Goal: Task Accomplishment & Management: Manage account settings

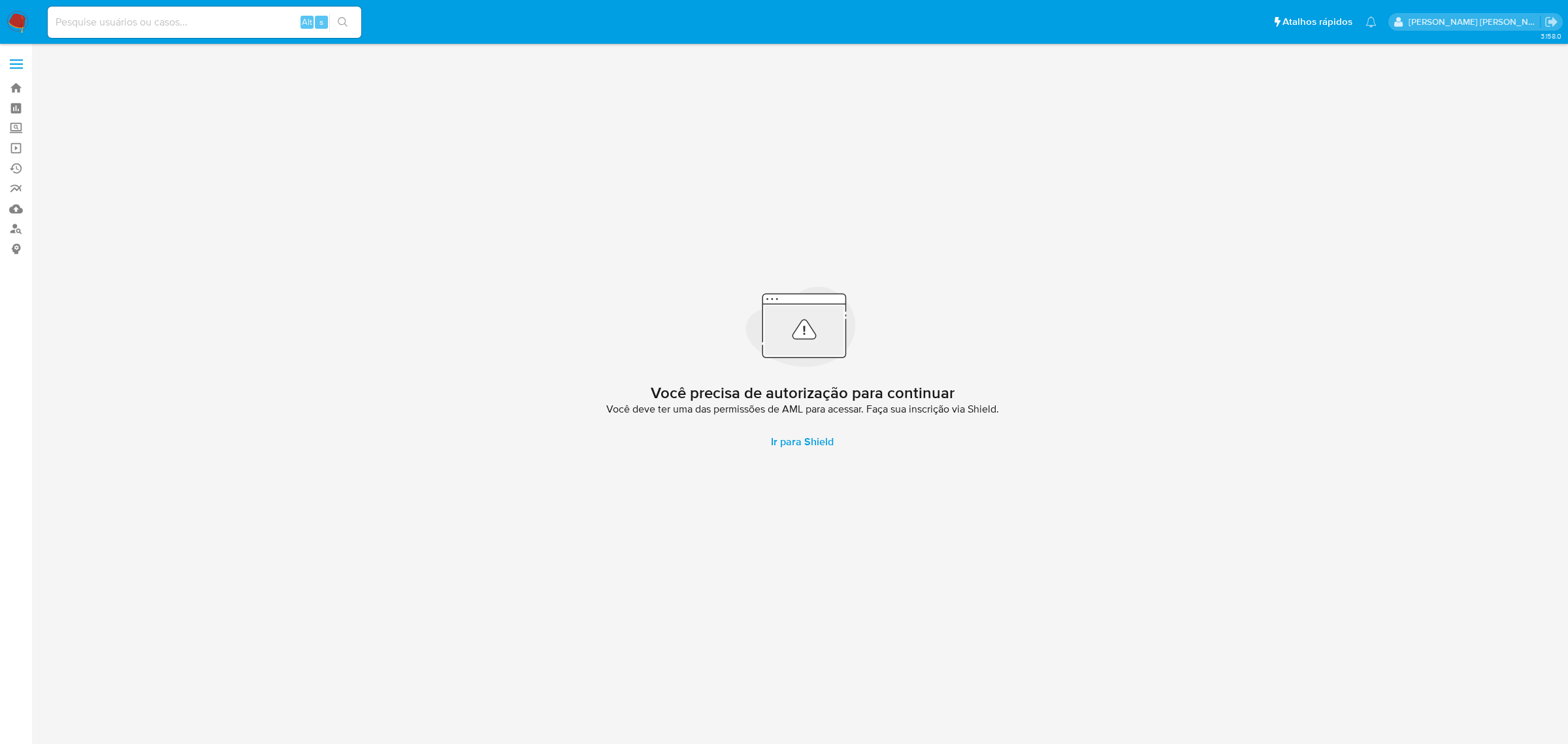
click at [26, 56] on label at bounding box center [16, 64] width 33 height 27
click at [0, 0] on input "checkbox" at bounding box center [0, 0] width 0 height 0
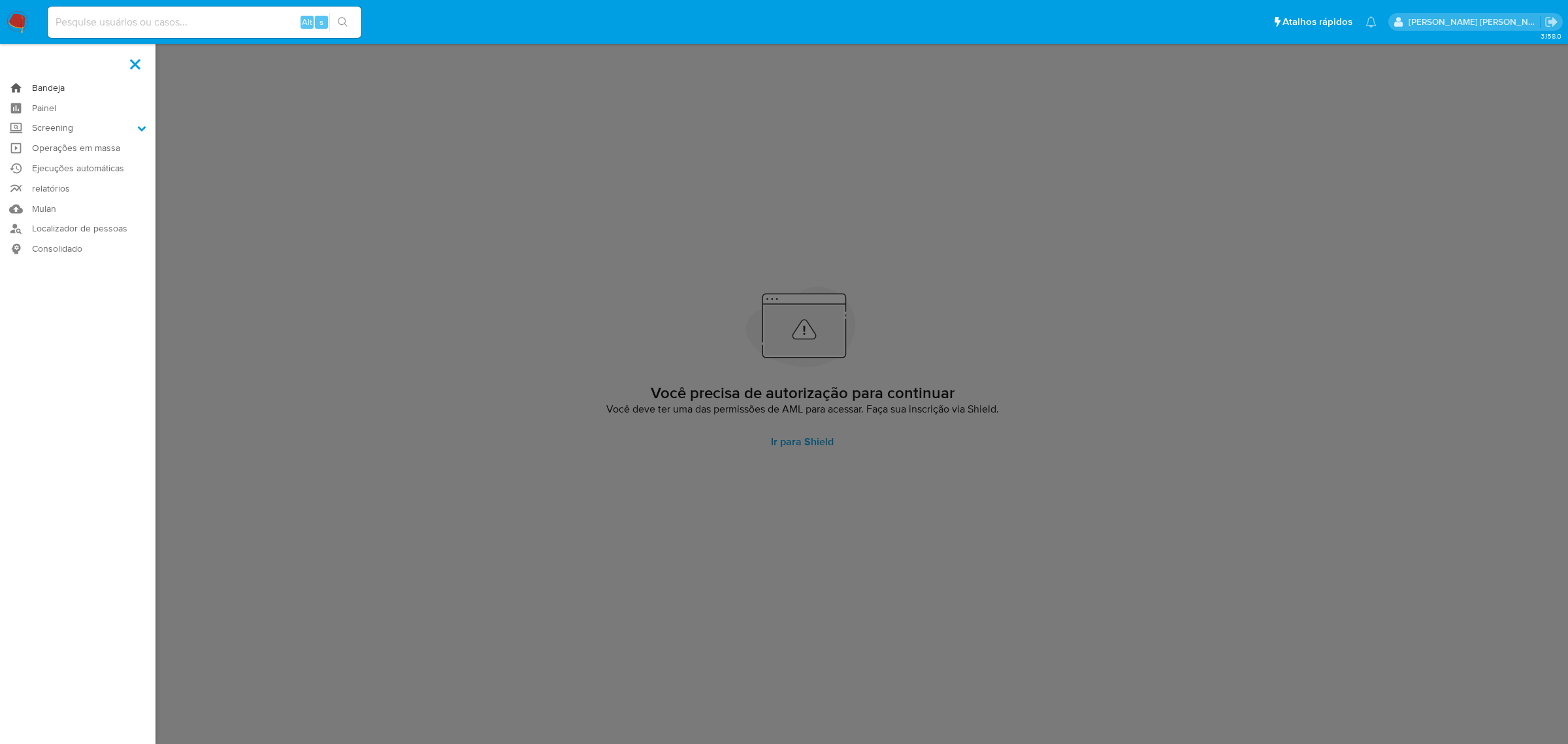
click at [51, 96] on link "Bandeja" at bounding box center [78, 88] width 156 height 21
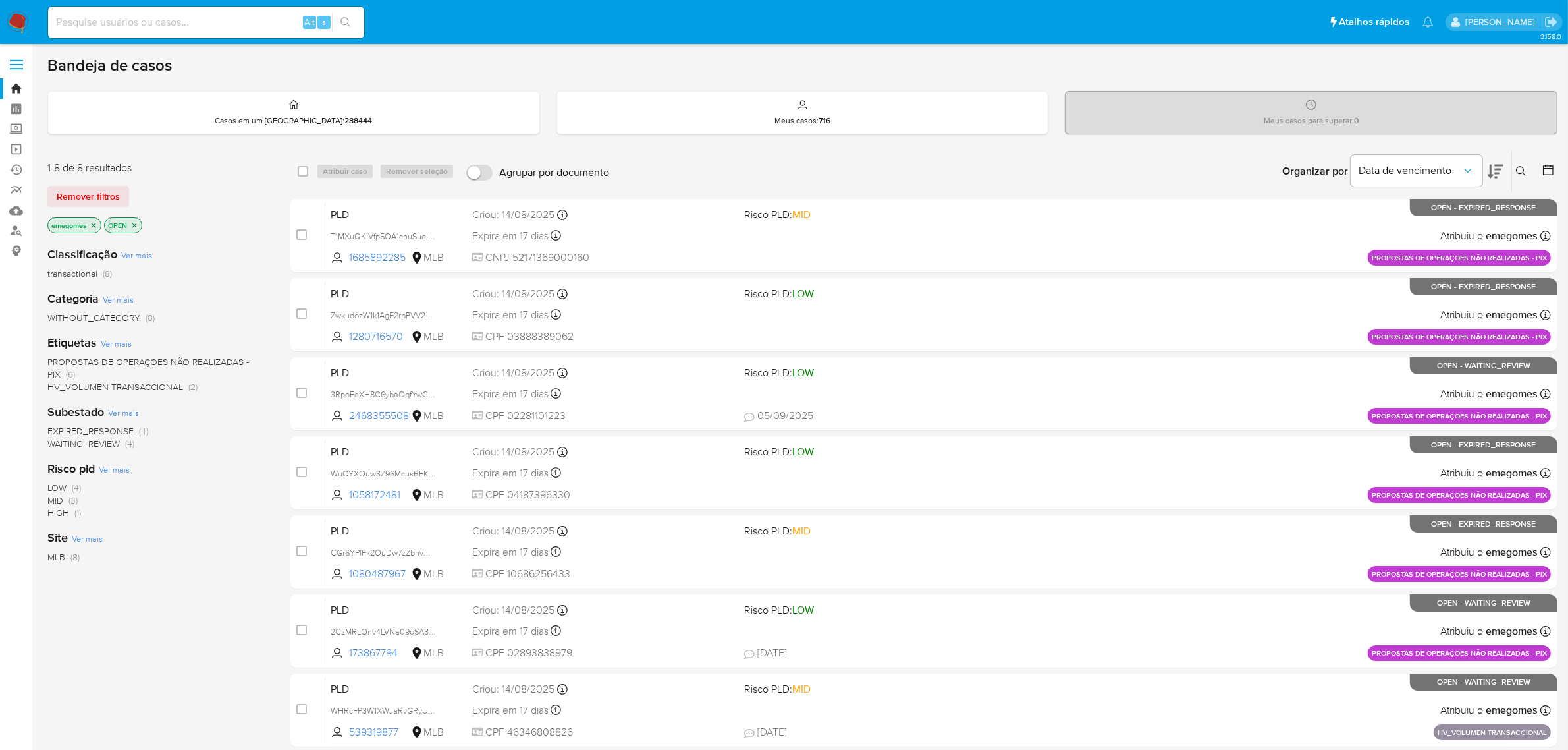
click at [1520, 166] on icon at bounding box center [1520, 171] width 10 height 10
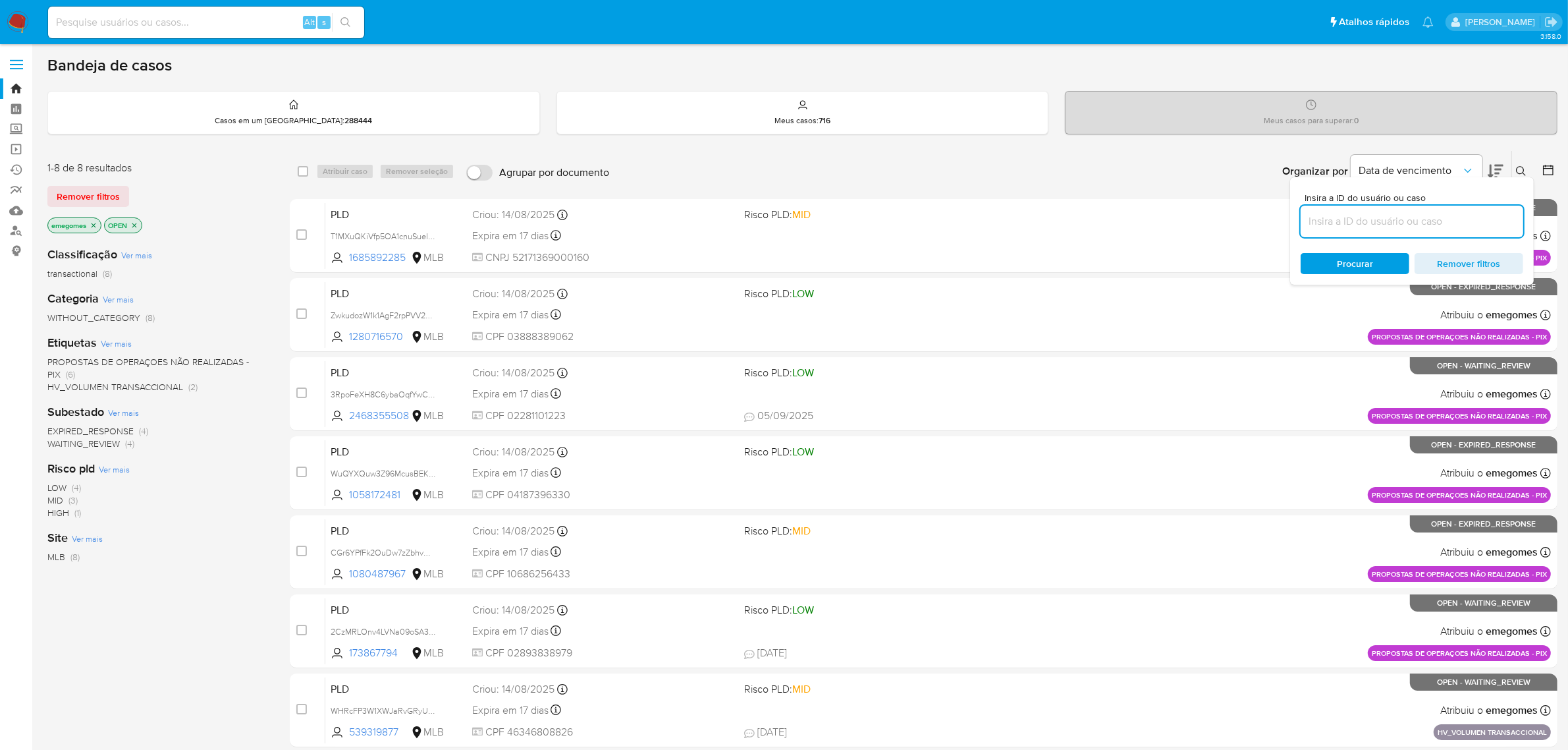
click at [1407, 217] on input at bounding box center [1412, 221] width 223 height 17
type input "Z387uJULAc9mvSAdChSwxexP"
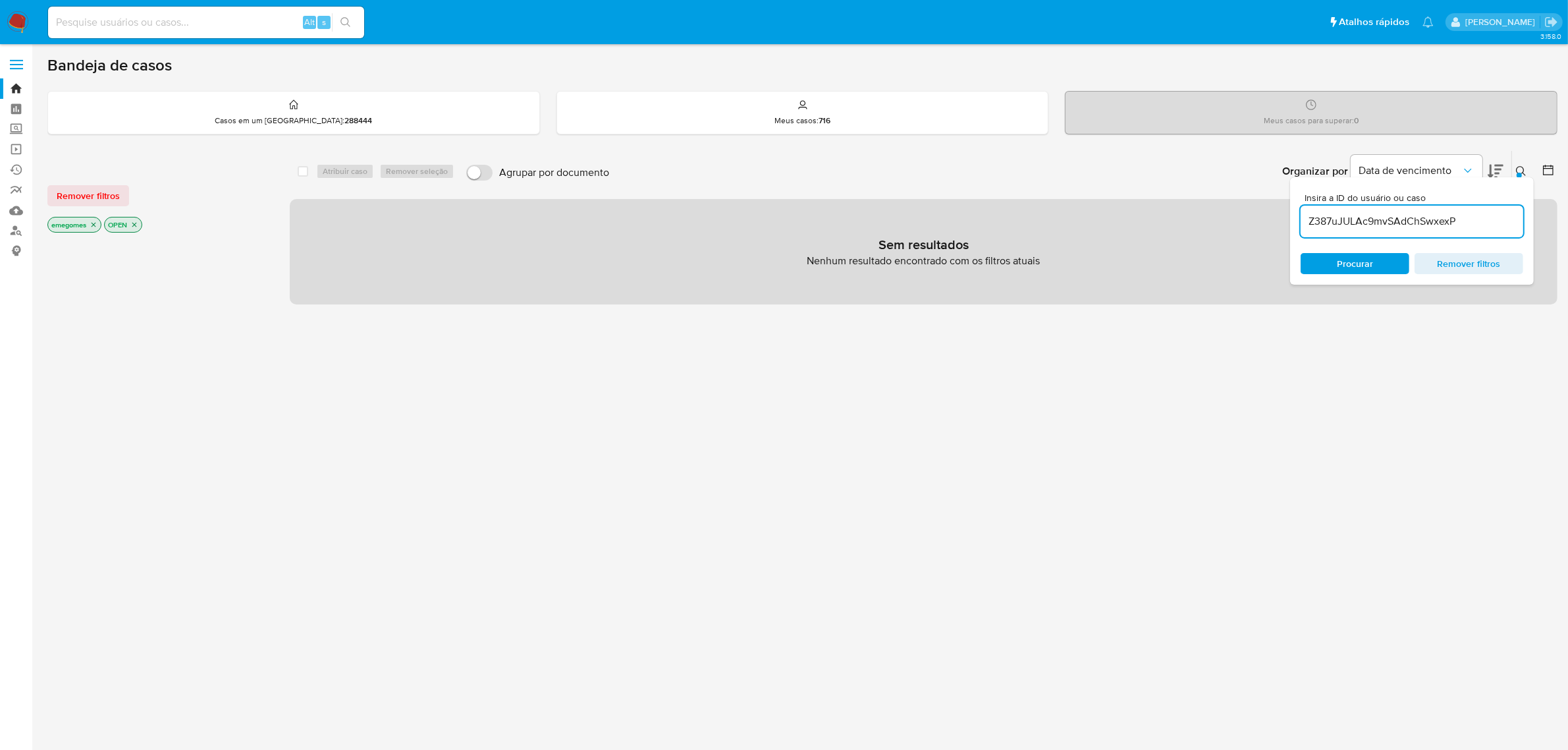
click at [90, 225] on icon "close-filter" at bounding box center [93, 224] width 8 height 8
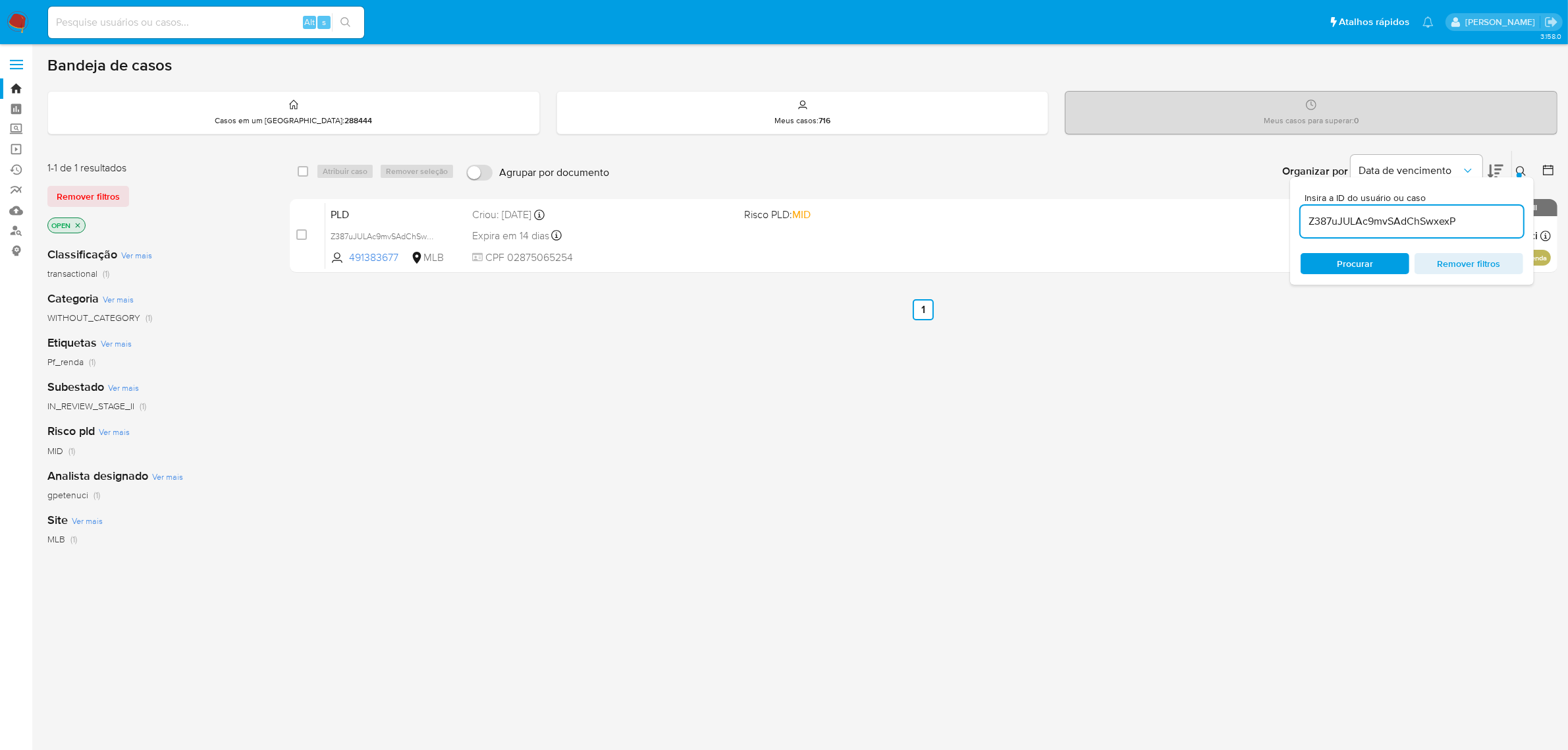
click at [81, 221] on icon "close-filter" at bounding box center [77, 225] width 8 height 8
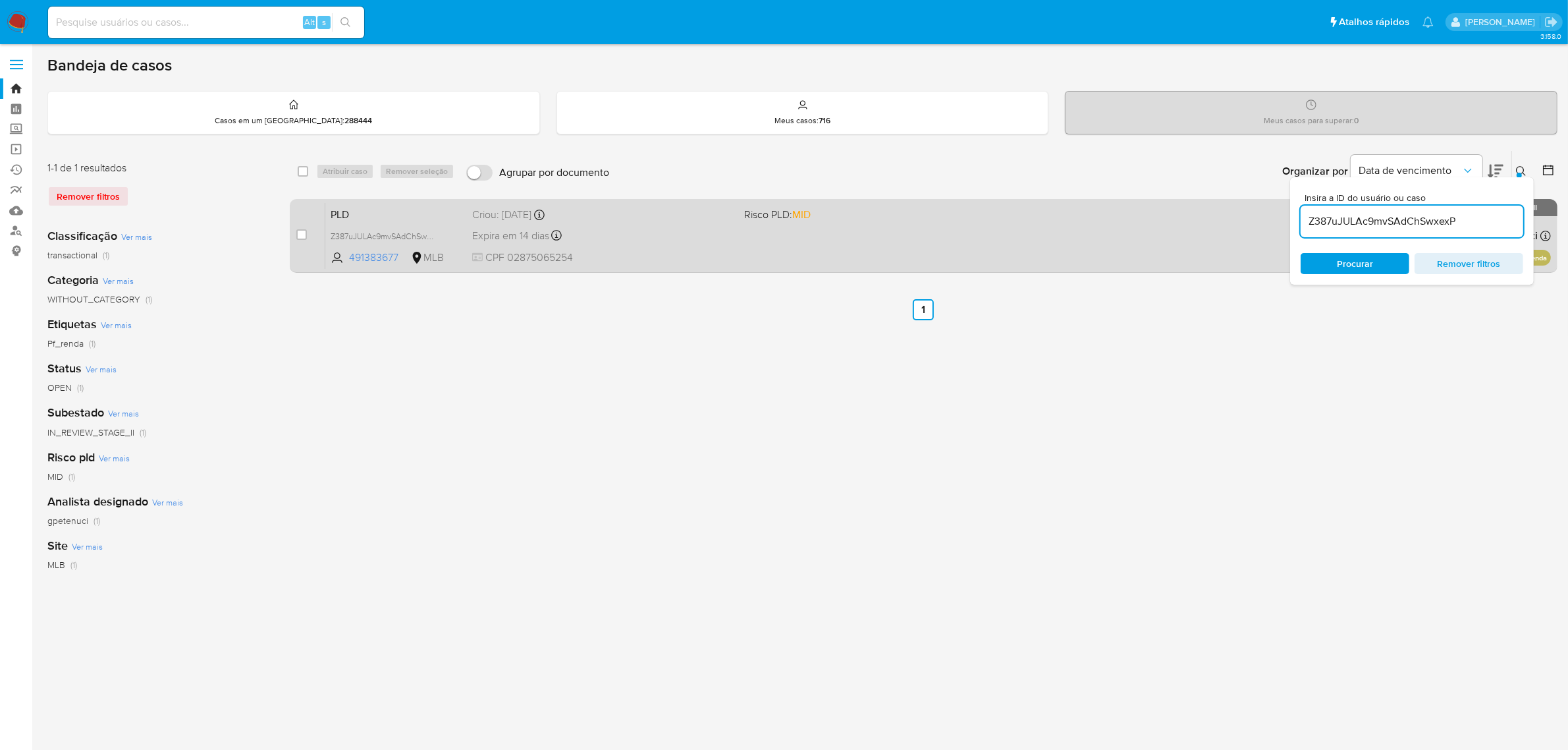
click at [300, 241] on div "case-item-checkbox" at bounding box center [301, 234] width 10 height 13
click at [300, 234] on input "checkbox" at bounding box center [301, 234] width 10 height 10
checkbox input "true"
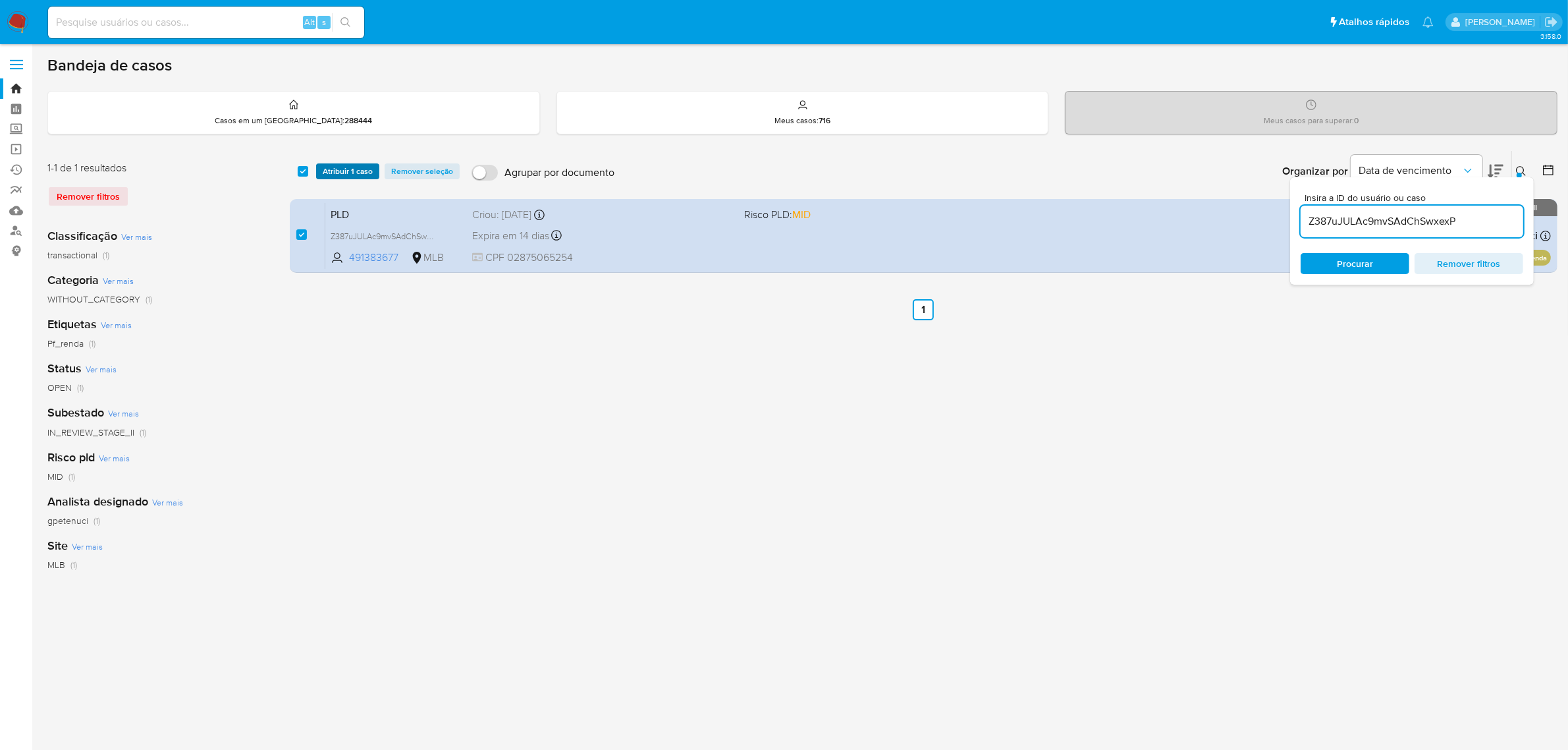
click at [348, 166] on span "Atribuir 1 caso" at bounding box center [347, 171] width 50 height 13
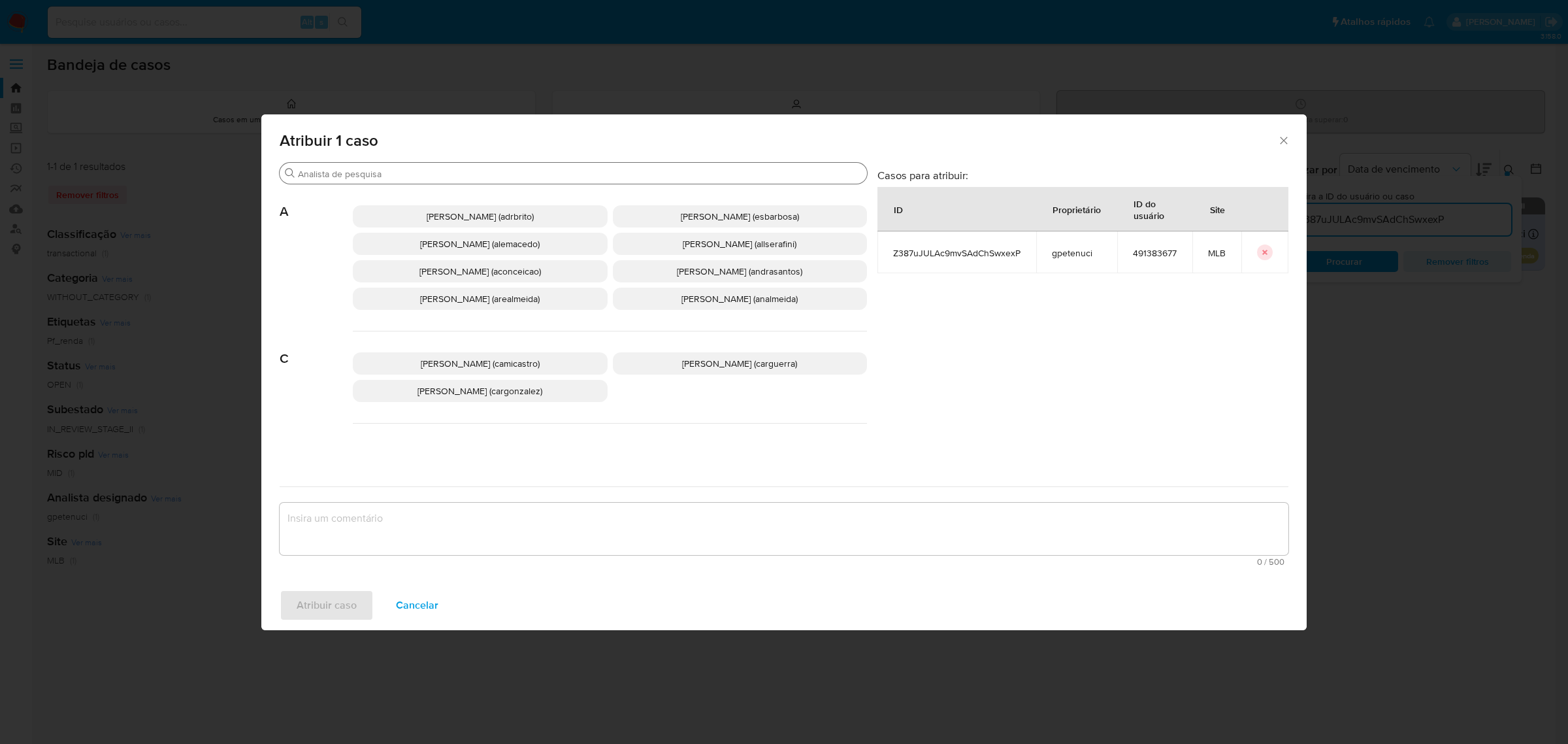
click at [360, 176] on input "Procurar" at bounding box center [580, 174] width 564 height 12
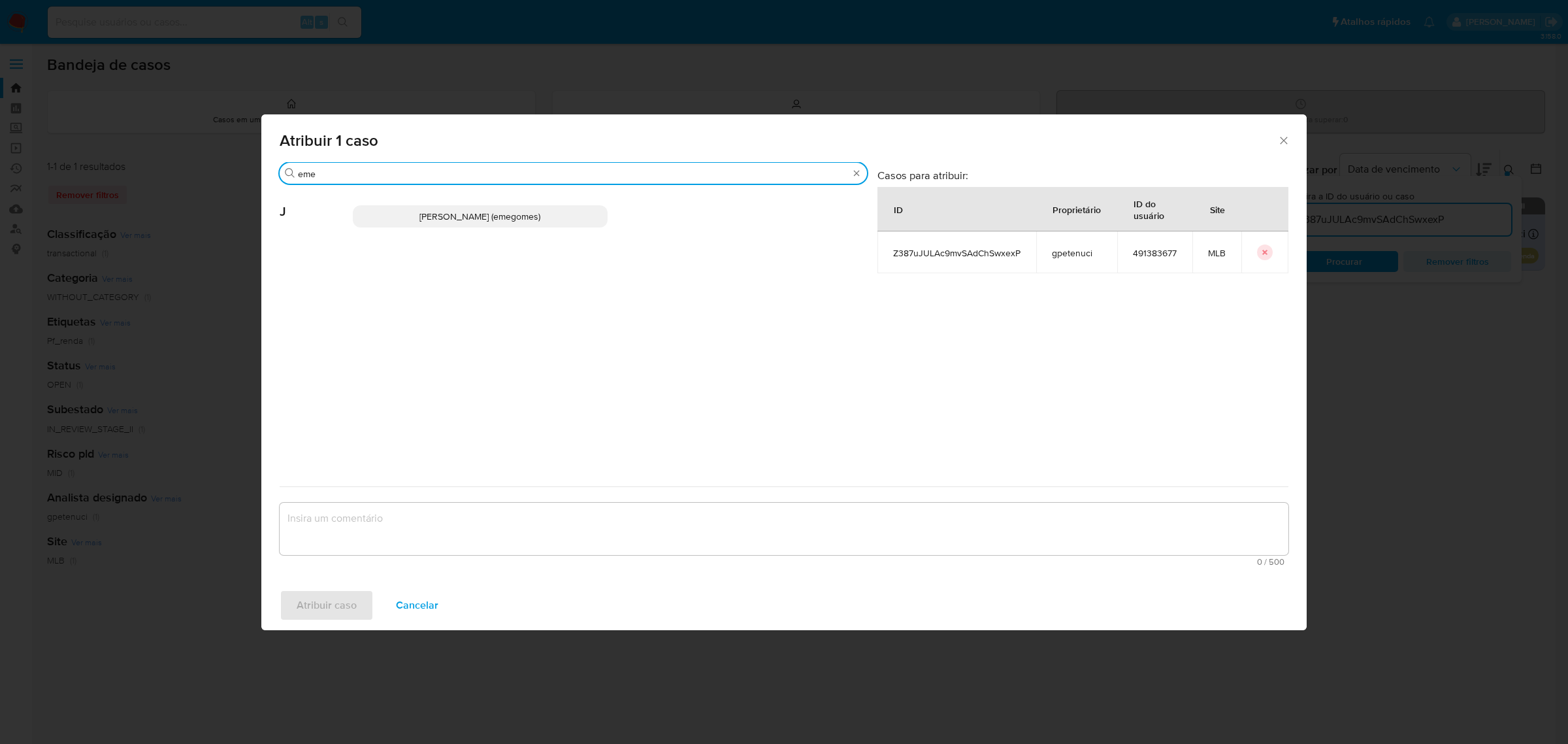
type input "eme"
click at [461, 222] on span "Jose Emerson Gomes Pereira (emegomes)" at bounding box center [480, 216] width 121 height 13
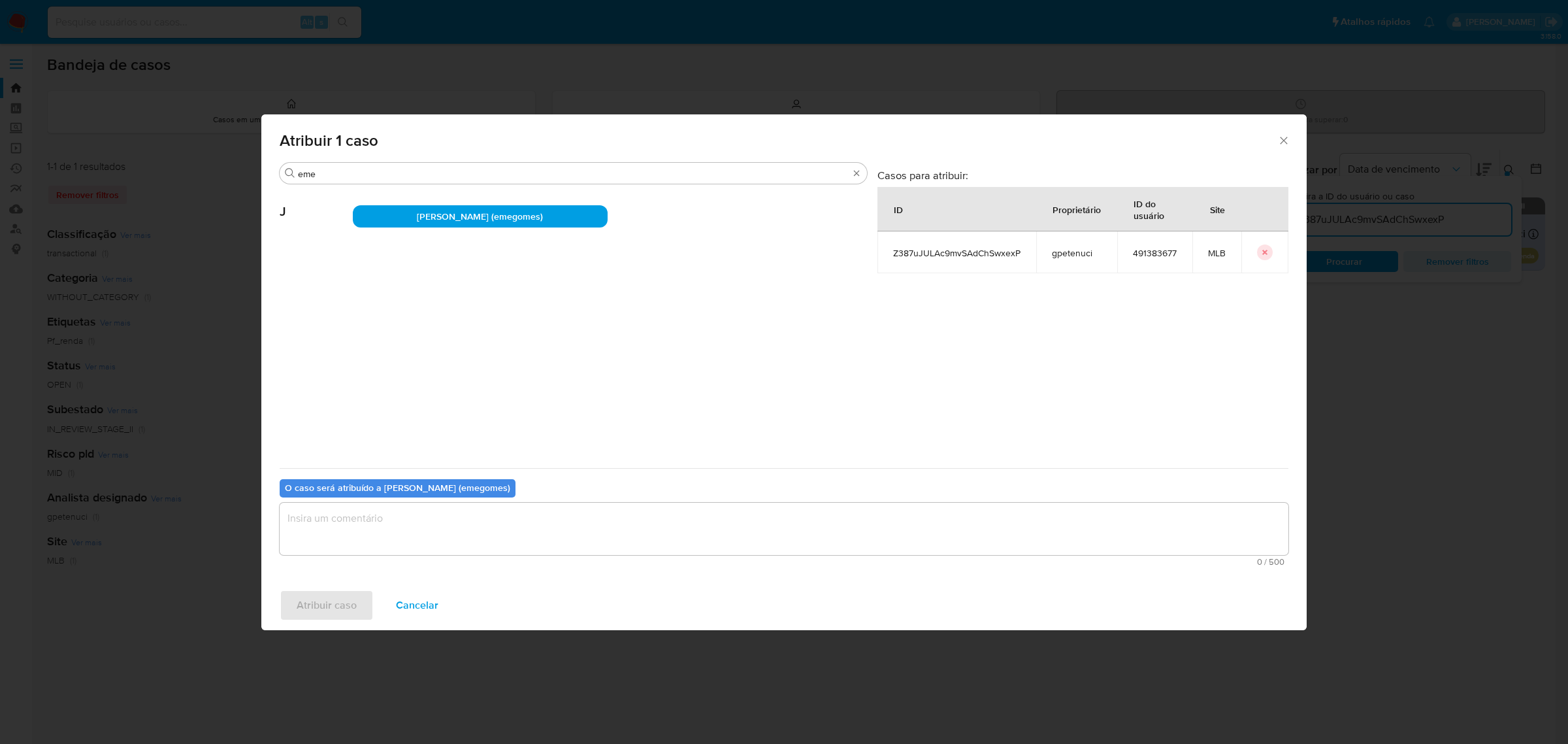
click at [400, 527] on textarea "assign-modal" at bounding box center [784, 529] width 1009 height 52
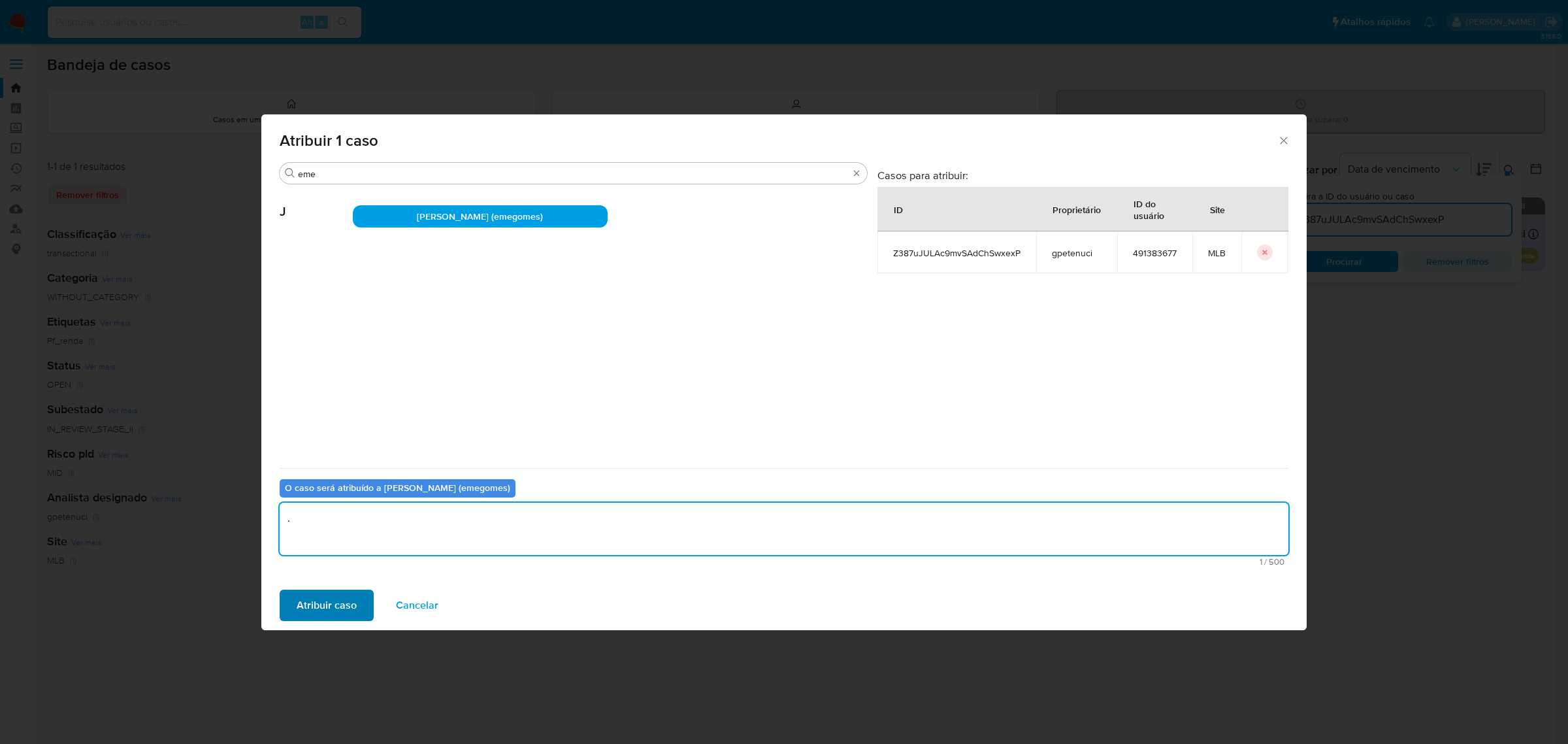
type textarea "."
click at [347, 596] on span "Atribuir caso" at bounding box center [327, 605] width 60 height 29
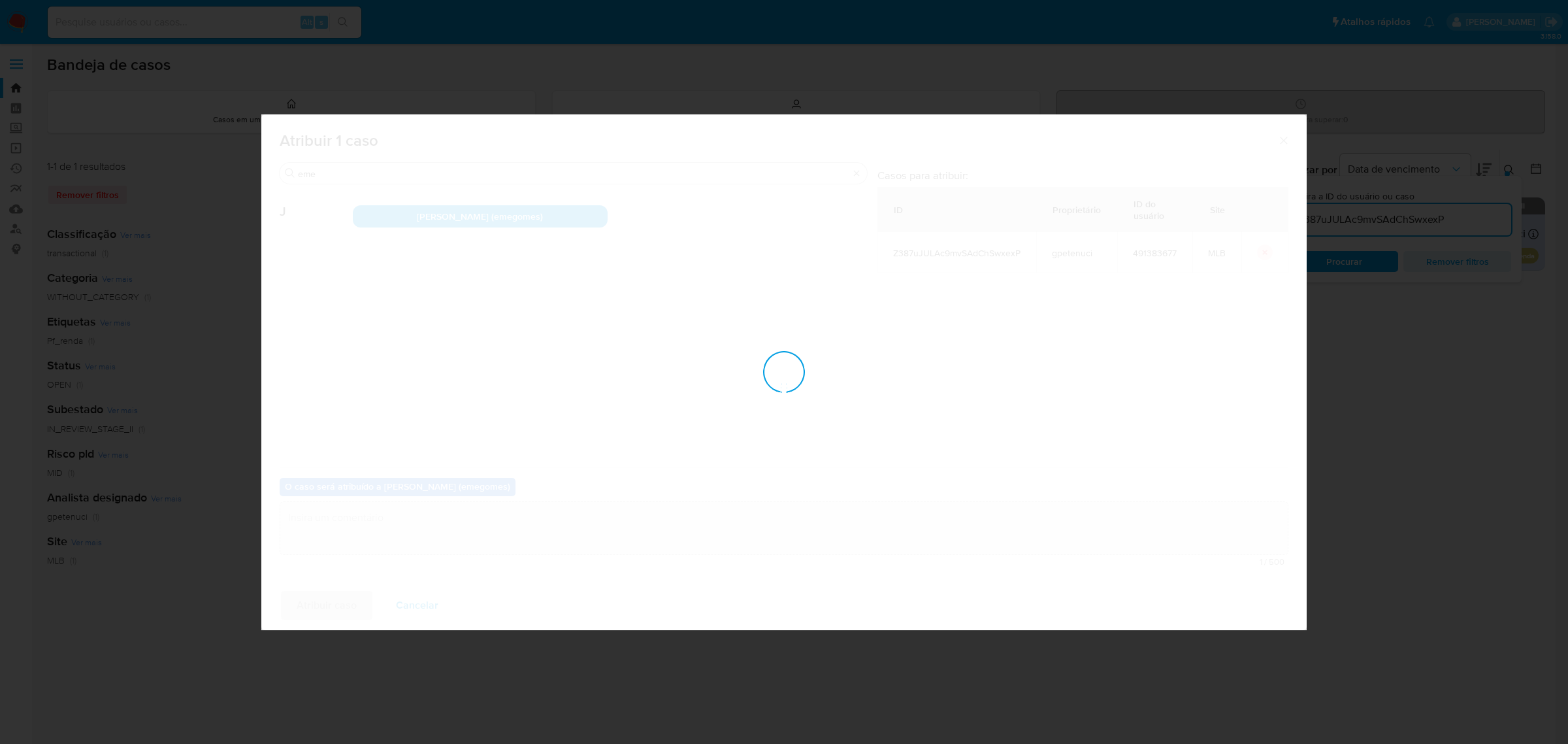
checkbox input "false"
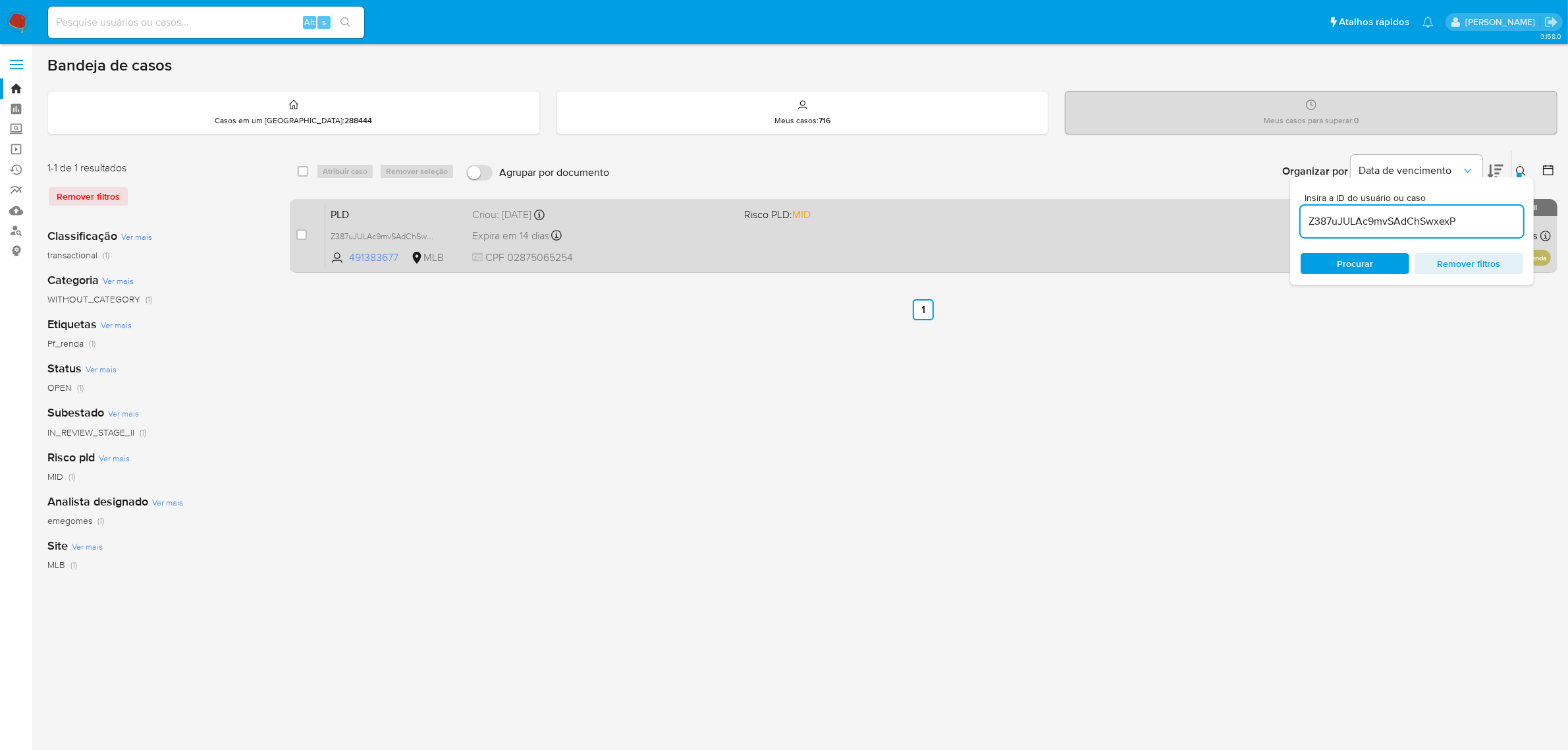
click at [665, 234] on div "Expira em 14 dias Expira em 26/09/2025 00:32:30" at bounding box center [603, 236] width 262 height 18
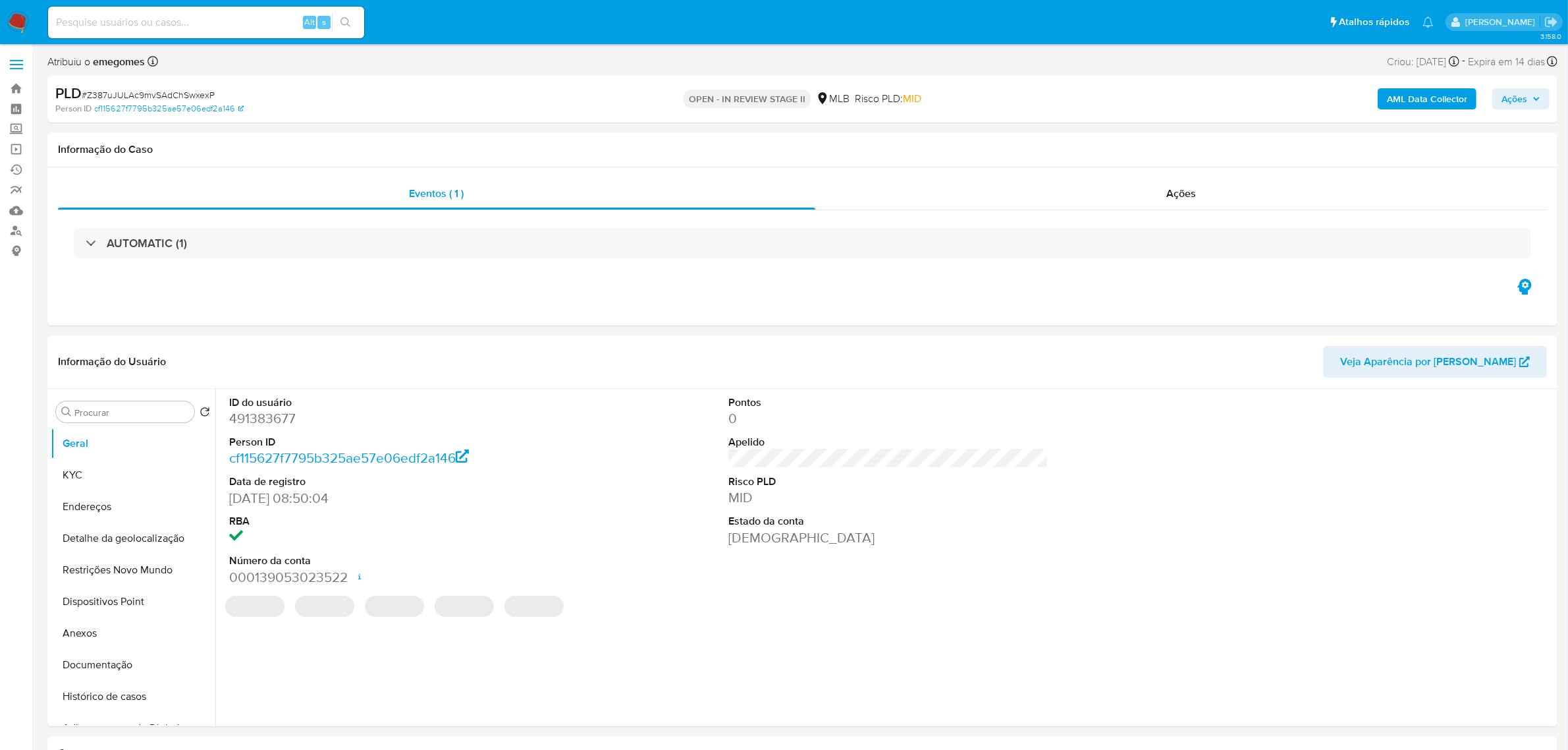
select select "10"
click at [1447, 100] on b "AML Data Collector" at bounding box center [1427, 99] width 81 height 21
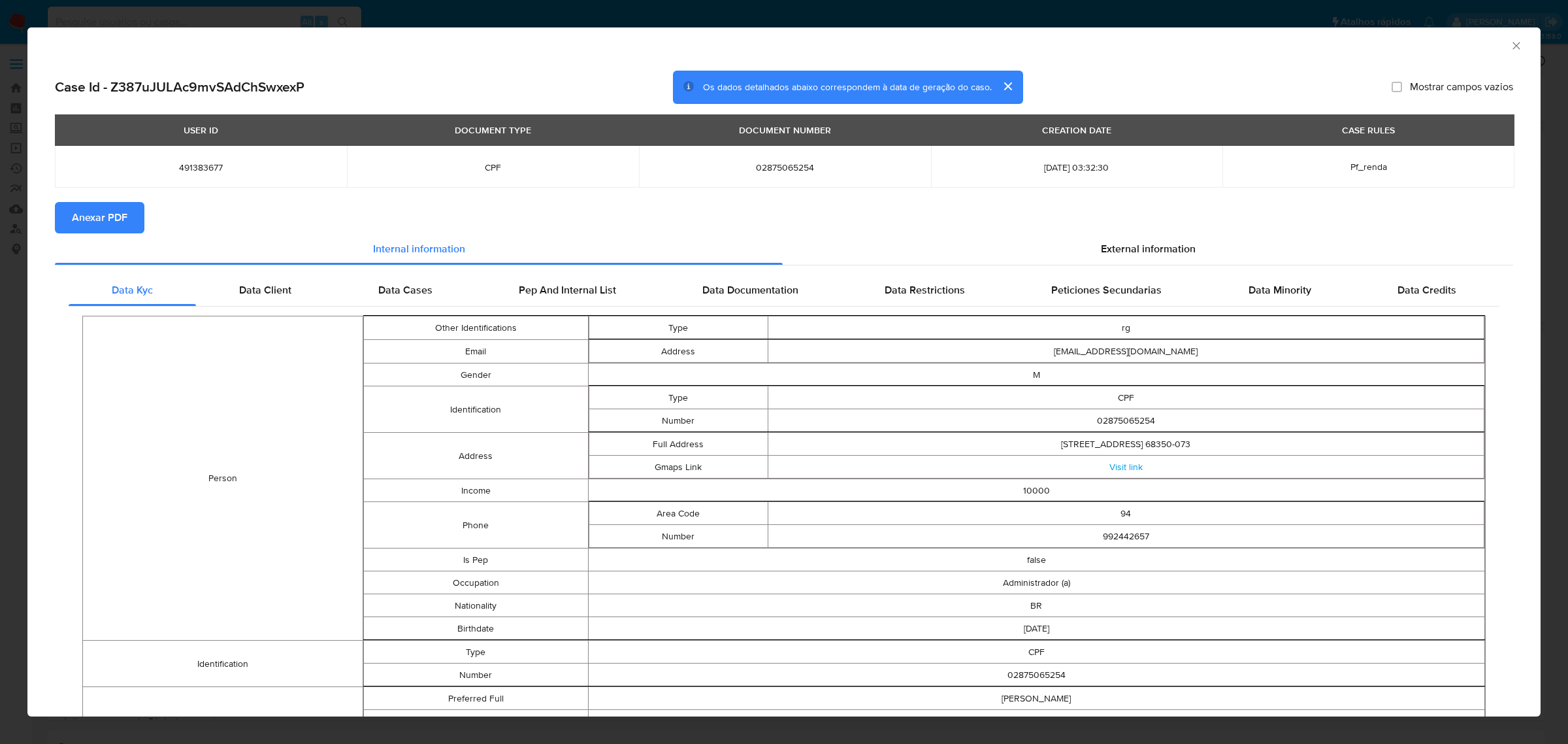
click at [103, 213] on span "Anexar PDF" at bounding box center [99, 217] width 55 height 29
click at [1510, 46] on icon "Fechar a janela" at bounding box center [1516, 45] width 13 height 13
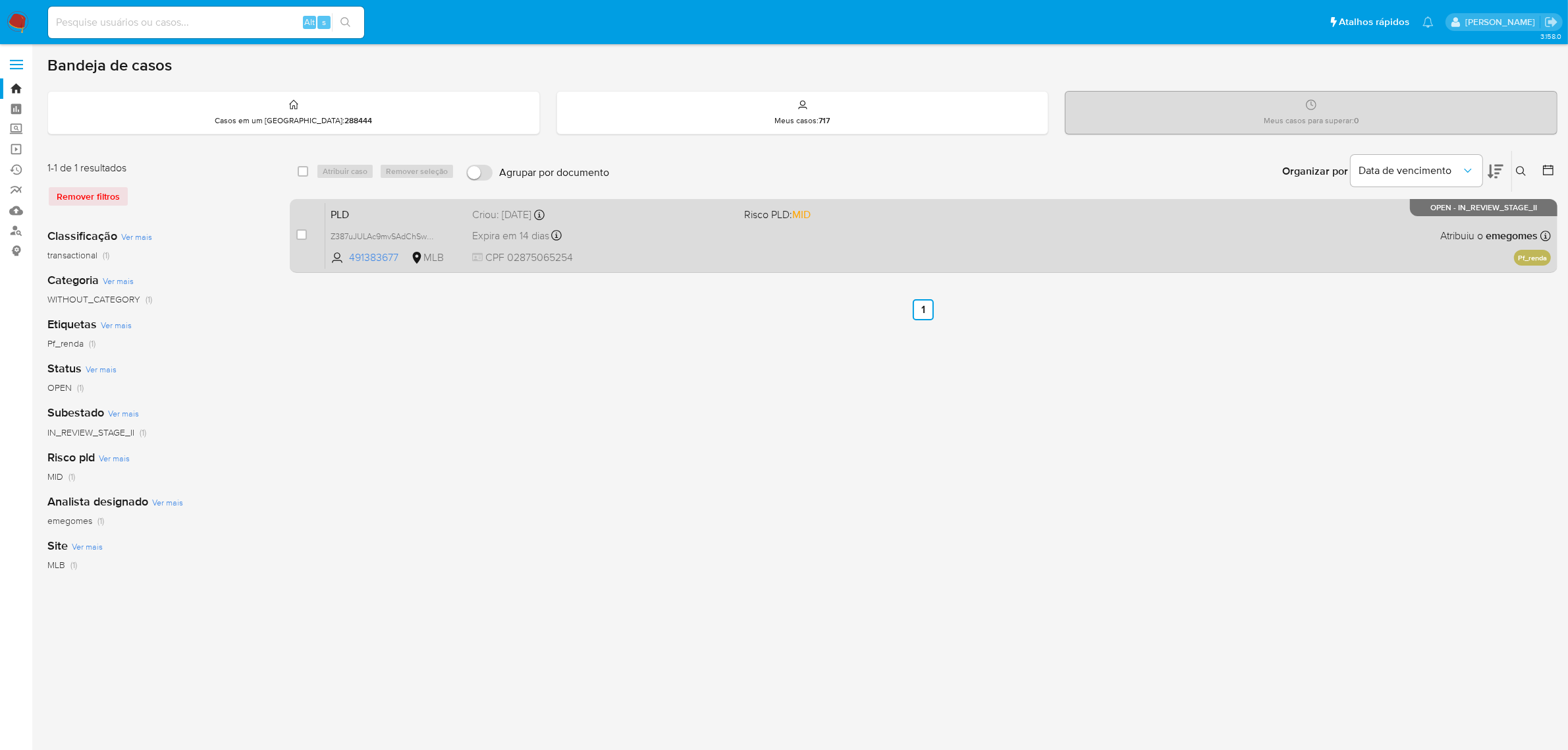
click at [307, 232] on div "case-item-checkbox Incapaz de atribuir o caso" at bounding box center [311, 235] width 29 height 67
click at [301, 232] on input "checkbox" at bounding box center [301, 234] width 10 height 10
checkbox input "true"
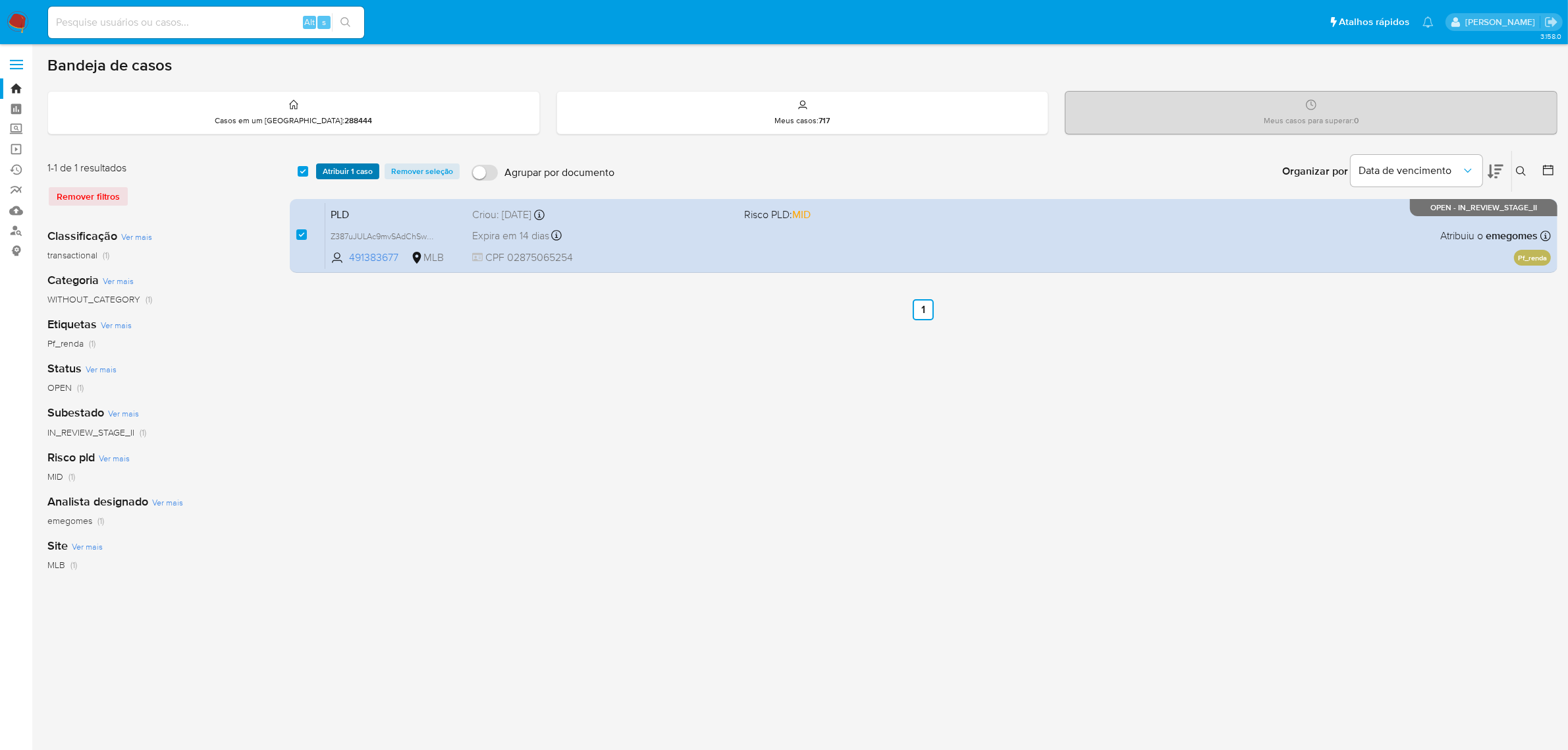
click at [353, 178] on span "Atribuir 1 caso" at bounding box center [347, 171] width 50 height 13
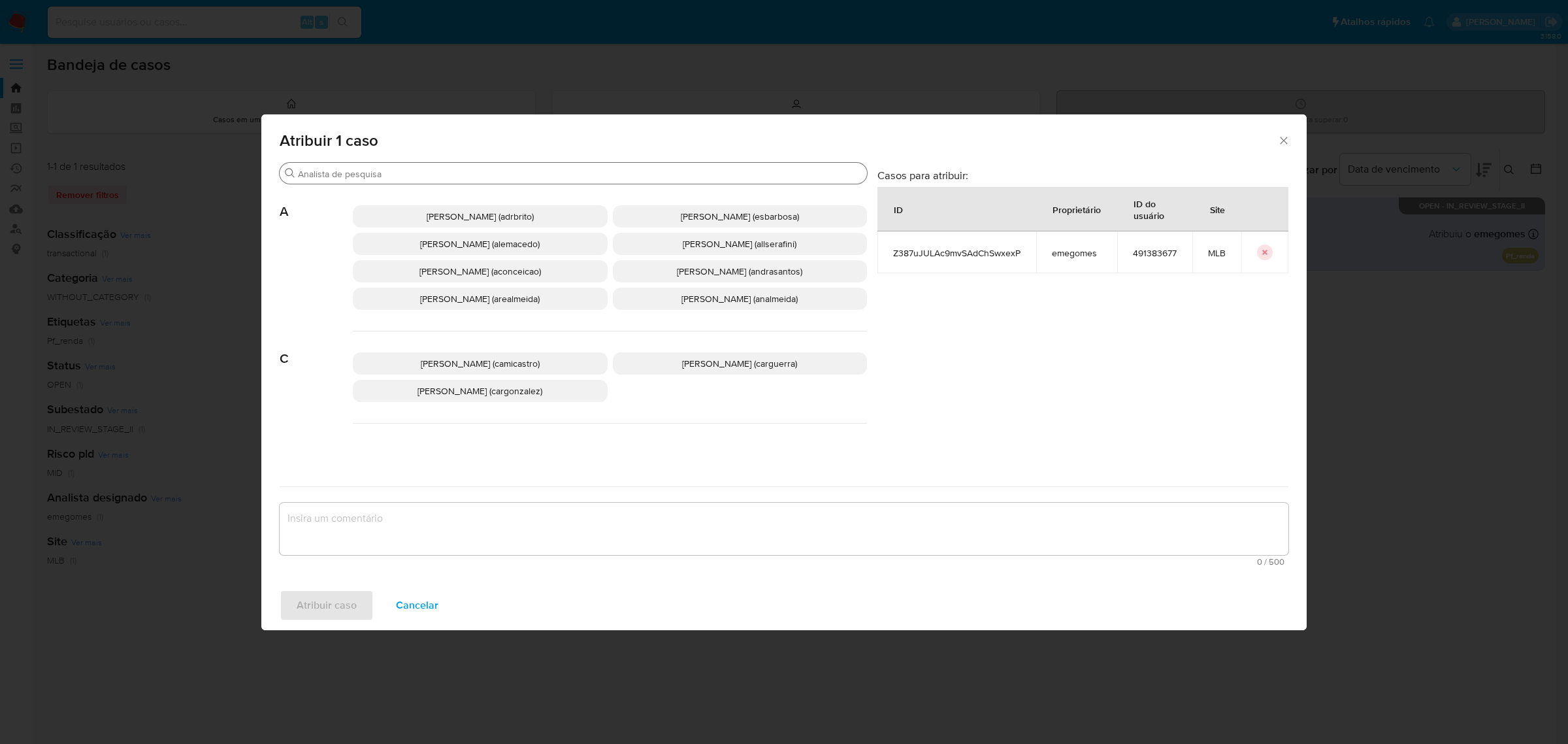
click at [381, 180] on input "Procurar" at bounding box center [580, 174] width 564 height 12
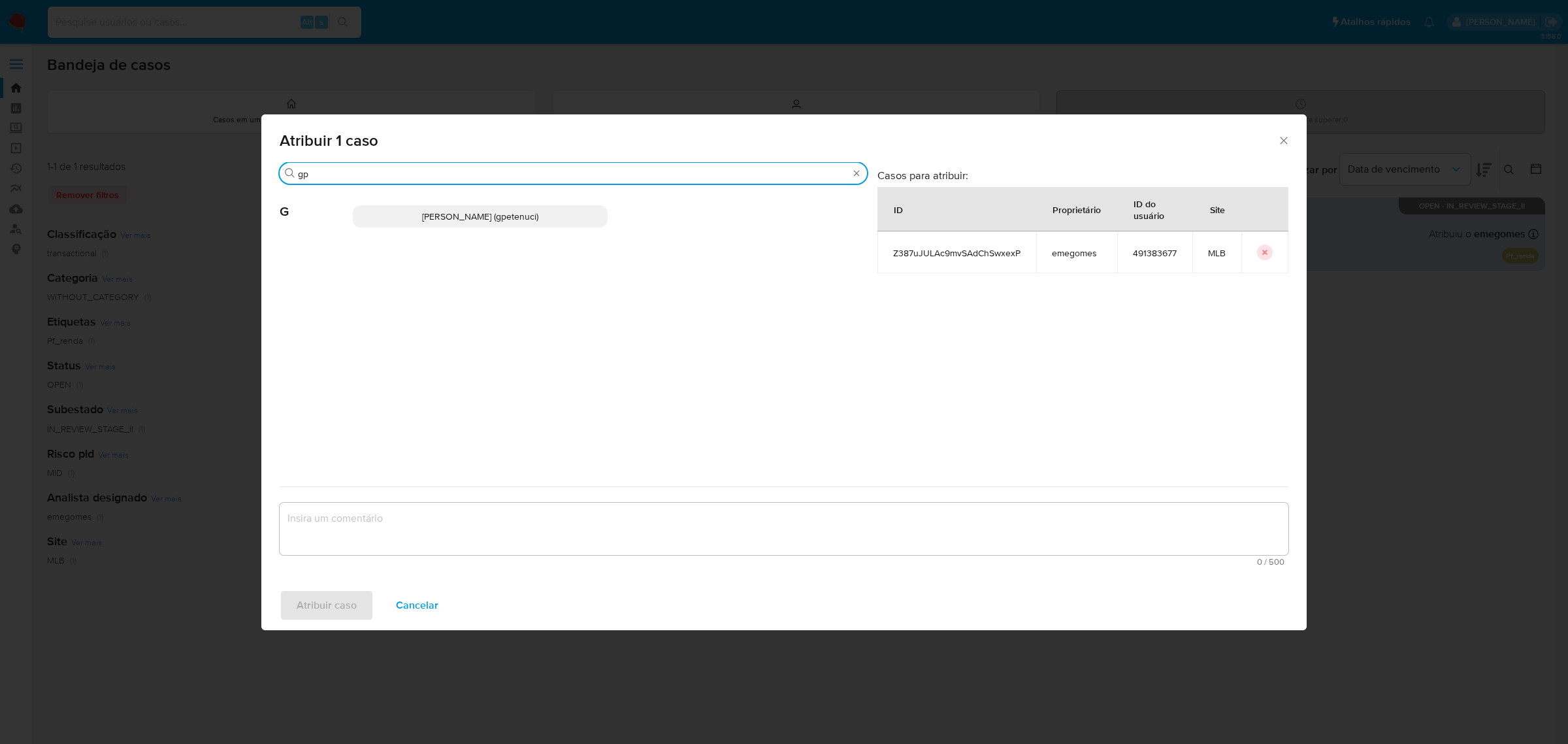
type input "gp"
click at [431, 214] on span "Giovanna Petenuci Freitas (gpetenuci)" at bounding box center [481, 216] width 116 height 13
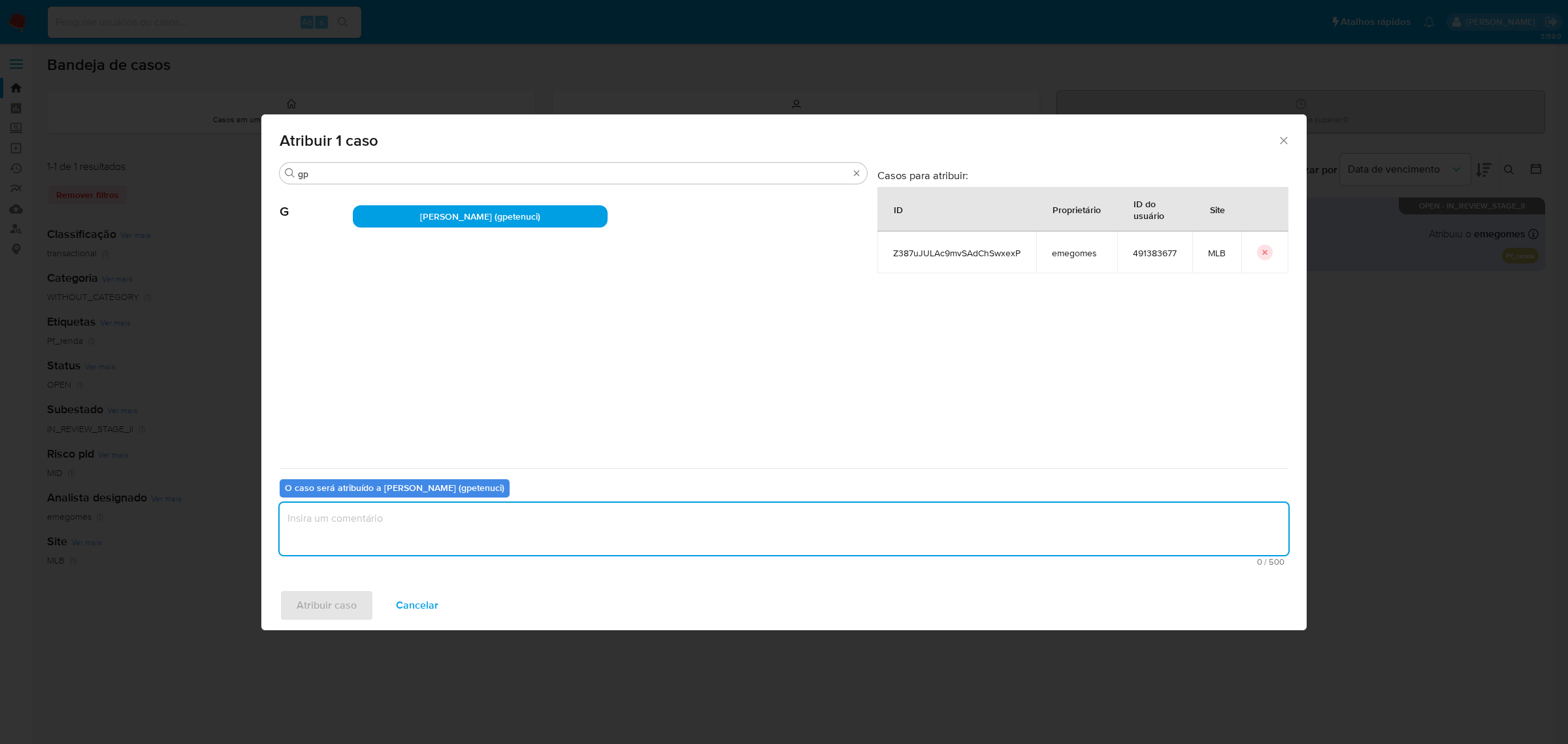
click at [430, 520] on textarea "assign-modal" at bounding box center [784, 529] width 1009 height 52
type textarea "."
click at [337, 613] on span "Atribuir caso" at bounding box center [327, 605] width 60 height 29
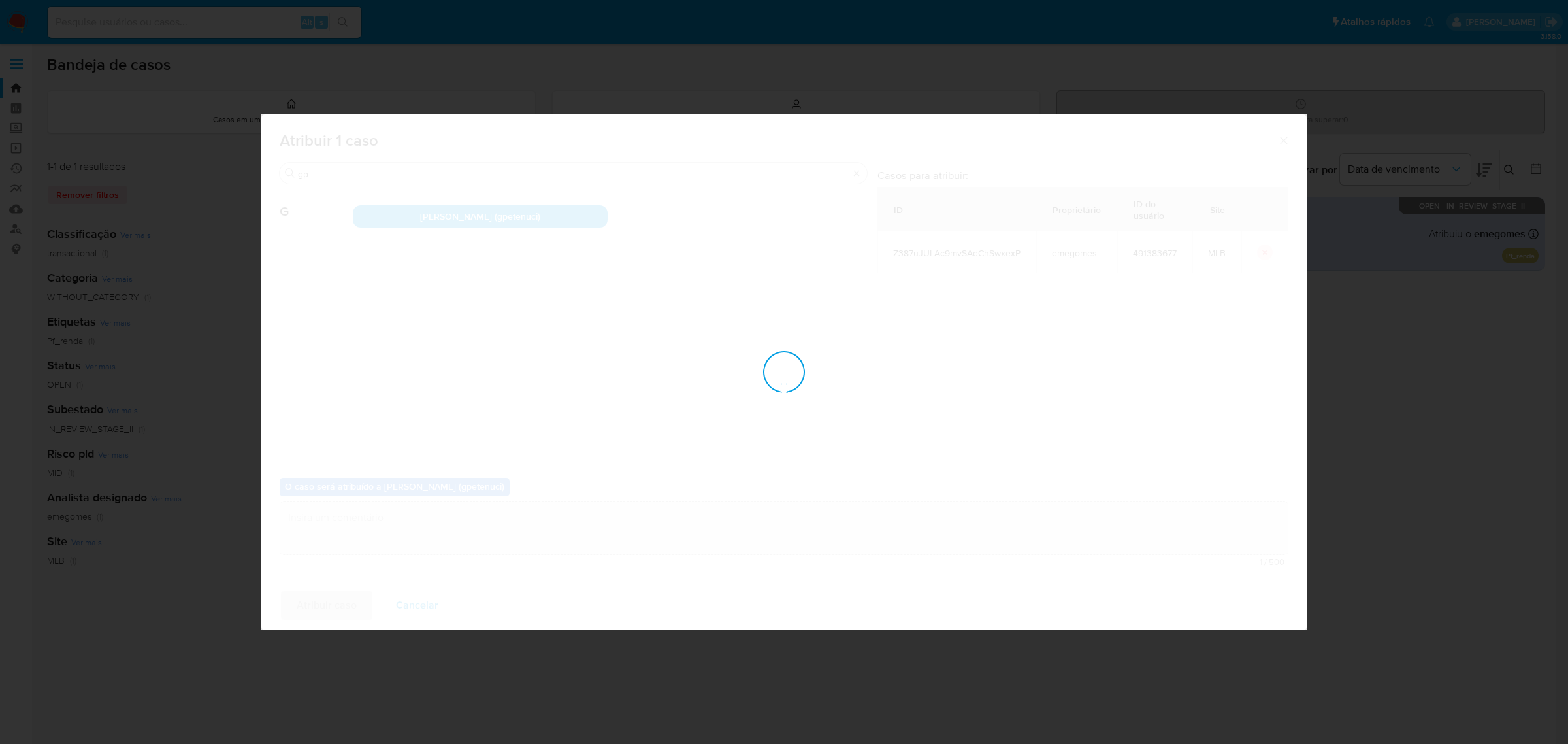
checkbox input "false"
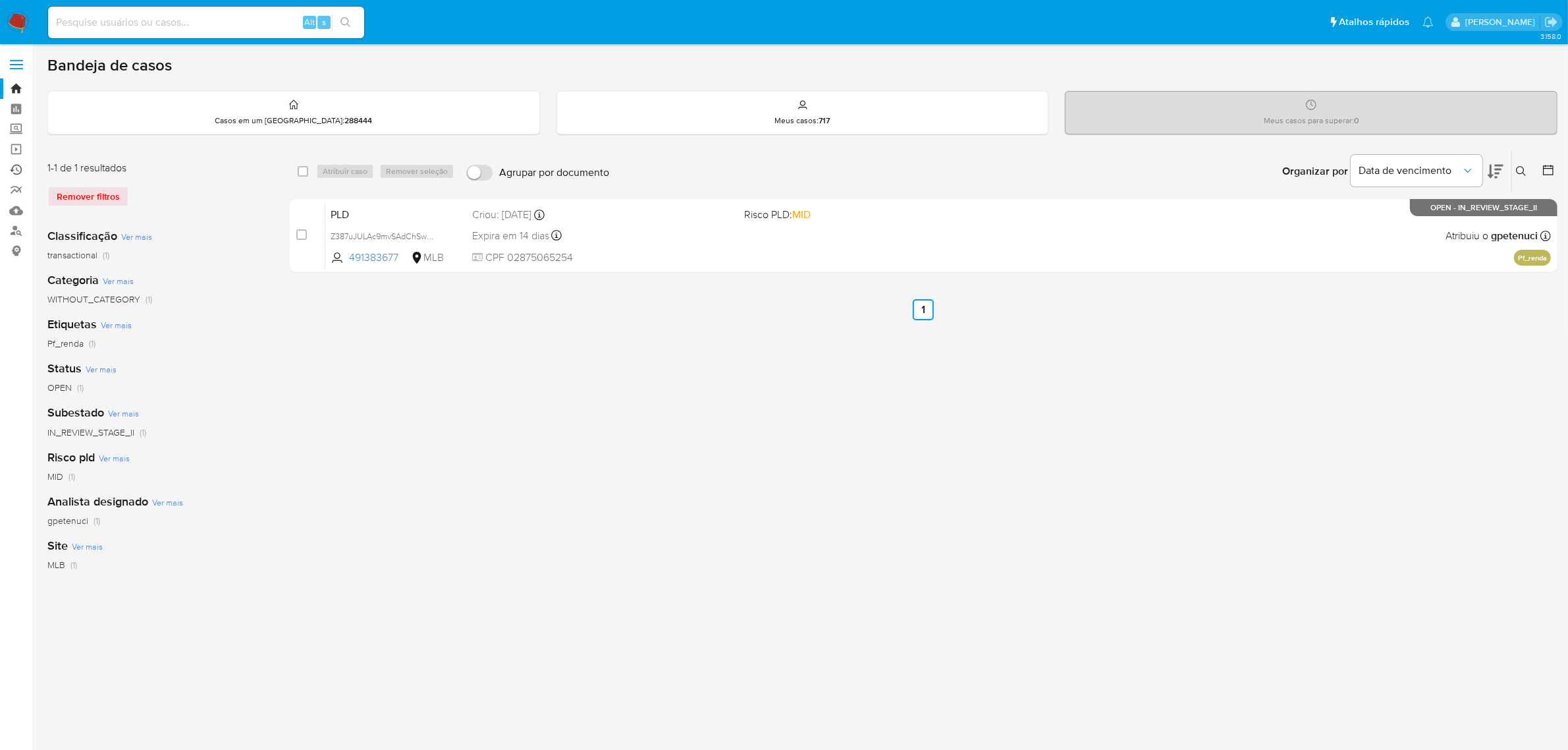
click at [17, 168] on link "Ejecuções automáticas" at bounding box center [79, 170] width 157 height 21
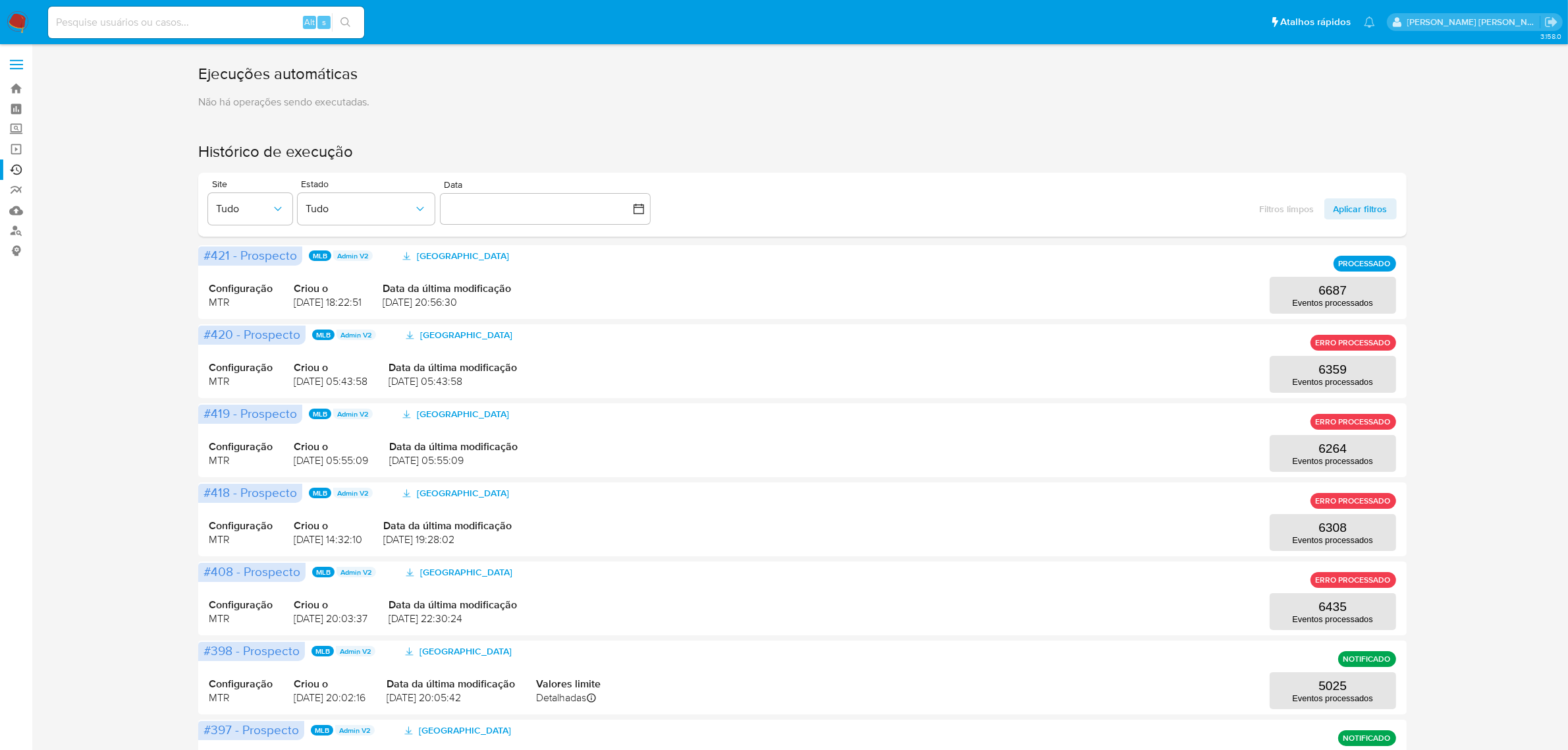
click at [15, 61] on span at bounding box center [16, 60] width 13 height 2
click at [0, 0] on input "checkbox" at bounding box center [0, 0] width 0 height 0
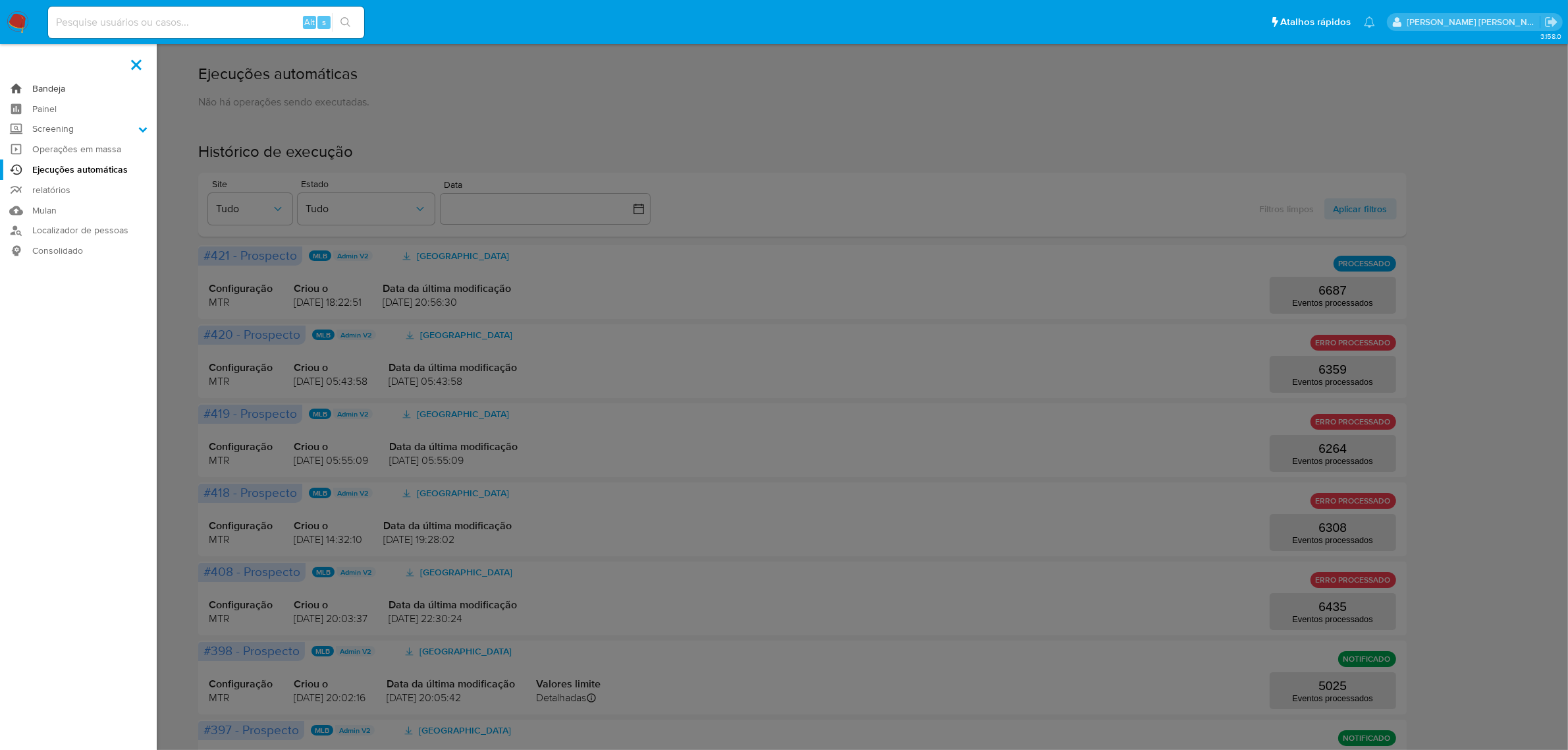
click at [48, 89] on link "Bandeja" at bounding box center [79, 89] width 157 height 21
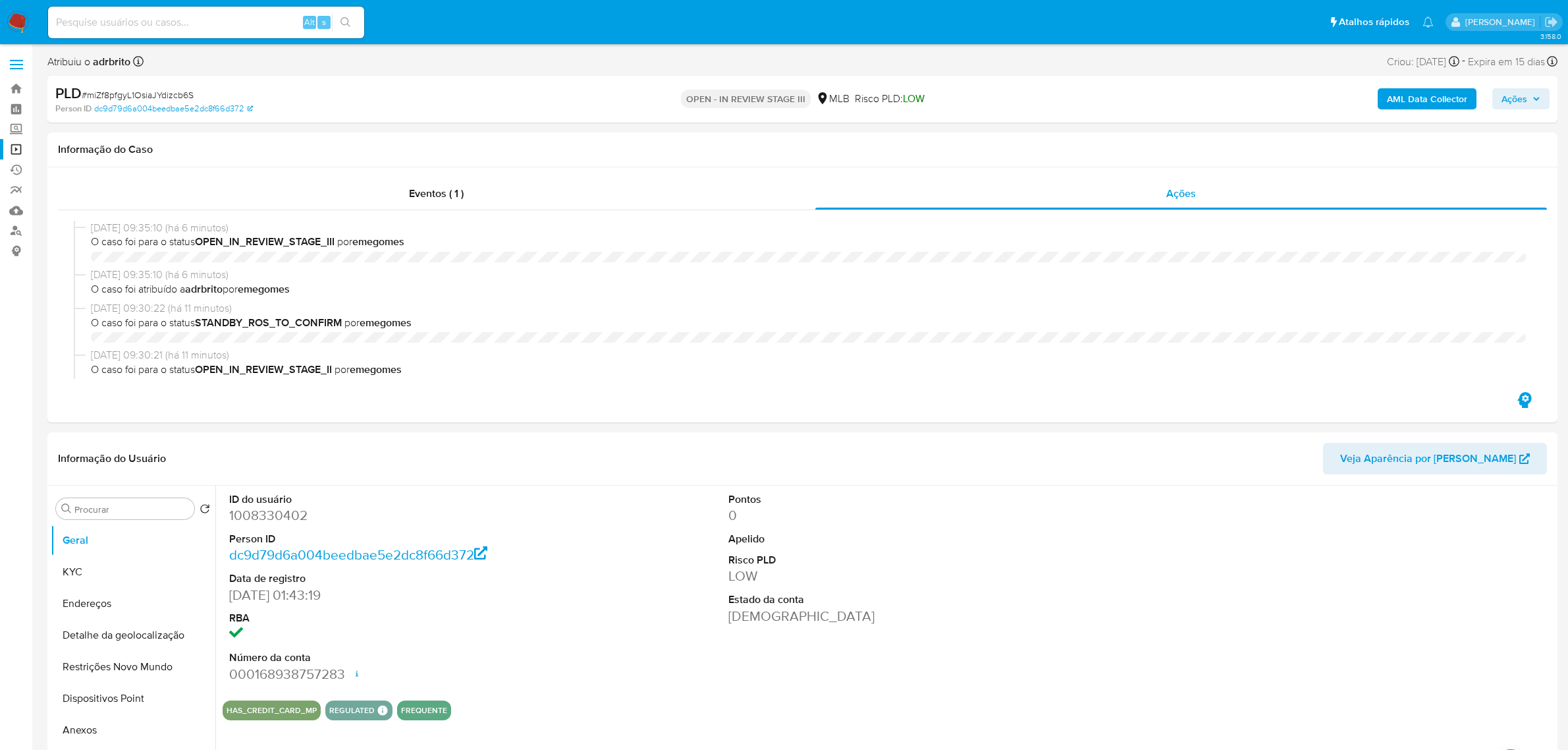
select select "10"
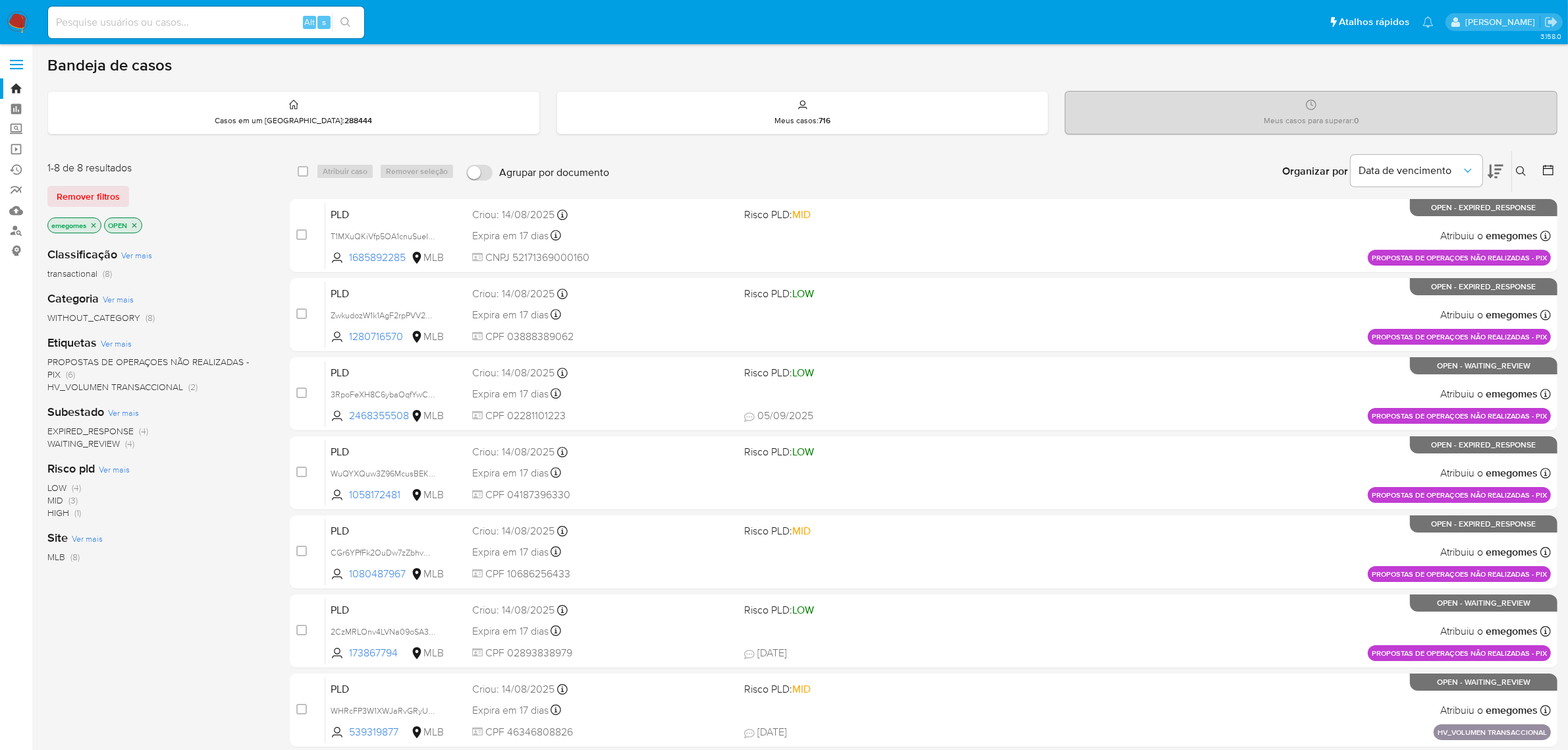
click at [96, 228] on icon "close-filter" at bounding box center [93, 225] width 8 height 8
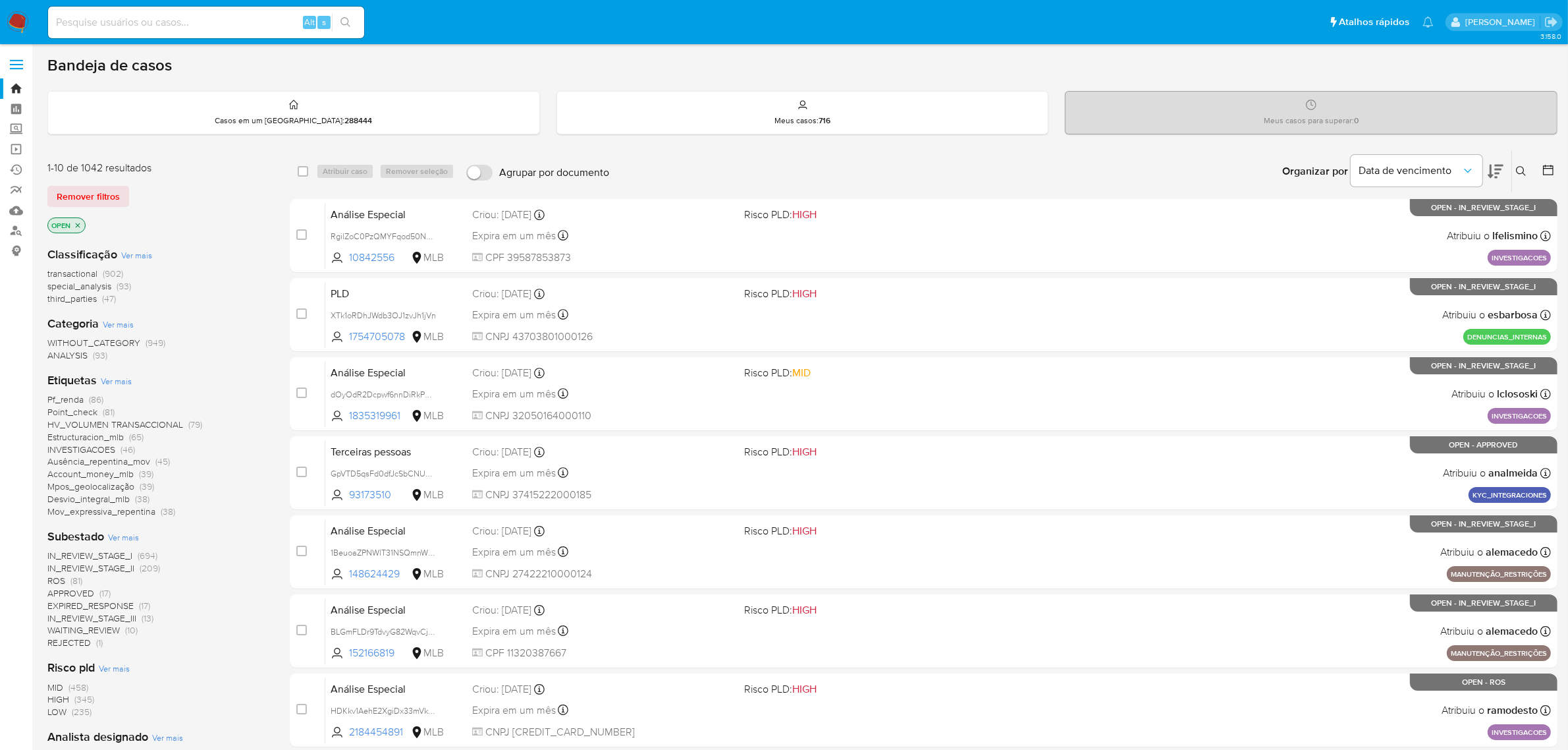
click at [529, 61] on div "Bandeja de casos" at bounding box center [803, 65] width 1510 height 20
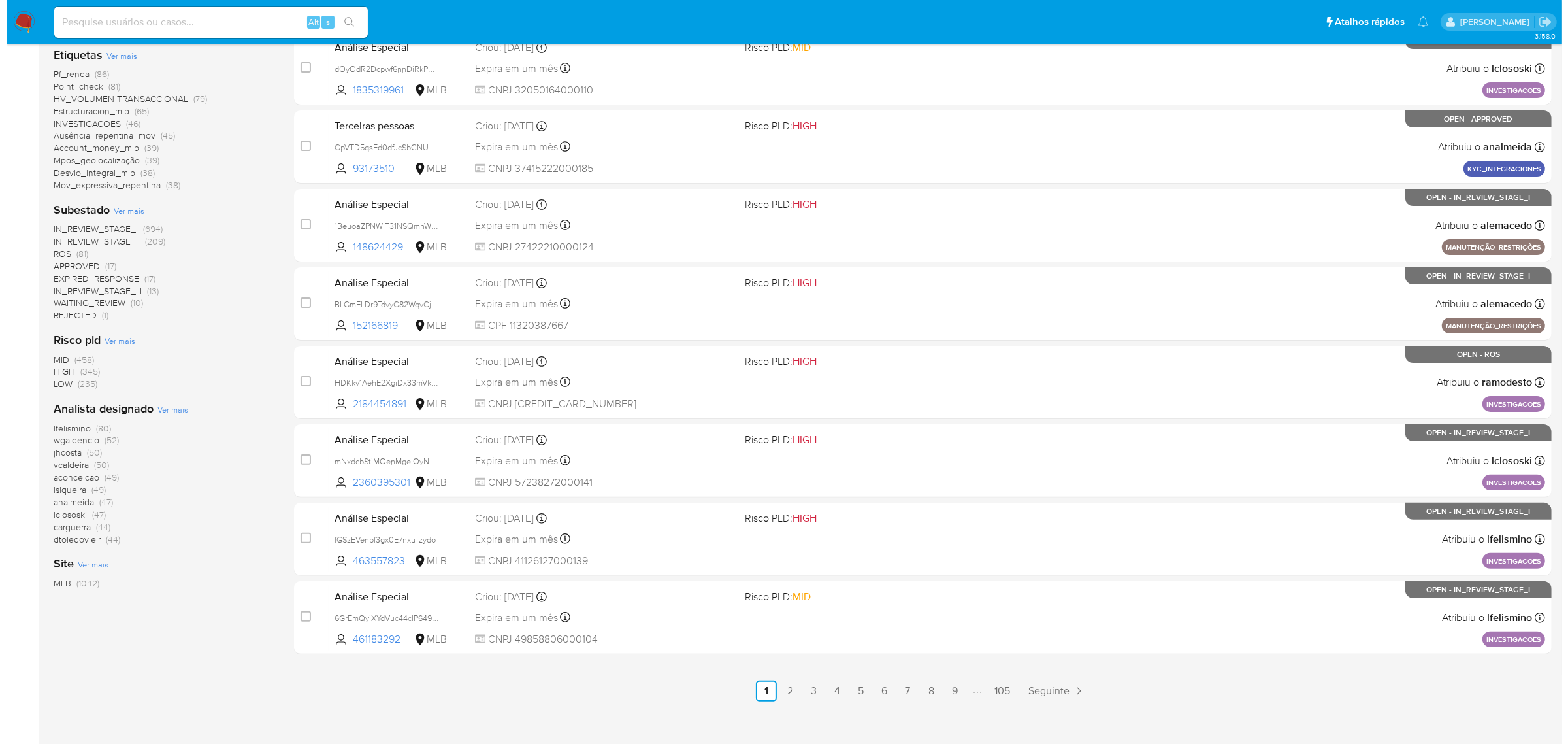
scroll to position [334, 0]
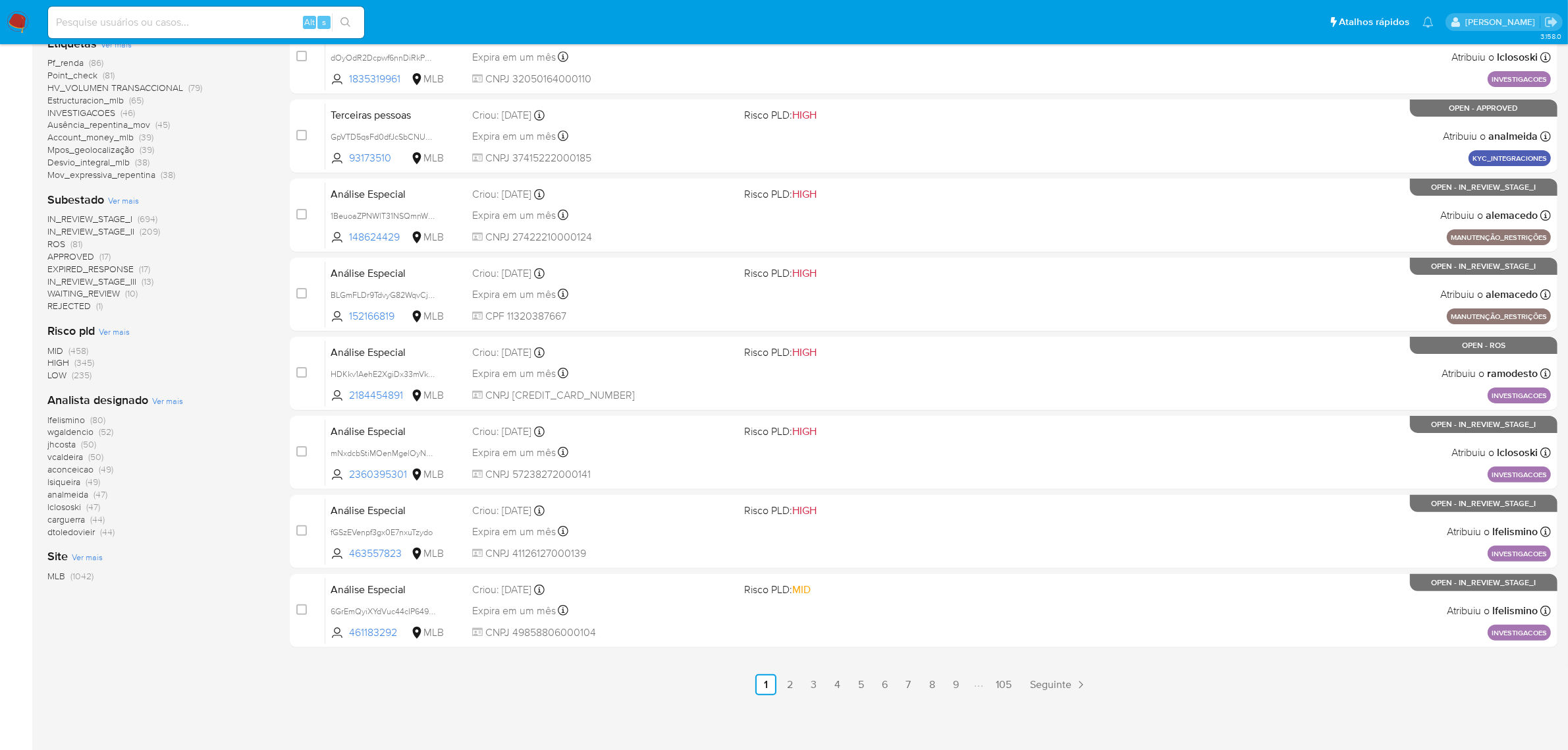
click at [165, 396] on span "Ver mais" at bounding box center [167, 401] width 31 height 12
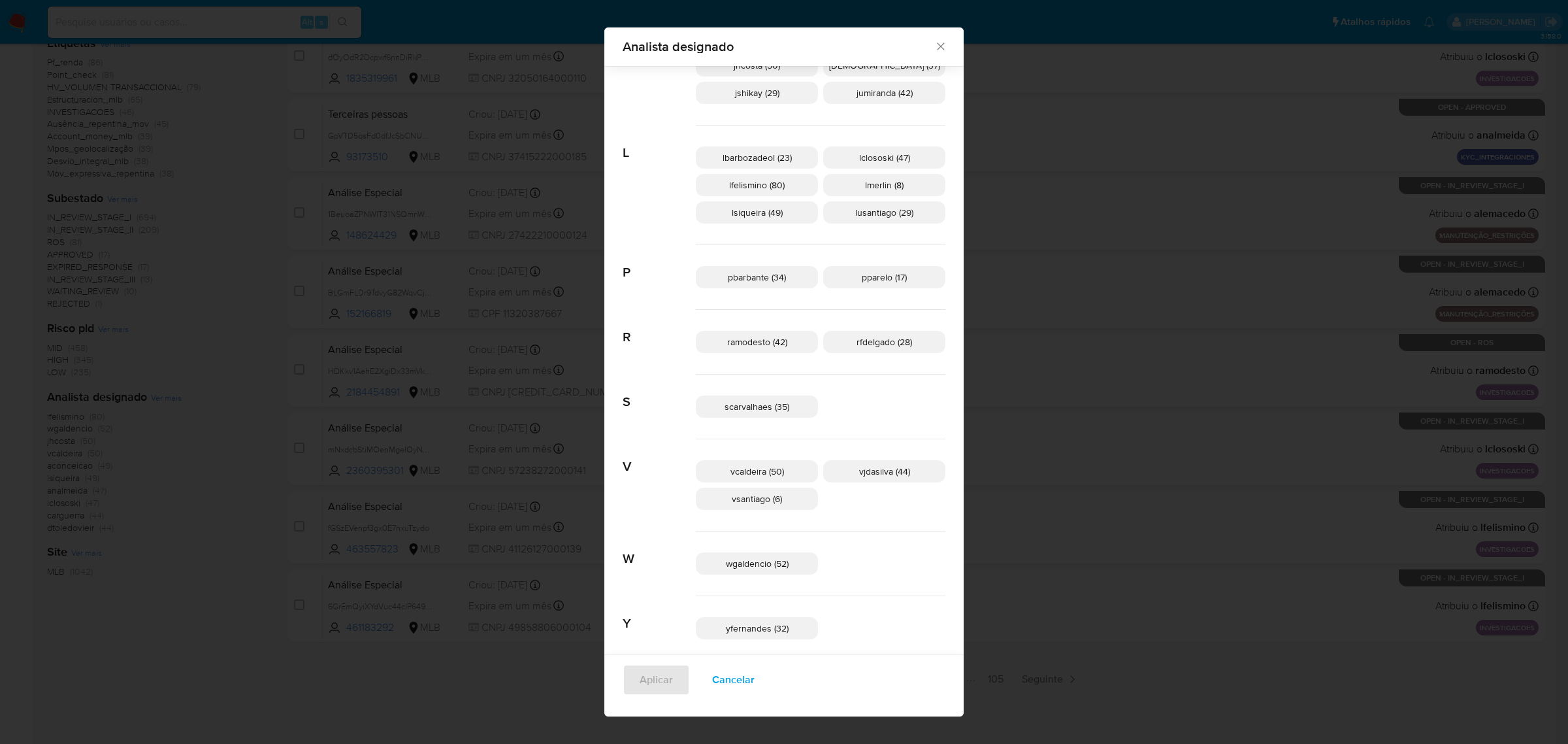
scroll to position [503, 0]
click at [759, 619] on span "yfernandes (32)" at bounding box center [757, 622] width 63 height 13
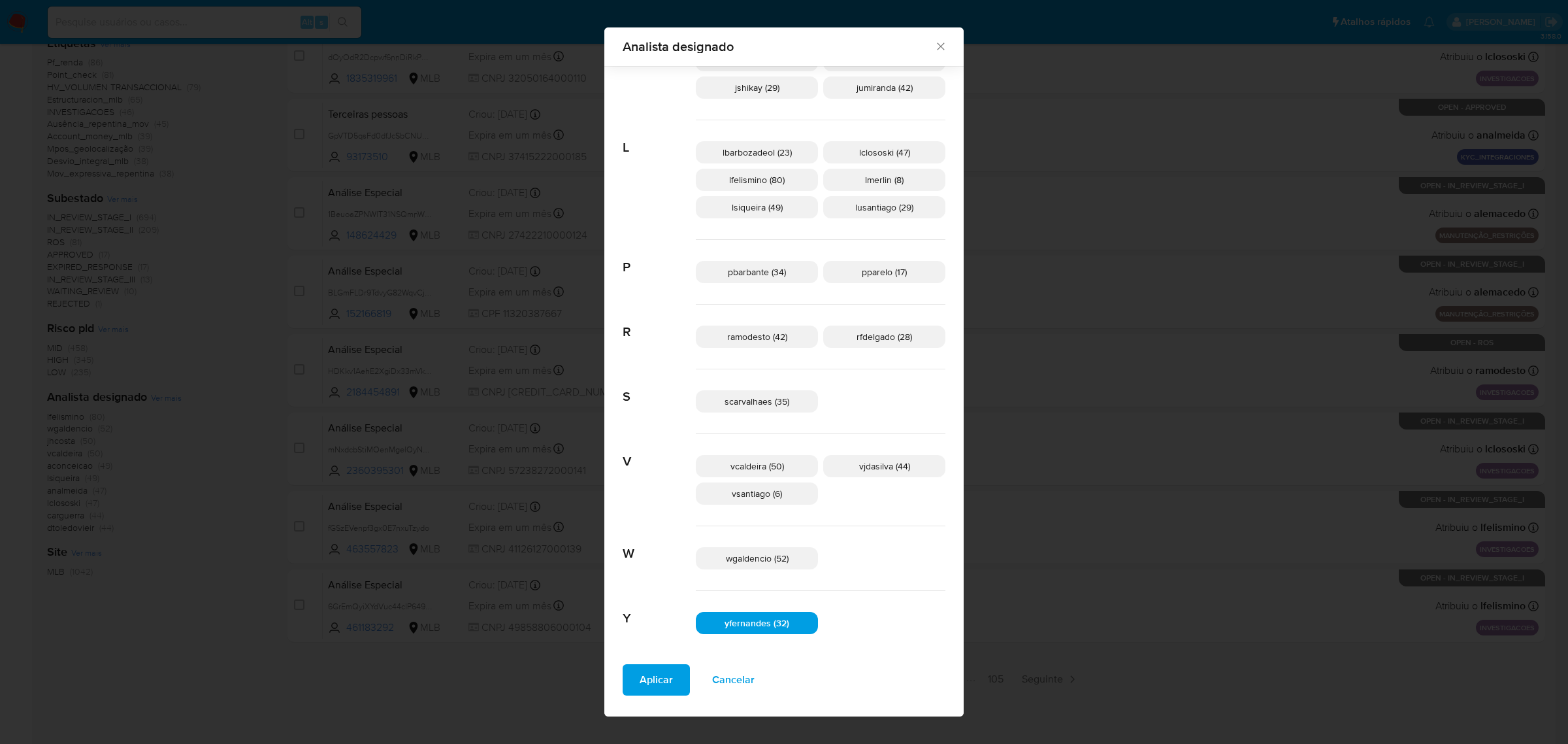
click at [673, 675] on span "Aplicar" at bounding box center [656, 680] width 33 height 29
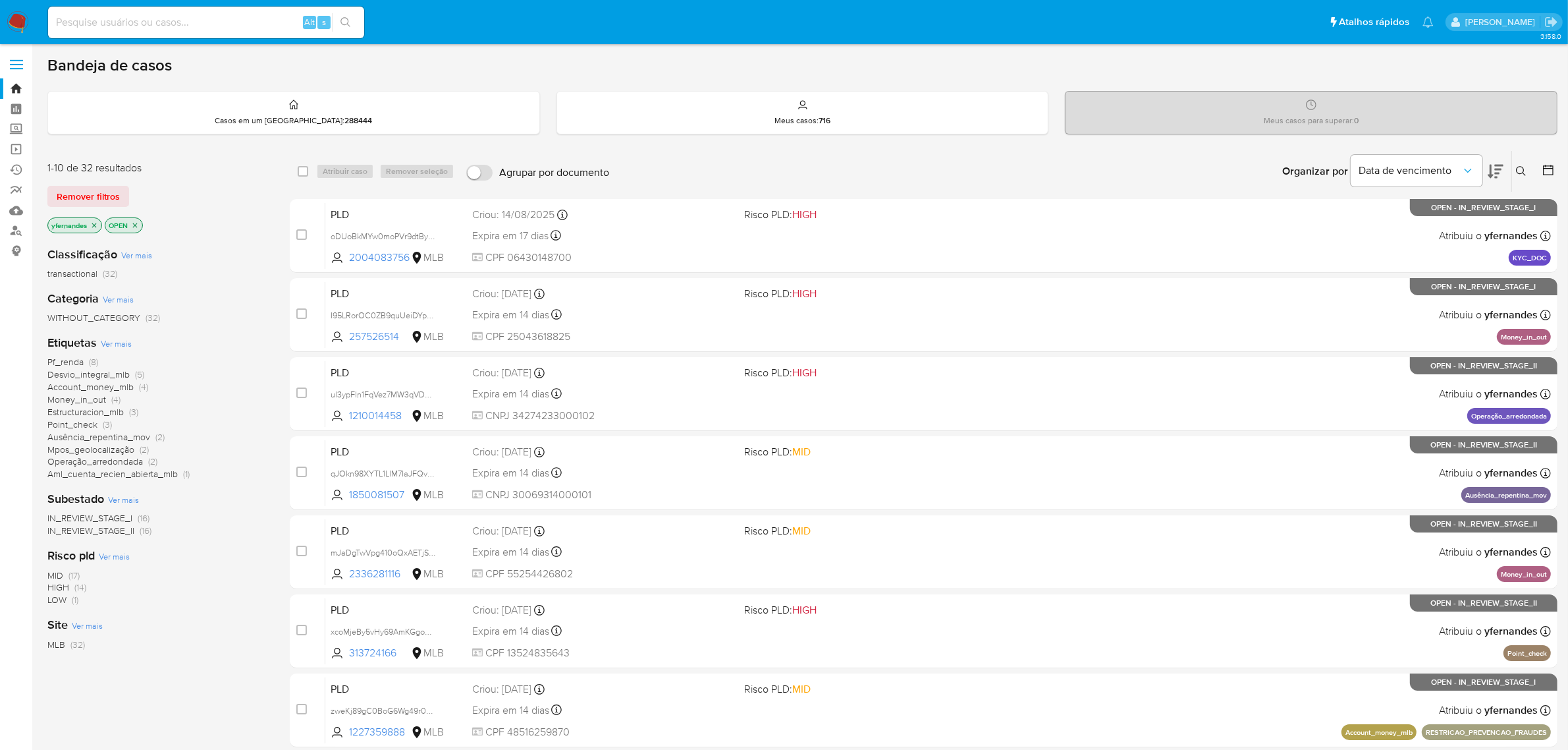
click at [113, 339] on span "Ver mais" at bounding box center [116, 343] width 31 height 12
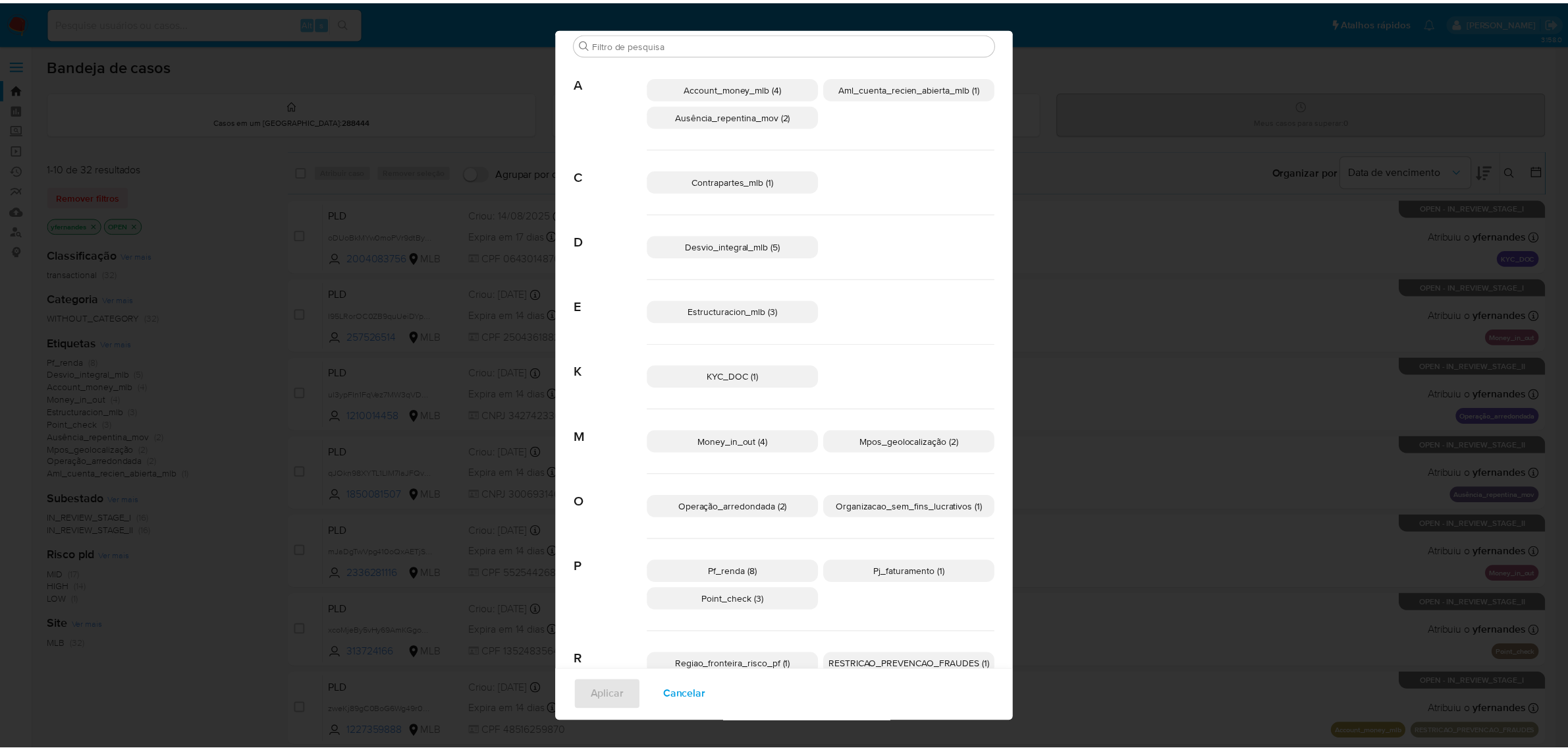
scroll to position [10, 0]
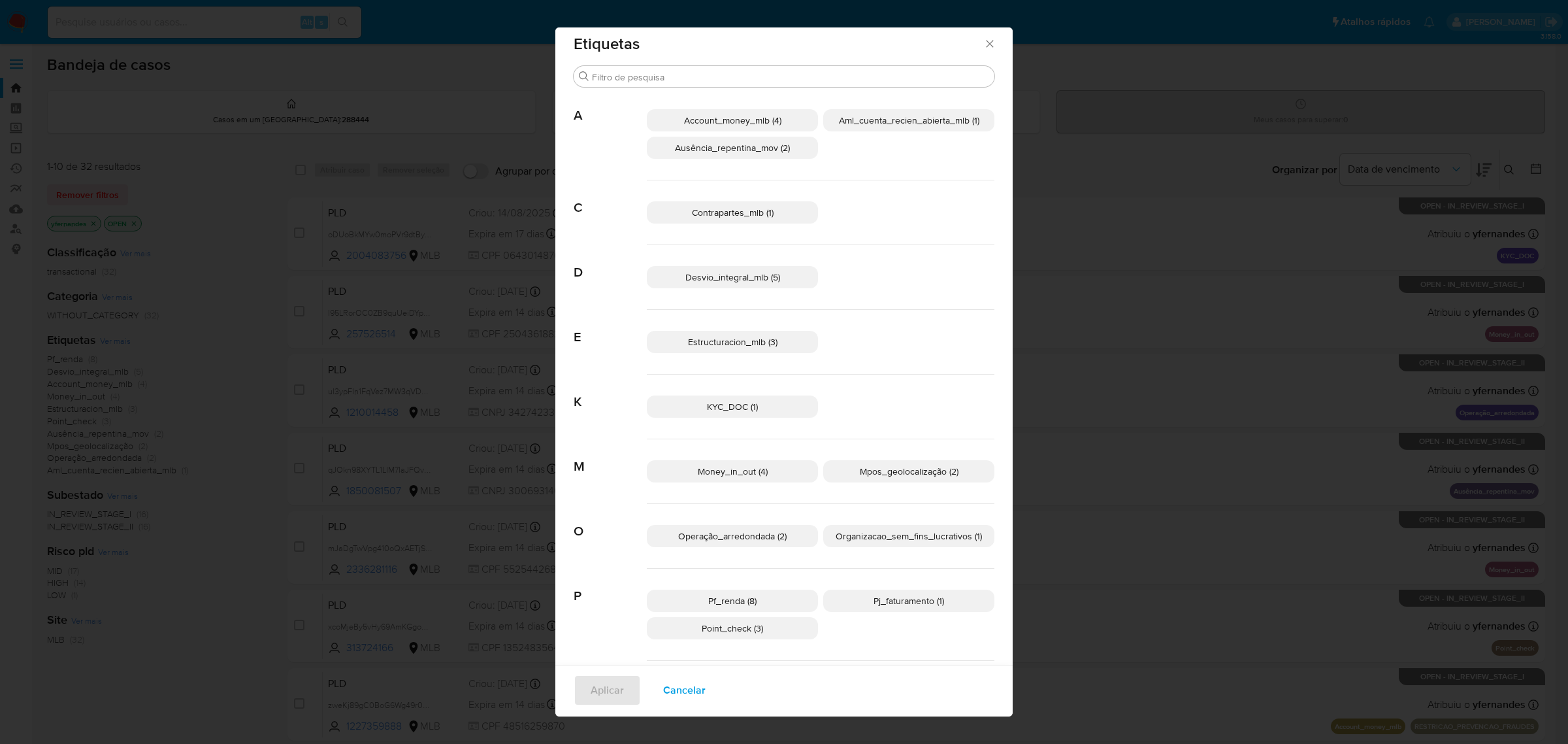
click at [274, 403] on div "Etiquetas Procurar A Account_money_mlb (4) Aml_cuenta_recien_abierta_mlb (1) Au…" at bounding box center [784, 372] width 1568 height 744
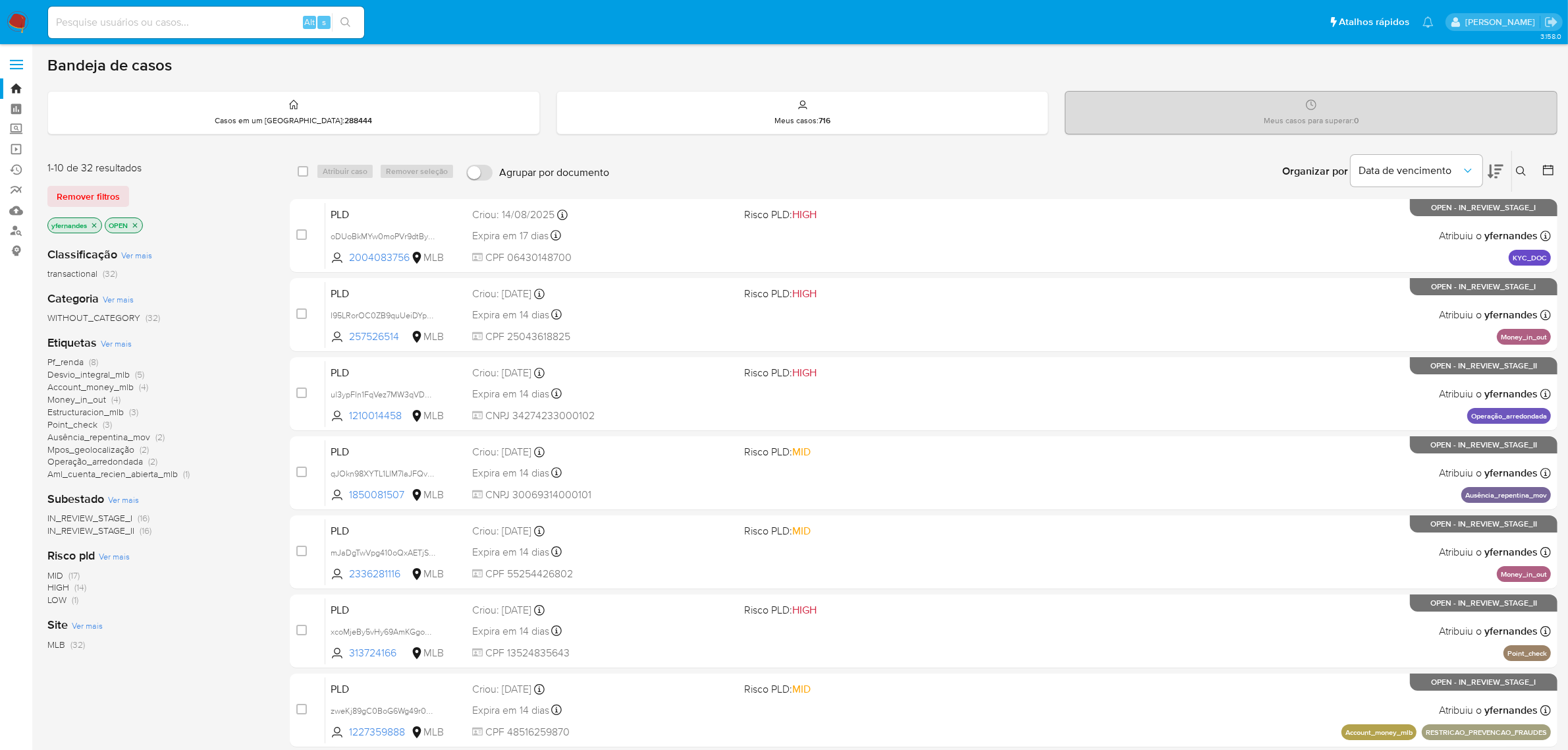
click at [271, 433] on div "1-10 de 32 resultados Remover filtros yfernandes OPEN Classificação Ver mais tr…" at bounding box center [803, 591] width 1510 height 882
click at [270, 433] on div "1-10 de 32 resultados Remover filtros yfernandes OPEN Classificação Ver mais tr…" at bounding box center [803, 591] width 1510 height 882
click at [274, 415] on div "1-10 de 32 resultados Remover filtros yfernandes OPEN Classificação Ver mais tr…" at bounding box center [803, 591] width 1510 height 882
click at [268, 499] on div "Subestado Ver mais IN_REVIEW_STAGE_I (16) IN_REVIEW_STAGE_II (16)" at bounding box center [158, 514] width 221 height 46
click at [1474, 169] on icon "Organizar por" at bounding box center [1467, 170] width 13 height 13
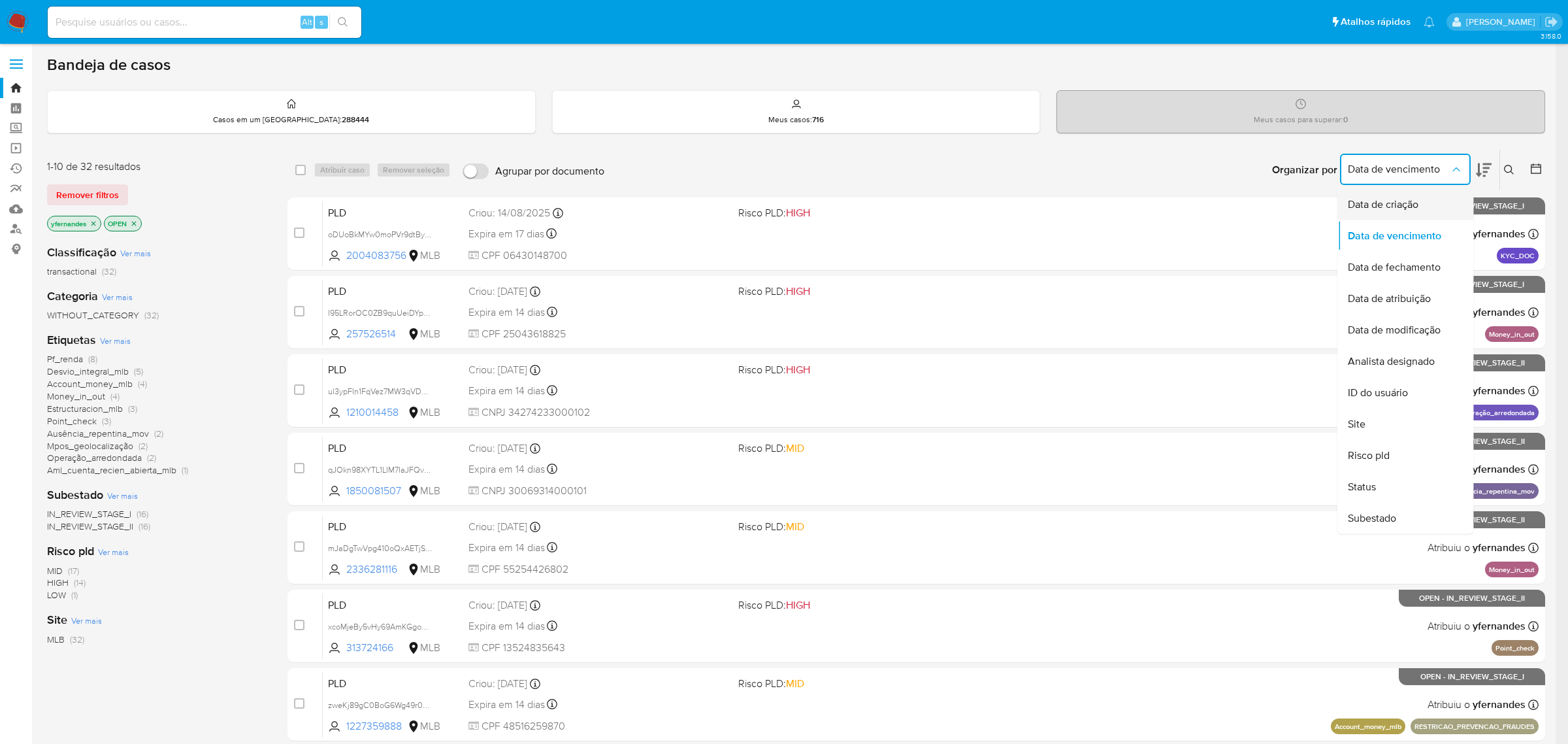
click at [1413, 210] on span "Data de criação" at bounding box center [1383, 204] width 70 height 13
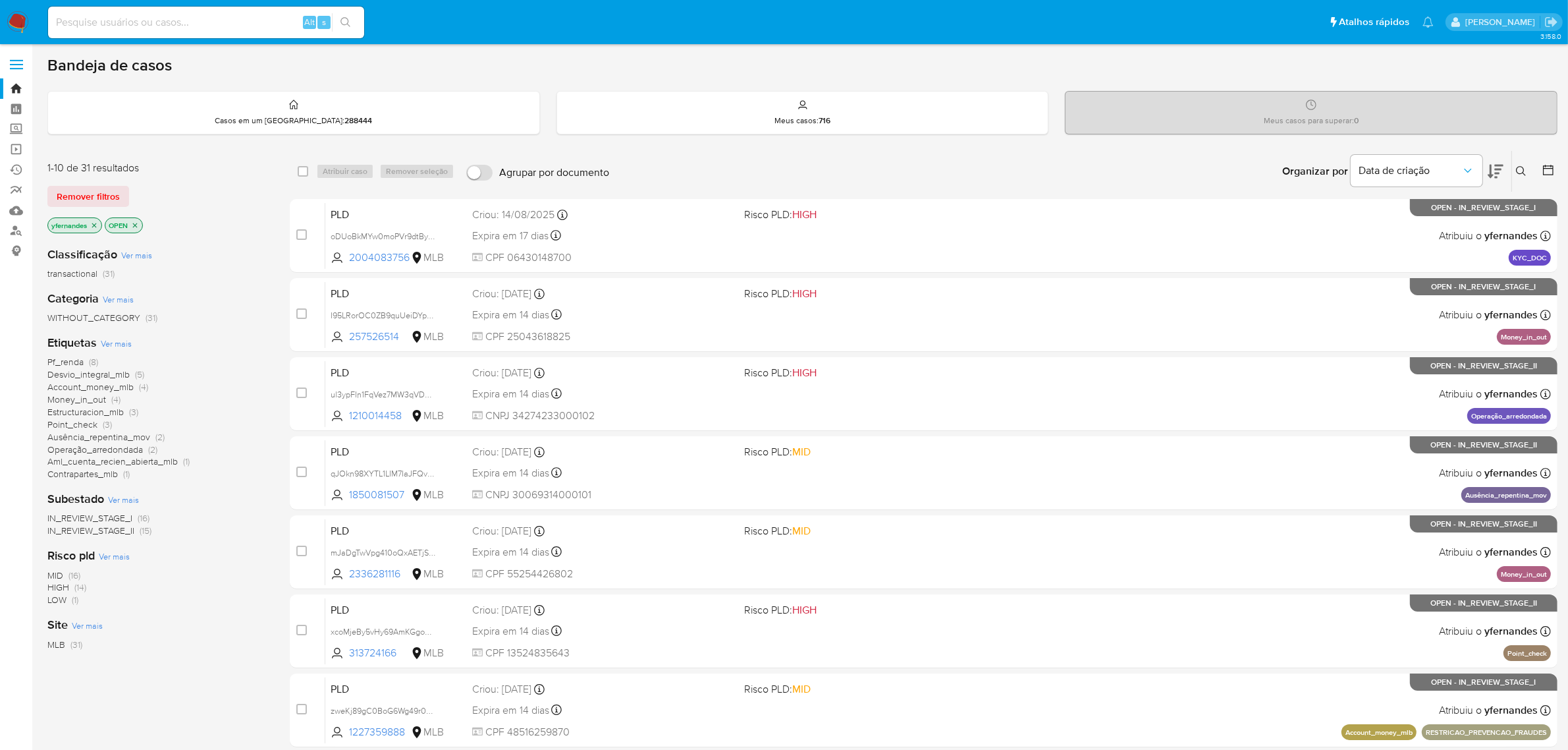
click at [1549, 172] on icon at bounding box center [1548, 170] width 13 height 13
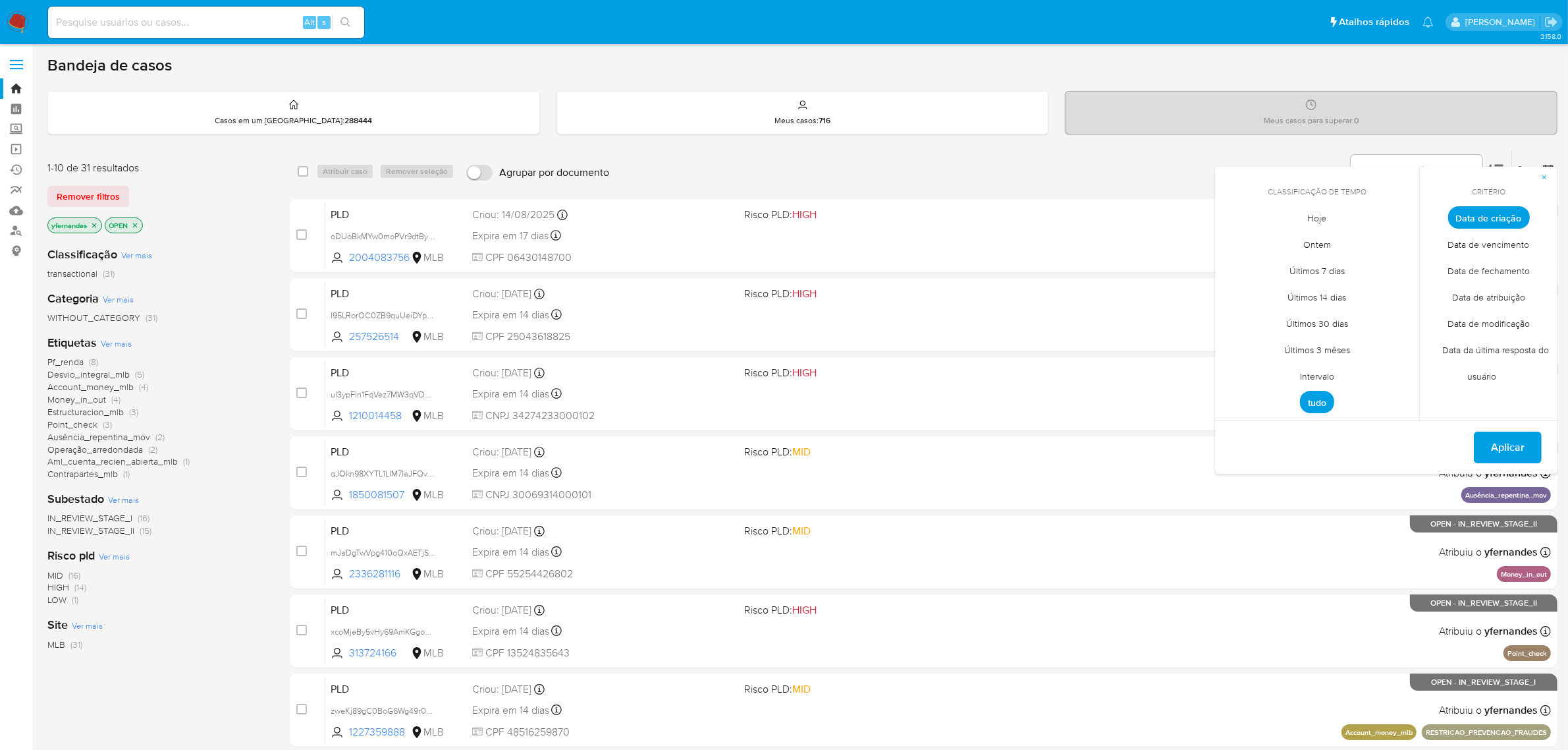
click at [1322, 370] on span "Intervalo" at bounding box center [1317, 376] width 62 height 27
click at [1235, 239] on icon "Mes anterior" at bounding box center [1235, 241] width 16 height 16
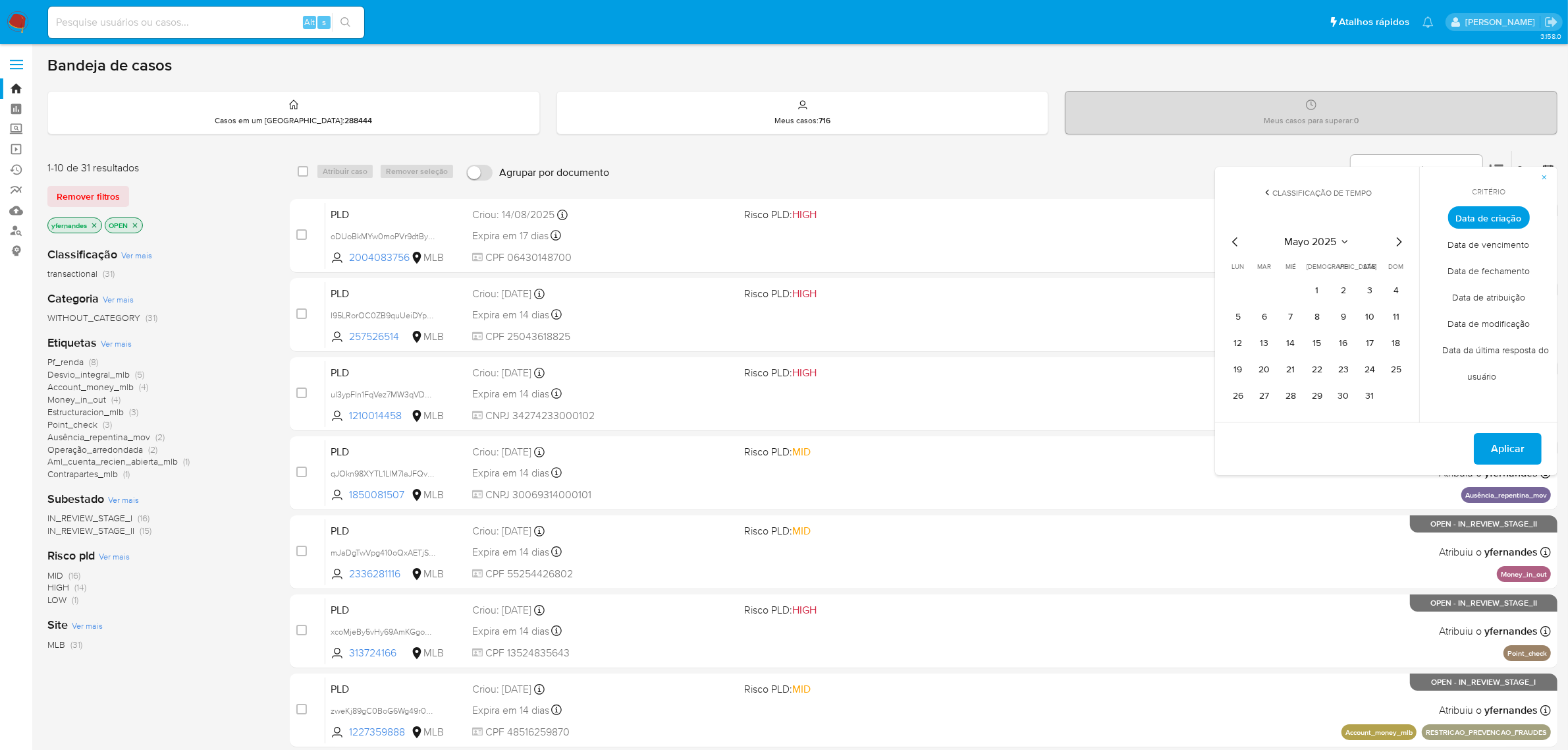
click at [1395, 242] on icon "Mes siguiente" at bounding box center [1399, 241] width 16 height 16
click at [1315, 344] on button "12" at bounding box center [1317, 343] width 21 height 21
click at [1265, 367] on button "17" at bounding box center [1264, 369] width 21 height 21
click at [1496, 476] on span "Aplicar" at bounding box center [1507, 475] width 34 height 29
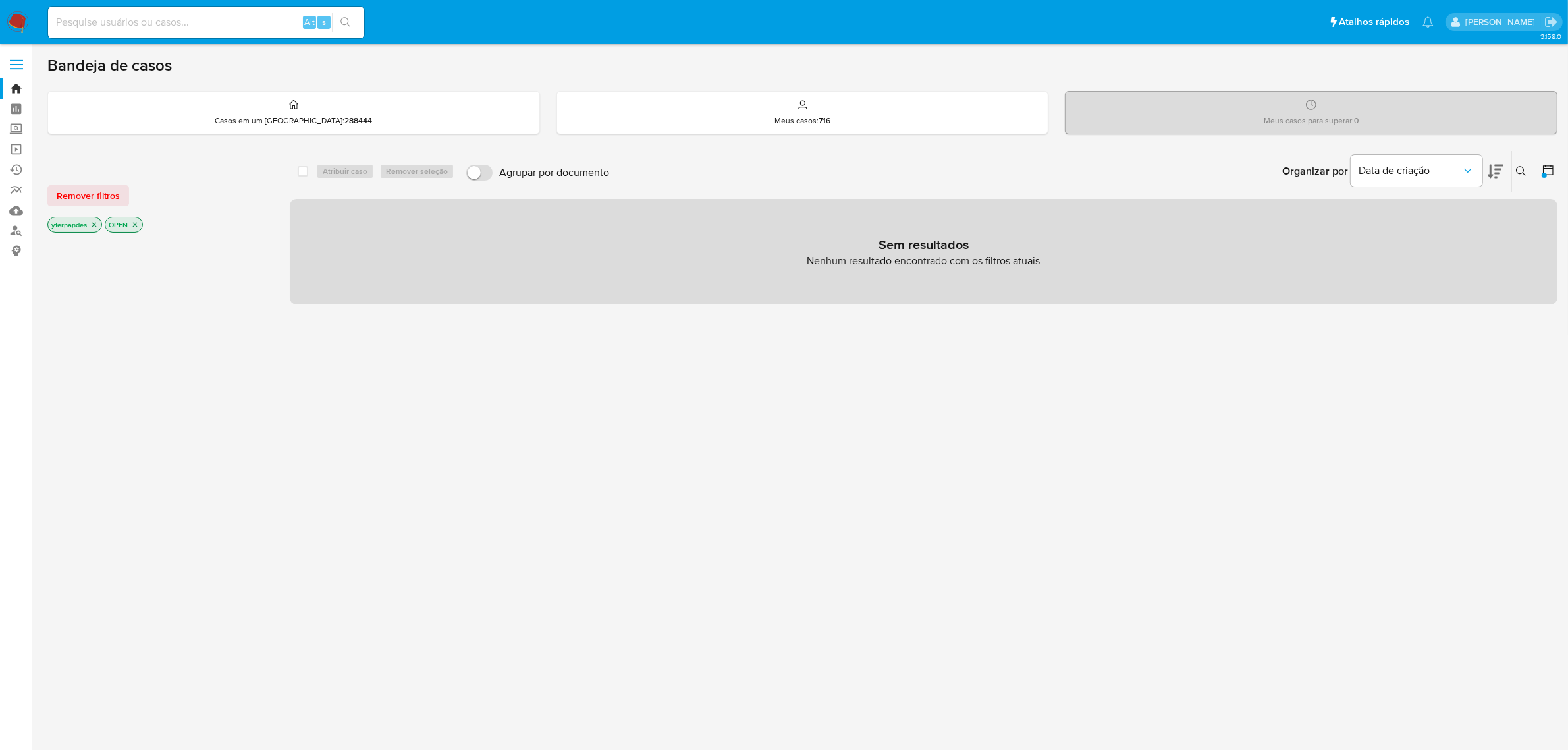
click at [94, 224] on icon "close-filter" at bounding box center [94, 224] width 8 height 8
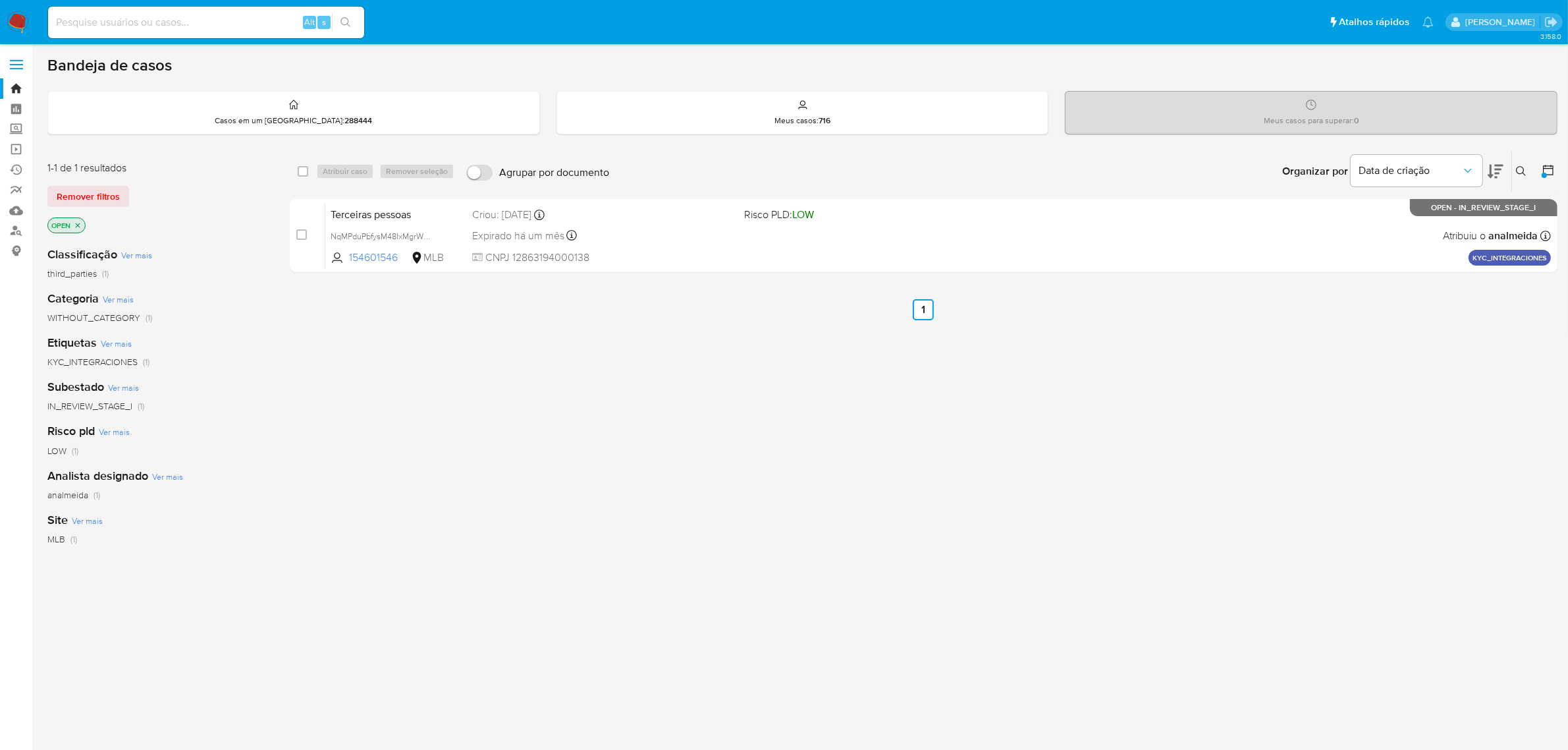
click at [81, 225] on icon "close-filter" at bounding box center [77, 225] width 8 height 8
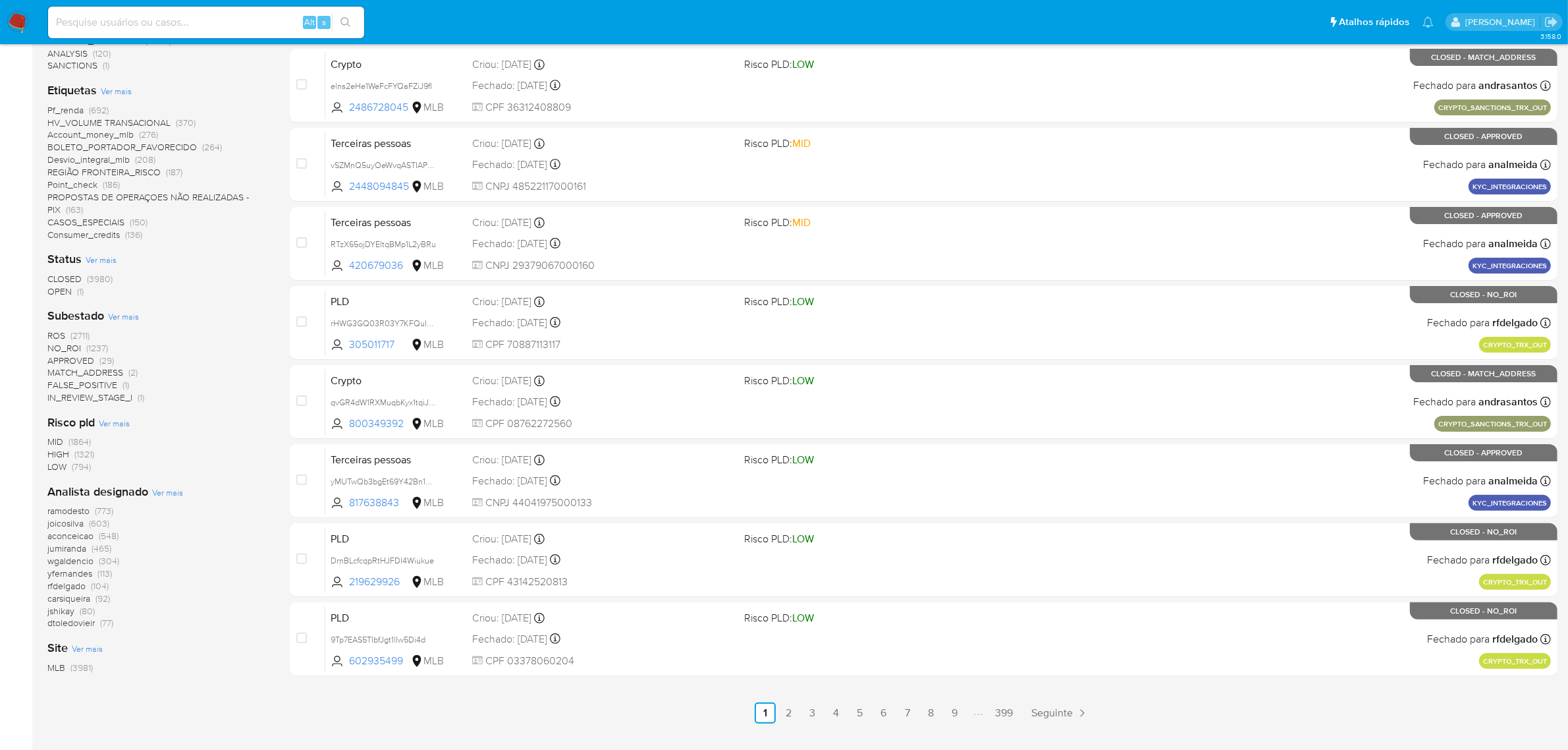
scroll to position [350, 0]
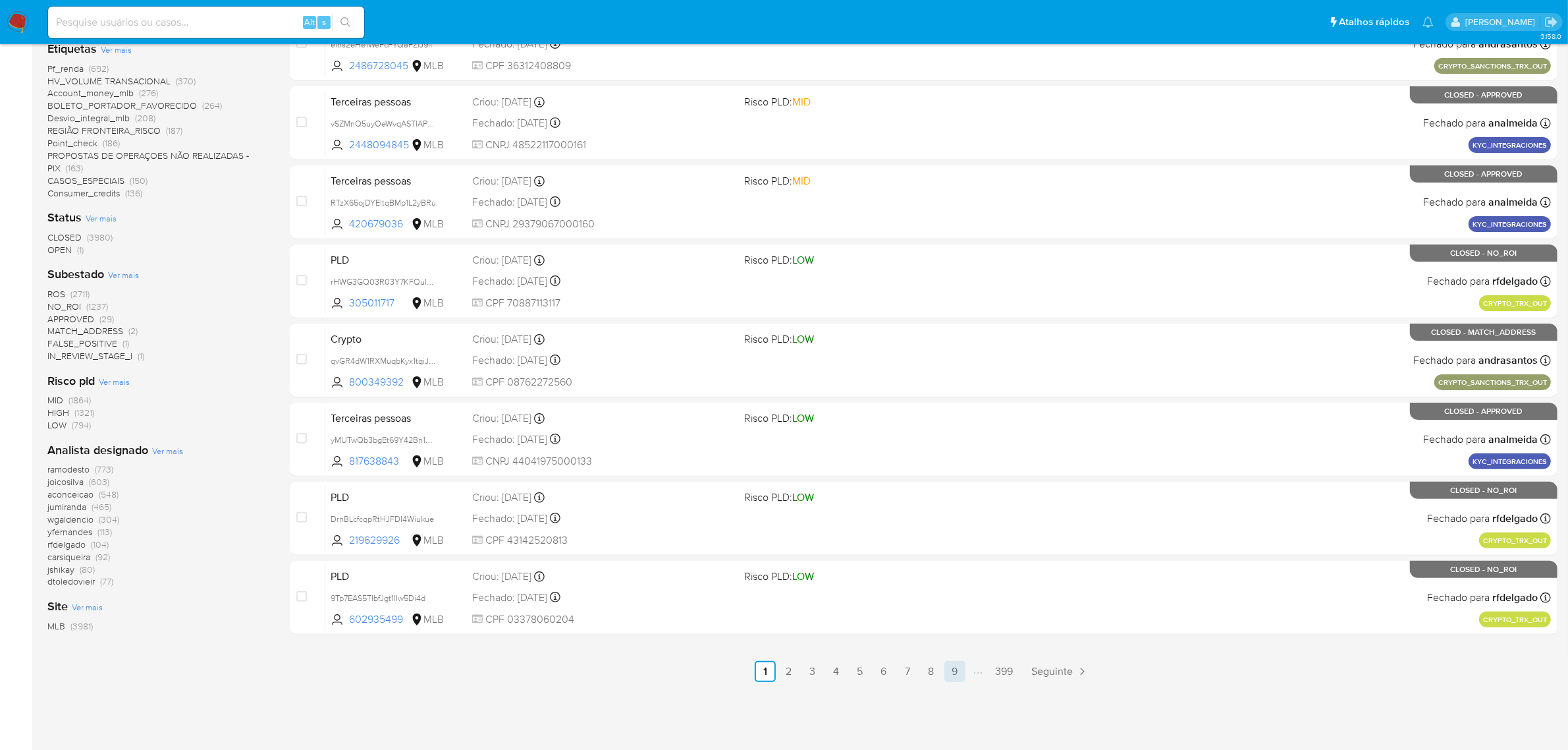
click at [960, 669] on link "9" at bounding box center [955, 671] width 21 height 21
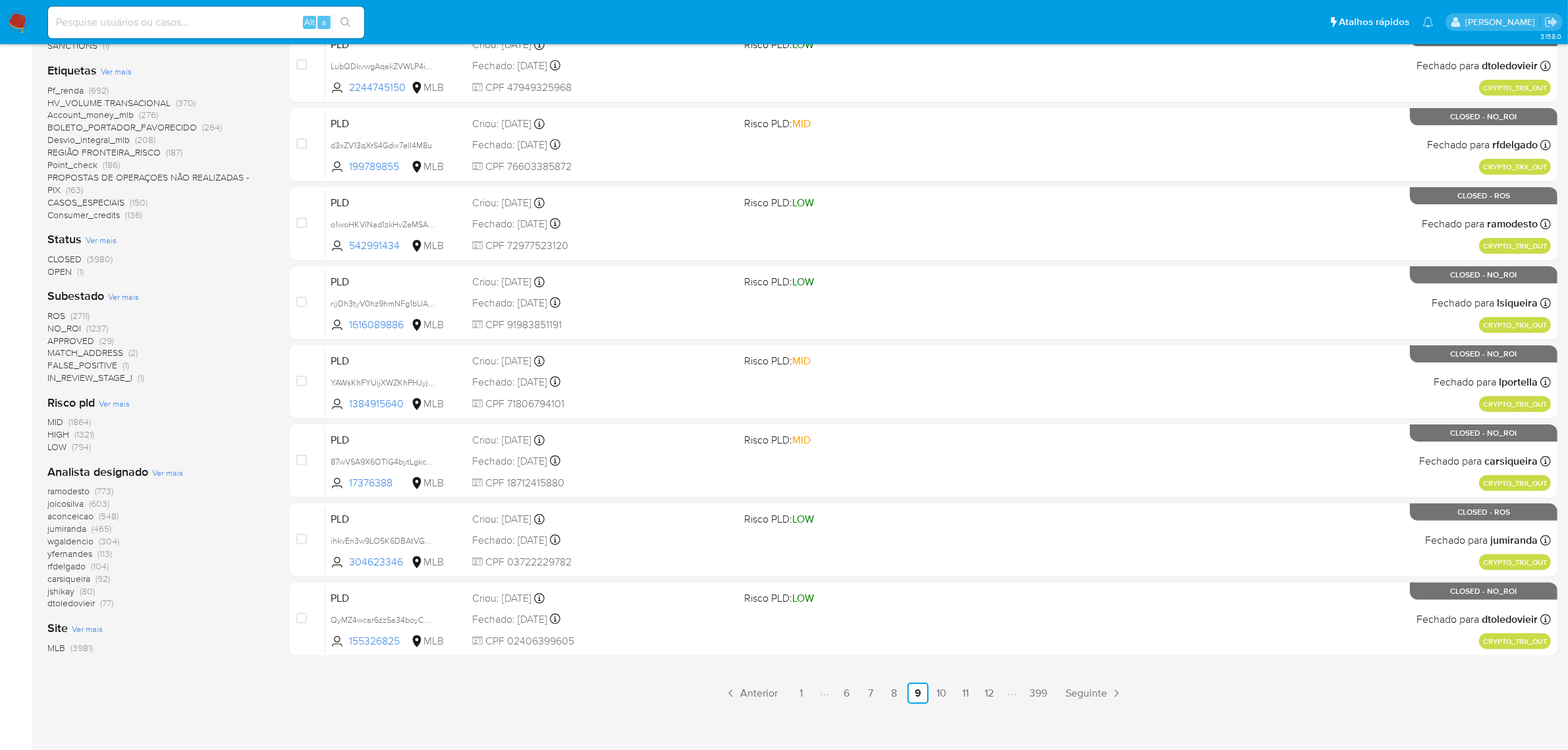
scroll to position [350, 0]
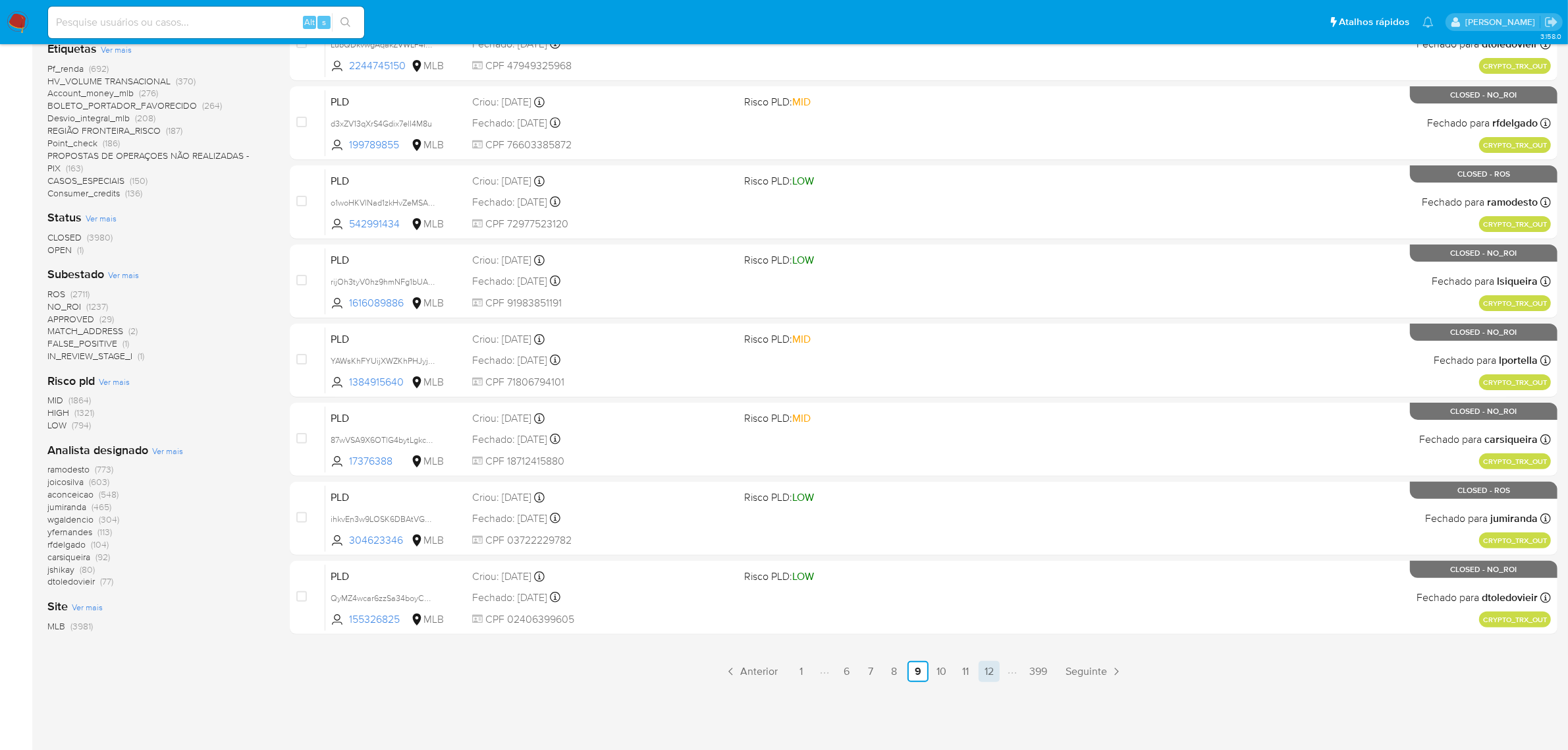
click at [991, 667] on link "12" at bounding box center [989, 671] width 21 height 21
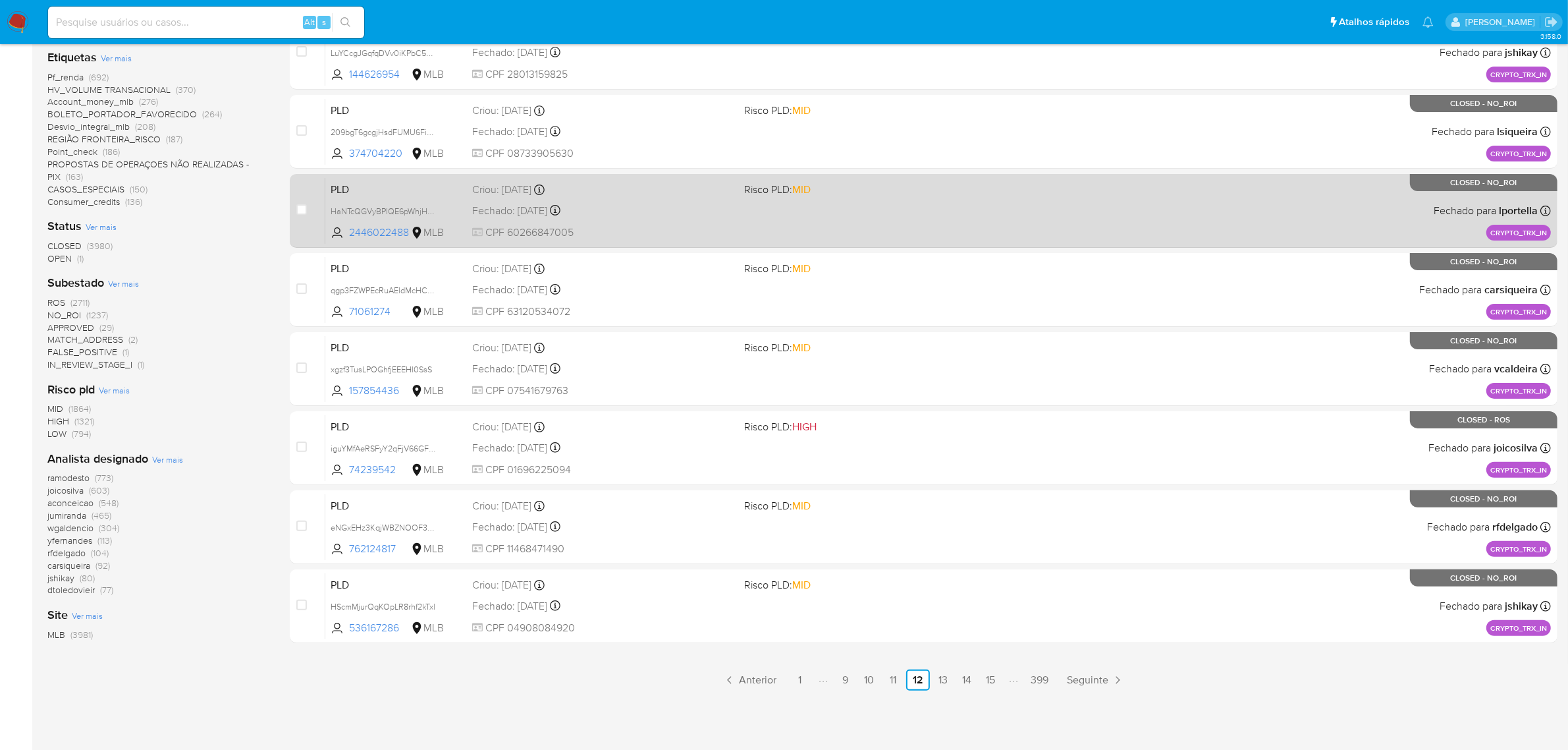
scroll to position [350, 0]
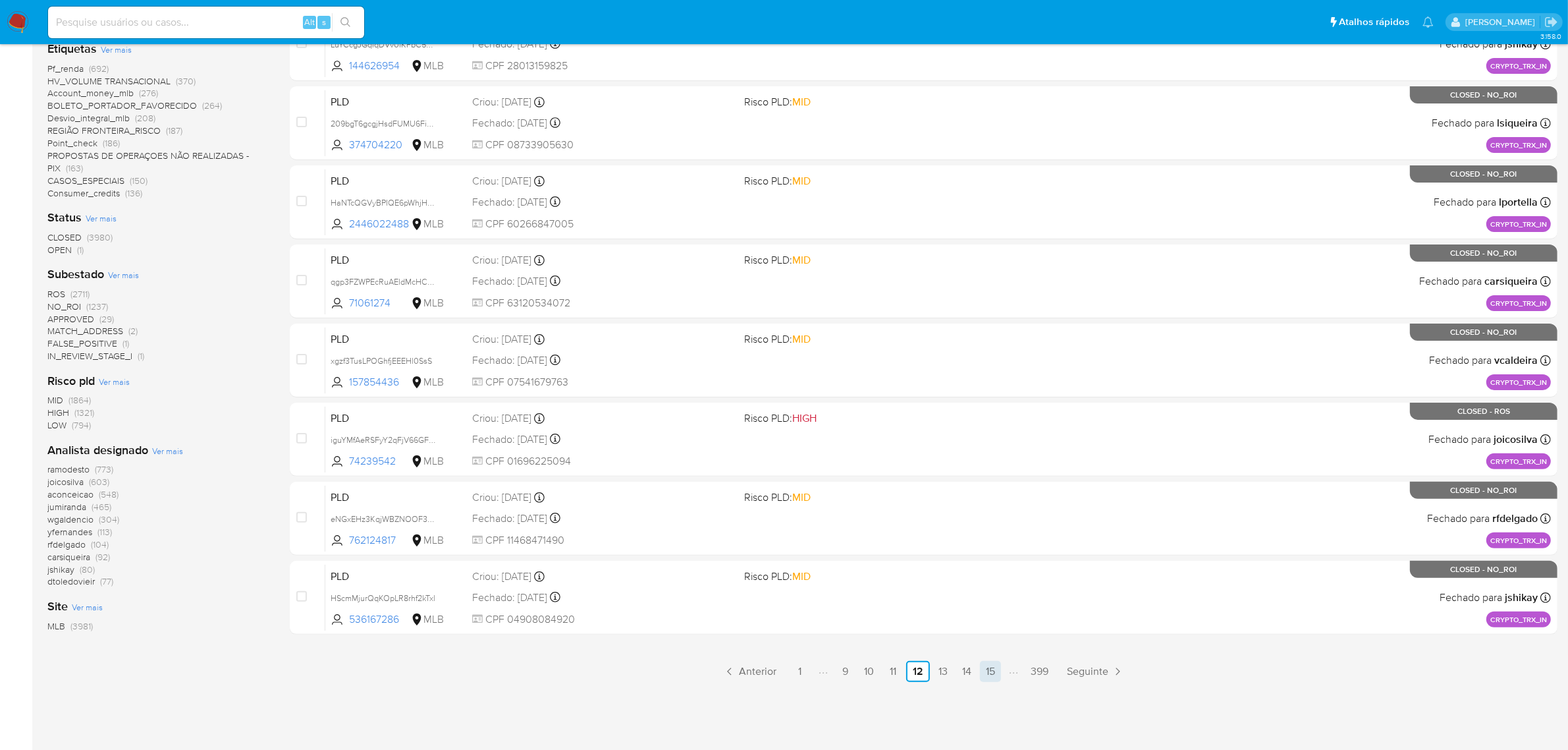
click at [993, 667] on link "15" at bounding box center [990, 671] width 21 height 21
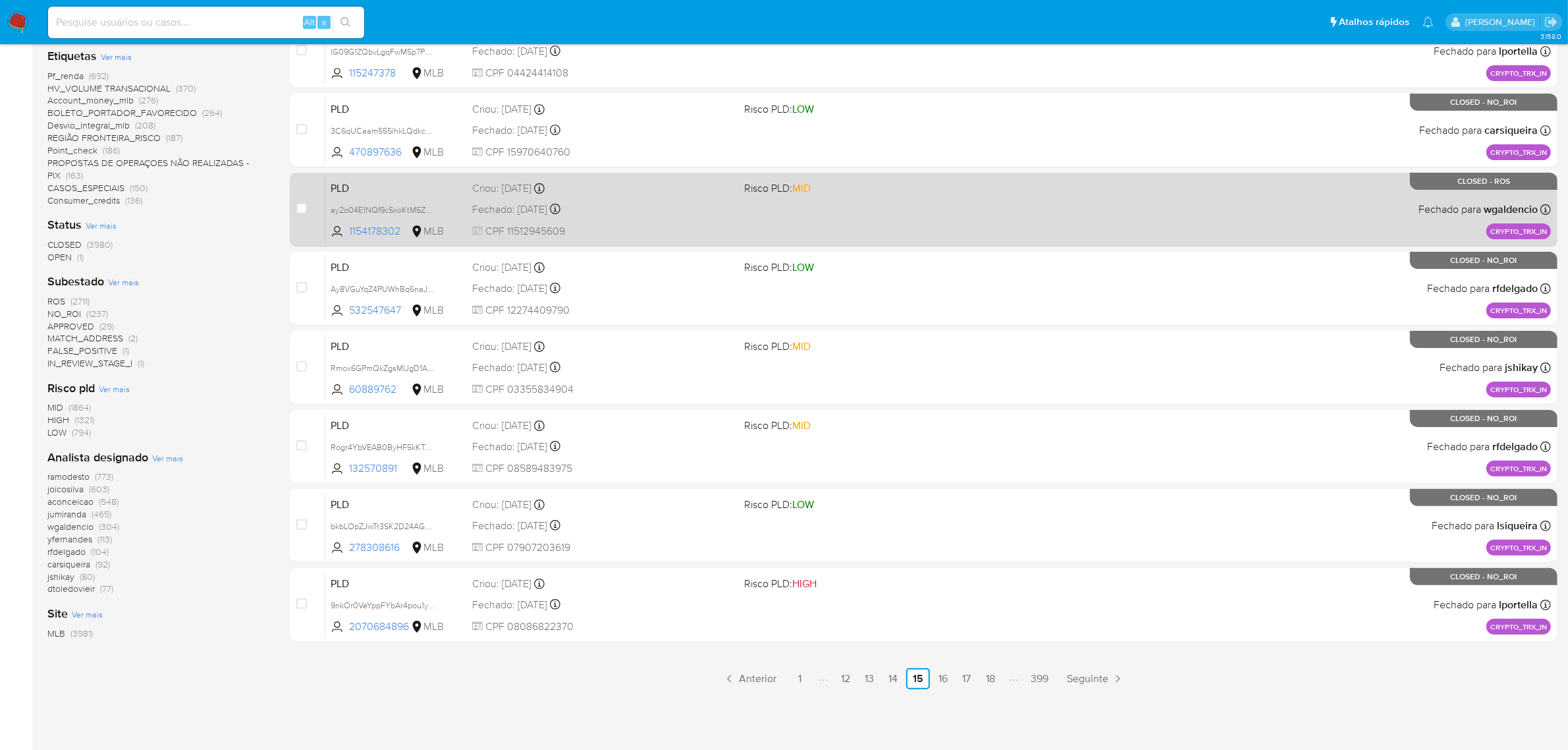
scroll to position [350, 0]
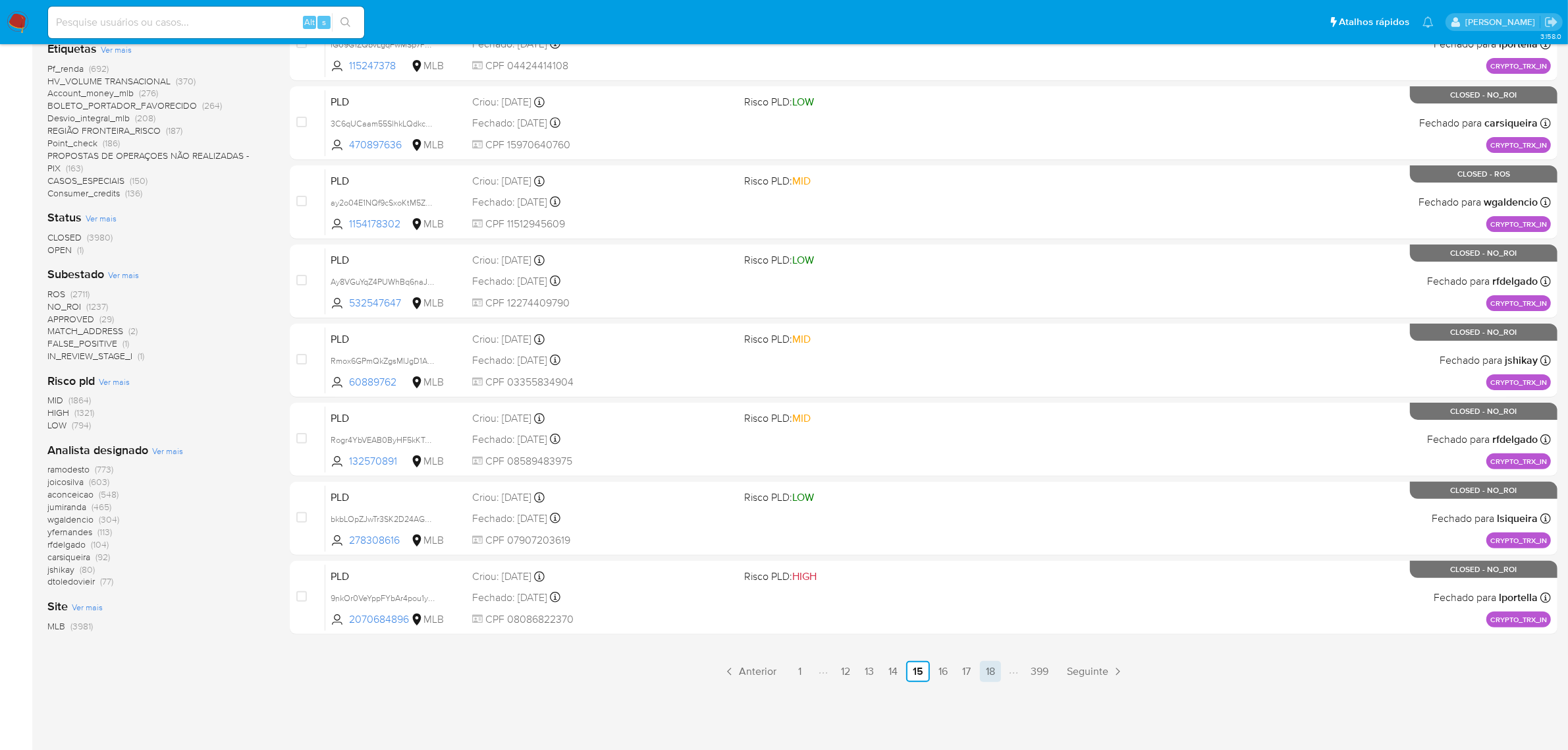
click at [989, 666] on link "18" at bounding box center [990, 671] width 21 height 21
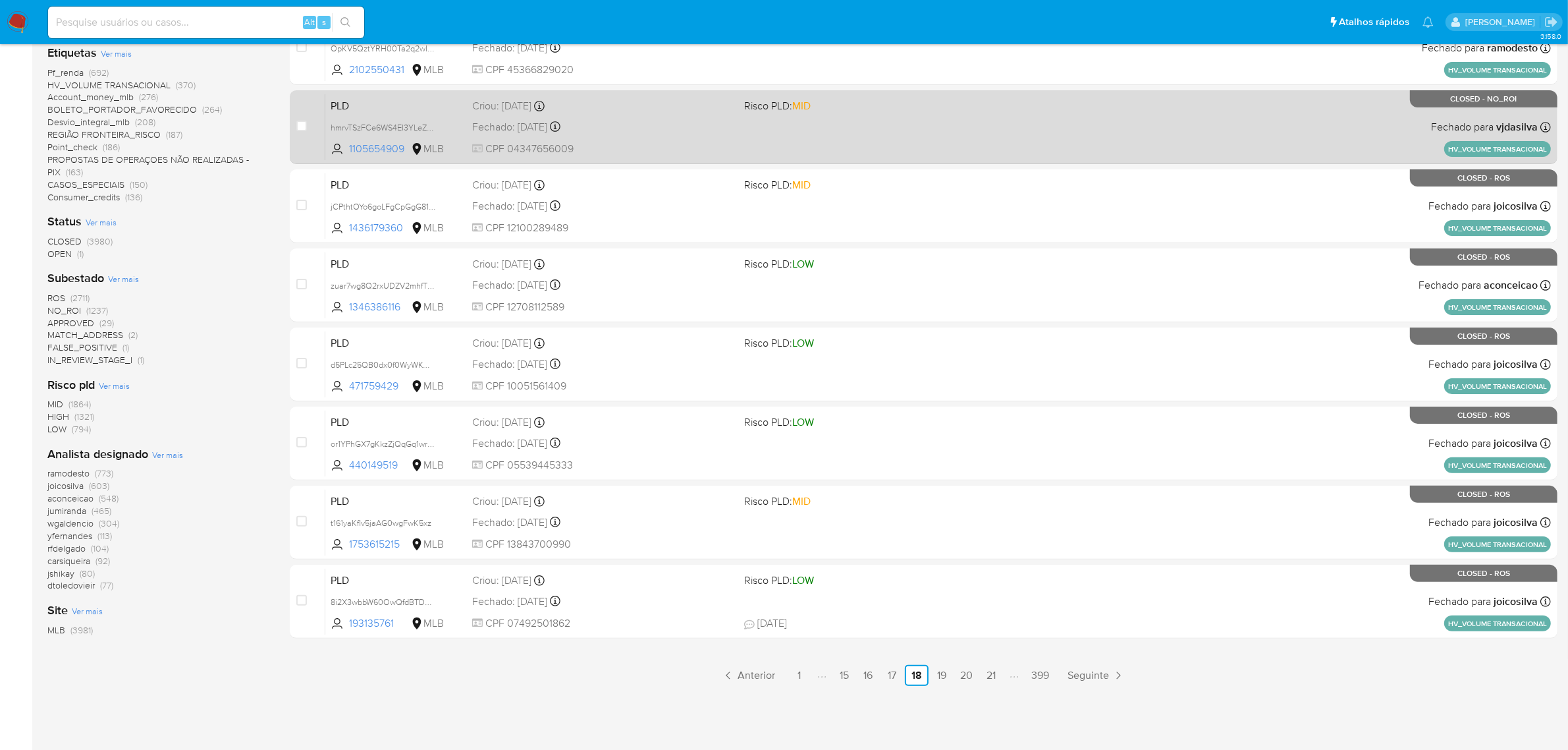
scroll to position [350, 0]
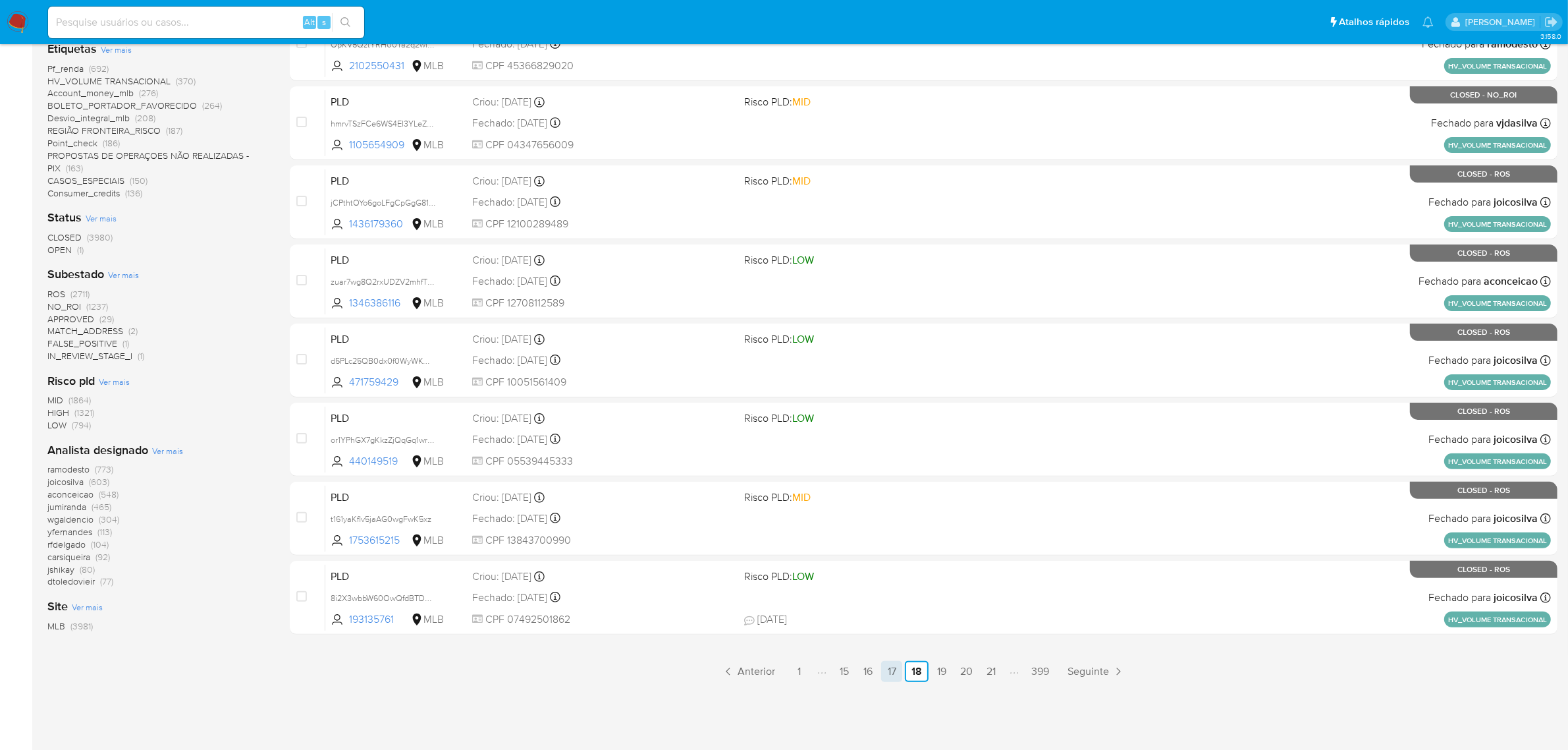
click at [894, 669] on link "17" at bounding box center [891, 671] width 21 height 21
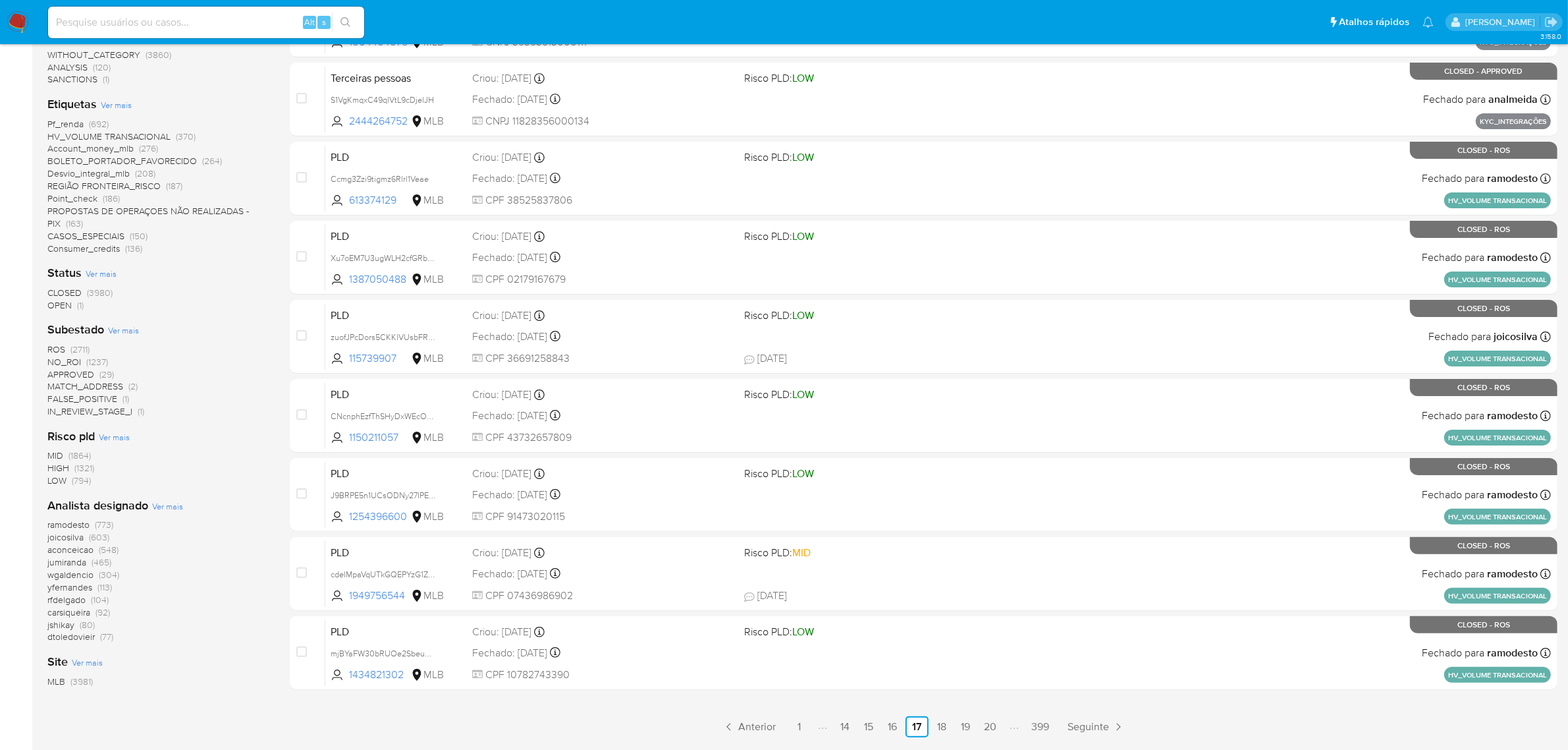
scroll to position [350, 0]
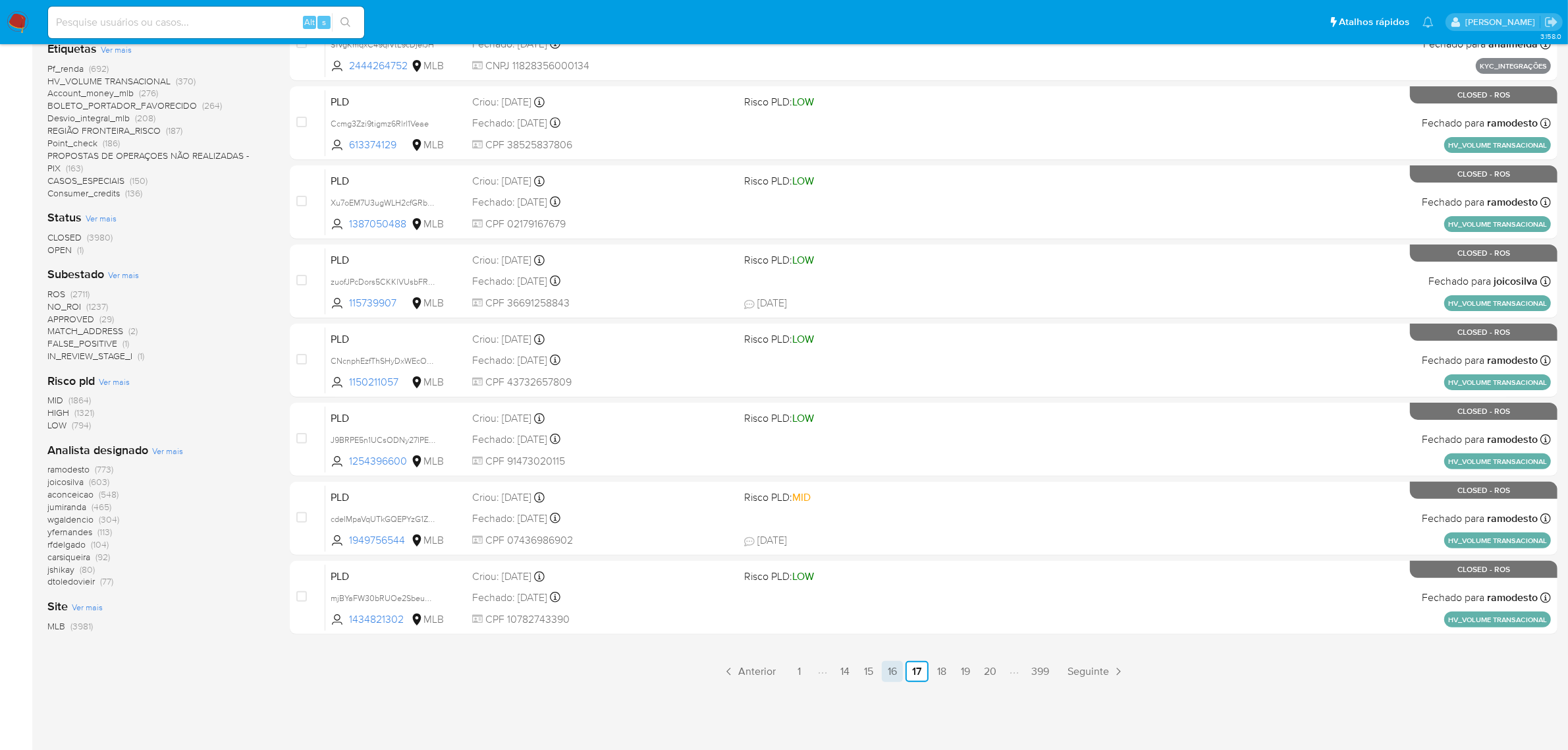
click at [894, 667] on link "16" at bounding box center [892, 671] width 21 height 21
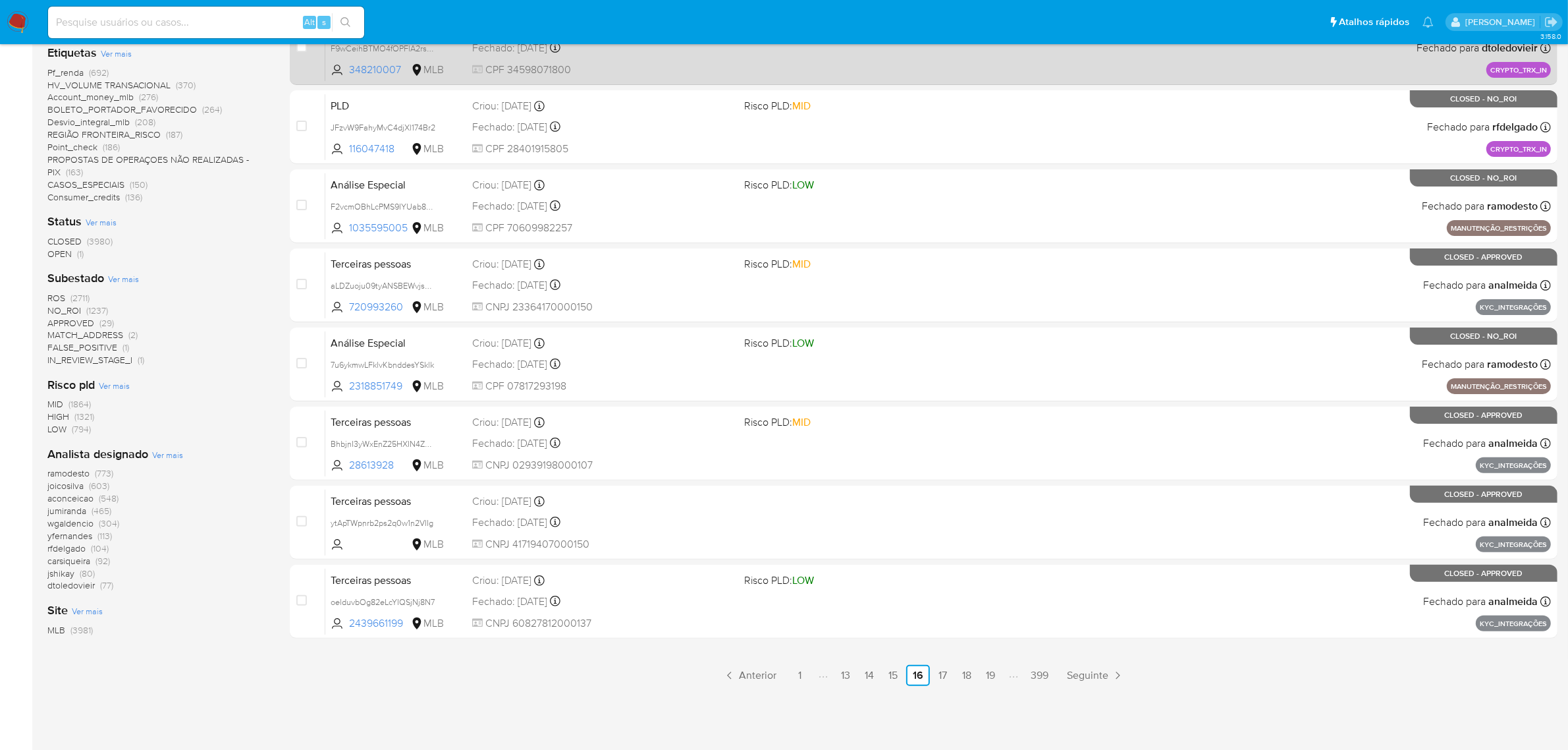
scroll to position [350, 0]
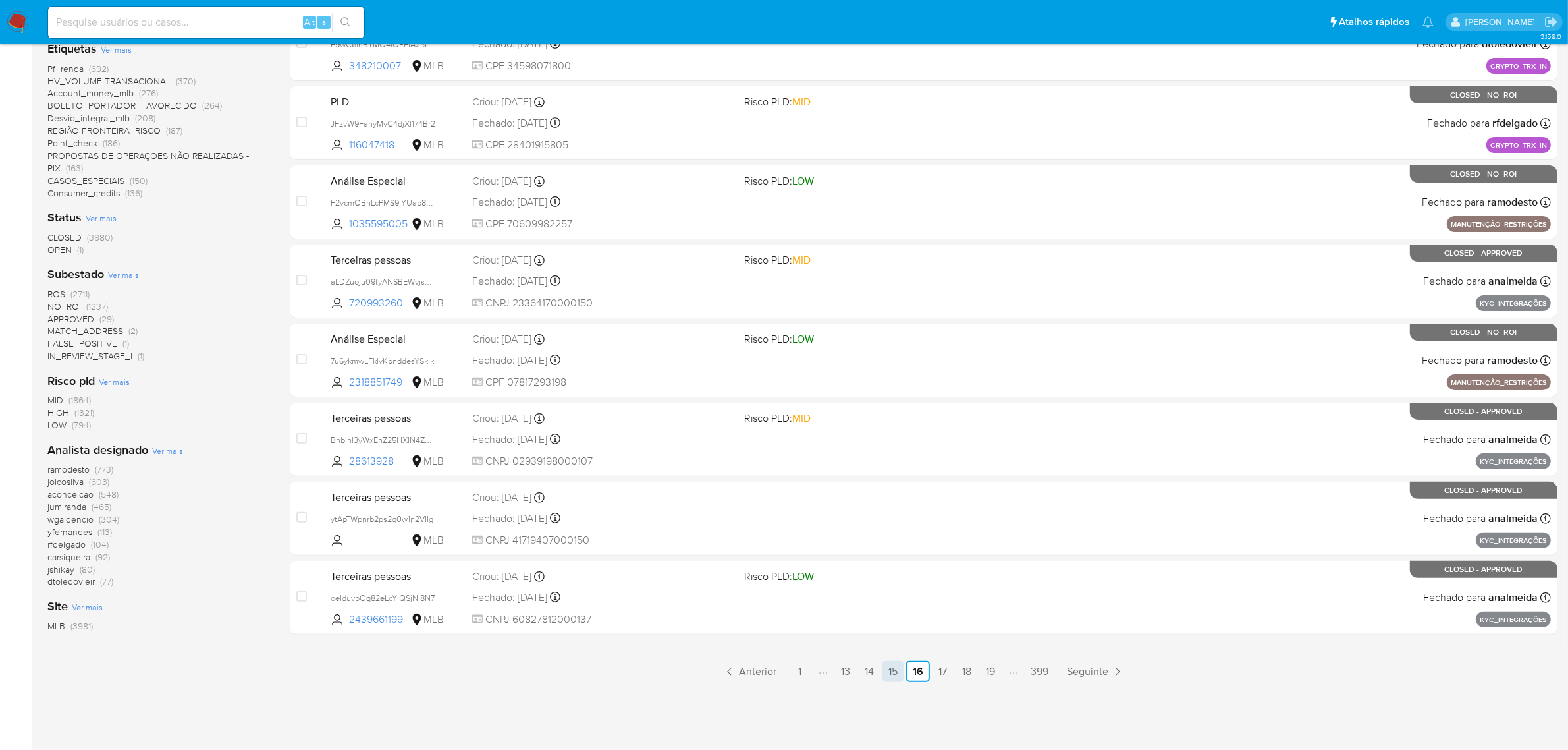
click at [894, 674] on link "15" at bounding box center [893, 671] width 21 height 21
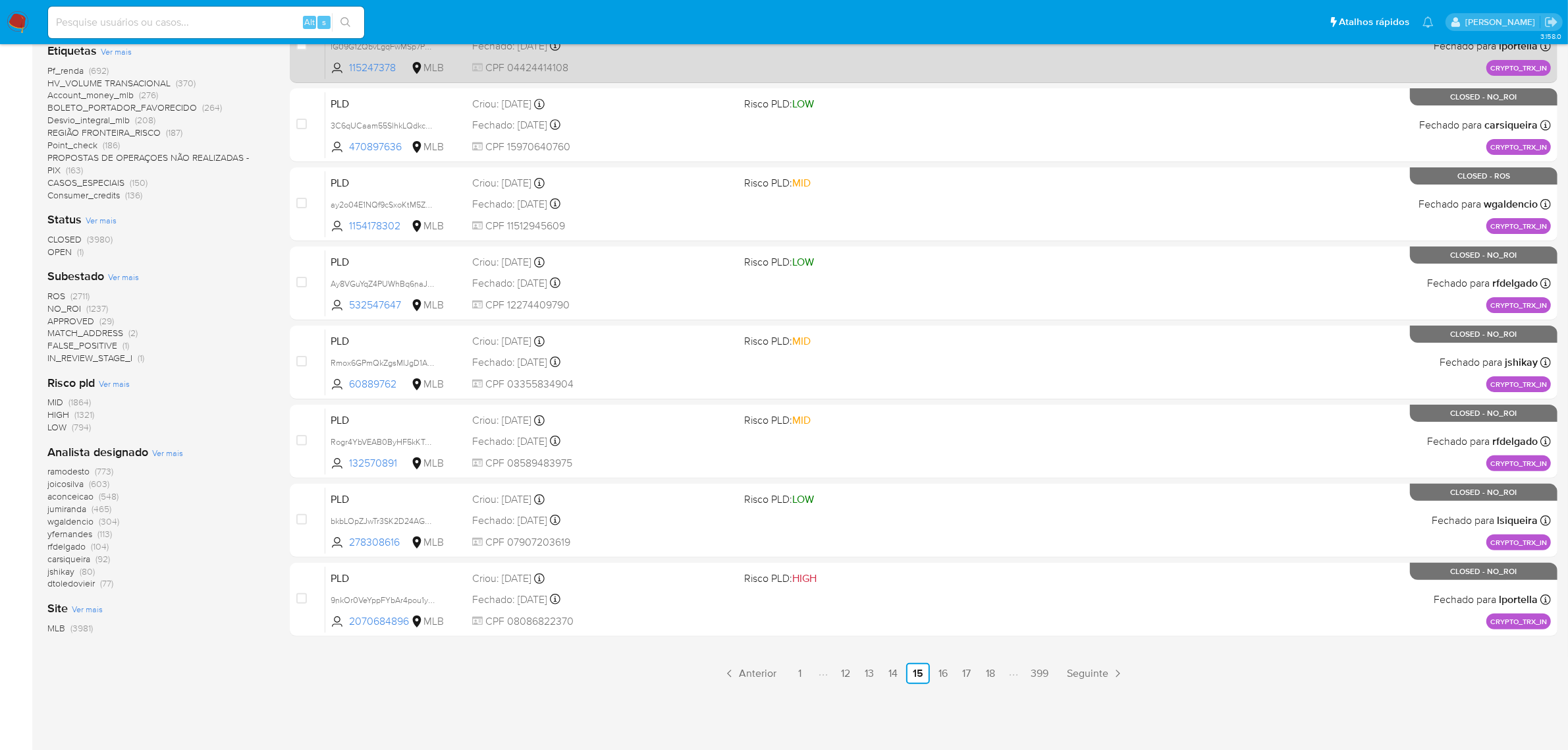
scroll to position [350, 0]
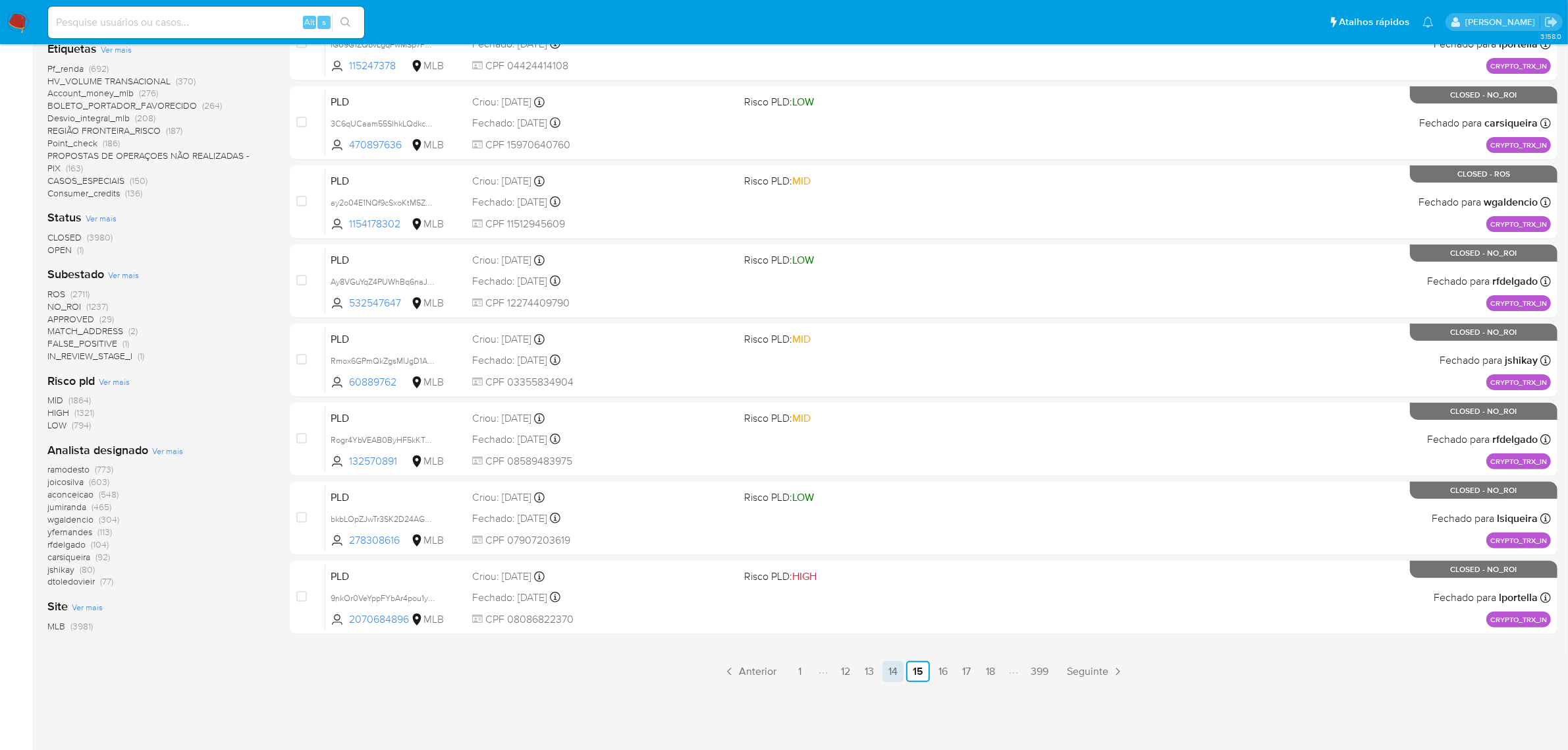
click at [898, 678] on link "14" at bounding box center [893, 671] width 21 height 21
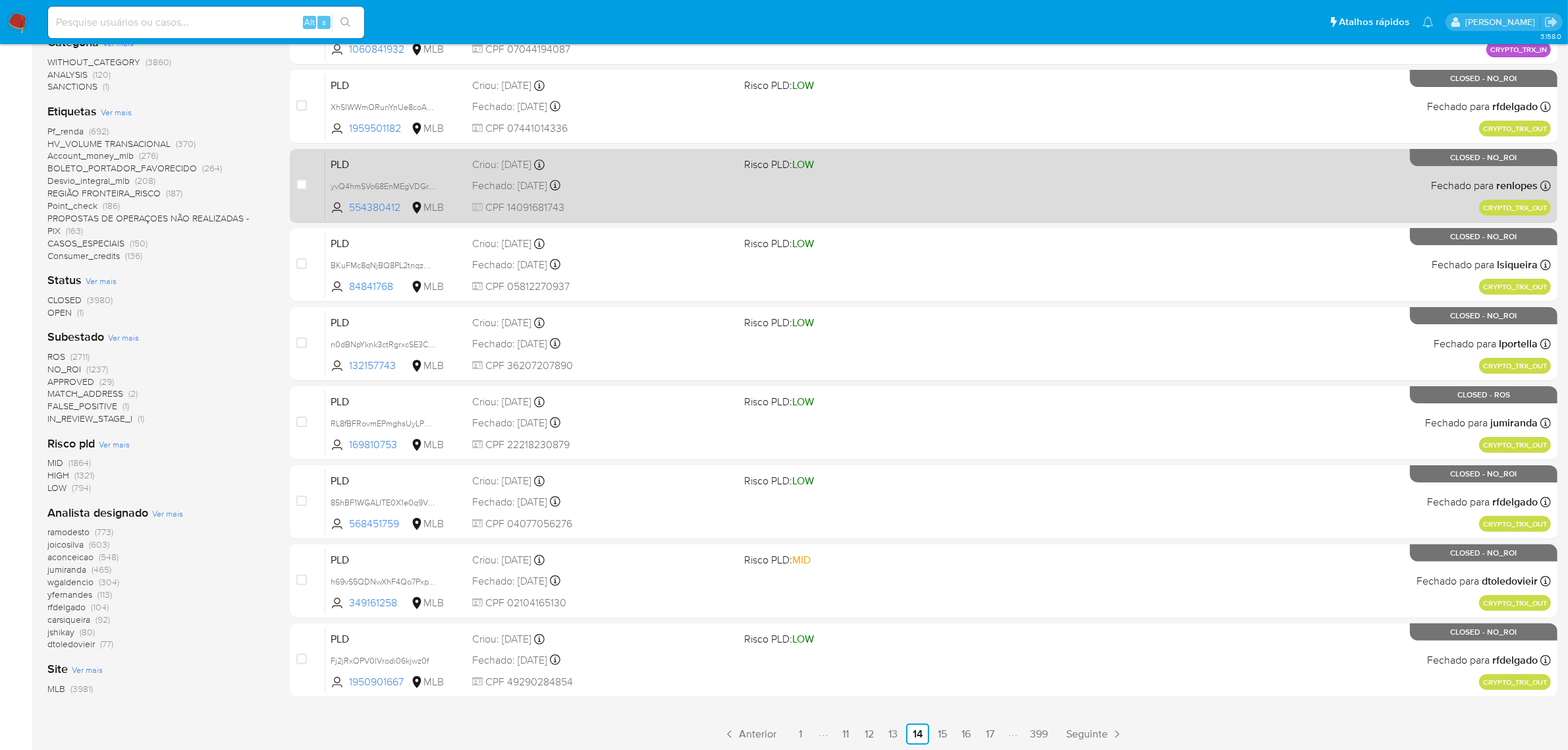
scroll to position [350, 0]
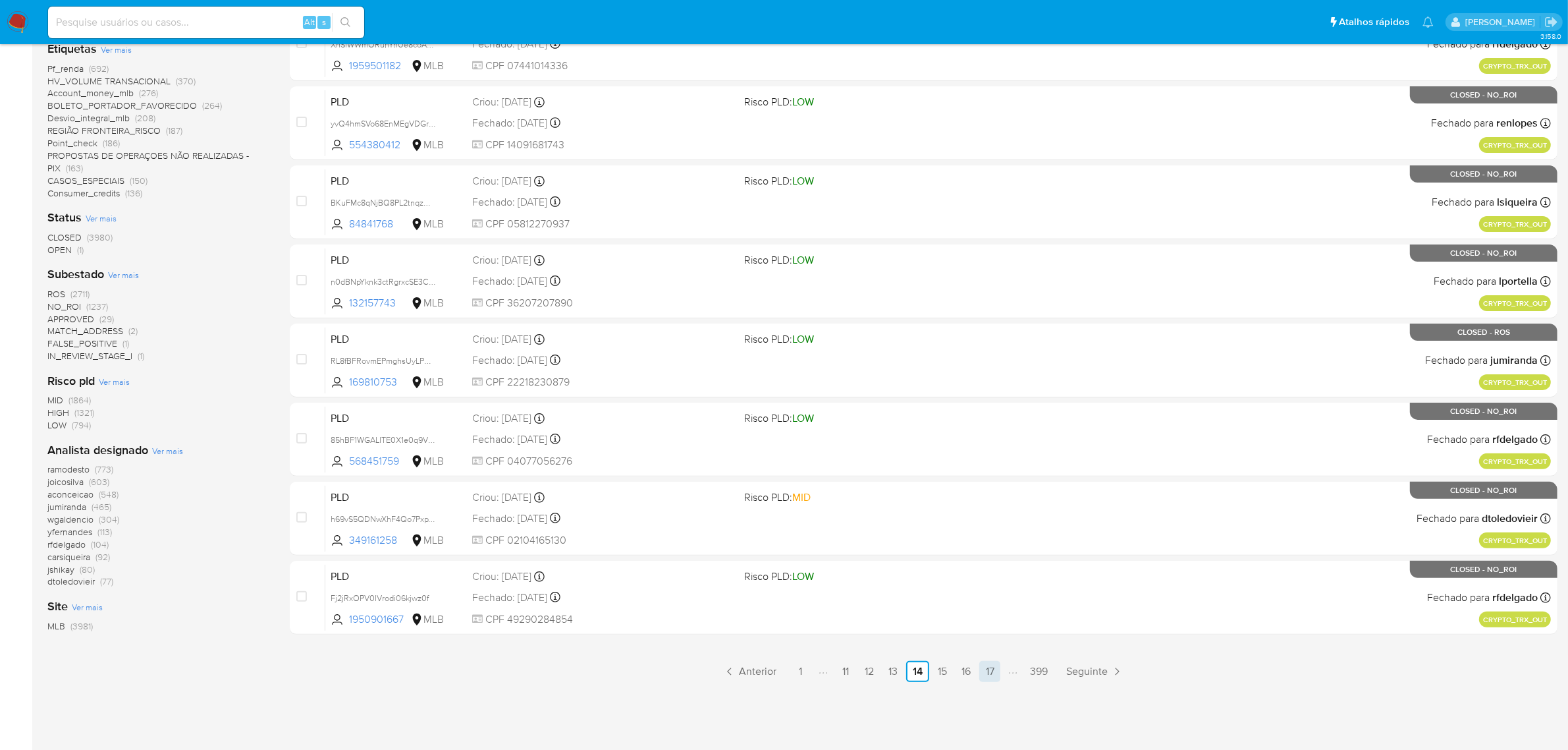
click at [987, 671] on link "17" at bounding box center [989, 671] width 21 height 21
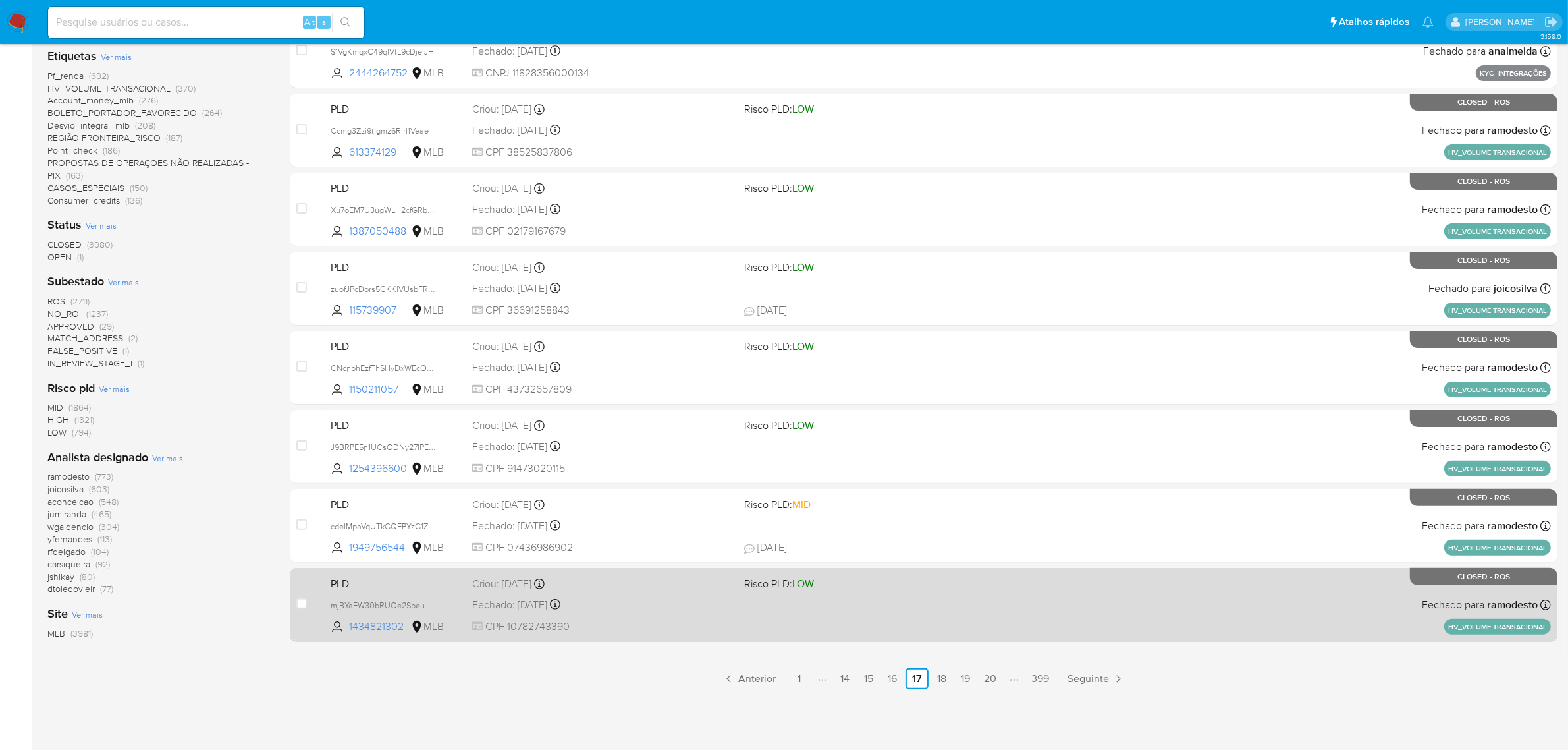
scroll to position [350, 0]
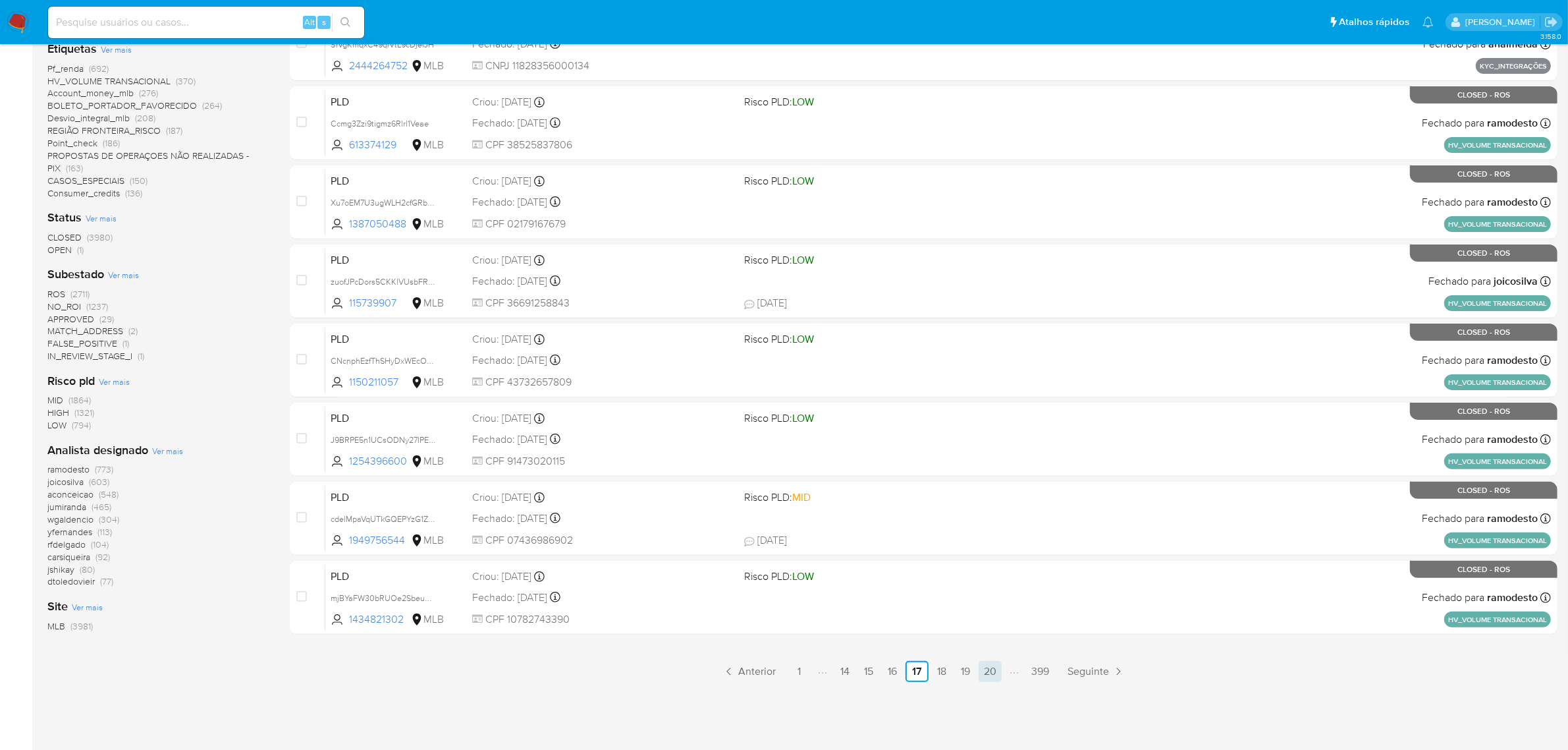
click at [993, 676] on link "20" at bounding box center [989, 671] width 23 height 21
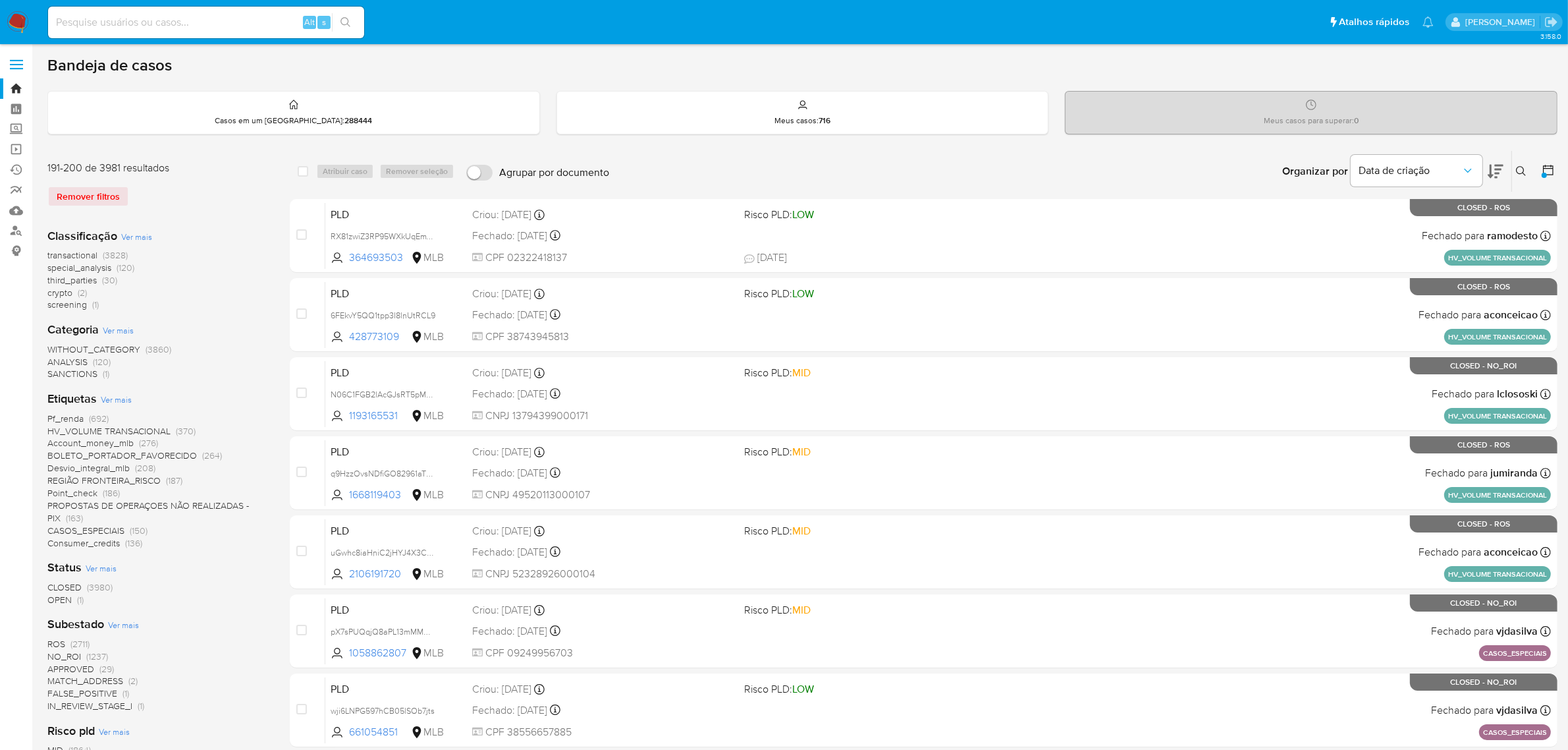
click at [1516, 173] on icon at bounding box center [1520, 171] width 10 height 10
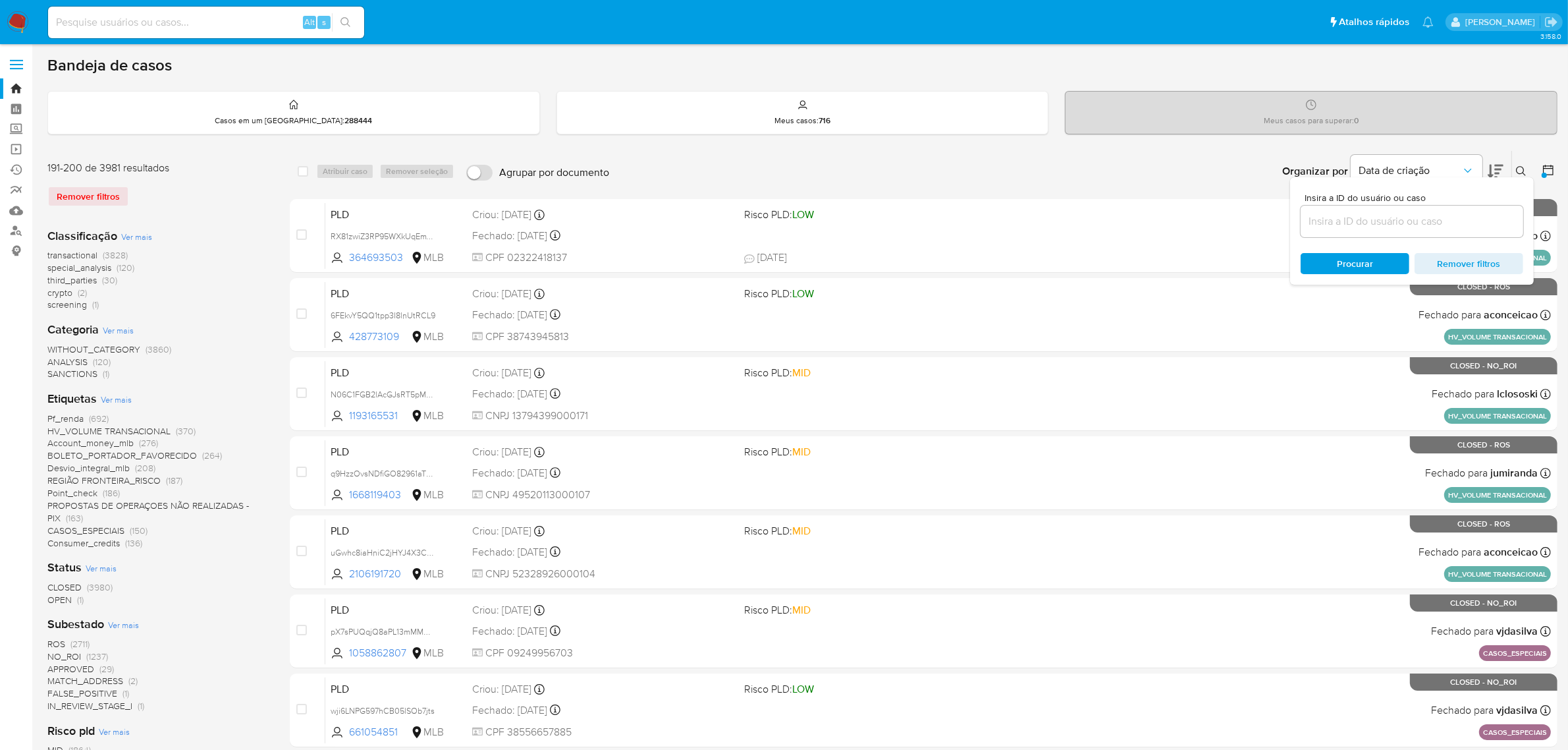
click at [1543, 168] on icon at bounding box center [1548, 170] width 10 height 10
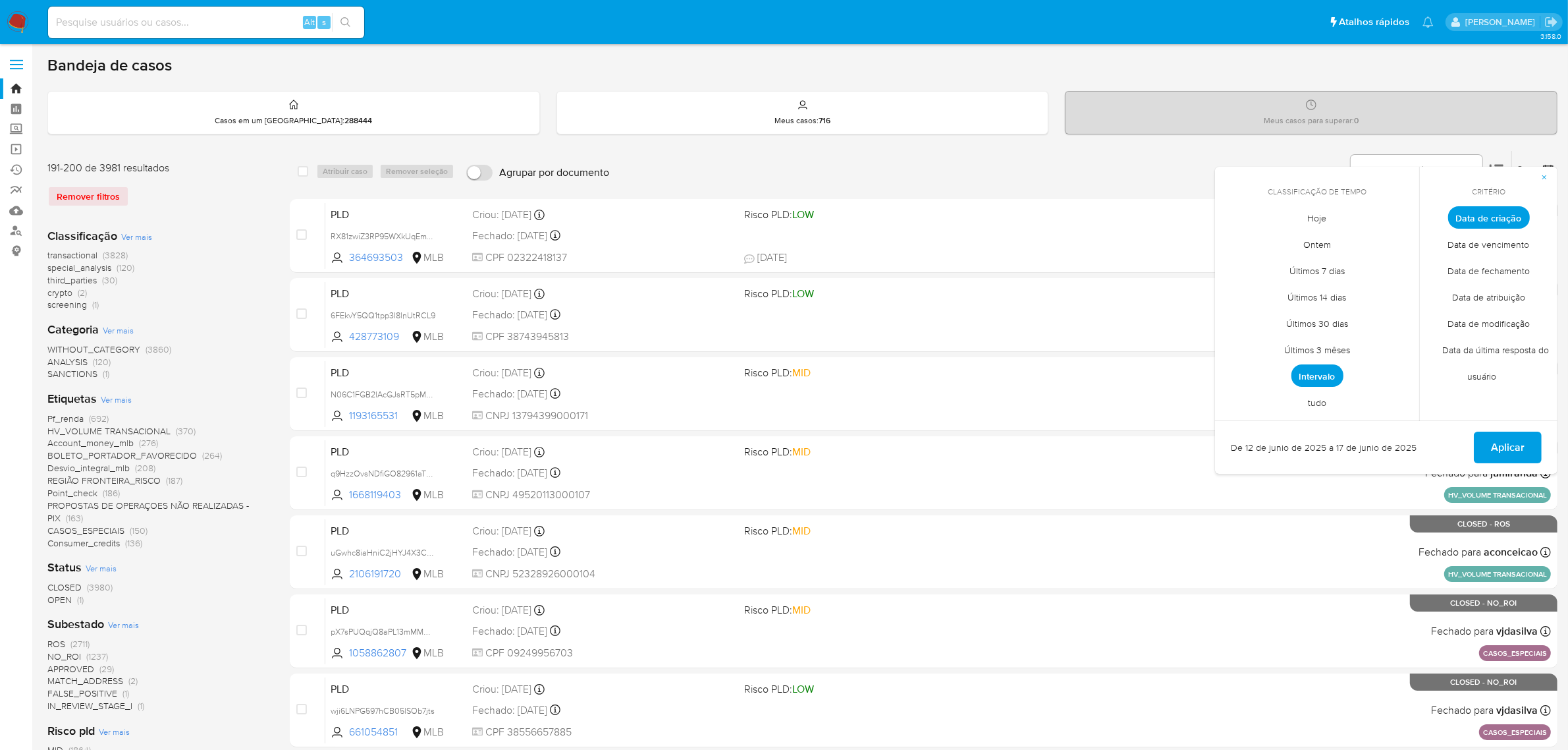
click at [1321, 379] on span "Intervalo" at bounding box center [1318, 376] width 52 height 23
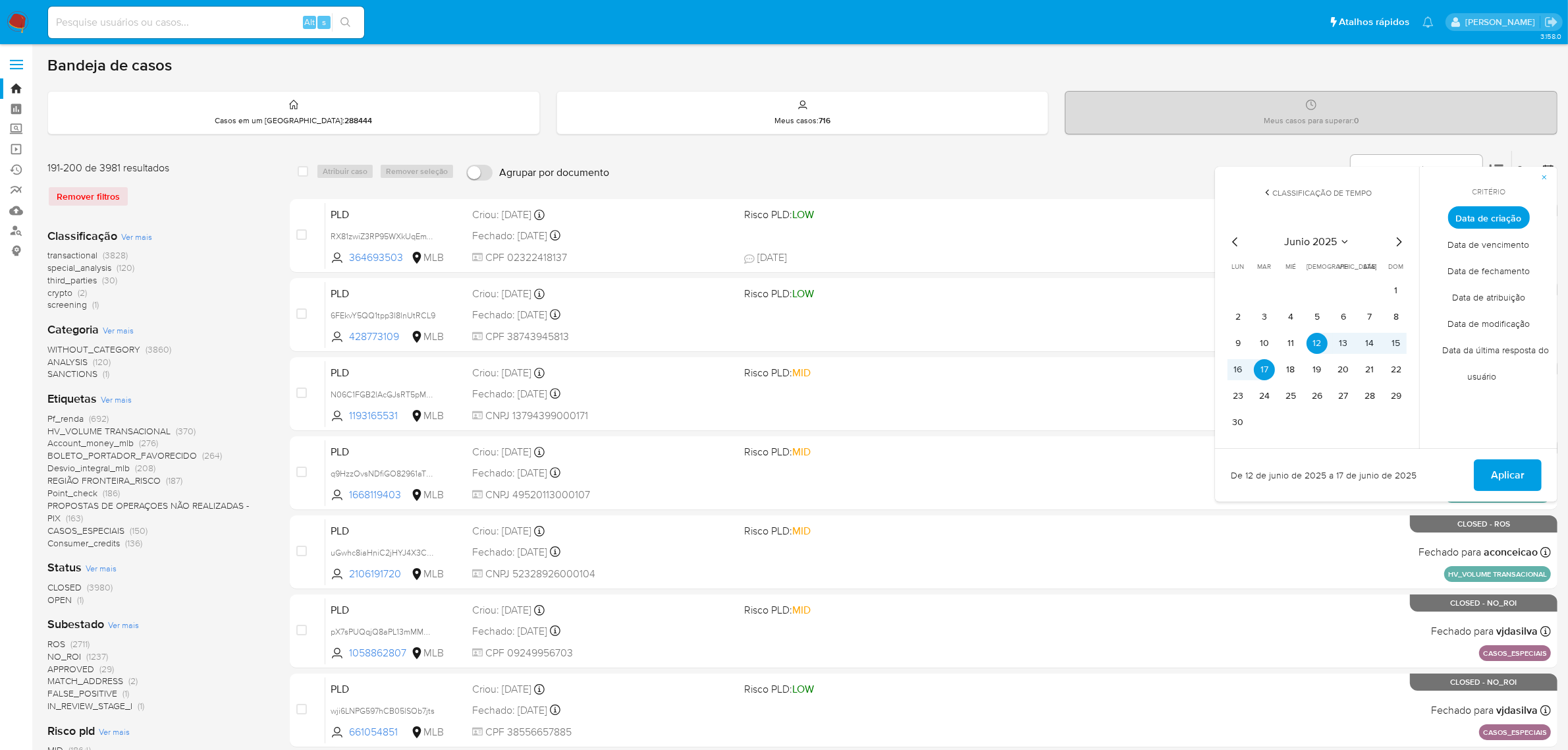
click at [1232, 244] on icon "Mes anterior" at bounding box center [1235, 241] width 16 height 16
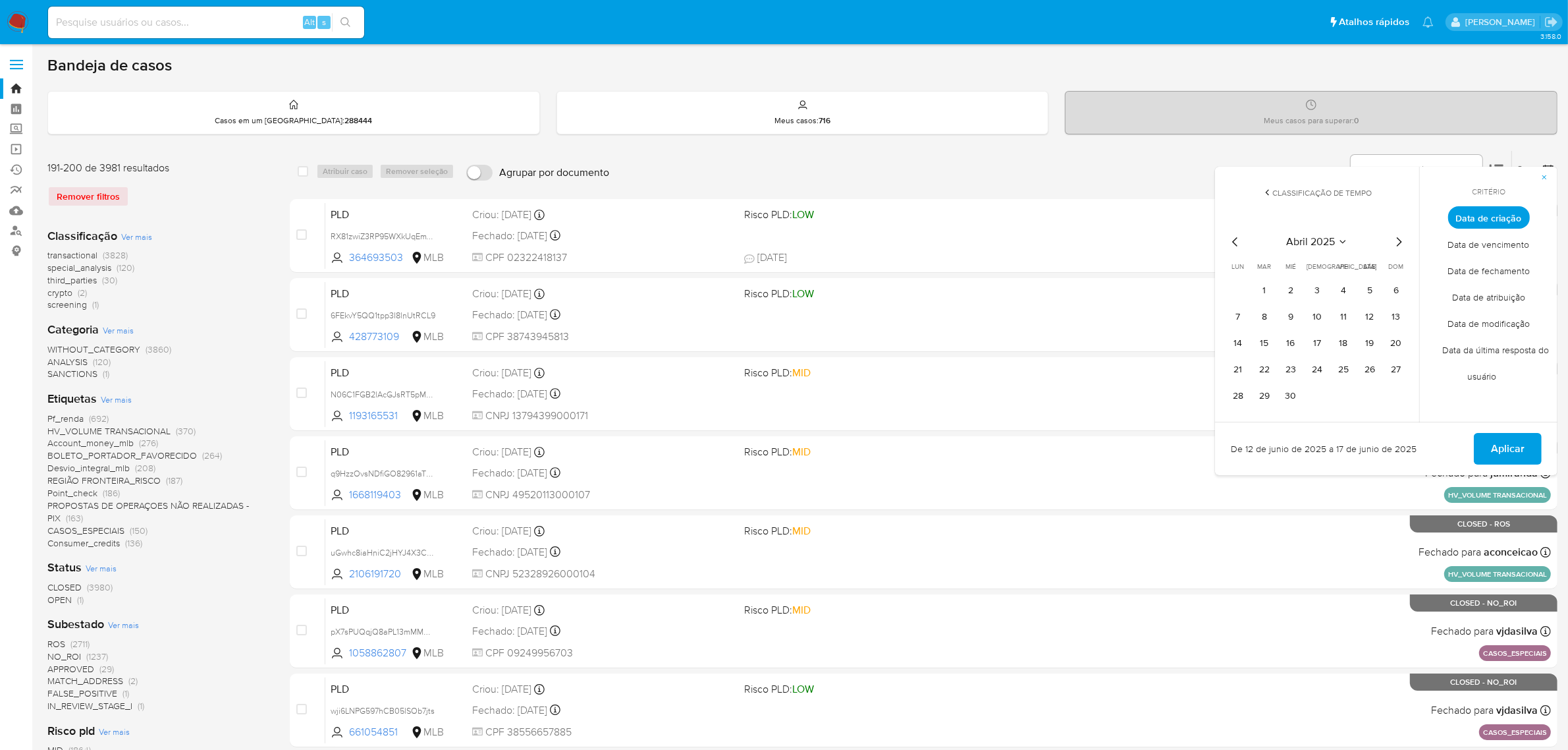
click at [1232, 244] on icon "Mes anterior" at bounding box center [1235, 241] width 16 height 16
click at [1397, 243] on icon "Mes siguiente" at bounding box center [1399, 241] width 16 height 16
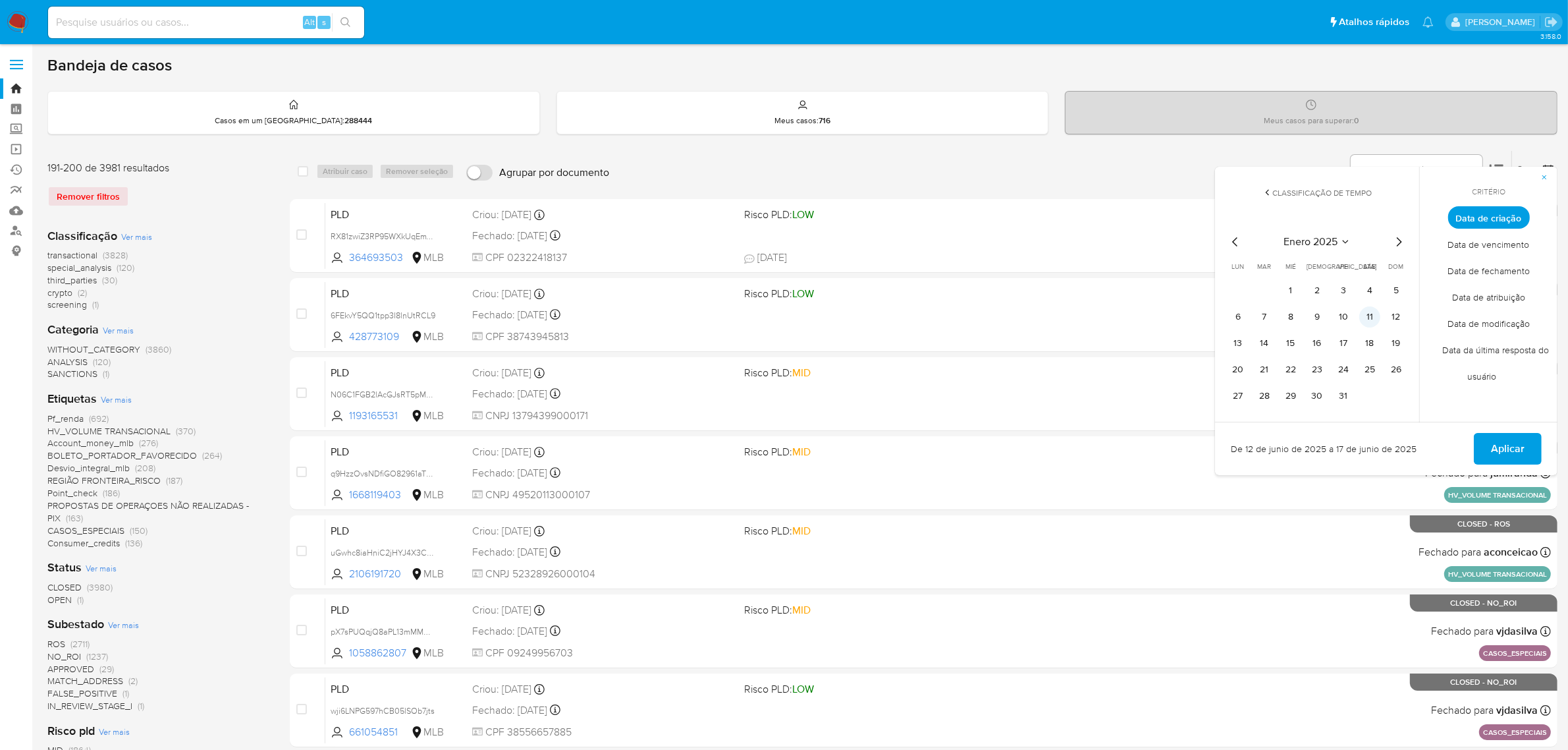
click at [1374, 311] on button "11" at bounding box center [1370, 316] width 21 height 21
click at [1292, 343] on button "15" at bounding box center [1290, 343] width 21 height 21
click at [1500, 442] on span "Aplicar" at bounding box center [1507, 449] width 34 height 29
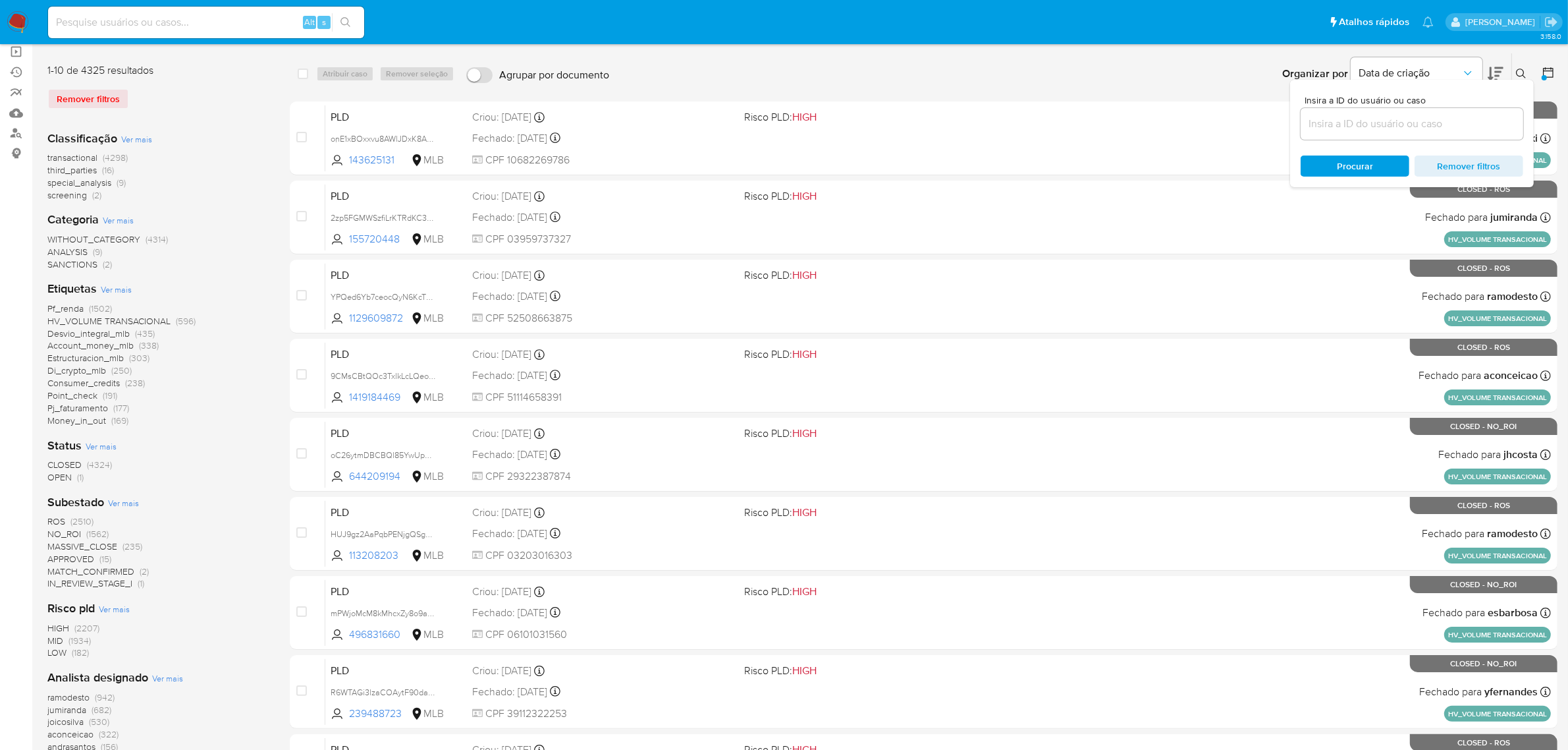
scroll to position [336, 0]
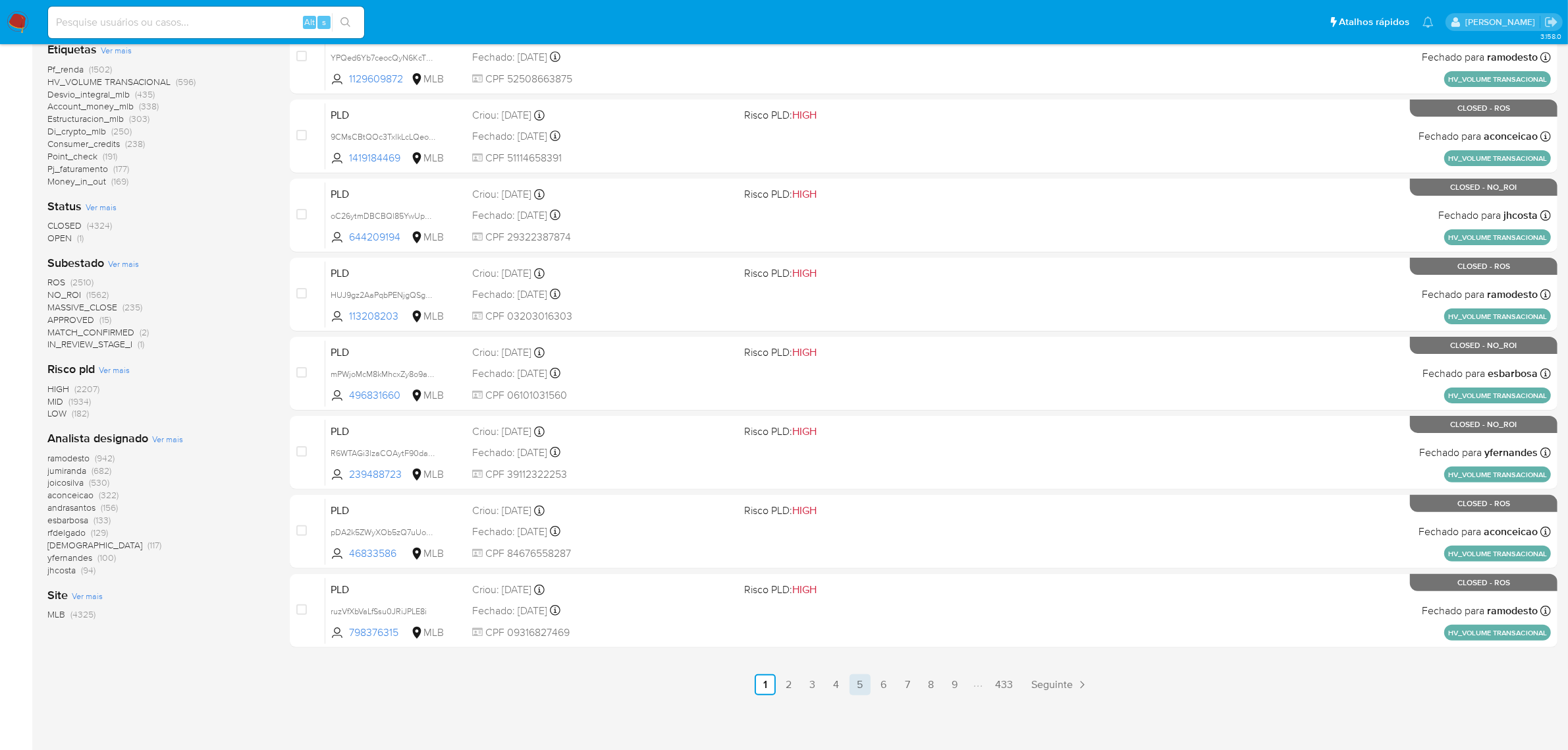
click at [860, 676] on link "5" at bounding box center [860, 685] width 21 height 21
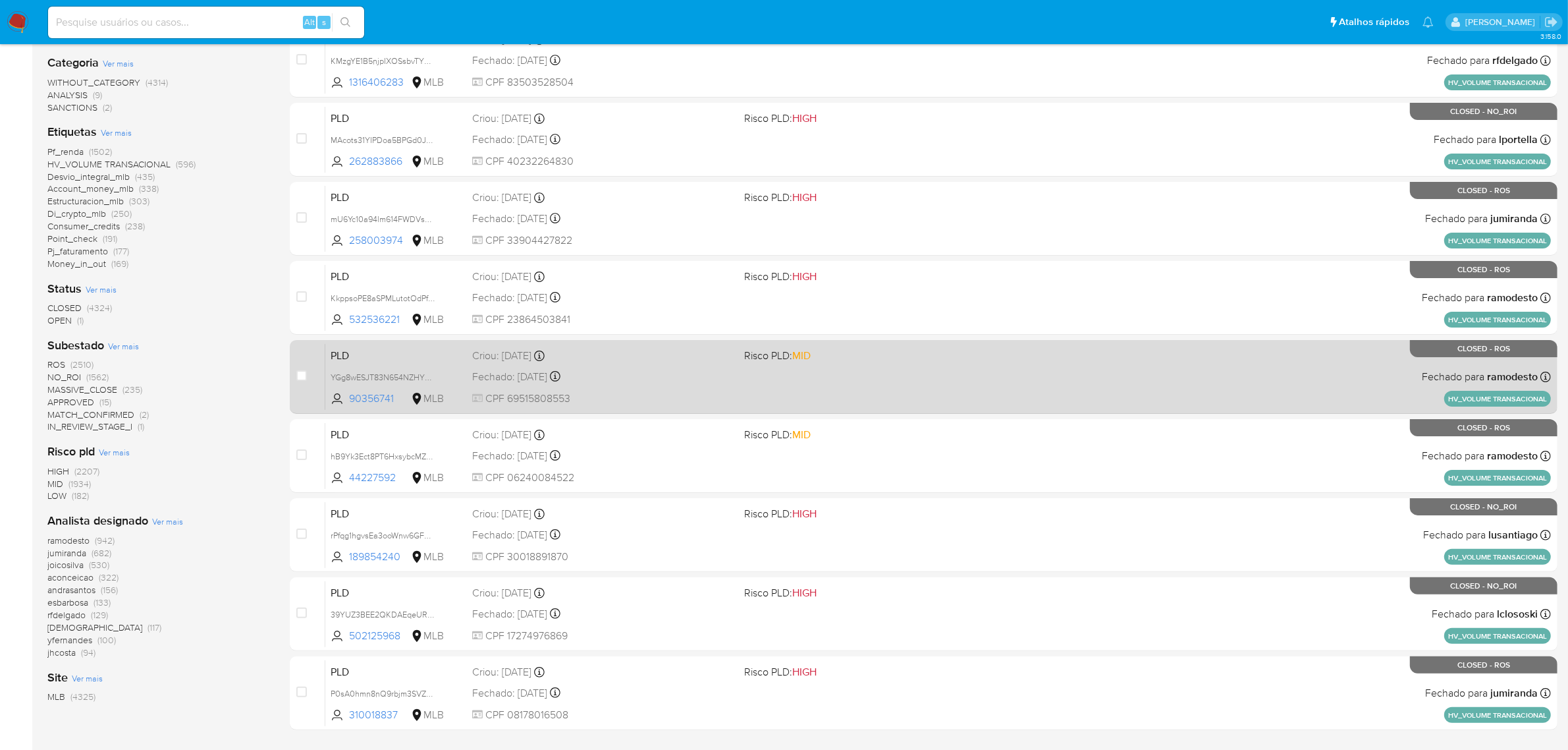
scroll to position [336, 0]
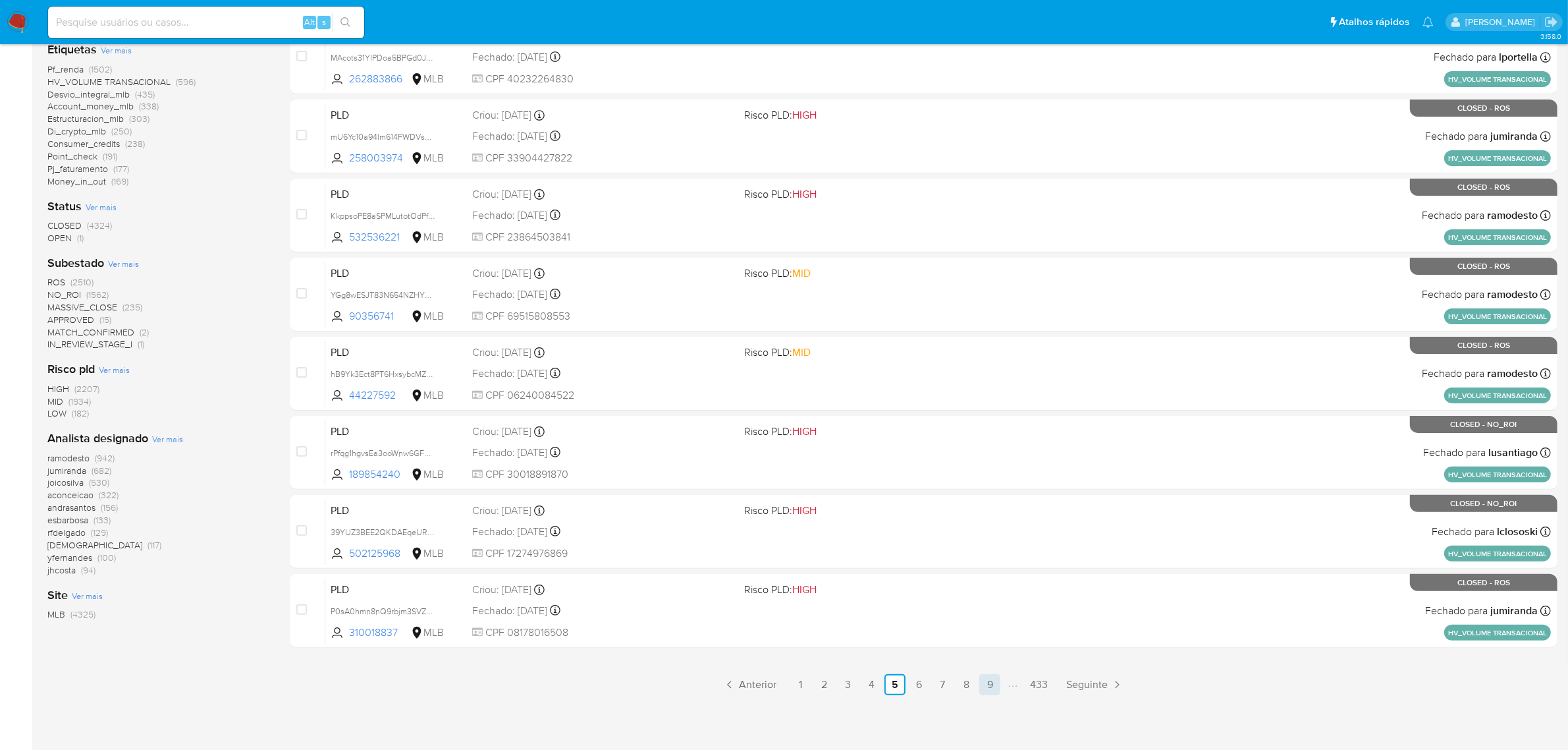
click at [989, 680] on link "9" at bounding box center [989, 685] width 21 height 21
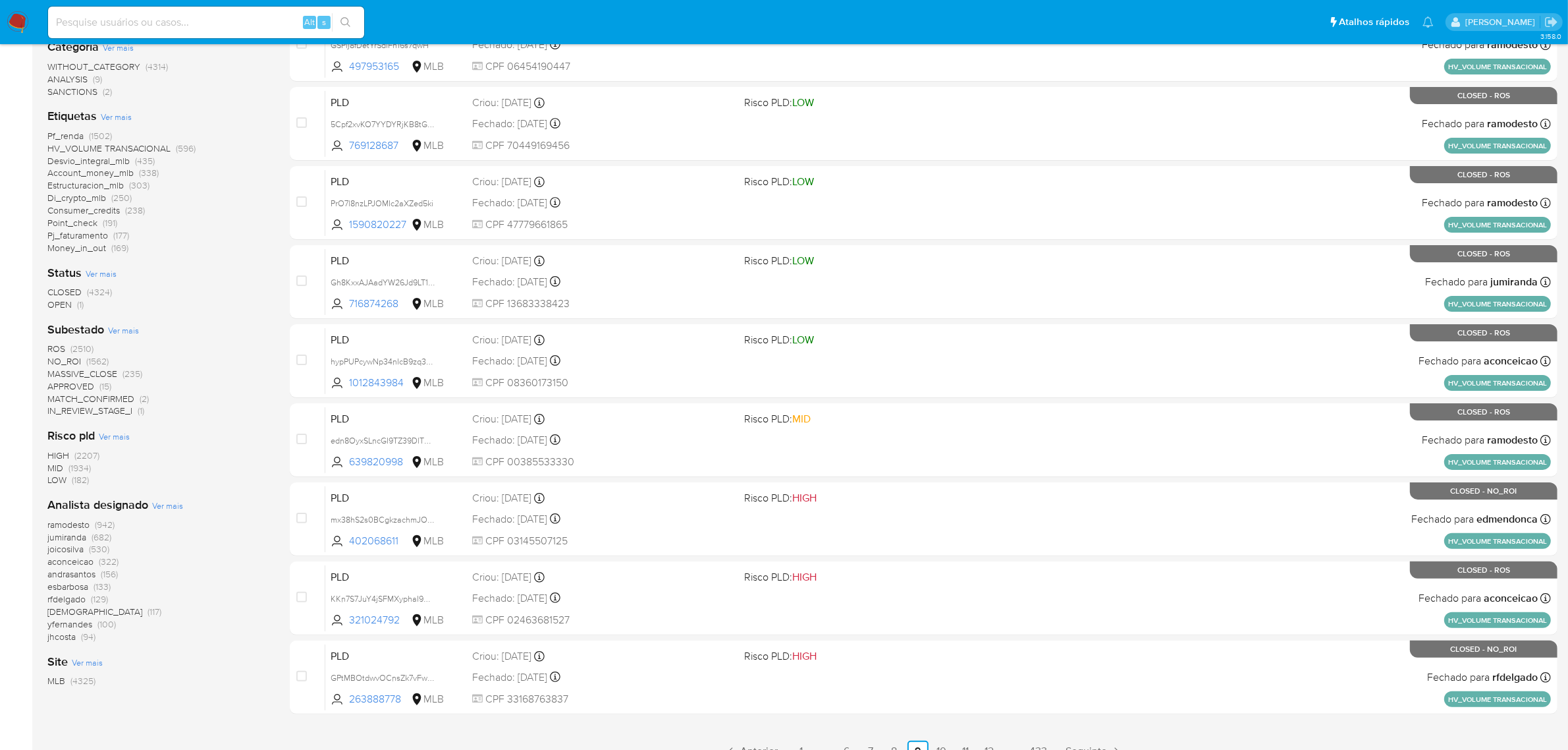
scroll to position [336, 0]
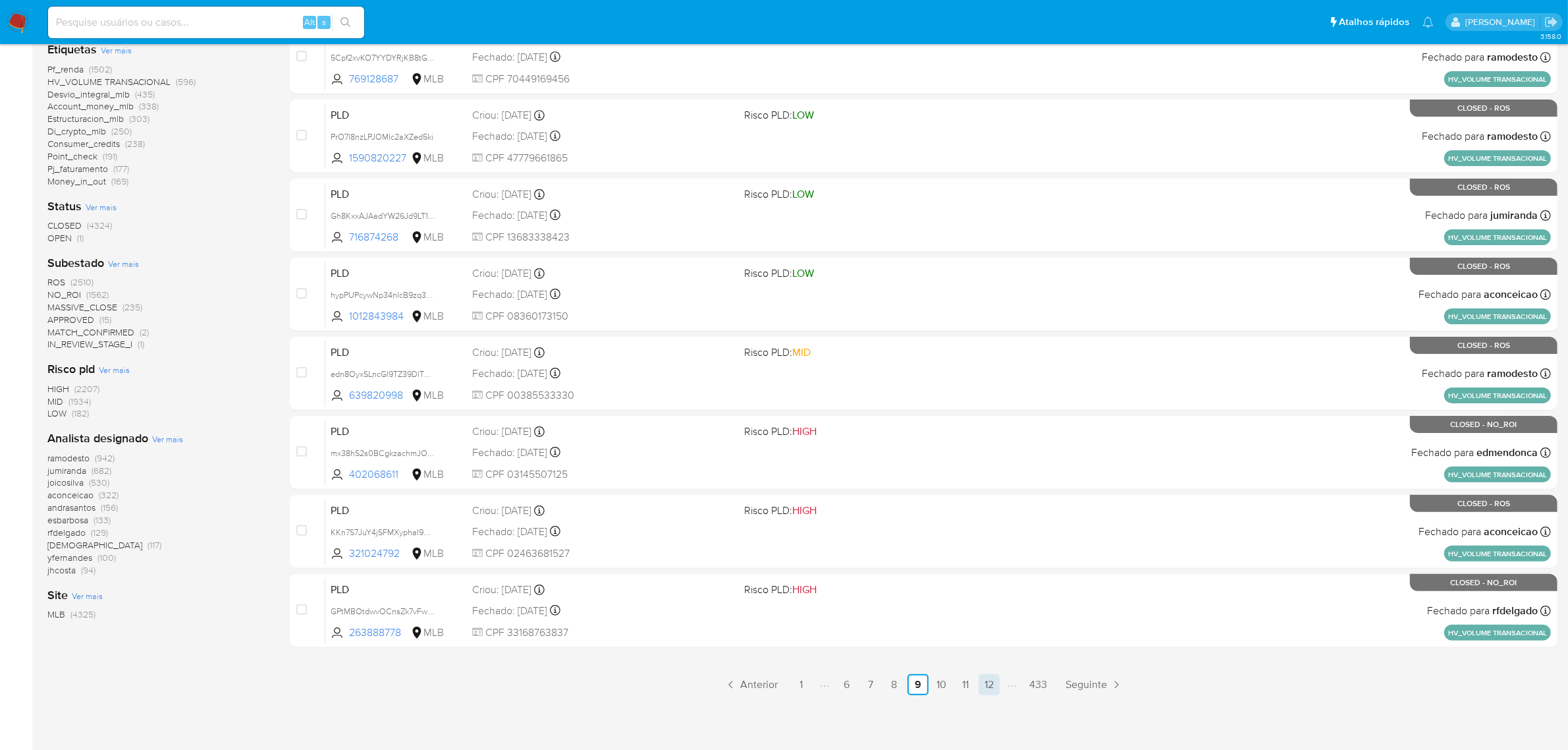
click at [994, 682] on link "12" at bounding box center [989, 685] width 21 height 21
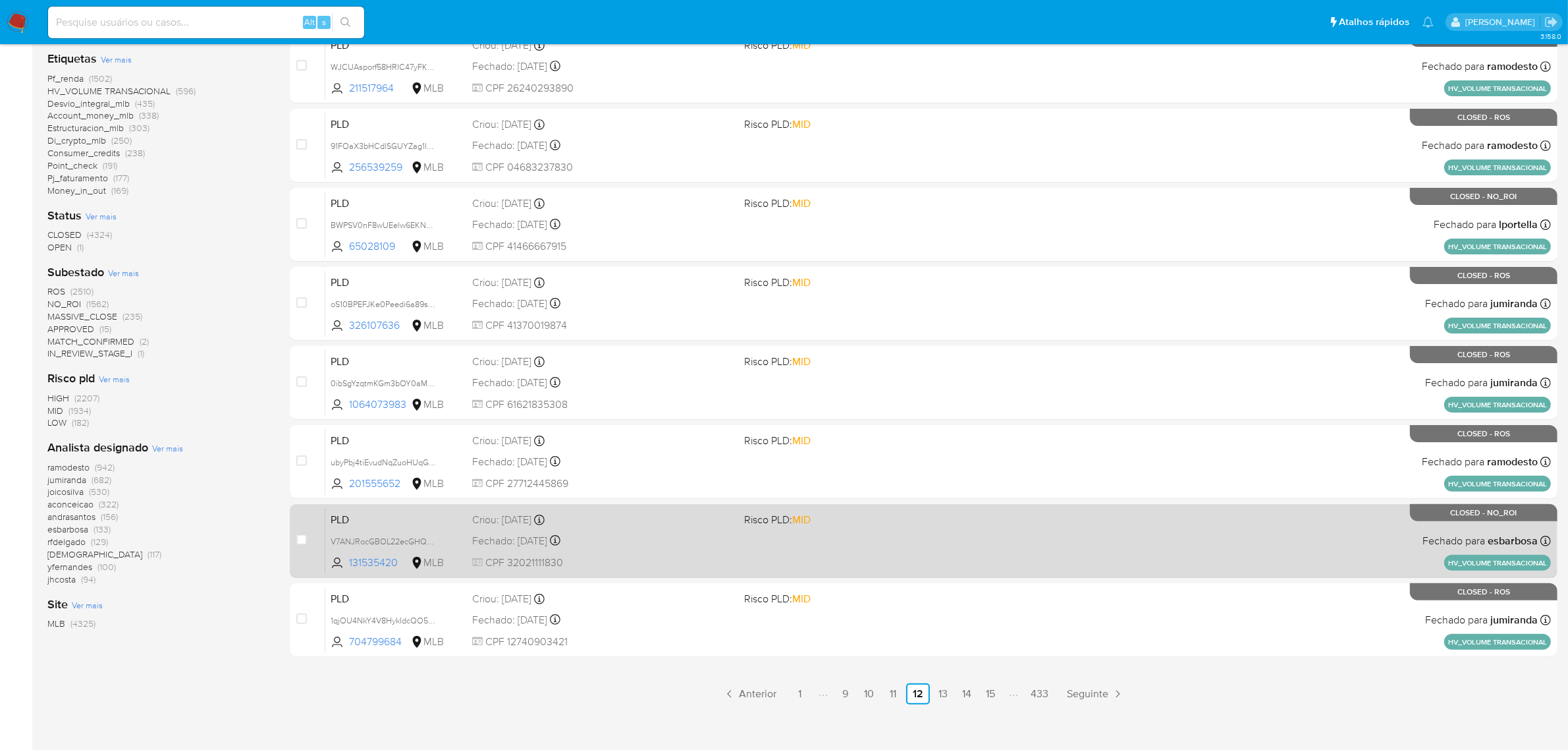
scroll to position [336, 0]
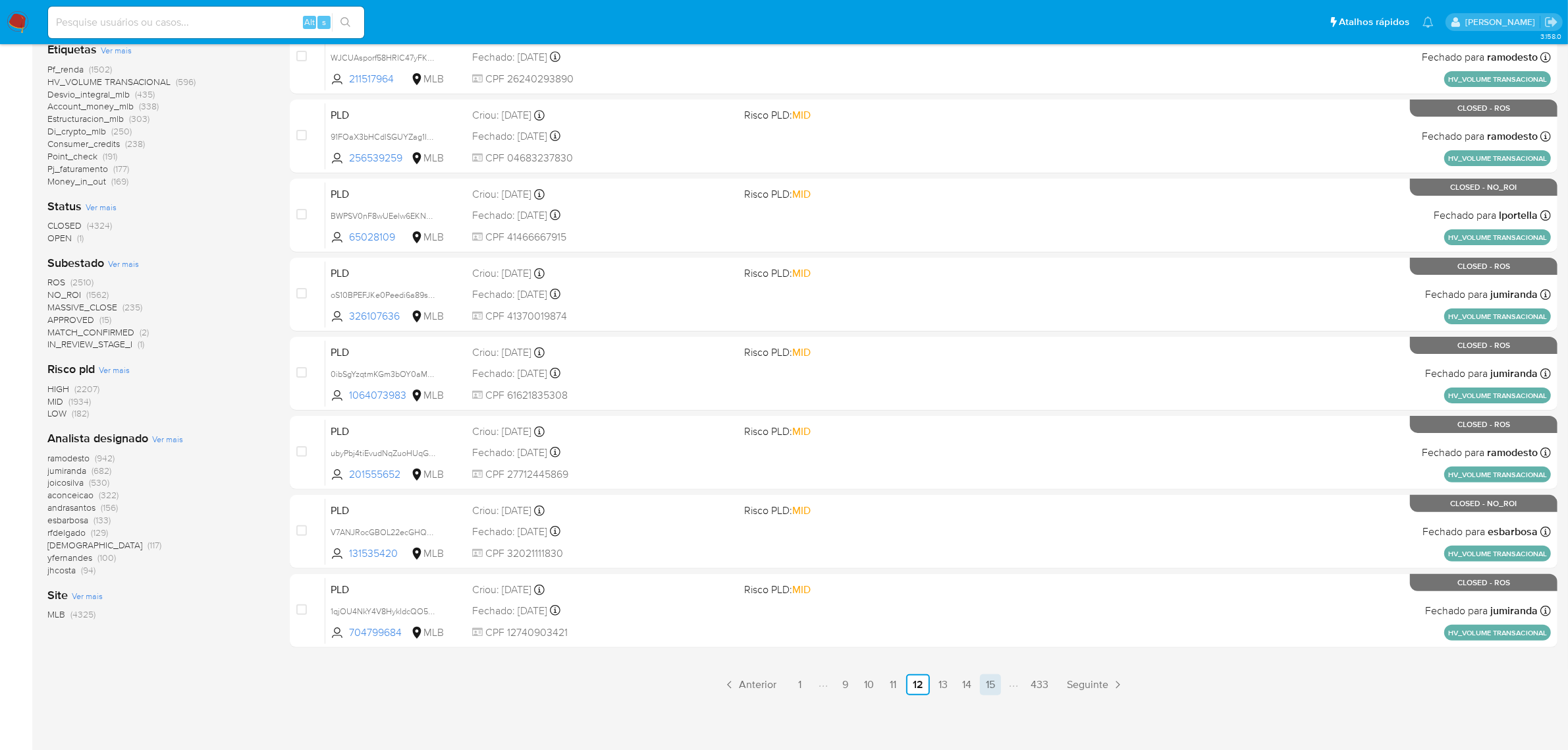
click at [987, 683] on link "15" at bounding box center [990, 685] width 21 height 21
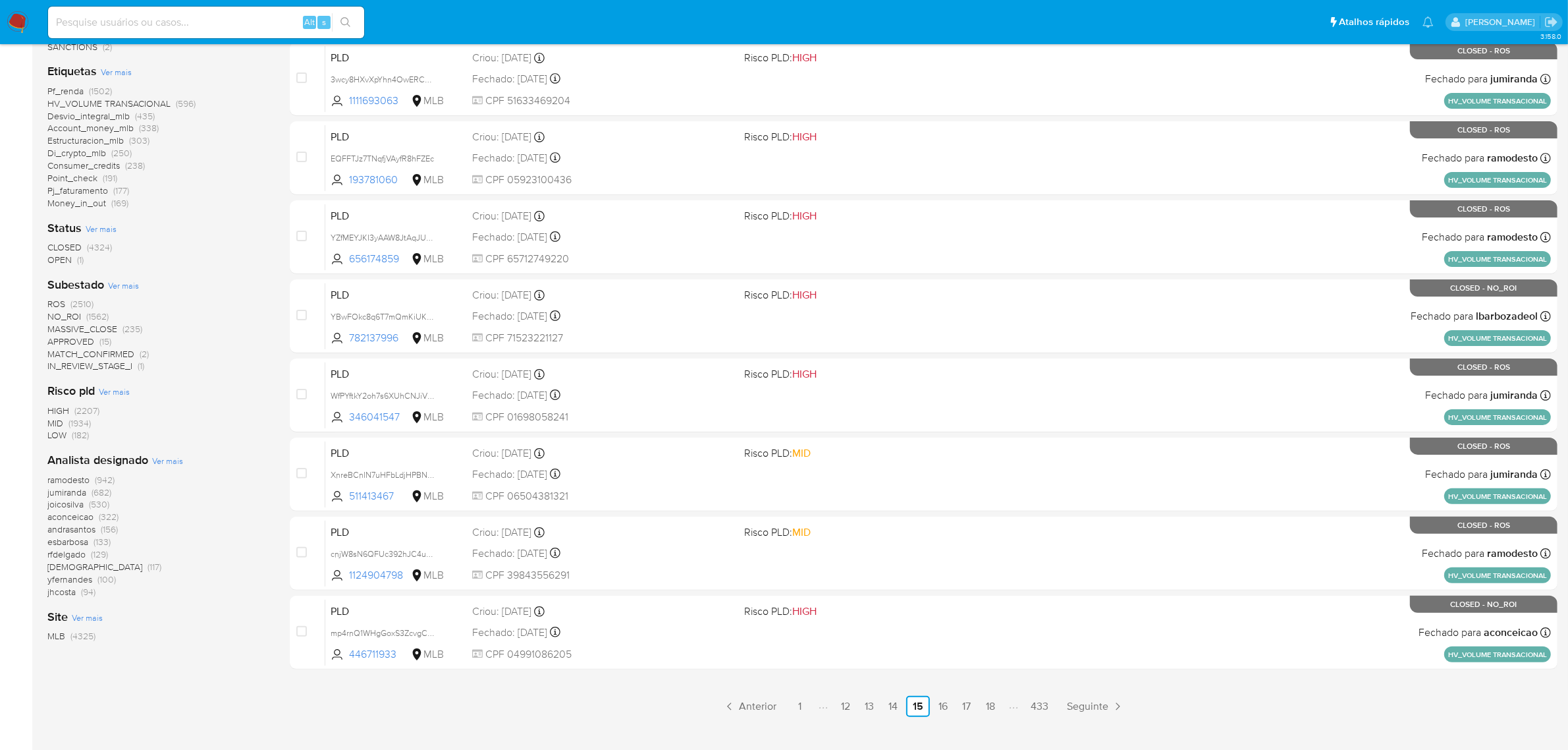
scroll to position [336, 0]
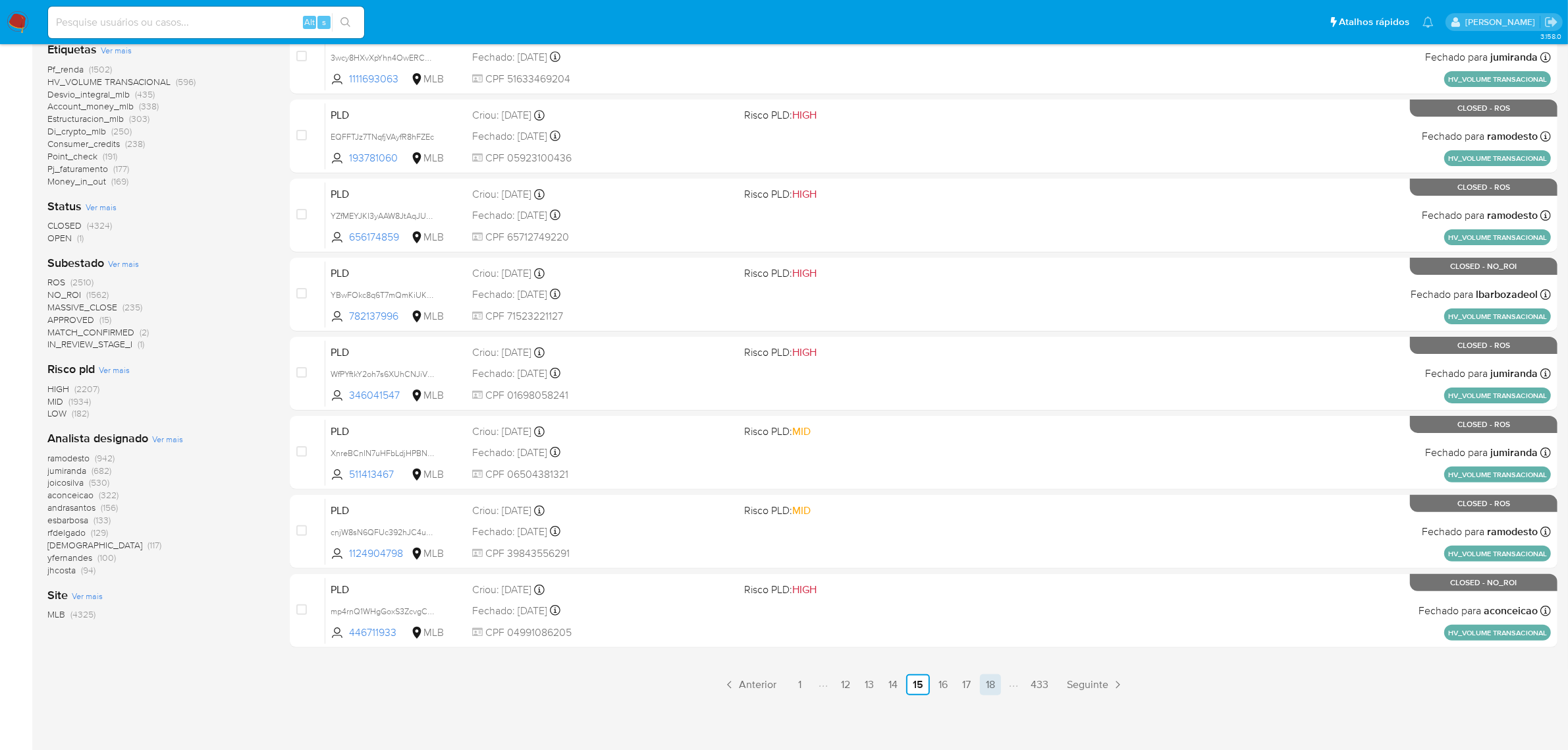
click at [989, 689] on link "18" at bounding box center [990, 685] width 21 height 21
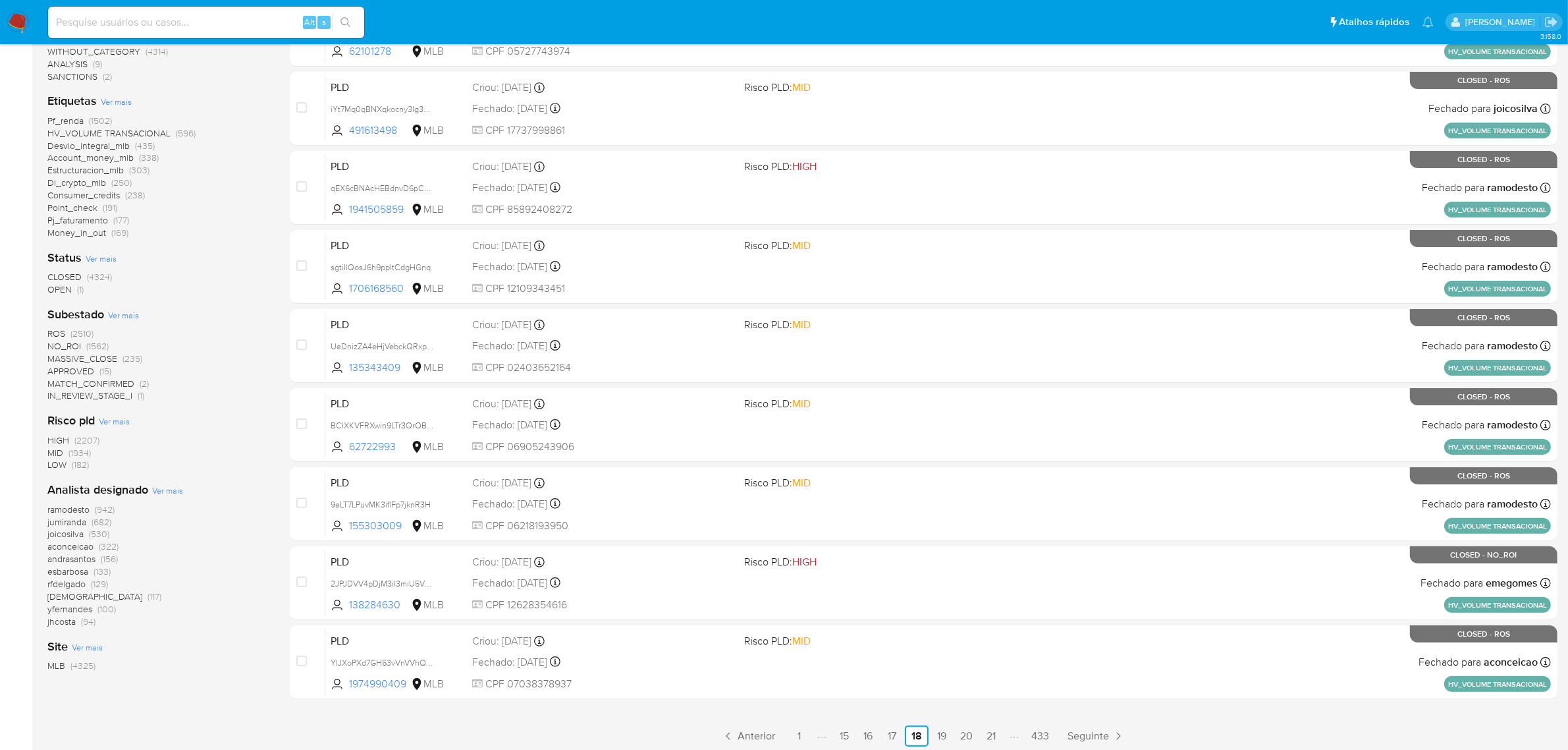
scroll to position [336, 0]
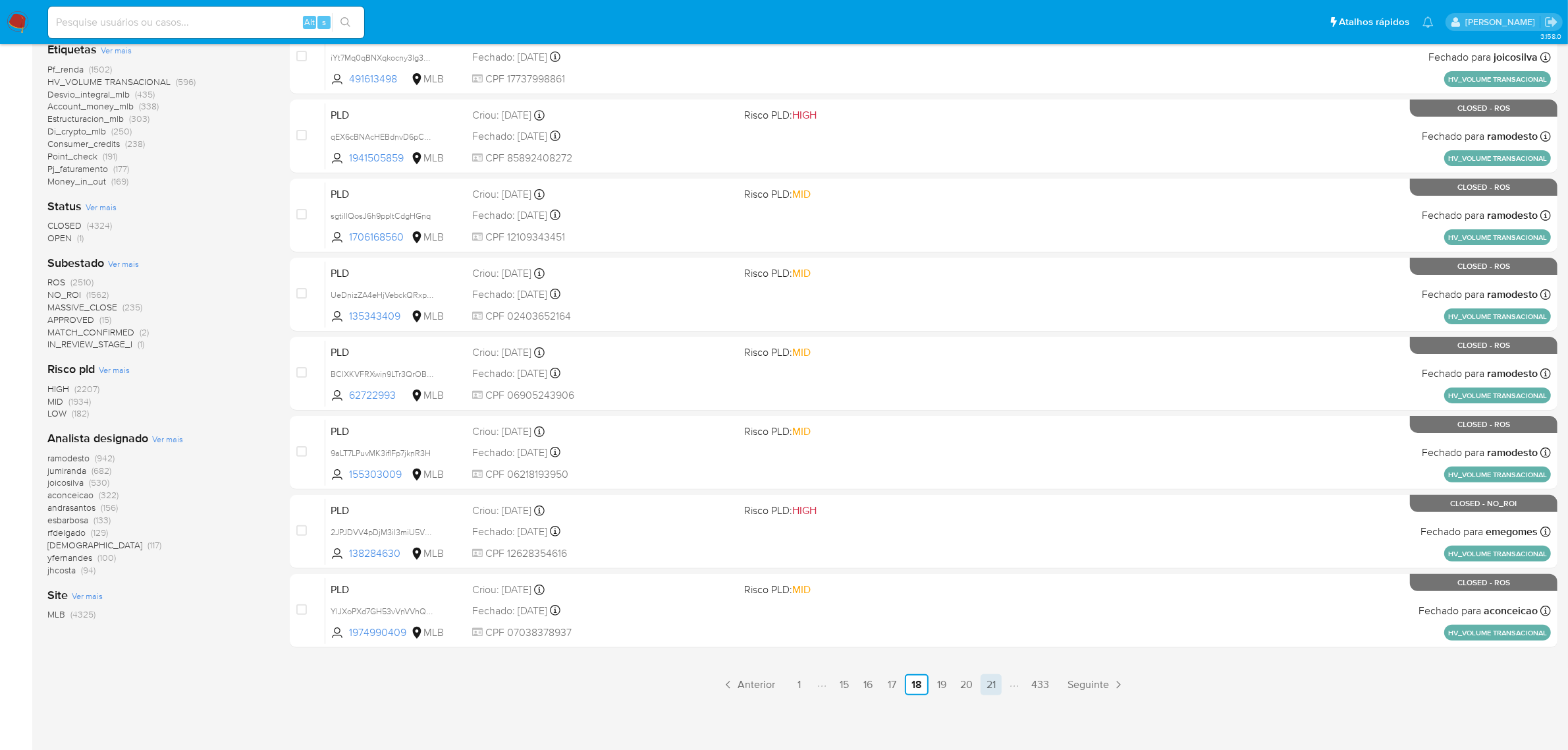
click at [987, 682] on link "21" at bounding box center [991, 685] width 21 height 21
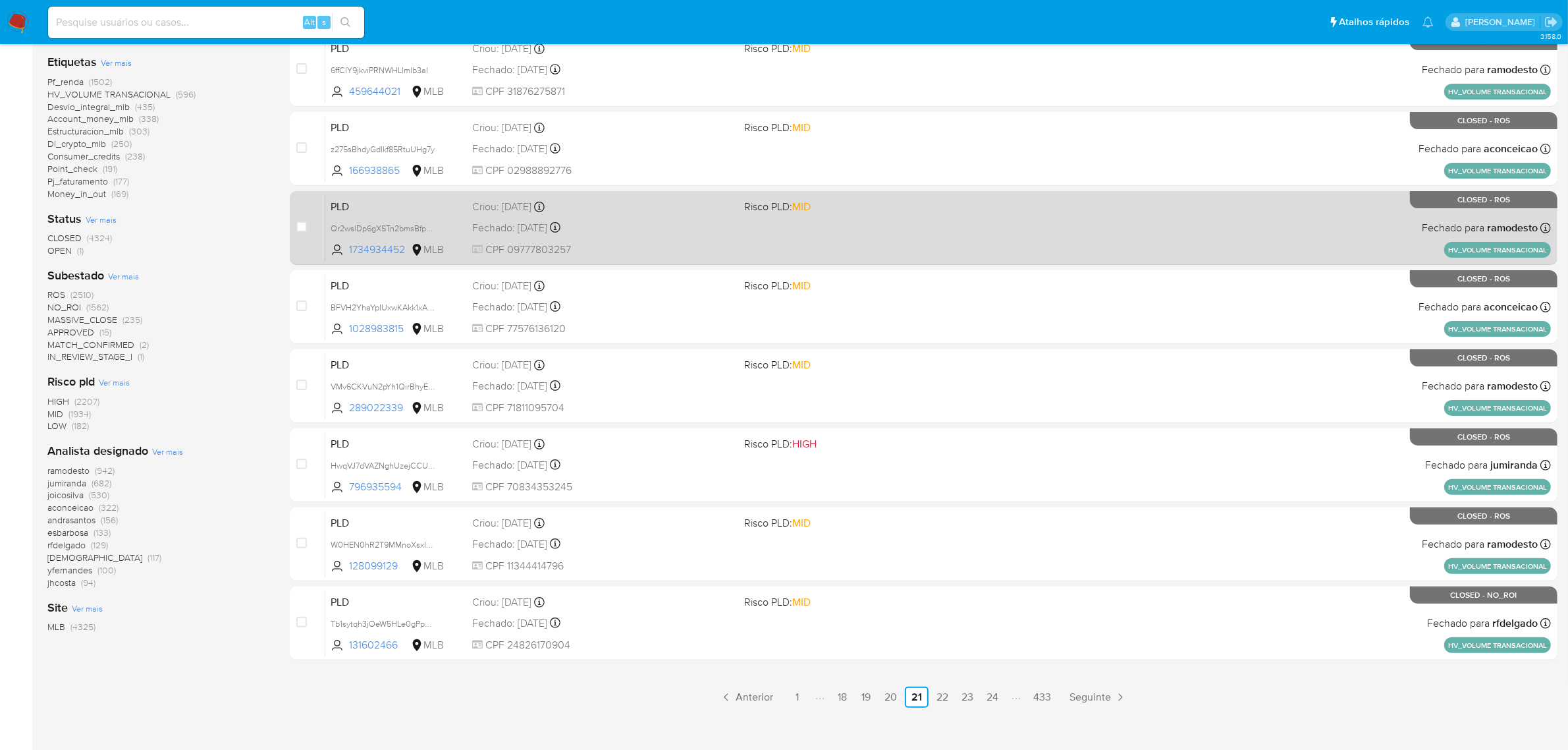
scroll to position [336, 0]
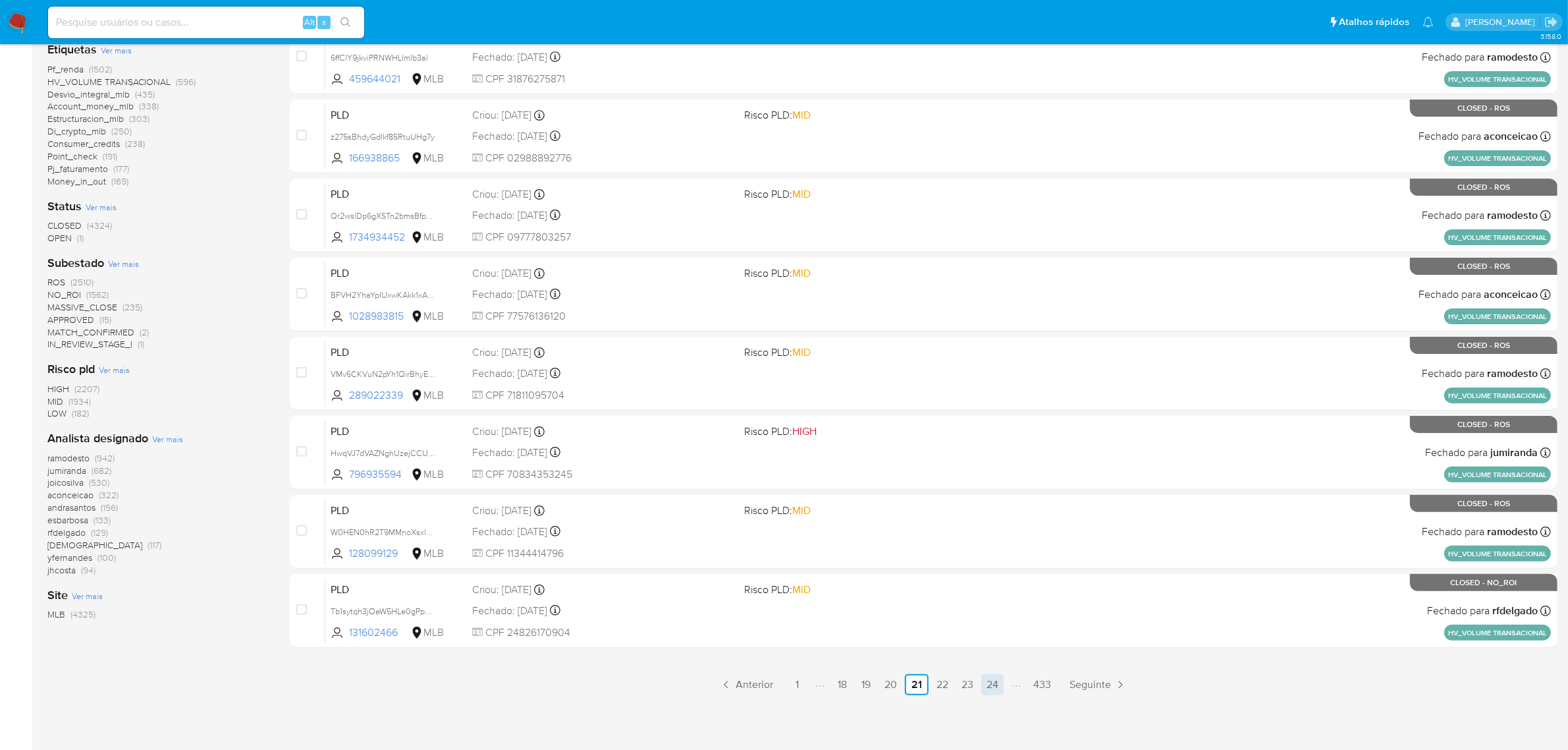
click at [999, 682] on link "24" at bounding box center [992, 685] width 23 height 21
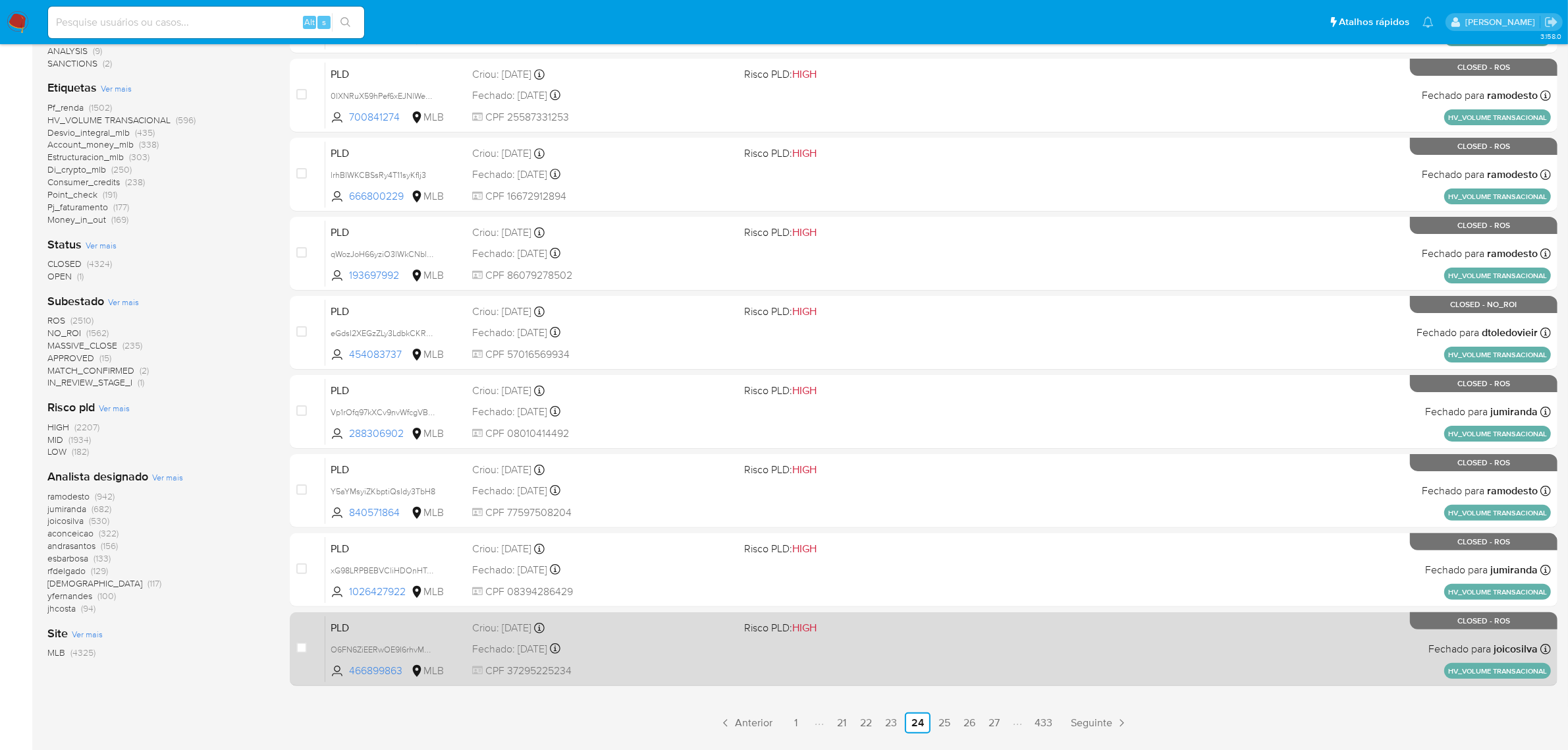
scroll to position [336, 0]
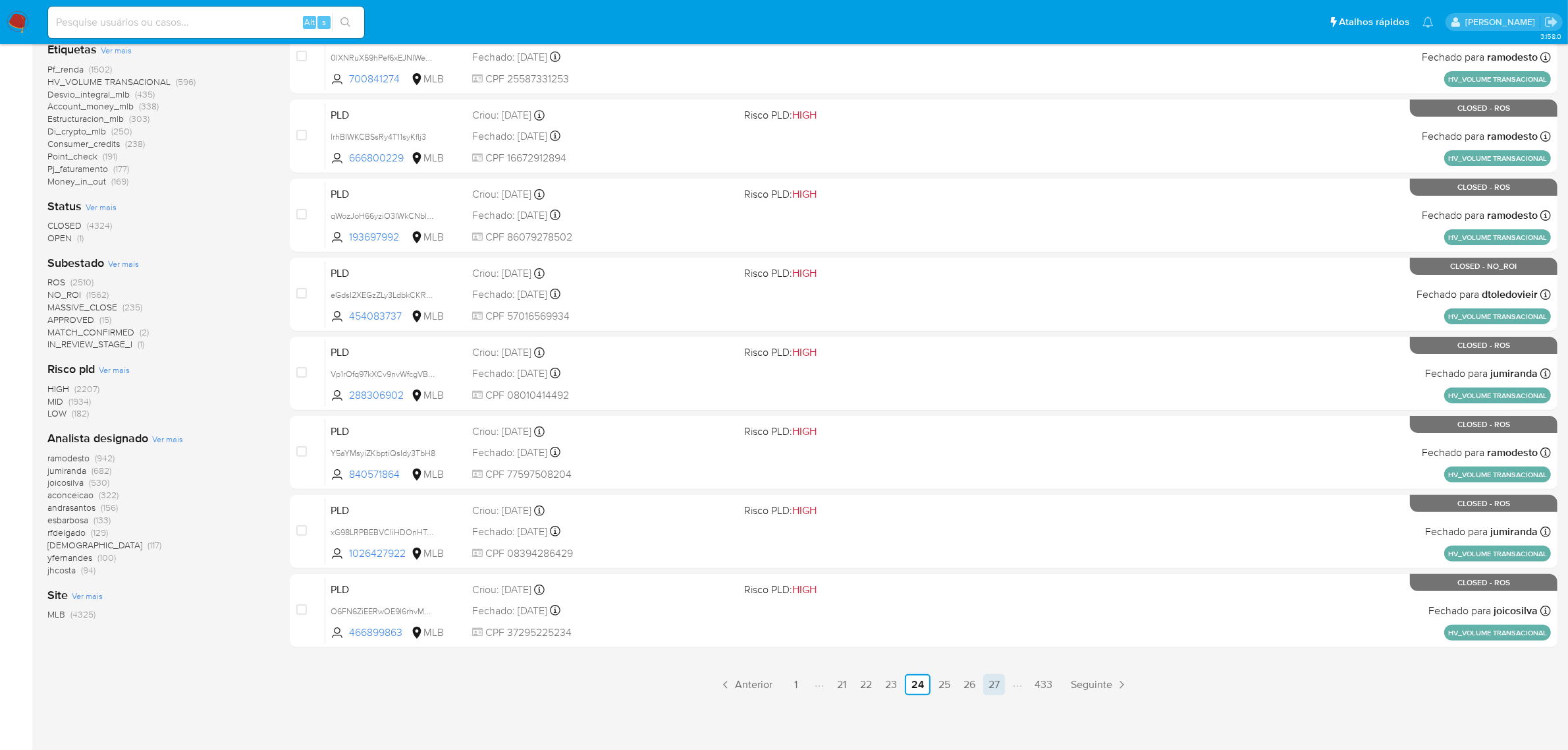
click at [992, 680] on link "27" at bounding box center [994, 685] width 22 height 21
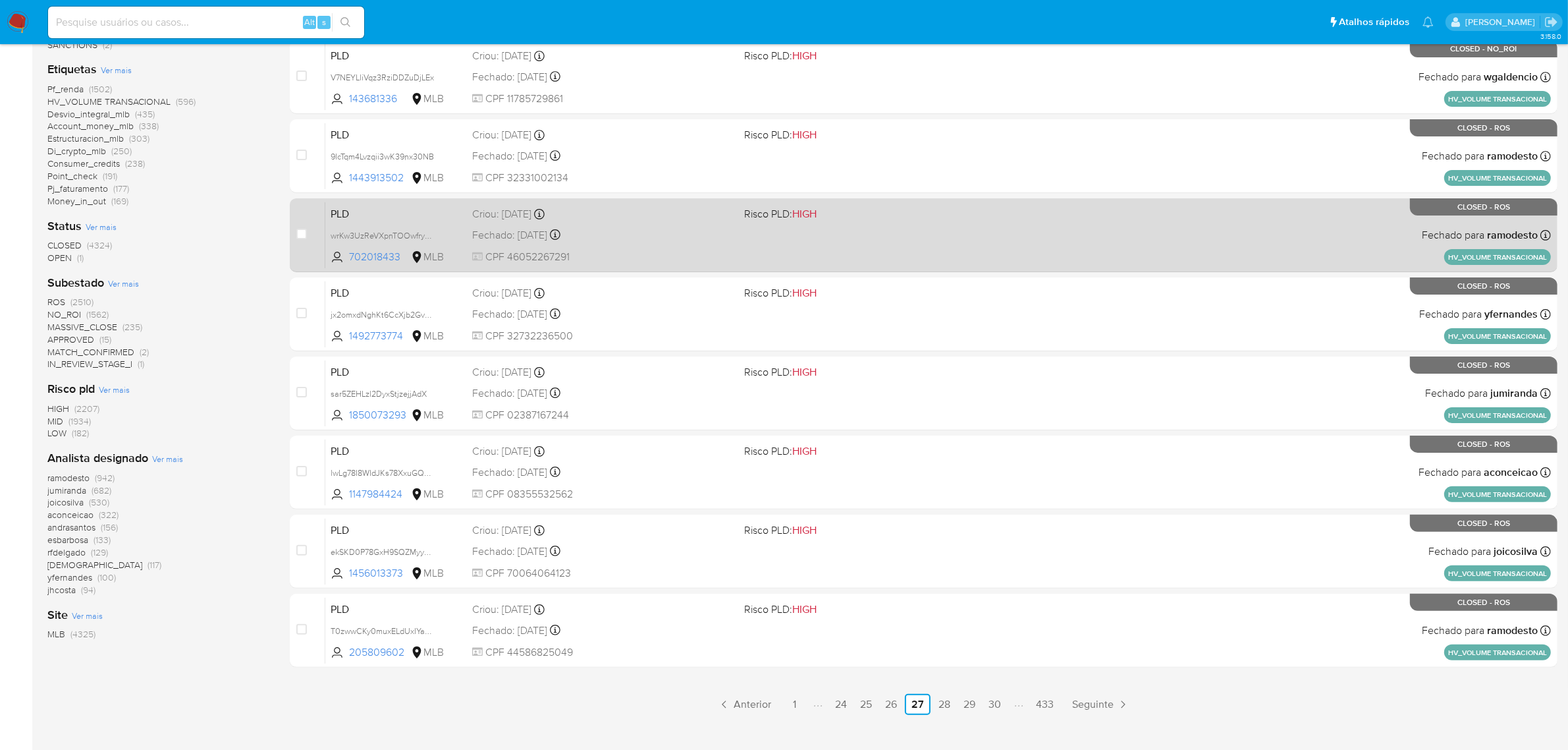
scroll to position [336, 0]
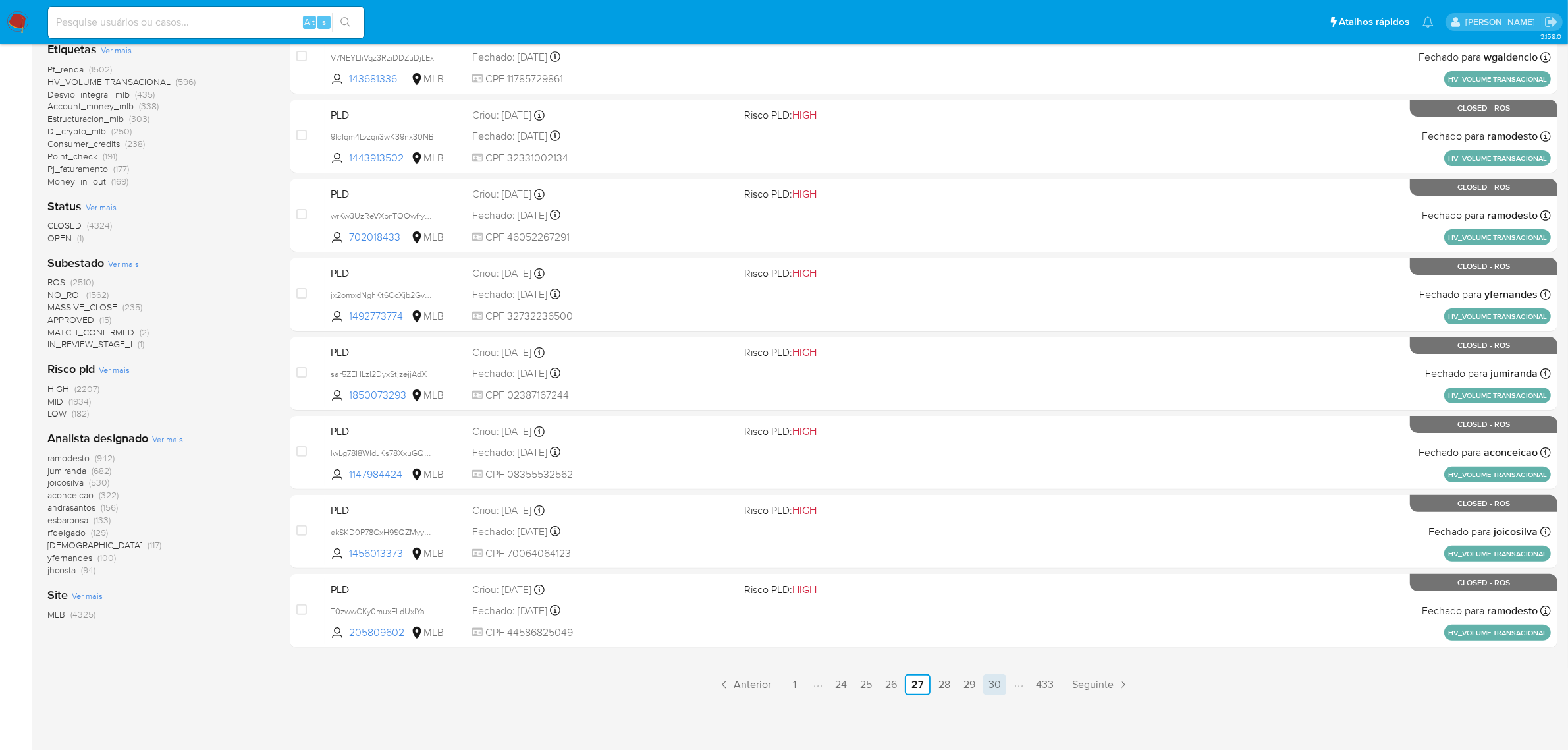
click at [995, 680] on link "30" at bounding box center [994, 685] width 23 height 21
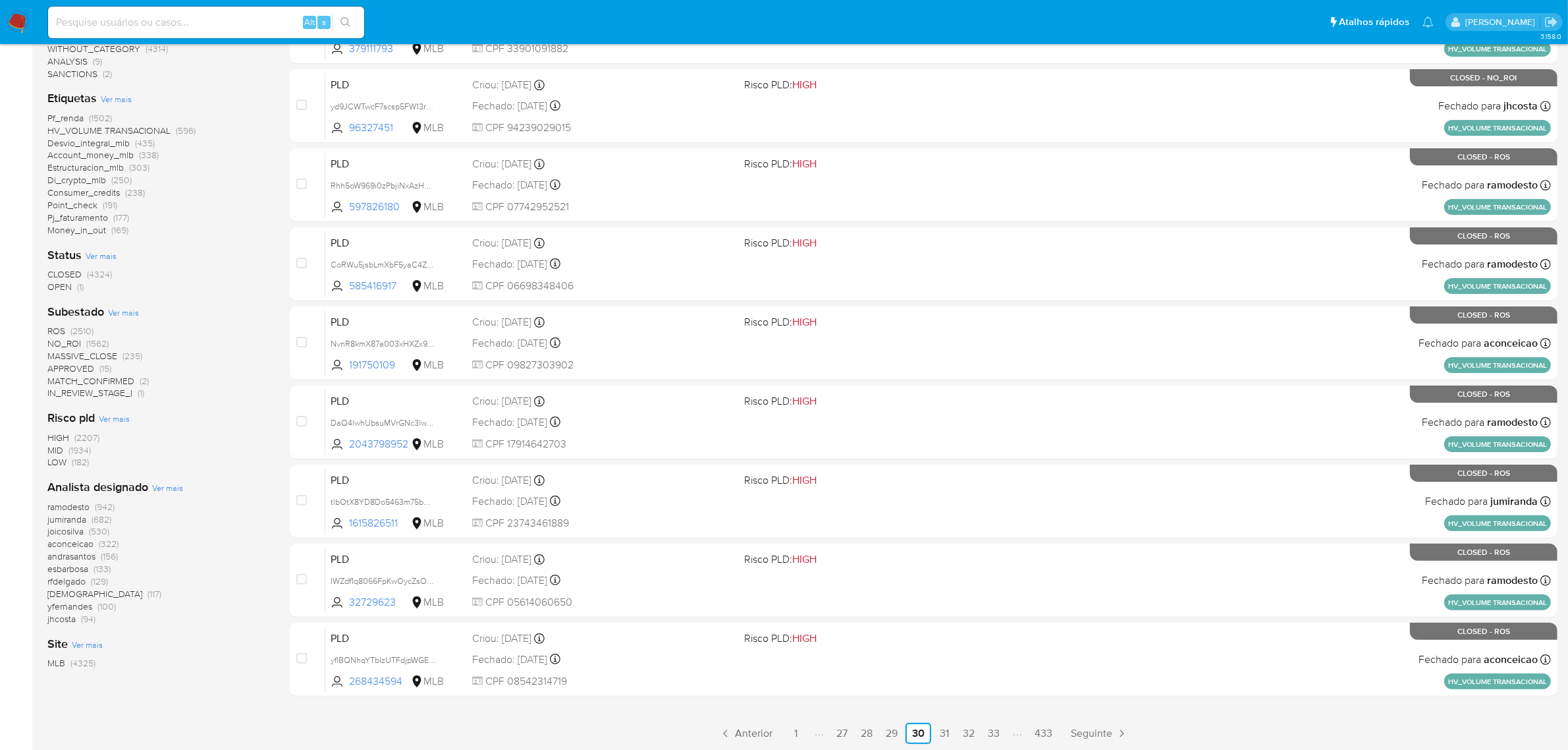
scroll to position [336, 0]
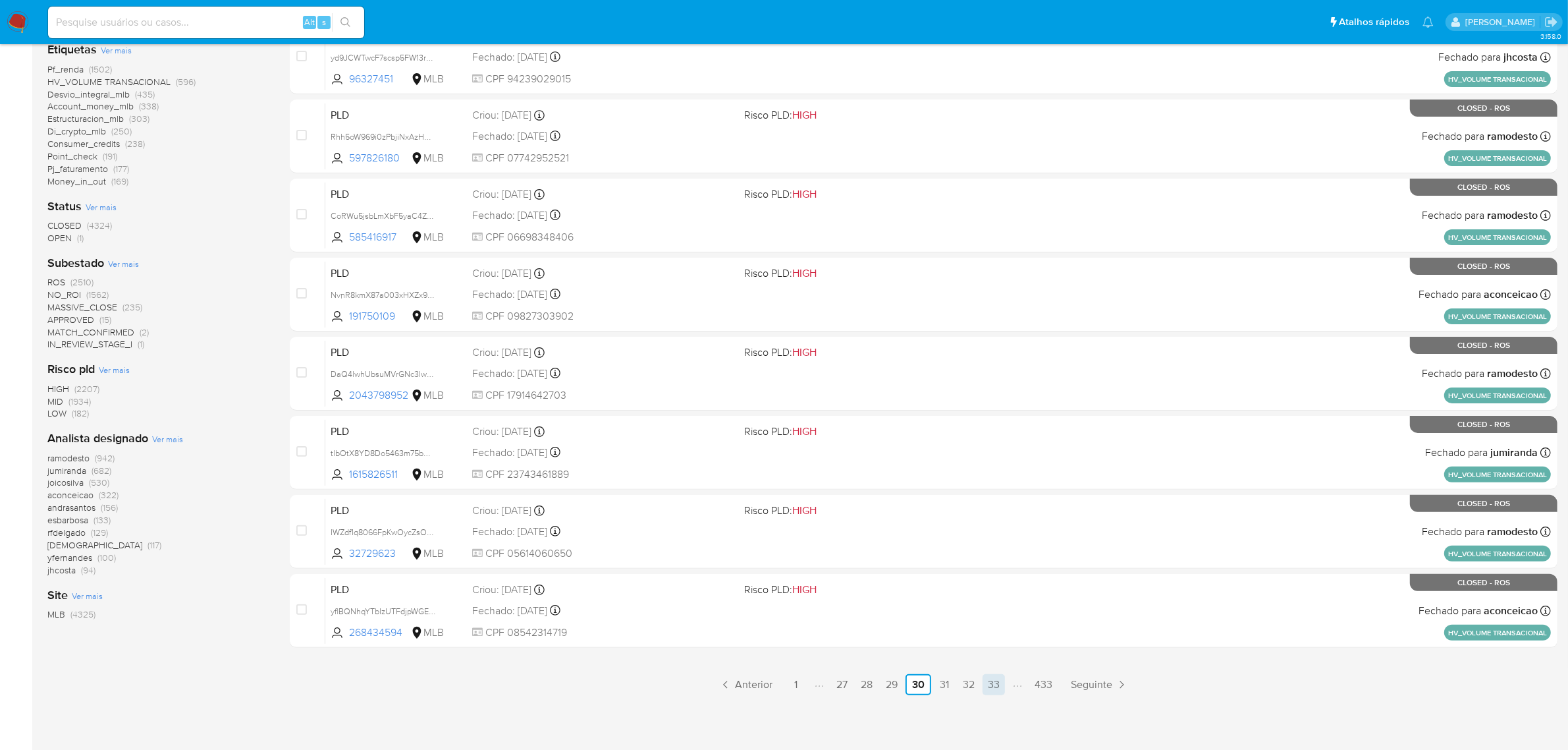
click at [996, 680] on link "33" at bounding box center [993, 685] width 23 height 21
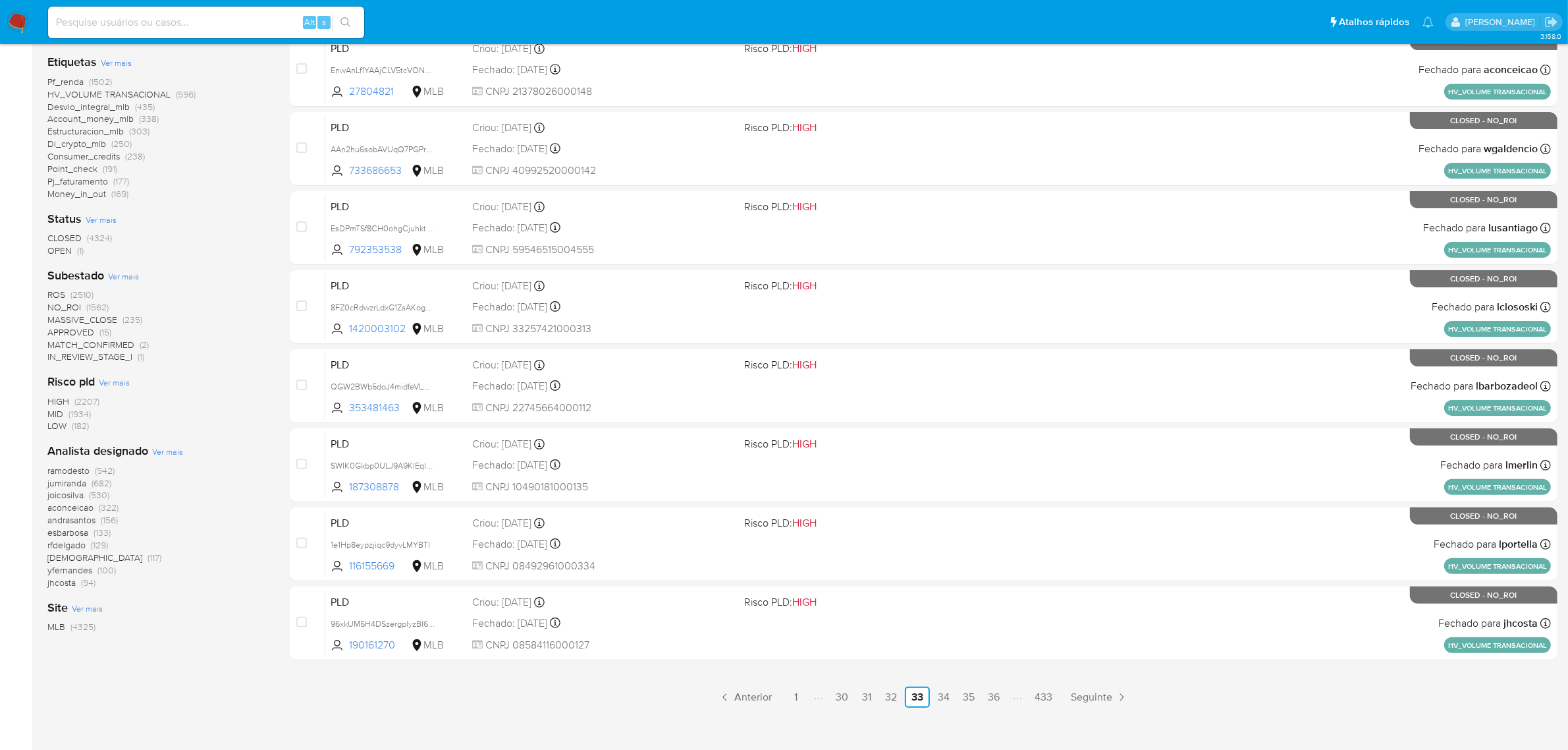
scroll to position [336, 0]
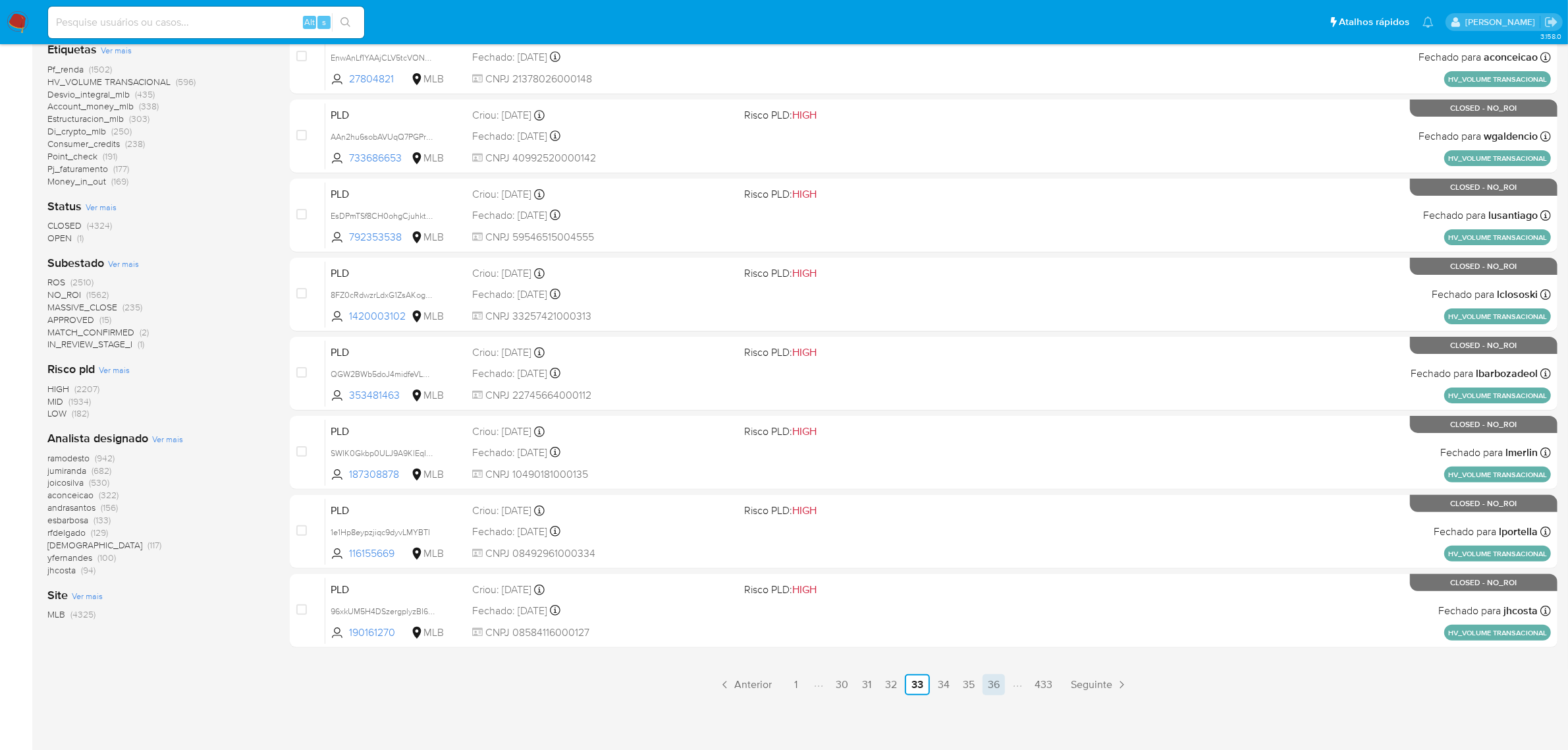
click at [991, 682] on link "36" at bounding box center [993, 685] width 23 height 21
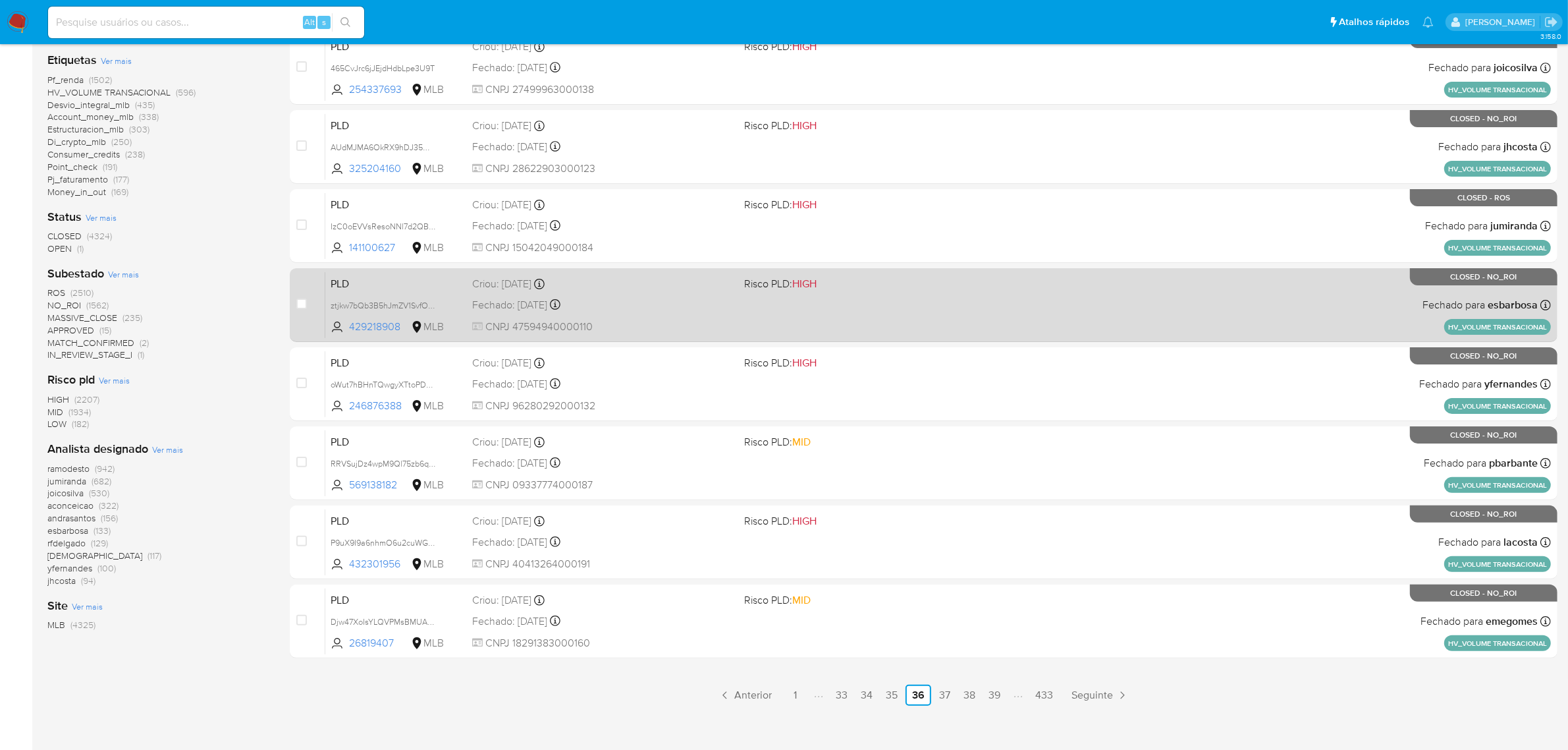
scroll to position [336, 0]
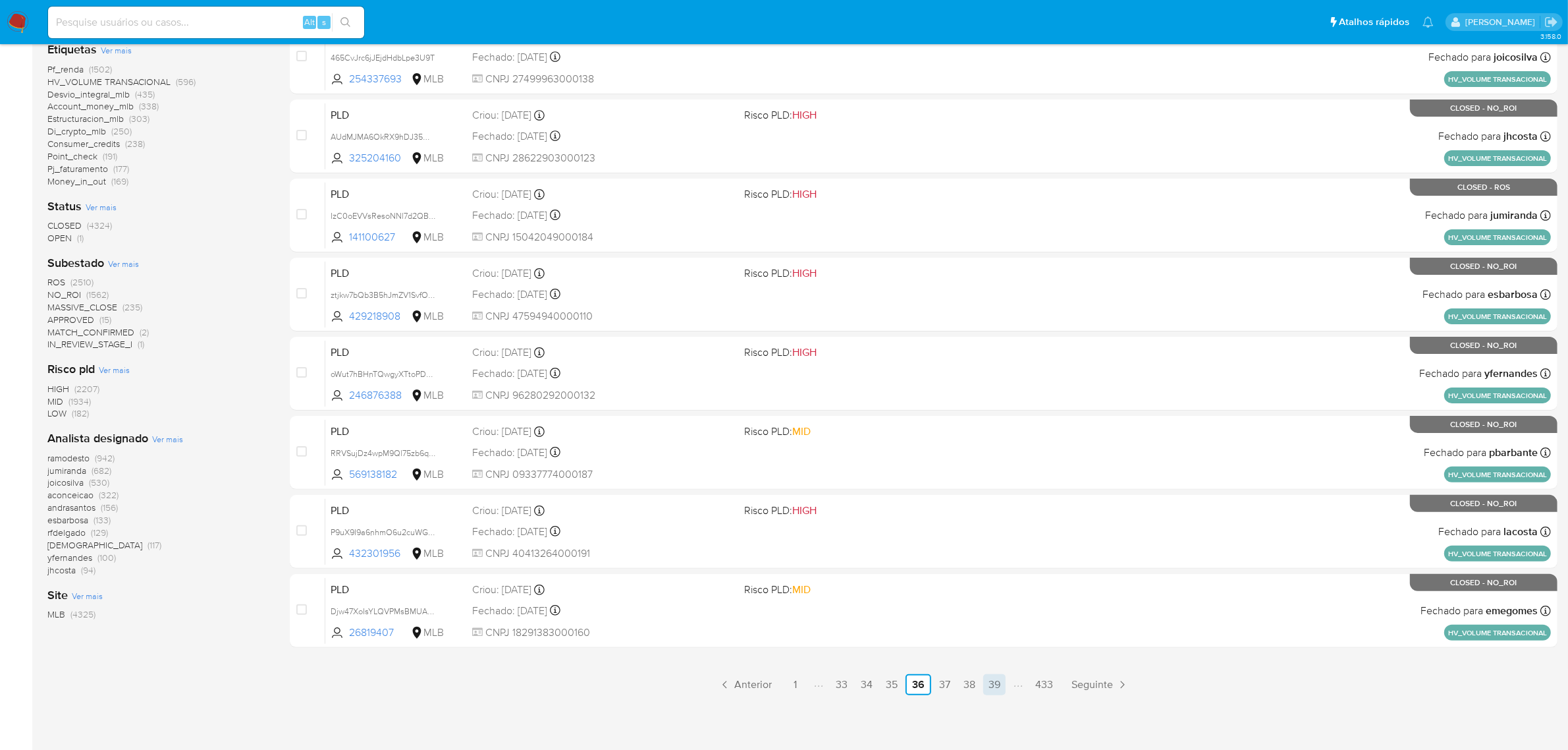
click at [993, 677] on link "39" at bounding box center [994, 685] width 23 height 21
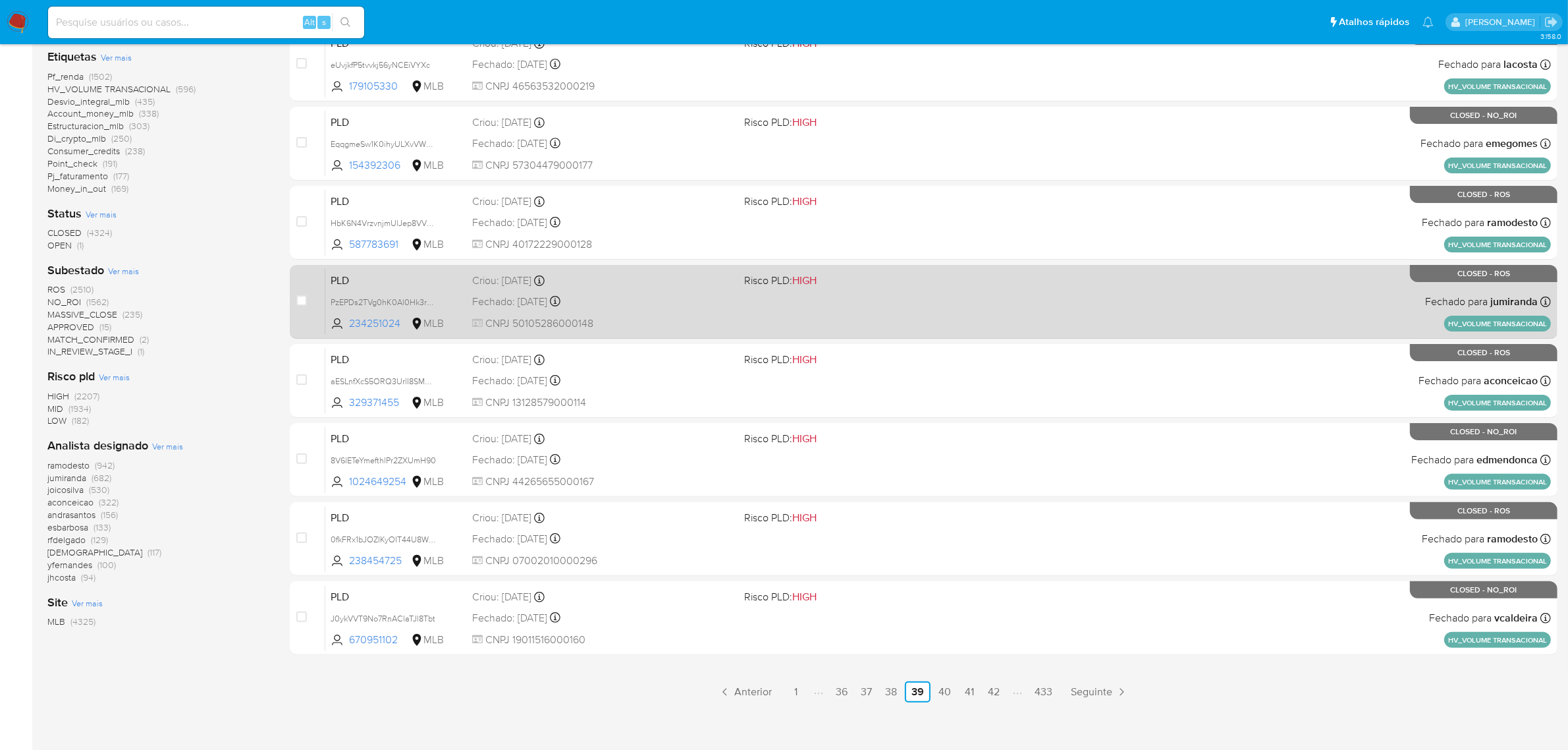
scroll to position [336, 0]
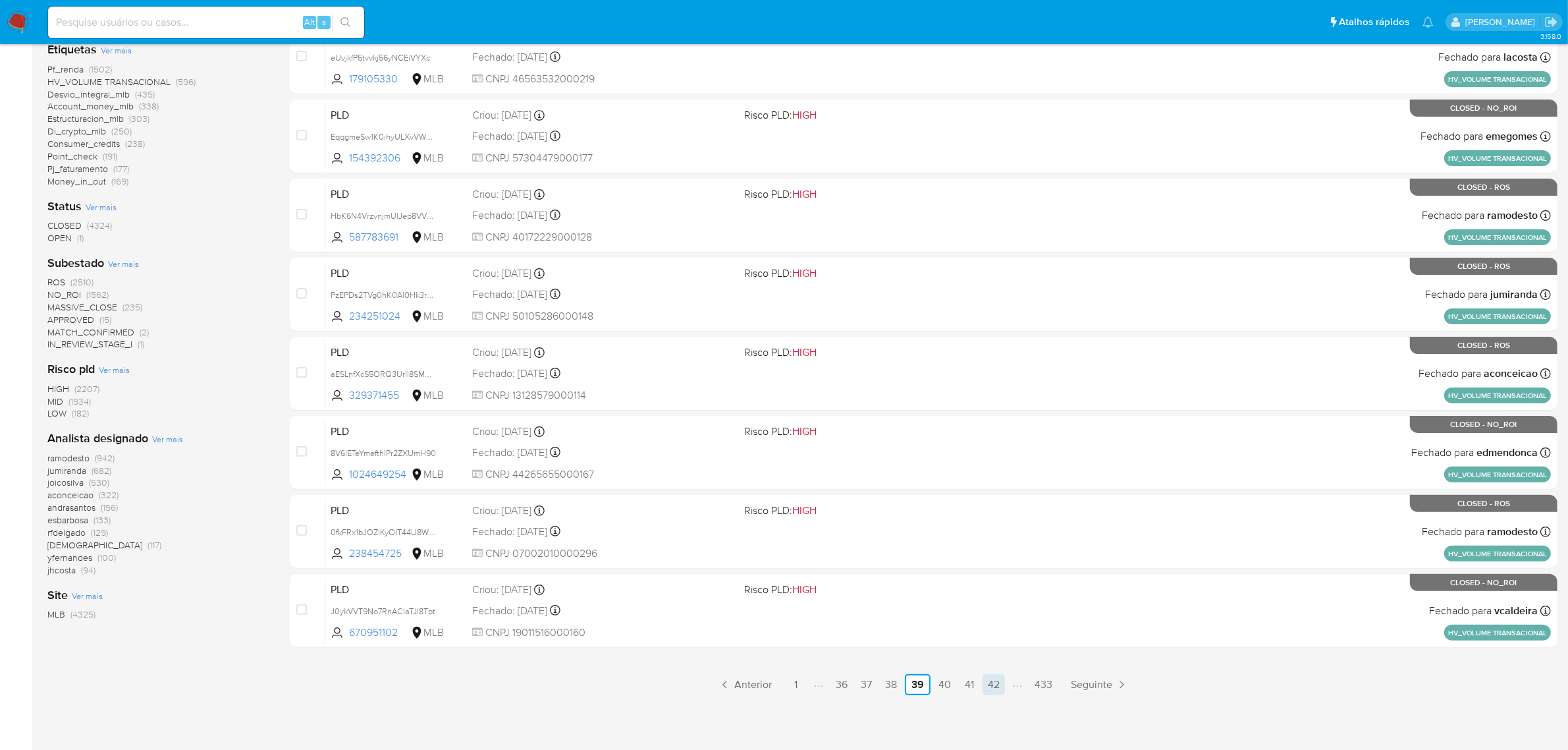
click at [996, 680] on link "42" at bounding box center [993, 685] width 23 height 21
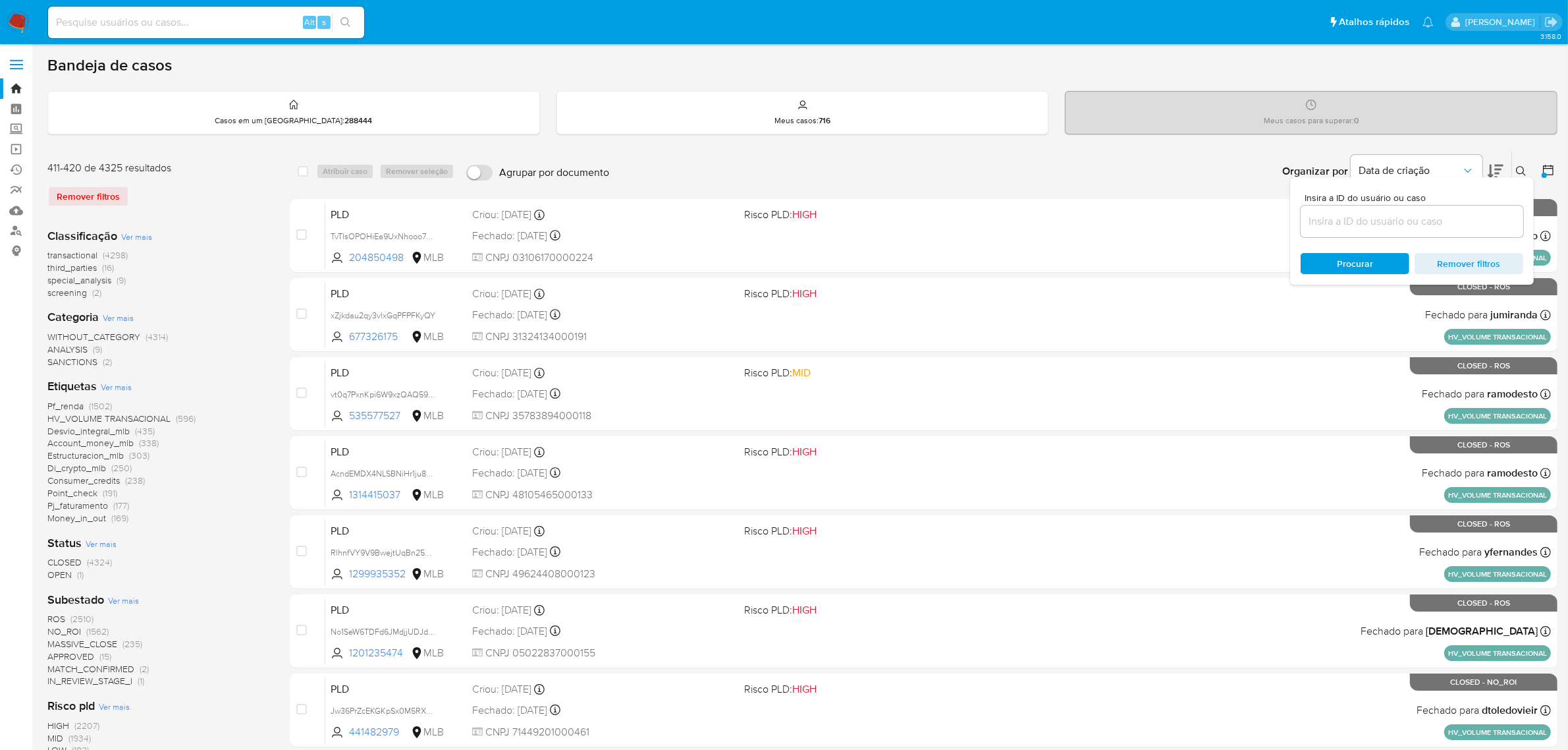
click at [1545, 170] on icon at bounding box center [1548, 170] width 13 height 13
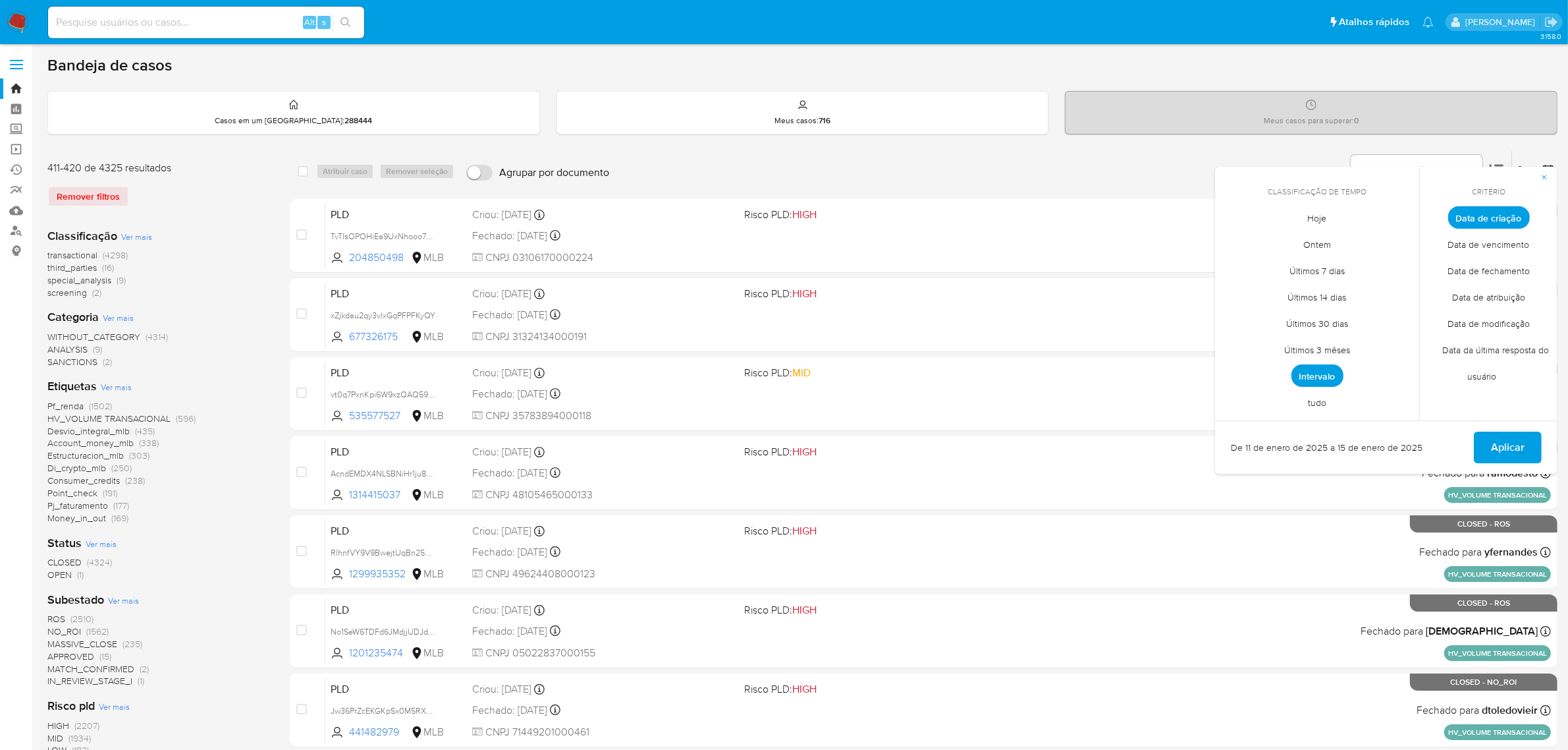
click at [1044, 69] on div "Bandeja de casos" at bounding box center [803, 65] width 1510 height 20
click at [950, 110] on div "Meus casos : 716" at bounding box center [803, 112] width 491 height 42
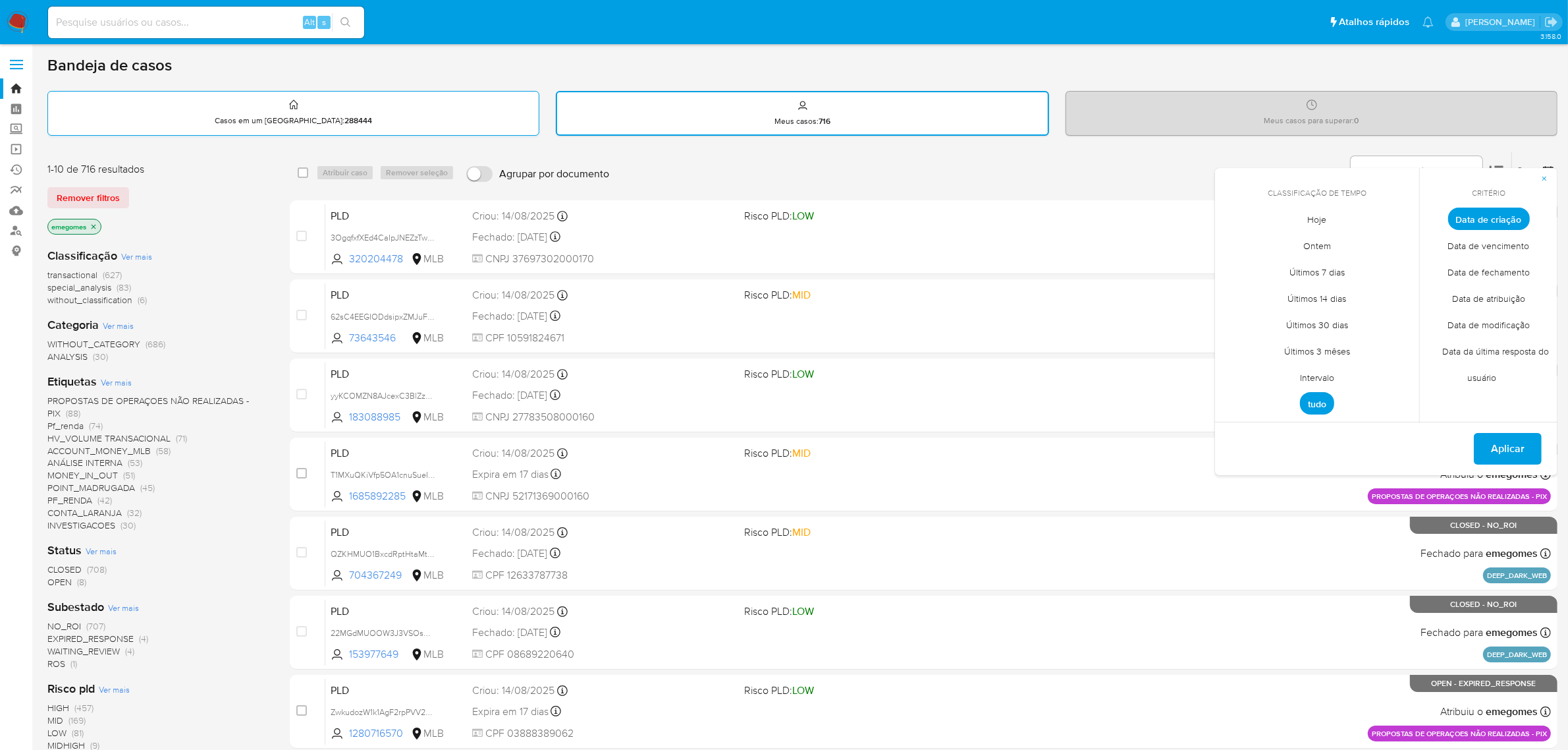
click at [488, 109] on div "Casos em um prato : 288444" at bounding box center [293, 112] width 491 height 42
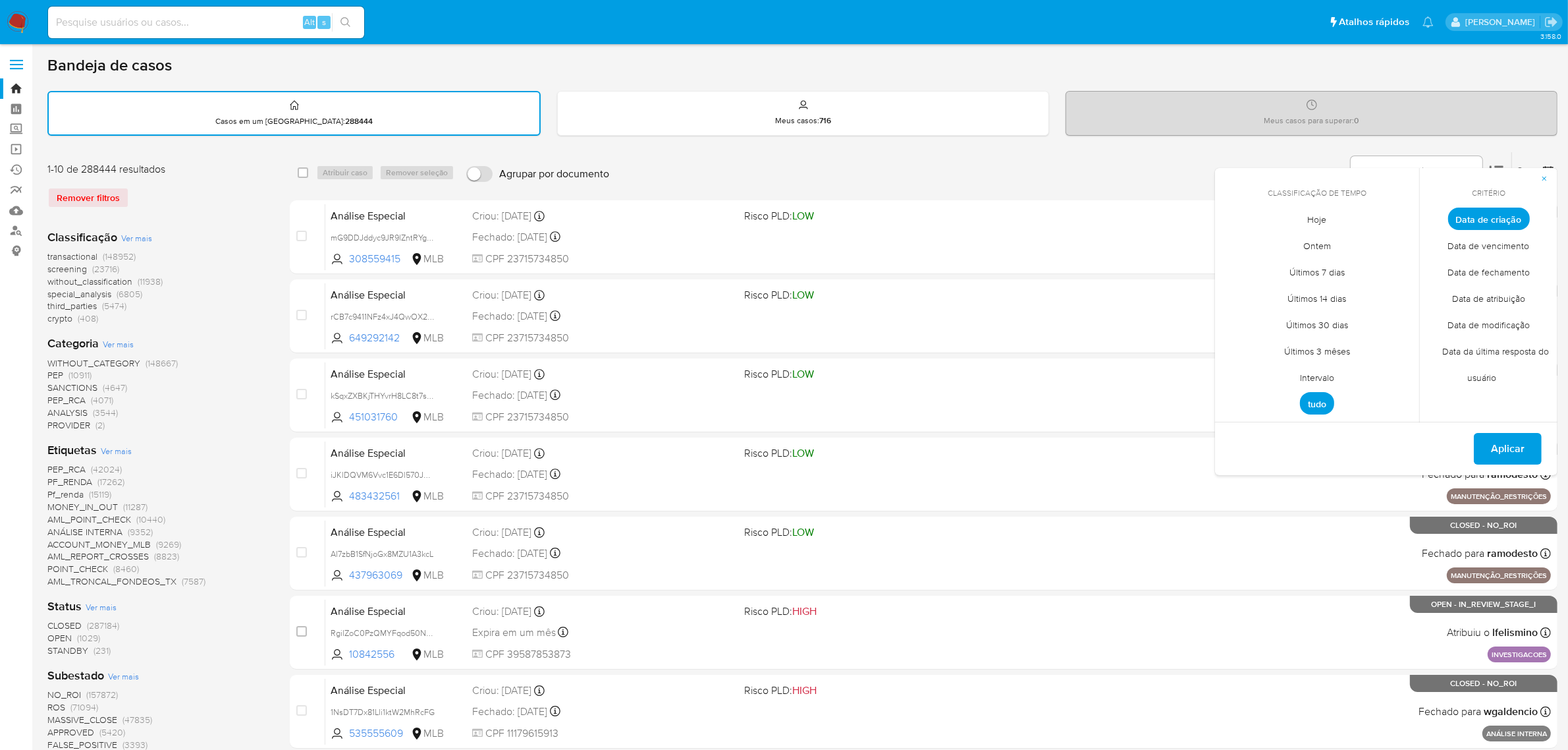
click at [1325, 376] on span "Intervalo" at bounding box center [1317, 378] width 62 height 27
click at [1495, 445] on span "Aplicar" at bounding box center [1507, 450] width 34 height 29
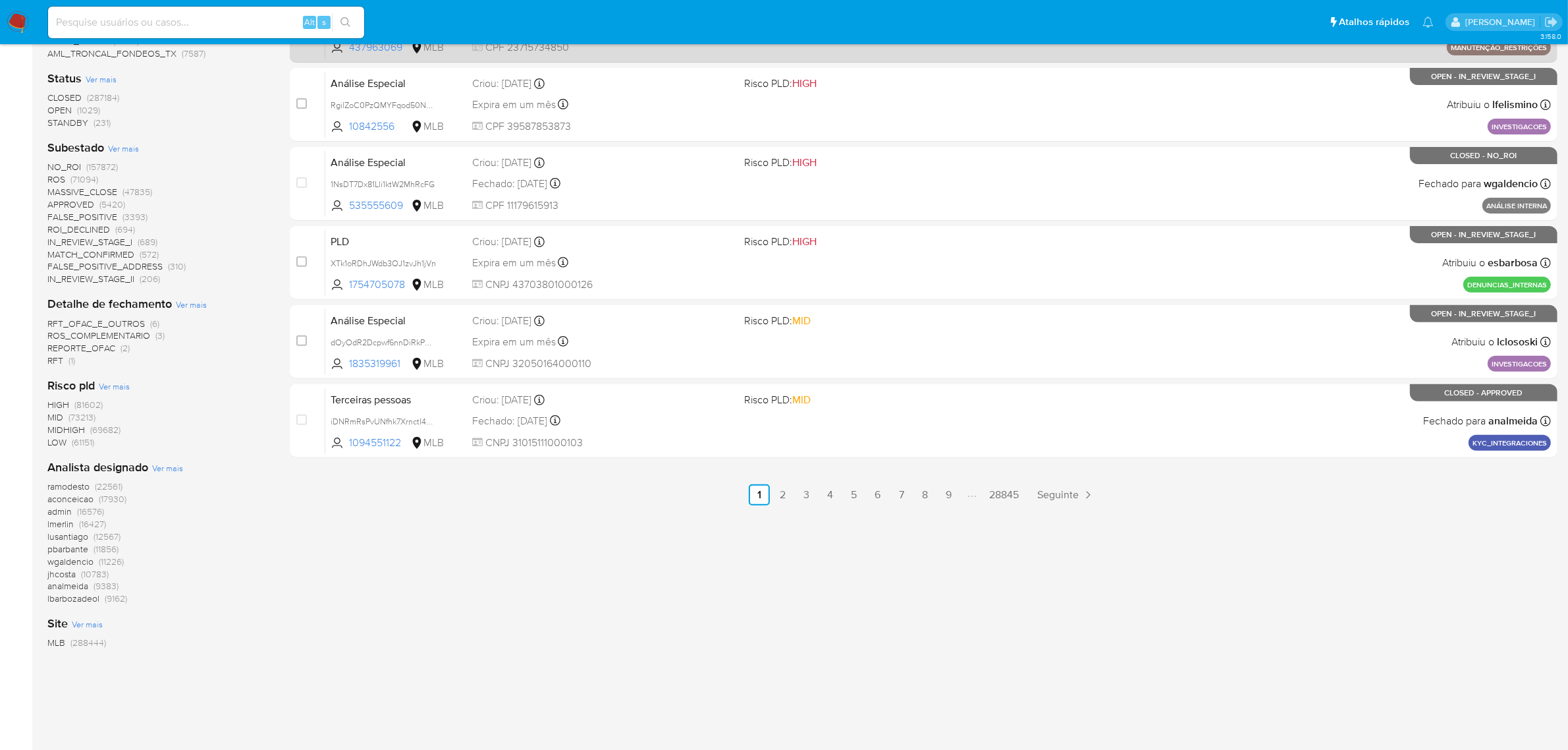
scroll to position [544, 0]
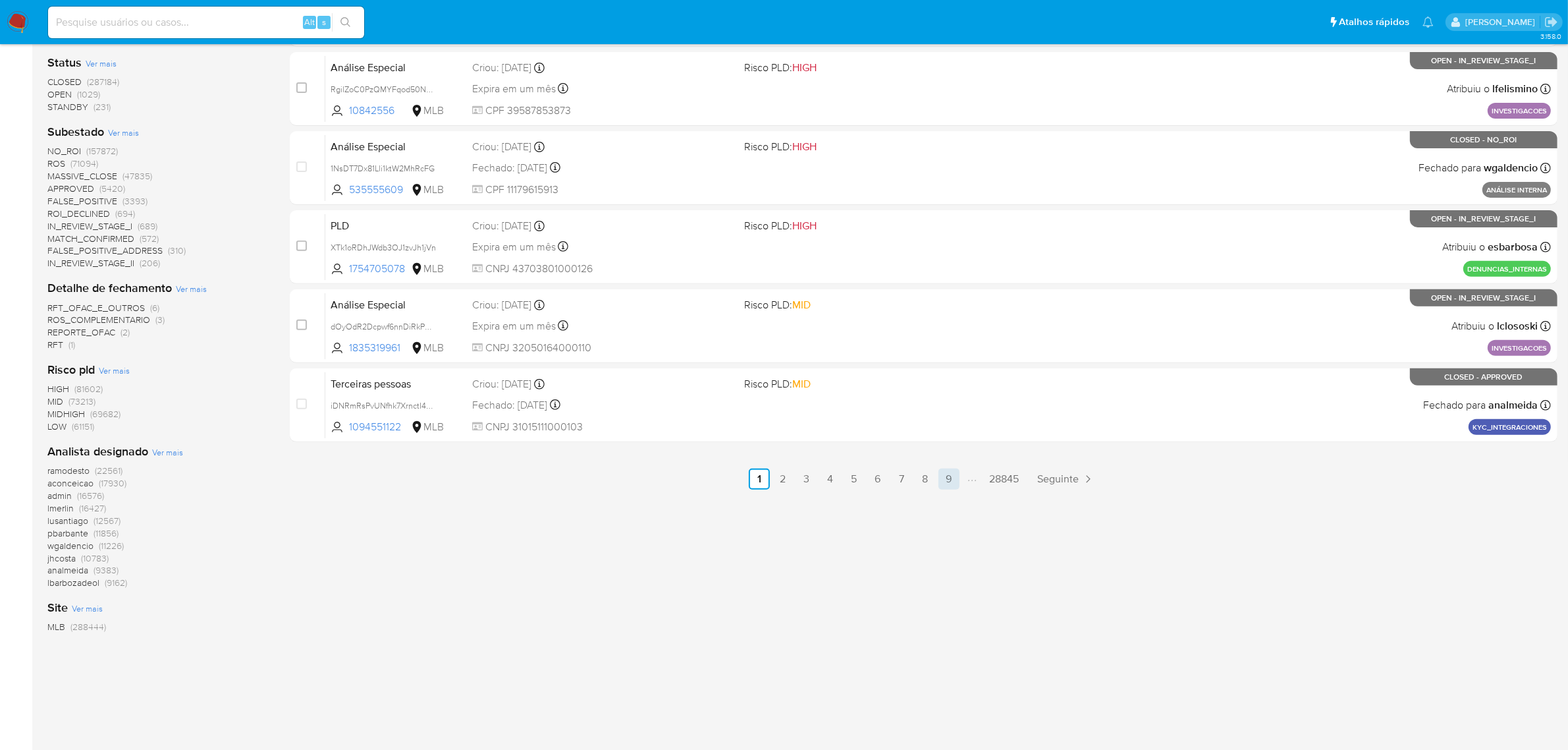
click at [943, 478] on link "9" at bounding box center [949, 479] width 21 height 21
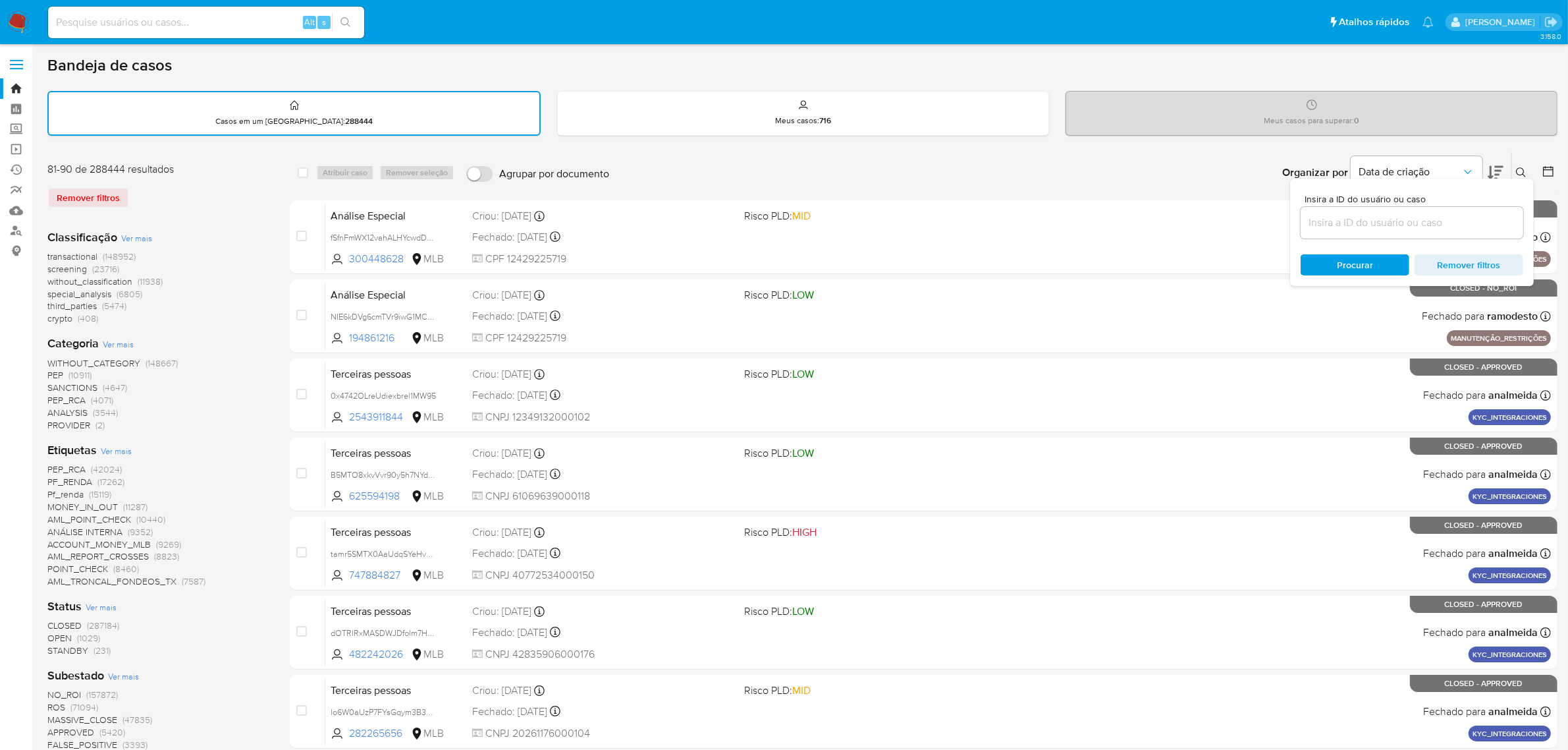
click at [1522, 168] on icon at bounding box center [1520, 172] width 10 height 10
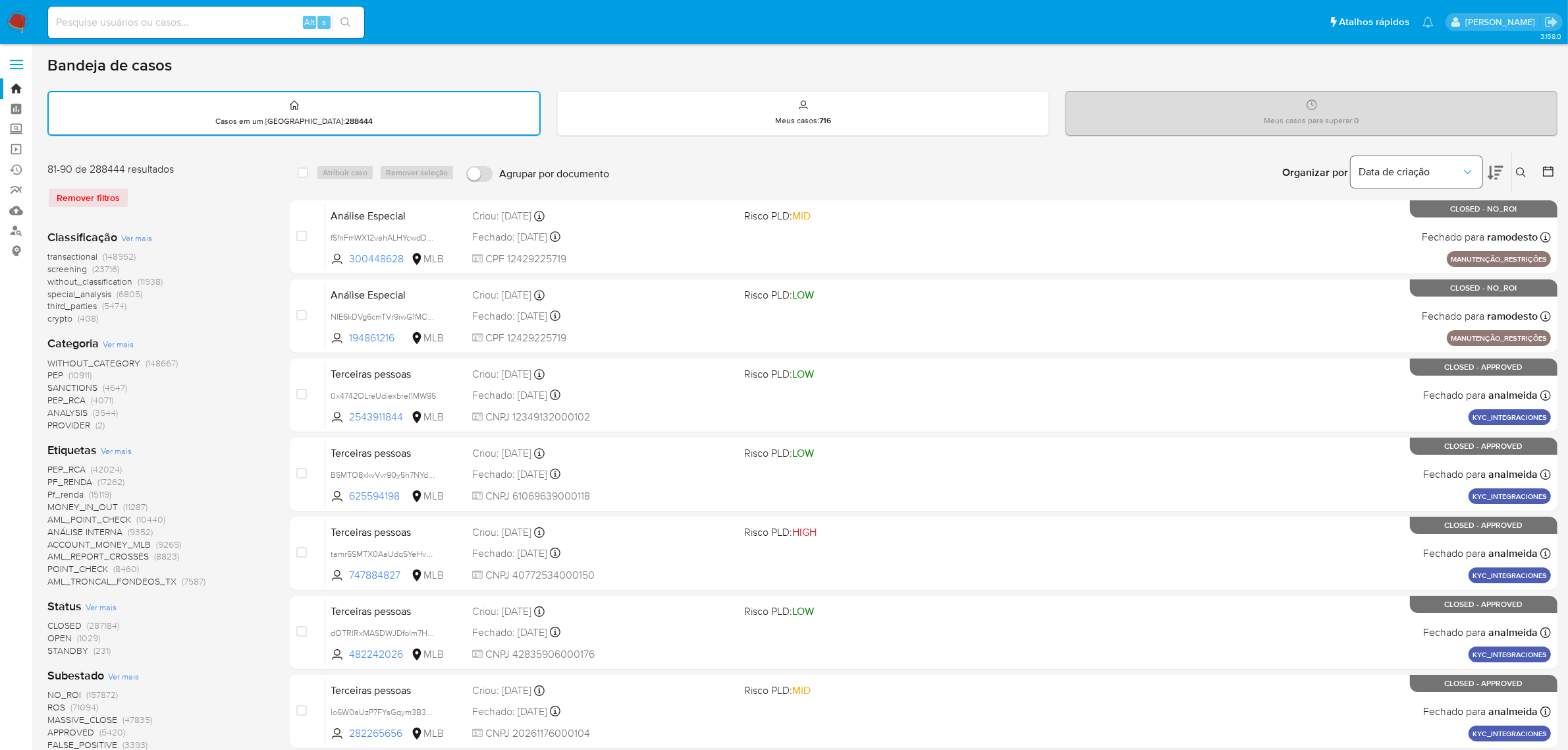
click at [1478, 172] on button "Data de criação" at bounding box center [1416, 172] width 132 height 32
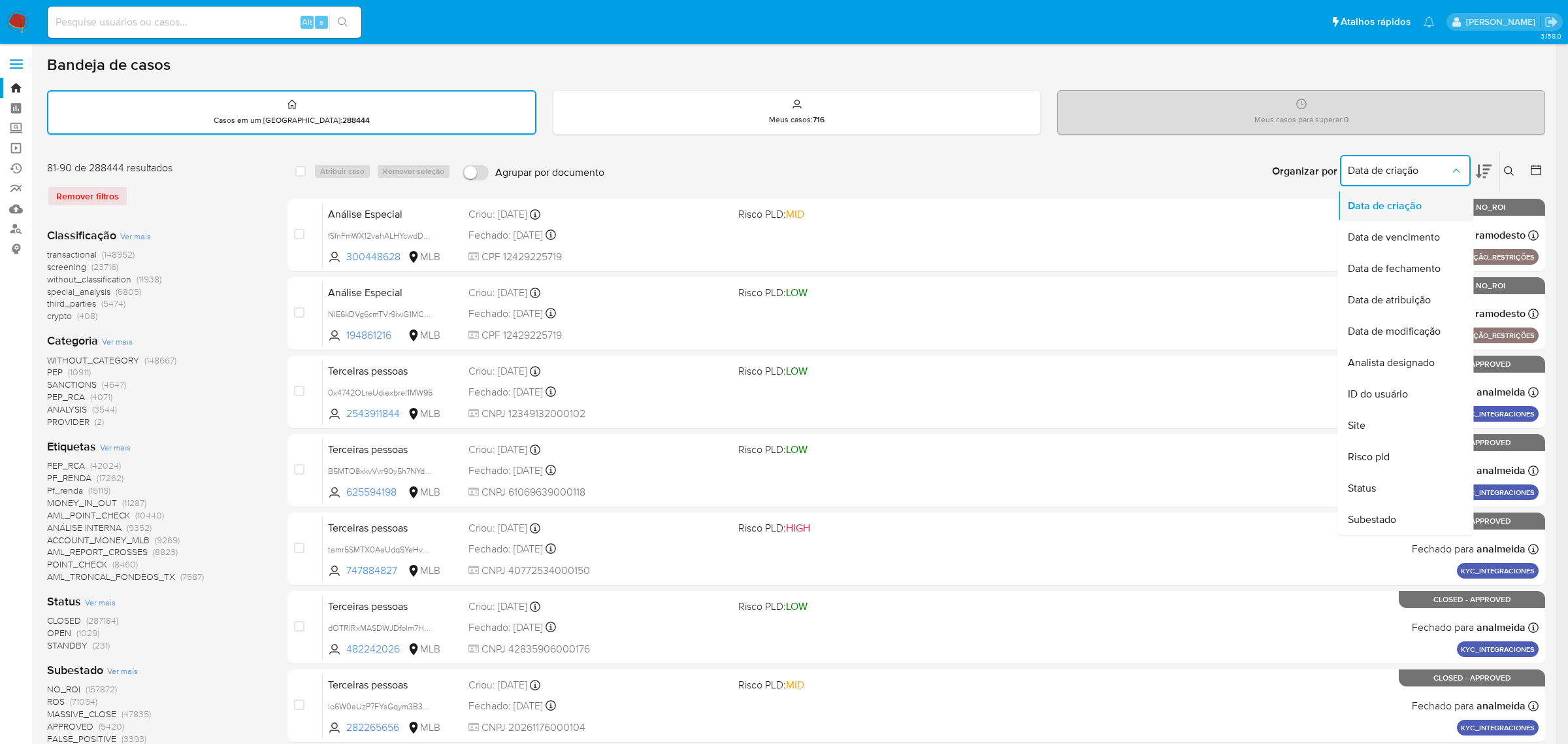
click at [1408, 200] on span "Data de criação" at bounding box center [1385, 206] width 74 height 13
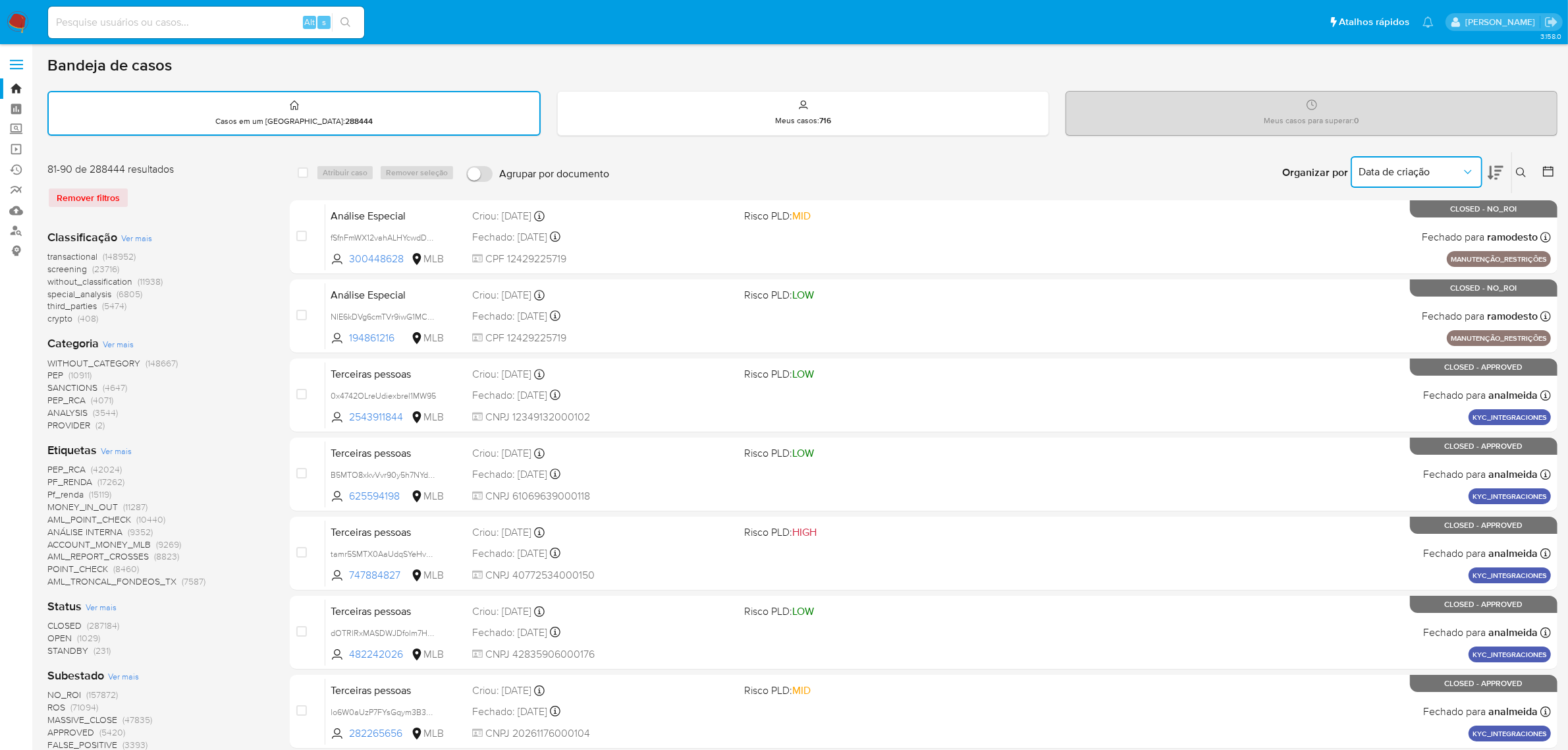
click at [1553, 166] on icon at bounding box center [1548, 171] width 10 height 10
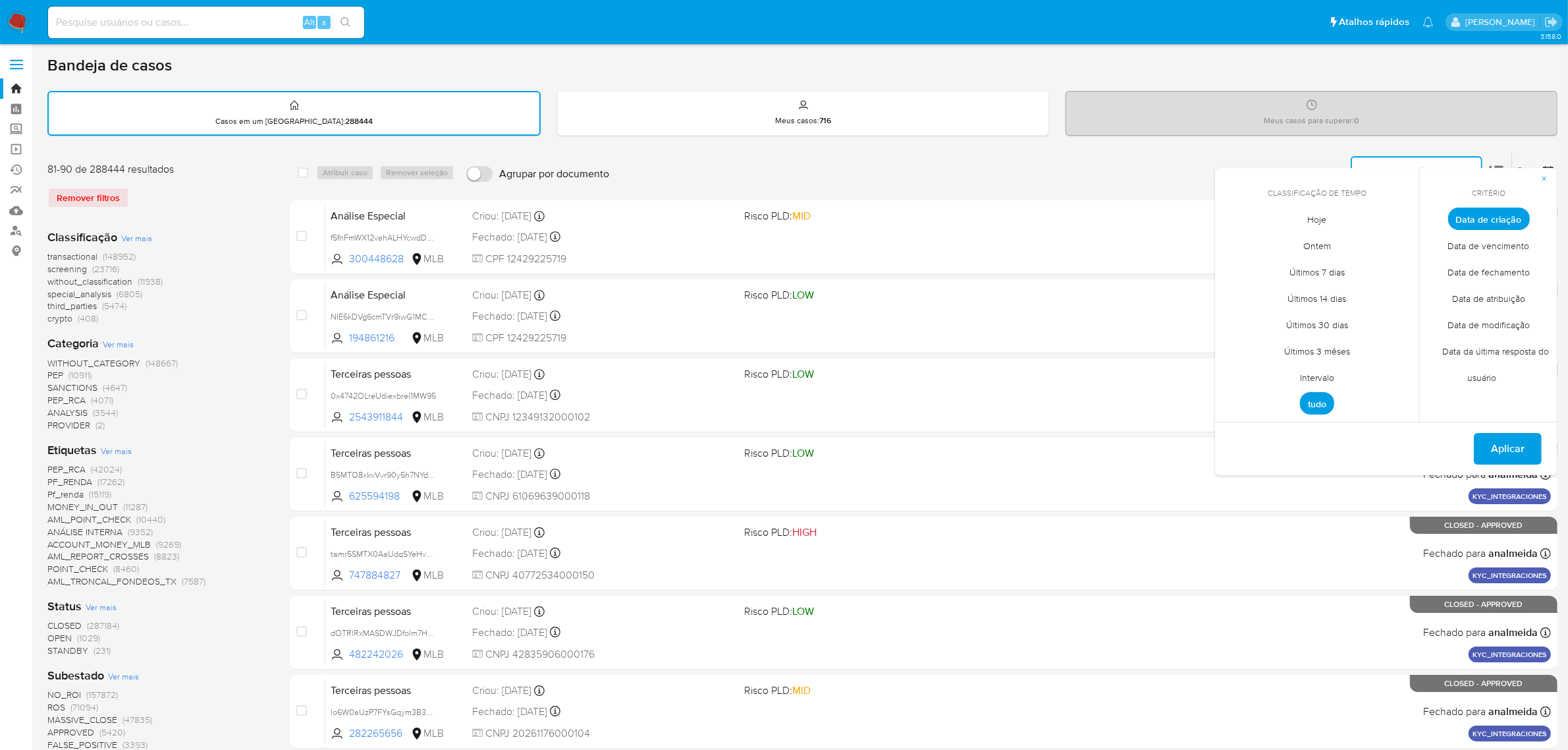
click at [1321, 366] on span "Intervalo" at bounding box center [1317, 378] width 62 height 27
click at [1233, 237] on icon "Mes anterior" at bounding box center [1235, 243] width 16 height 16
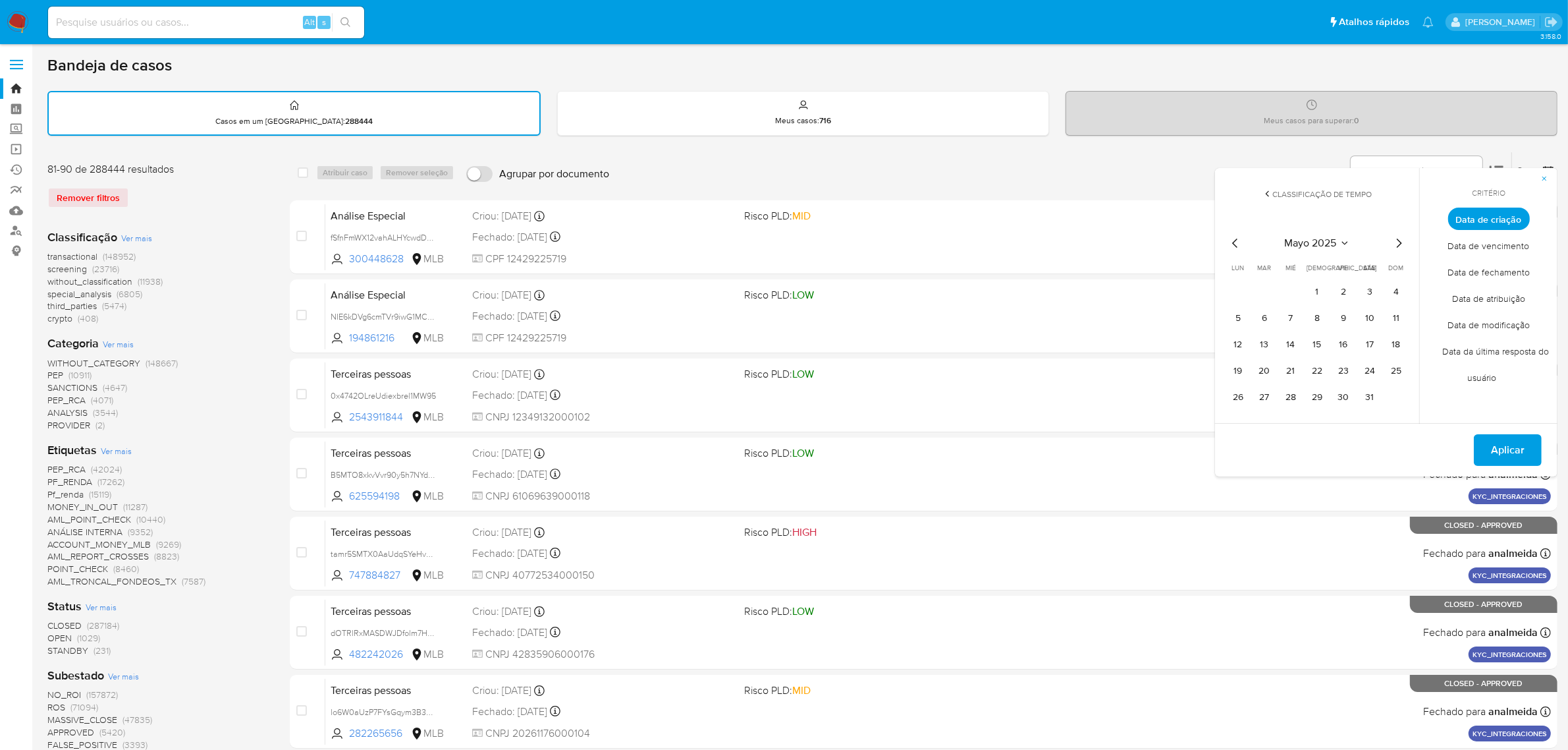
click at [1233, 237] on icon "Mes anterior" at bounding box center [1235, 243] width 16 height 16
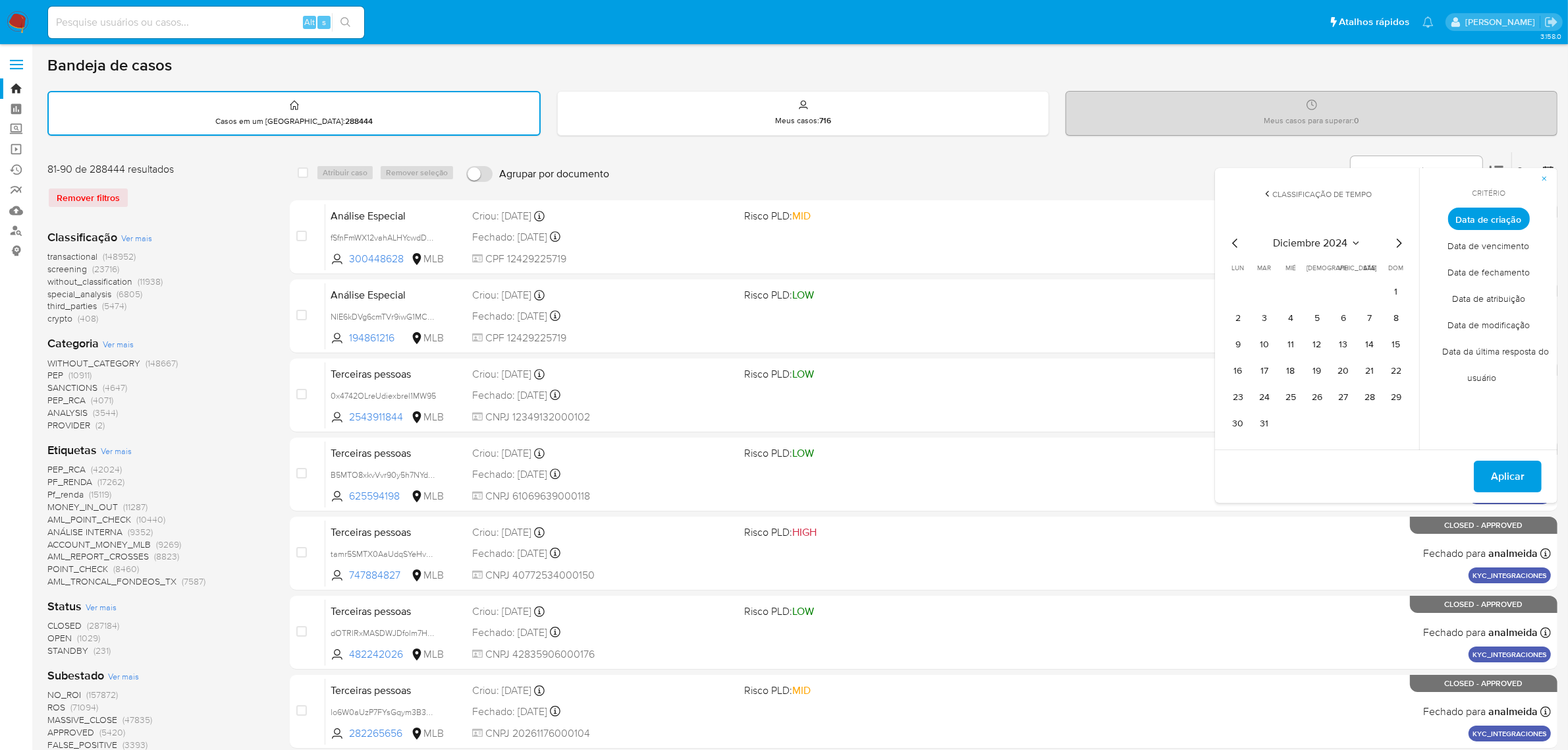
click at [1401, 239] on icon "Mes siguiente" at bounding box center [1399, 243] width 16 height 16
click at [1397, 315] on button "12" at bounding box center [1396, 318] width 21 height 21
click at [1286, 339] on button "15" at bounding box center [1290, 345] width 21 height 21
click at [1508, 443] on span "Aplicar" at bounding box center [1507, 450] width 34 height 29
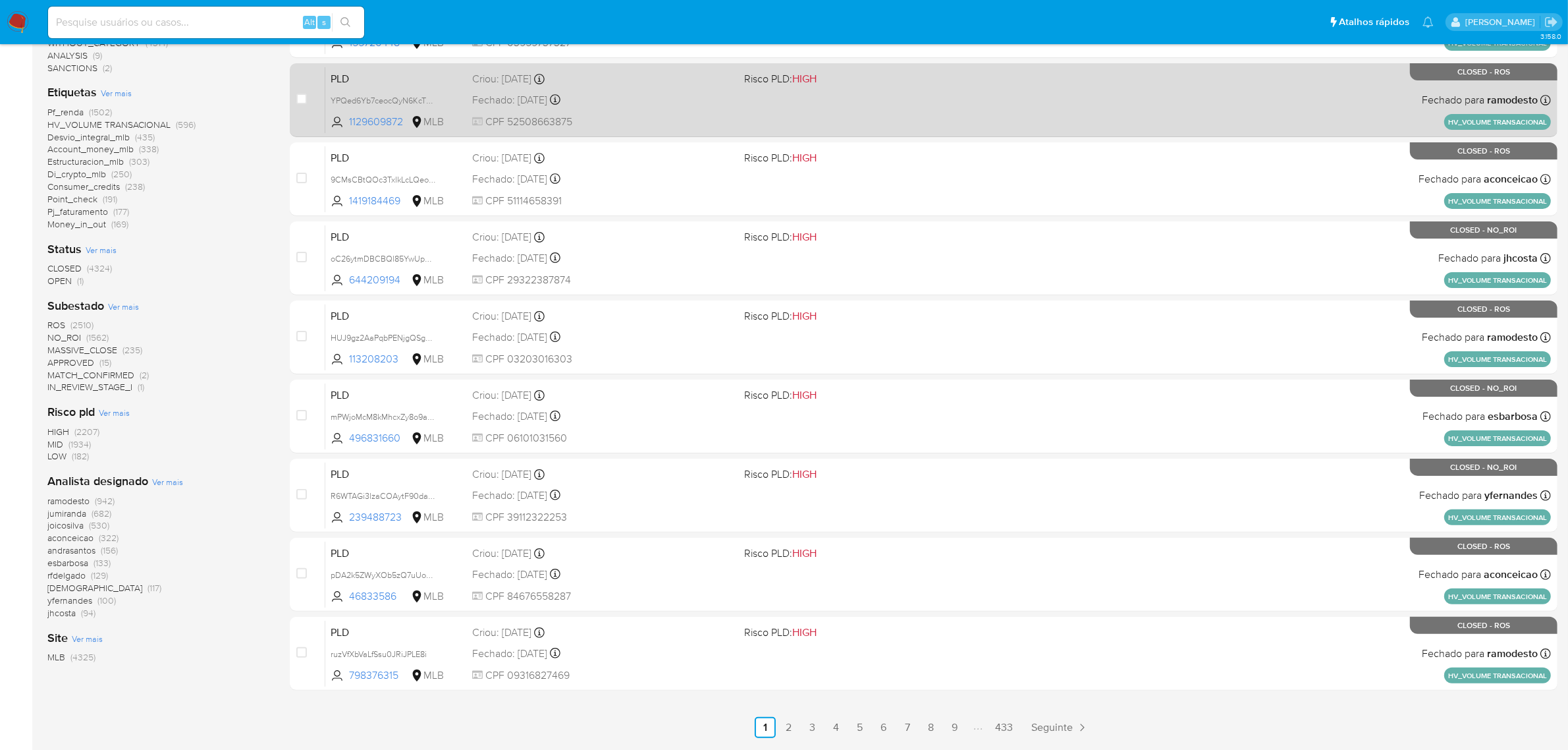
scroll to position [336, 0]
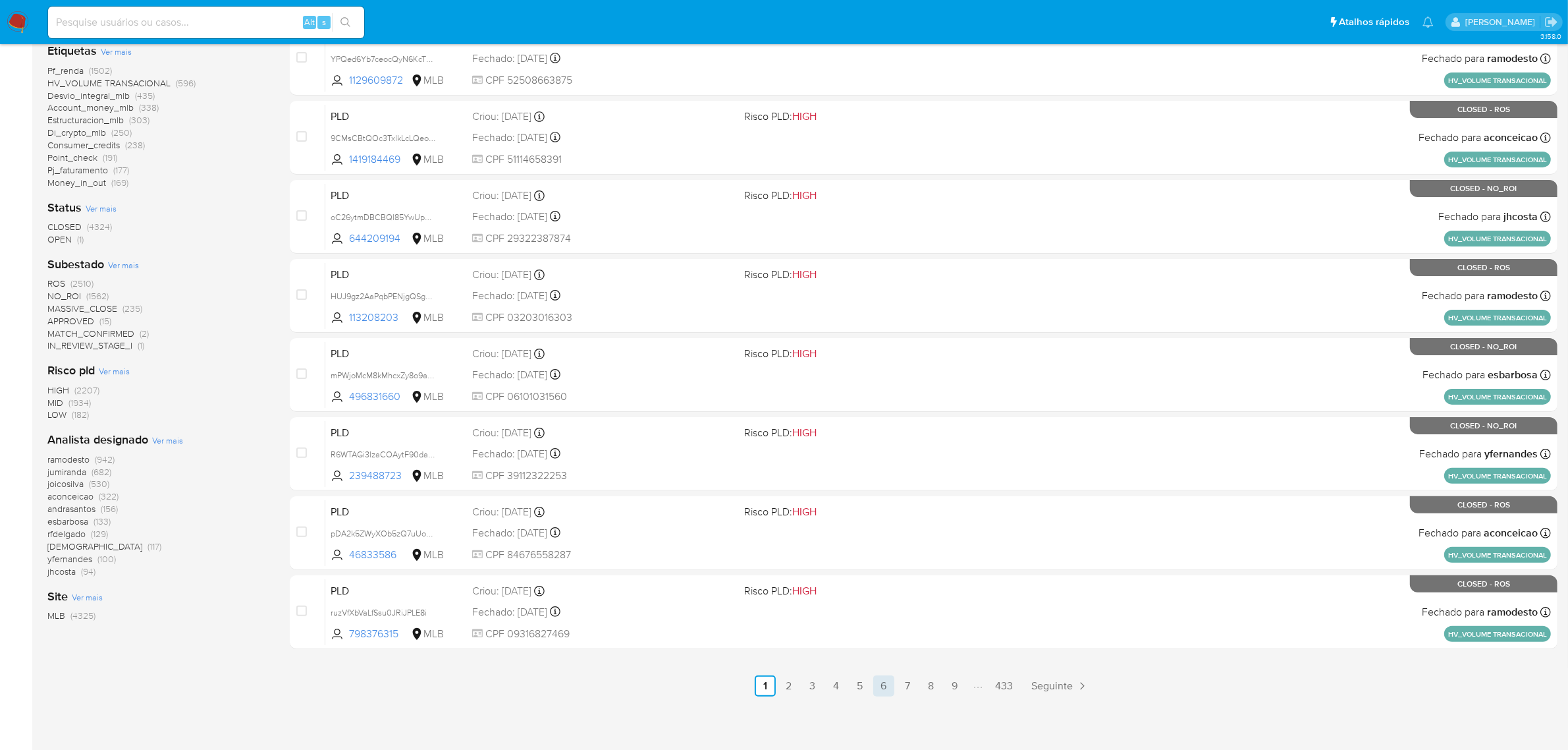
click at [883, 682] on link "6" at bounding box center [884, 686] width 21 height 21
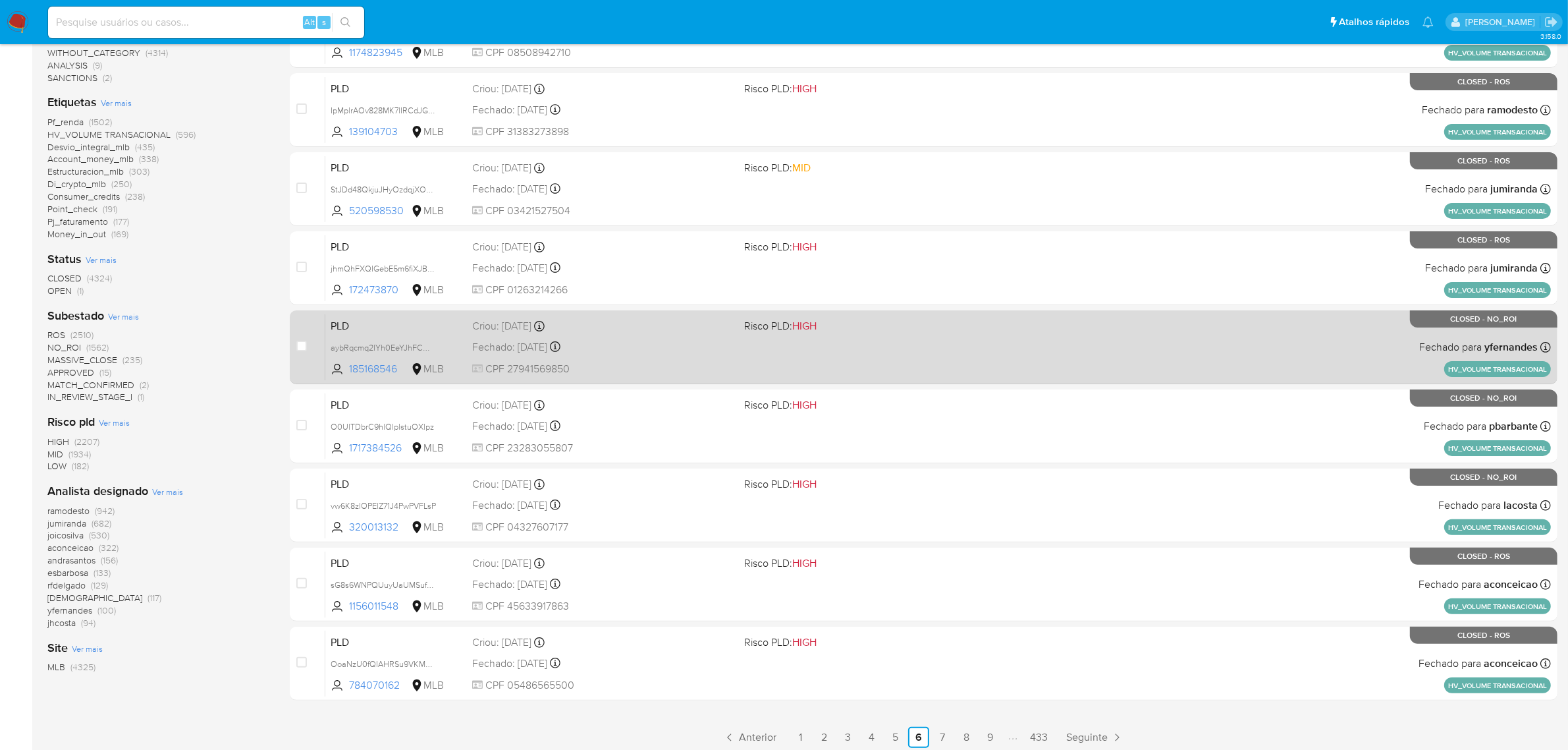
scroll to position [336, 0]
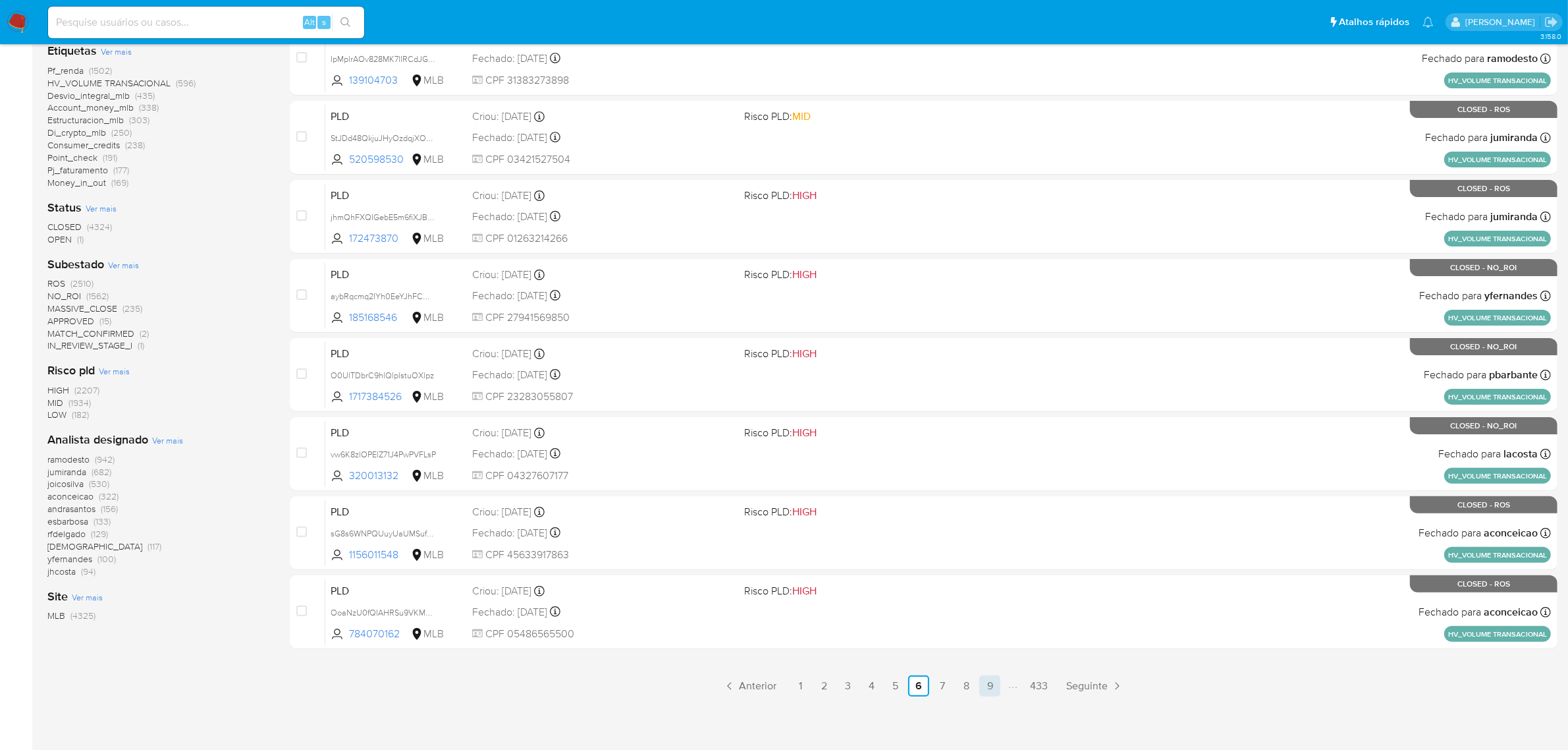
click at [982, 687] on link "9" at bounding box center [989, 686] width 21 height 21
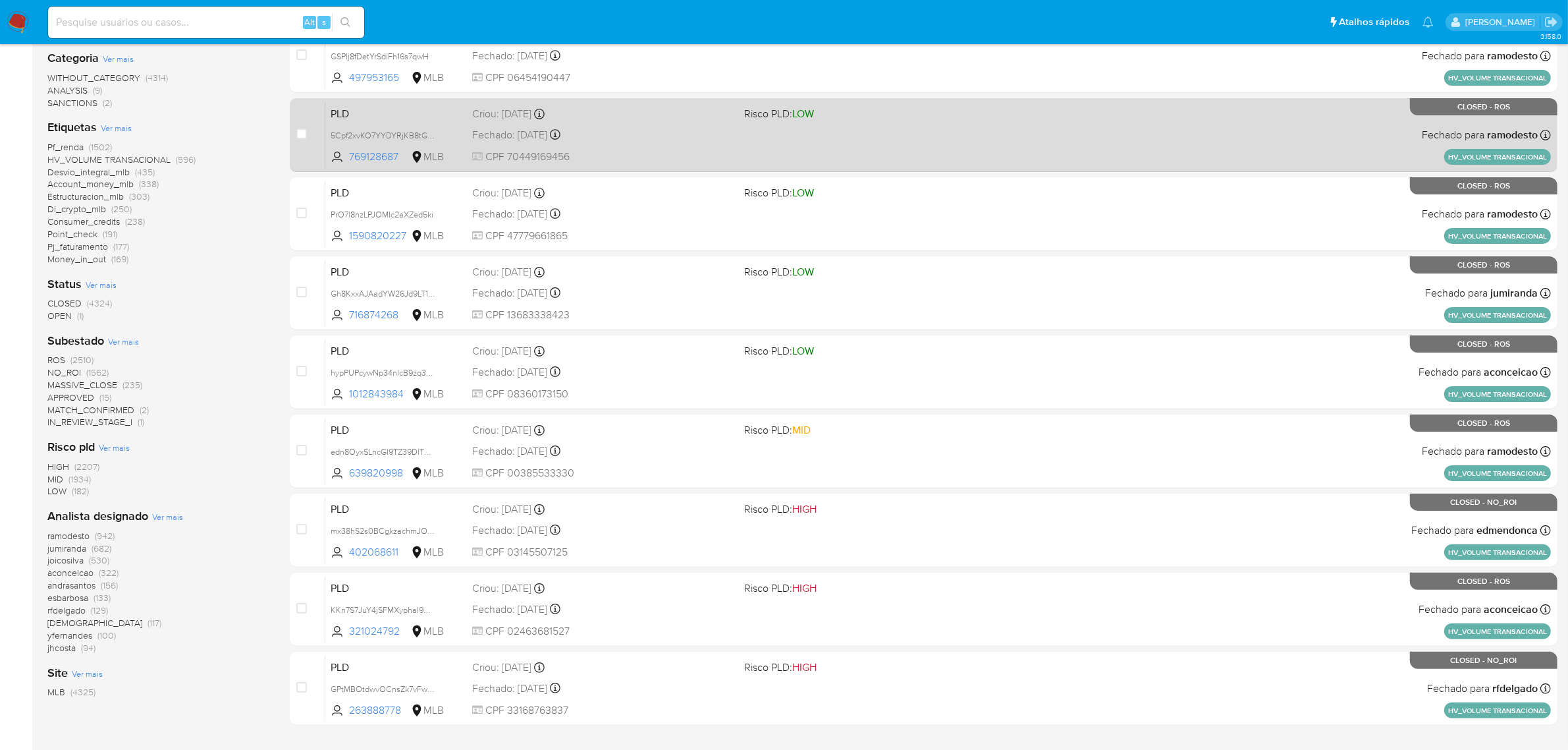
scroll to position [336, 0]
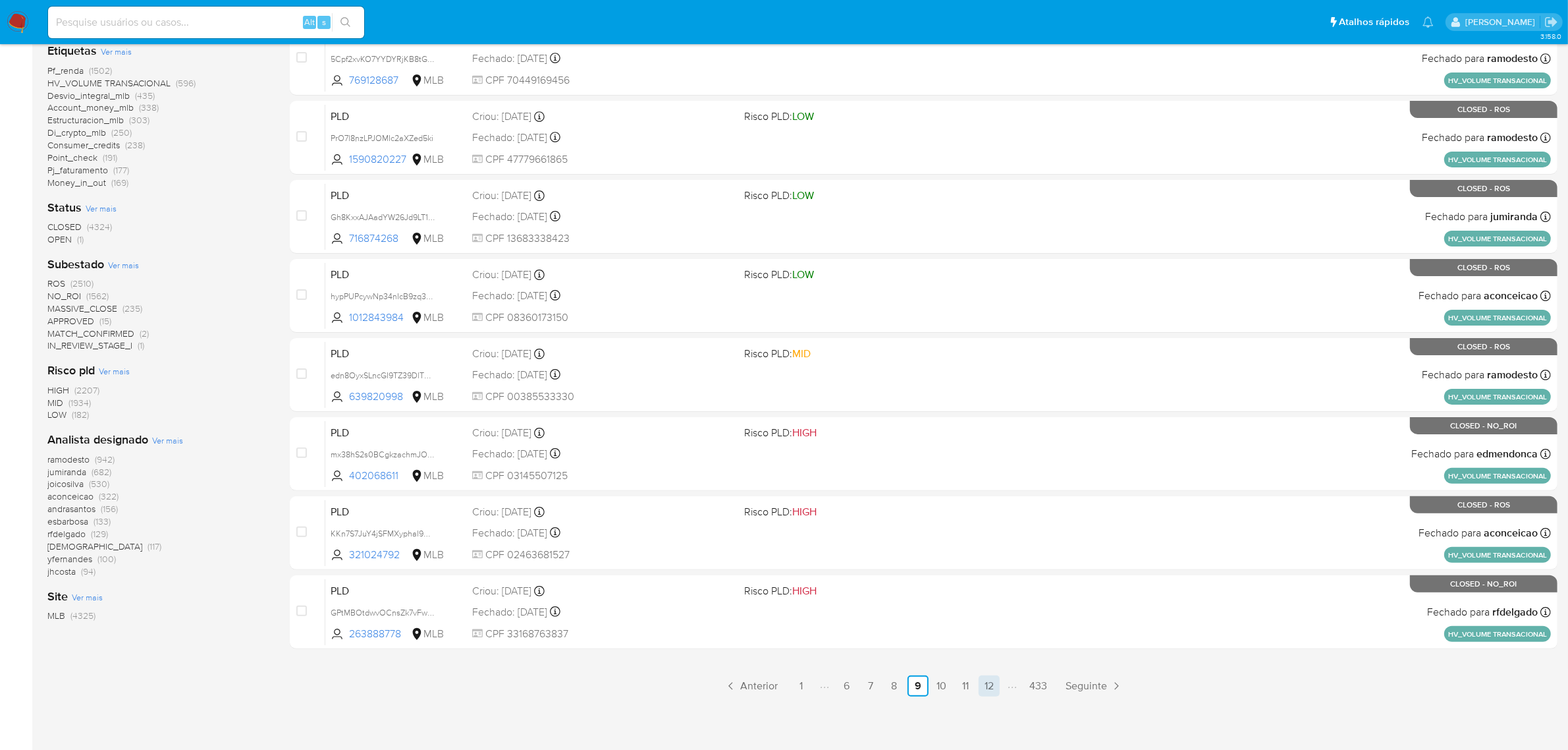
click at [985, 684] on link "12" at bounding box center [989, 686] width 21 height 21
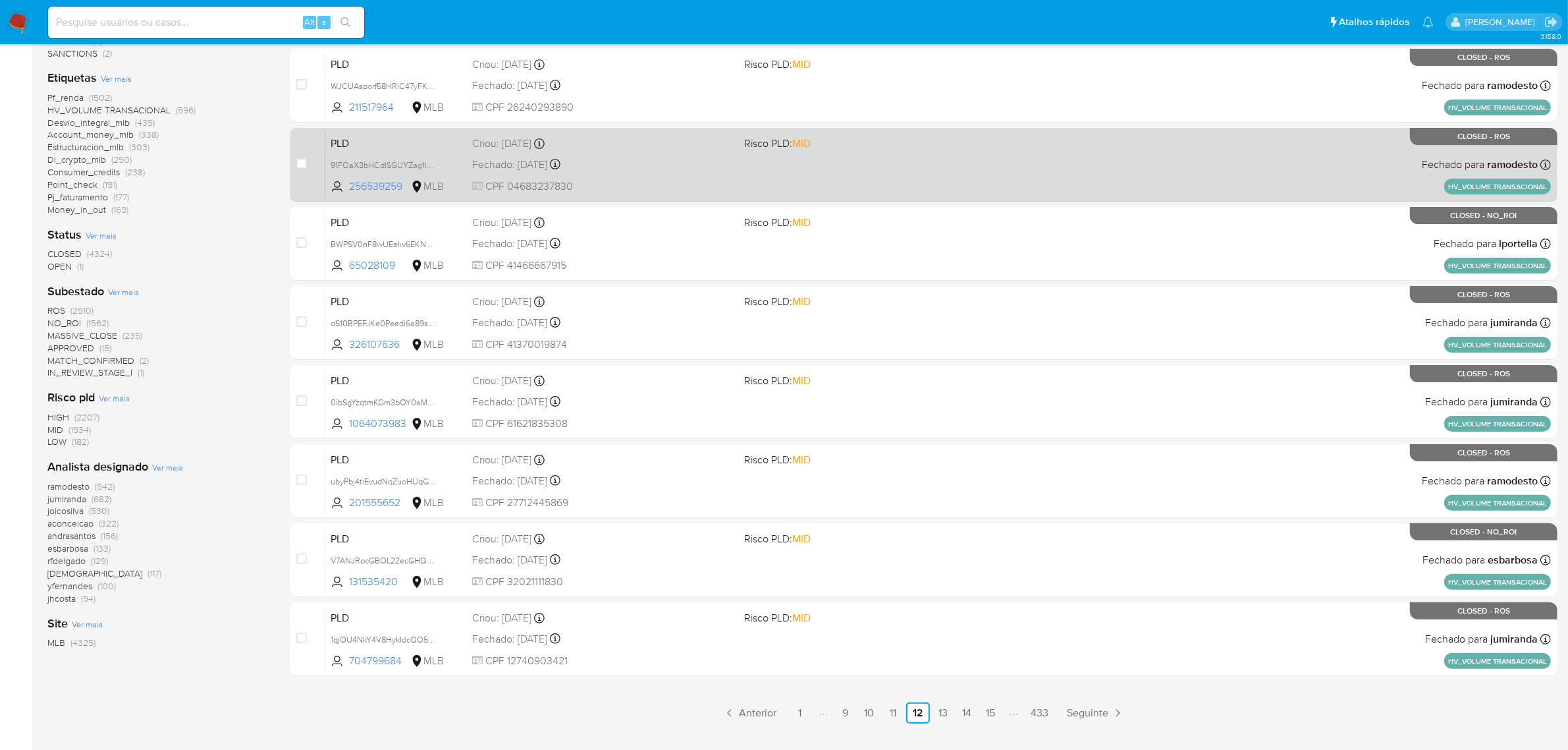
scroll to position [336, 0]
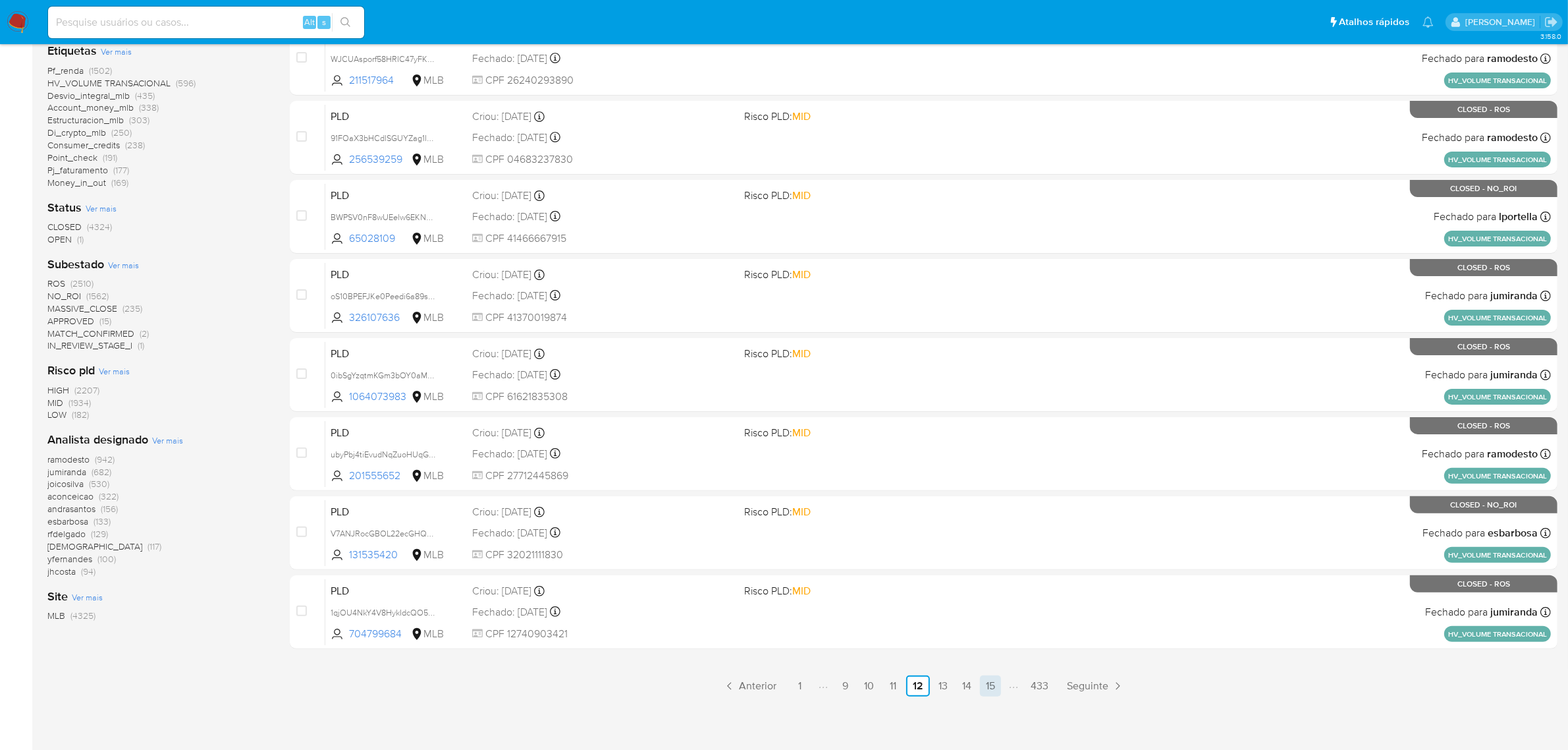
click at [988, 685] on link "15" at bounding box center [990, 686] width 21 height 21
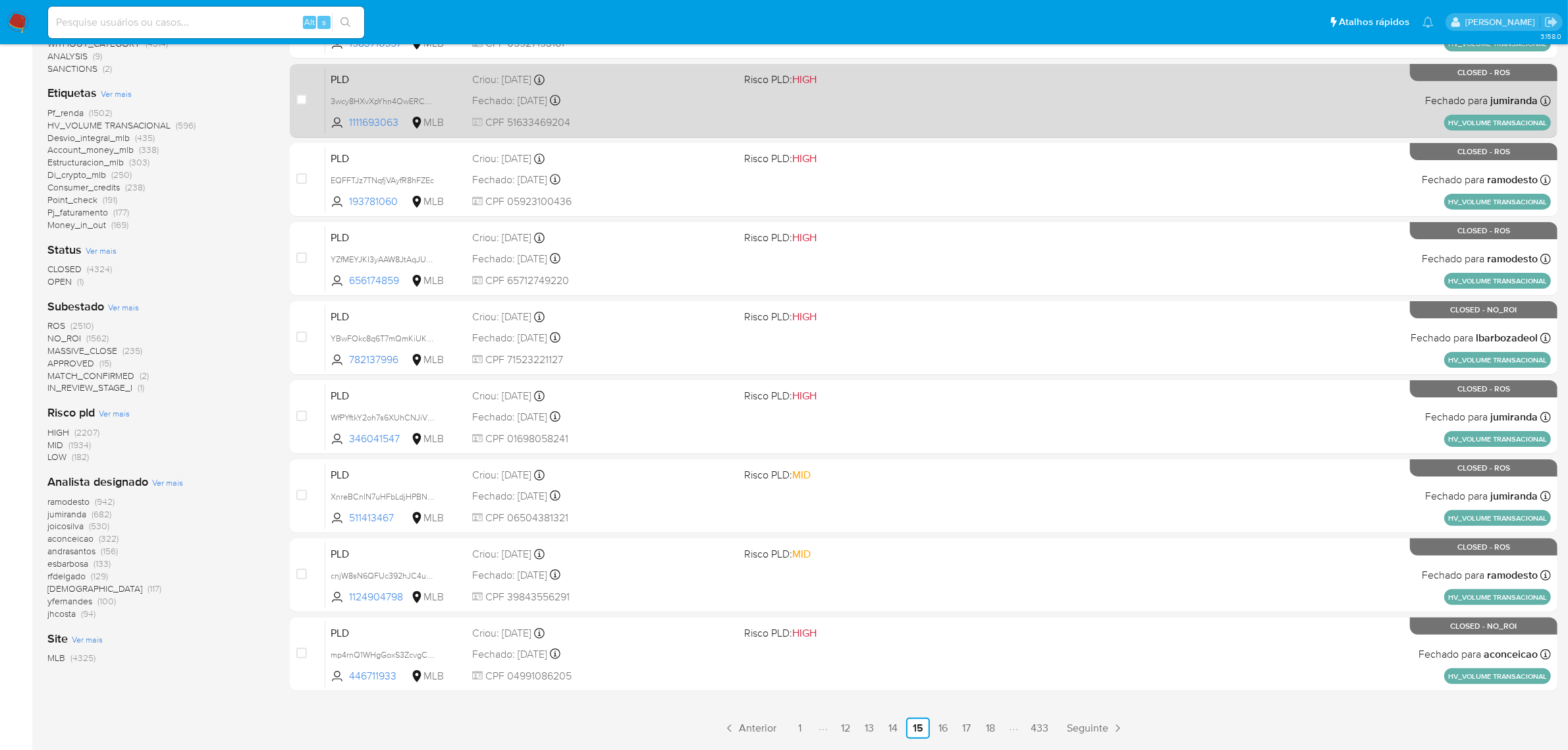
scroll to position [336, 0]
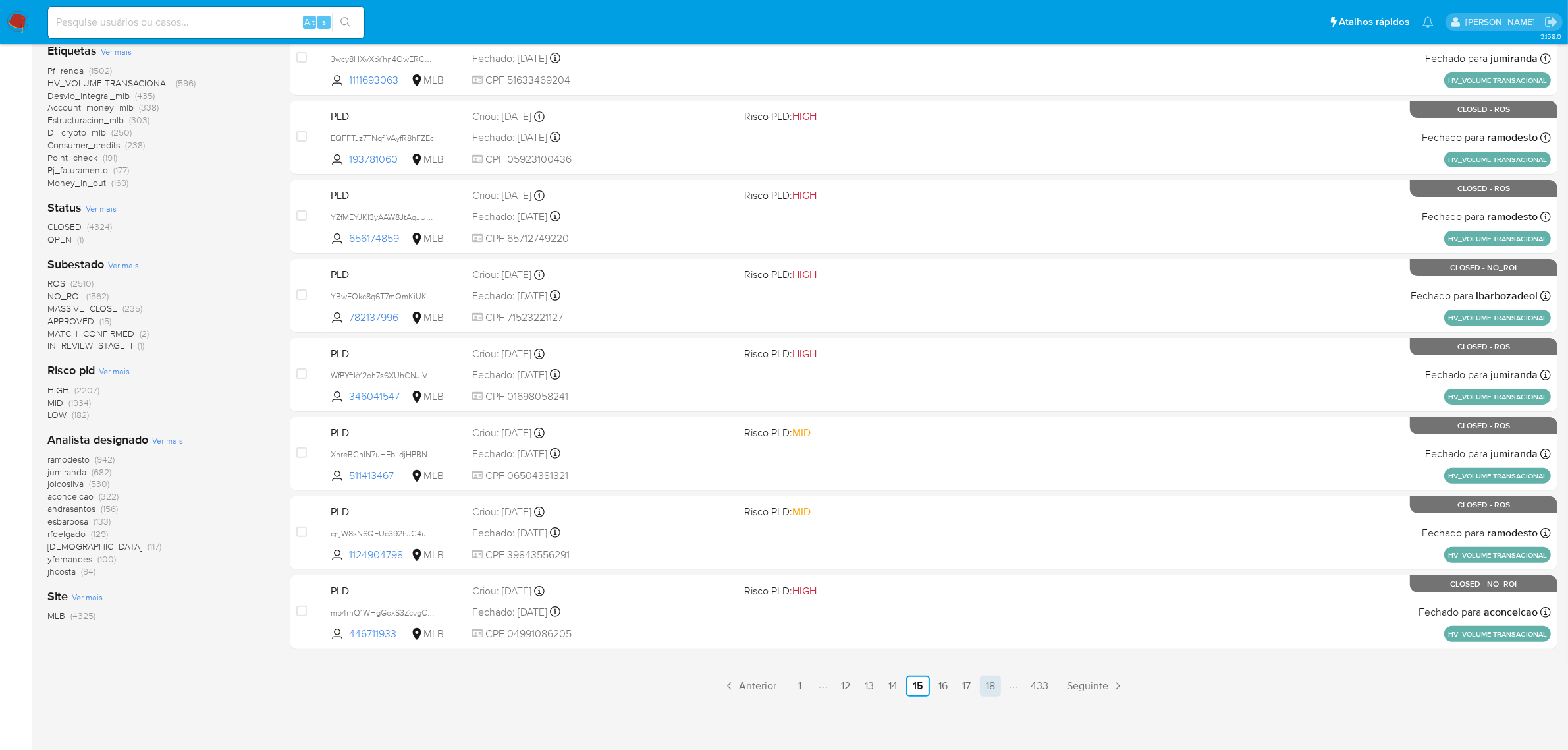
click at [989, 684] on link "18" at bounding box center [990, 686] width 21 height 21
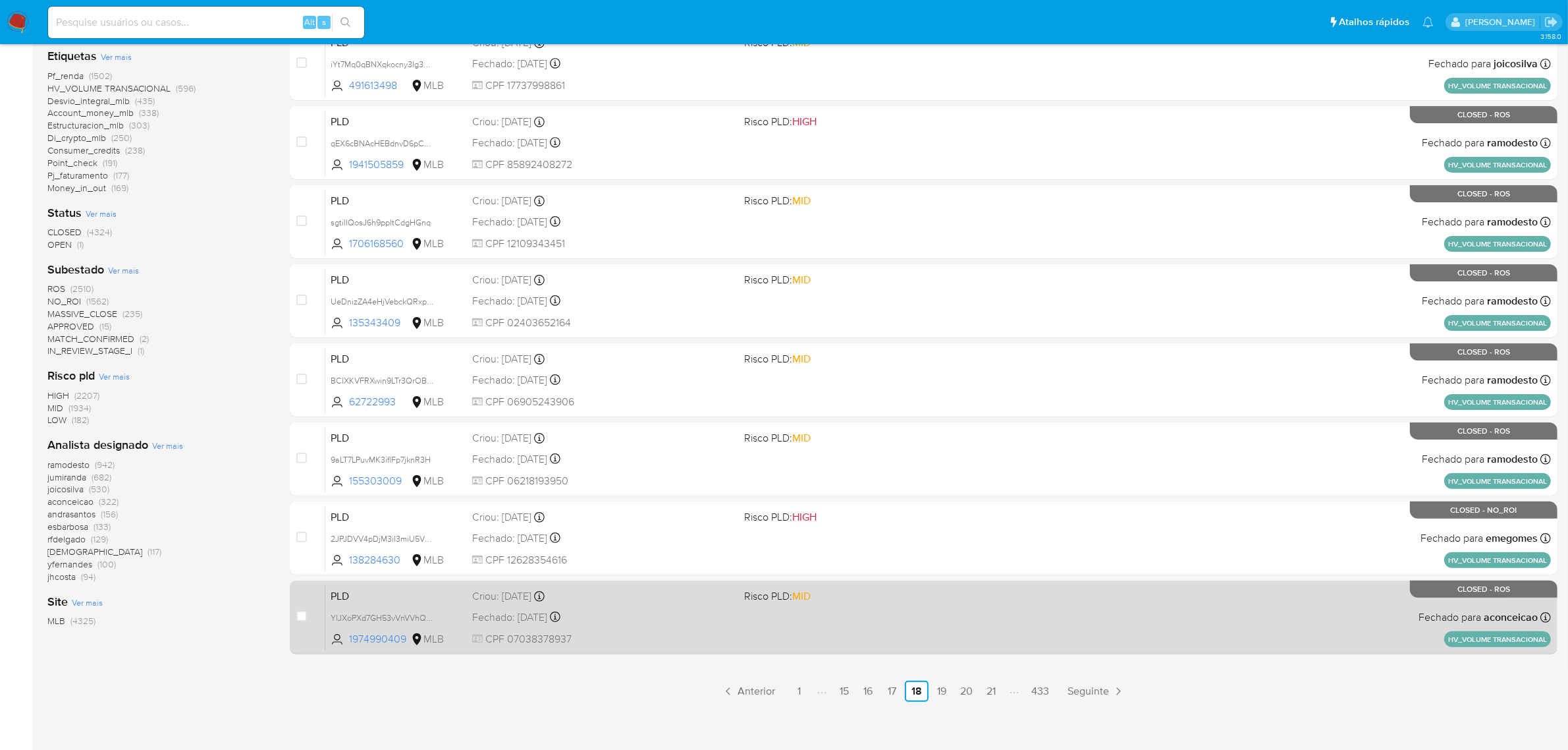
scroll to position [336, 0]
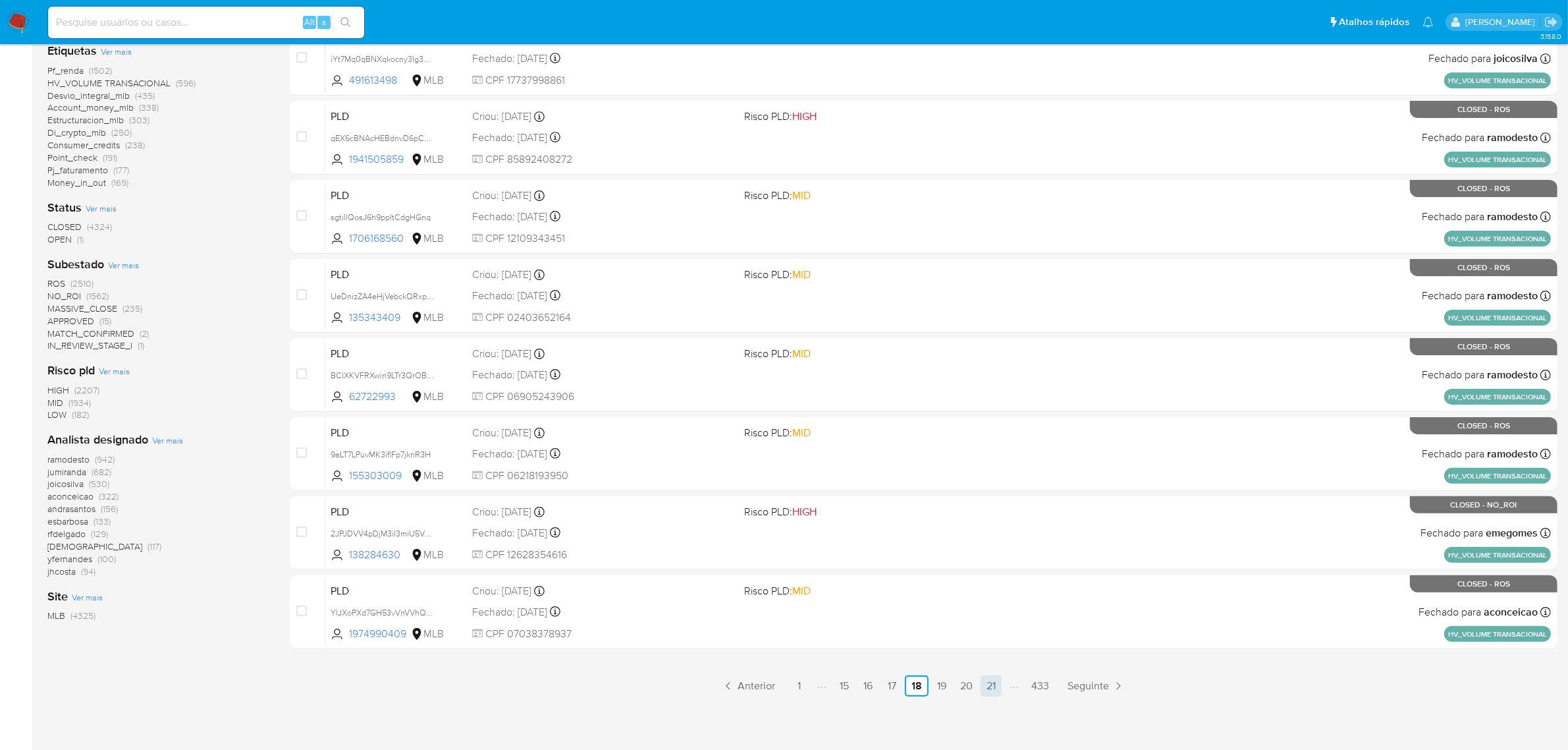
click at [987, 682] on link "21" at bounding box center [991, 686] width 21 height 21
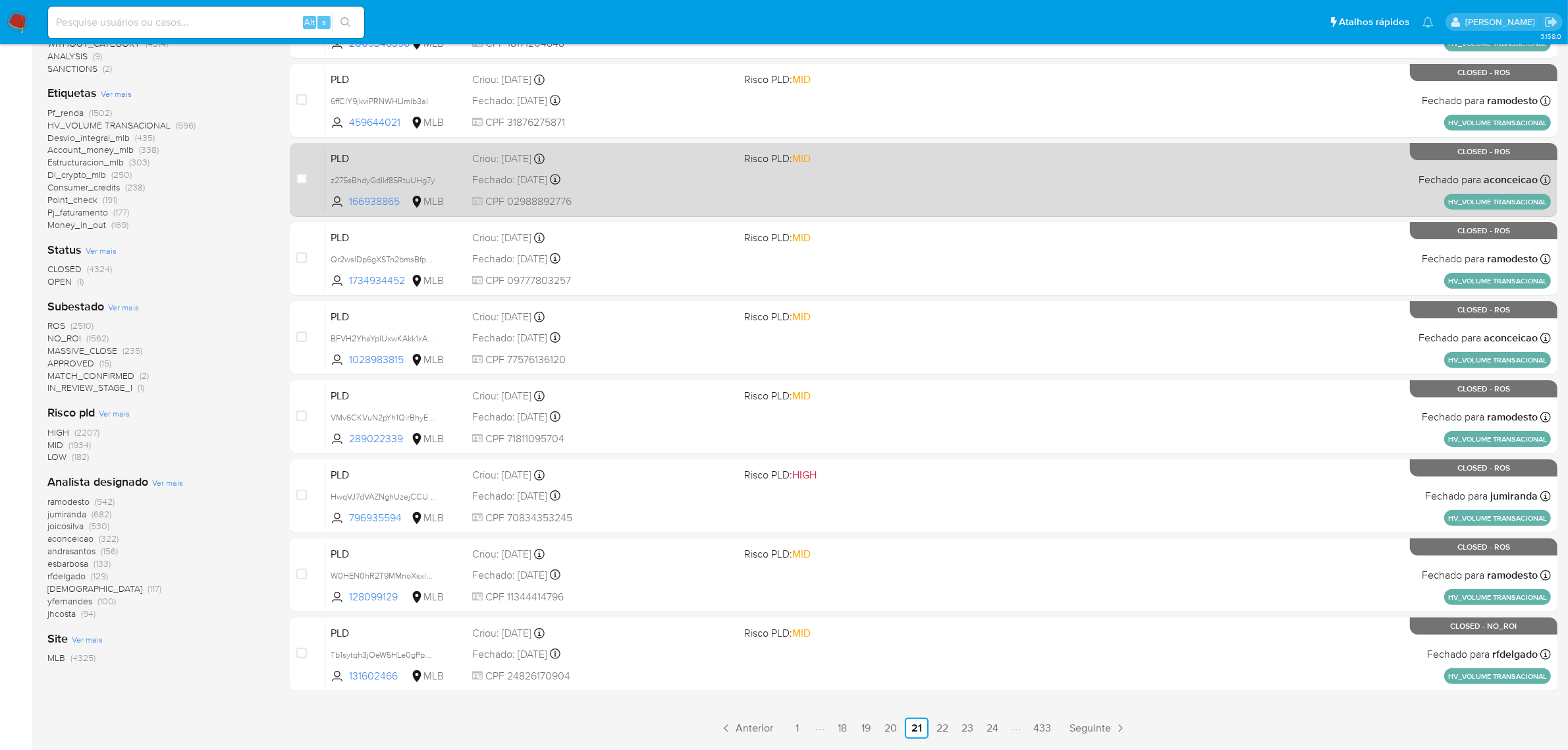
scroll to position [336, 0]
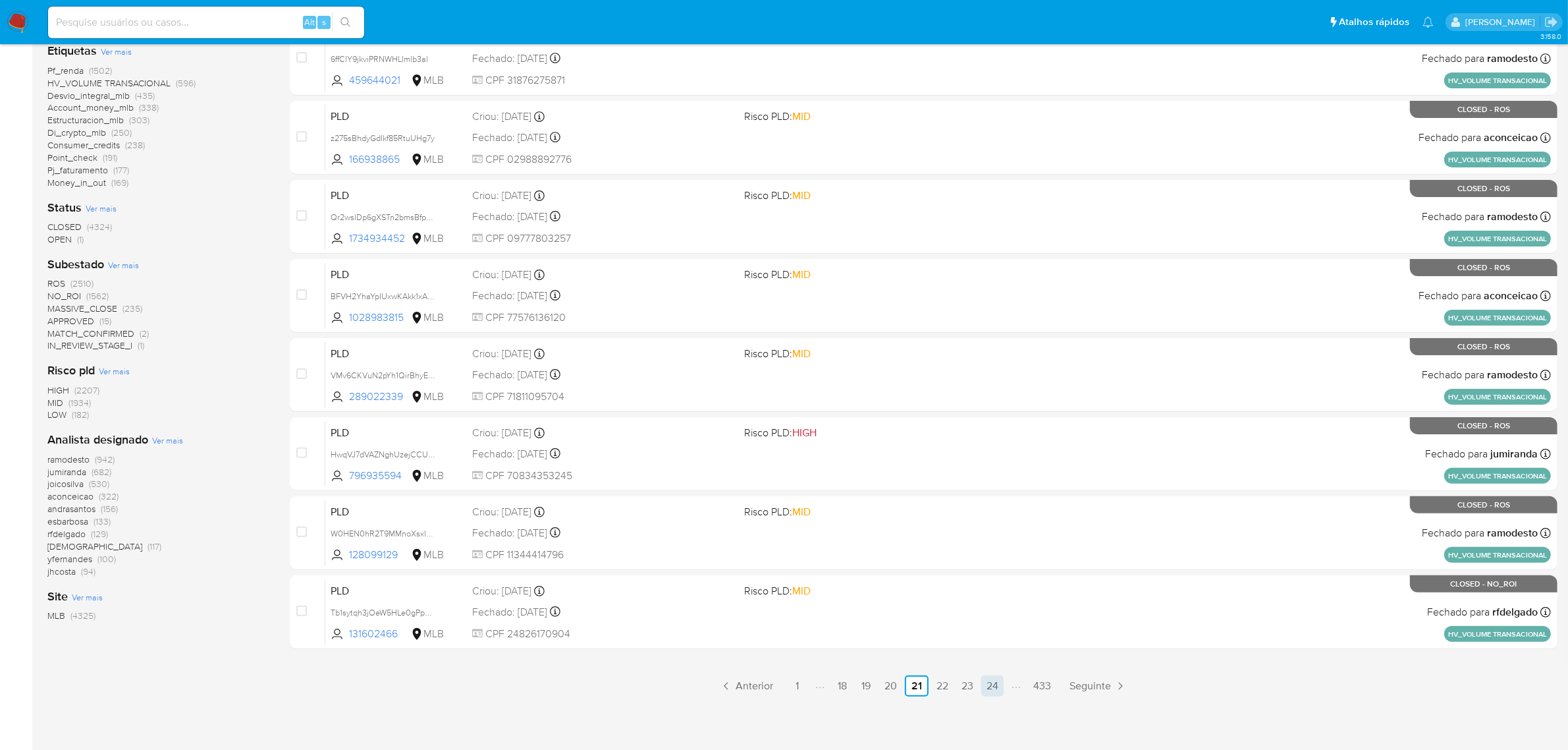
click at [996, 689] on link "24" at bounding box center [992, 686] width 23 height 21
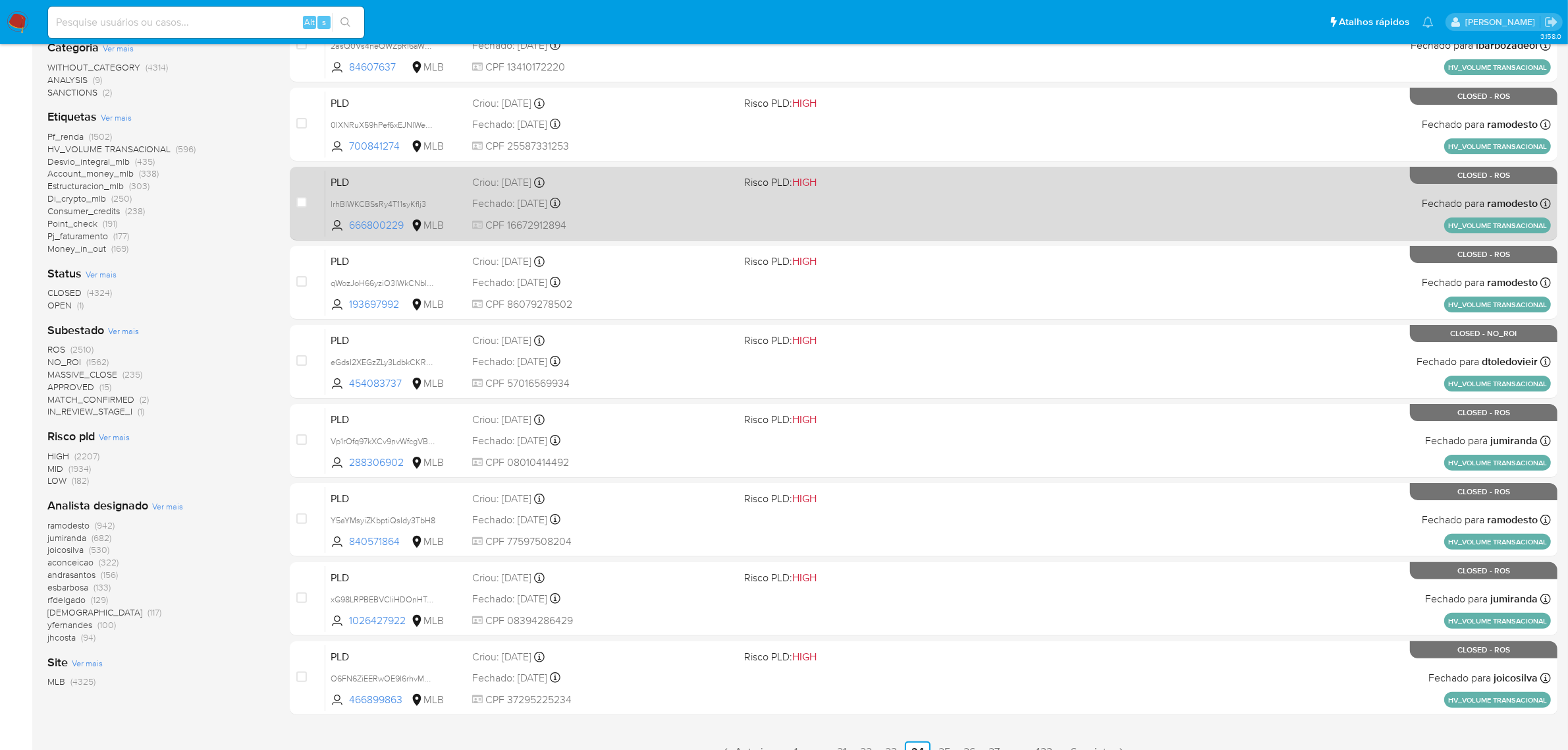
scroll to position [336, 0]
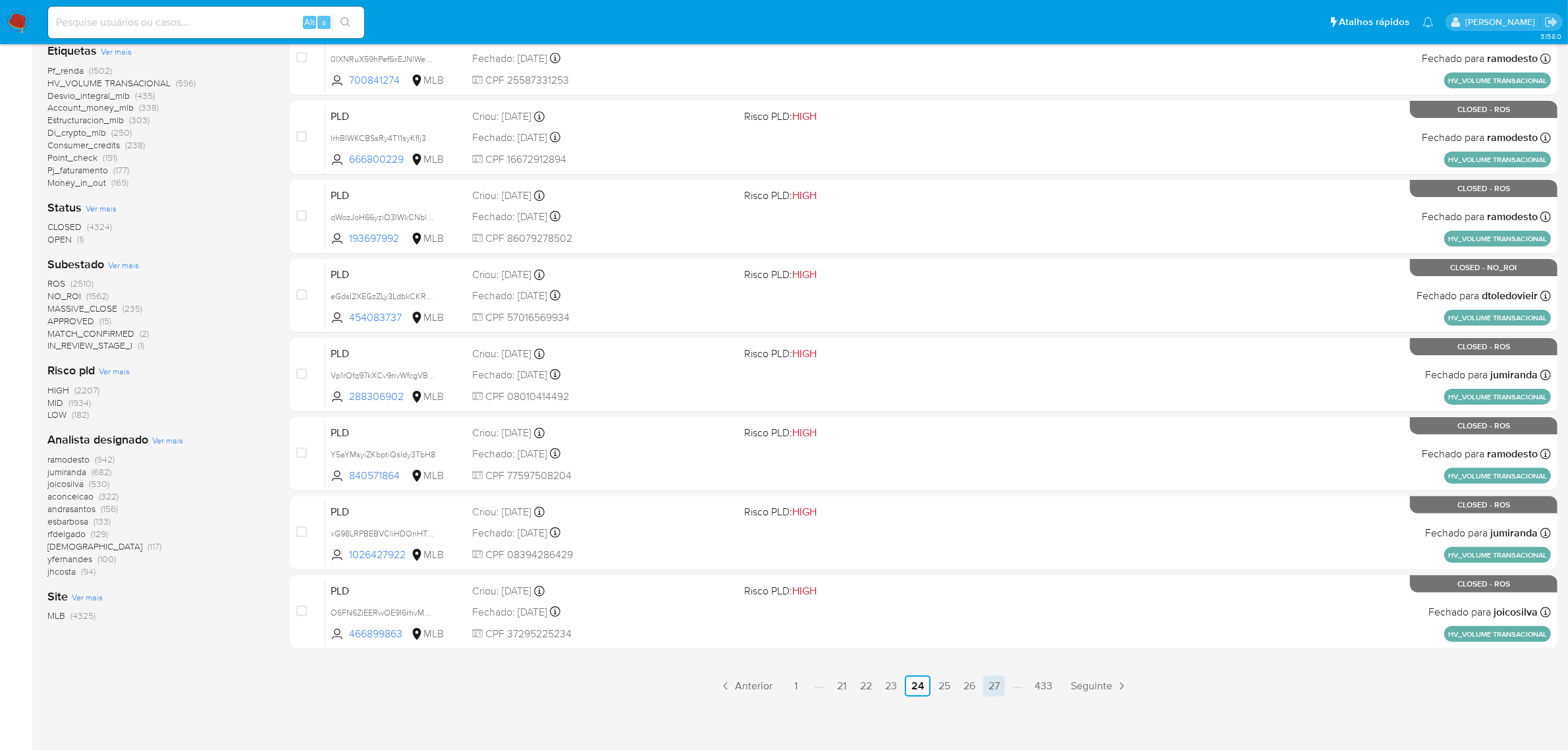
click at [996, 684] on link "27" at bounding box center [994, 686] width 22 height 21
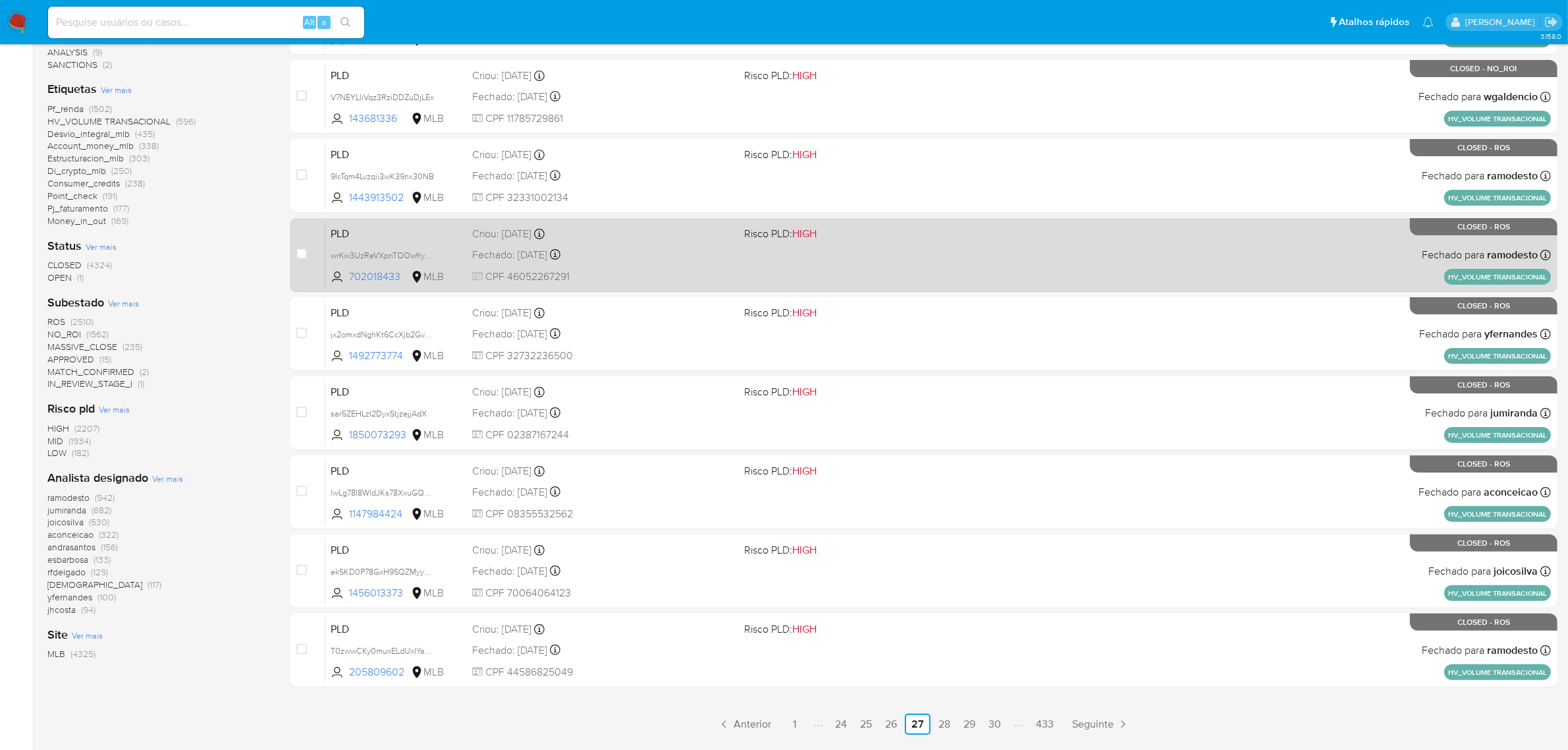
scroll to position [336, 0]
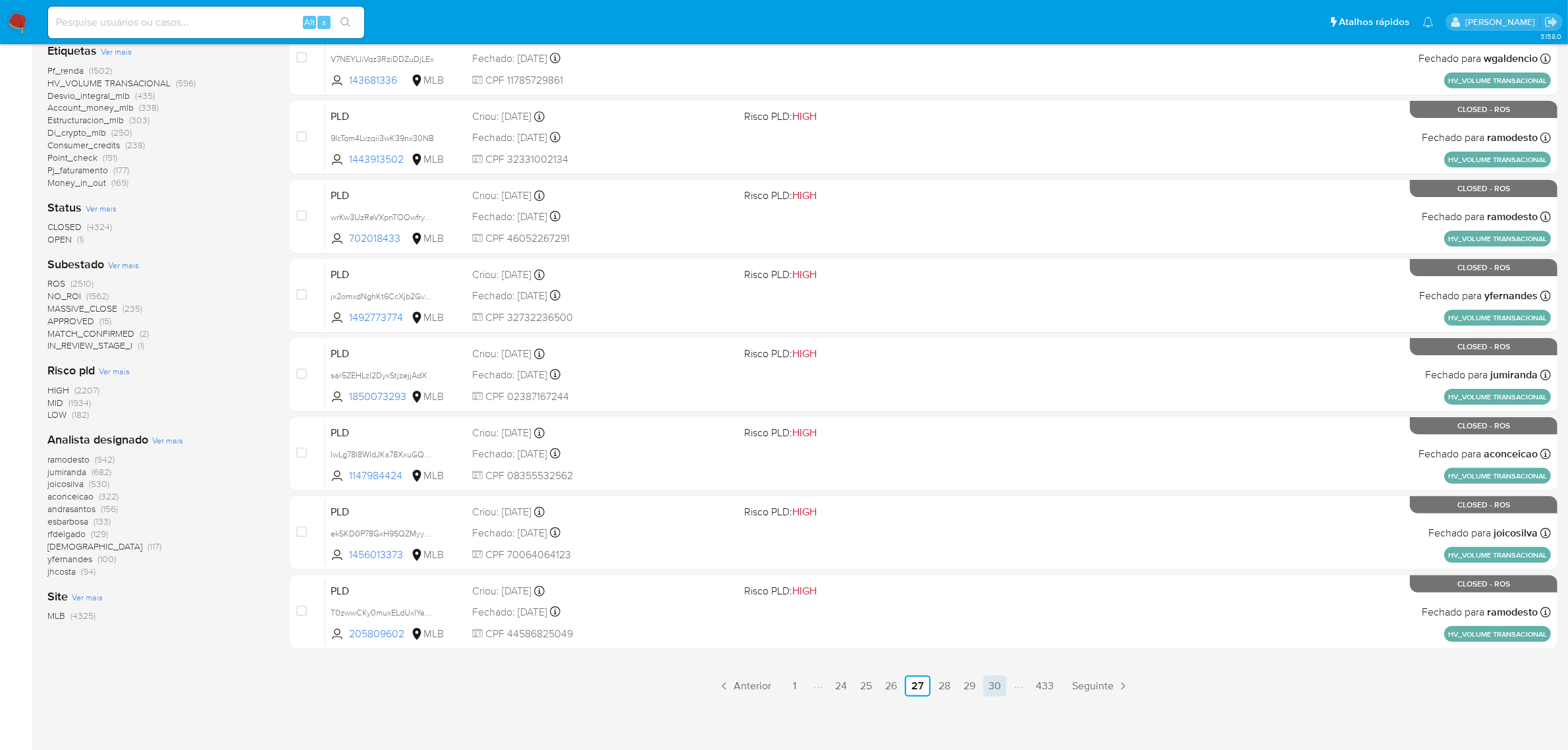
click at [990, 683] on link "30" at bounding box center [994, 686] width 23 height 21
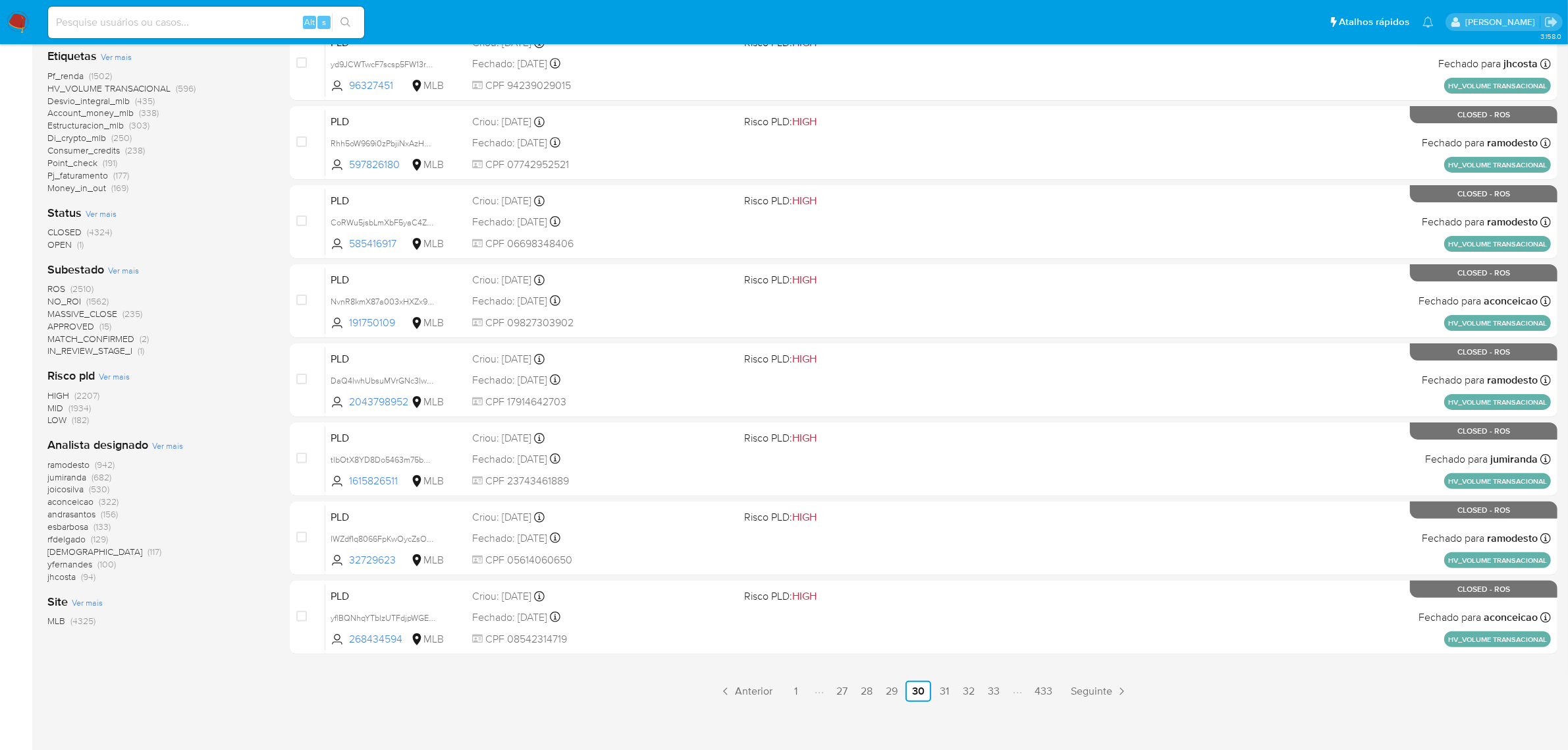
scroll to position [336, 0]
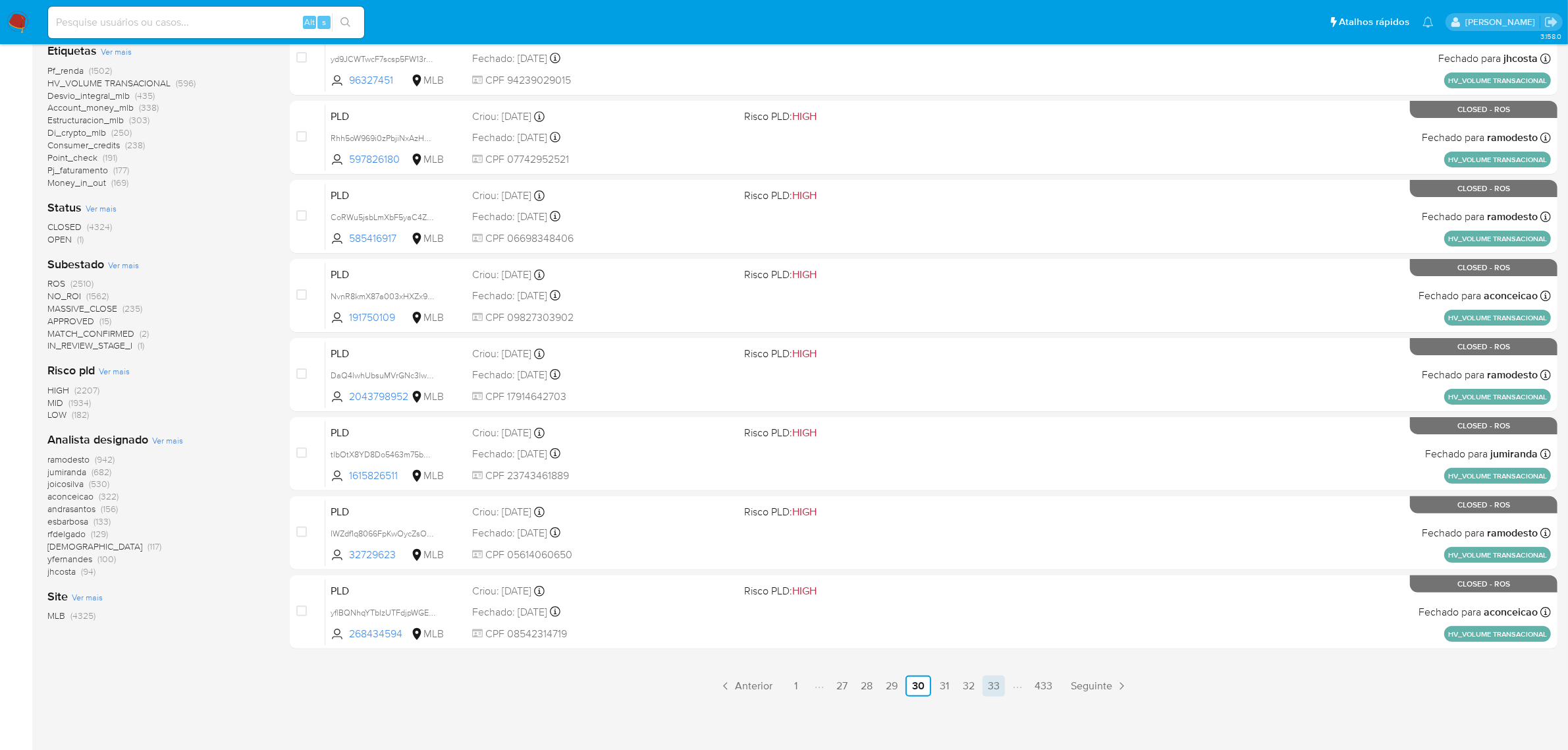
click at [998, 682] on link "33" at bounding box center [993, 686] width 23 height 21
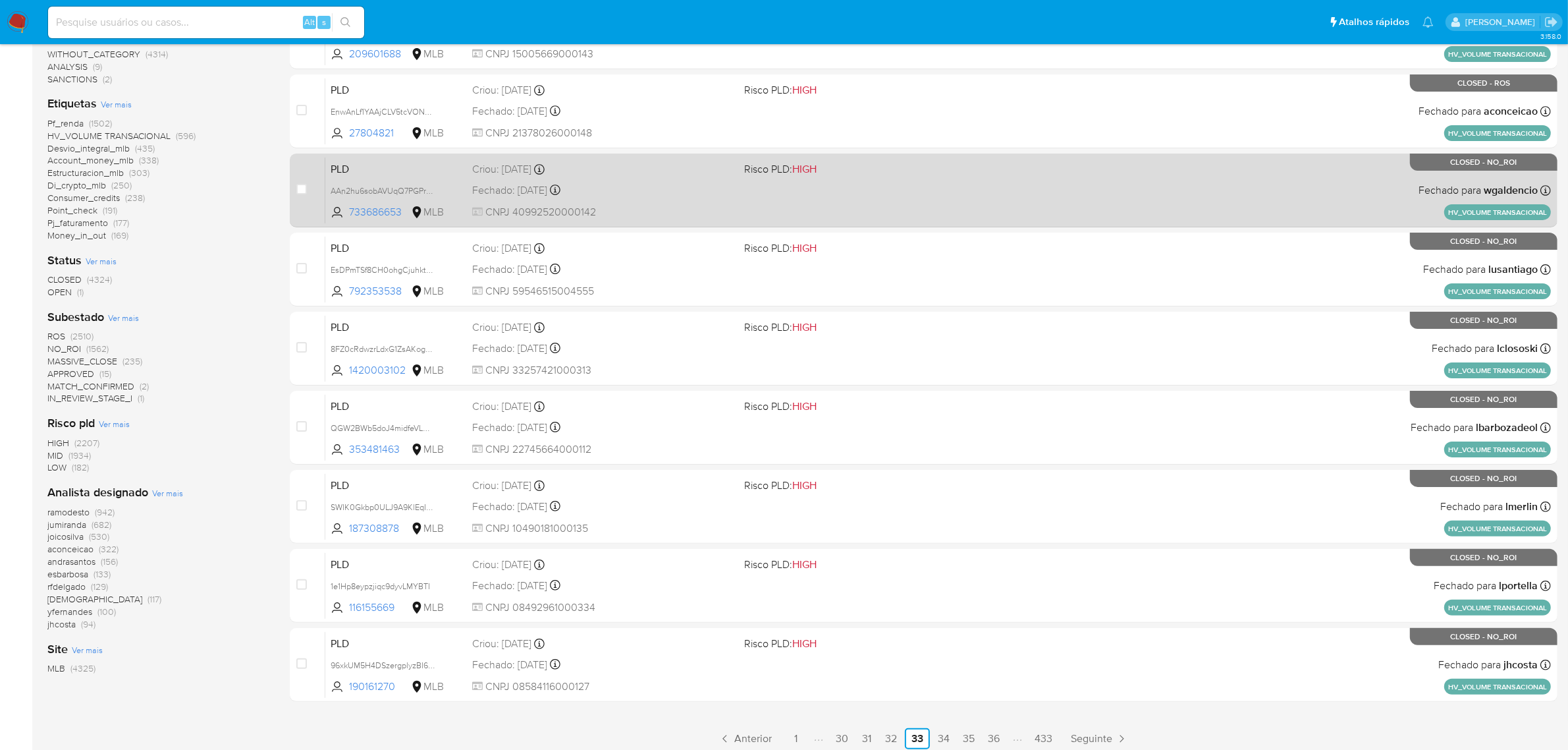
scroll to position [336, 0]
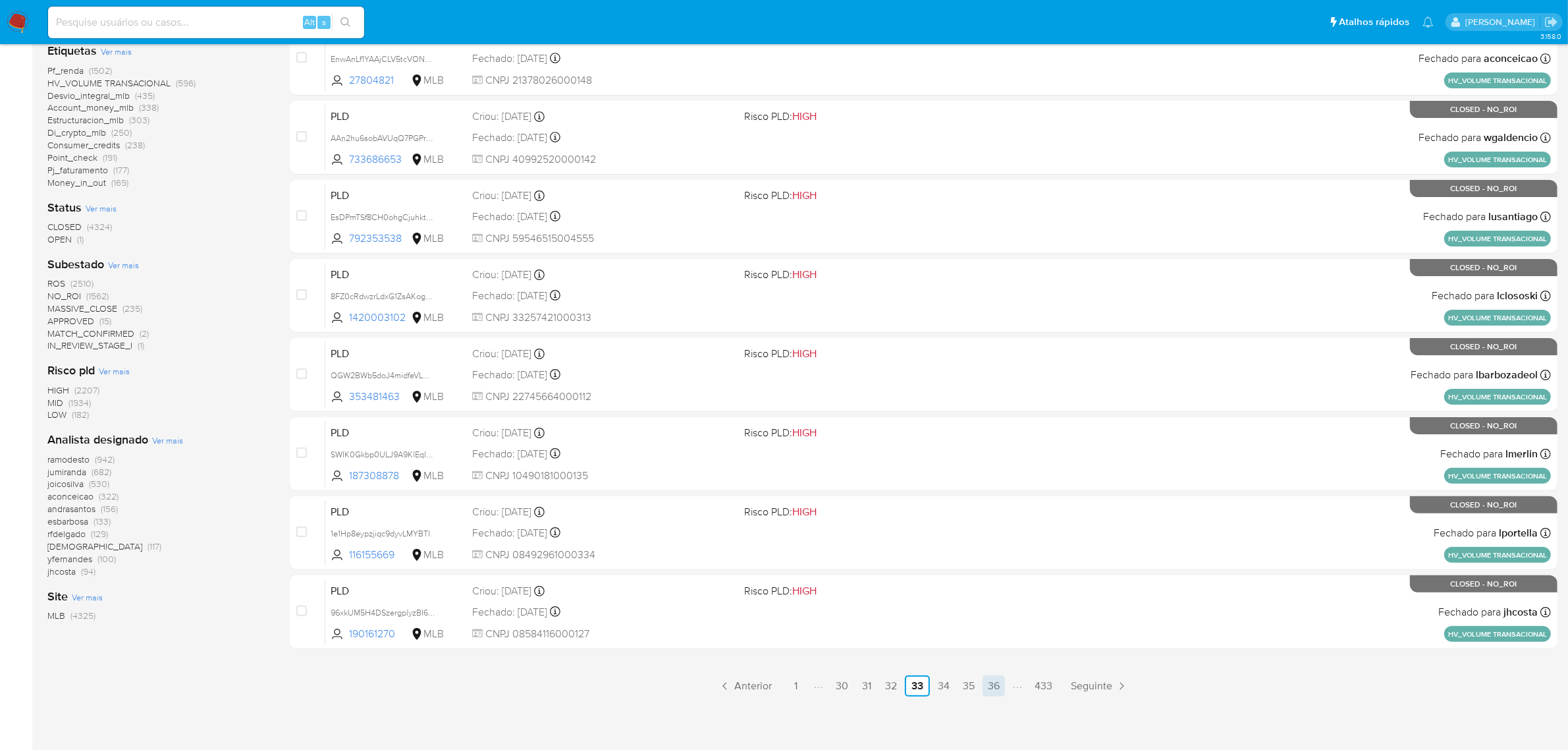
click at [996, 680] on link "36" at bounding box center [993, 686] width 23 height 21
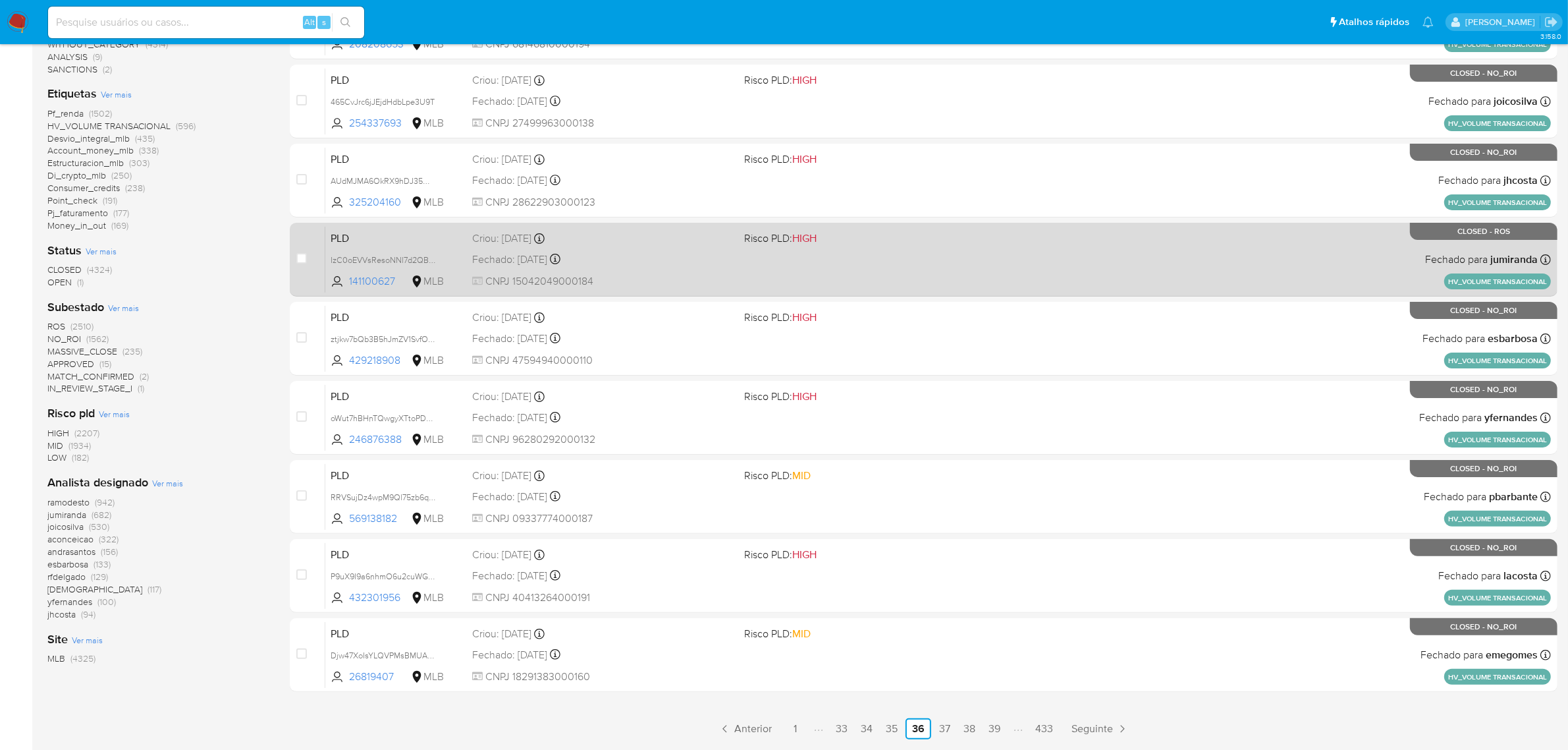
scroll to position [336, 0]
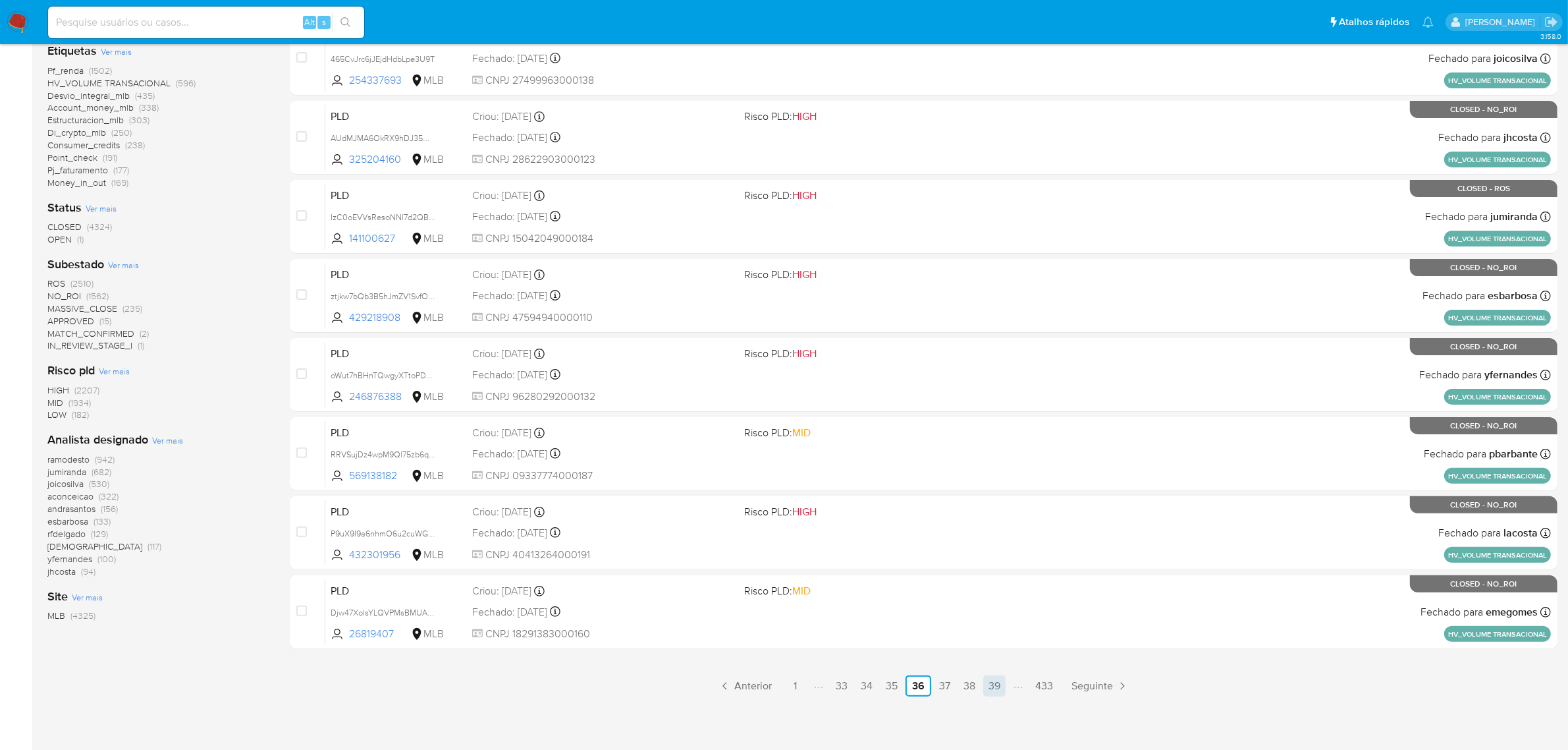
click at [996, 680] on link "39" at bounding box center [994, 686] width 23 height 21
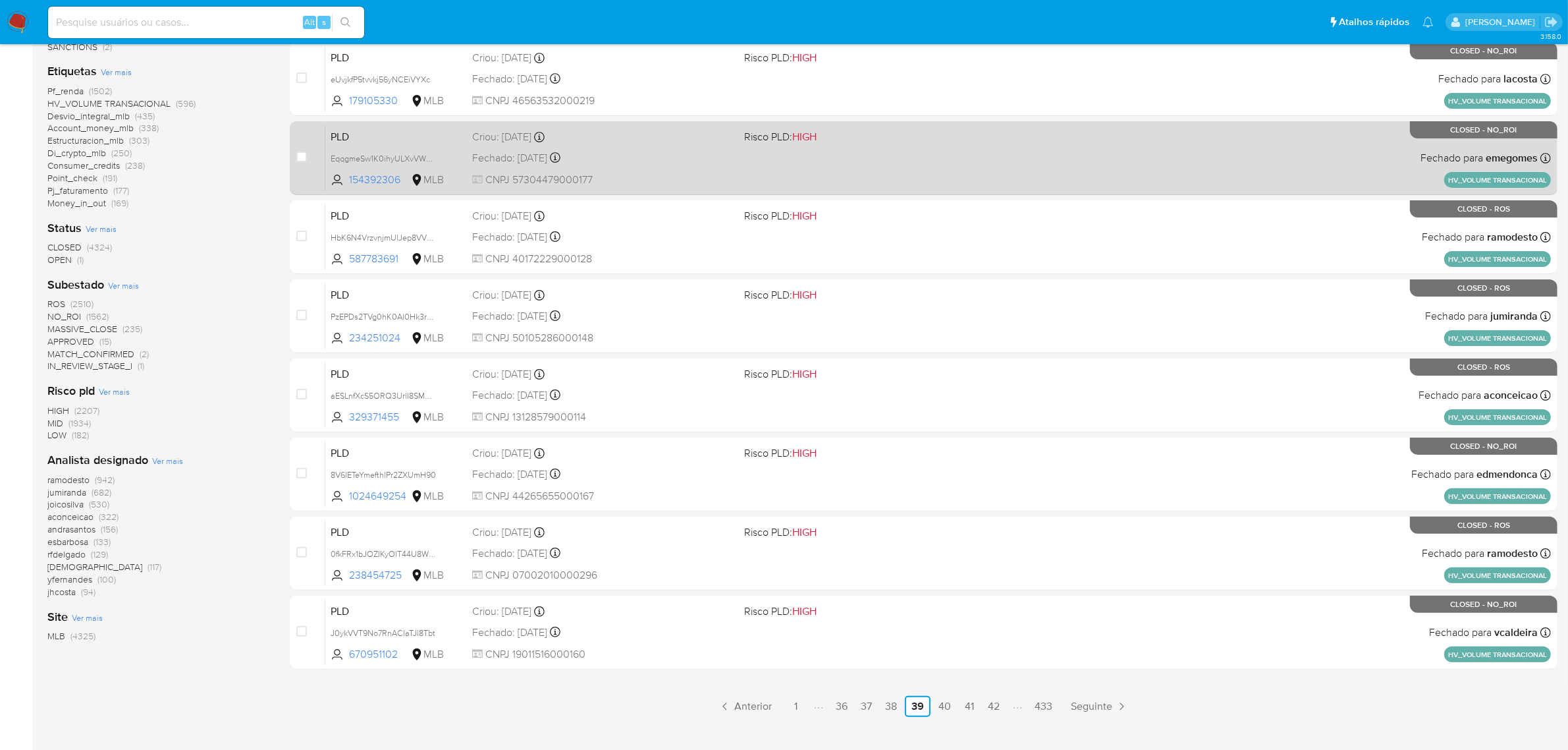
scroll to position [336, 0]
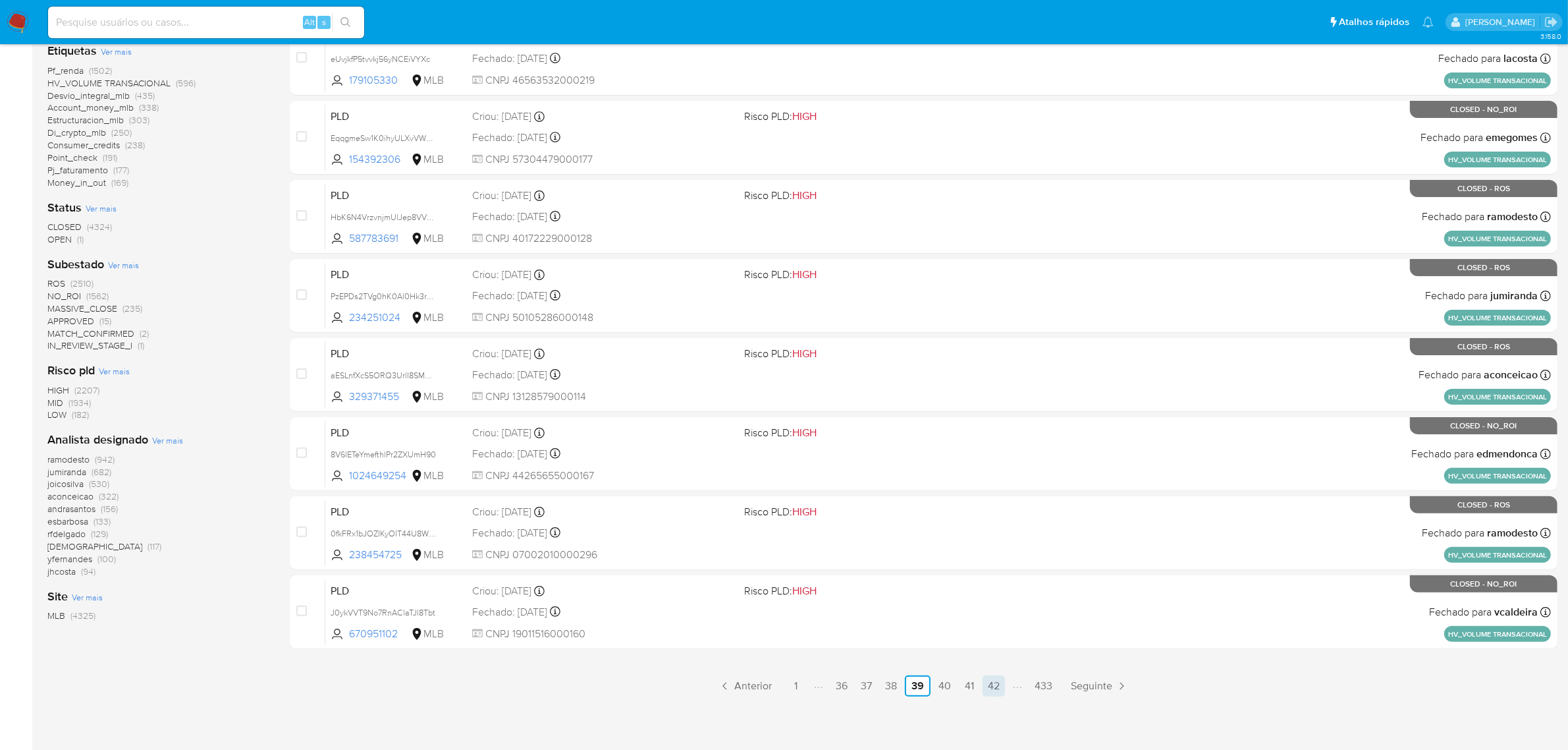
click at [998, 685] on link "42" at bounding box center [993, 686] width 23 height 21
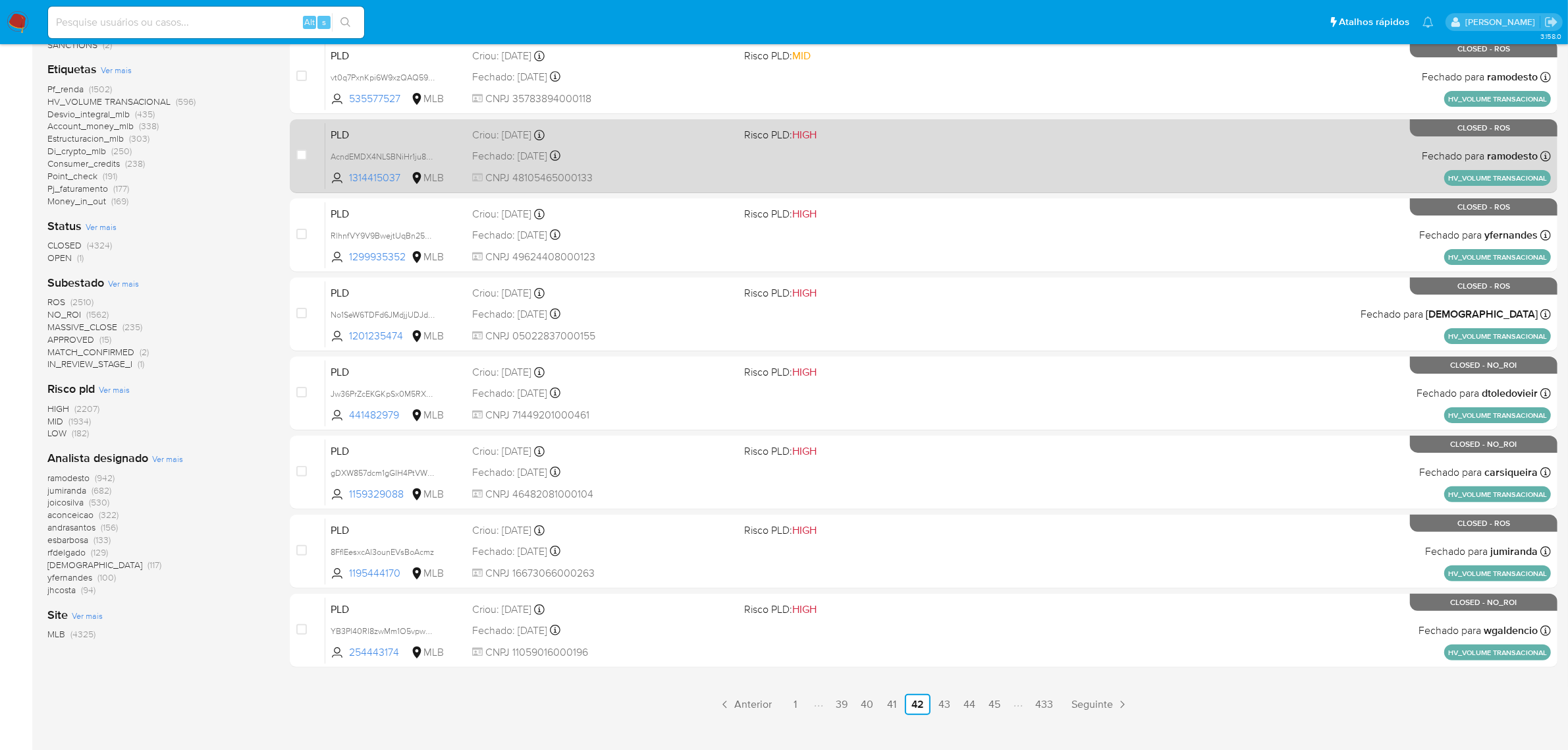
scroll to position [336, 0]
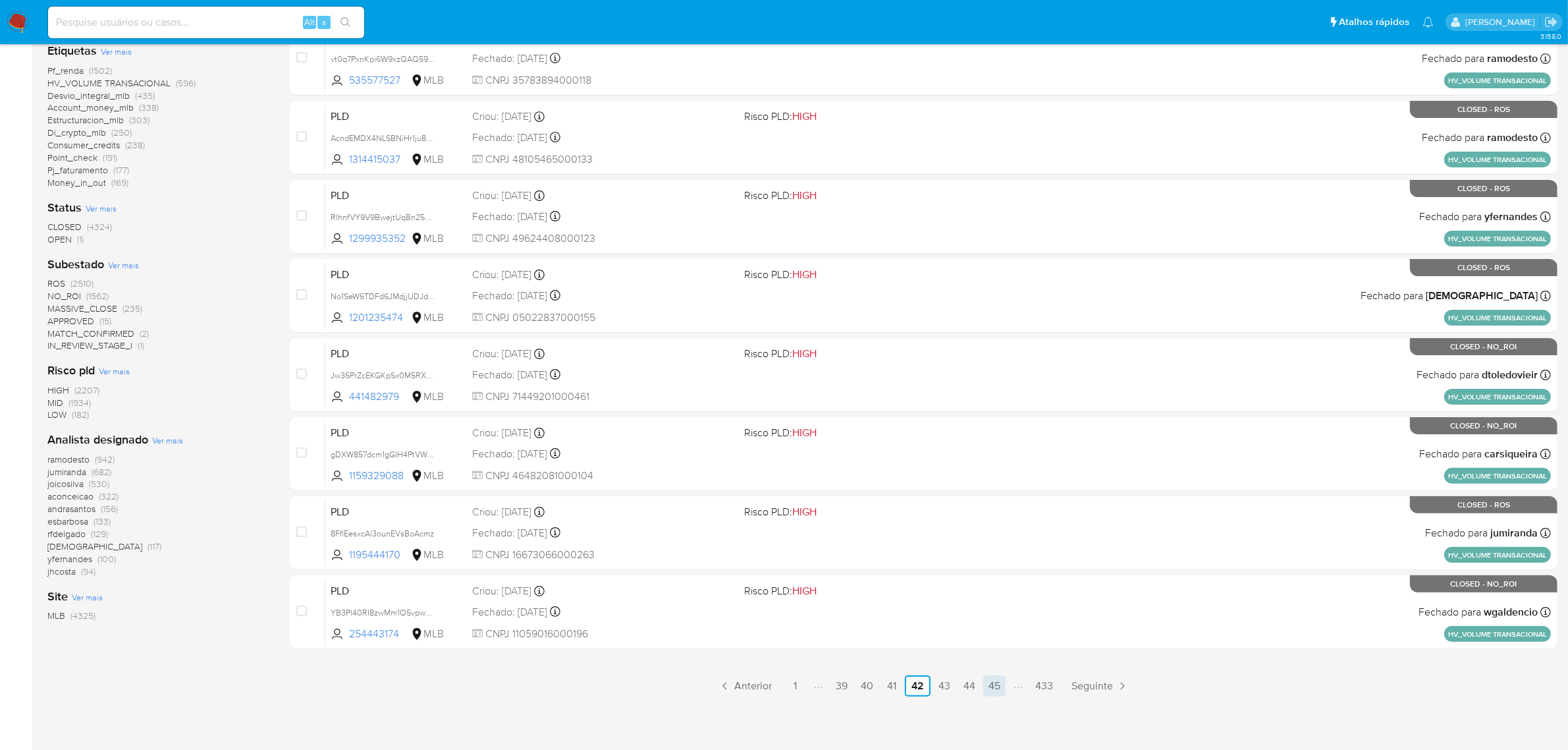
click at [998, 682] on link "45" at bounding box center [994, 686] width 23 height 21
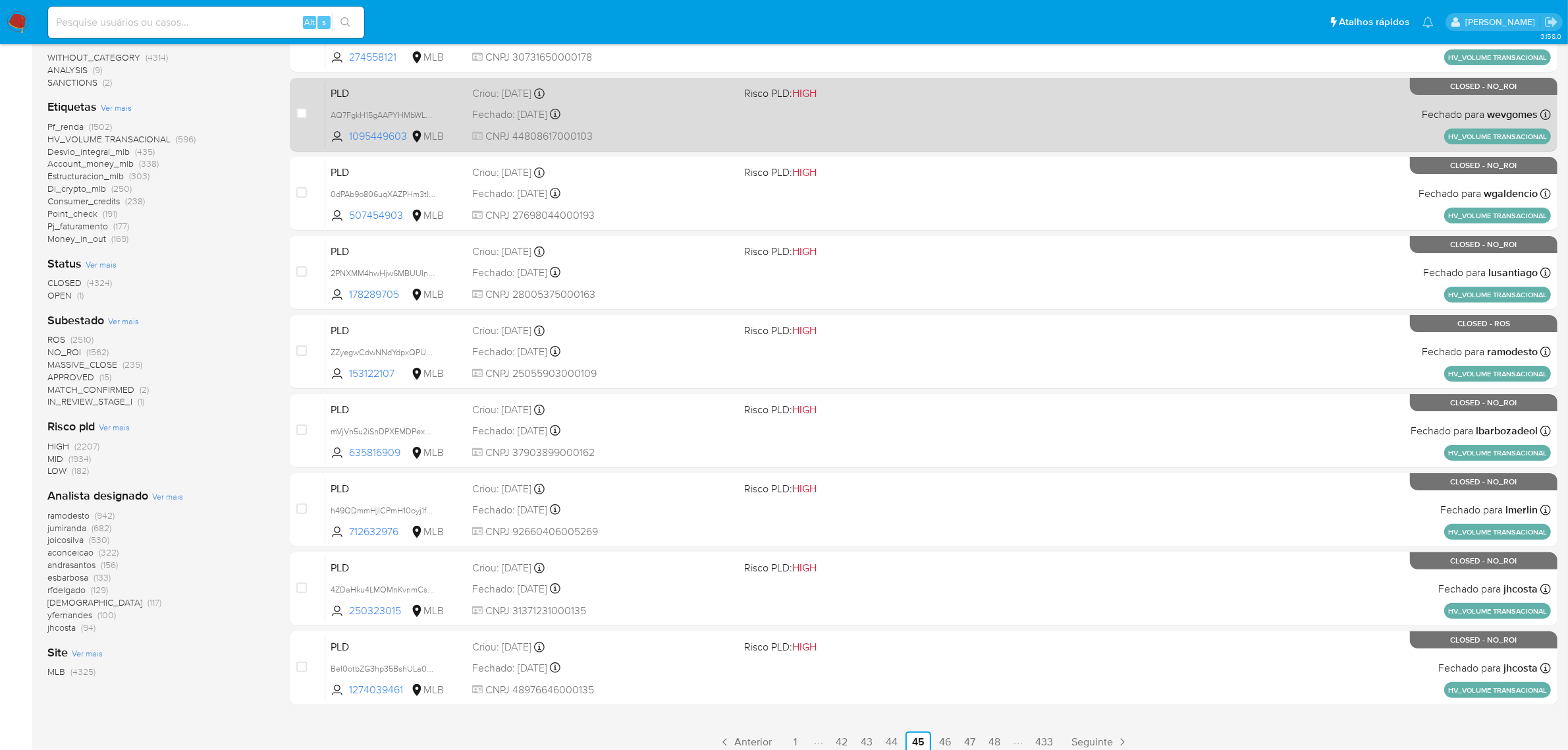
scroll to position [336, 0]
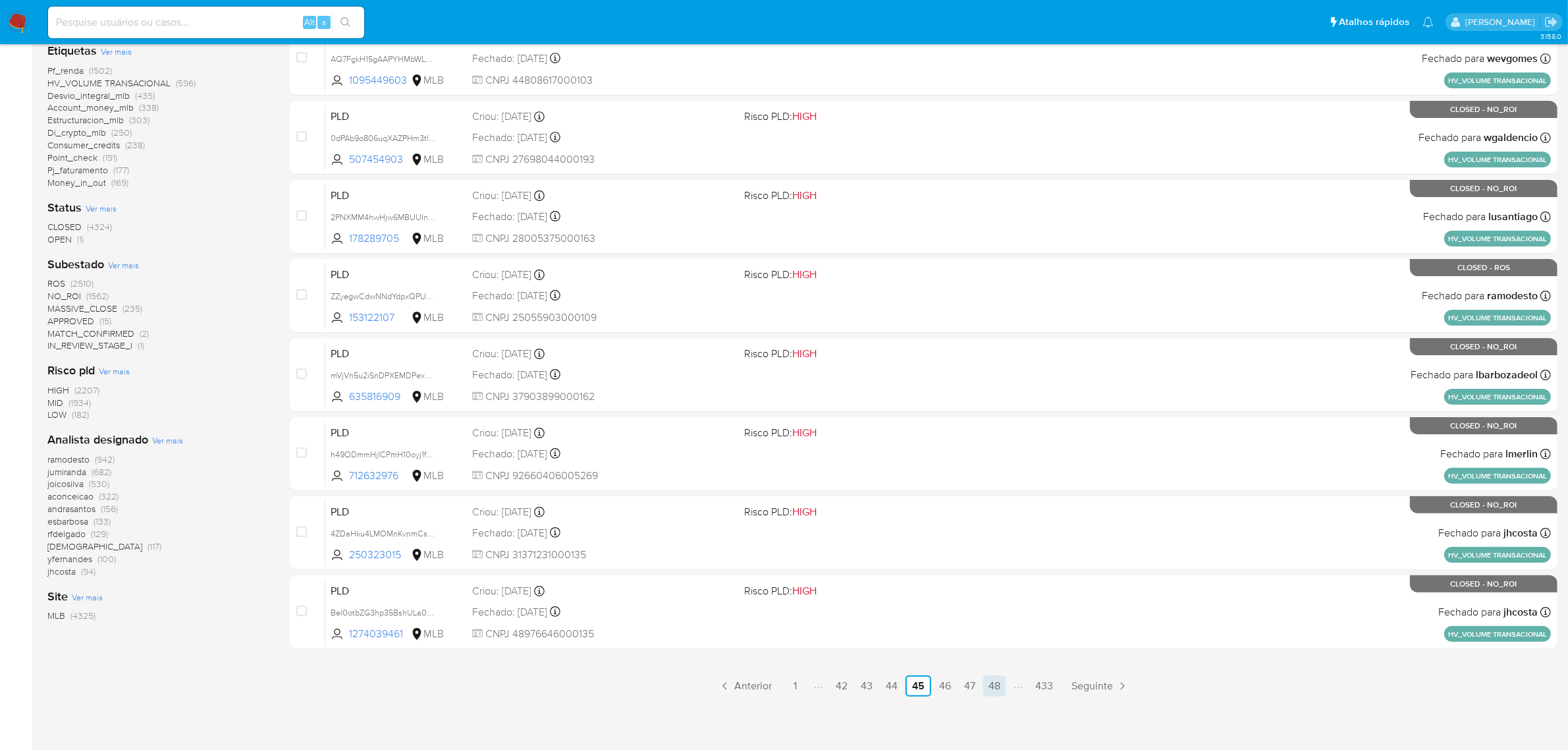
click at [992, 685] on link "48" at bounding box center [994, 686] width 23 height 21
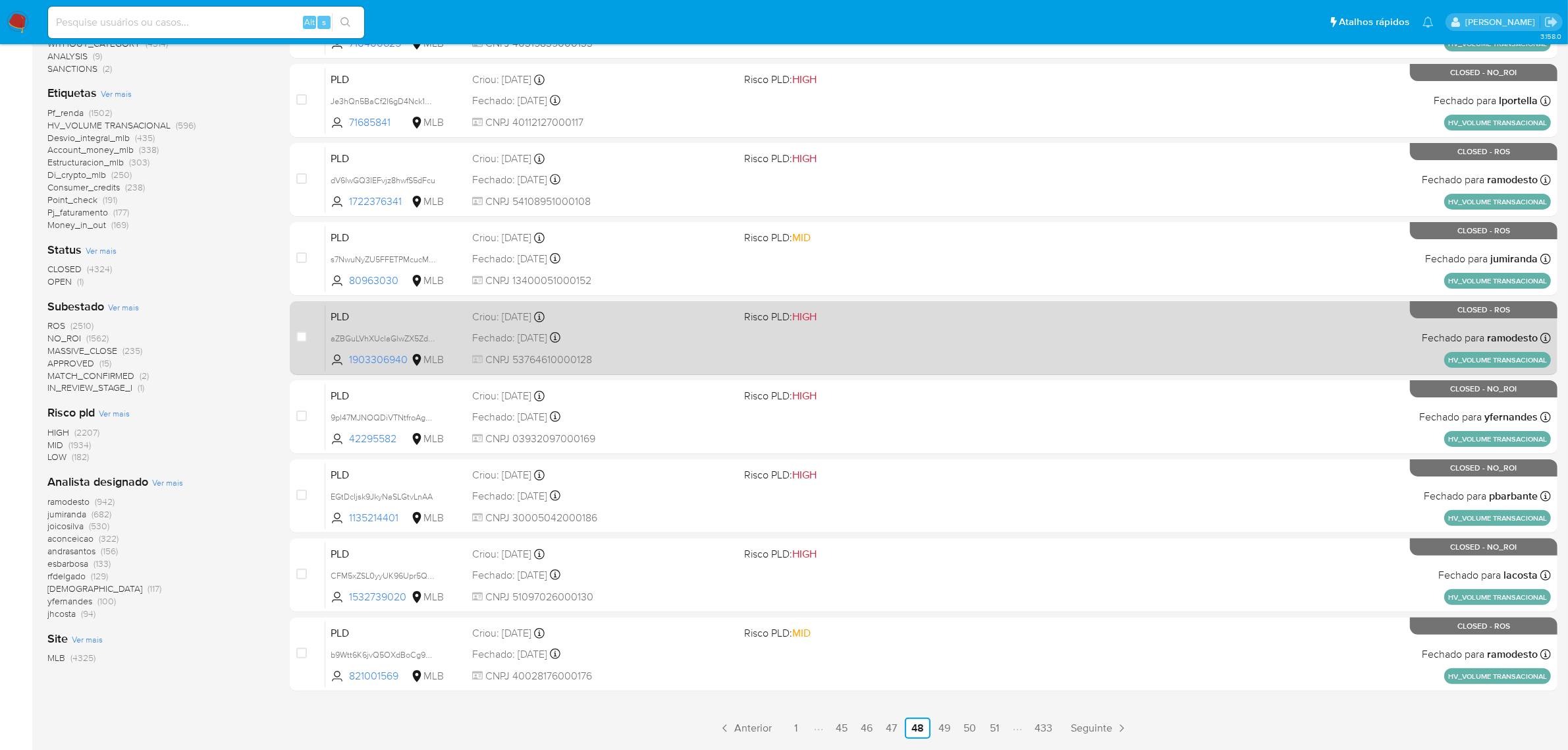
scroll to position [336, 0]
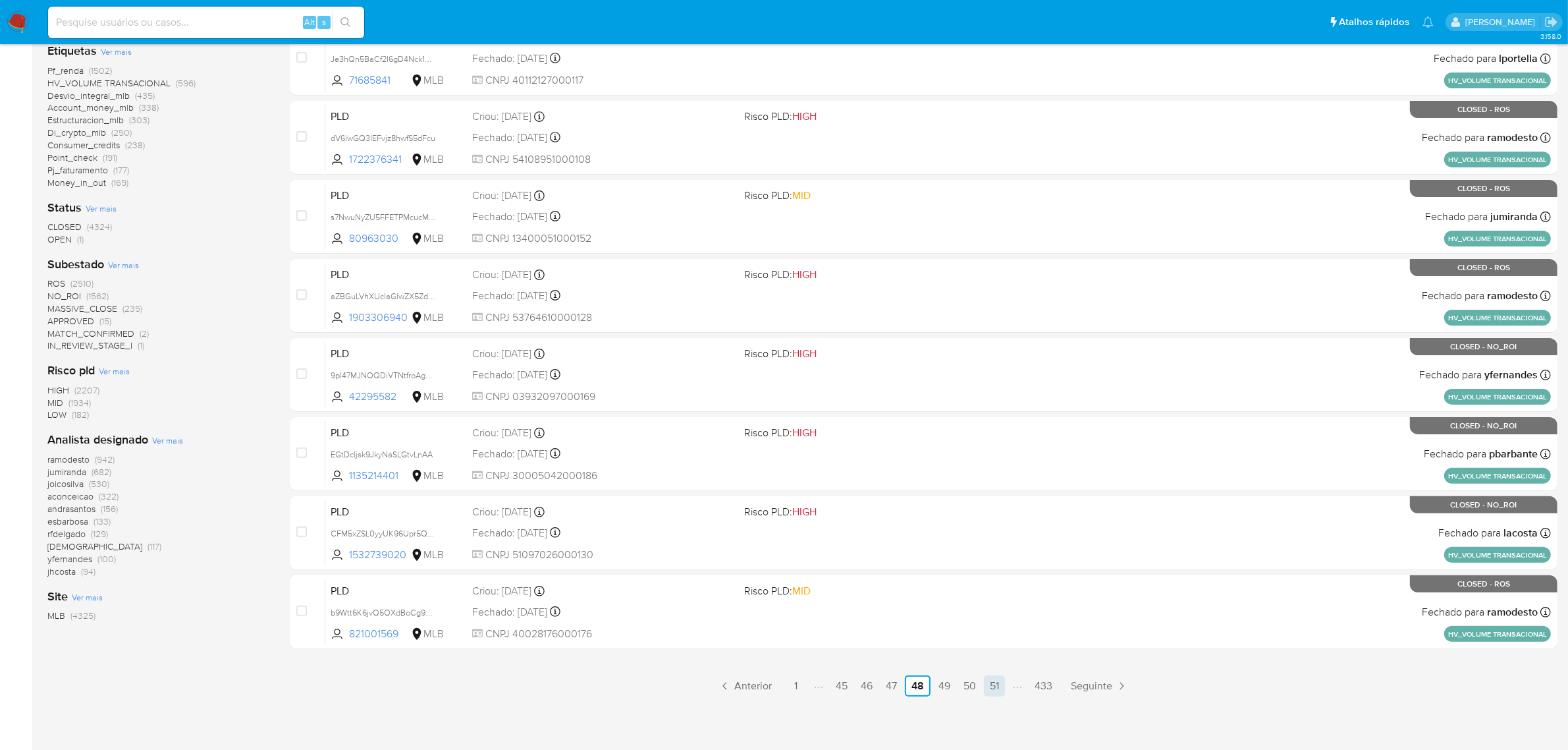
click at [995, 685] on link "51" at bounding box center [994, 686] width 21 height 21
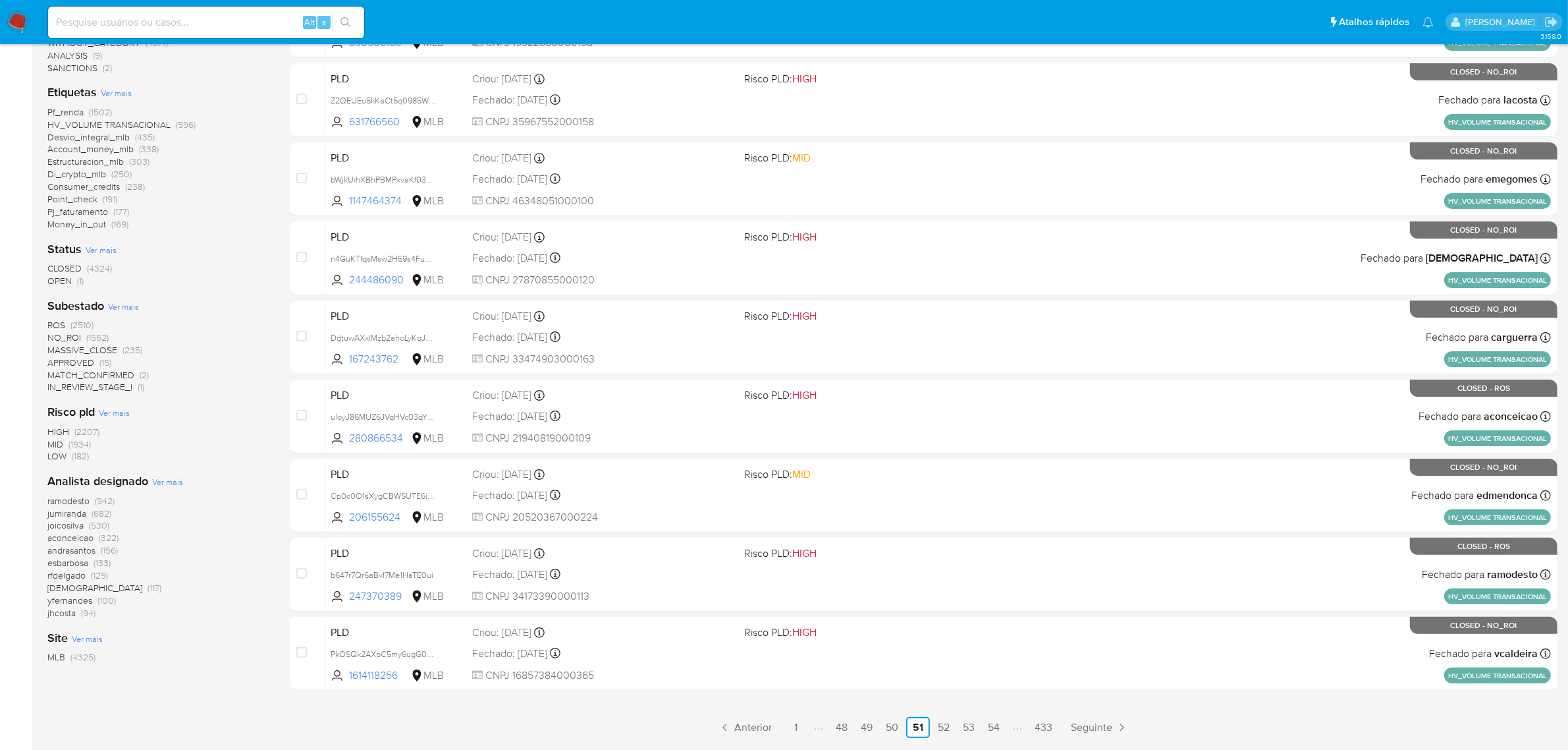
scroll to position [336, 0]
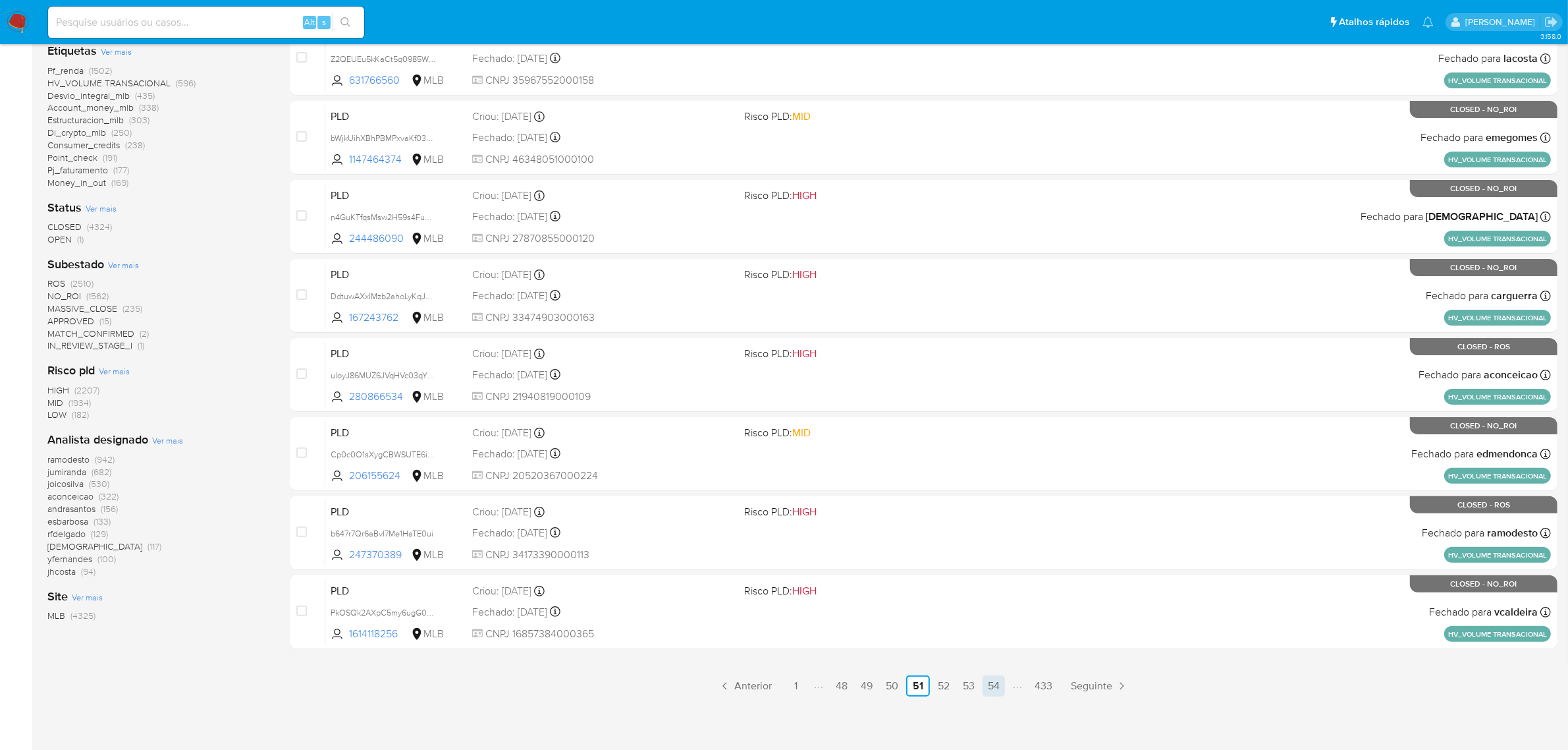
click at [988, 683] on link "54" at bounding box center [993, 686] width 23 height 21
click at [1000, 682] on link "57" at bounding box center [994, 686] width 22 height 21
click at [996, 687] on link "60" at bounding box center [994, 686] width 23 height 21
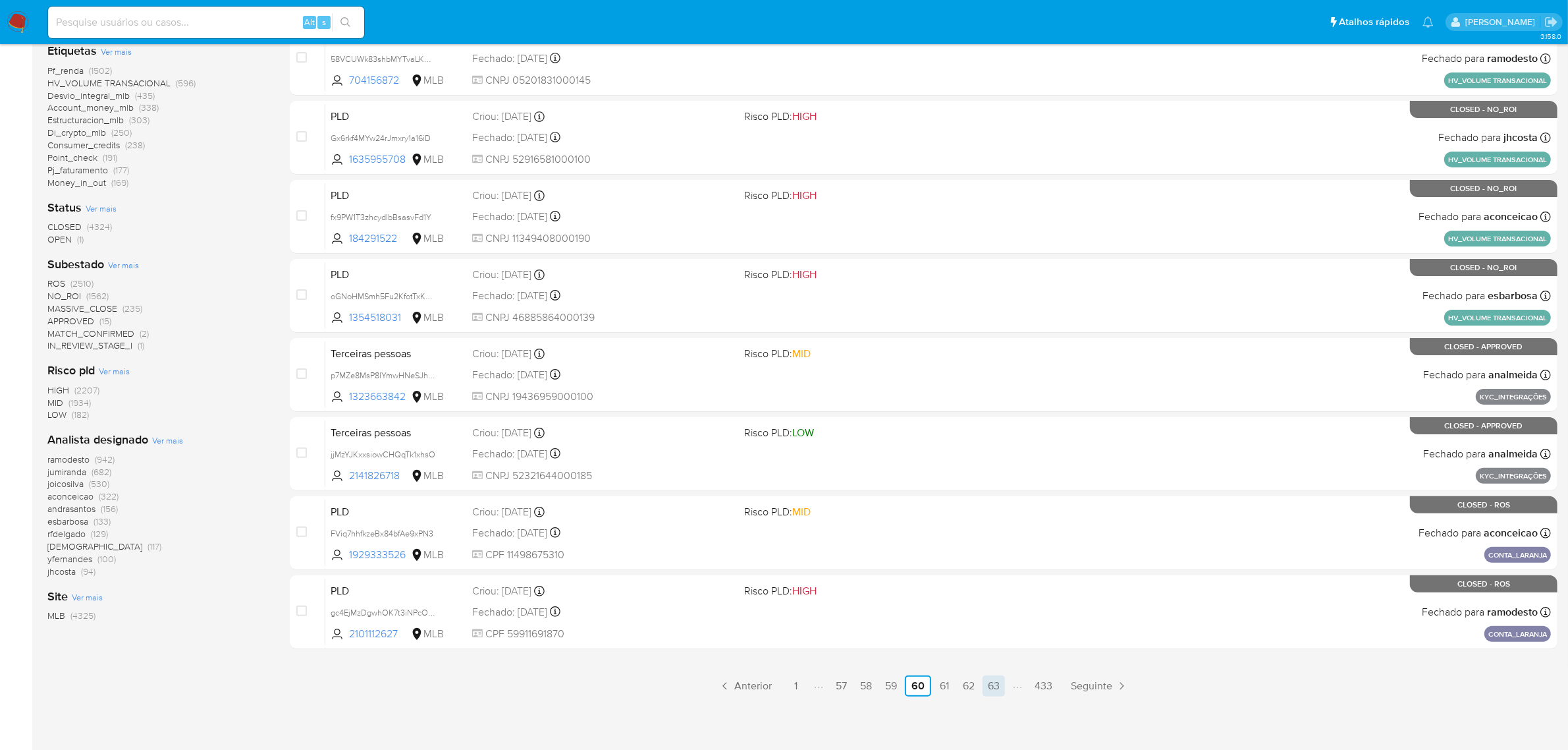
click at [1002, 682] on link "63" at bounding box center [993, 686] width 23 height 21
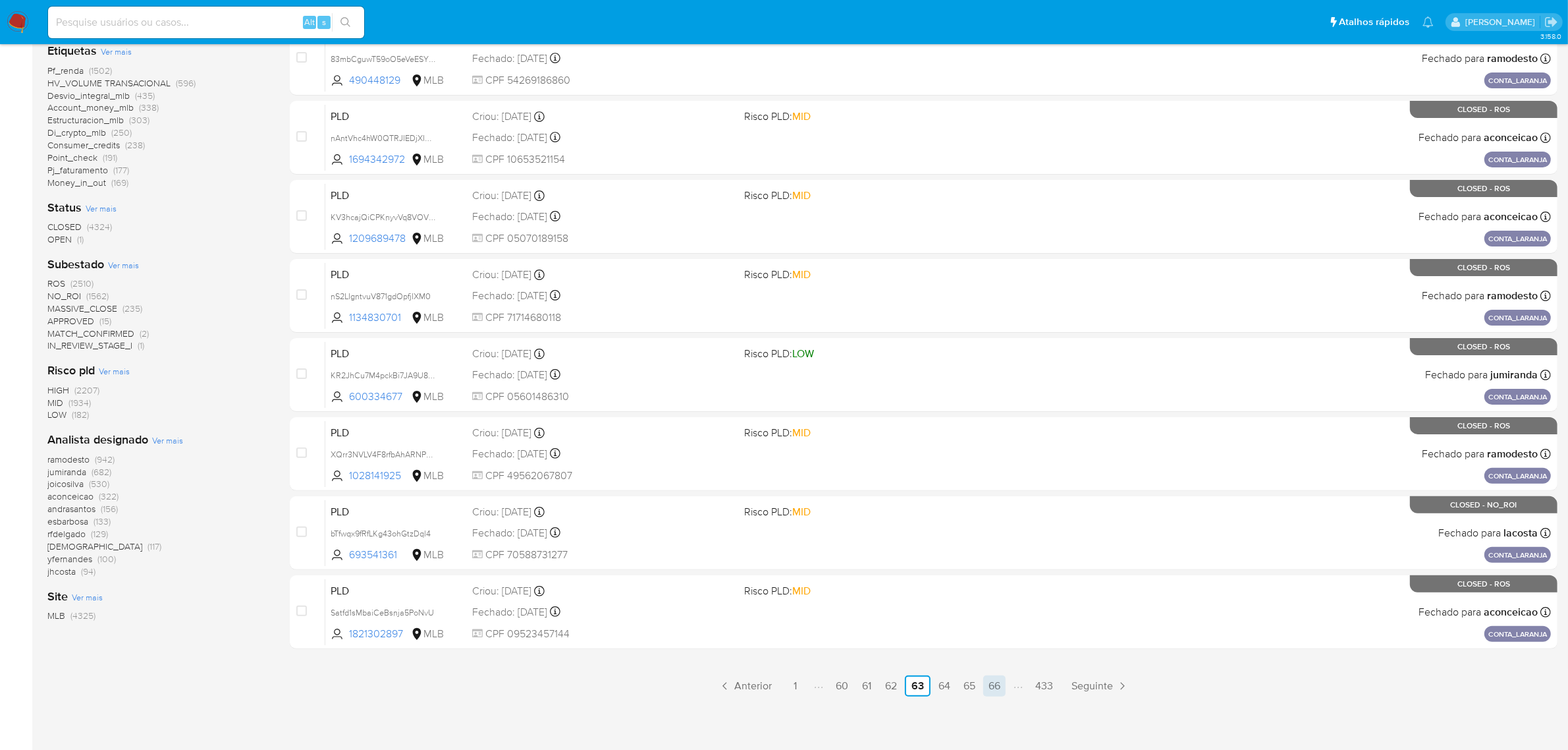
click at [996, 680] on link "66" at bounding box center [994, 686] width 23 height 21
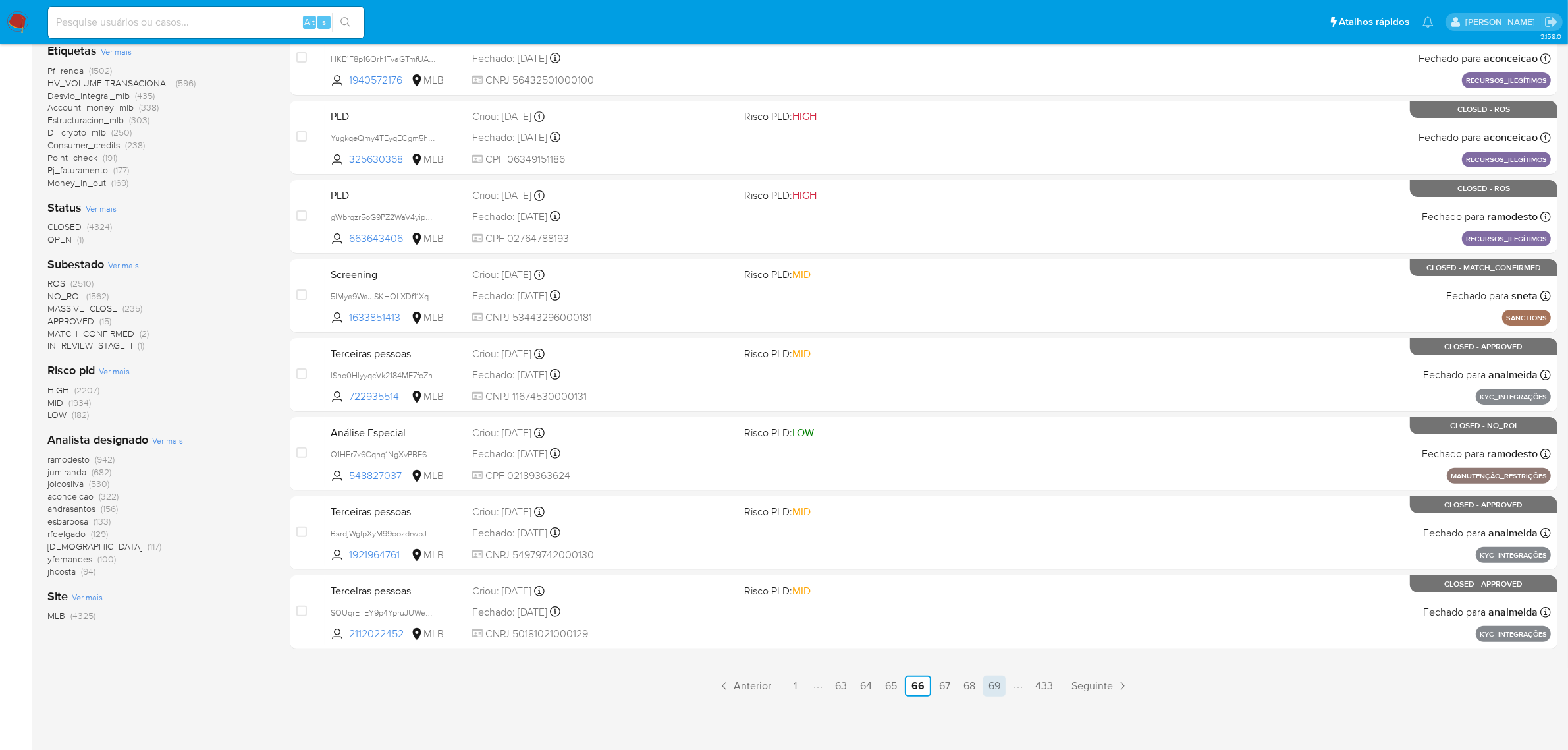
click at [990, 686] on link "69" at bounding box center [994, 686] width 23 height 21
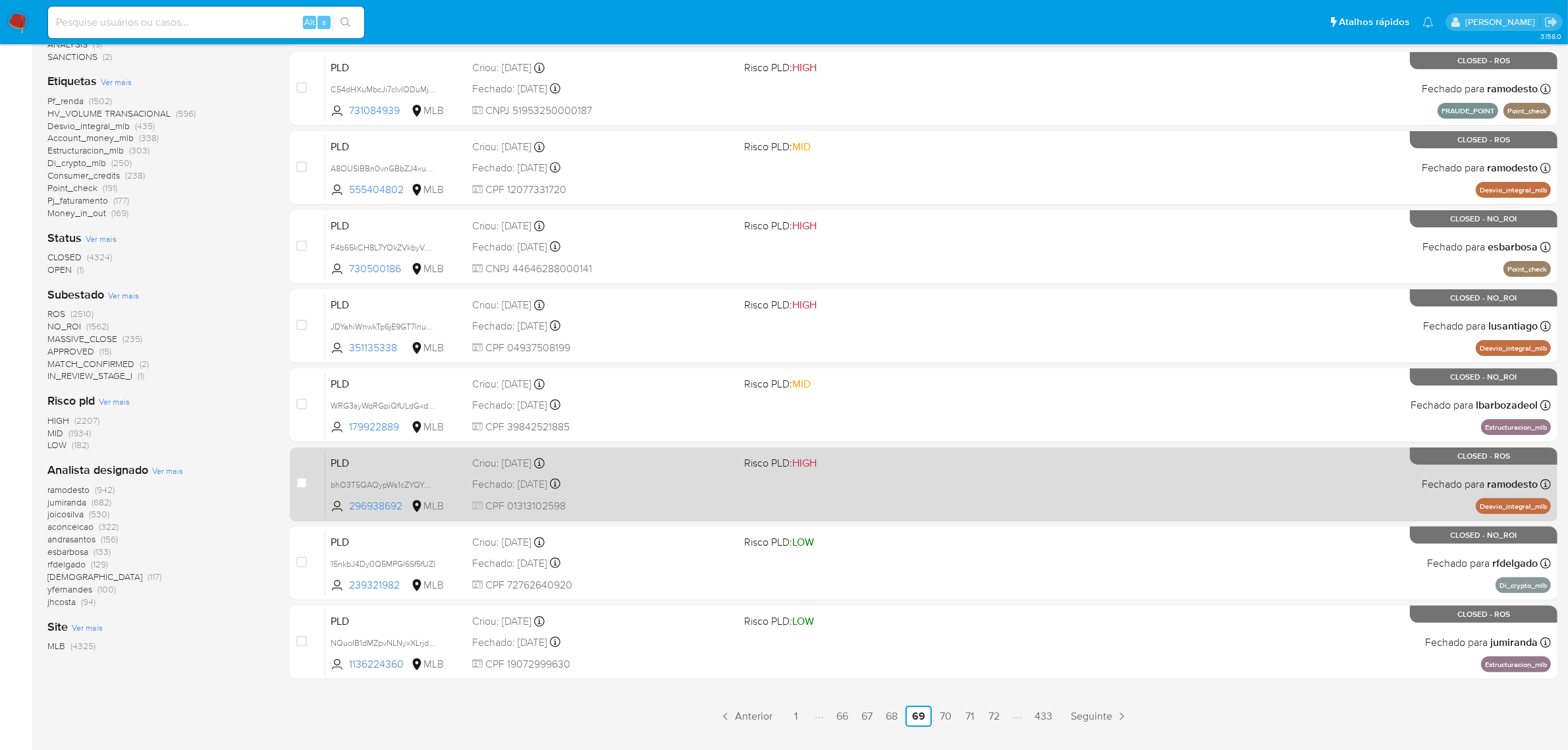
scroll to position [336, 0]
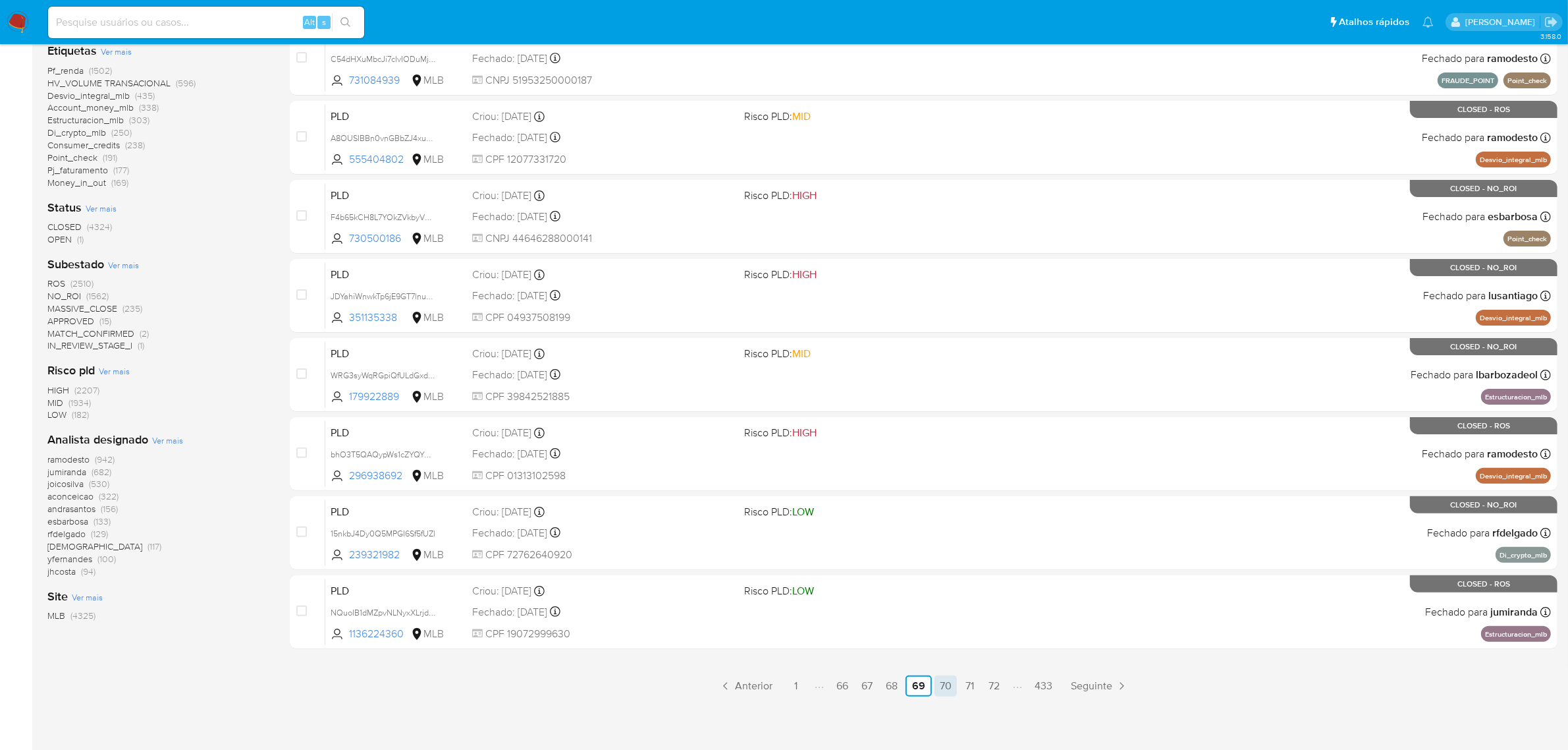
click at [943, 685] on link "70" at bounding box center [945, 686] width 23 height 21
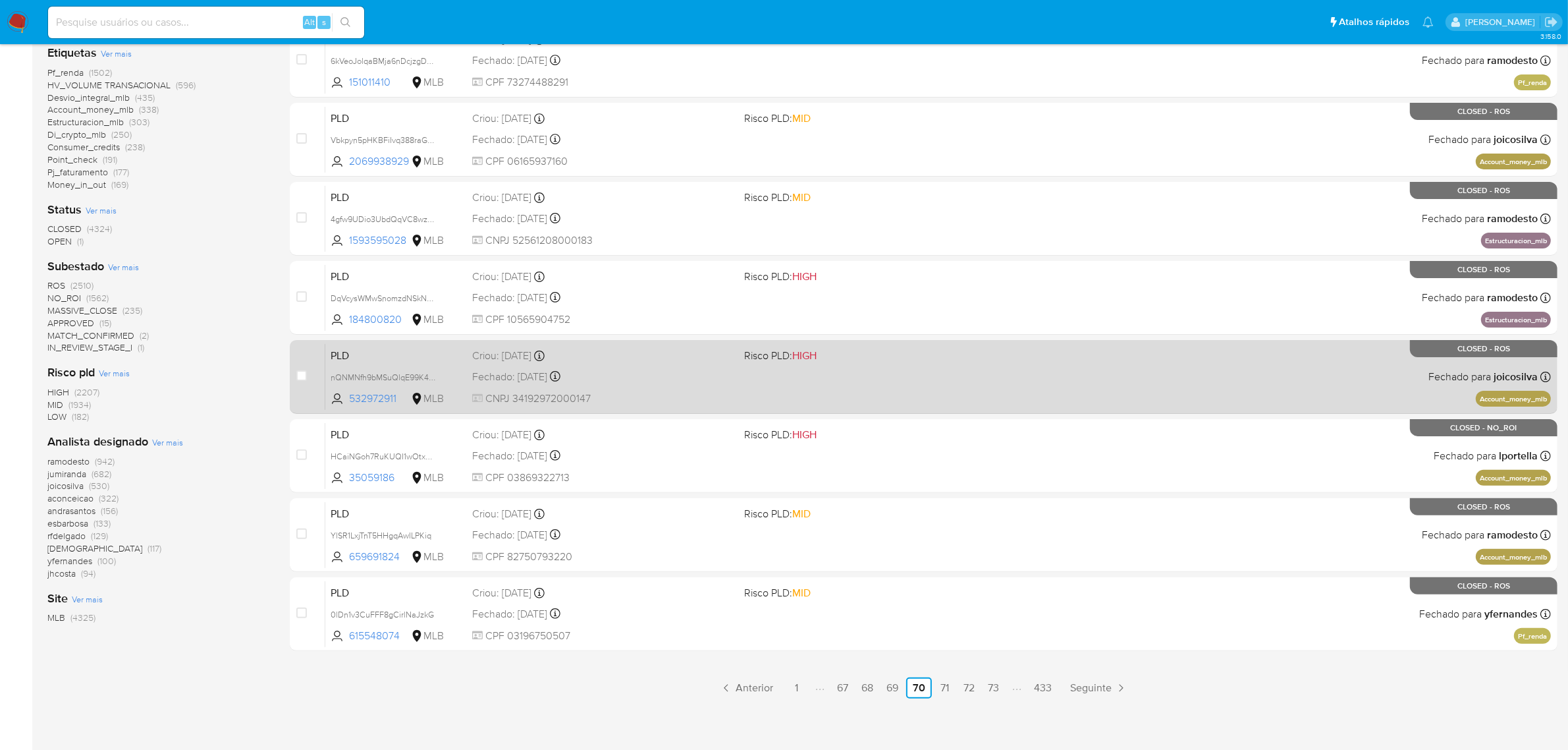
scroll to position [336, 0]
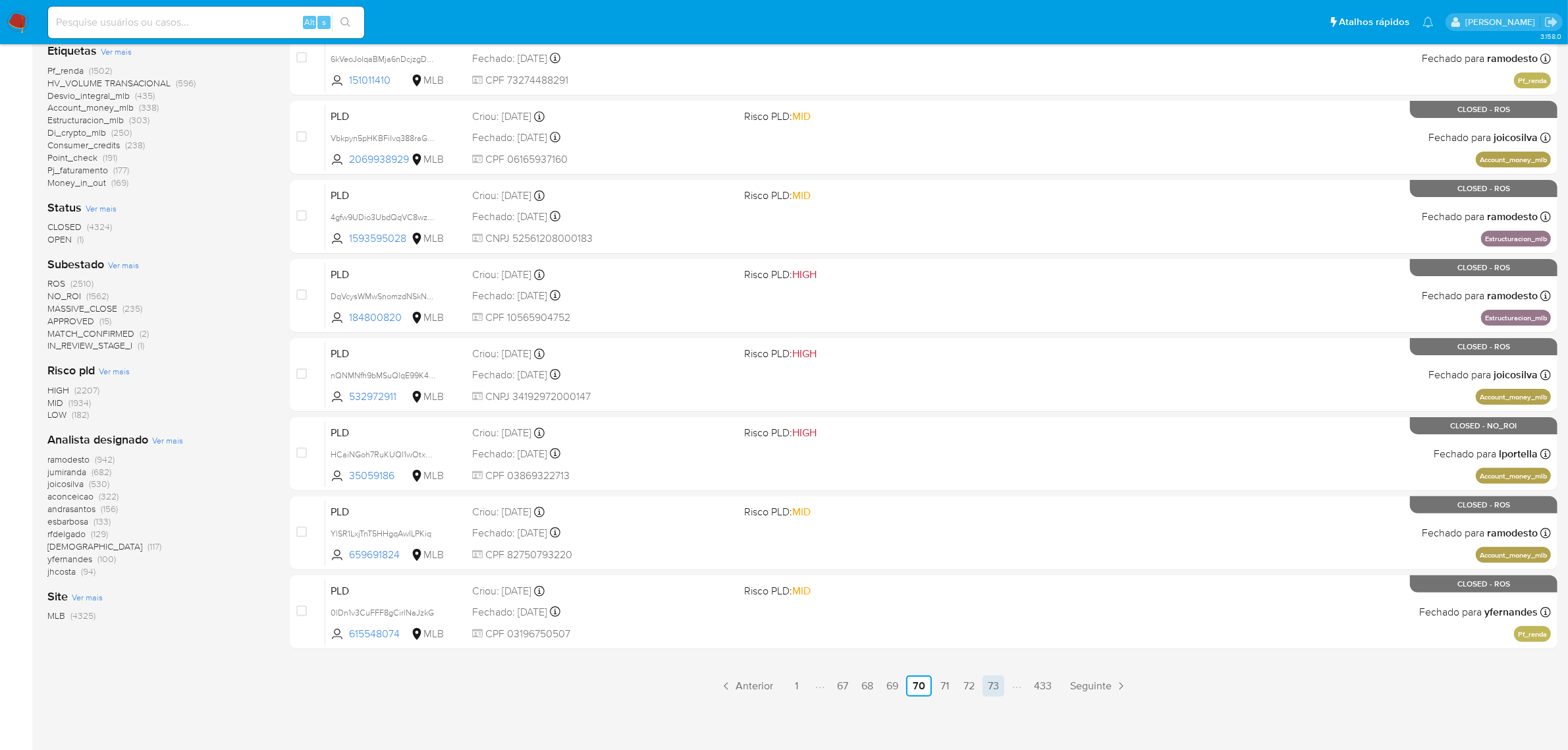
click at [994, 682] on link "73" at bounding box center [993, 686] width 22 height 21
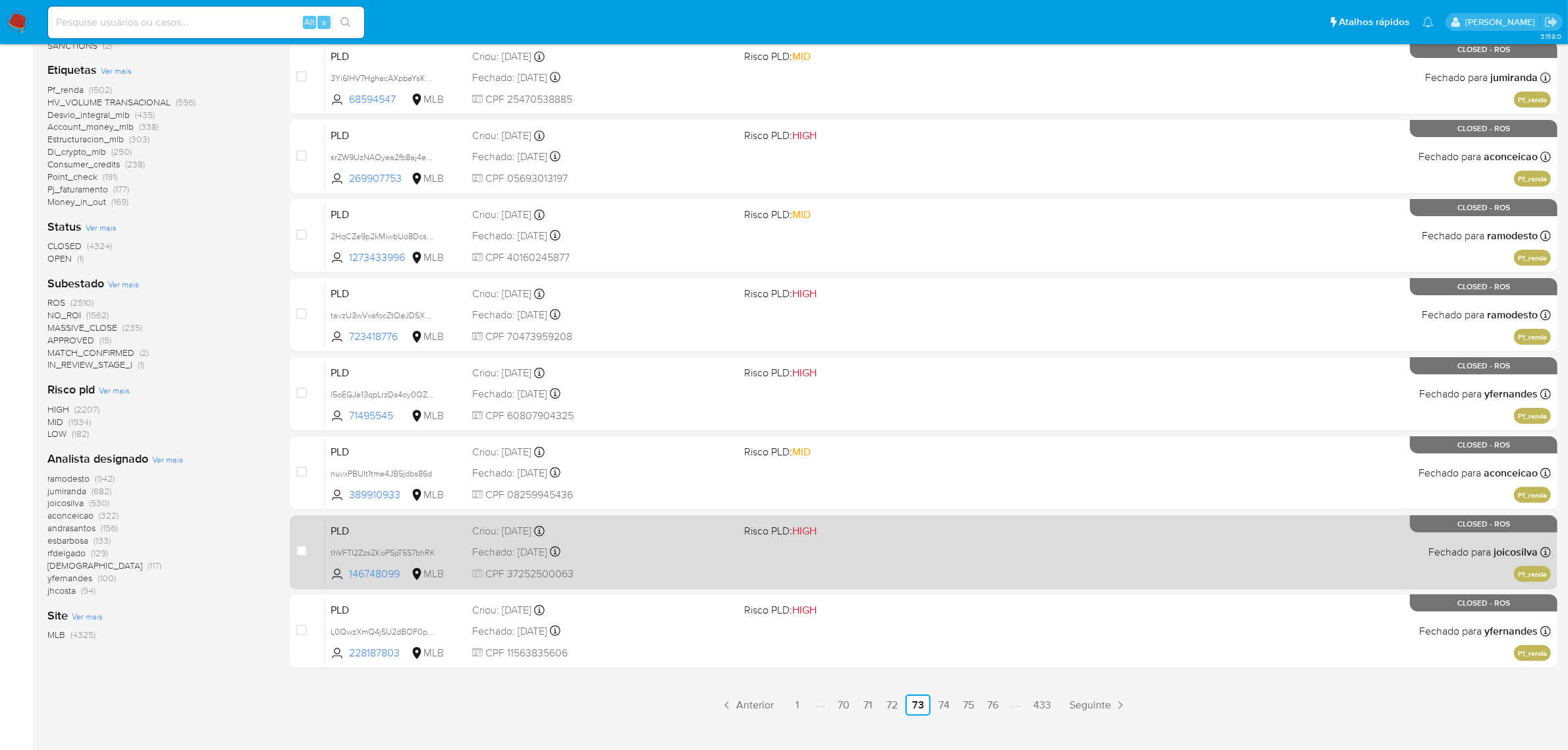
scroll to position [336, 0]
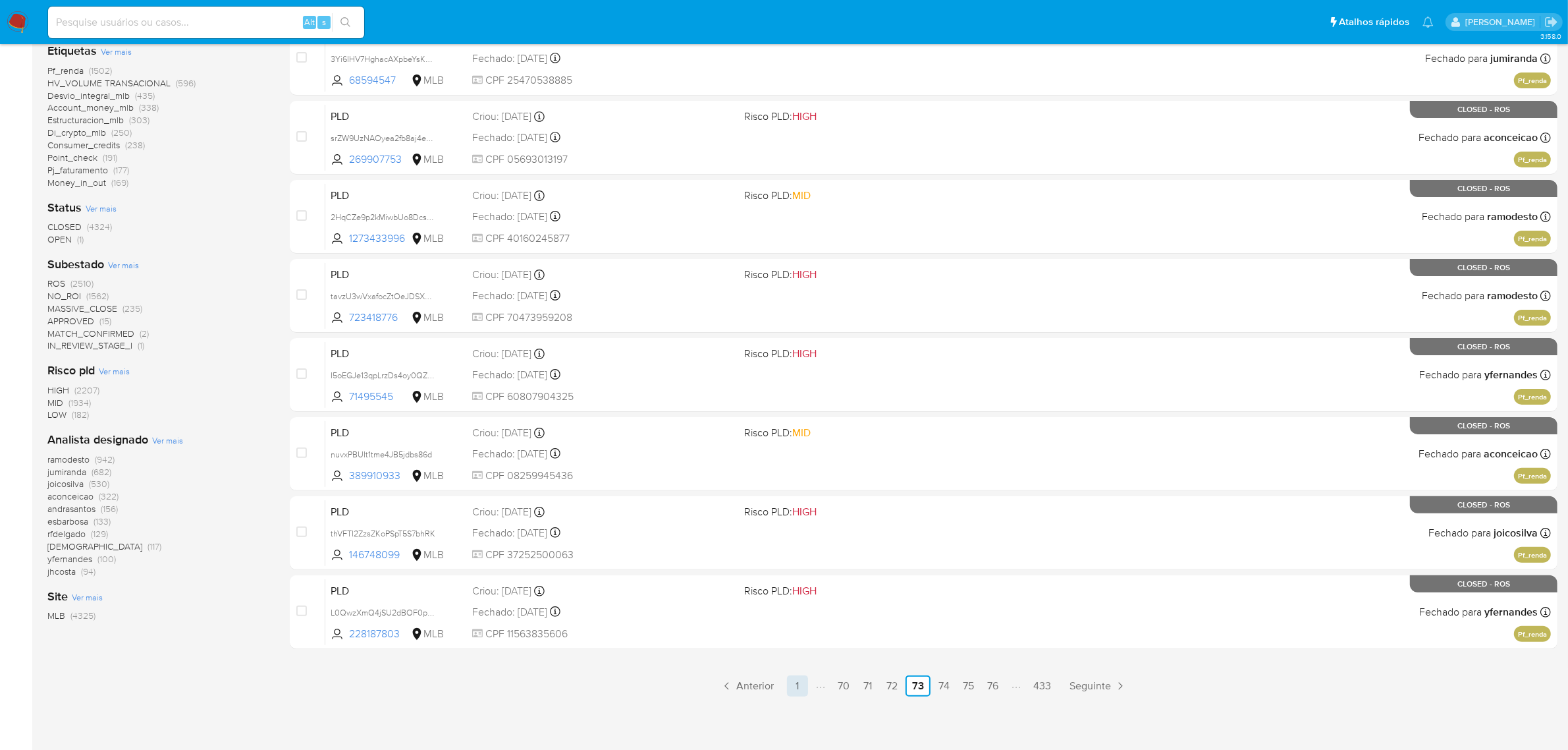
click at [798, 691] on link "1" at bounding box center [797, 686] width 21 height 21
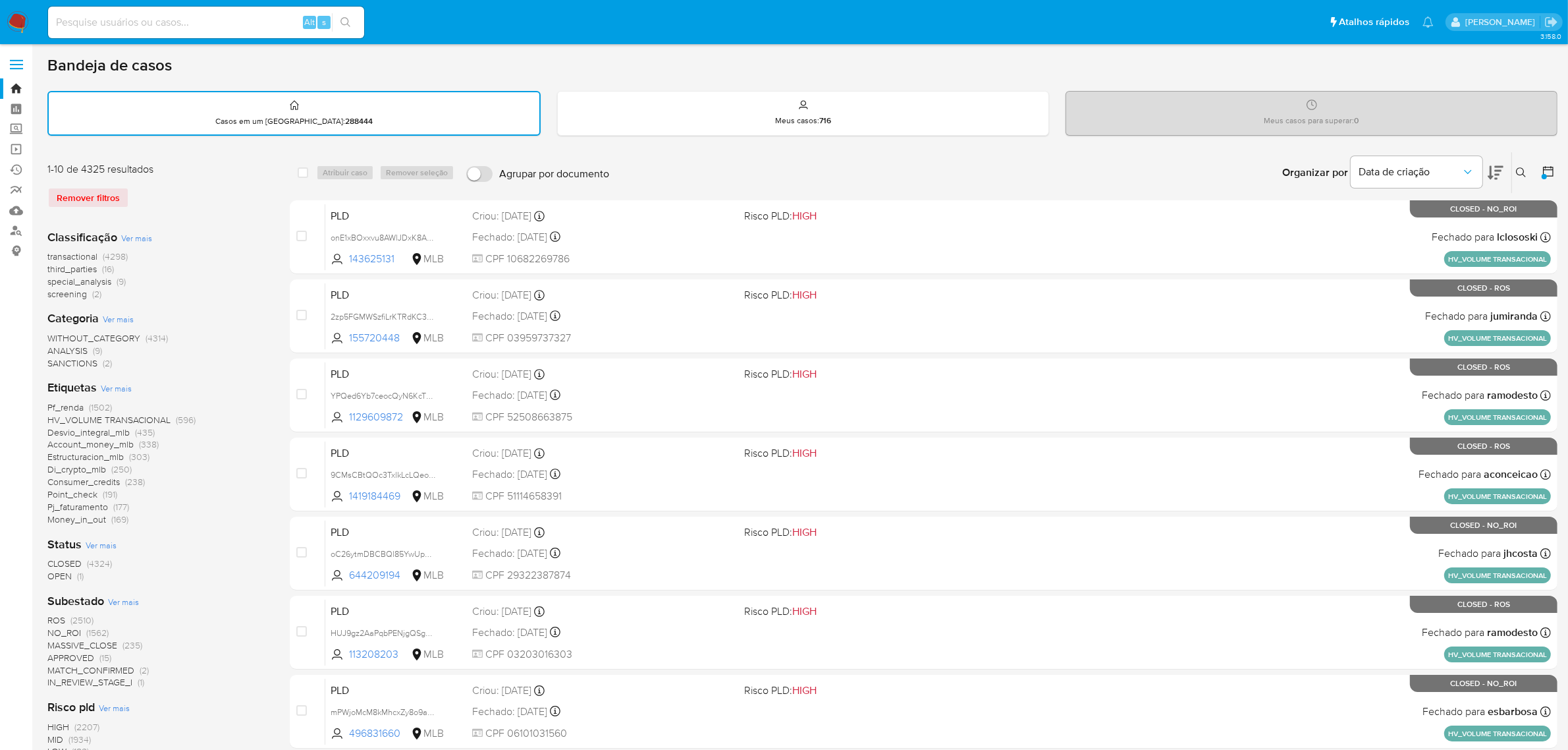
click at [1542, 174] on div at bounding box center [1545, 176] width 6 height 6
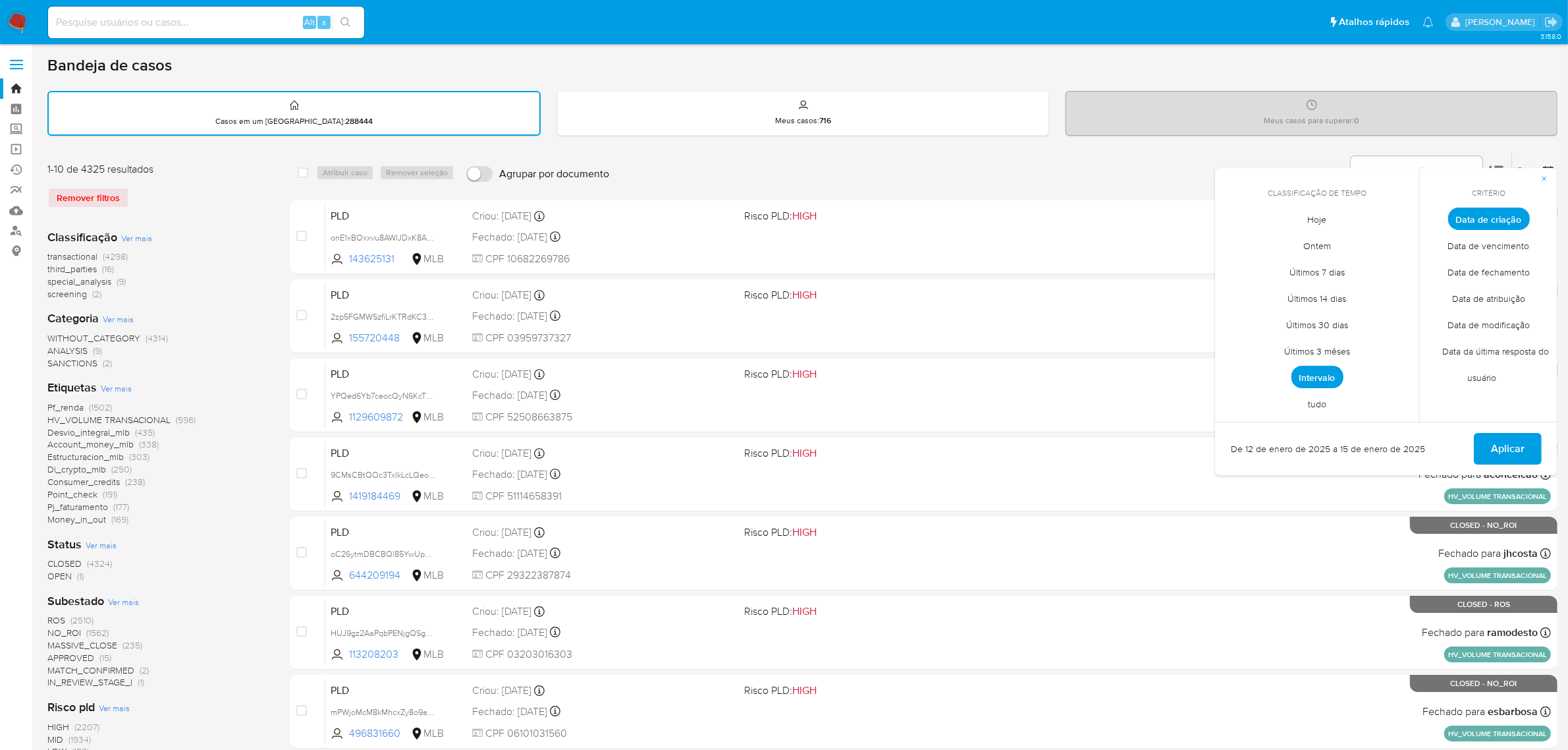
click at [1321, 366] on span "Intervalo" at bounding box center [1318, 377] width 52 height 23
click at [1405, 236] on icon "Mes siguiente" at bounding box center [1399, 243] width 16 height 16
click at [1294, 343] on button "12" at bounding box center [1290, 345] width 21 height 21
click at [1368, 345] on button "15" at bounding box center [1370, 345] width 21 height 21
click at [1512, 438] on span "Aplicar" at bounding box center [1507, 450] width 34 height 29
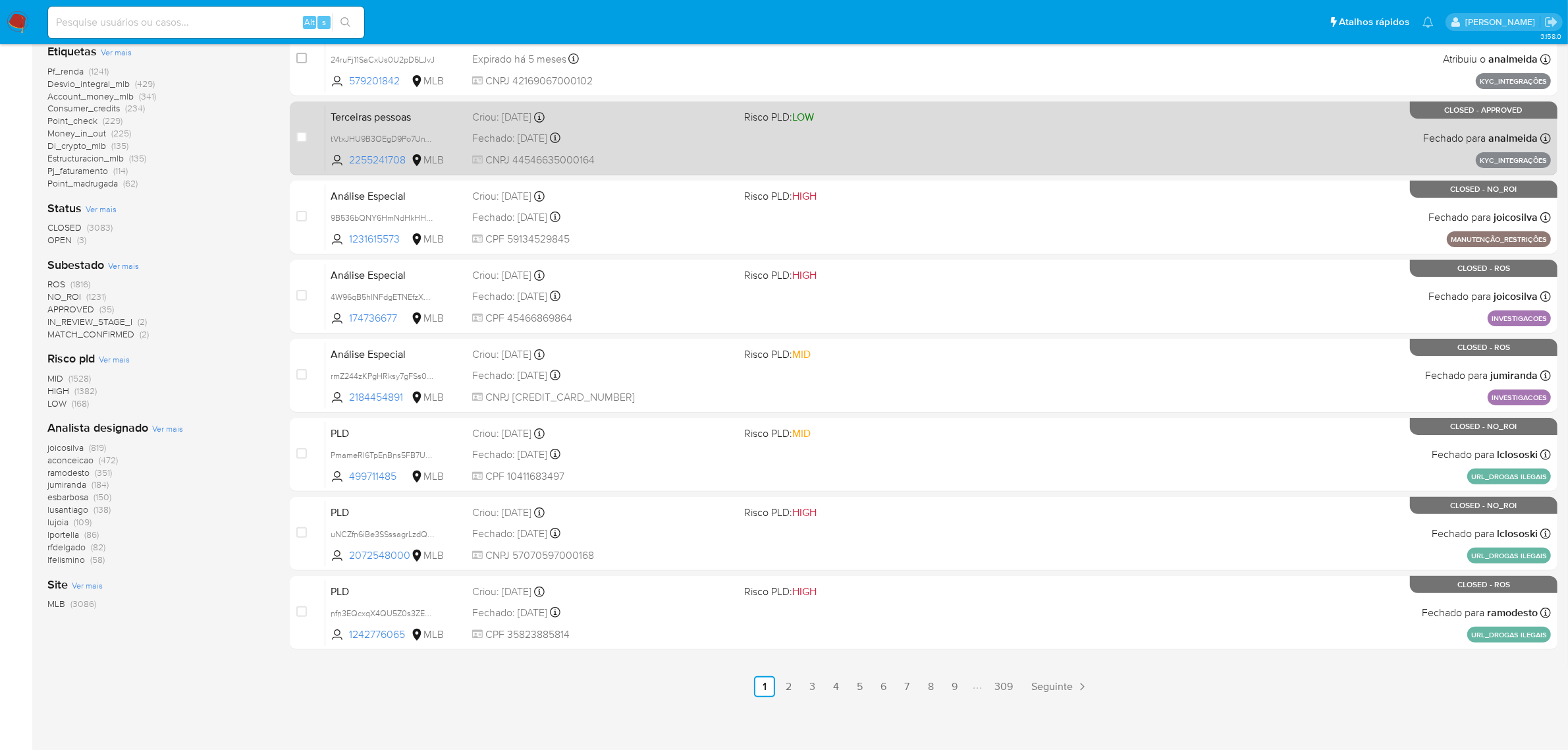
scroll to position [336, 0]
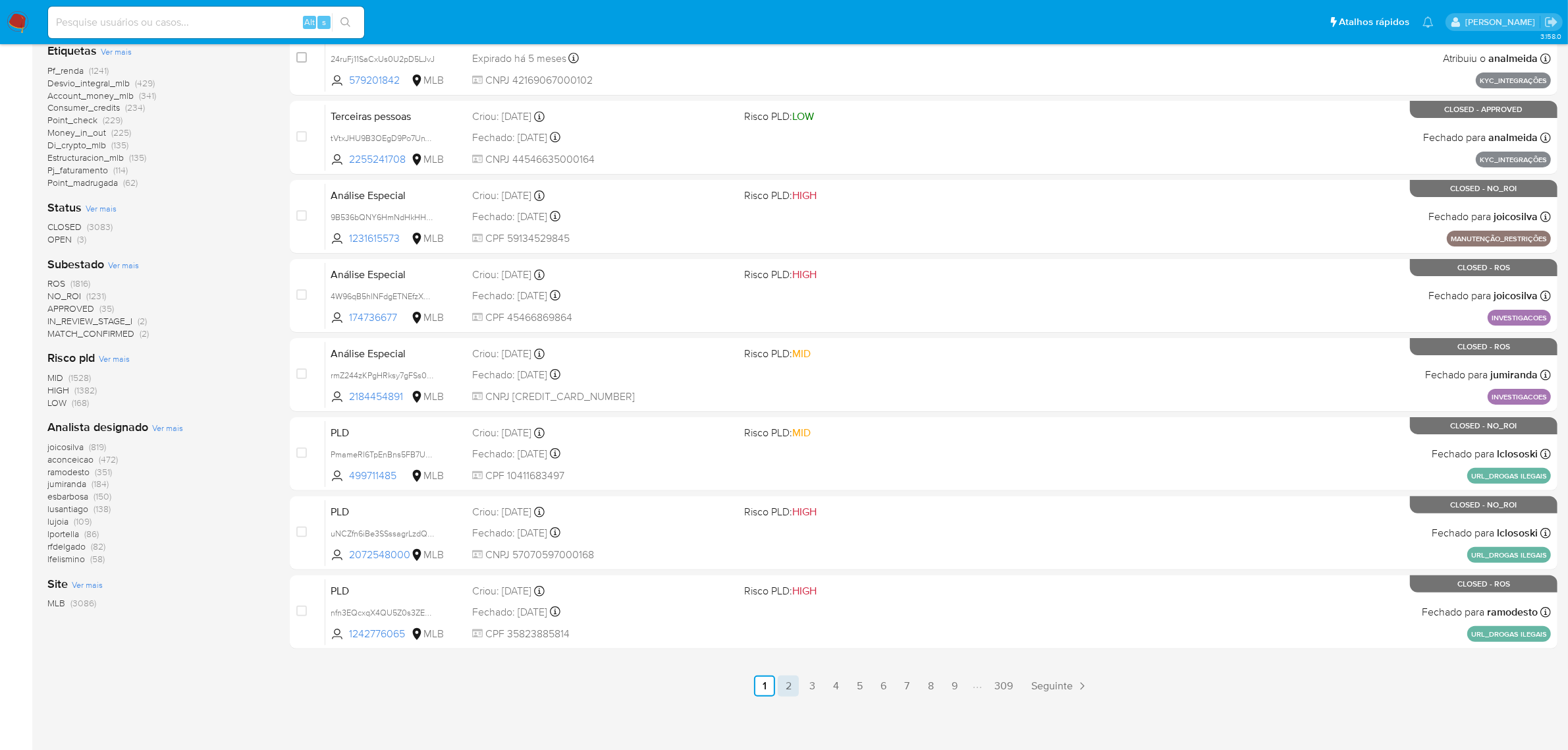
click at [792, 684] on link "2" at bounding box center [788, 686] width 21 height 21
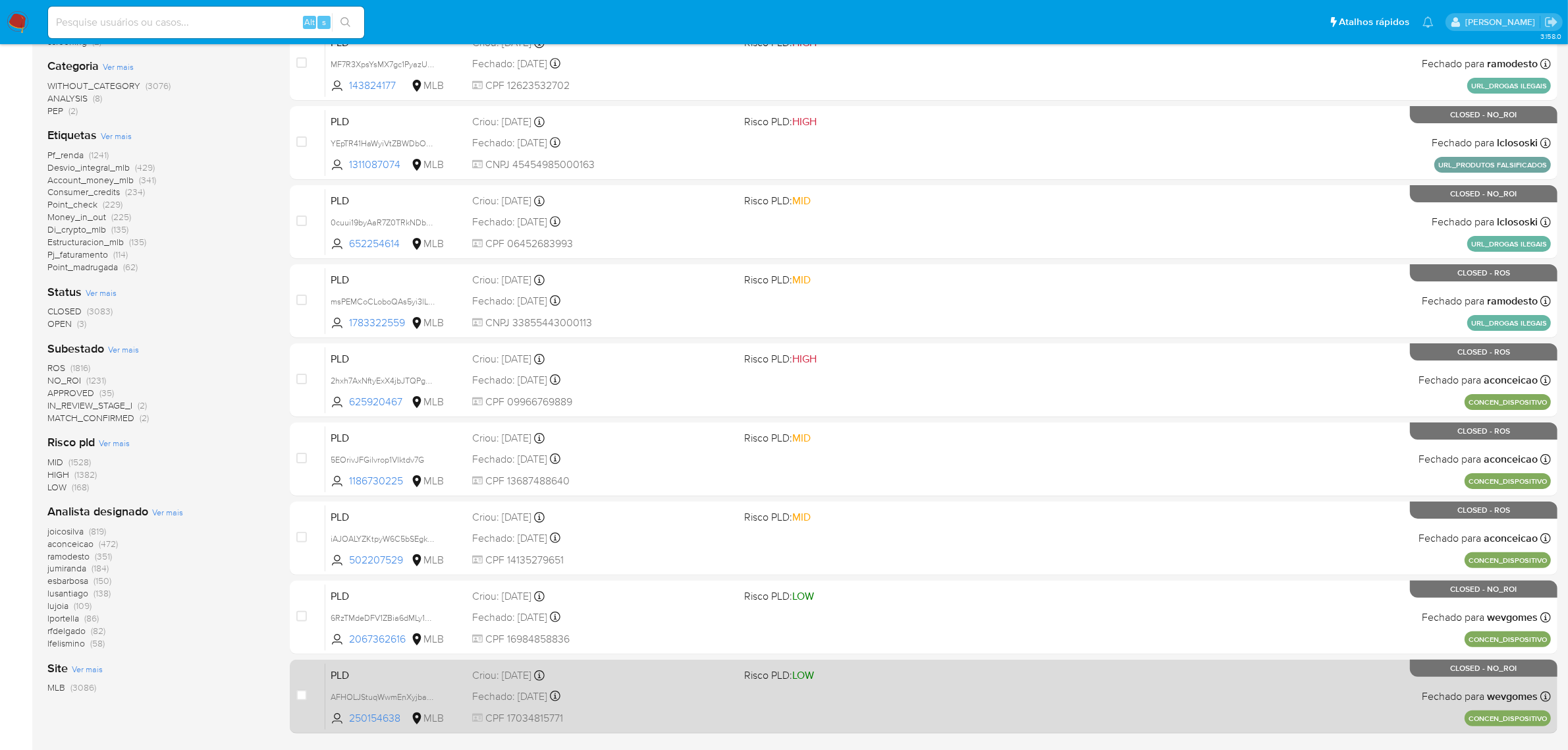
scroll to position [330, 0]
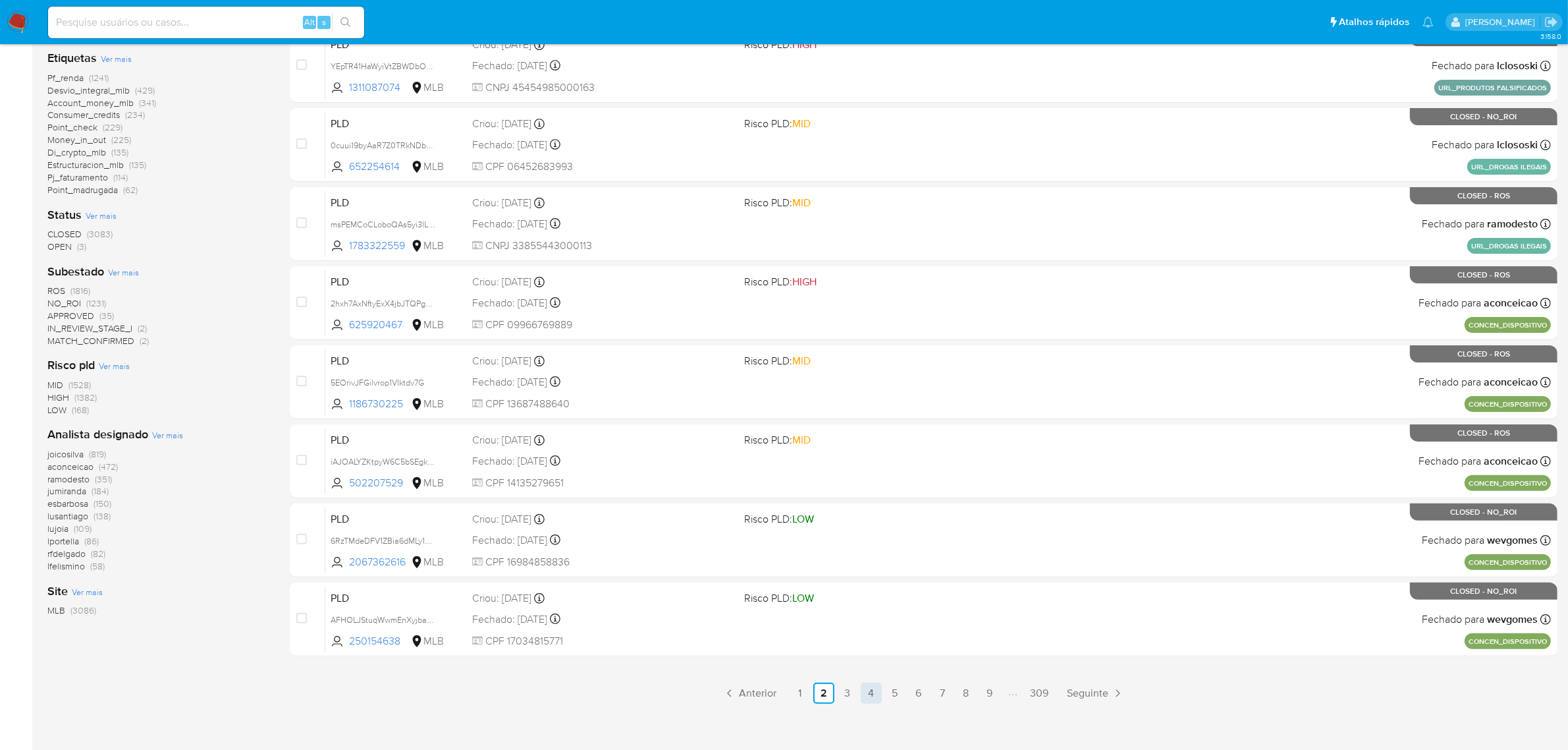
click at [868, 687] on link "4" at bounding box center [871, 693] width 21 height 21
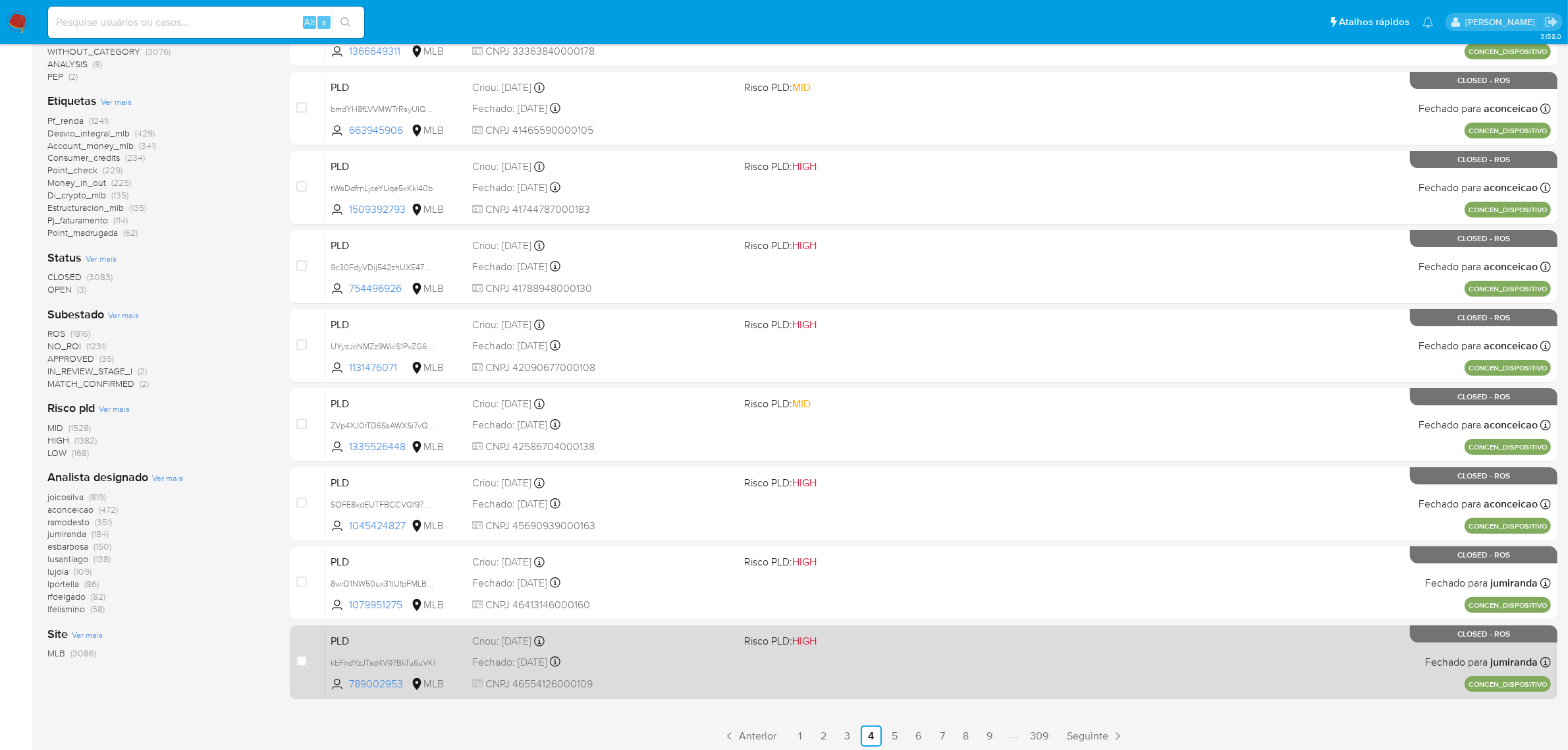
scroll to position [330, 0]
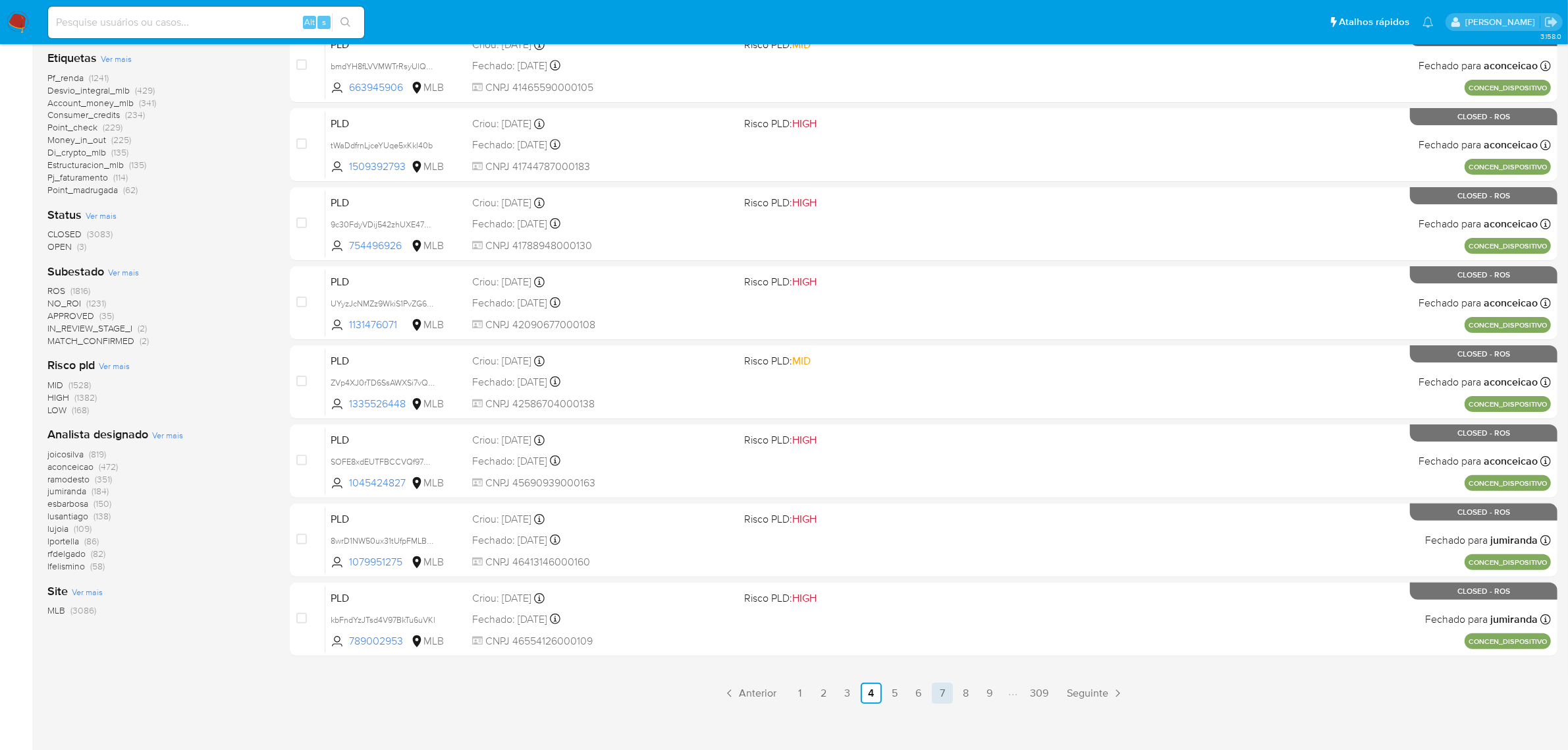
click at [938, 692] on link "7" at bounding box center [942, 693] width 21 height 21
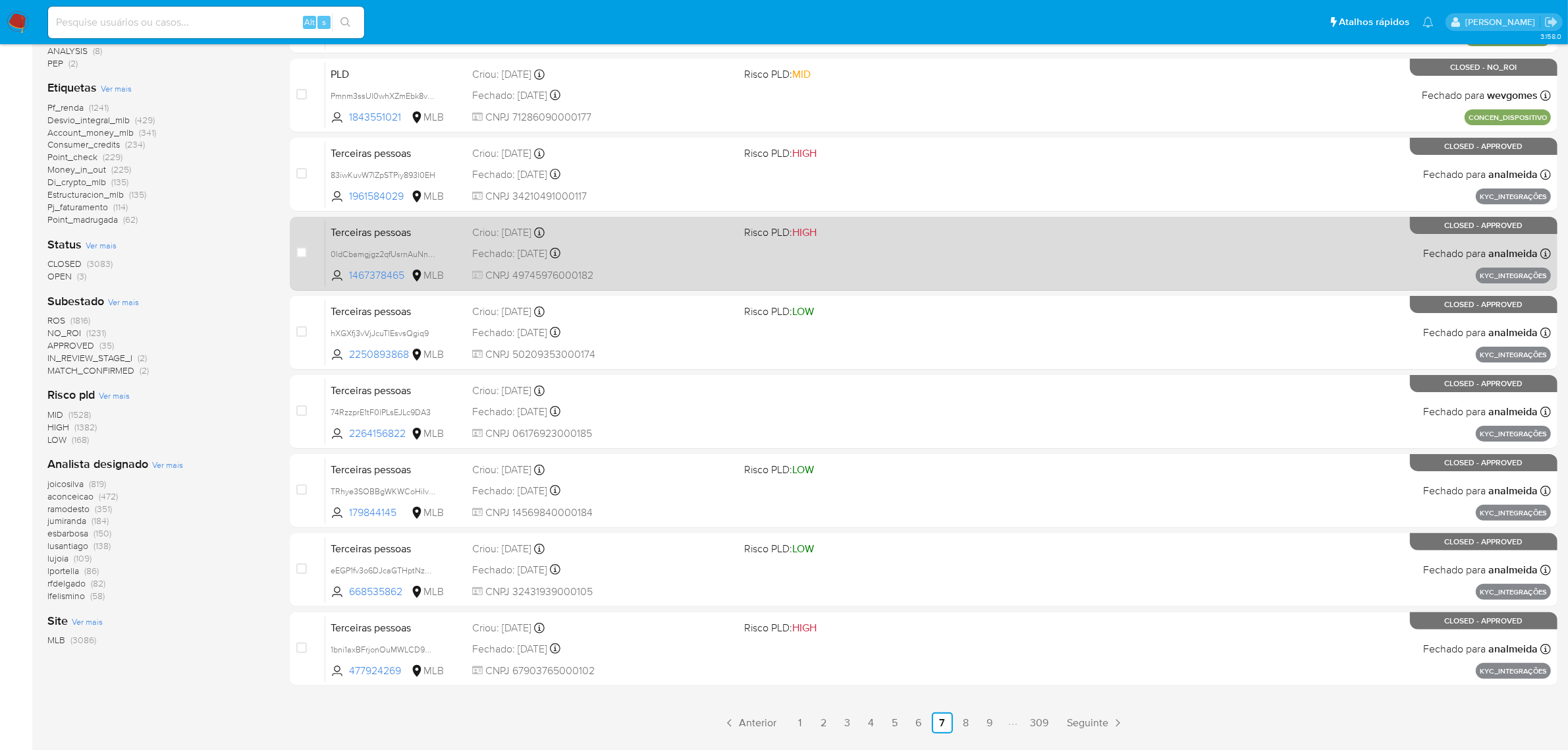
scroll to position [336, 0]
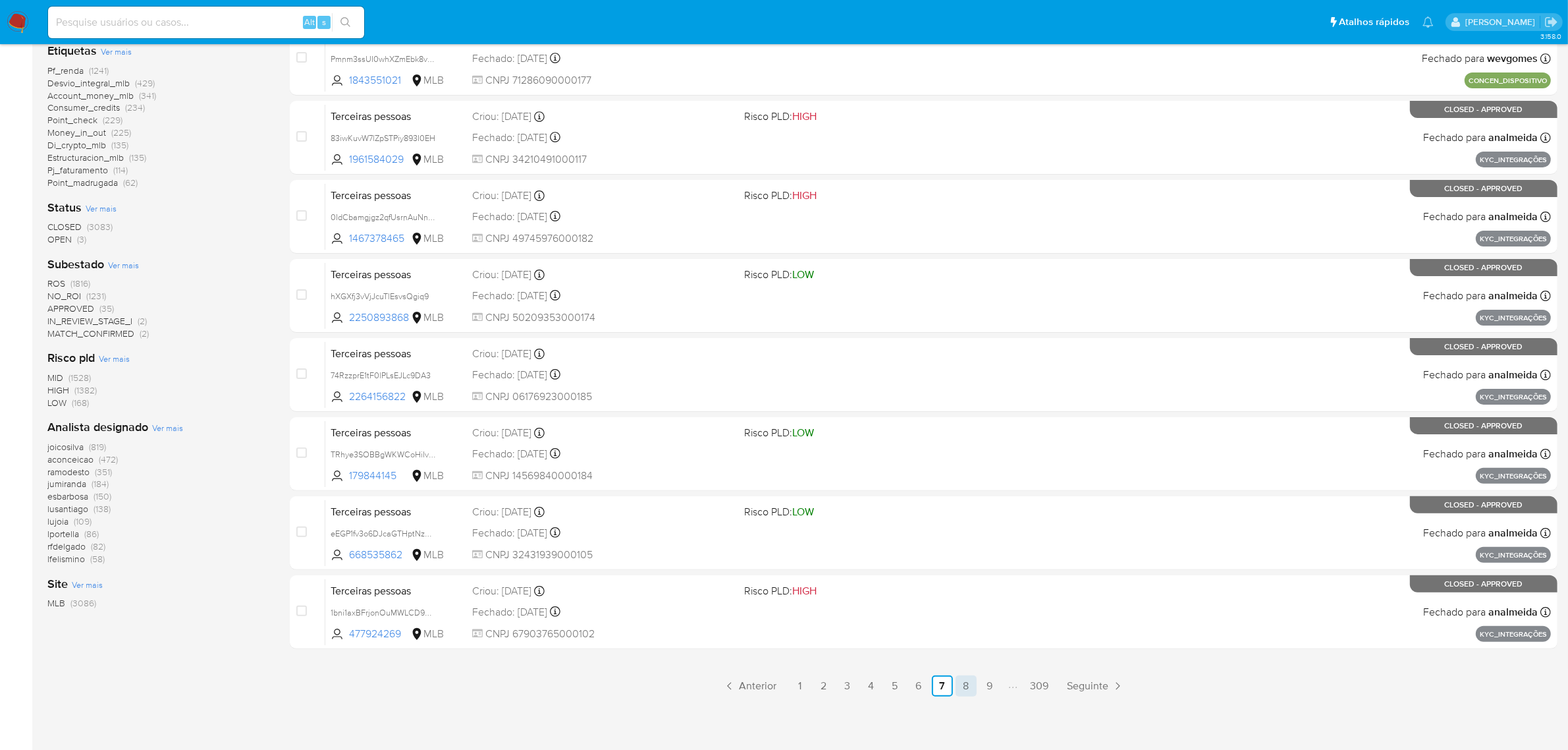
click at [964, 684] on link "8" at bounding box center [966, 686] width 21 height 21
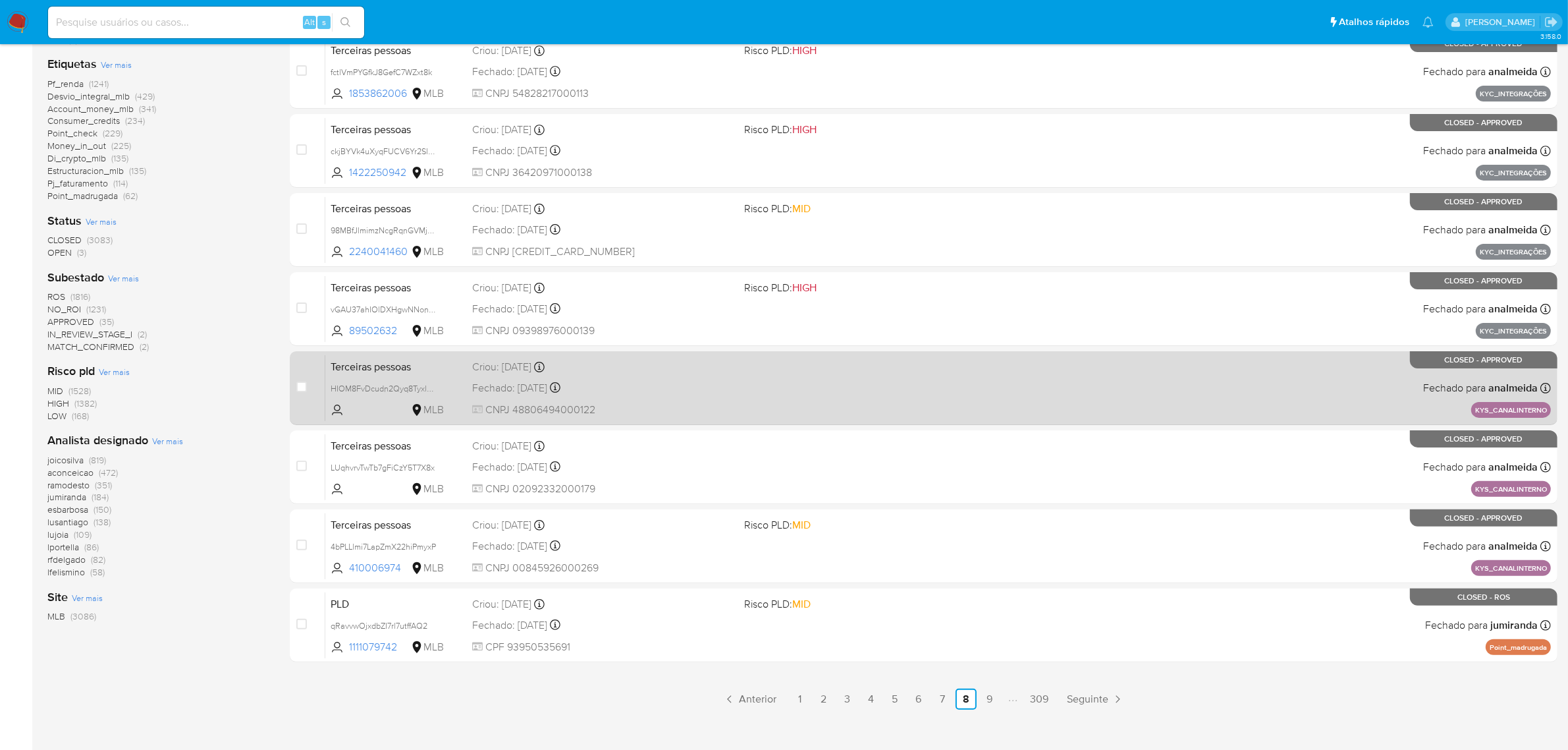
scroll to position [336, 0]
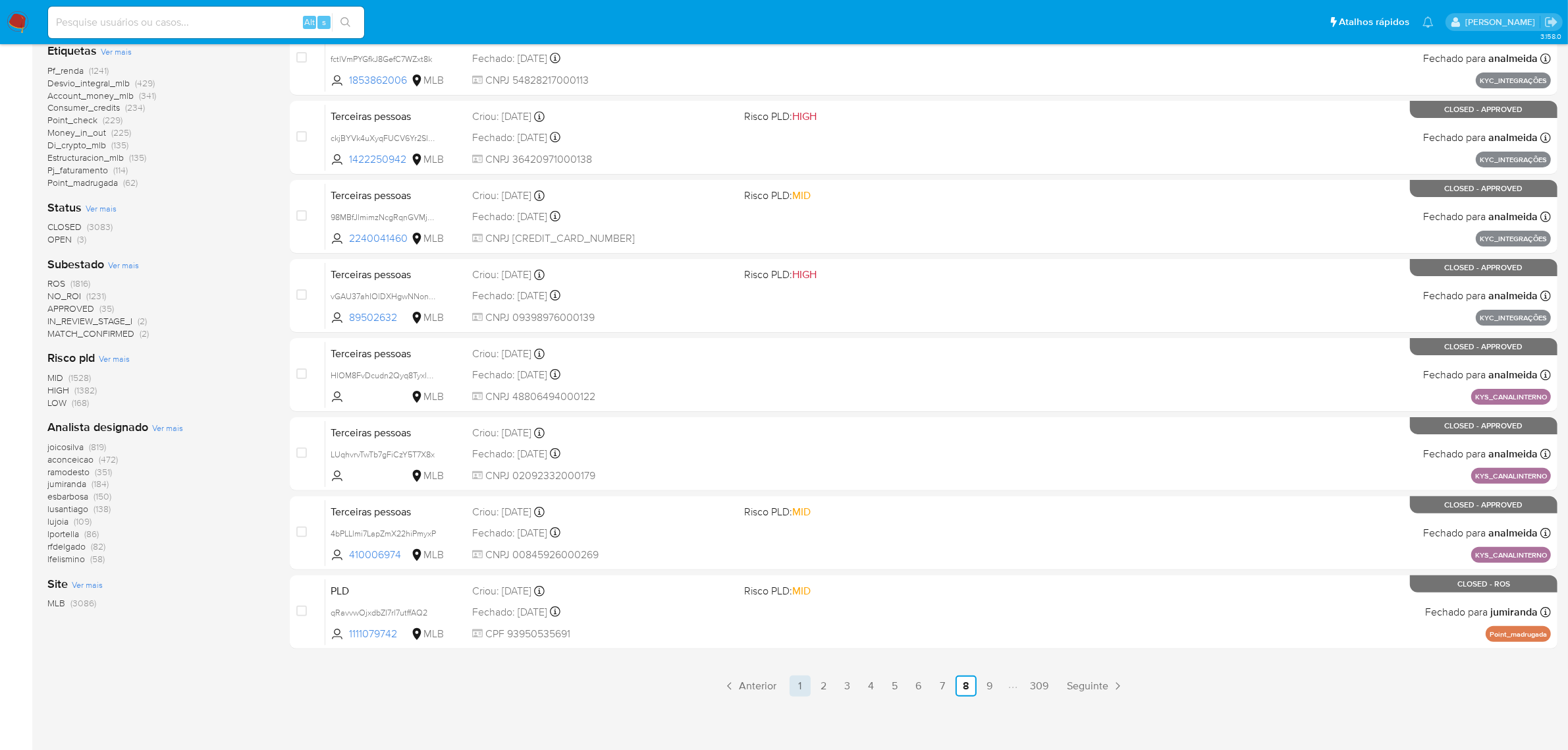
click at [803, 686] on link "1" at bounding box center [800, 686] width 21 height 21
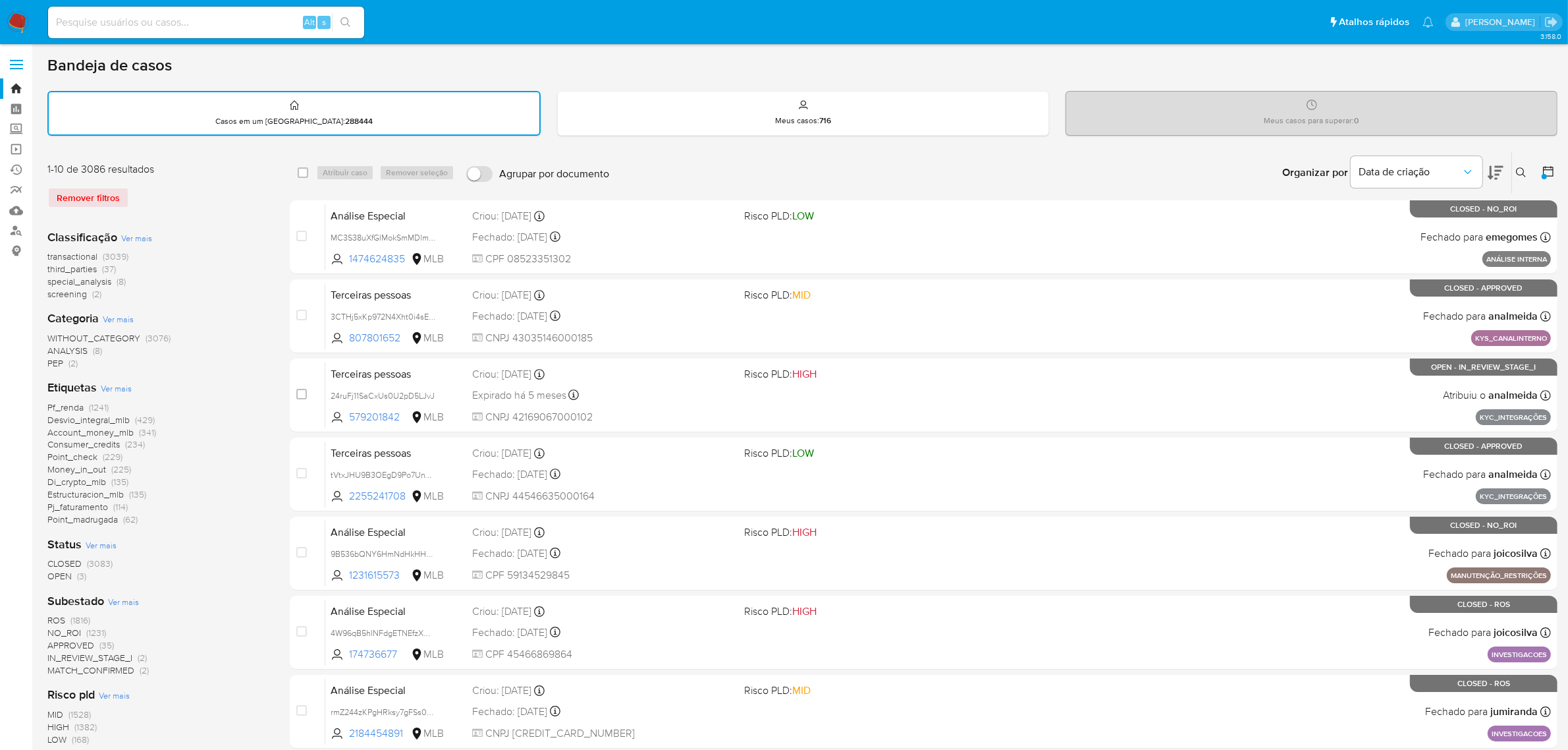
click at [1554, 170] on icon at bounding box center [1548, 171] width 13 height 13
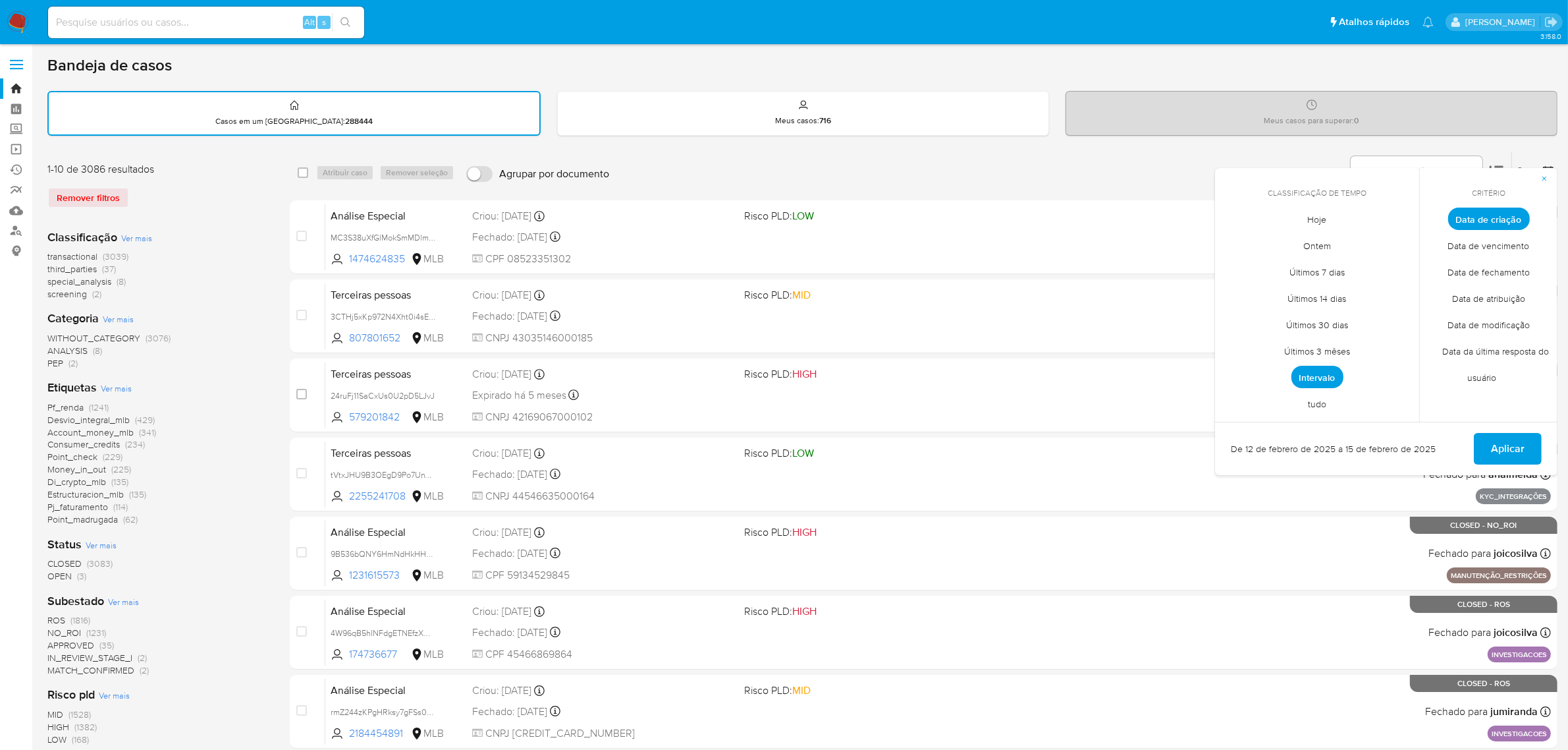
click at [1317, 376] on span "Intervalo" at bounding box center [1318, 377] width 52 height 23
click at [1400, 241] on icon "Mes siguiente" at bounding box center [1399, 243] width 16 height 16
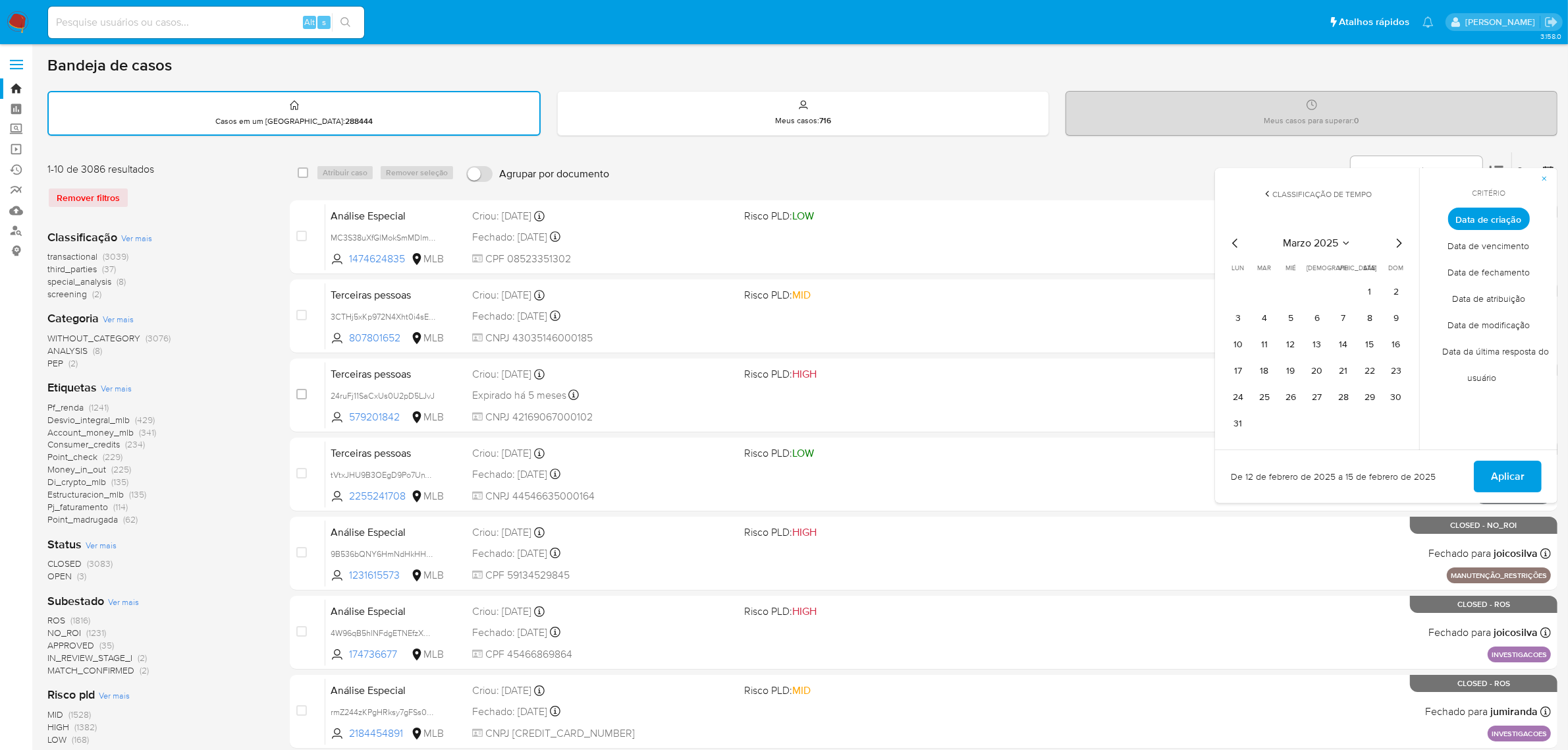
click at [1400, 241] on icon "Mes siguiente" at bounding box center [1399, 243] width 16 height 16
click at [1341, 316] on button "11" at bounding box center [1343, 318] width 21 height 21
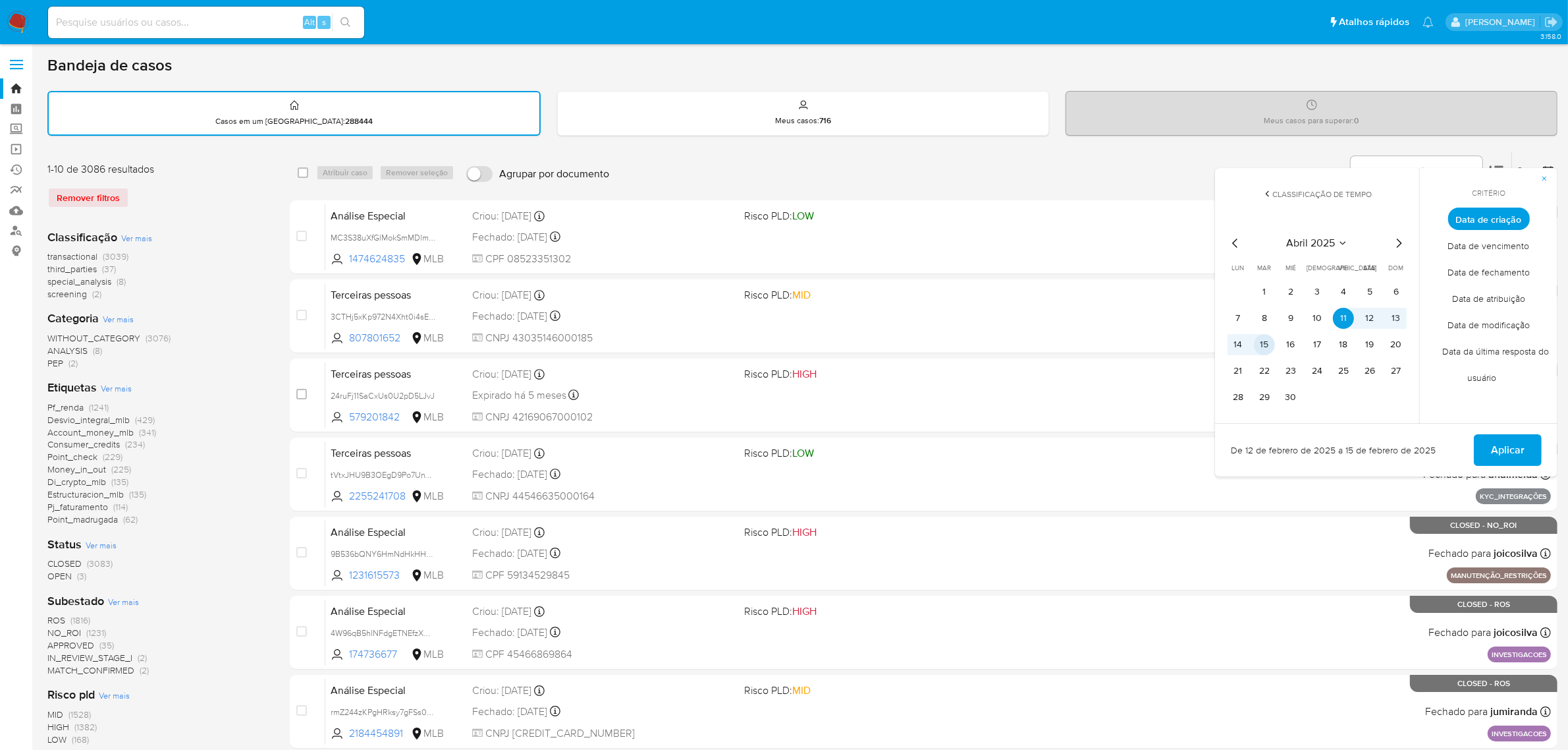
click at [1268, 341] on button "15" at bounding box center [1264, 345] width 21 height 21
click at [1505, 456] on span "Aplicar" at bounding box center [1507, 450] width 34 height 29
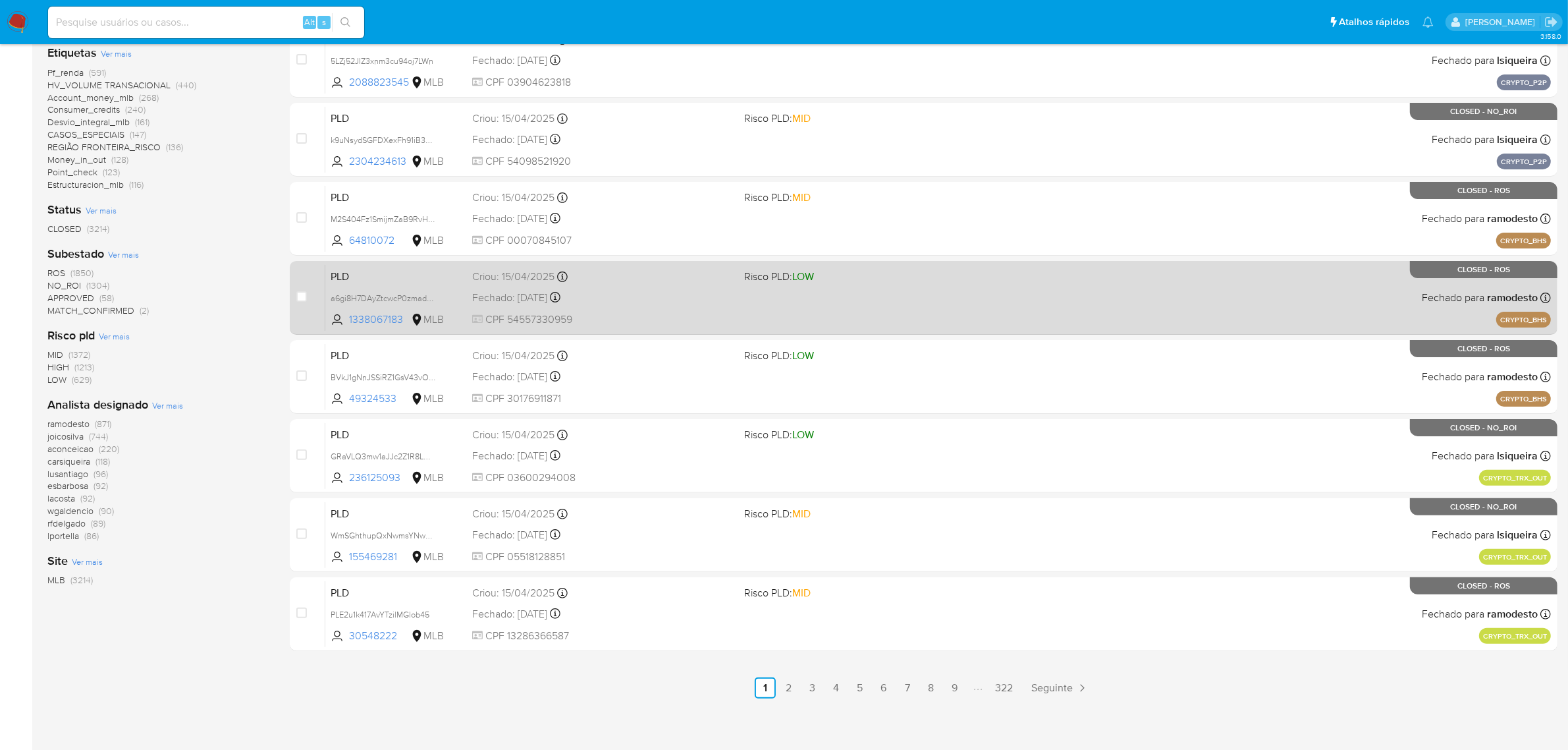
scroll to position [336, 0]
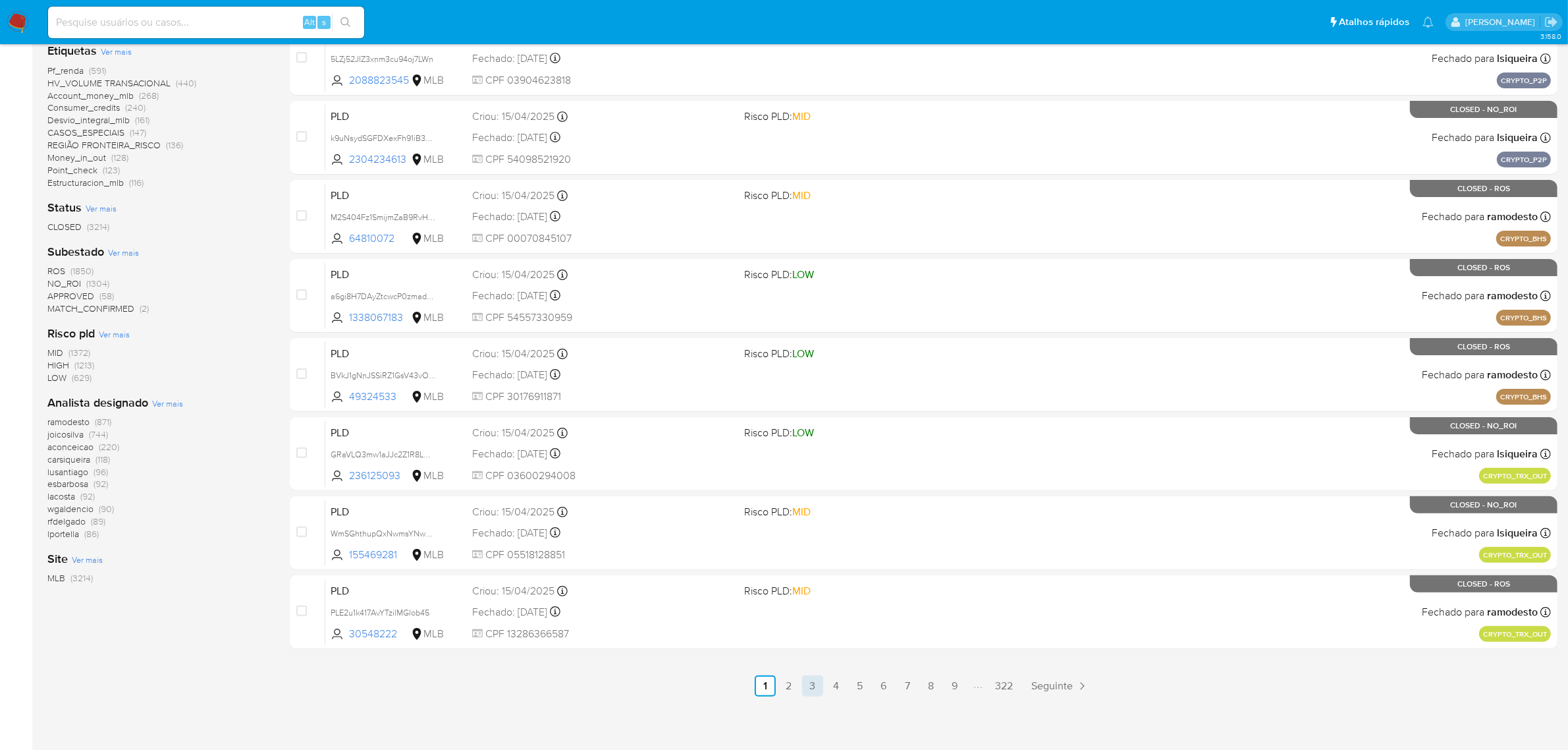
click at [814, 680] on link "3" at bounding box center [812, 686] width 21 height 21
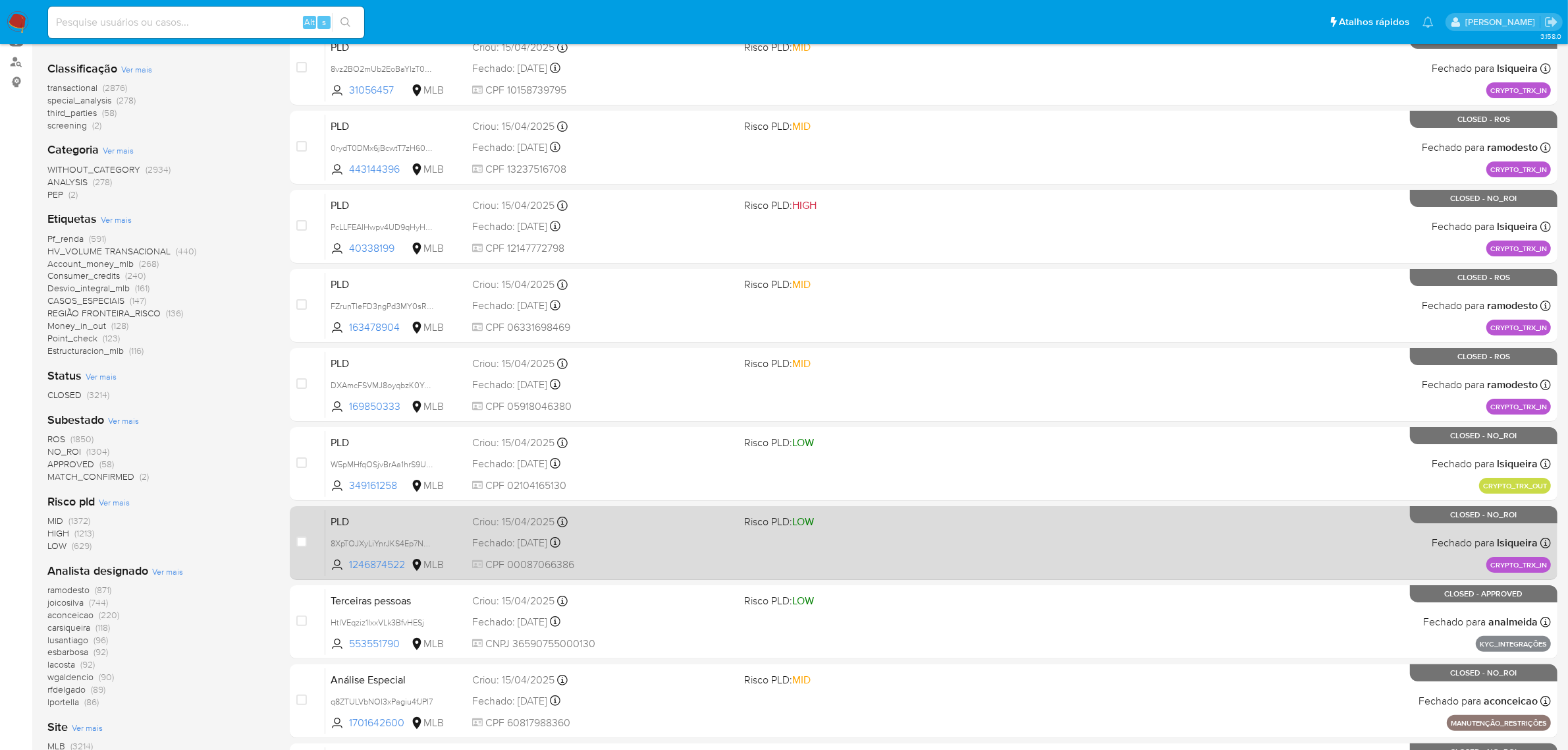
scroll to position [336, 0]
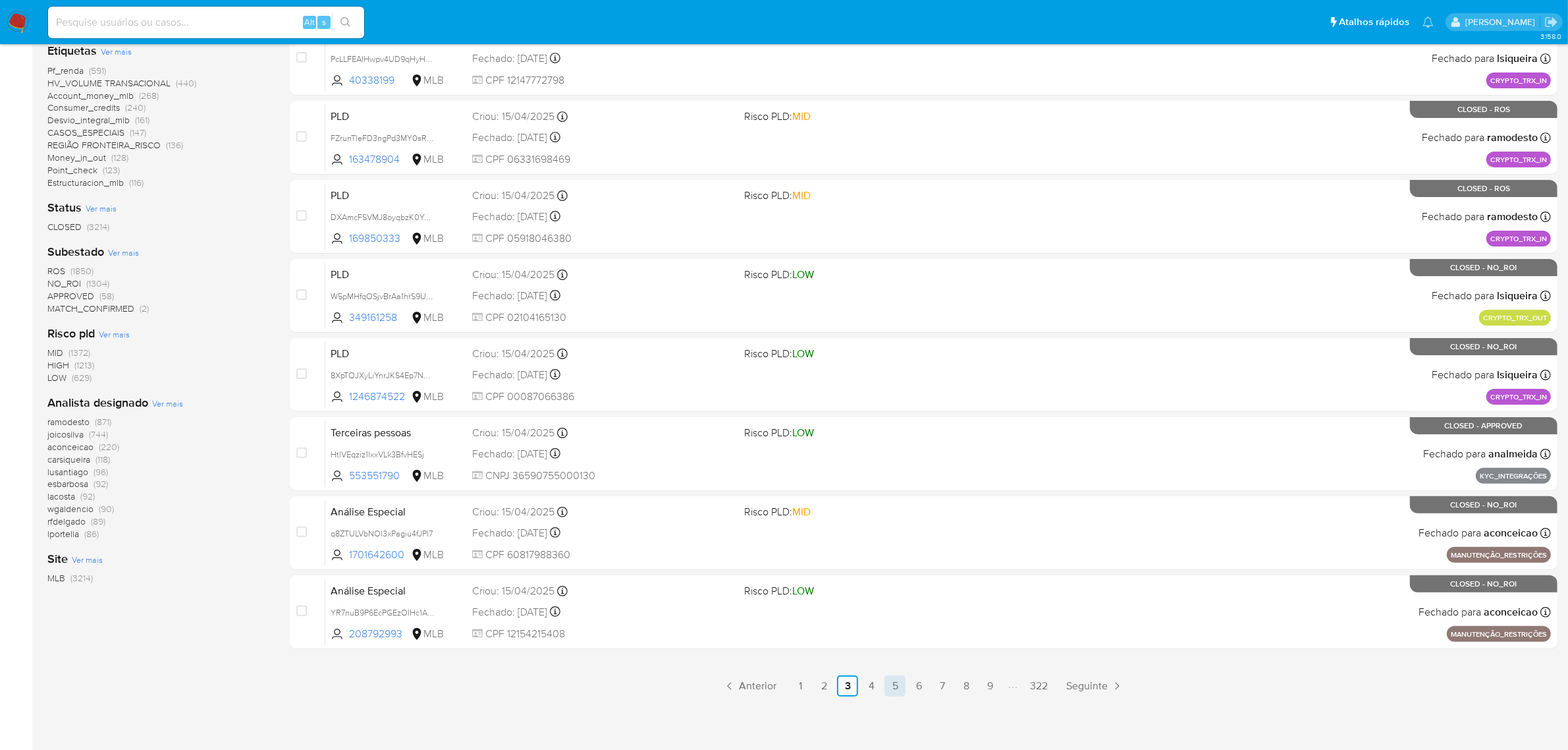
click at [894, 682] on link "5" at bounding box center [895, 686] width 21 height 21
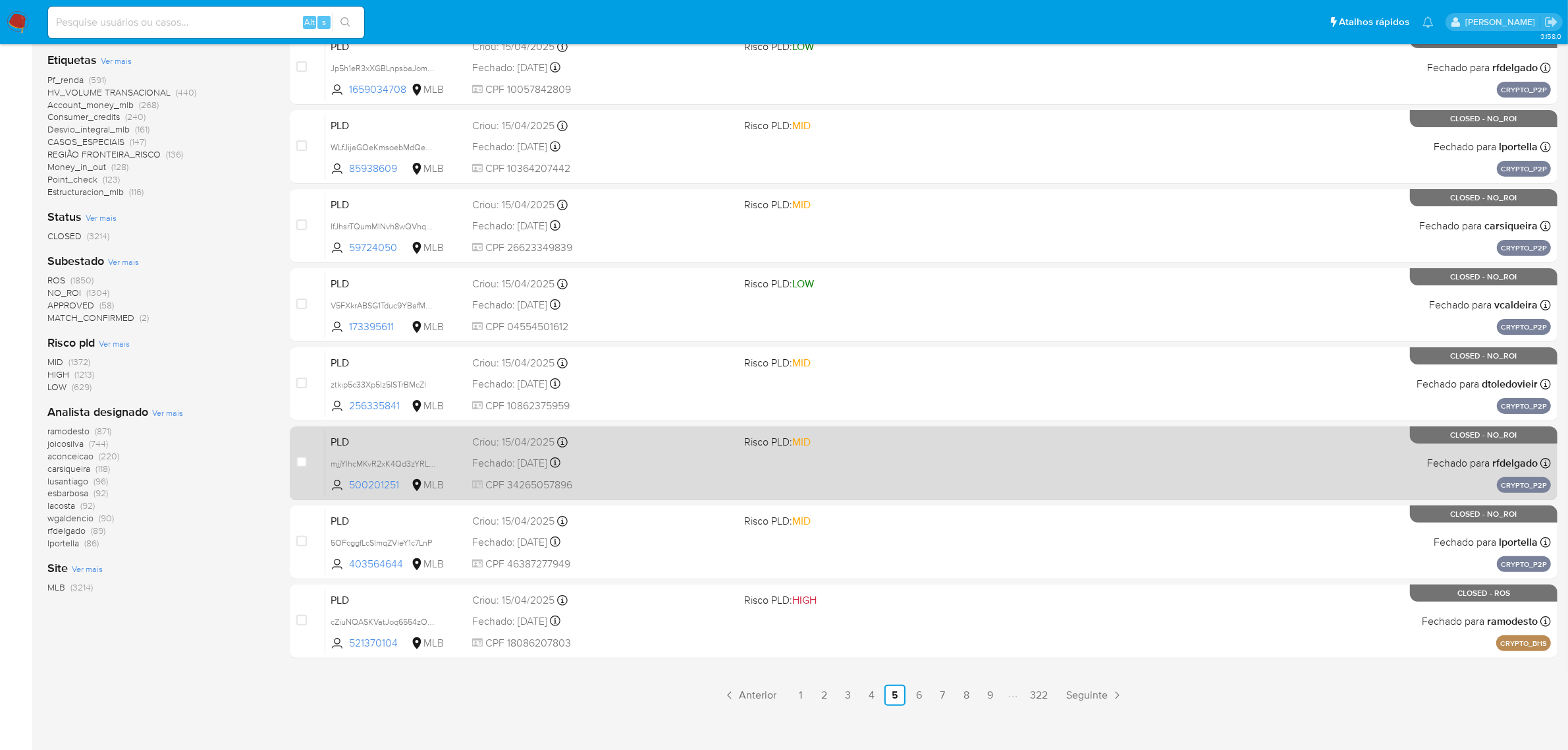
scroll to position [336, 0]
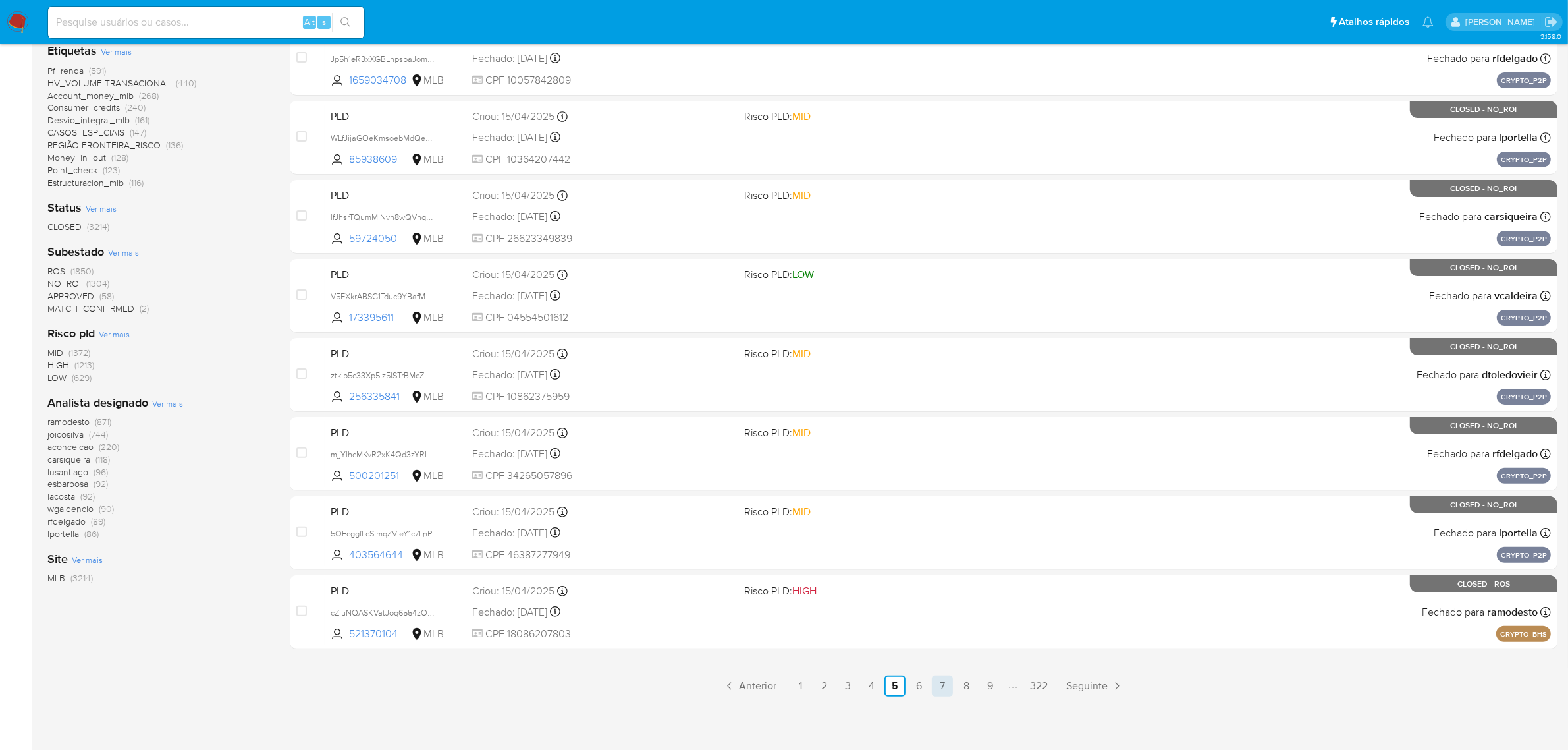
click at [942, 680] on link "7" at bounding box center [942, 686] width 21 height 21
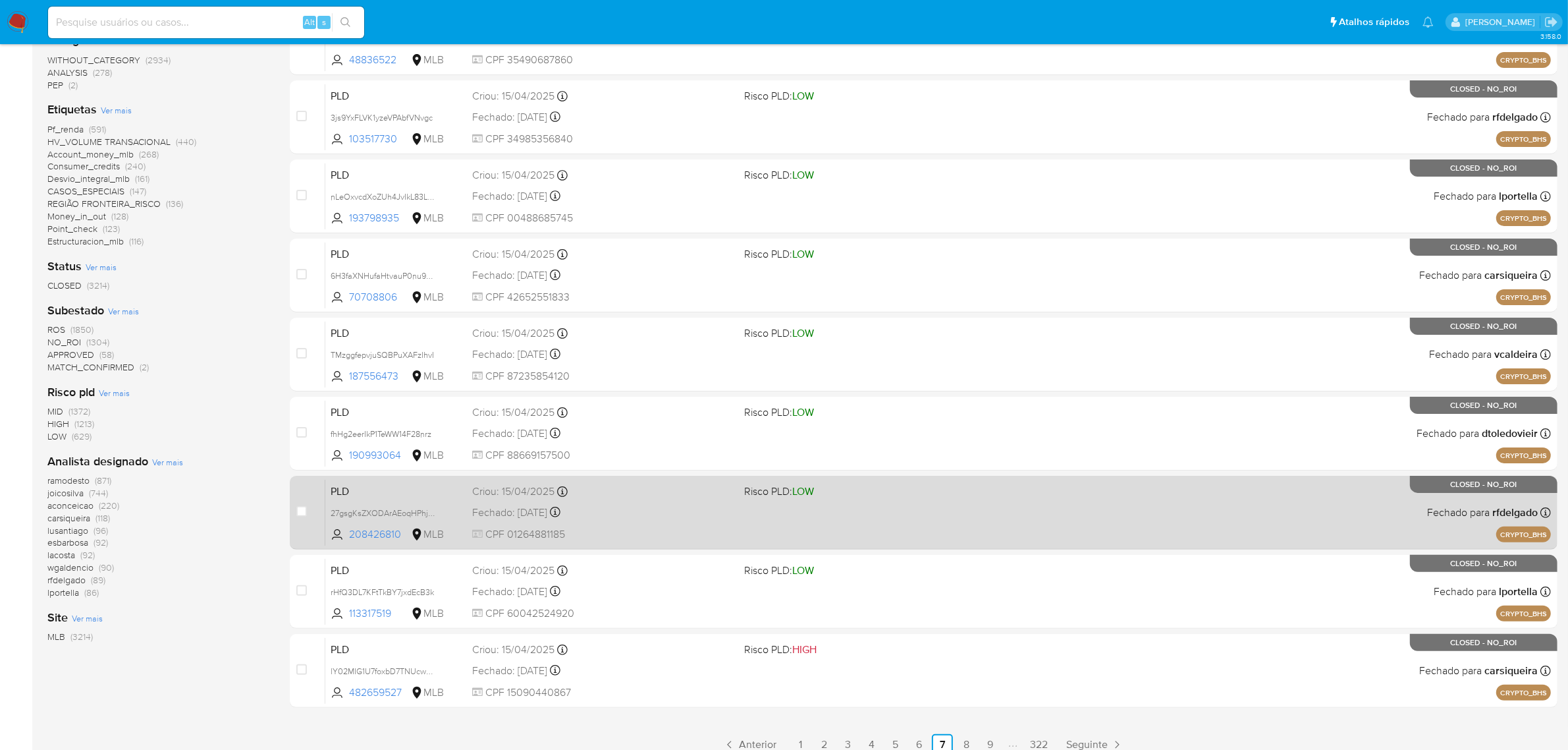
scroll to position [336, 0]
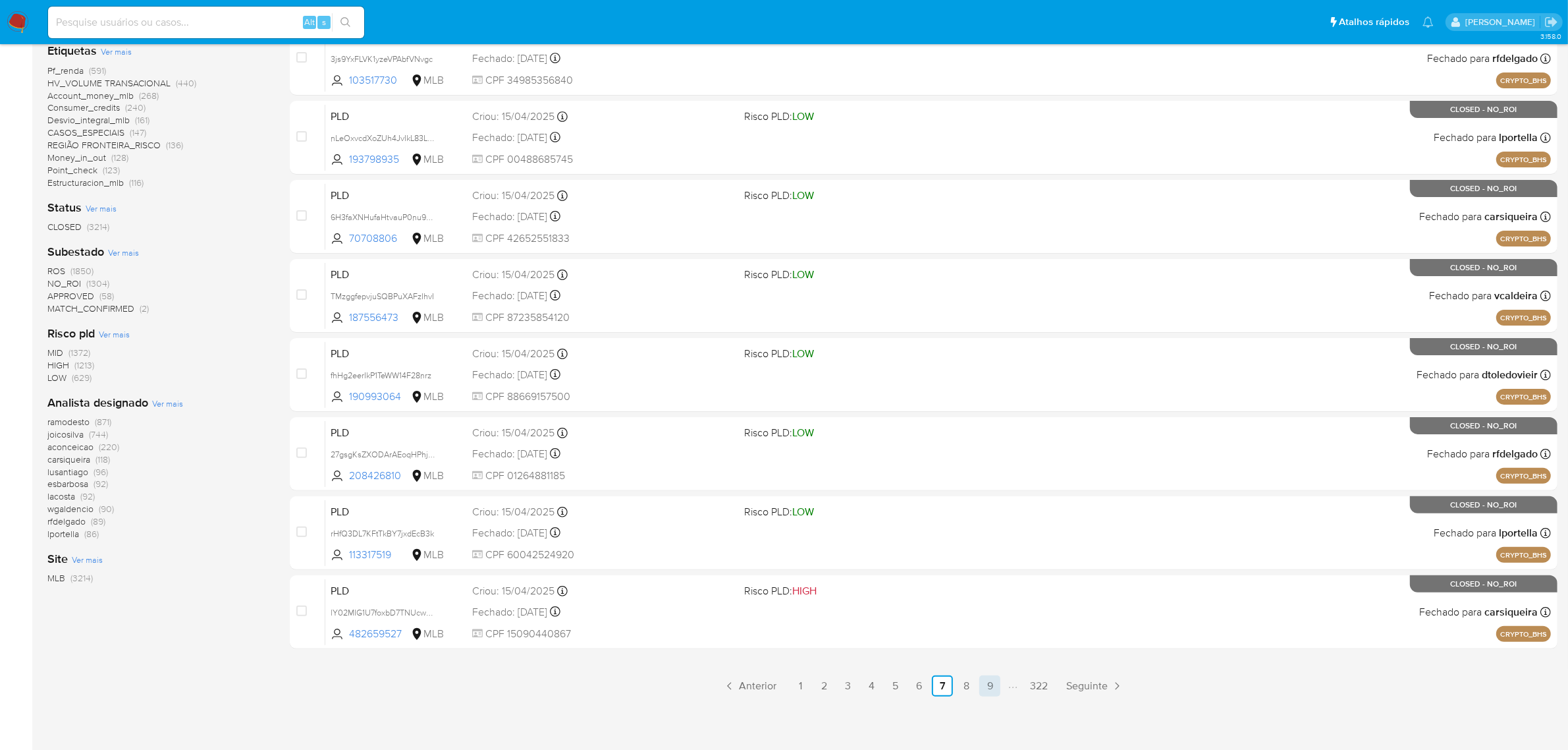
click at [996, 680] on link "9" at bounding box center [989, 686] width 21 height 21
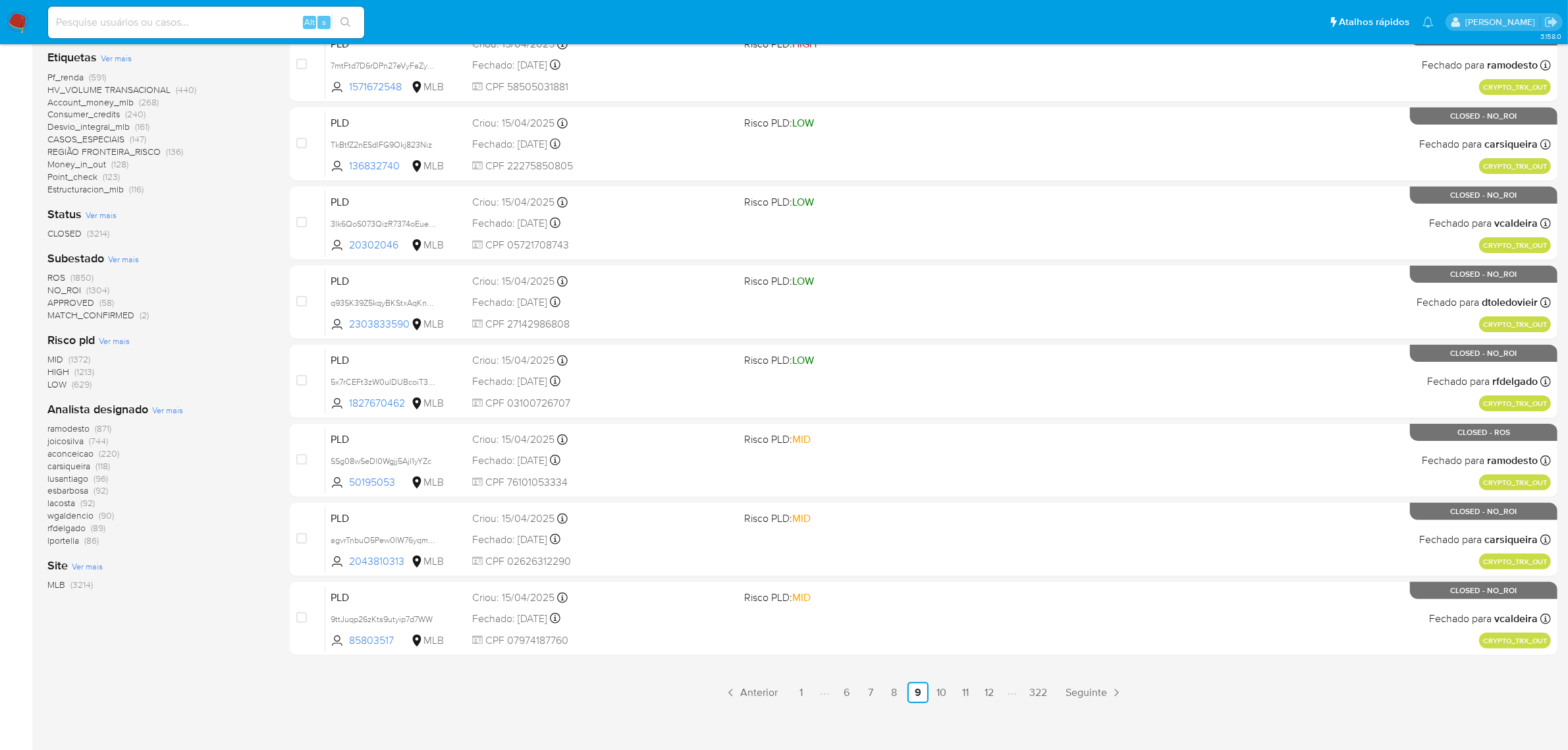
scroll to position [336, 0]
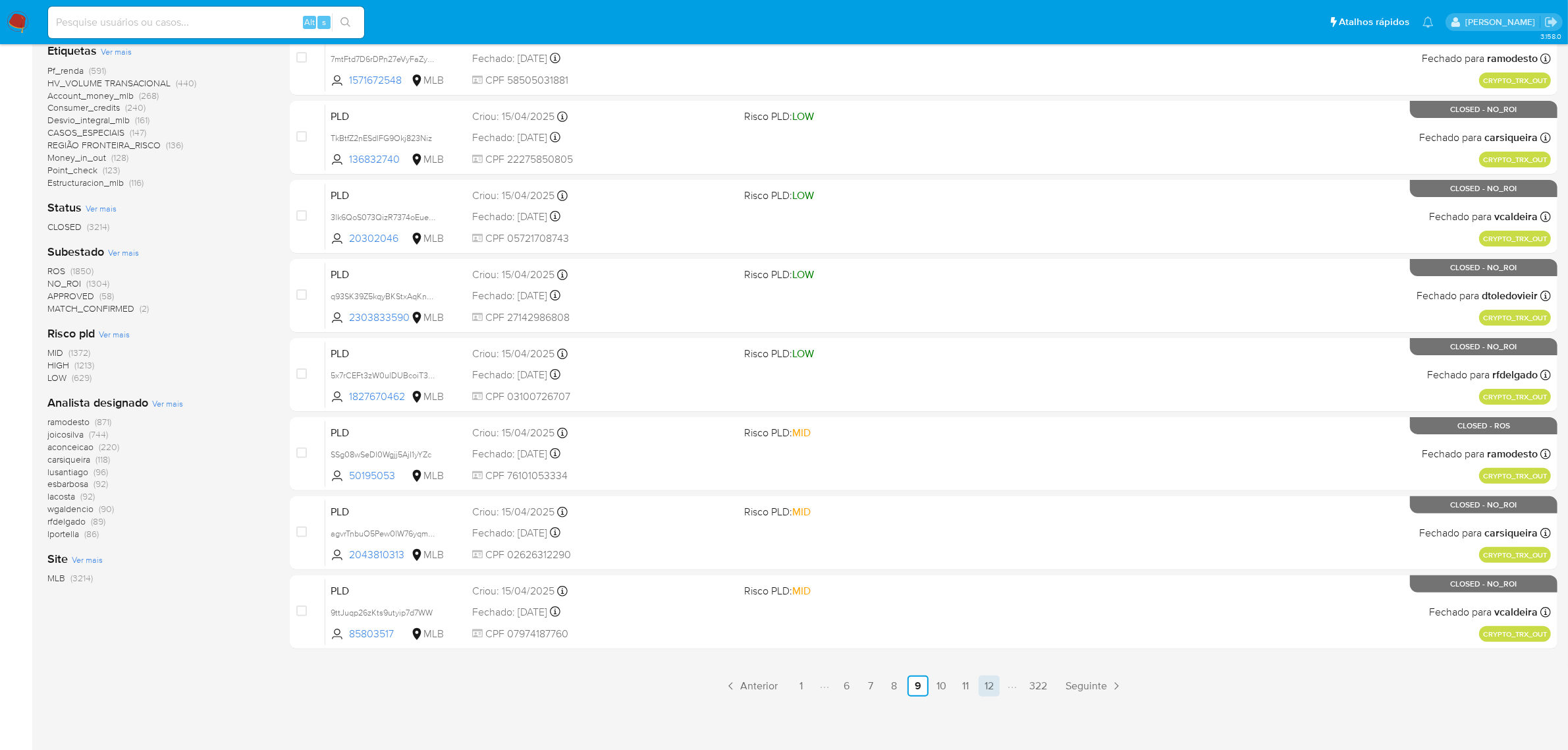
click at [991, 680] on link "12" at bounding box center [989, 686] width 21 height 21
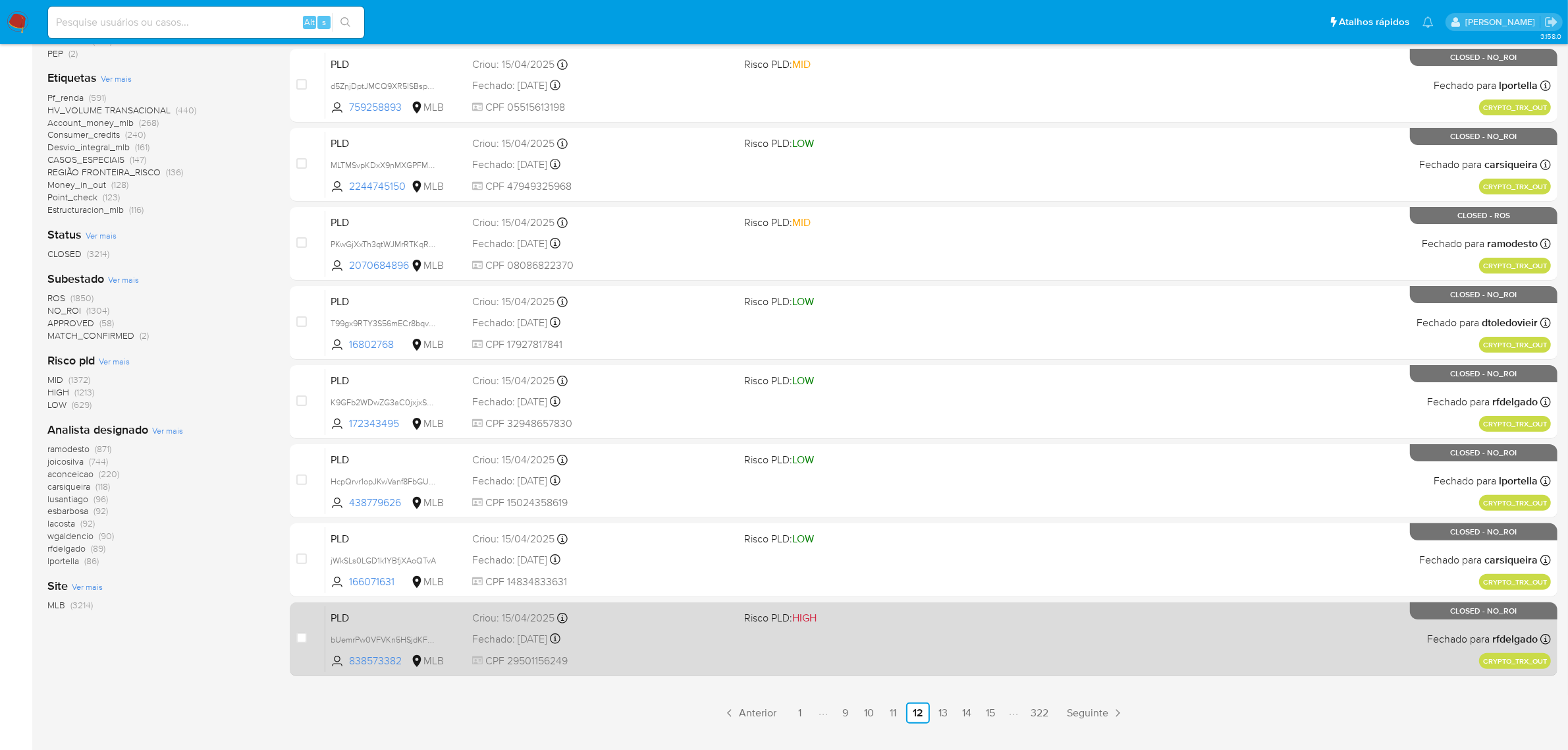
scroll to position [336, 0]
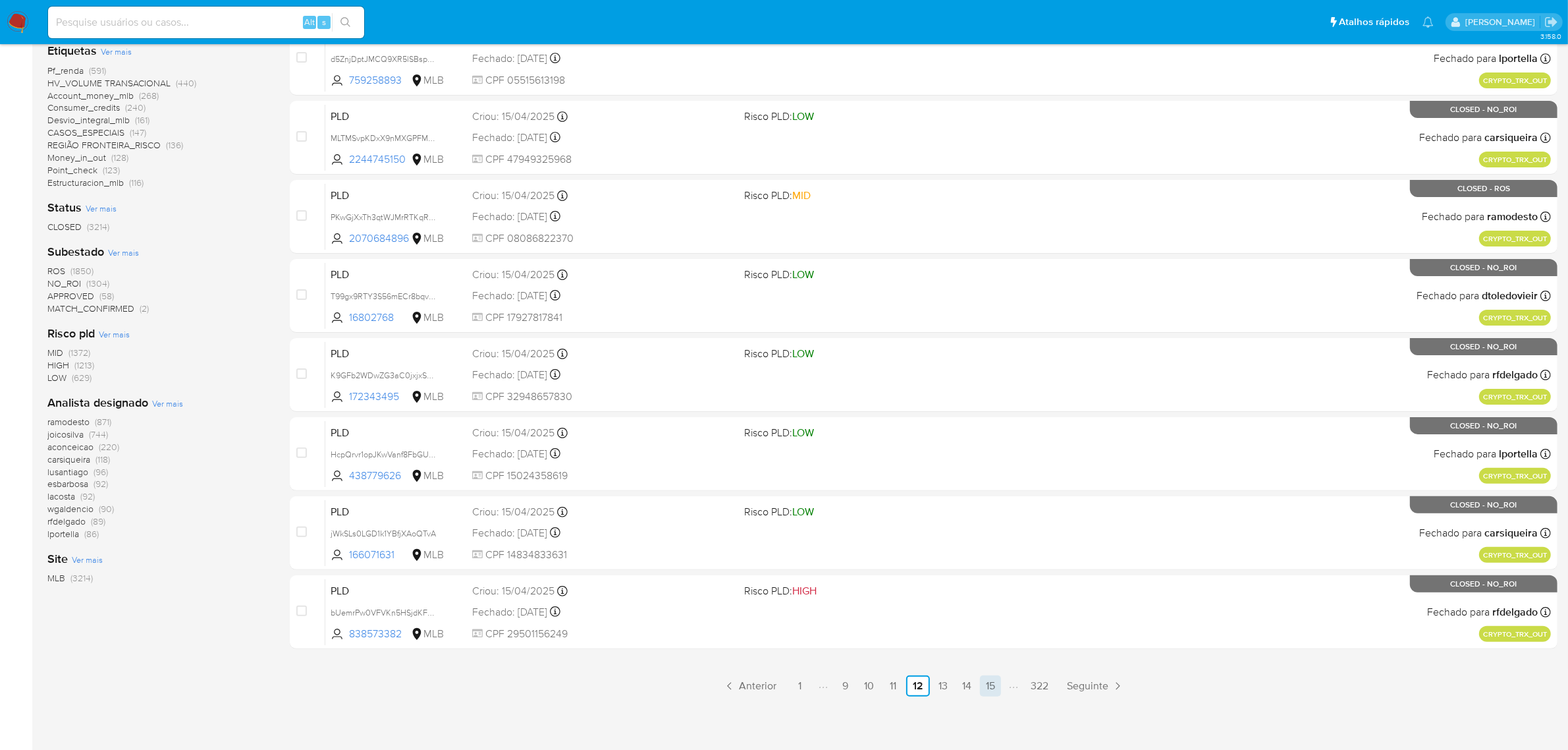
click at [996, 682] on link "15" at bounding box center [990, 686] width 21 height 21
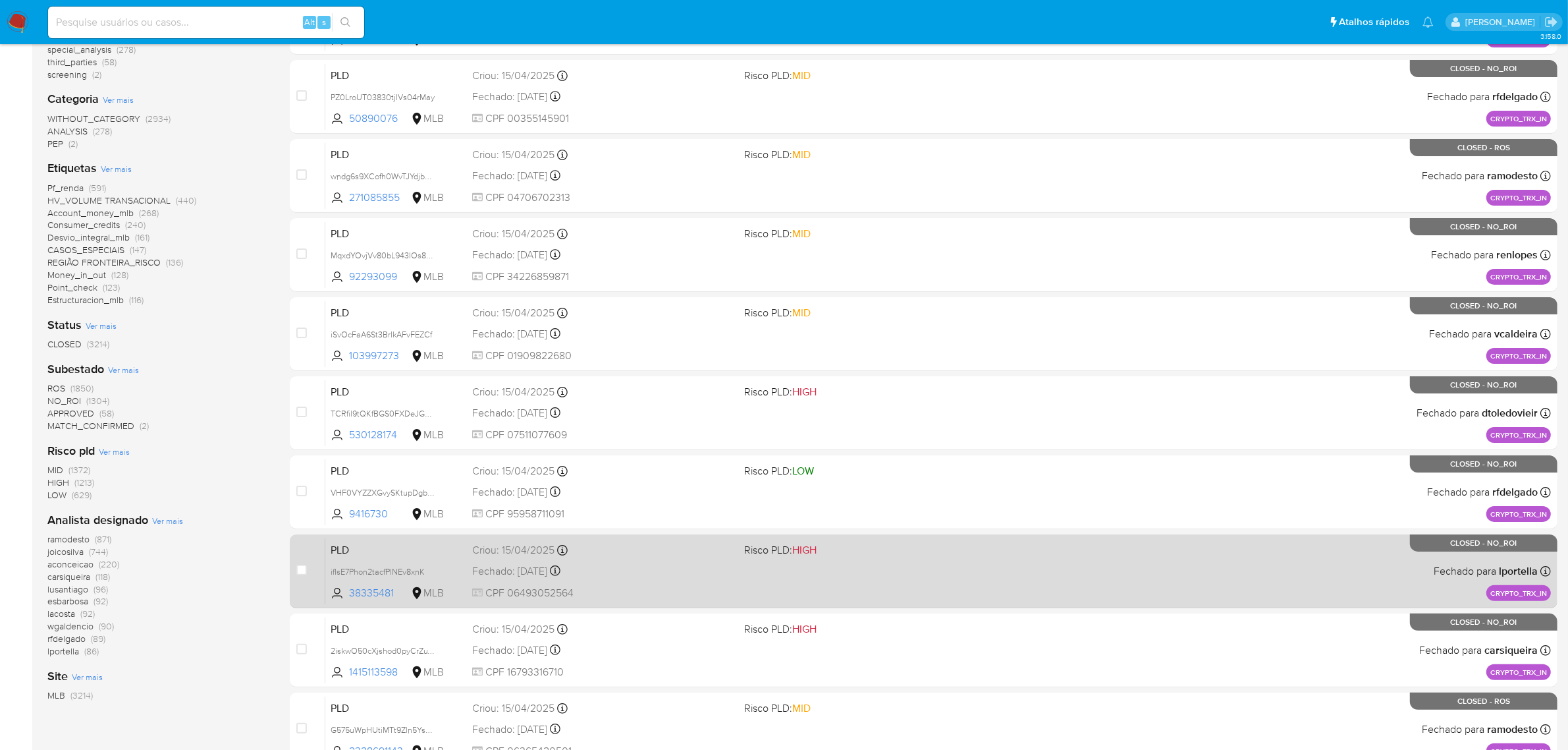
scroll to position [336, 0]
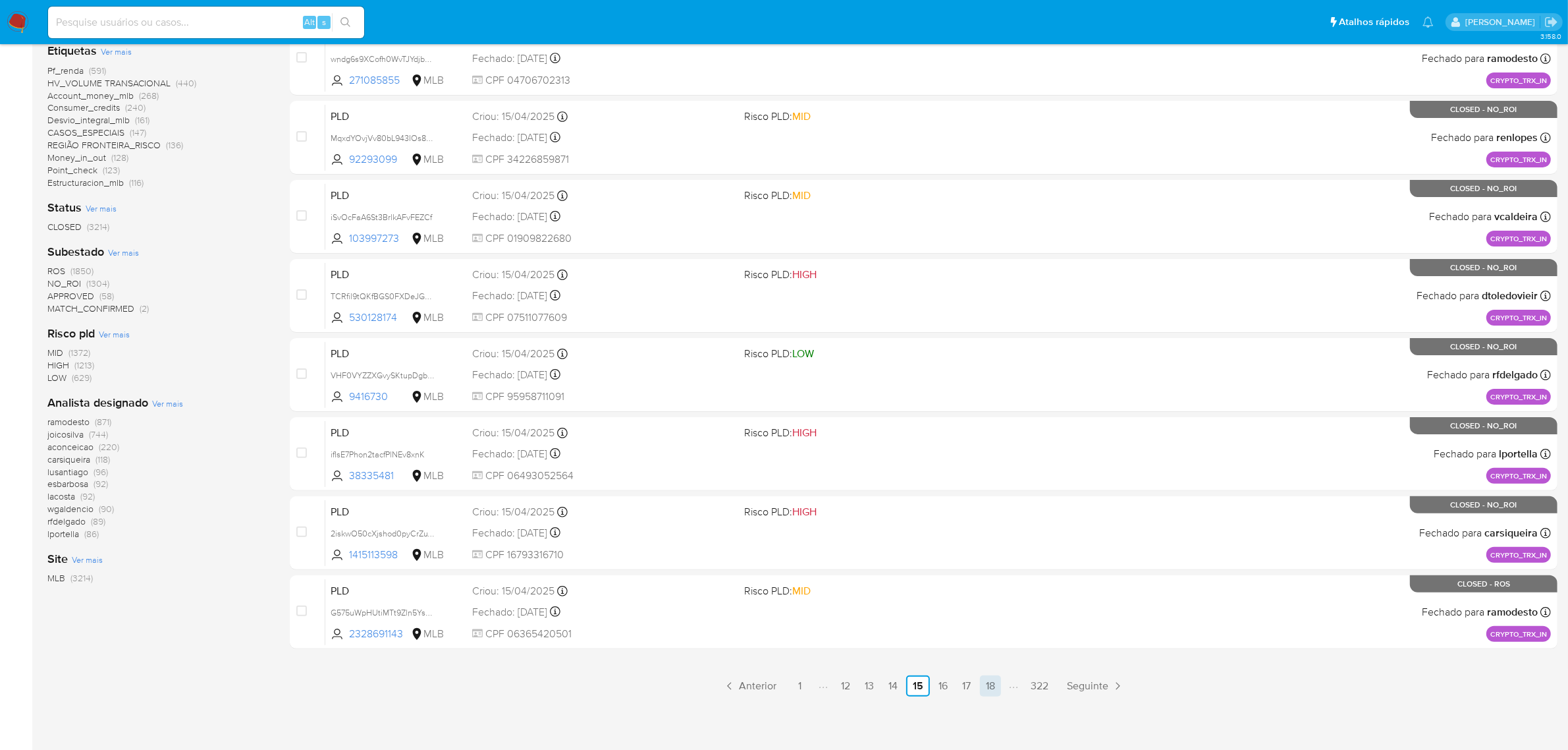
click at [989, 689] on link "18" at bounding box center [990, 686] width 21 height 21
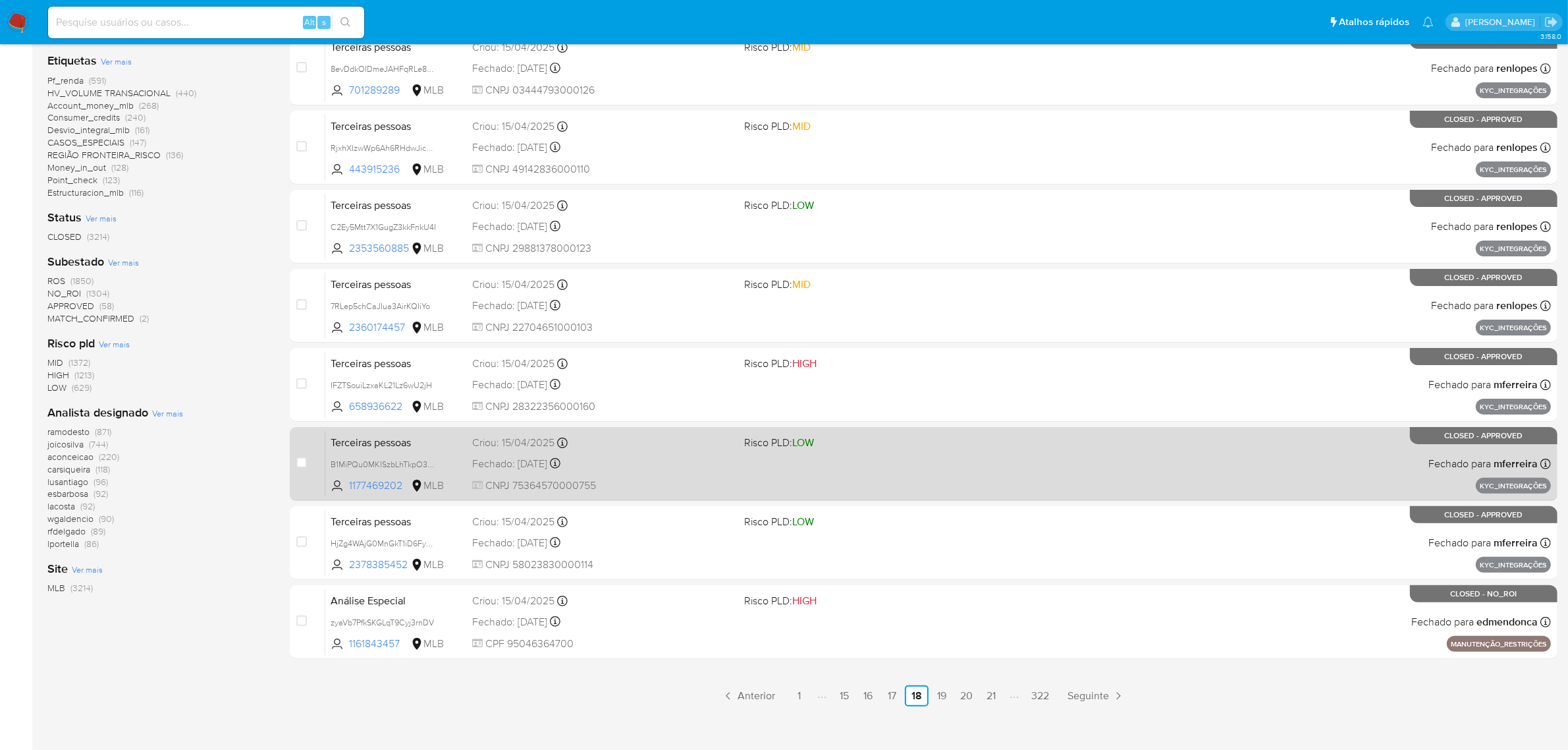
scroll to position [336, 0]
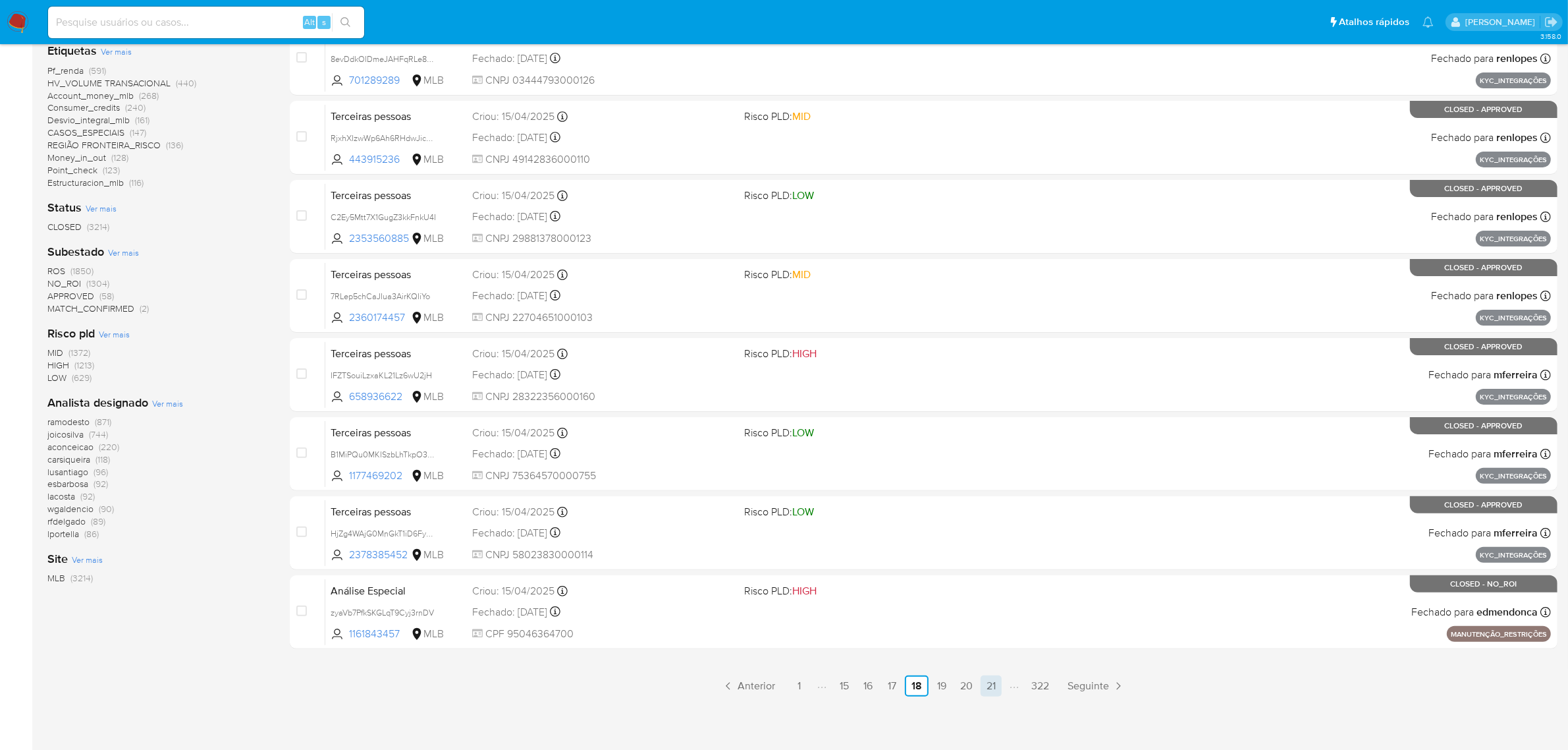
click at [992, 682] on link "21" at bounding box center [991, 686] width 21 height 21
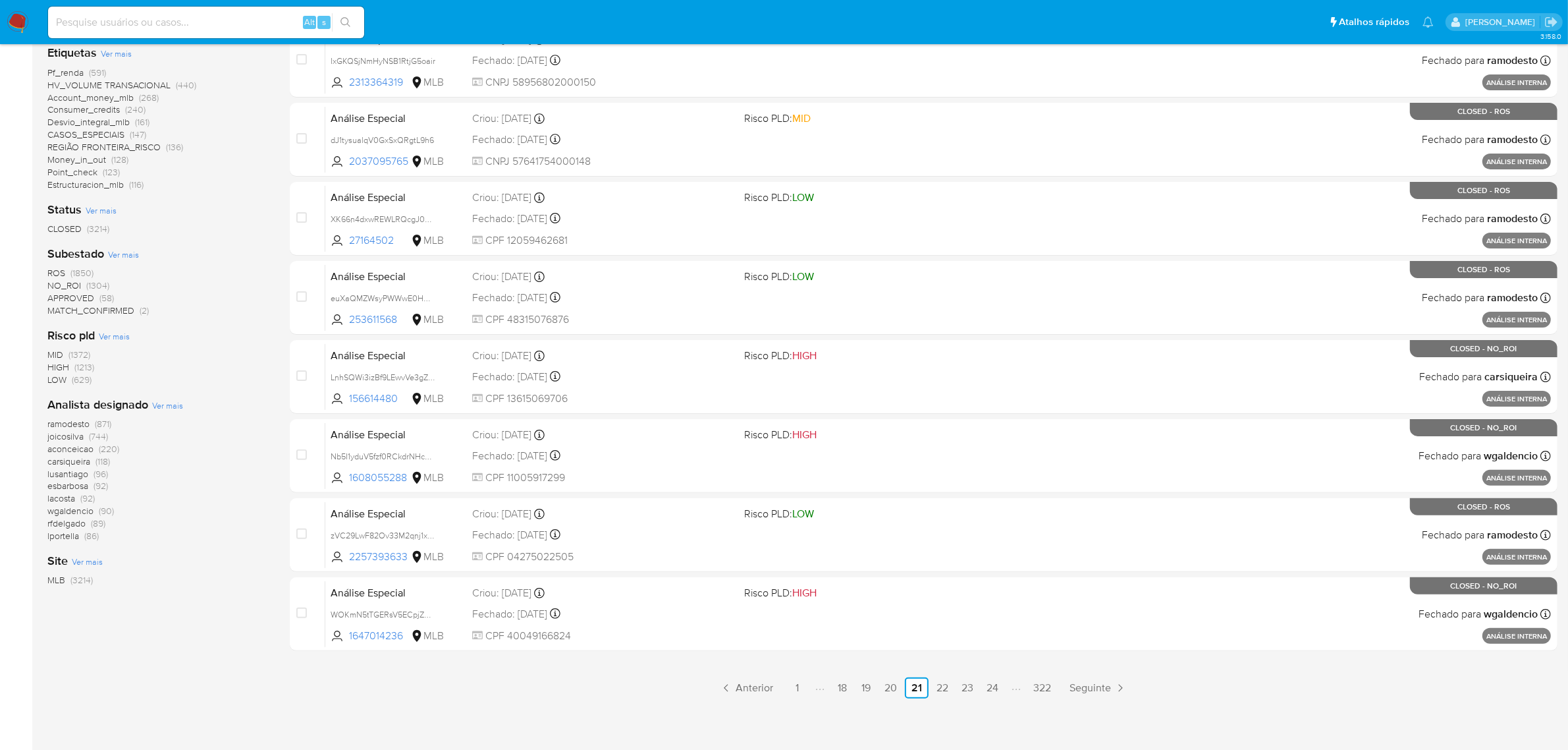
scroll to position [336, 0]
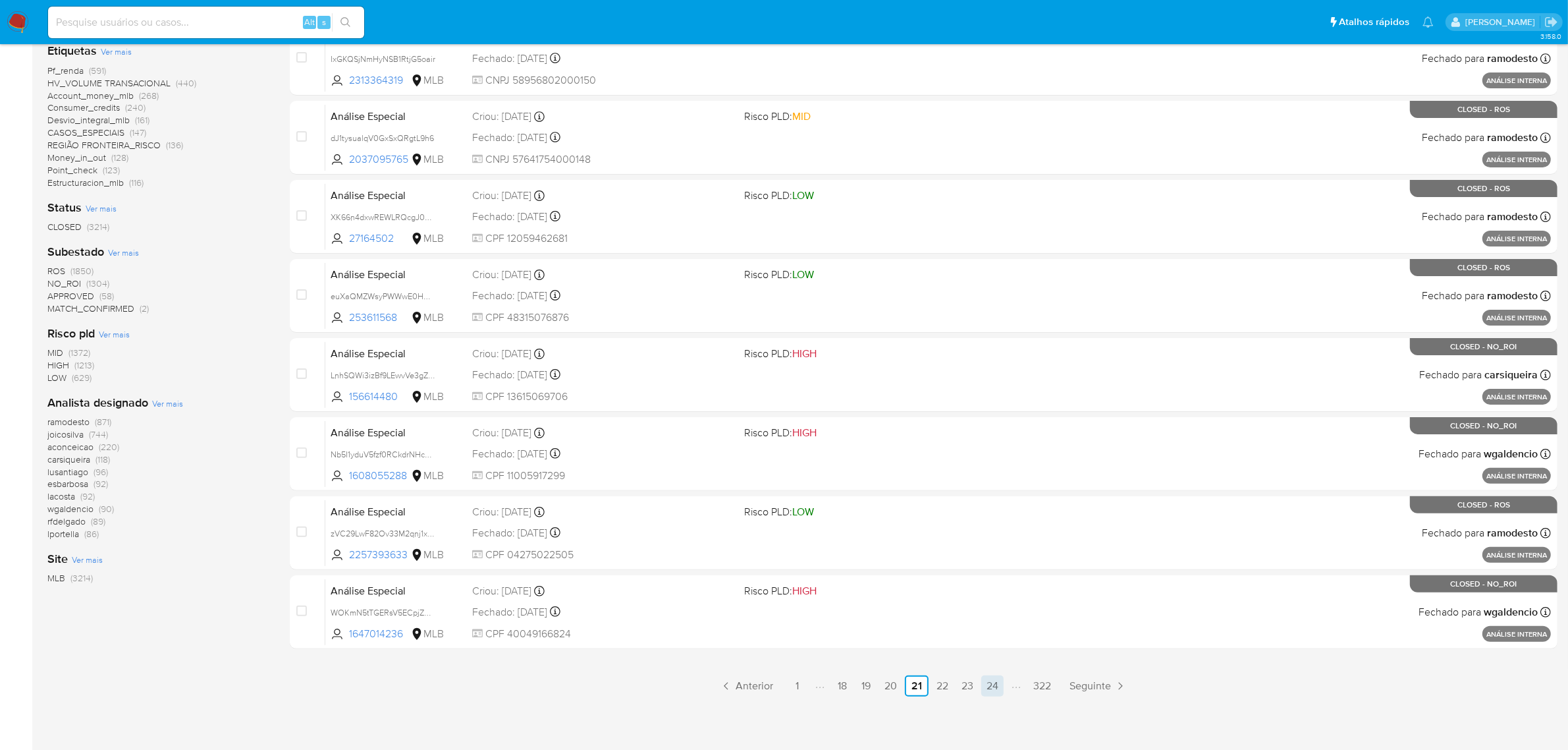
click at [996, 689] on link "24" at bounding box center [992, 686] width 23 height 21
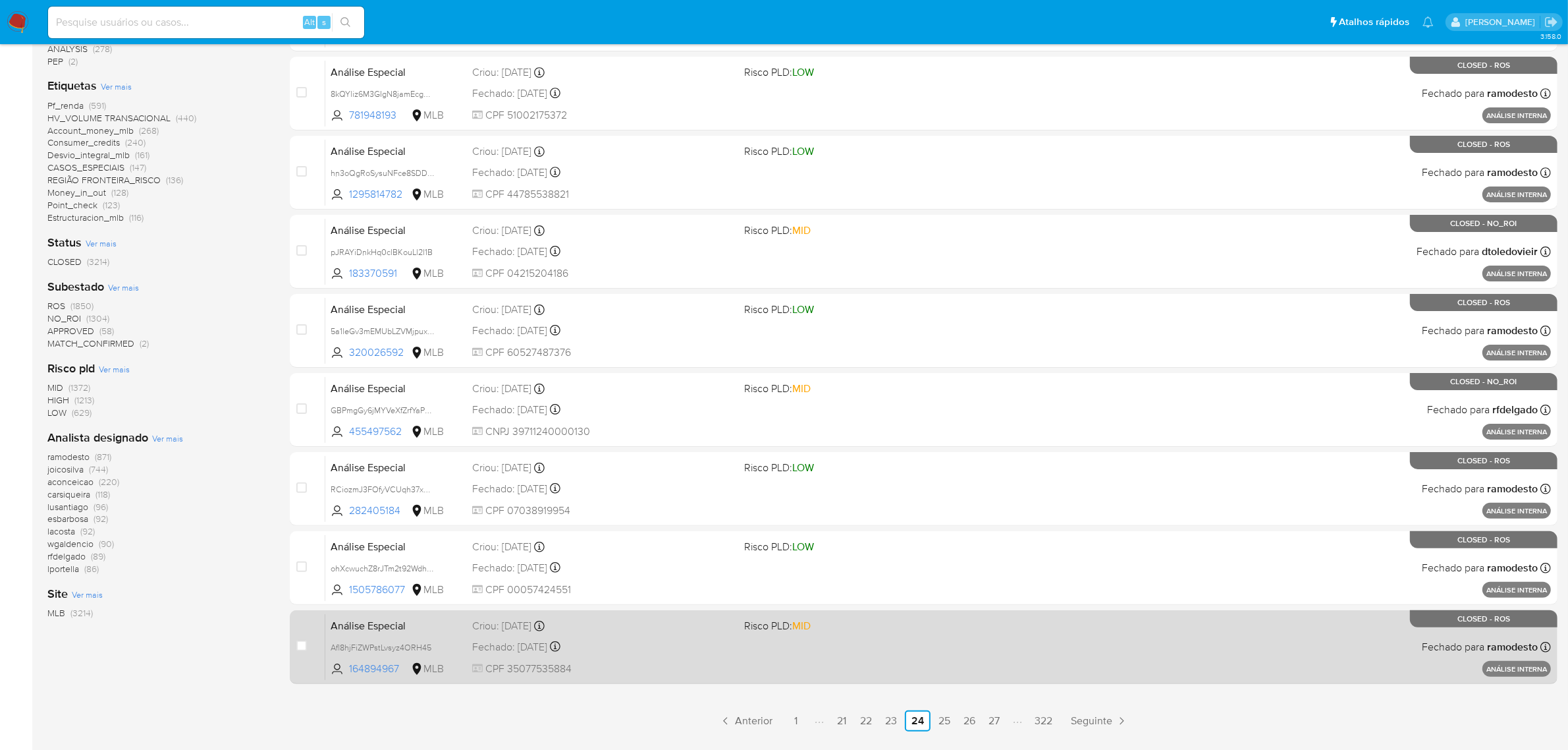
scroll to position [336, 0]
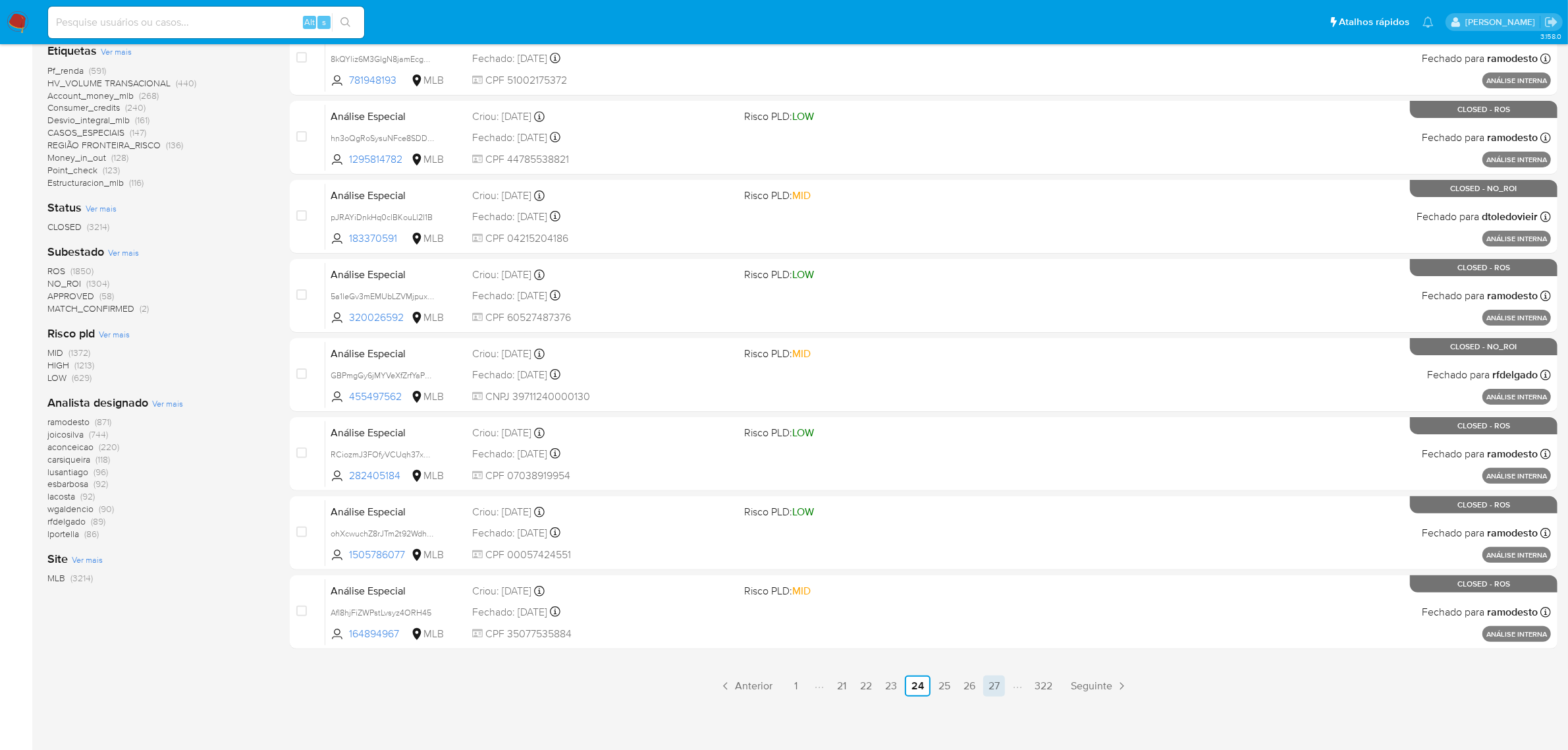
click at [993, 690] on link "27" at bounding box center [994, 686] width 22 height 21
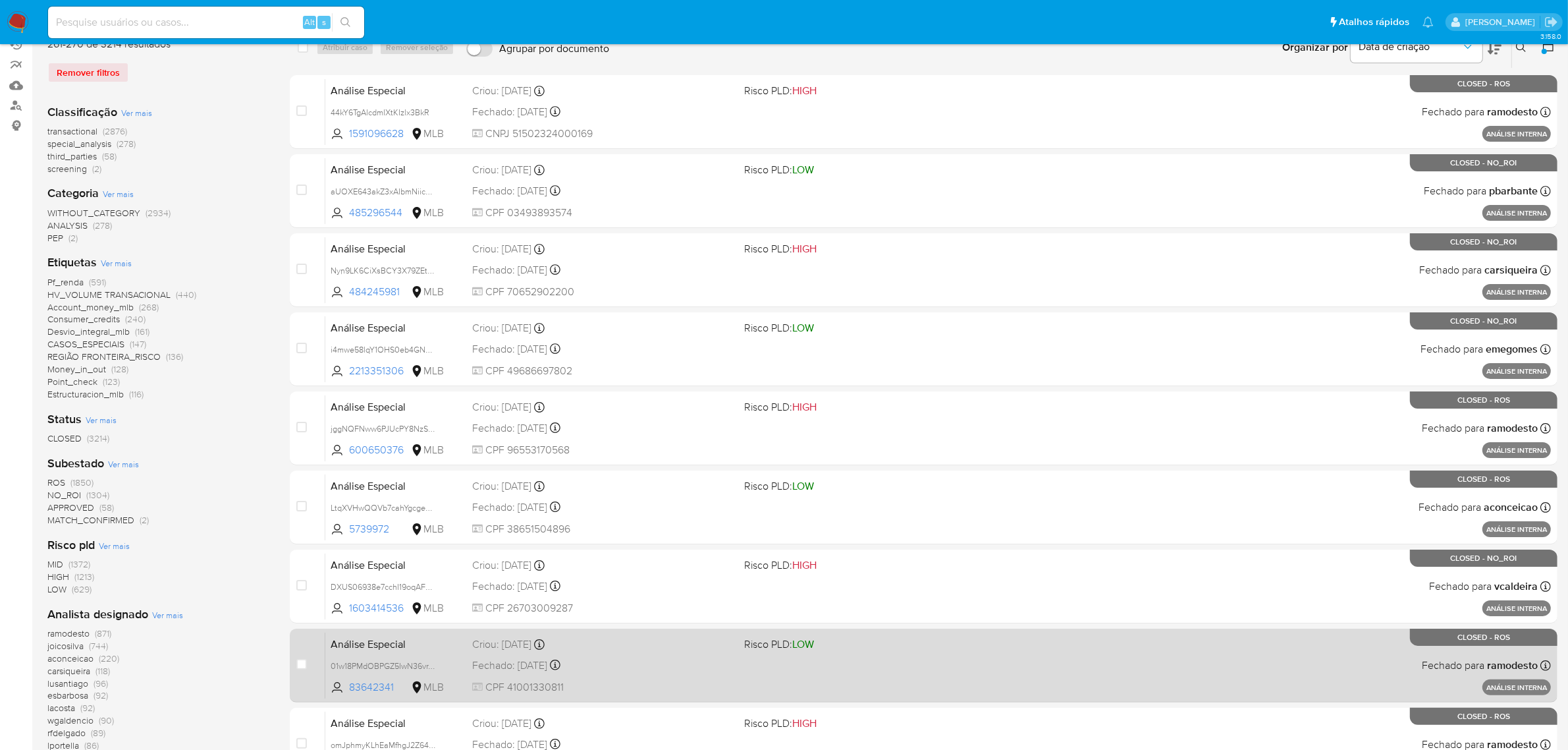
scroll to position [336, 0]
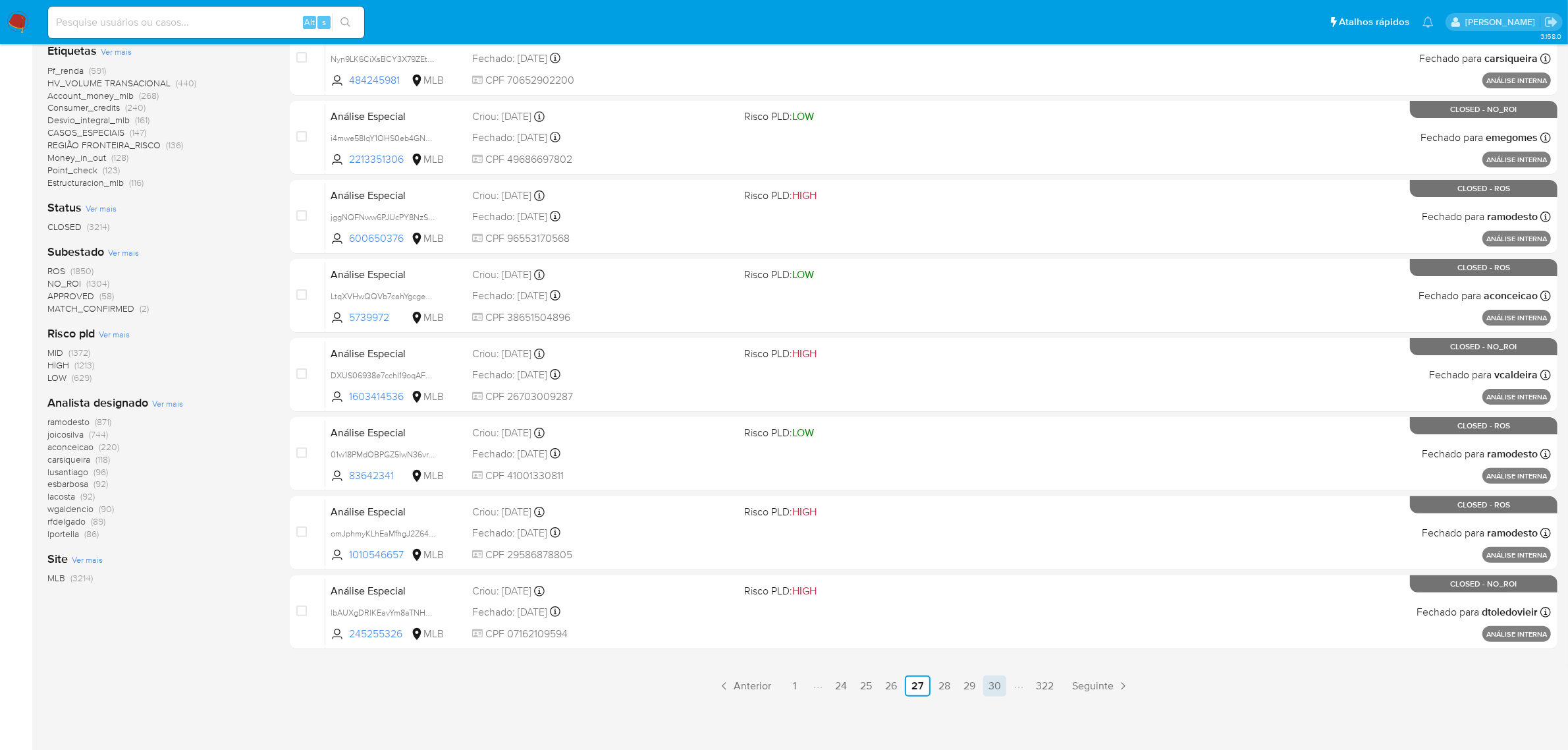
click at [1004, 678] on link "30" at bounding box center [994, 686] width 23 height 21
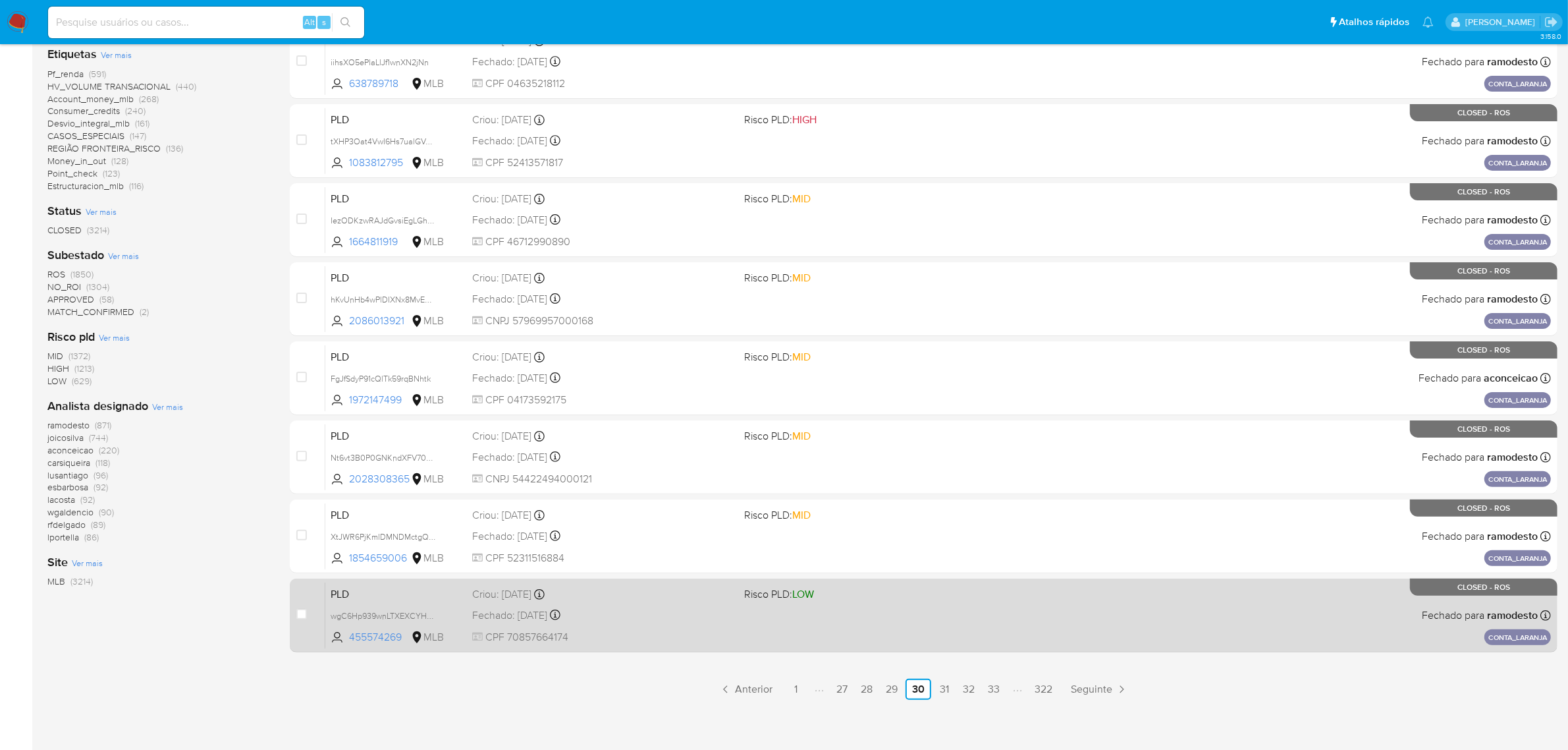
scroll to position [336, 0]
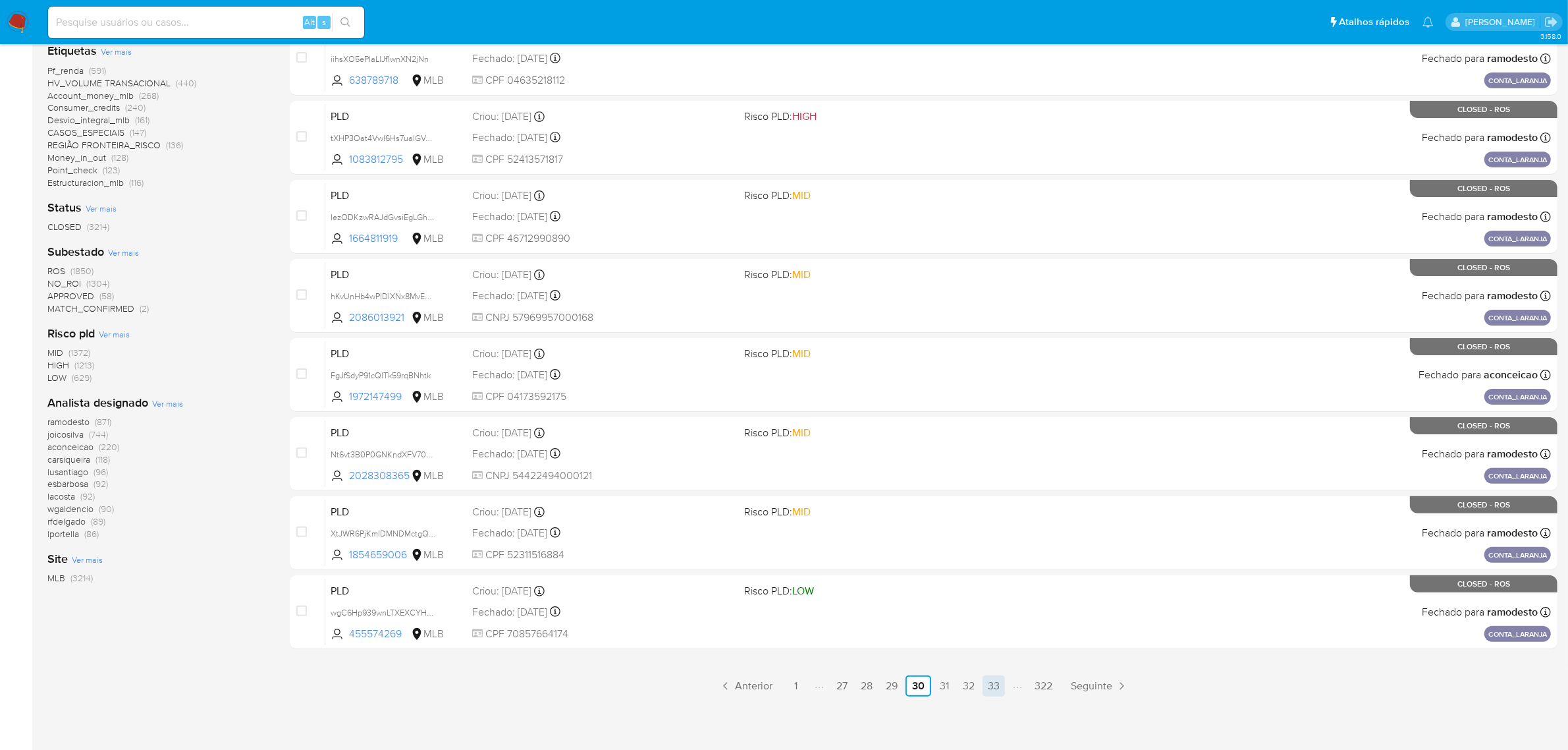
click at [994, 680] on link "33" at bounding box center [993, 686] width 23 height 21
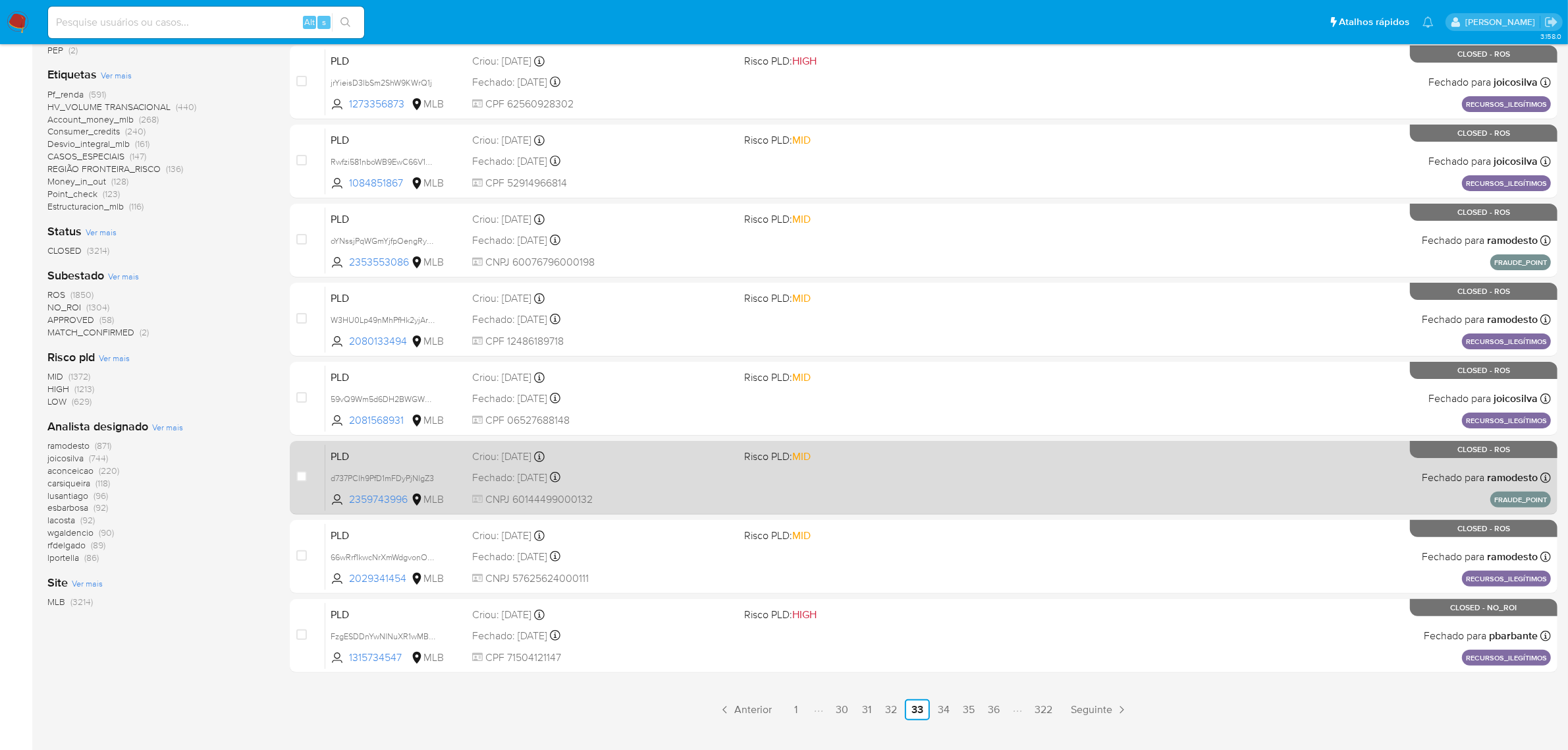
scroll to position [336, 0]
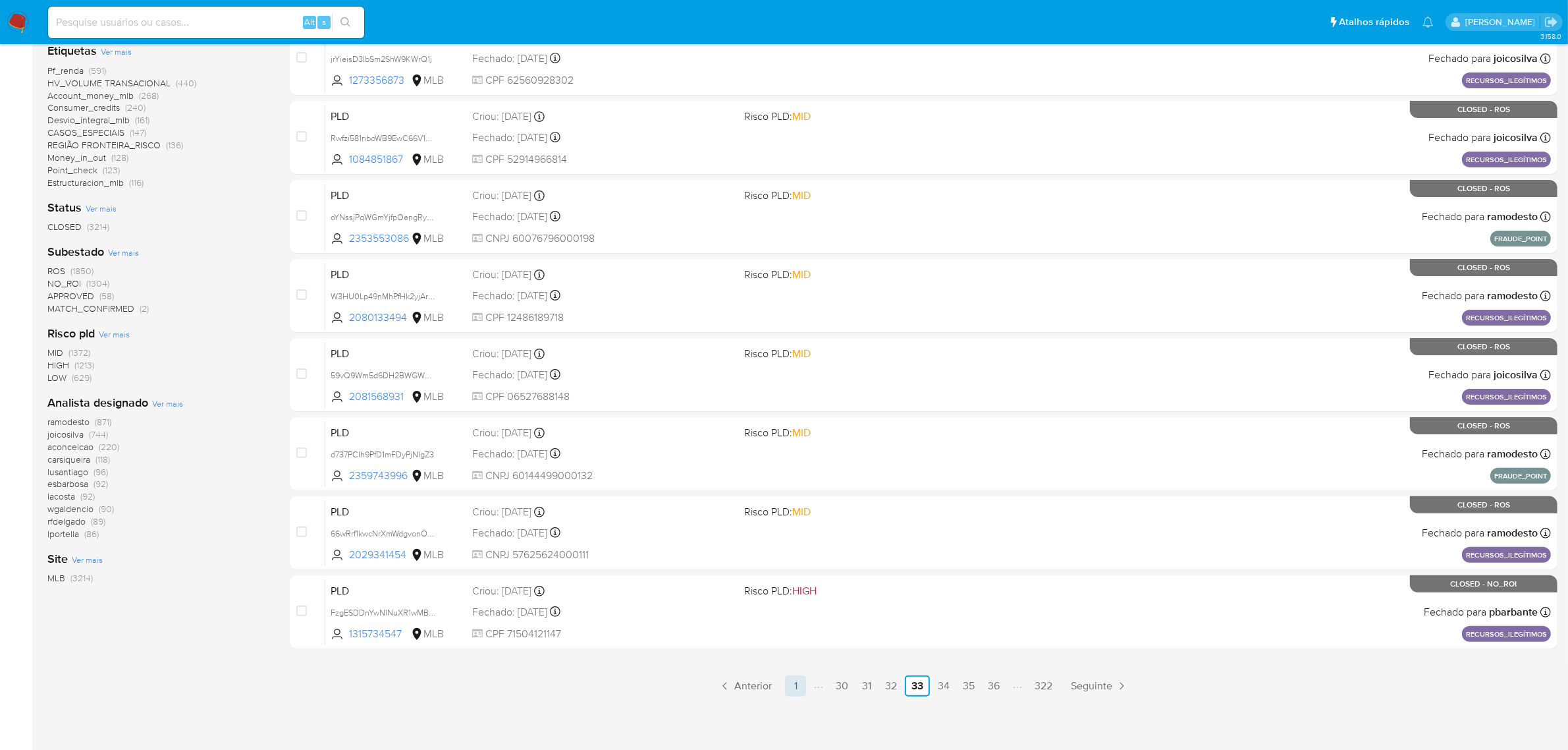
click at [800, 685] on link "1" at bounding box center [795, 686] width 21 height 21
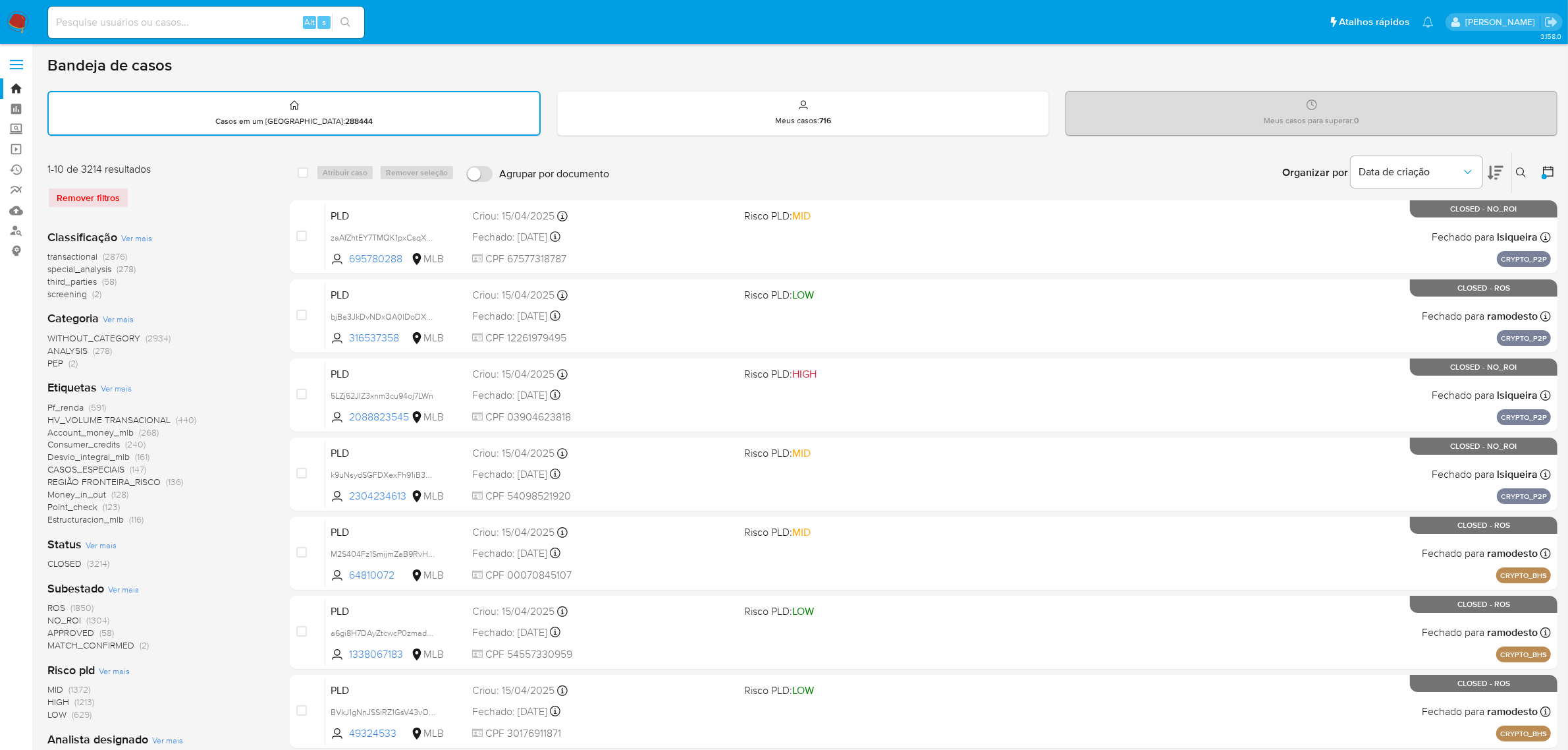
click at [1545, 174] on div at bounding box center [1545, 176] width 6 height 6
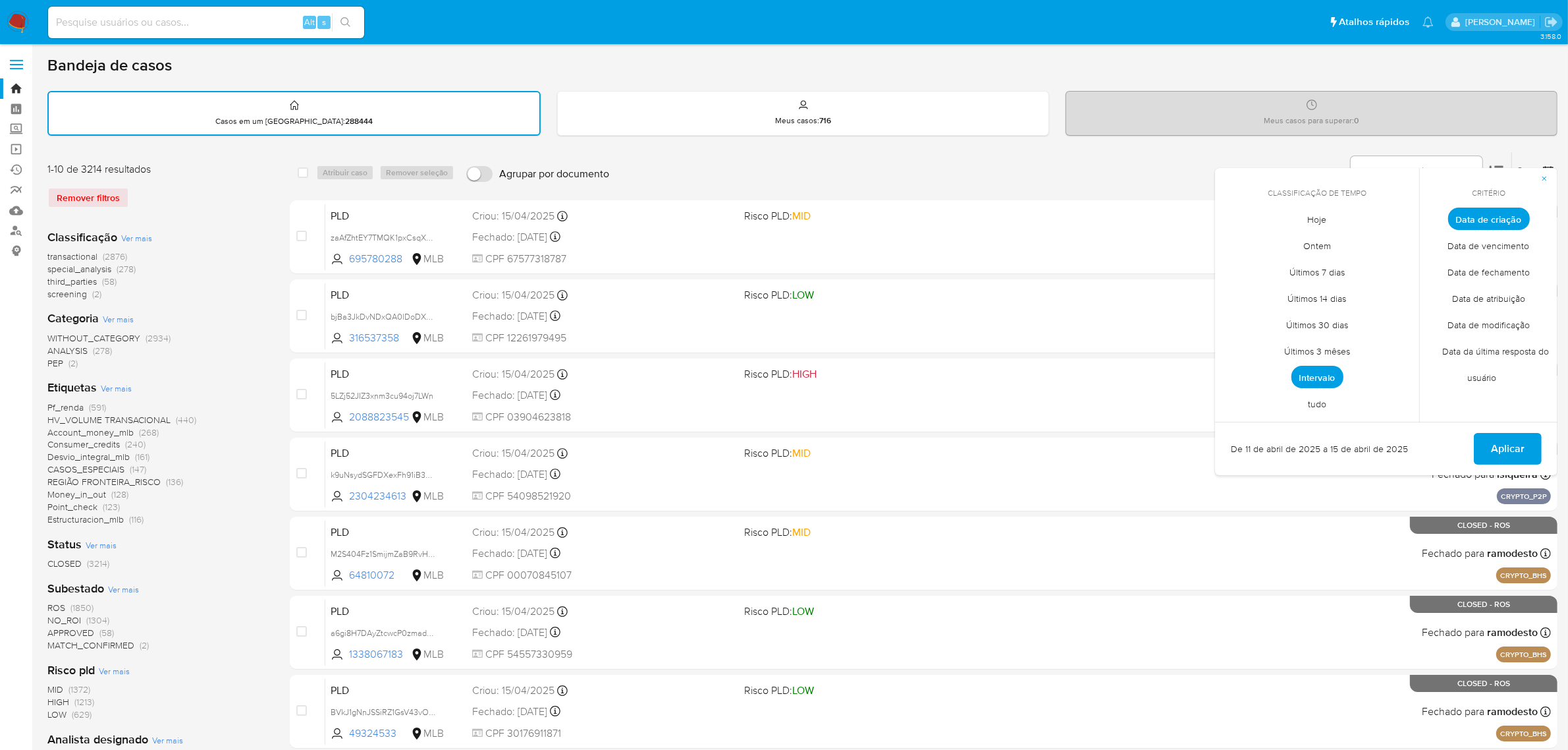
click at [1321, 370] on span "Intervalo" at bounding box center [1318, 377] width 52 height 23
click at [1397, 317] on button "13" at bounding box center [1396, 318] width 21 height 21
click at [1396, 320] on button "13" at bounding box center [1396, 318] width 21 height 21
click at [1509, 443] on span "Aplicar" at bounding box center [1507, 450] width 34 height 29
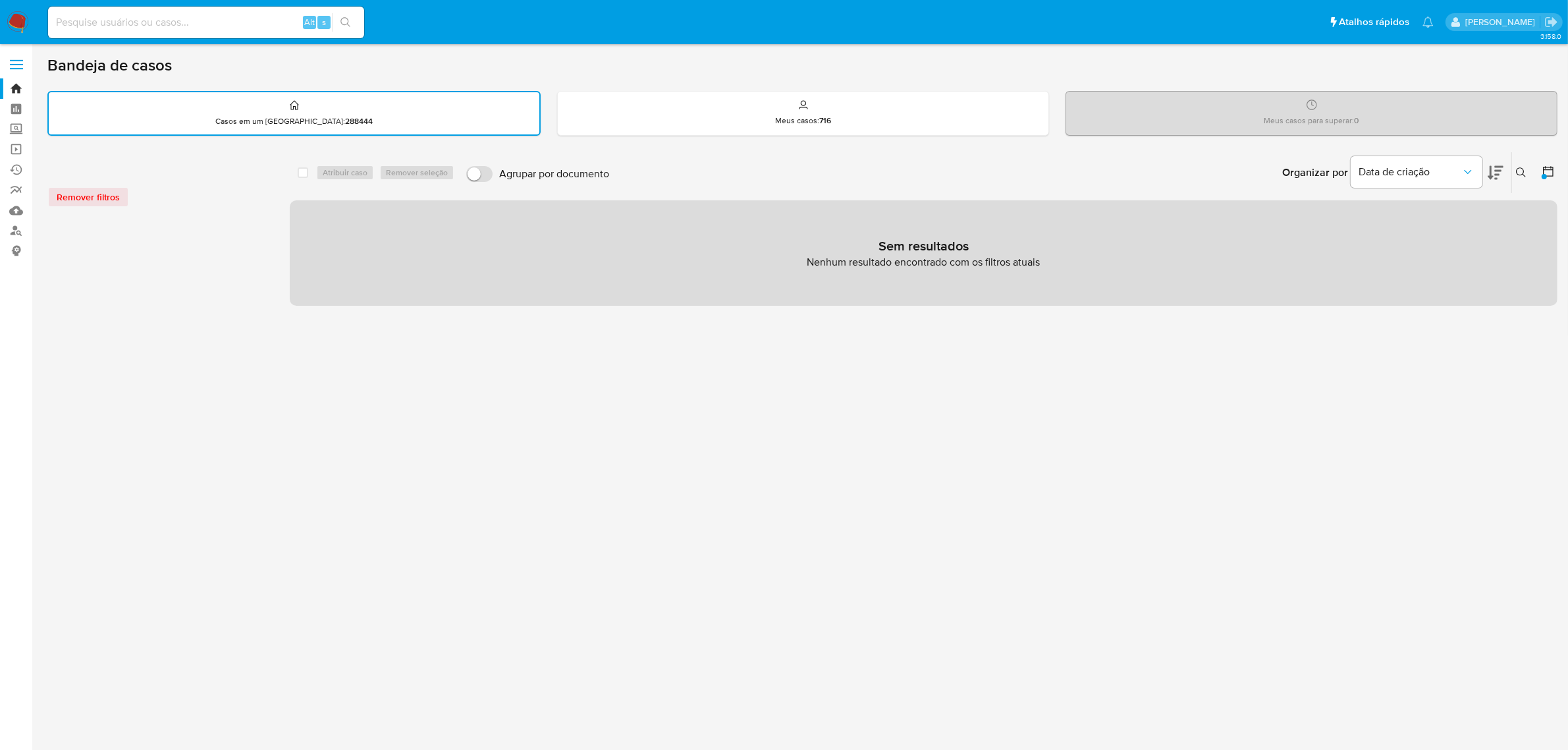
click at [1547, 170] on icon at bounding box center [1548, 171] width 13 height 13
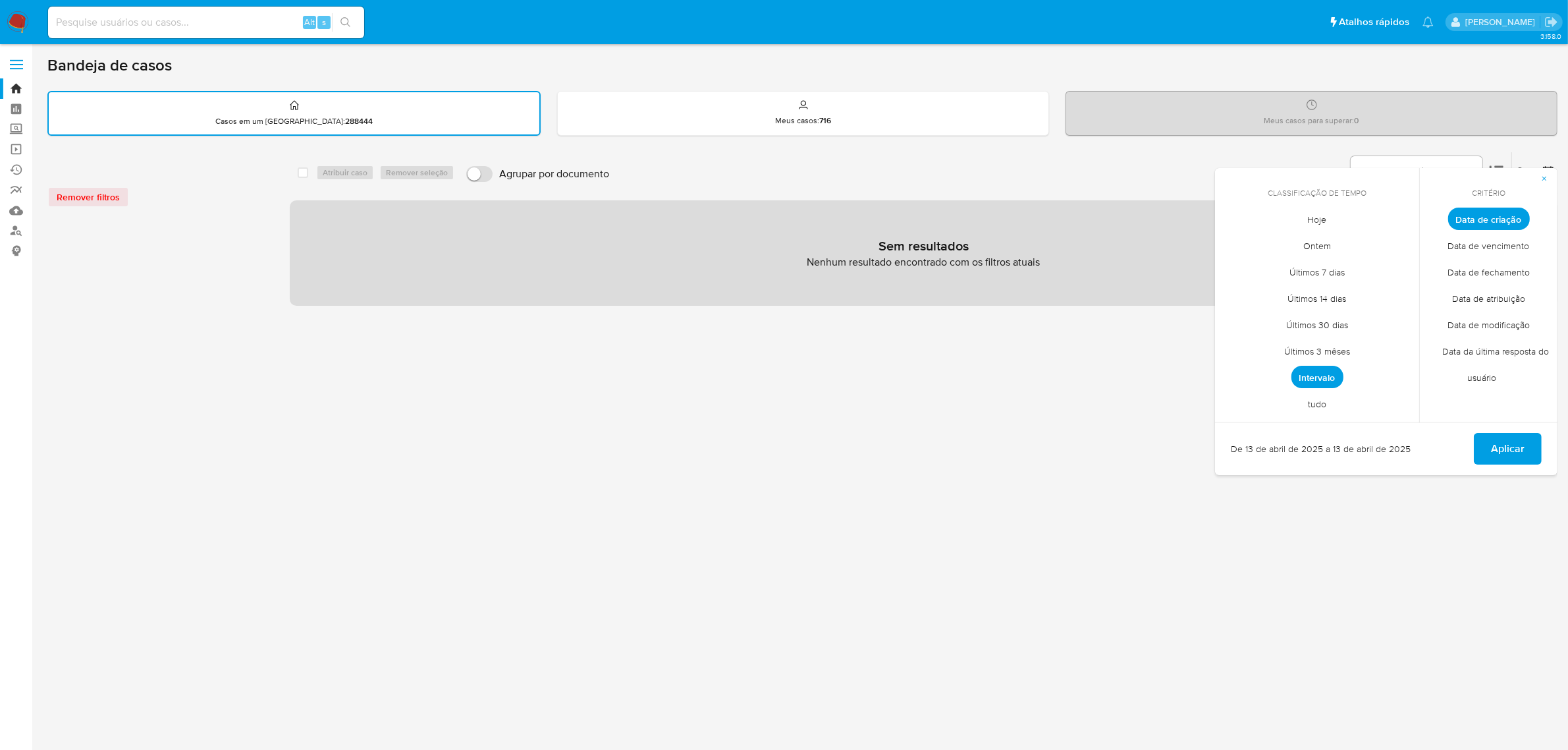
click at [1317, 370] on span "Intervalo" at bounding box center [1318, 377] width 52 height 23
click at [1239, 343] on button "14" at bounding box center [1238, 345] width 21 height 21
click at [1488, 434] on button "Aplicar" at bounding box center [1507, 450] width 68 height 32
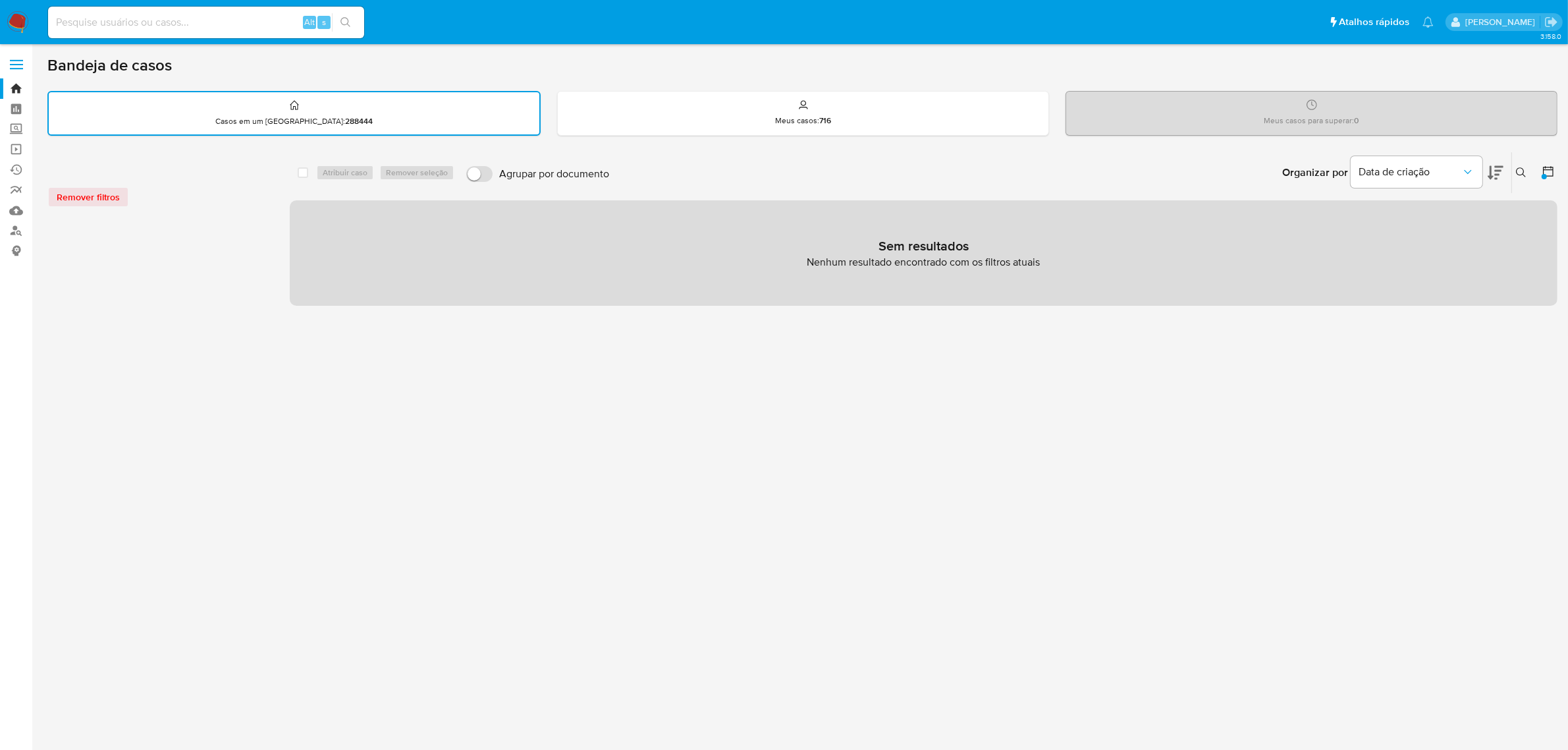
click at [1545, 172] on icon at bounding box center [1548, 171] width 13 height 13
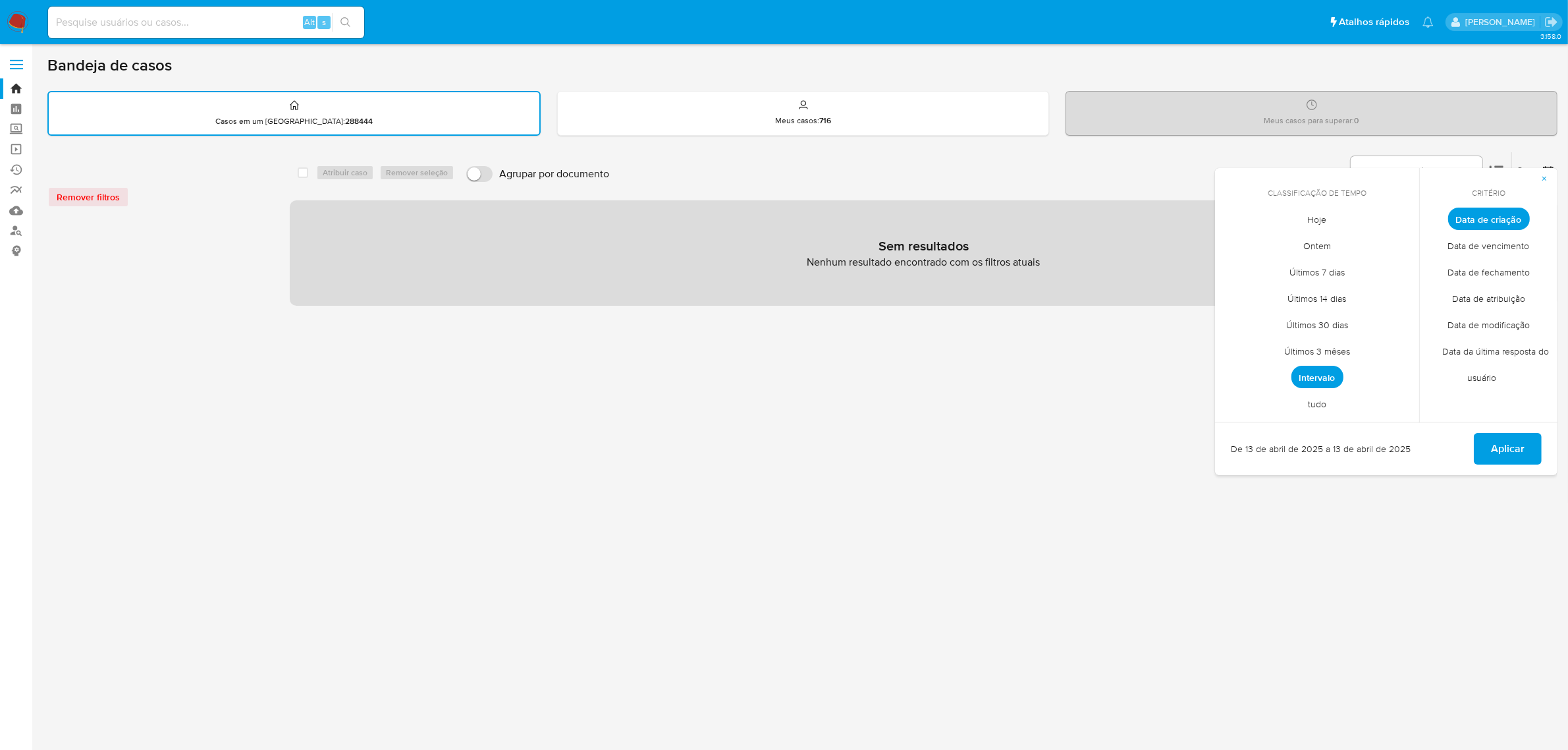
click at [1325, 380] on span "Intervalo" at bounding box center [1318, 377] width 52 height 23
click at [1396, 245] on icon "Mes siguiente" at bounding box center [1399, 243] width 16 height 16
click at [1347, 339] on button "13" at bounding box center [1343, 345] width 21 height 21
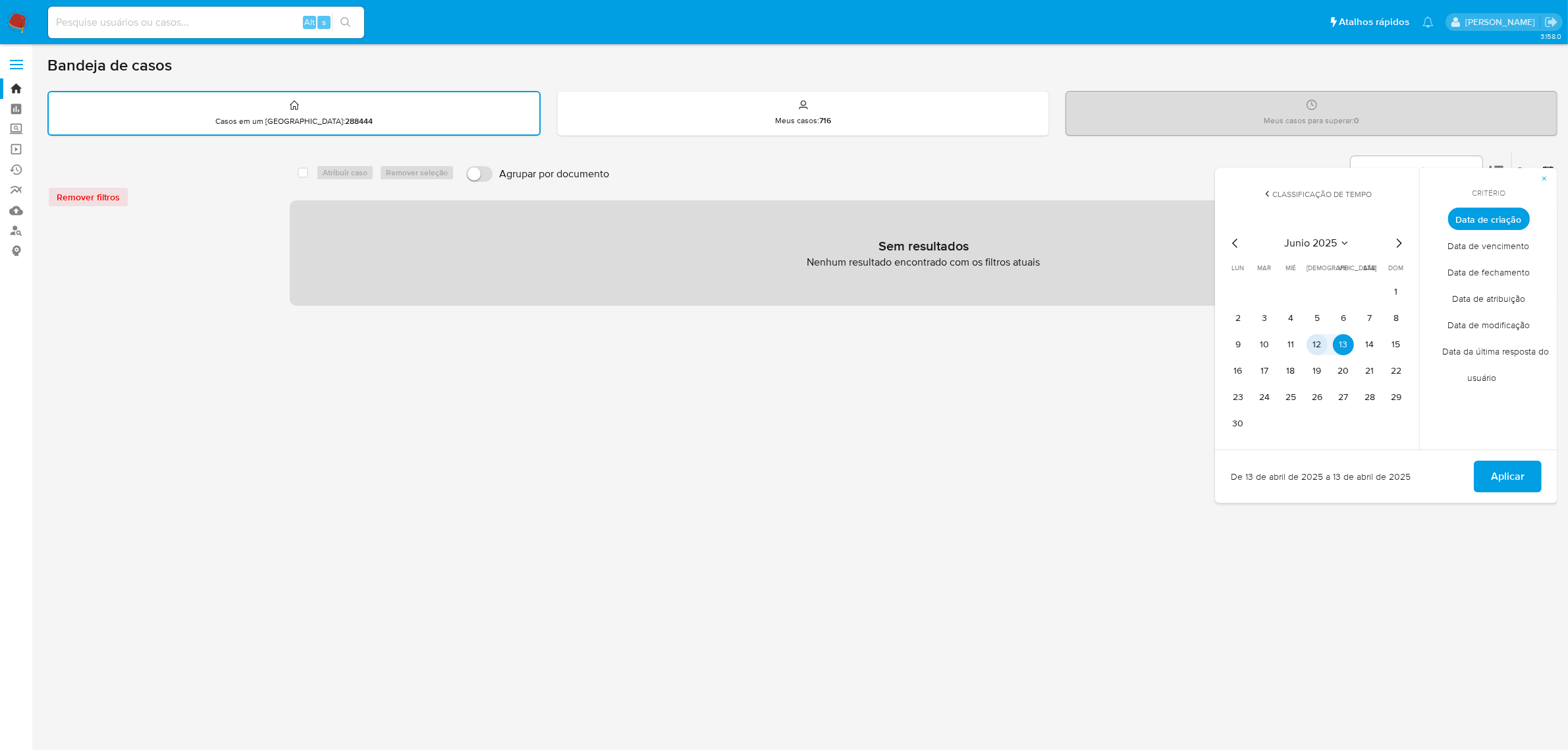
click at [1321, 343] on button "12" at bounding box center [1317, 345] width 21 height 21
click at [1341, 341] on button "13" at bounding box center [1343, 345] width 21 height 21
click at [1318, 340] on button "12" at bounding box center [1317, 345] width 21 height 21
click at [1515, 473] on span "Aplicar" at bounding box center [1507, 476] width 34 height 29
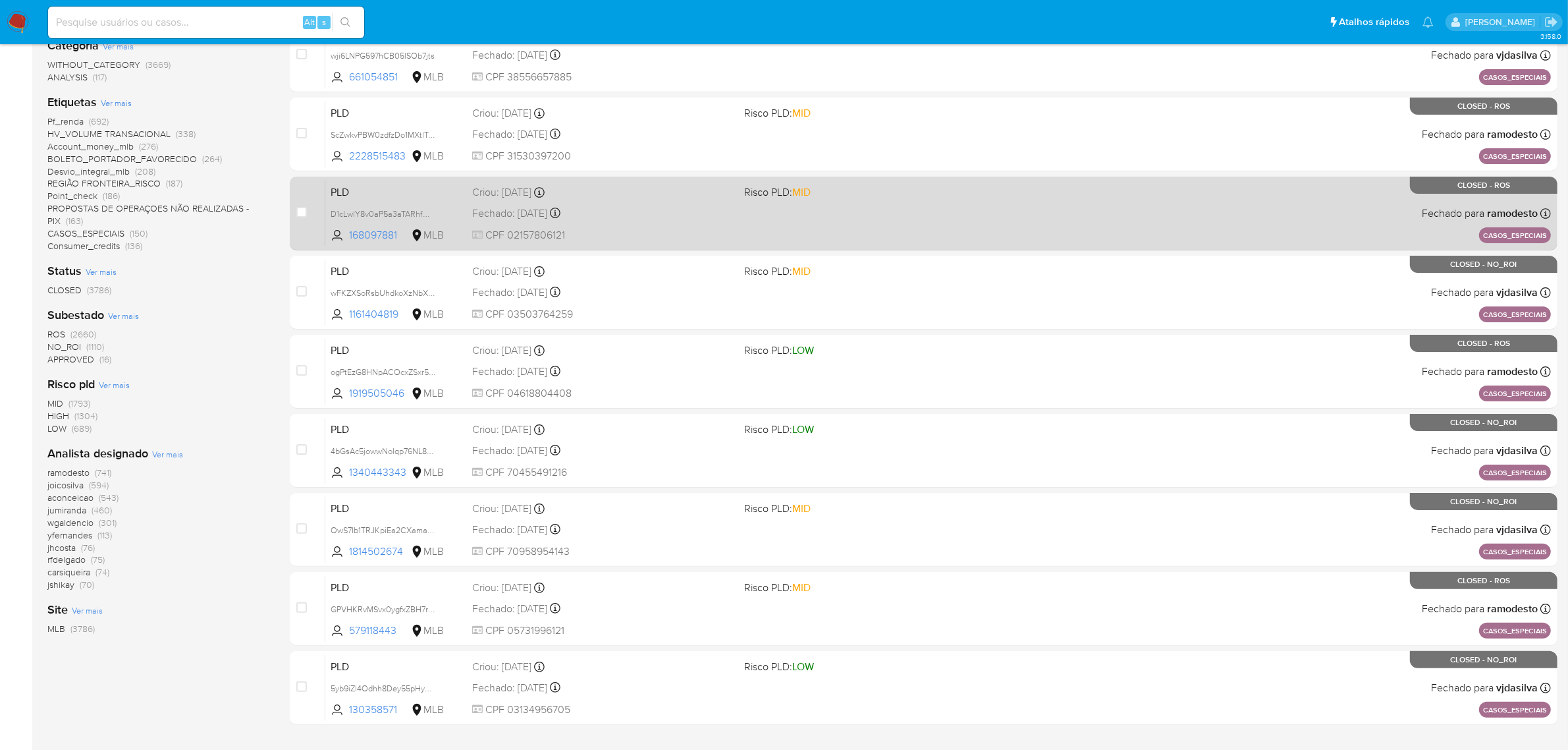
scroll to position [336, 0]
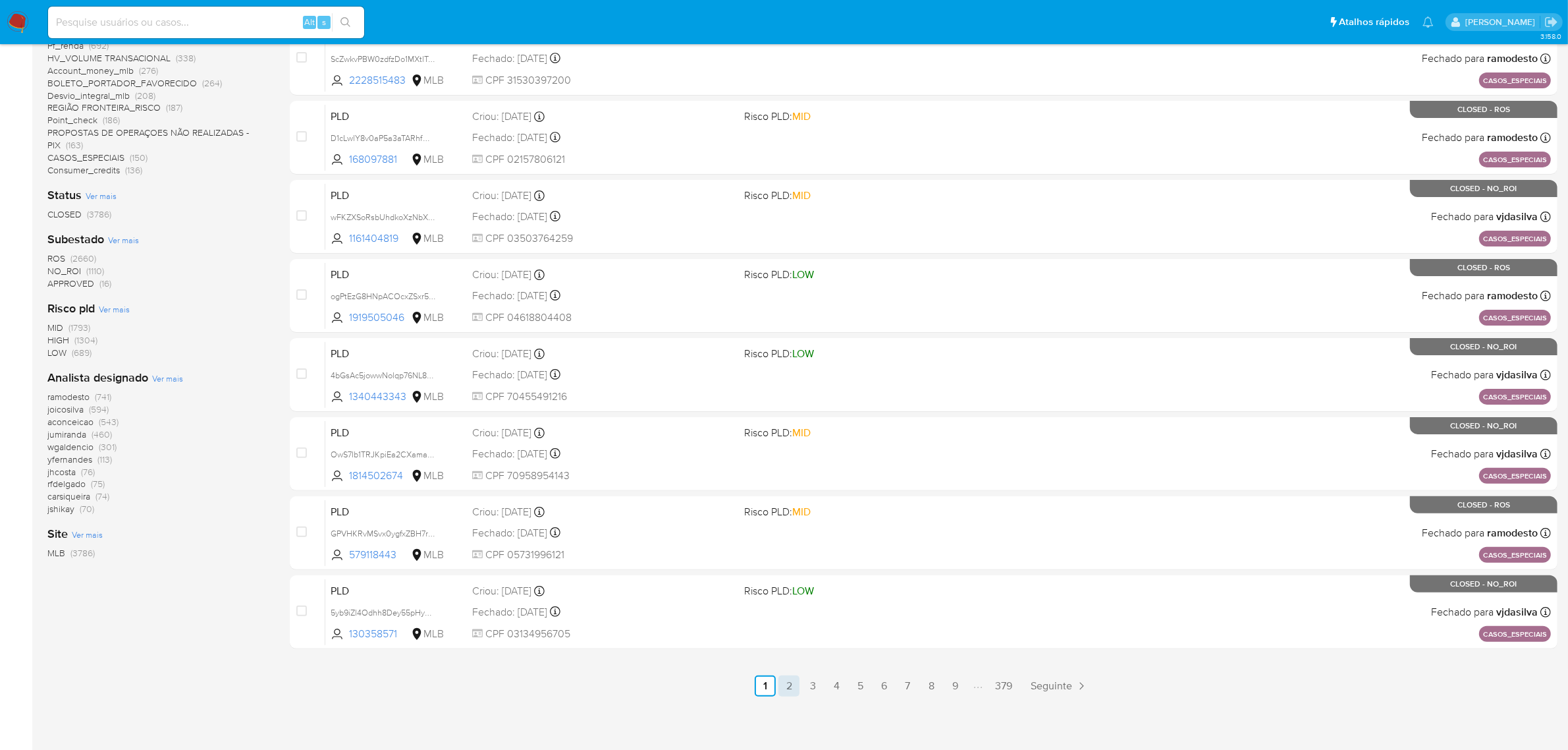
click at [794, 680] on link "2" at bounding box center [789, 686] width 21 height 21
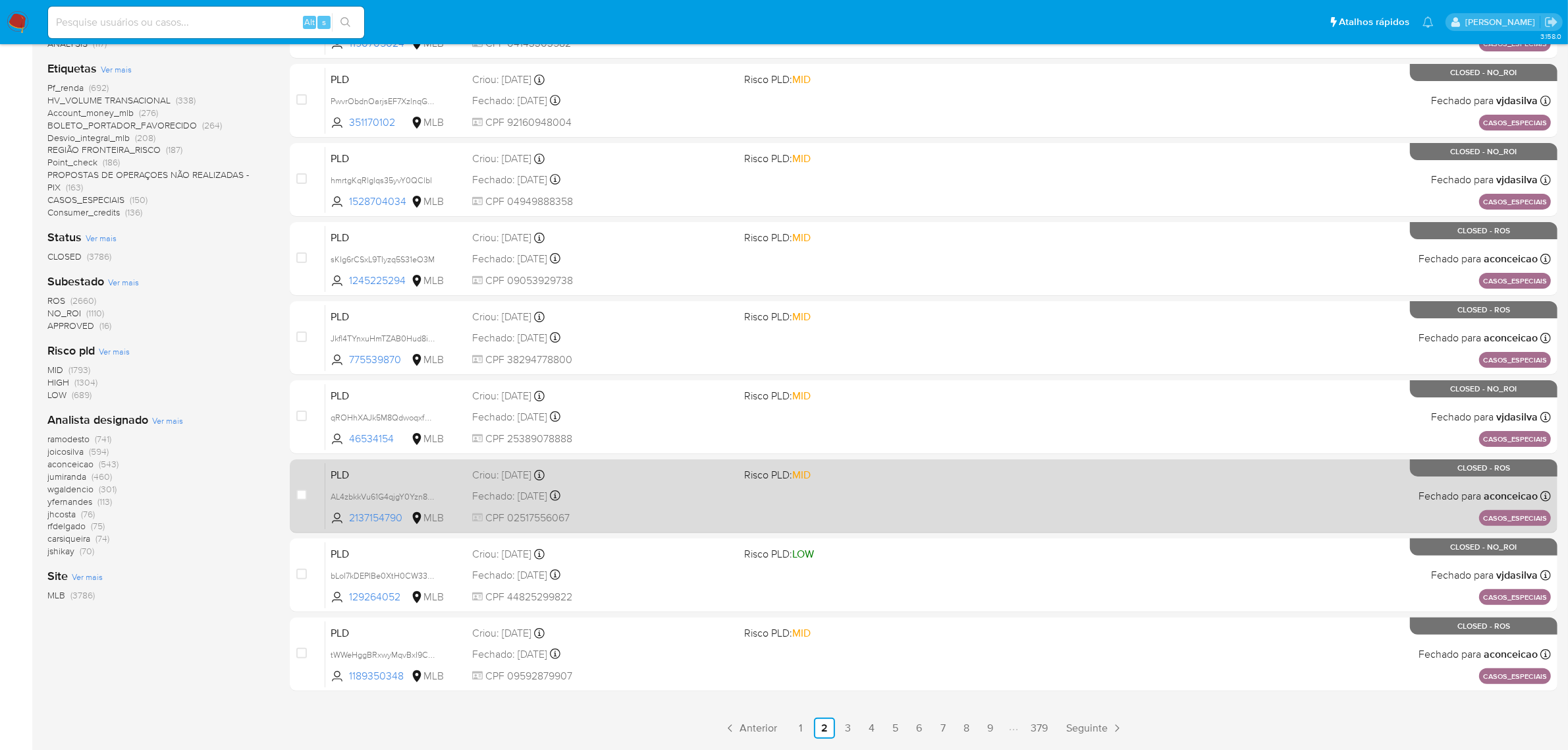
scroll to position [336, 0]
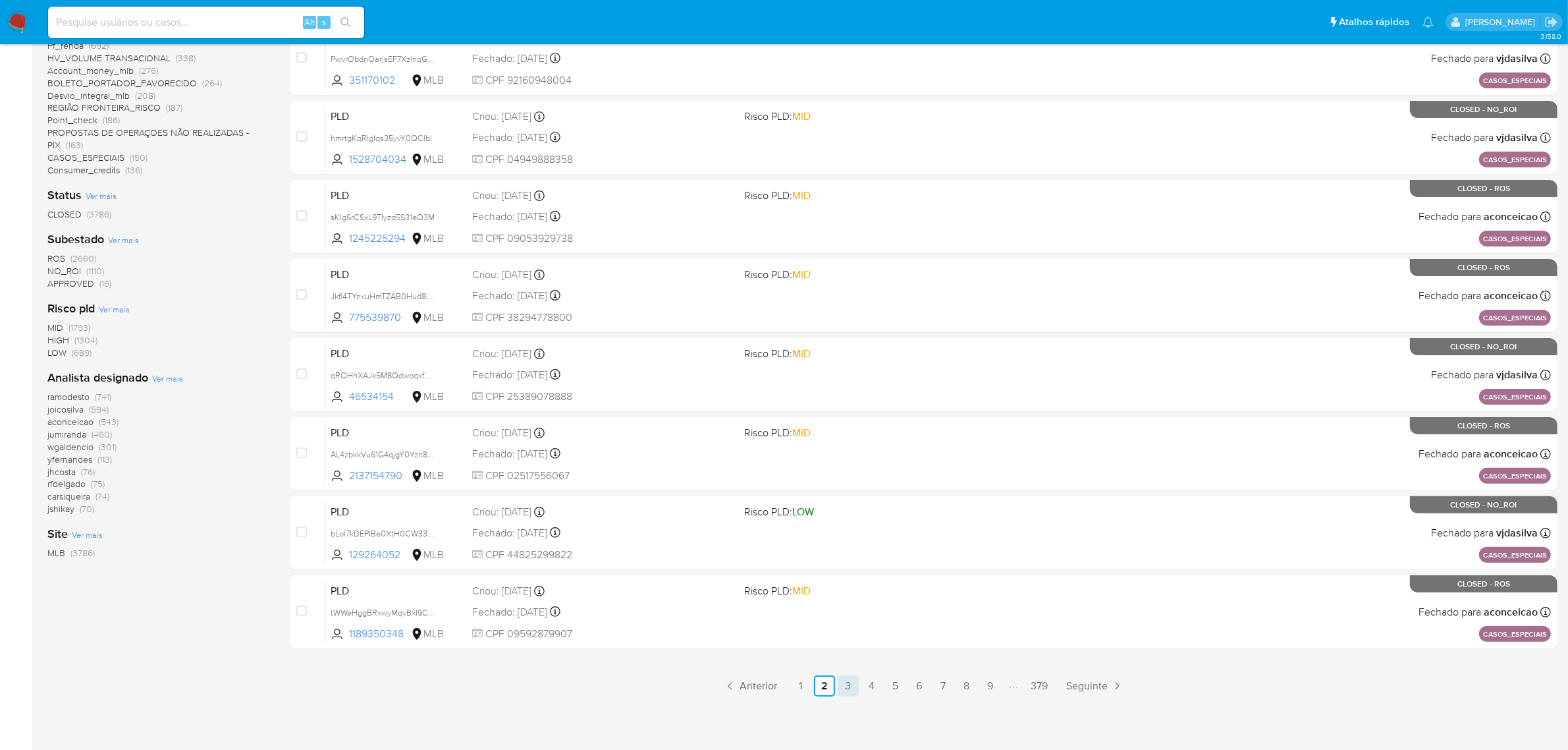
click at [847, 683] on link "3" at bounding box center [848, 686] width 21 height 21
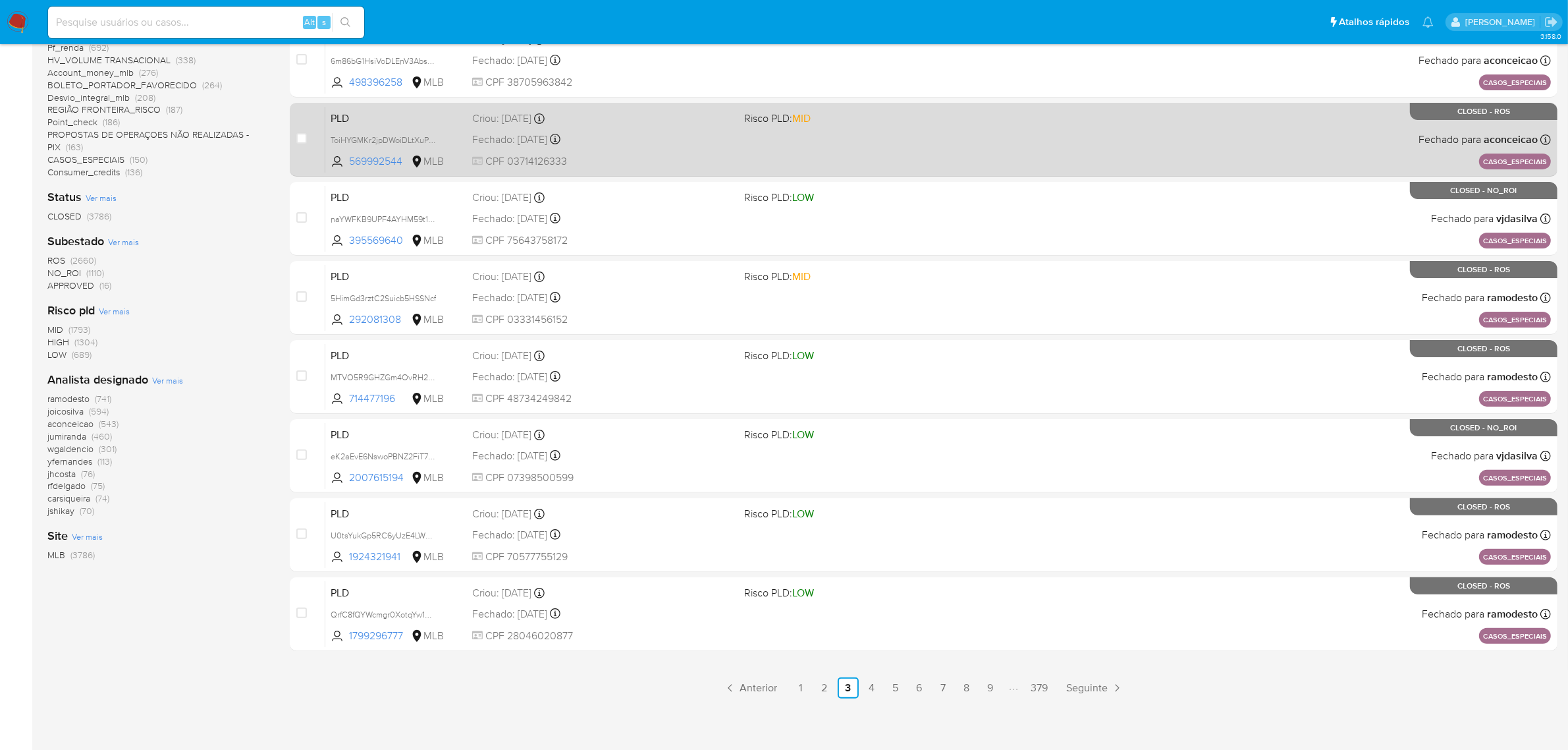
scroll to position [336, 0]
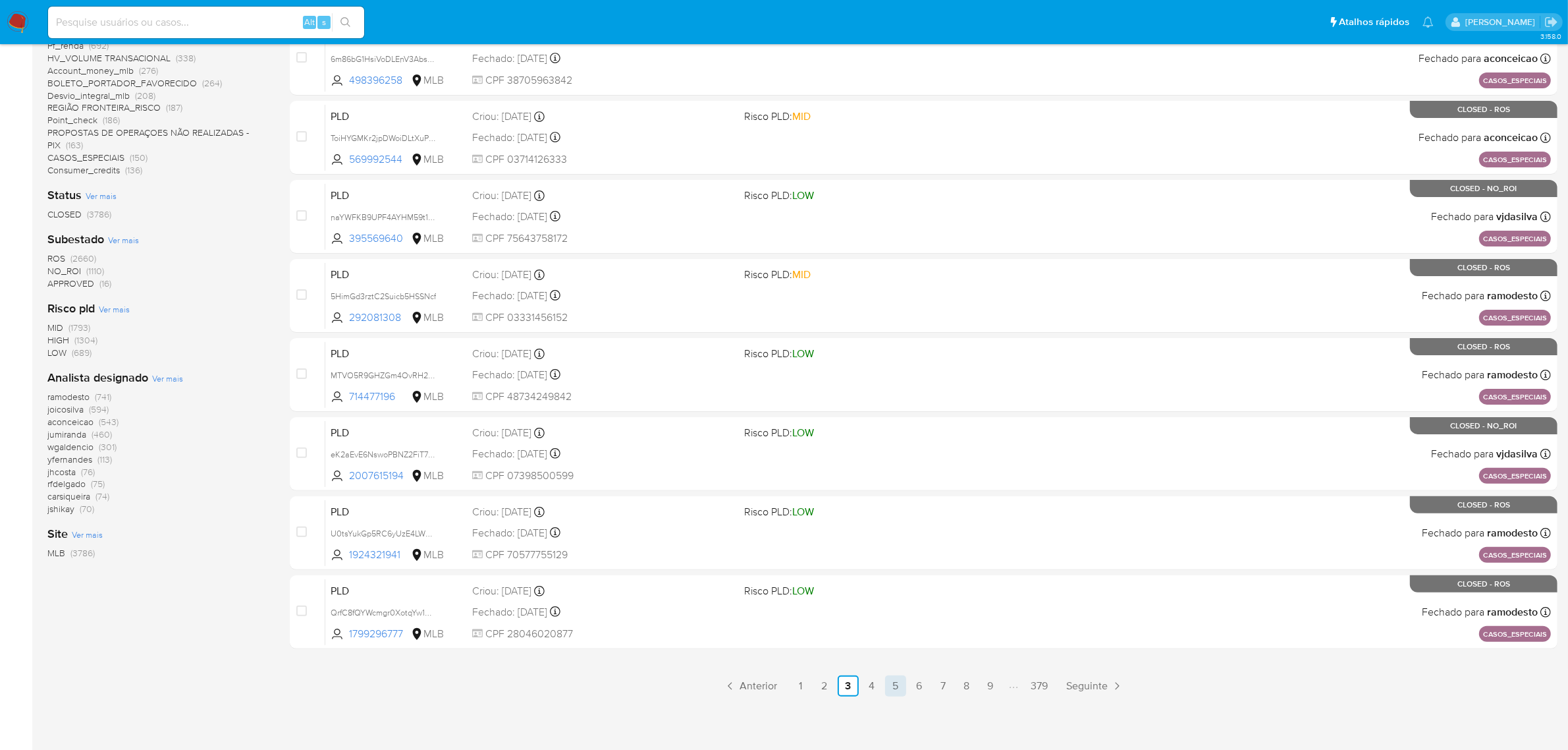
click at [901, 680] on link "5" at bounding box center [896, 686] width 21 height 21
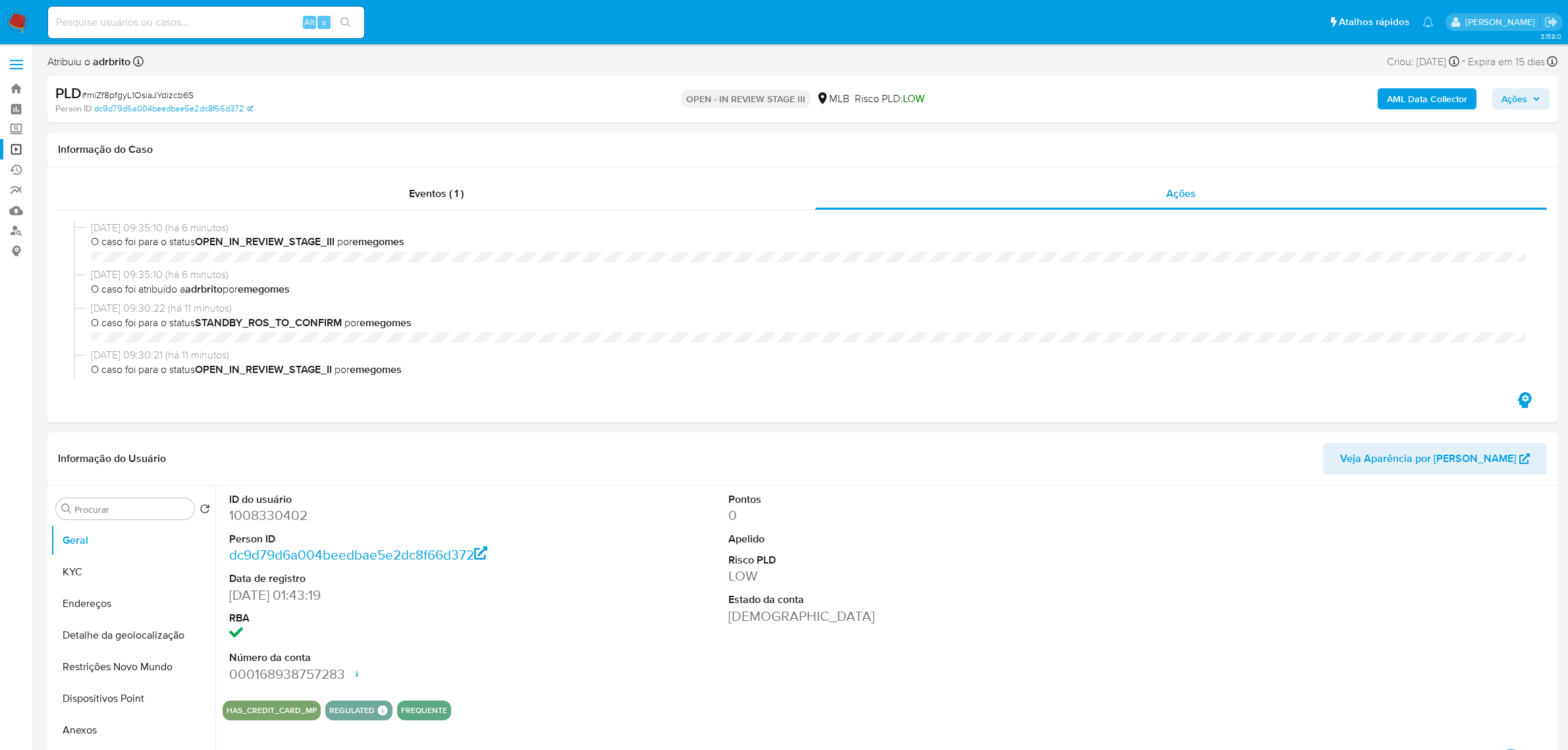
select select "10"
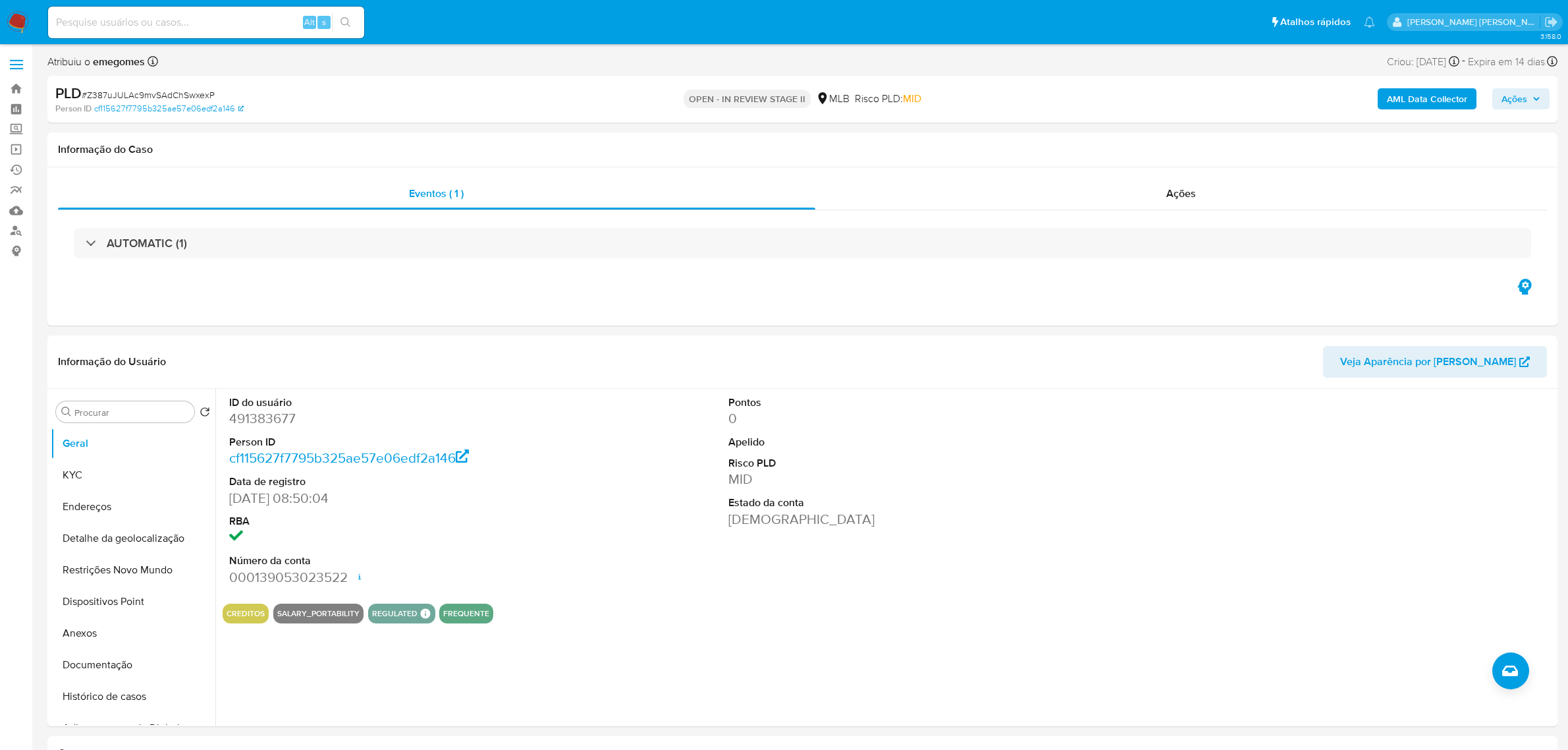
select select "10"
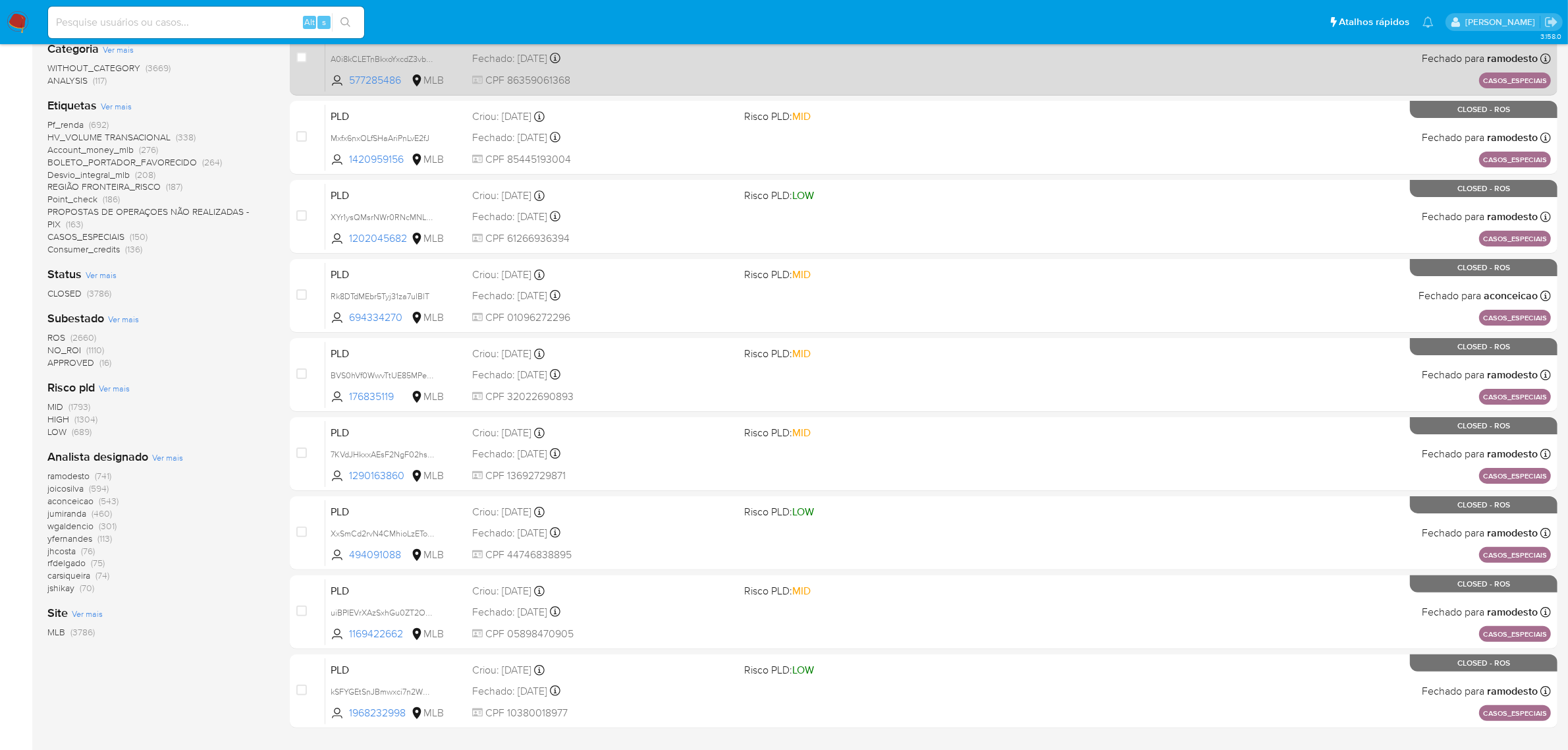
scroll to position [336, 0]
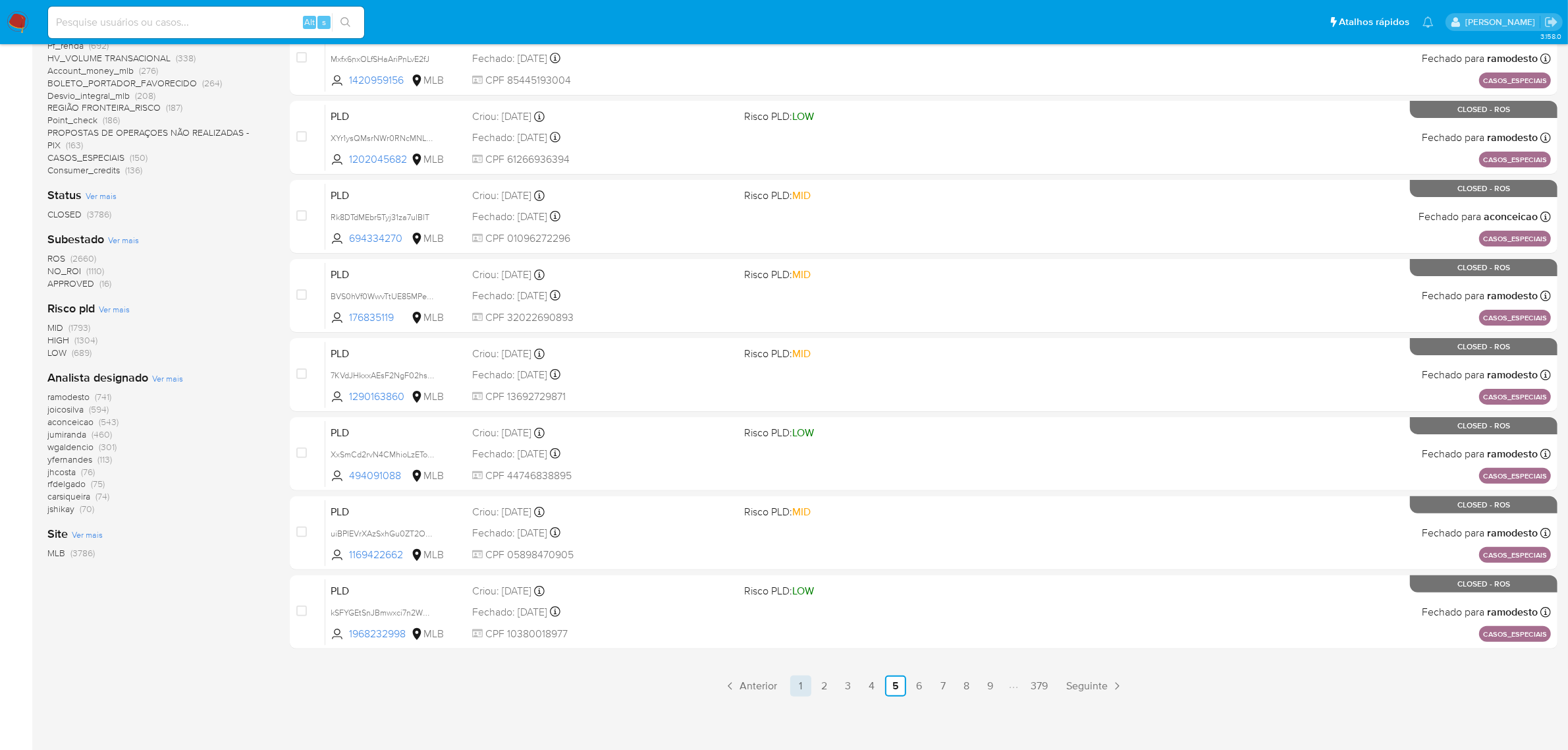
click at [803, 683] on link "1" at bounding box center [801, 686] width 21 height 21
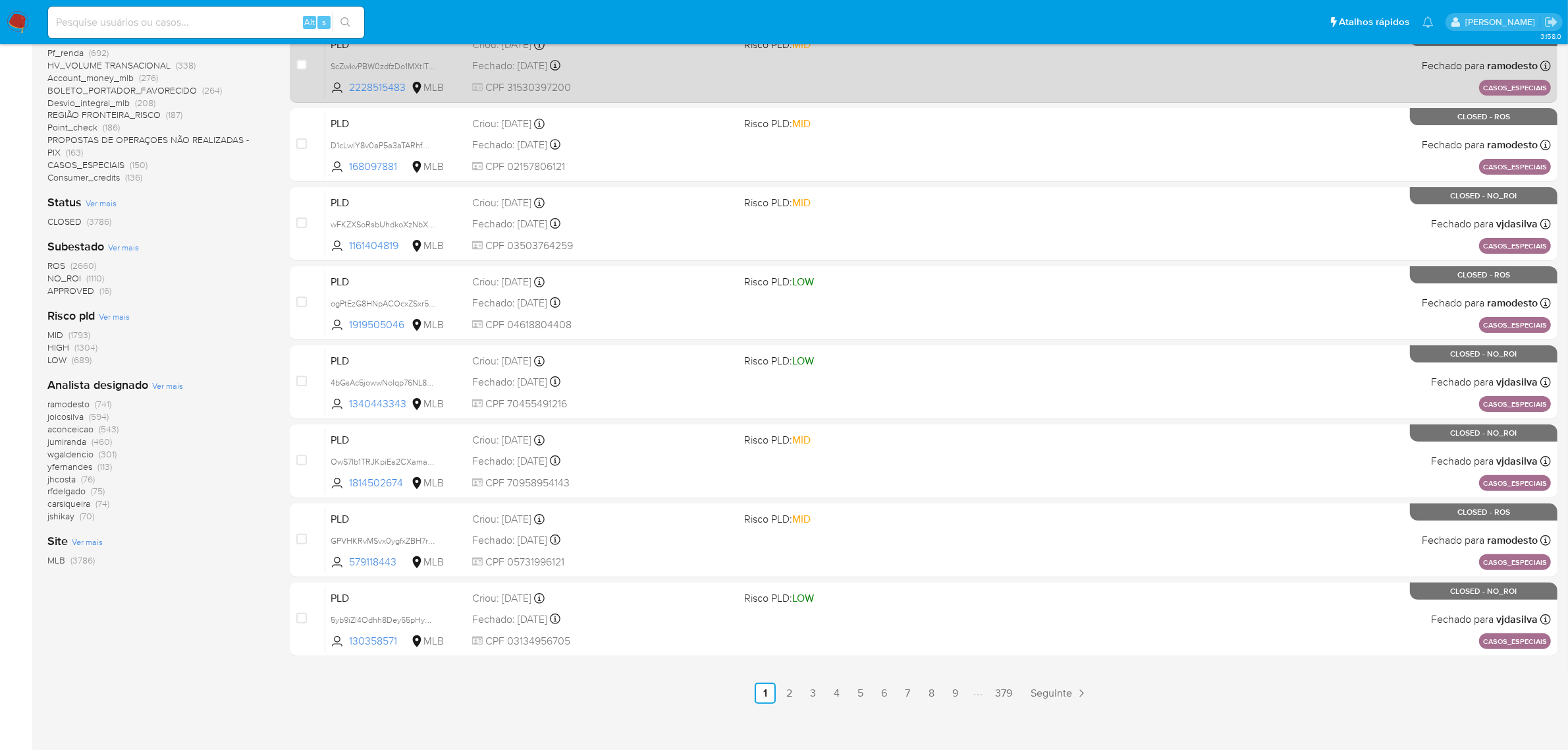
scroll to position [336, 0]
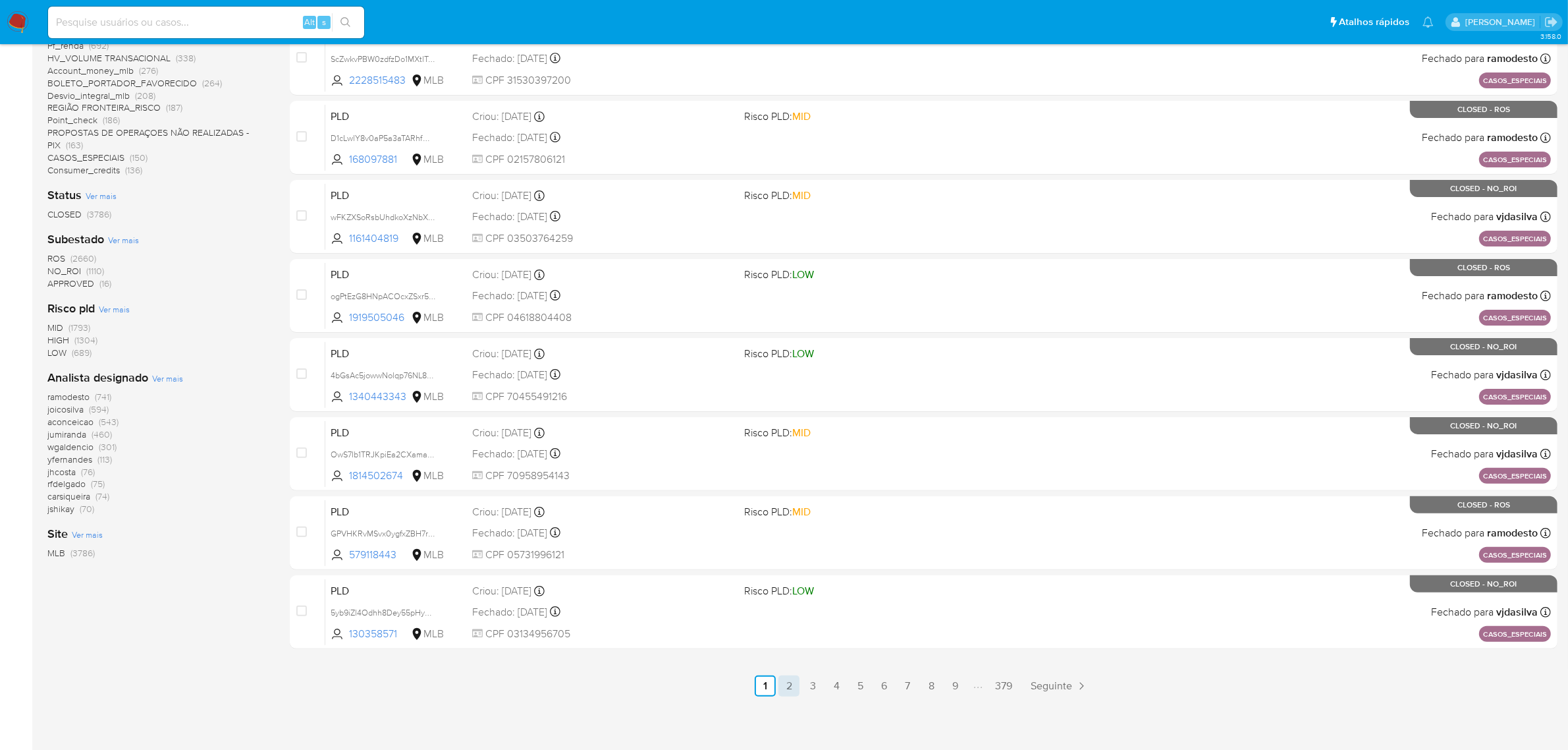
click at [792, 678] on link "2" at bounding box center [789, 686] width 21 height 21
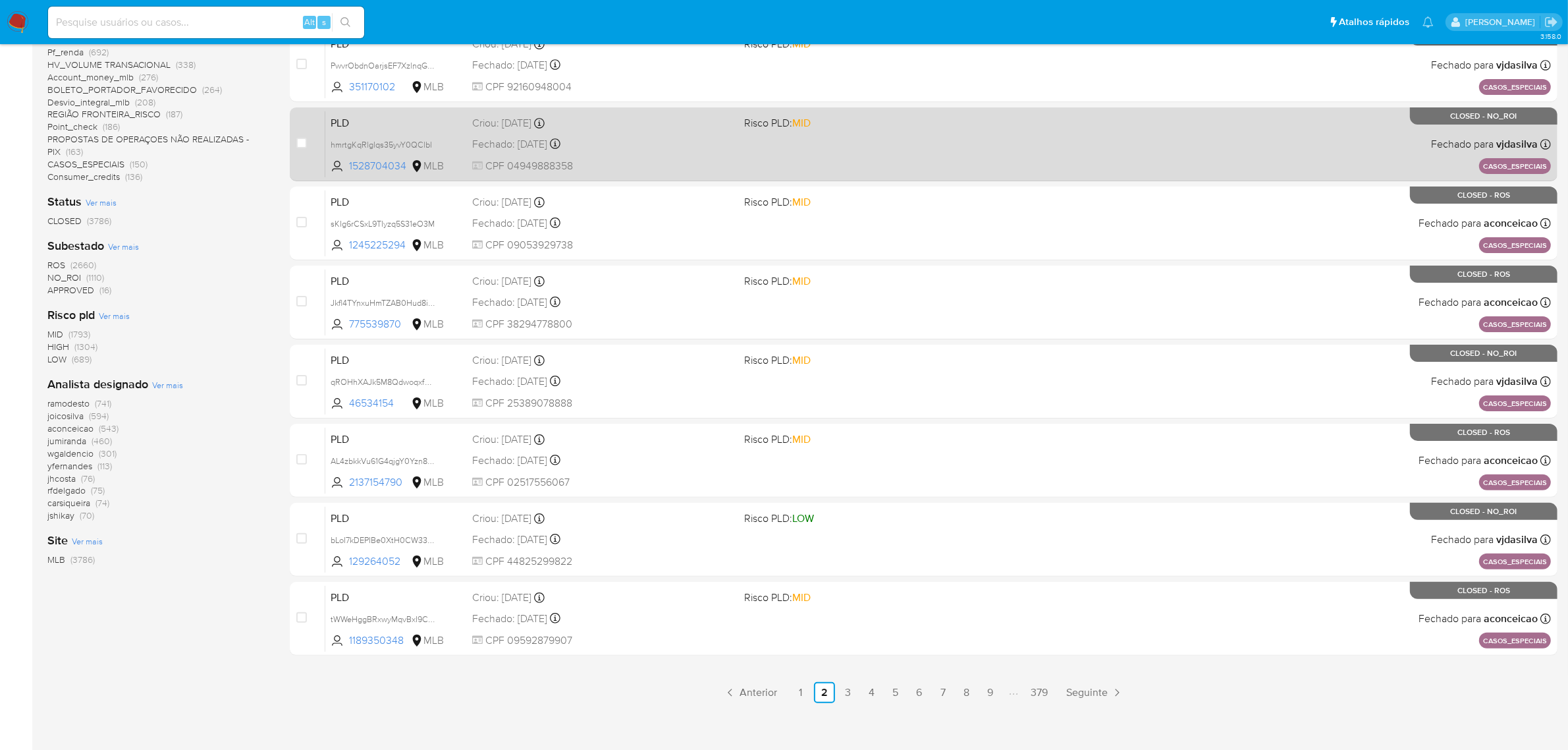
scroll to position [336, 0]
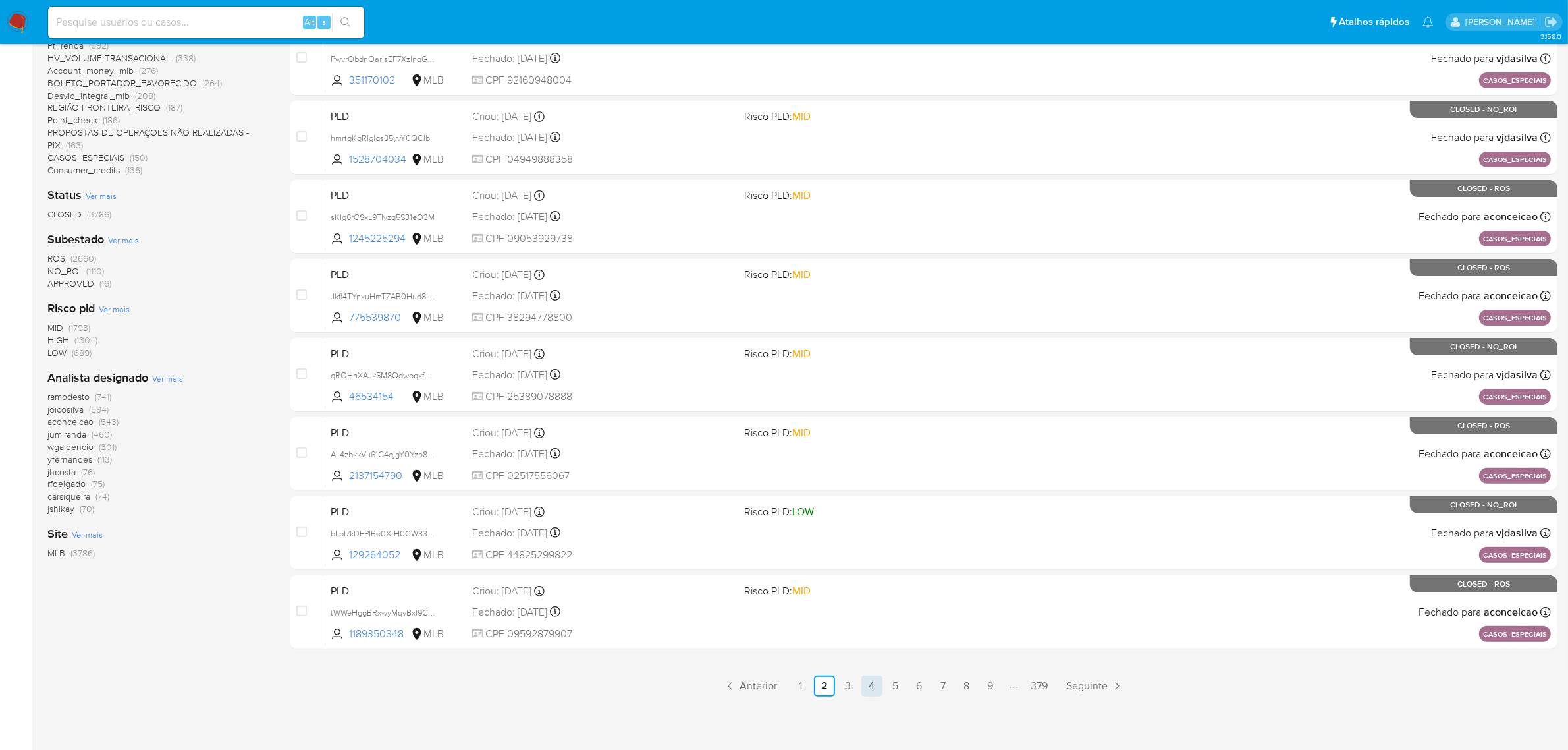
click at [874, 687] on link "4" at bounding box center [871, 686] width 21 height 21
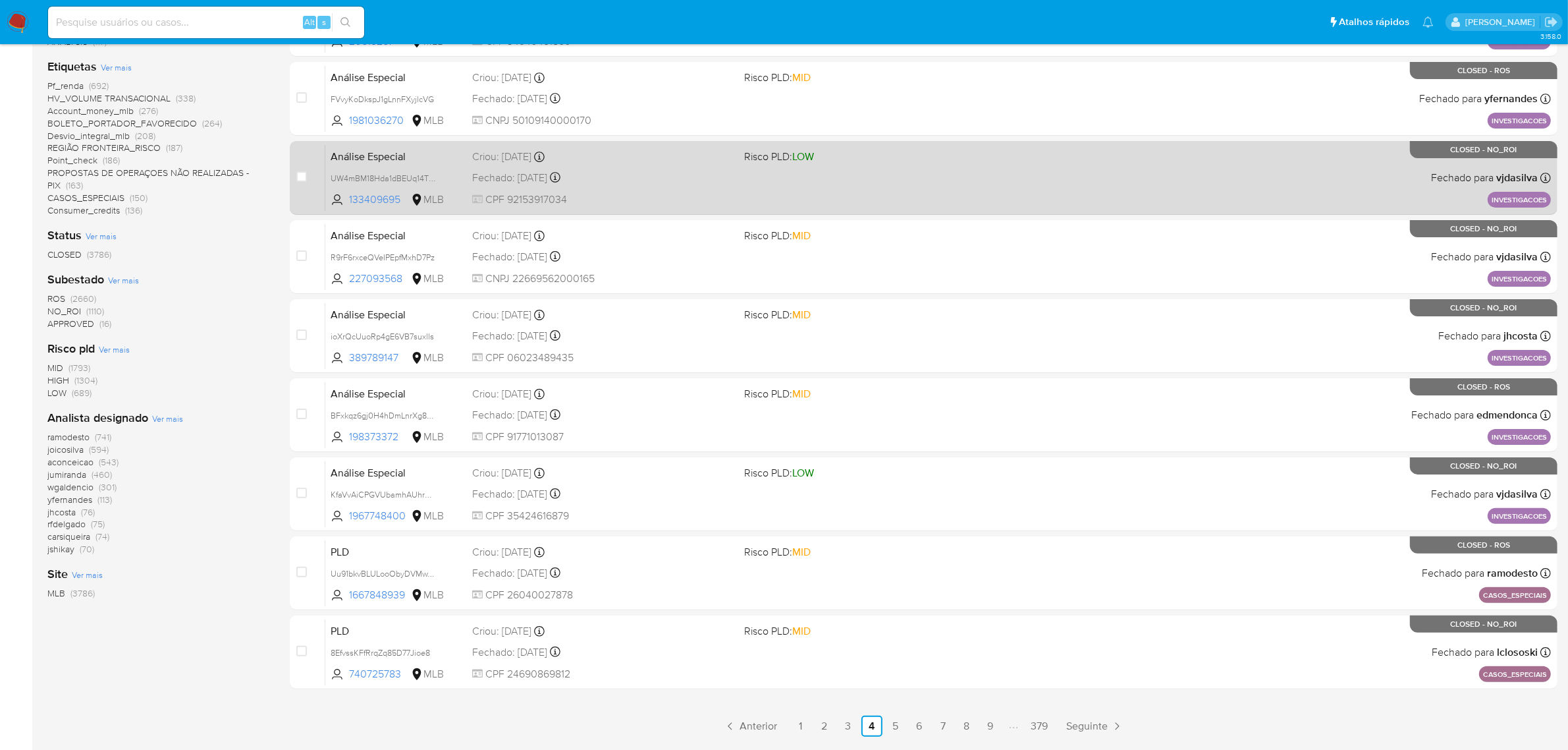
scroll to position [336, 0]
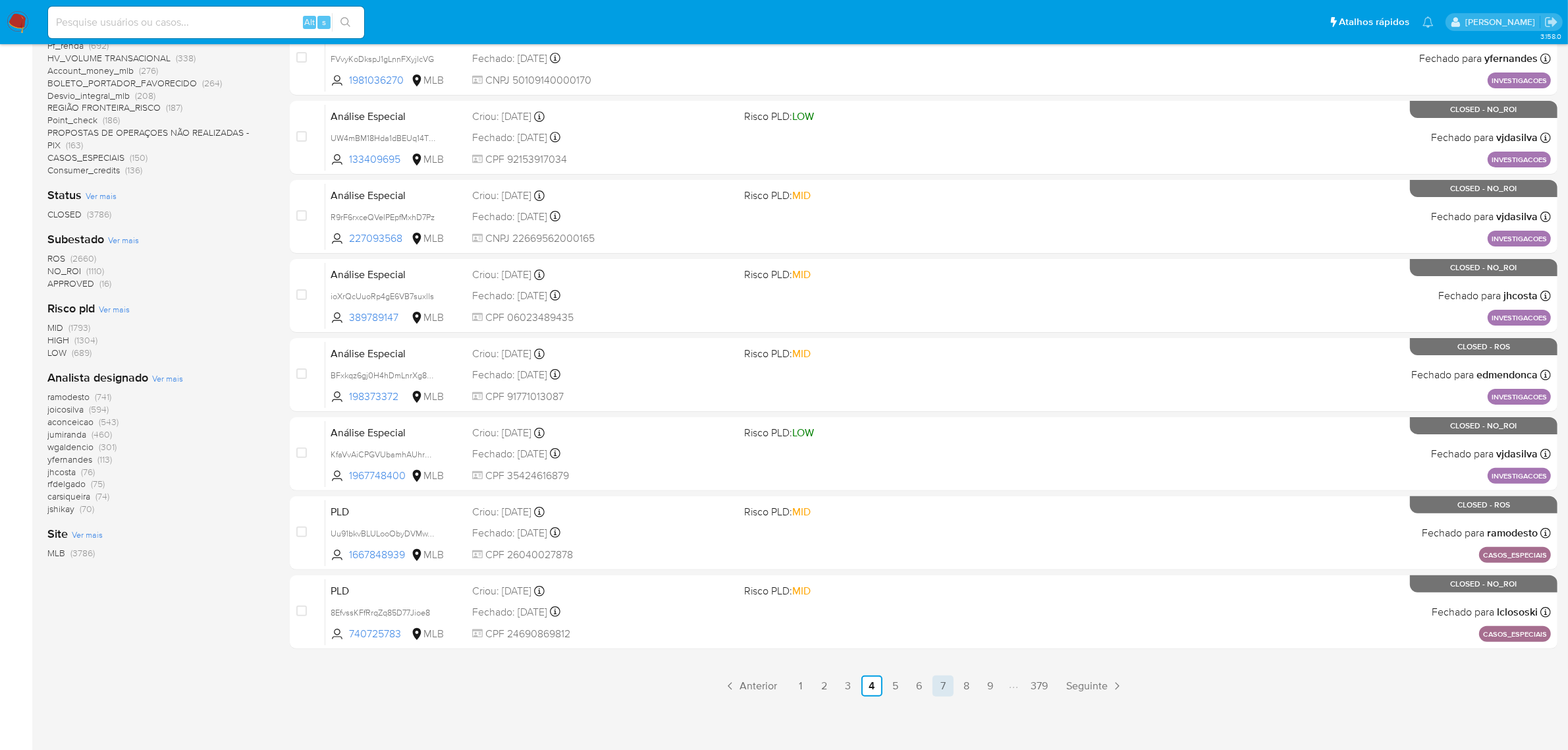
click at [936, 676] on link "7" at bounding box center [943, 686] width 21 height 21
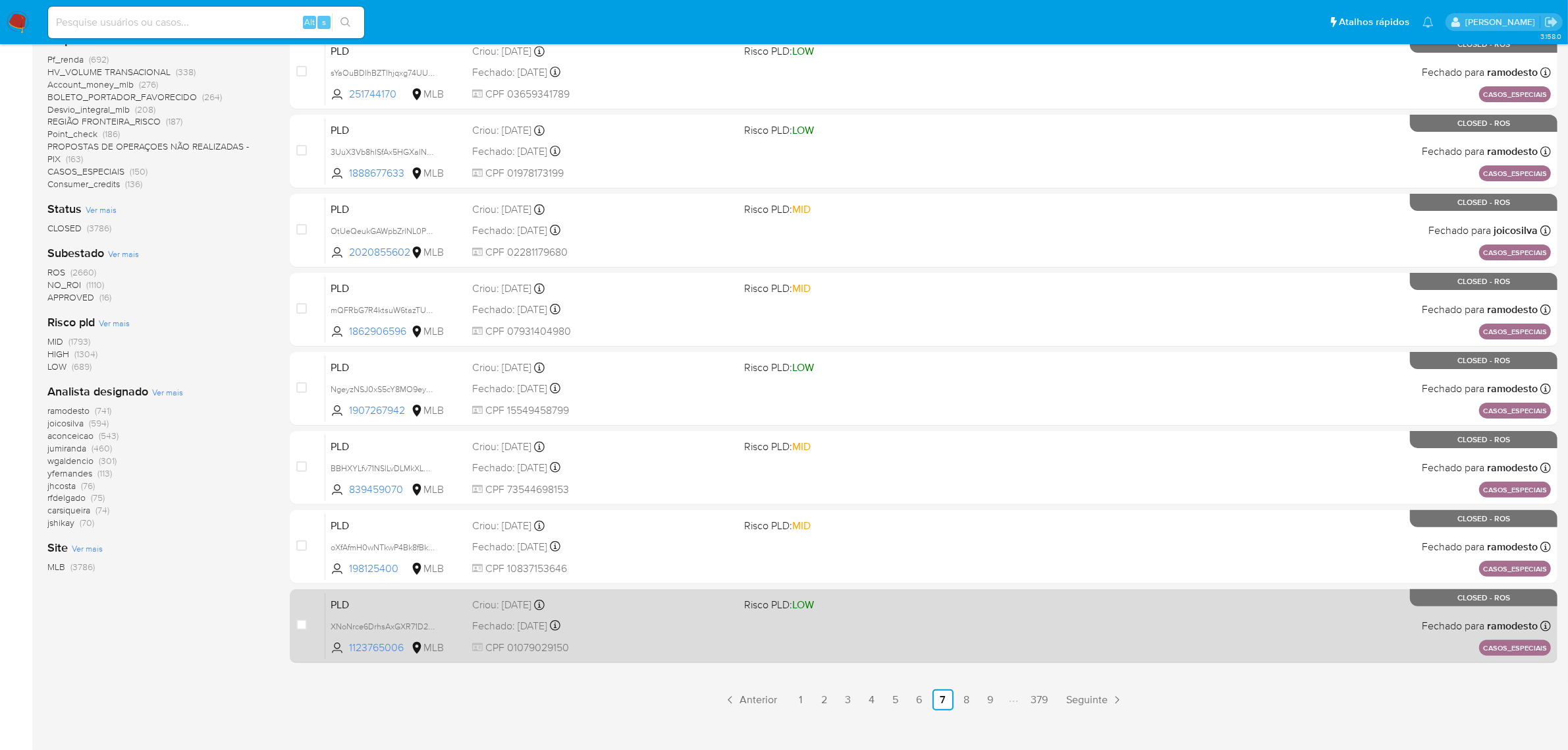
scroll to position [336, 0]
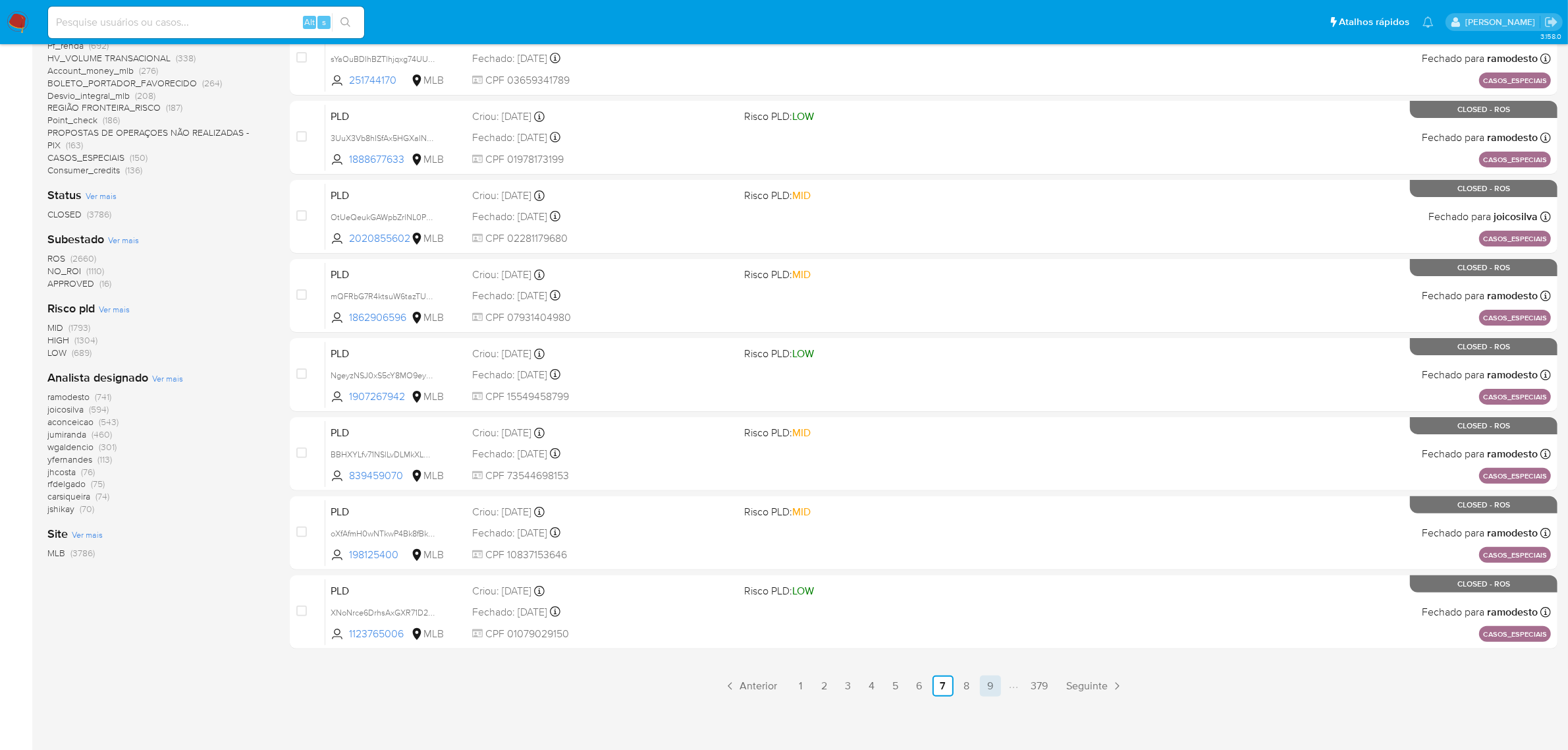
click at [993, 687] on link "9" at bounding box center [990, 686] width 21 height 21
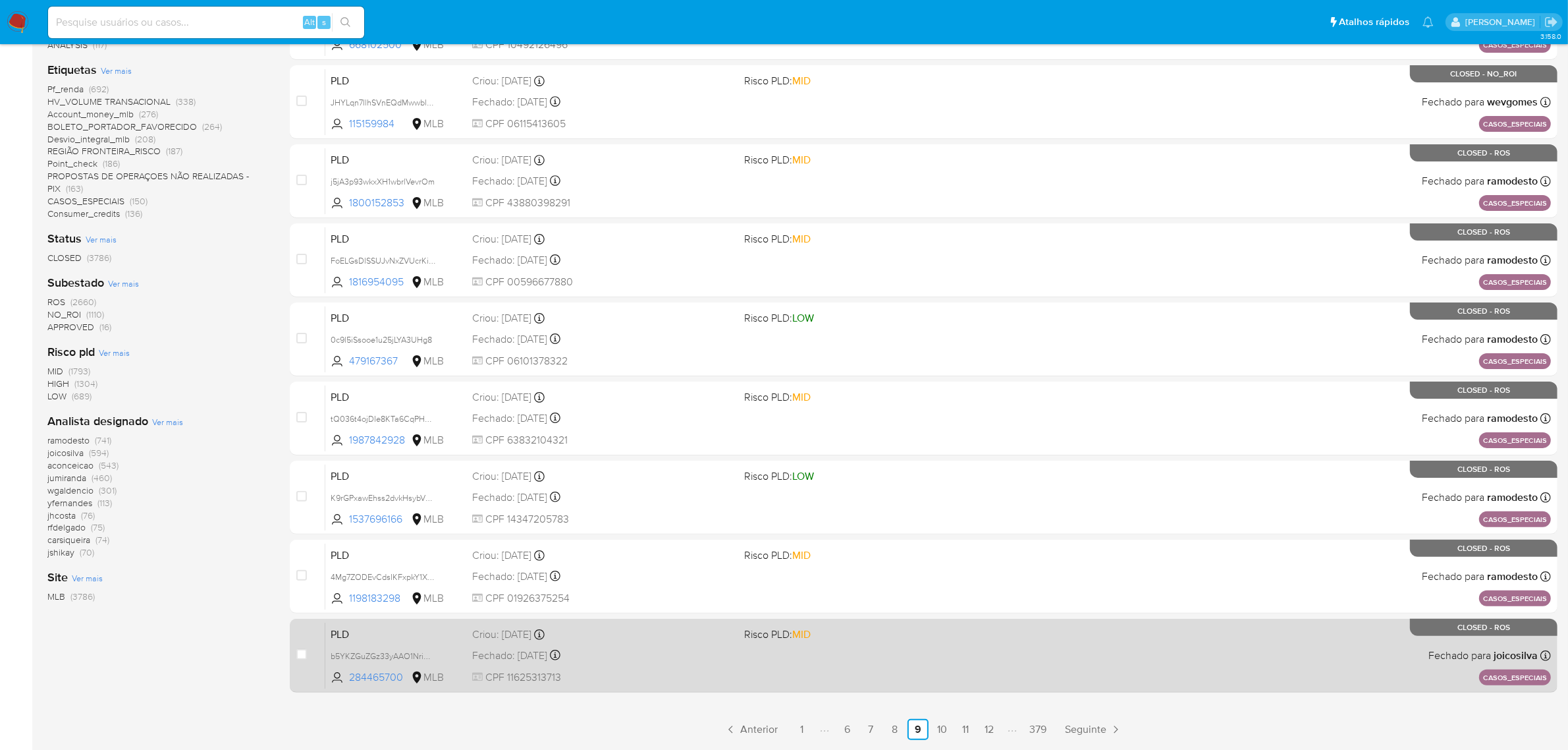
scroll to position [336, 0]
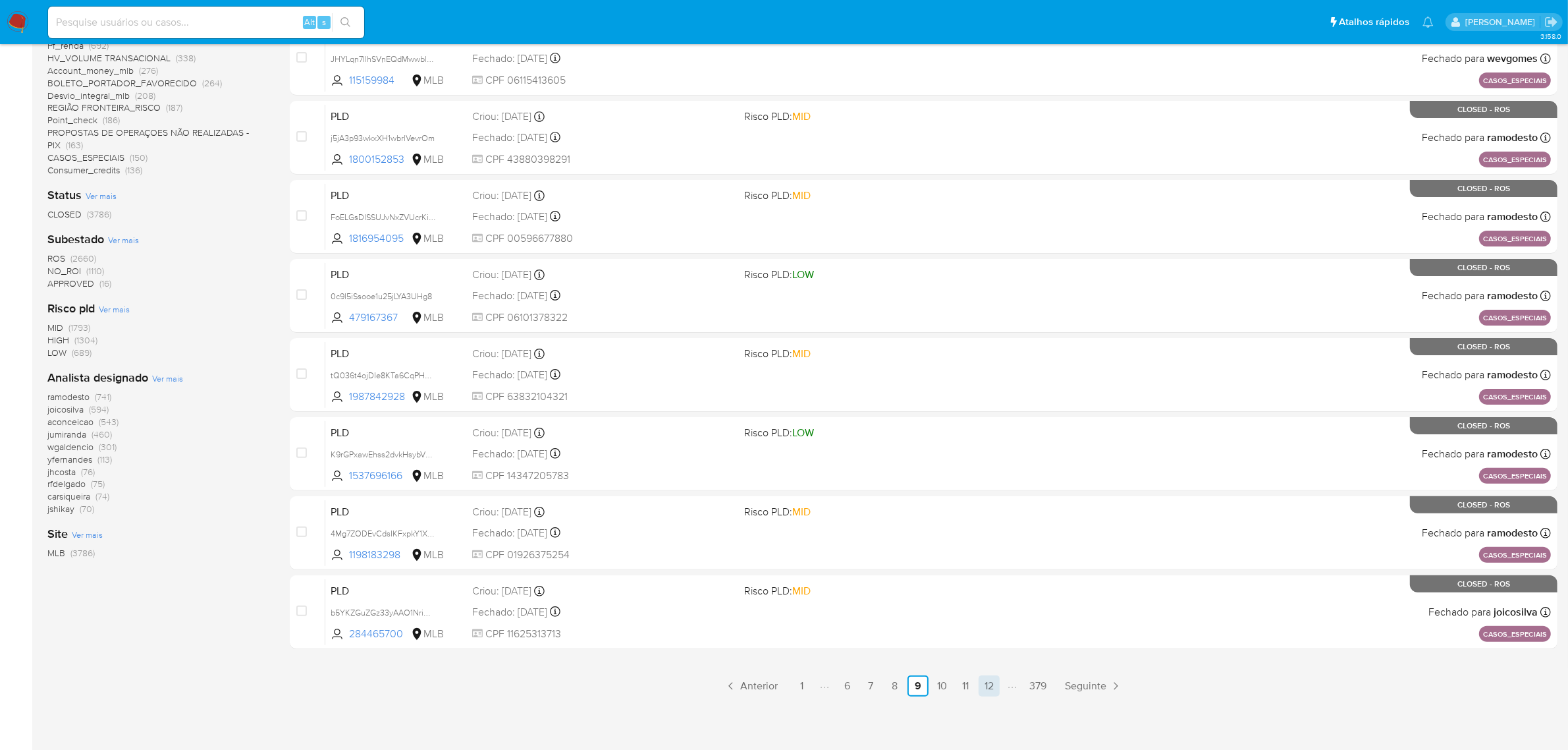
click at [998, 685] on link "12" at bounding box center [989, 686] width 21 height 21
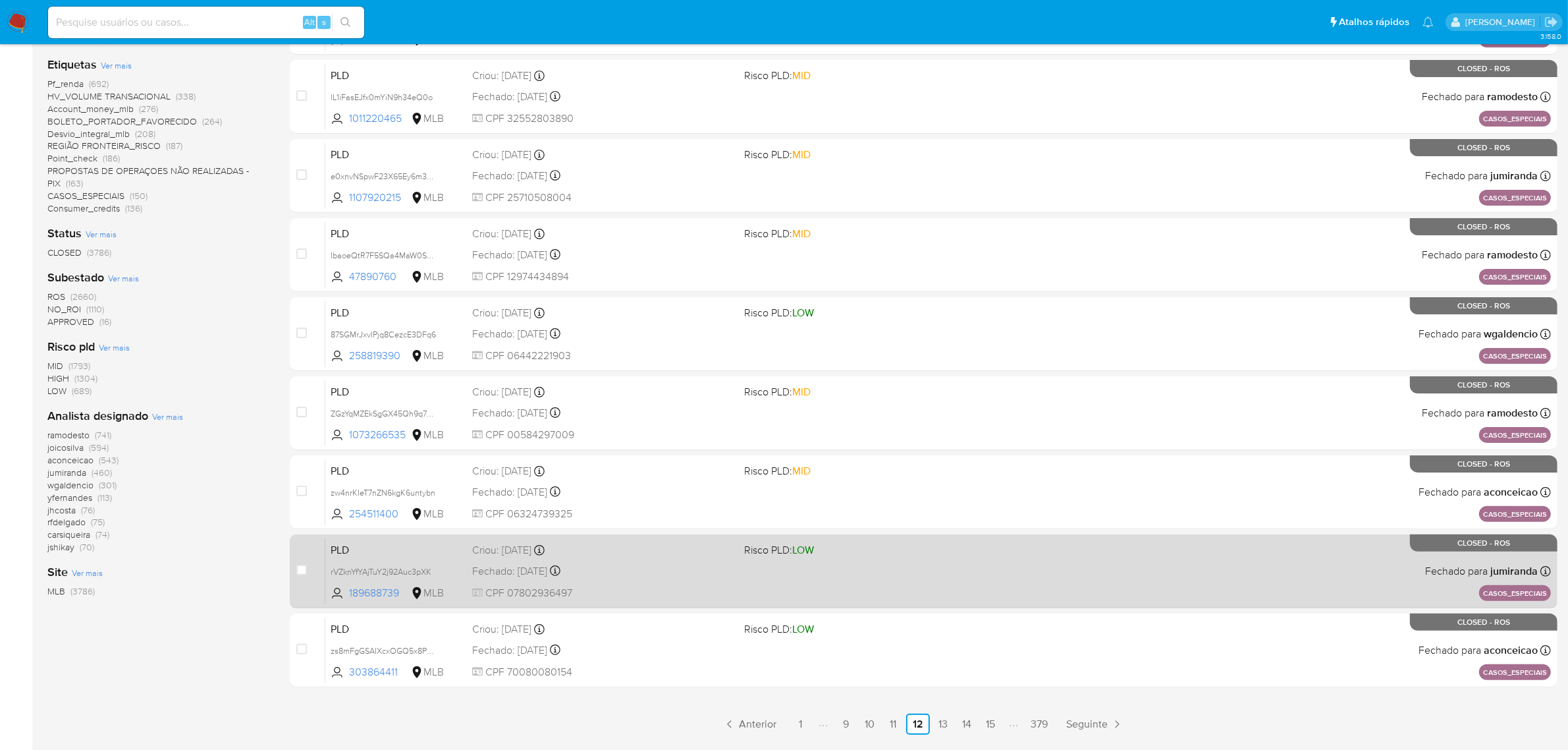
scroll to position [336, 0]
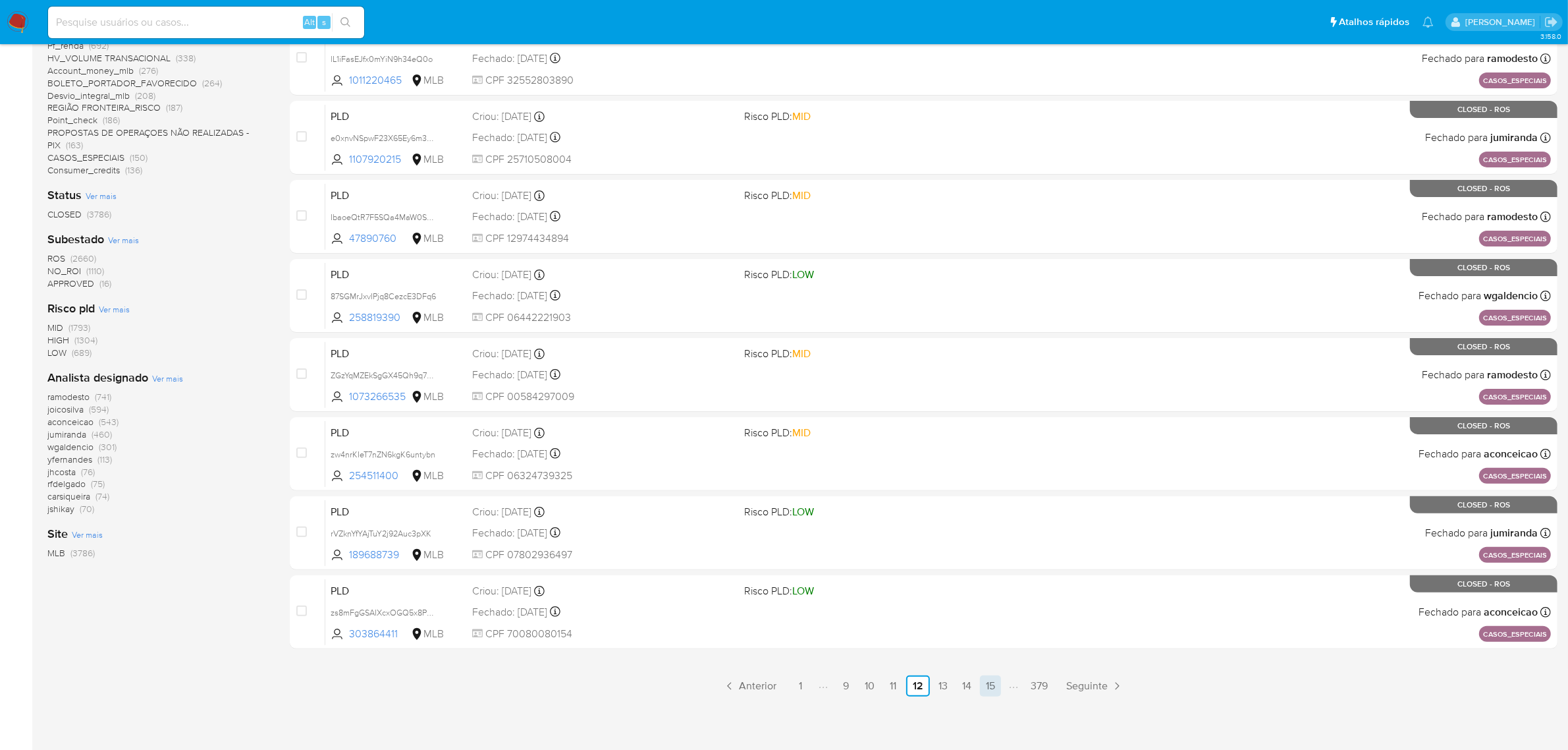
click at [983, 682] on link "15" at bounding box center [990, 686] width 21 height 21
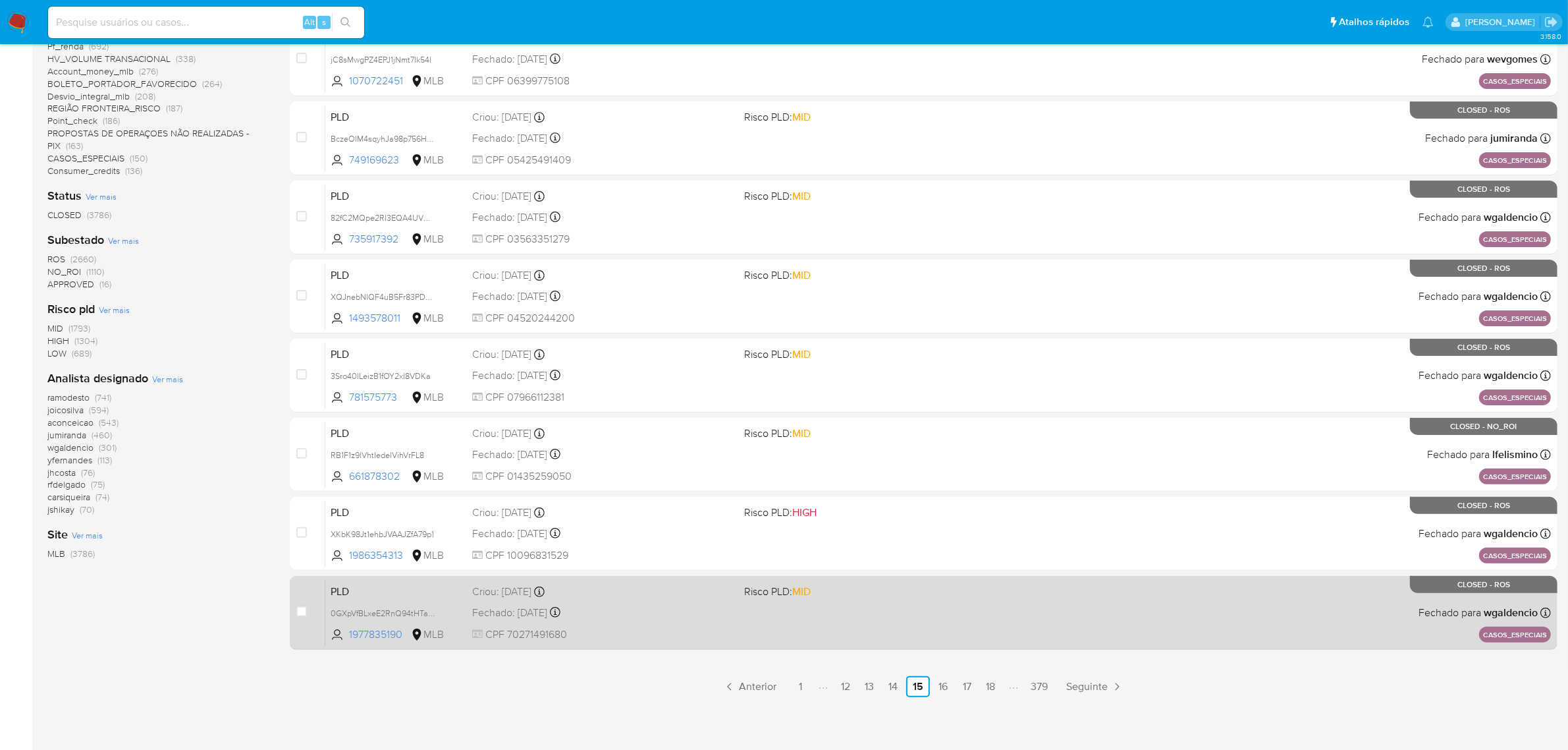
scroll to position [336, 0]
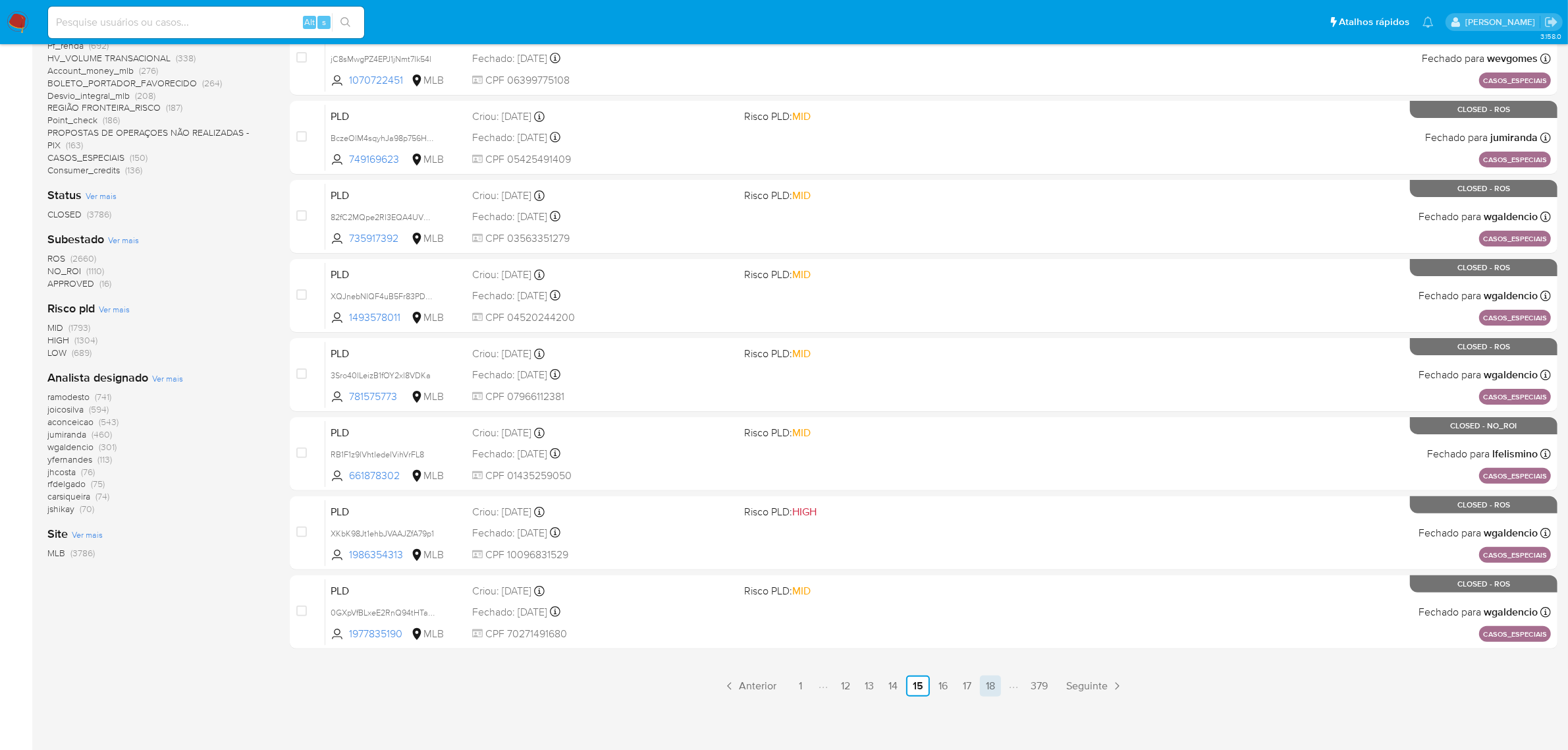
click at [982, 683] on link "18" at bounding box center [990, 686] width 21 height 21
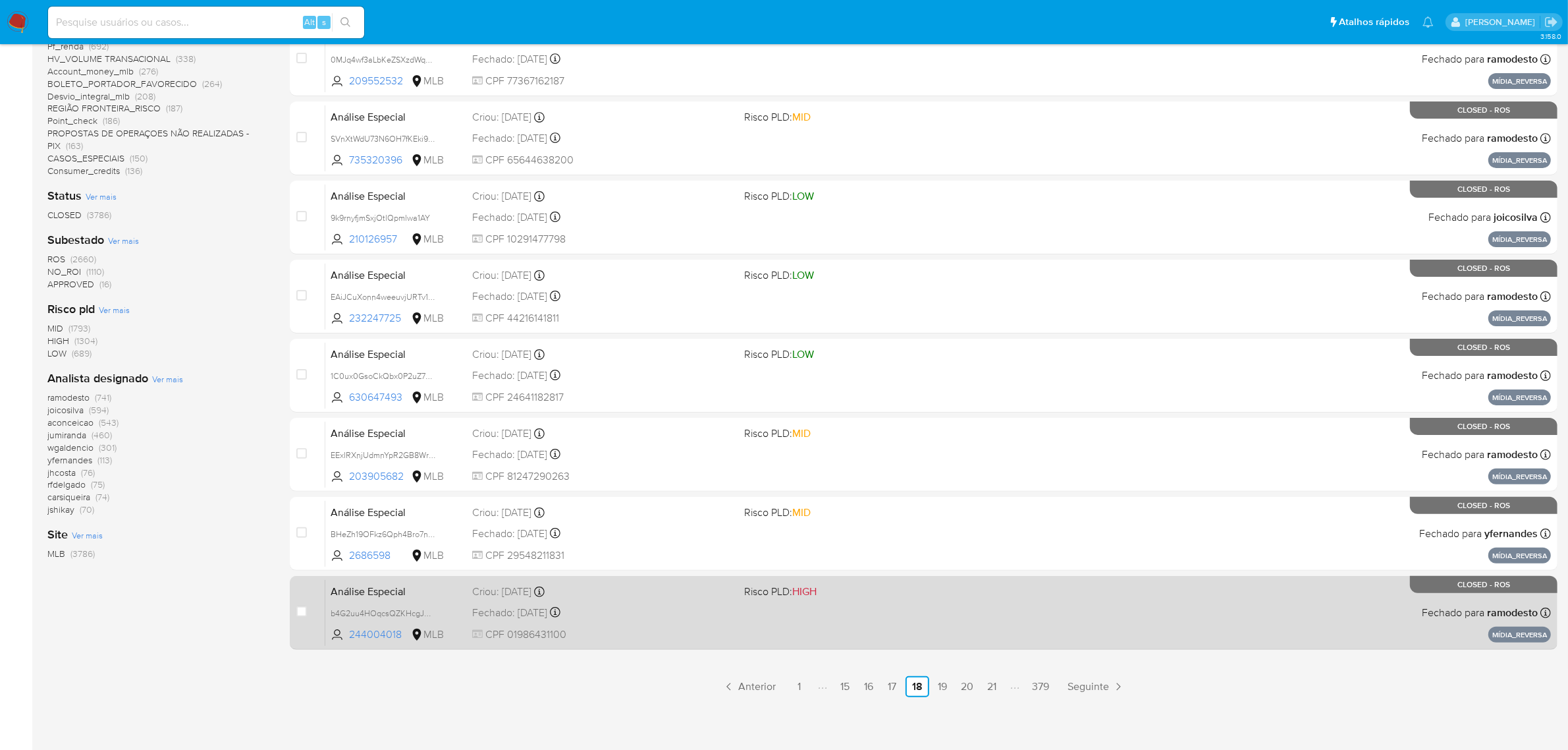
scroll to position [336, 0]
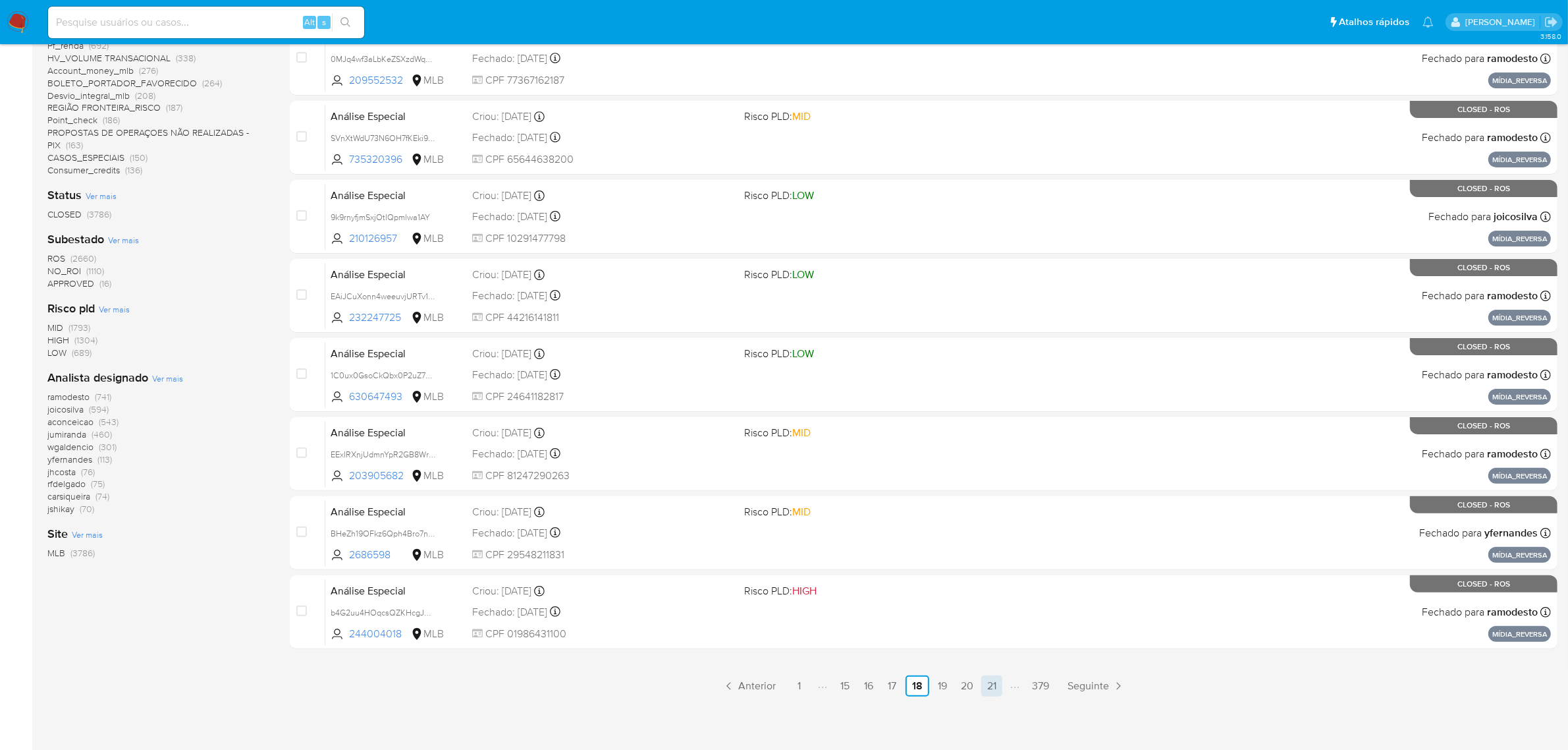
click at [990, 689] on link "21" at bounding box center [991, 686] width 21 height 21
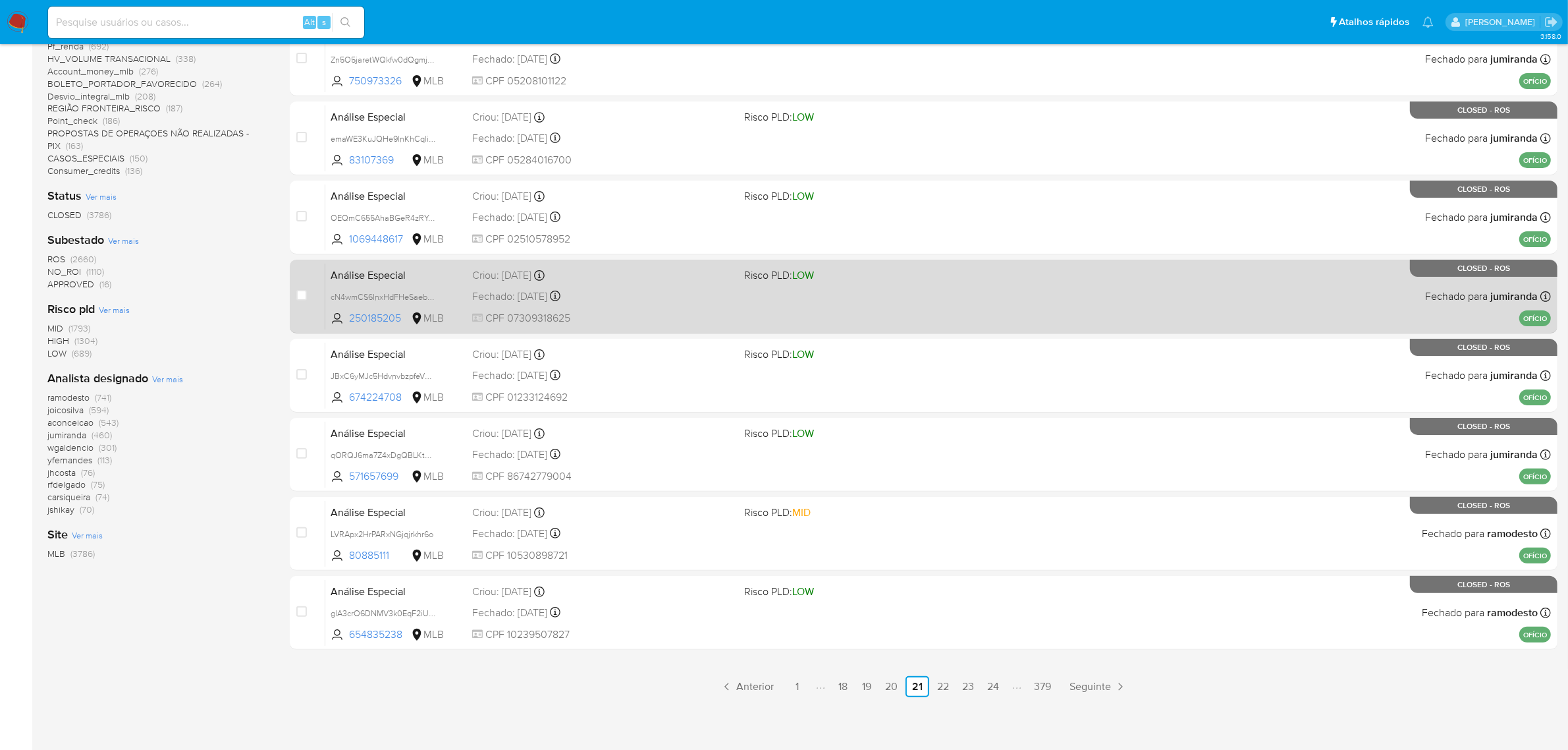
scroll to position [336, 0]
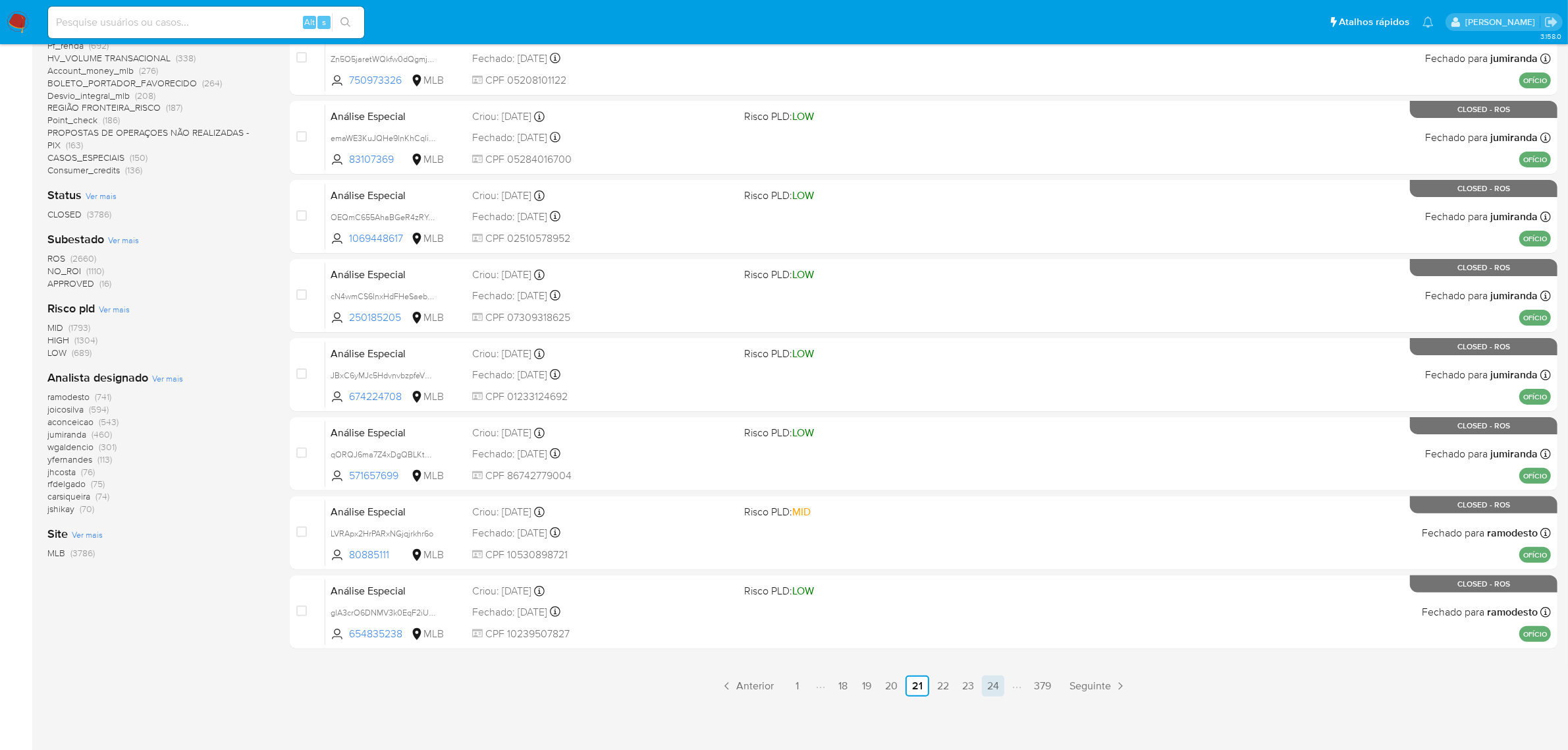
click at [999, 685] on link "24" at bounding box center [993, 686] width 23 height 21
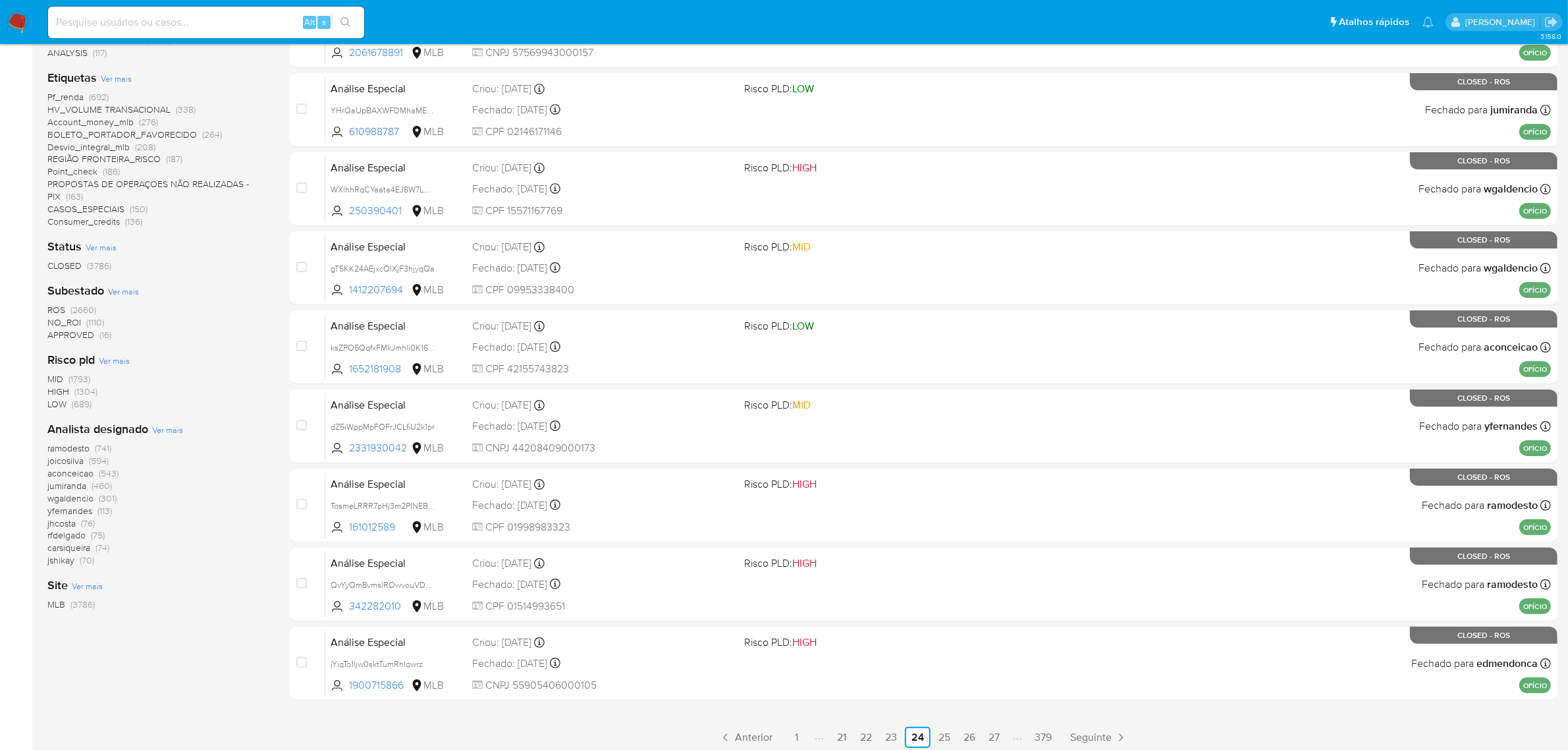
scroll to position [336, 0]
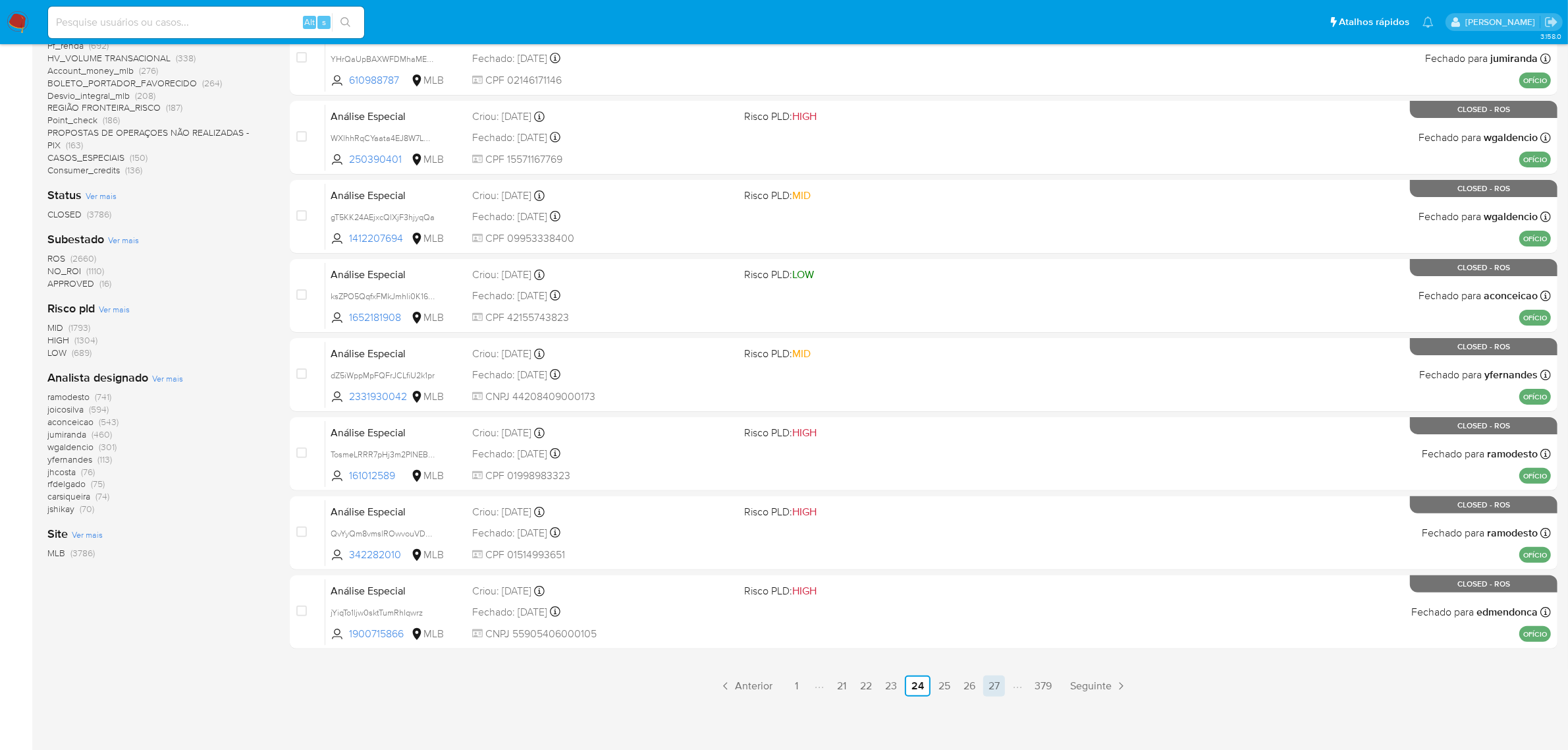
click at [994, 686] on link "27" at bounding box center [994, 686] width 22 height 21
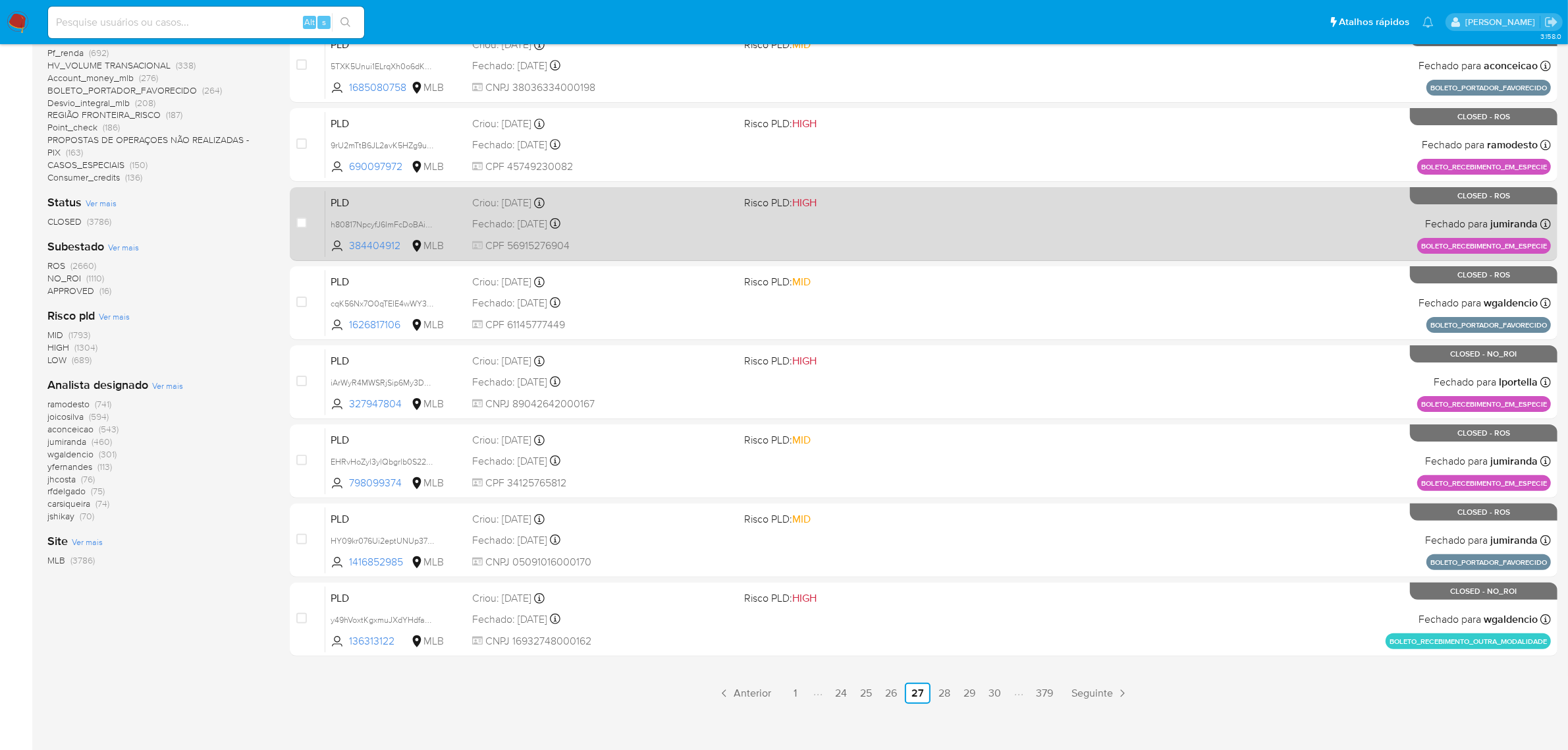
scroll to position [336, 0]
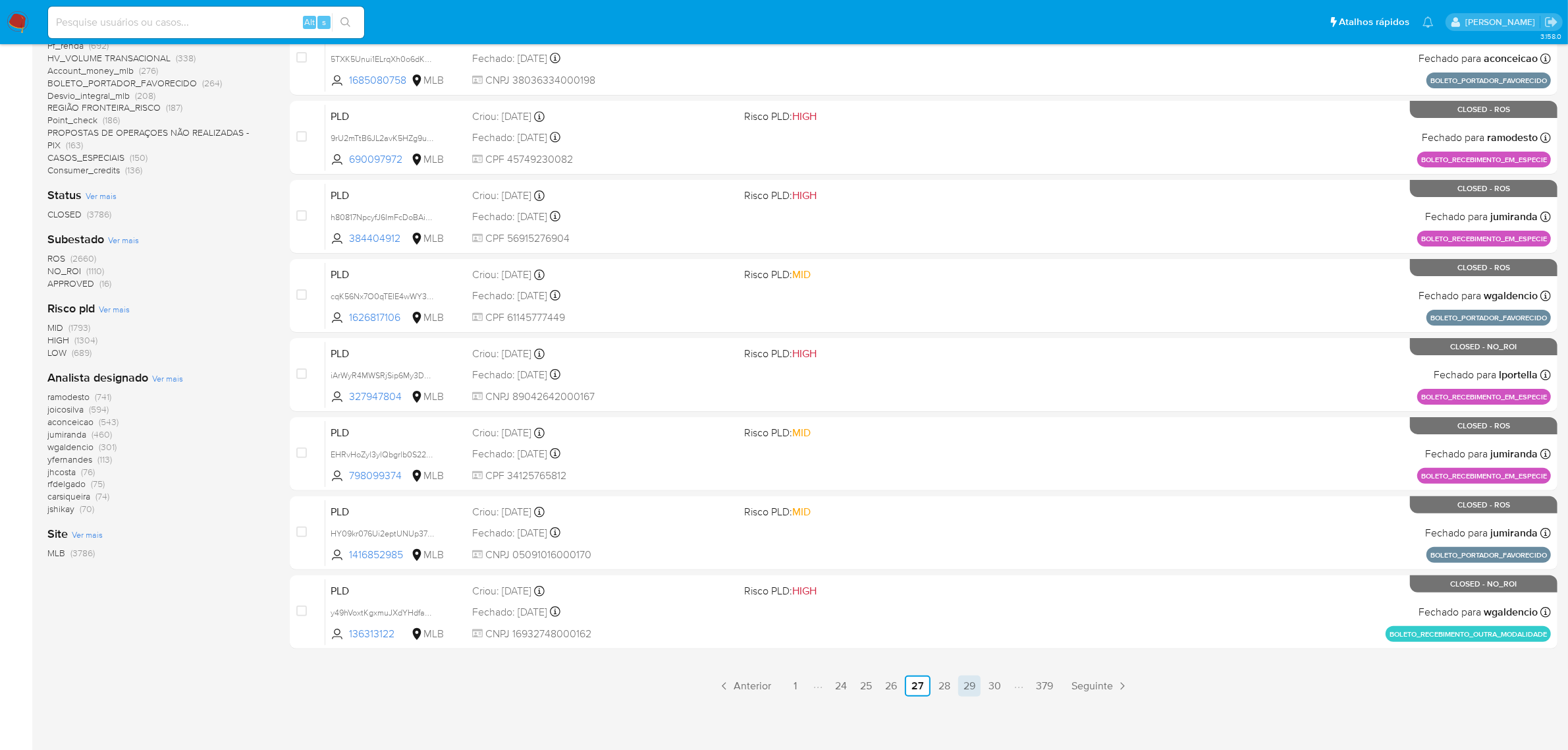
click at [972, 689] on link "29" at bounding box center [969, 686] width 23 height 21
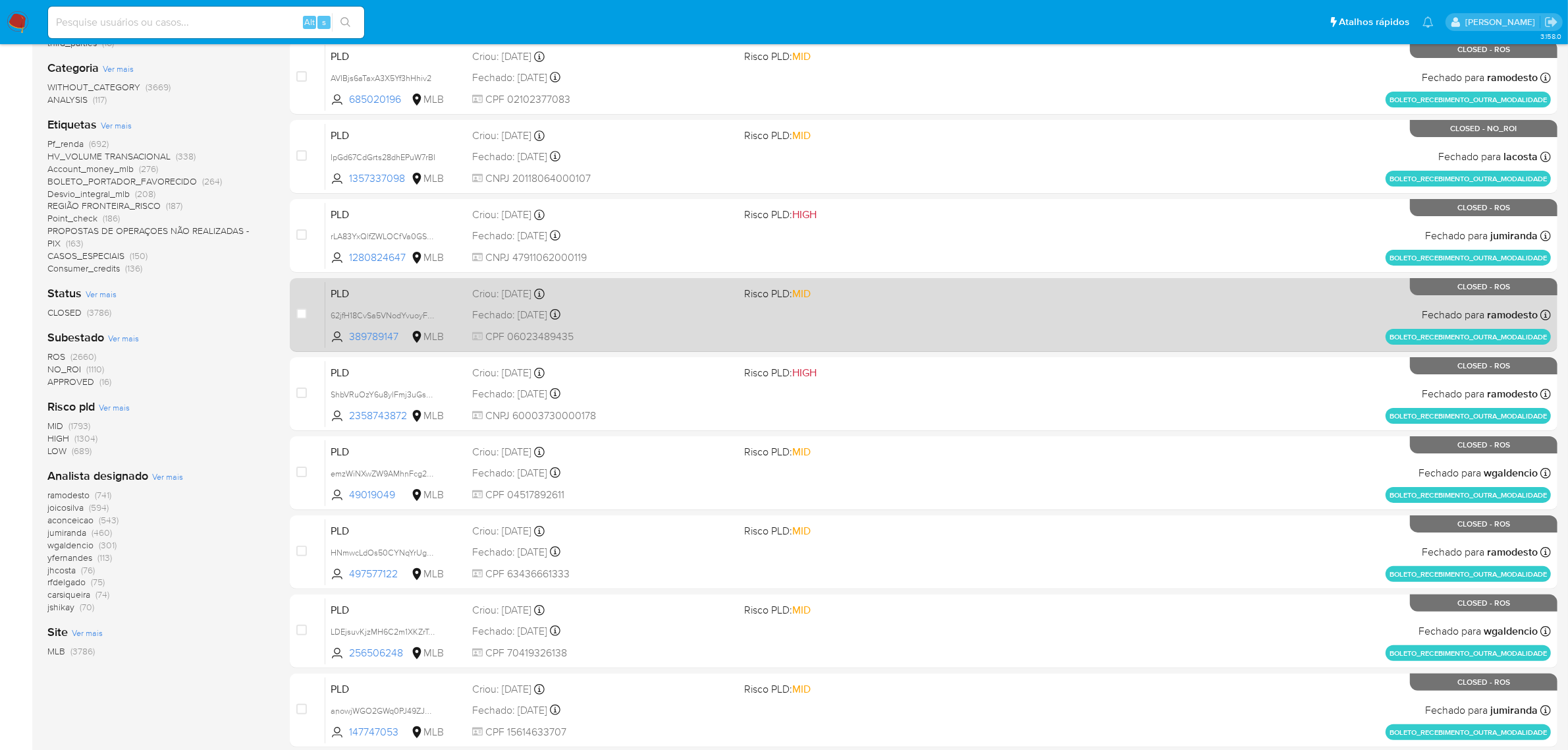
scroll to position [336, 0]
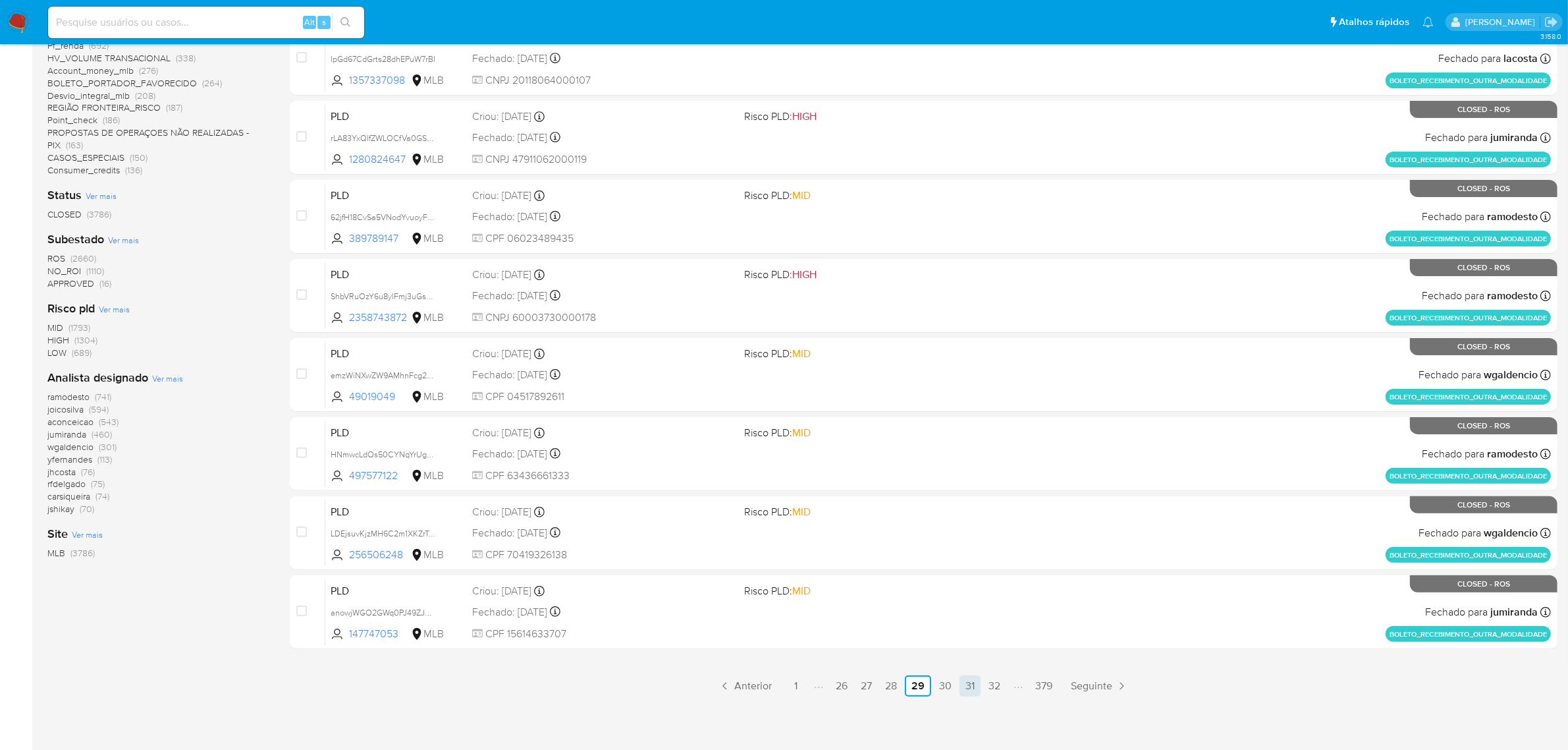
click at [976, 680] on link "31" at bounding box center [970, 686] width 21 height 21
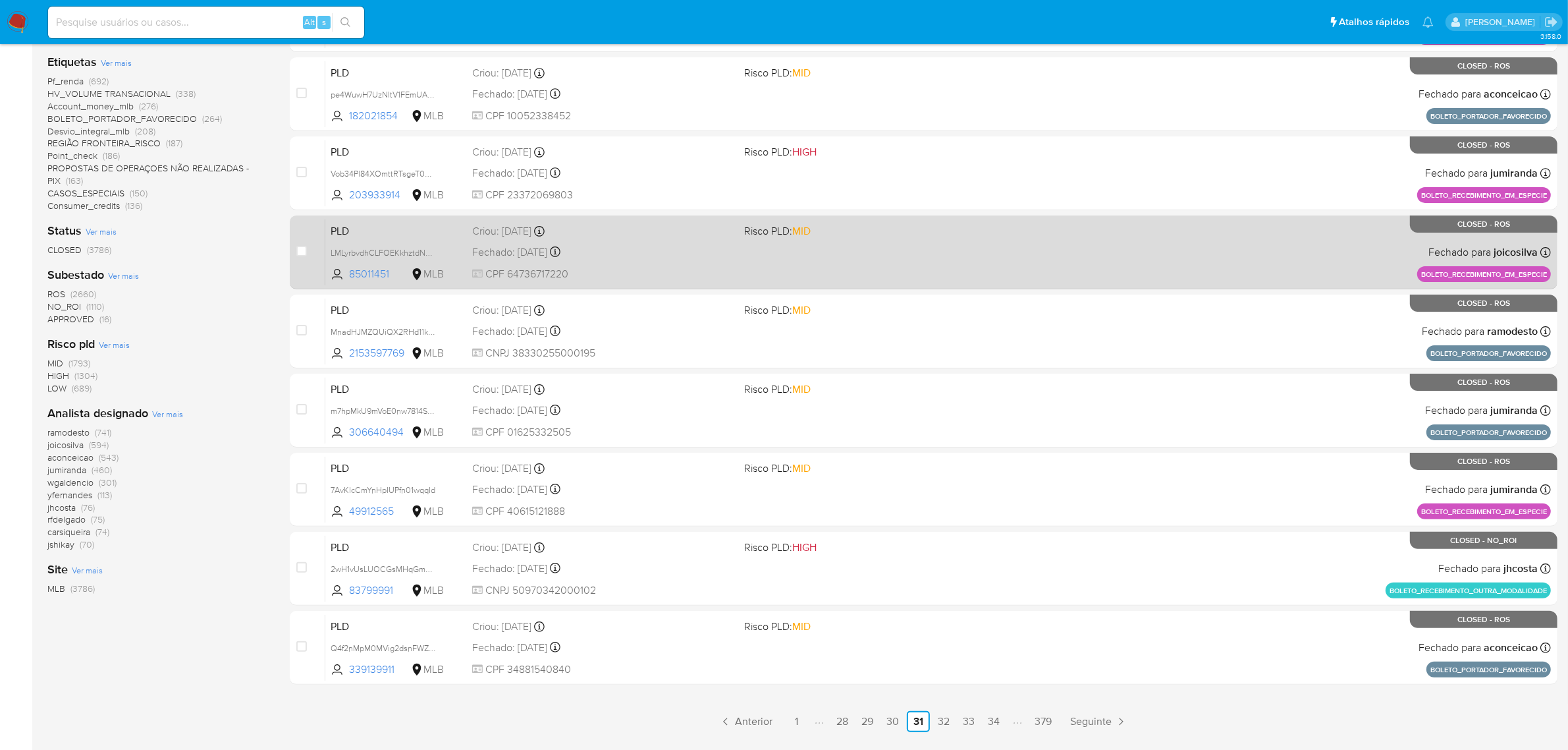
scroll to position [336, 0]
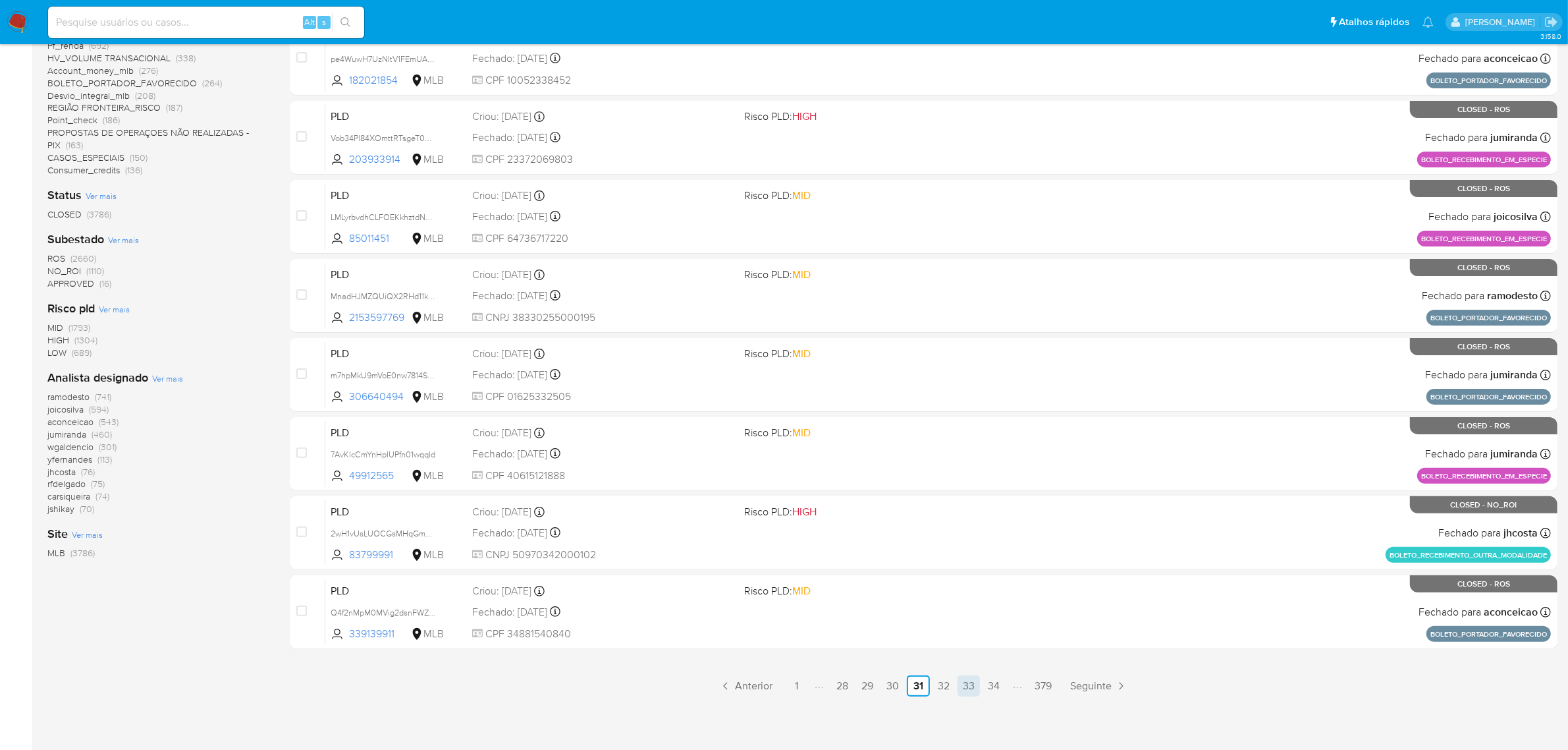
click at [967, 680] on link "33" at bounding box center [969, 686] width 23 height 21
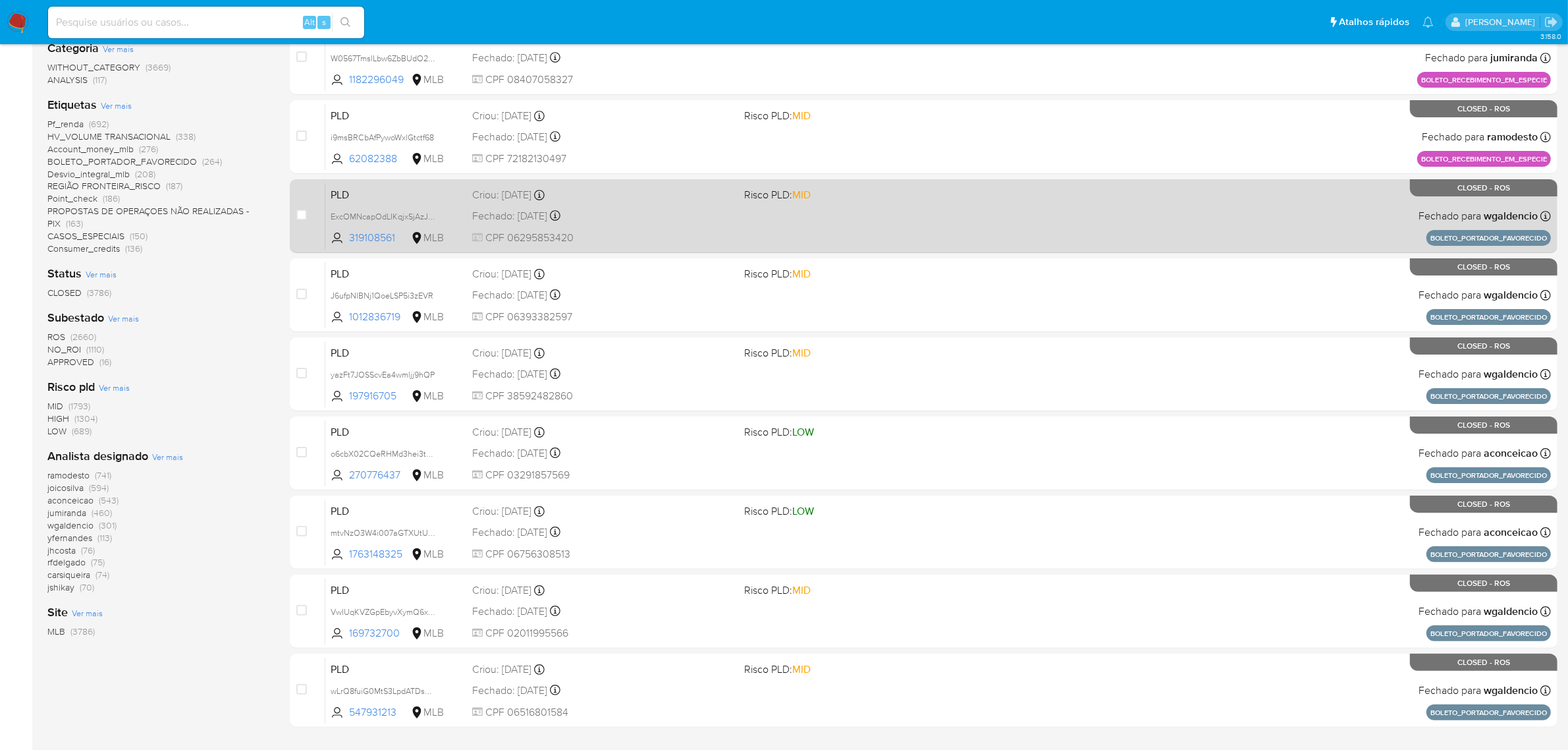
scroll to position [336, 0]
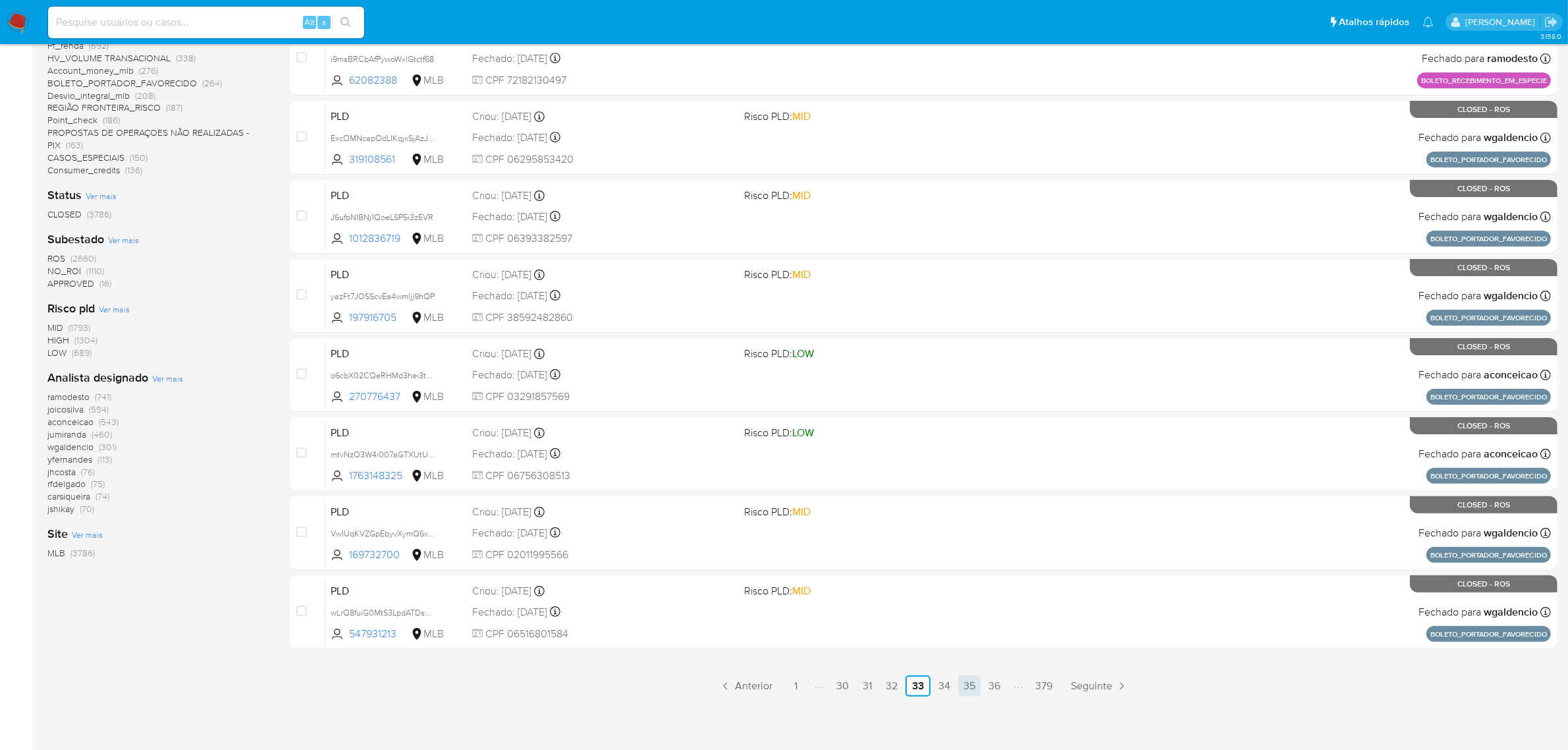
click at [975, 684] on link "35" at bounding box center [969, 686] width 23 height 21
click at [979, 689] on link "37" at bounding box center [970, 686] width 22 height 21
click at [995, 684] on link "40" at bounding box center [994, 686] width 23 height 21
click at [1003, 682] on link "43" at bounding box center [993, 686] width 23 height 21
click at [1000, 683] on link "46" at bounding box center [994, 686] width 23 height 21
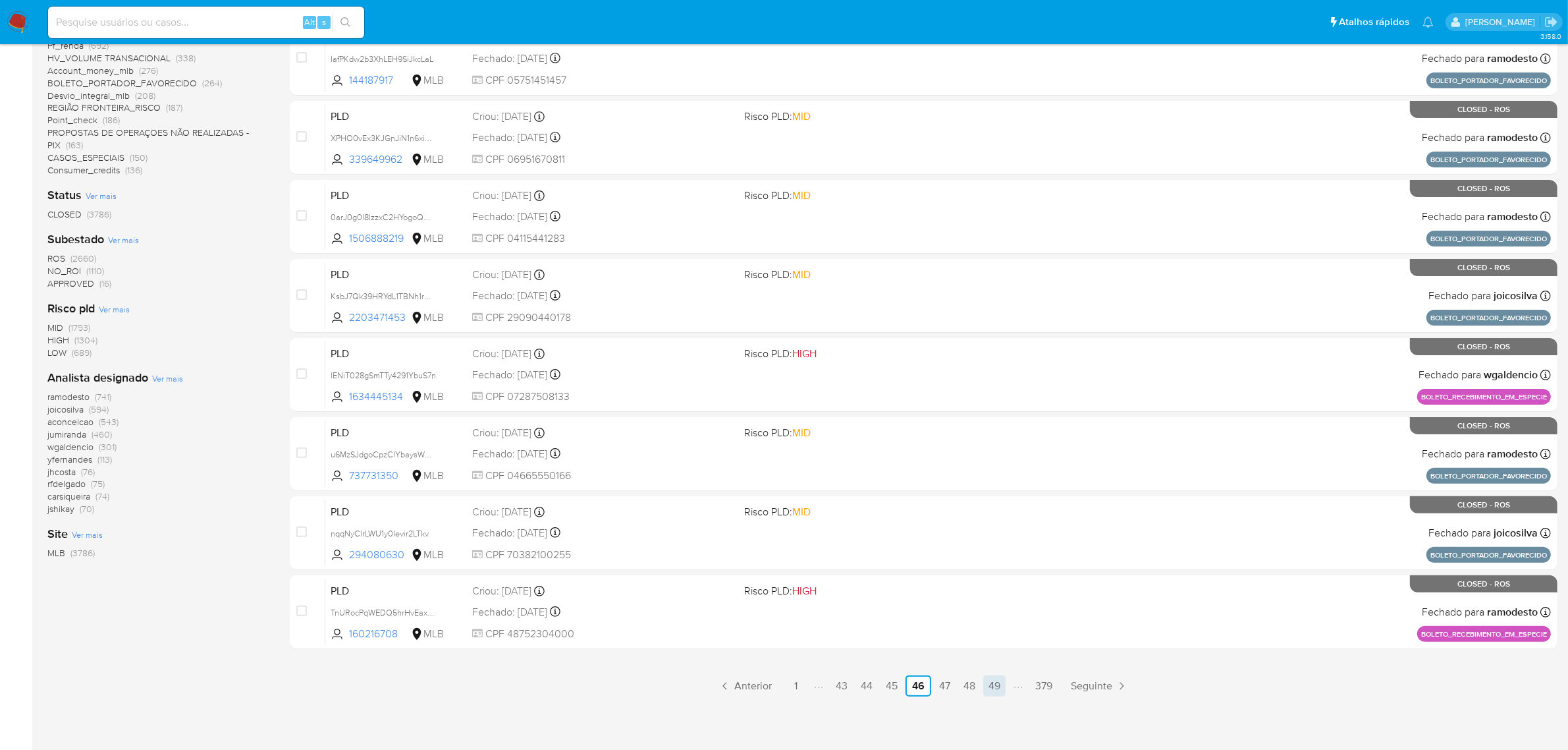
click at [984, 679] on link "49" at bounding box center [994, 686] width 23 height 21
click at [994, 689] on link "52" at bounding box center [994, 686] width 23 height 21
click at [992, 686] on link "55" at bounding box center [995, 686] width 23 height 21
click at [991, 680] on link "58" at bounding box center [995, 686] width 23 height 21
click at [999, 682] on link "61" at bounding box center [995, 686] width 21 height 21
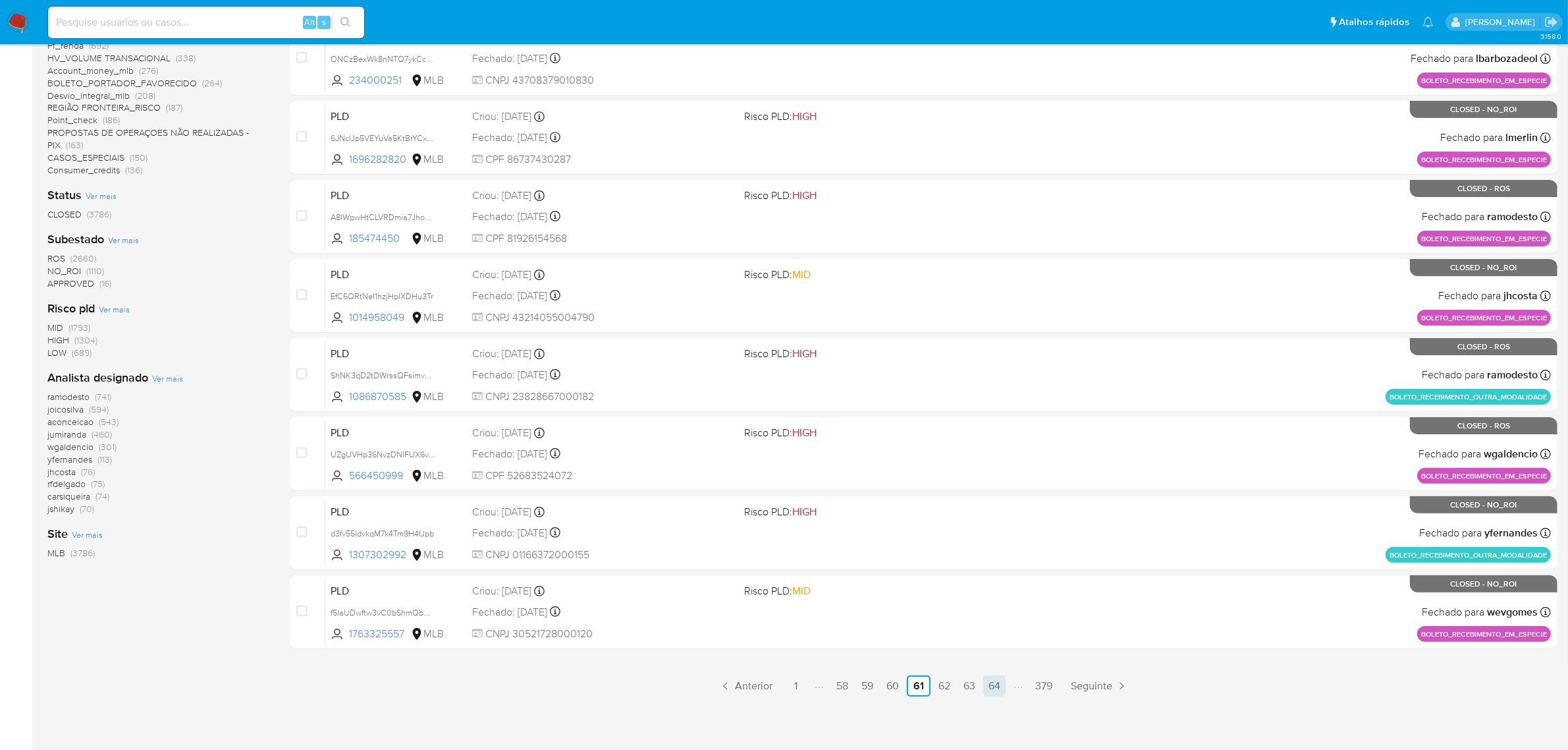
click at [1001, 680] on link "64" at bounding box center [994, 686] width 23 height 21
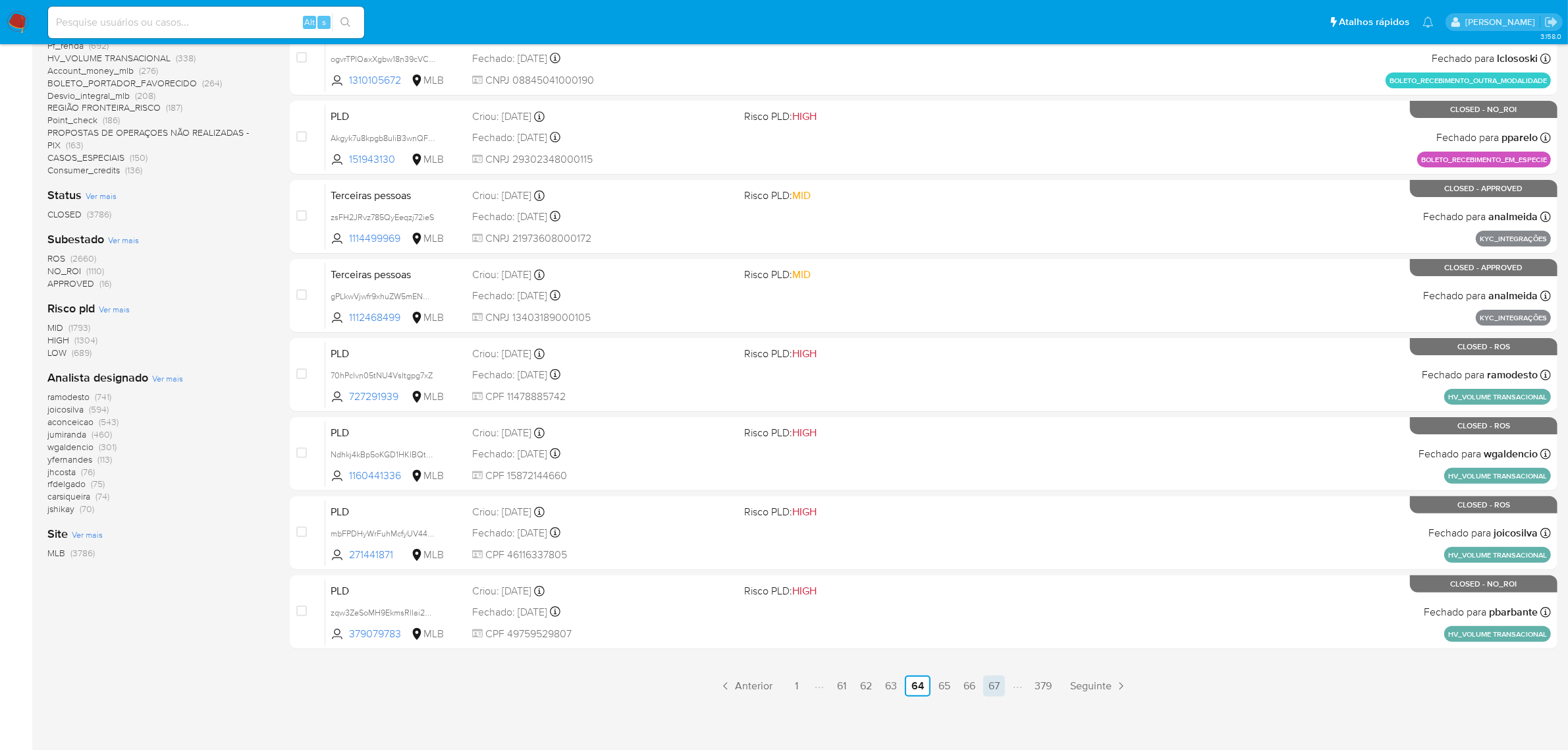
click at [989, 684] on link "67" at bounding box center [994, 686] width 22 height 21
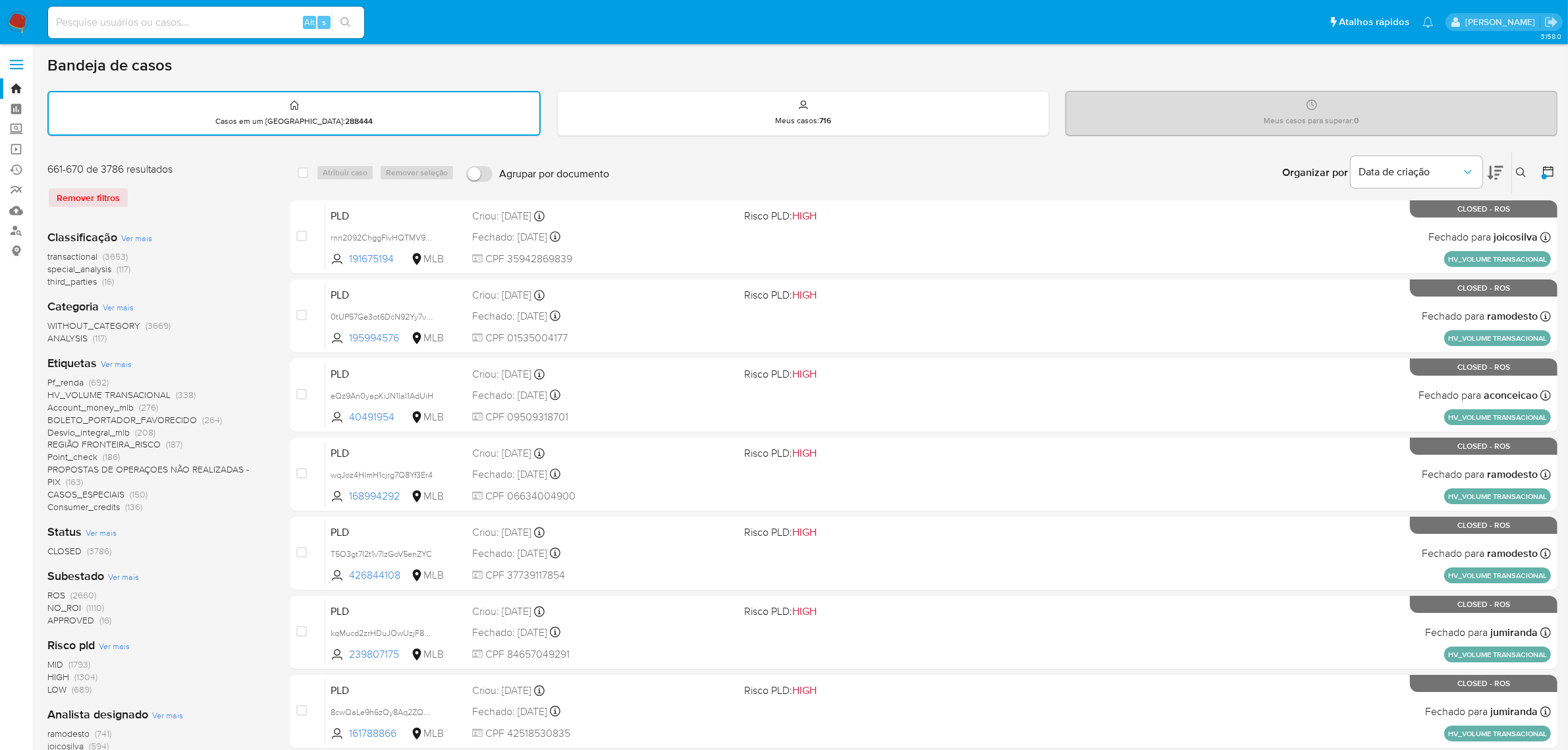
click at [1551, 173] on icon at bounding box center [1548, 171] width 13 height 13
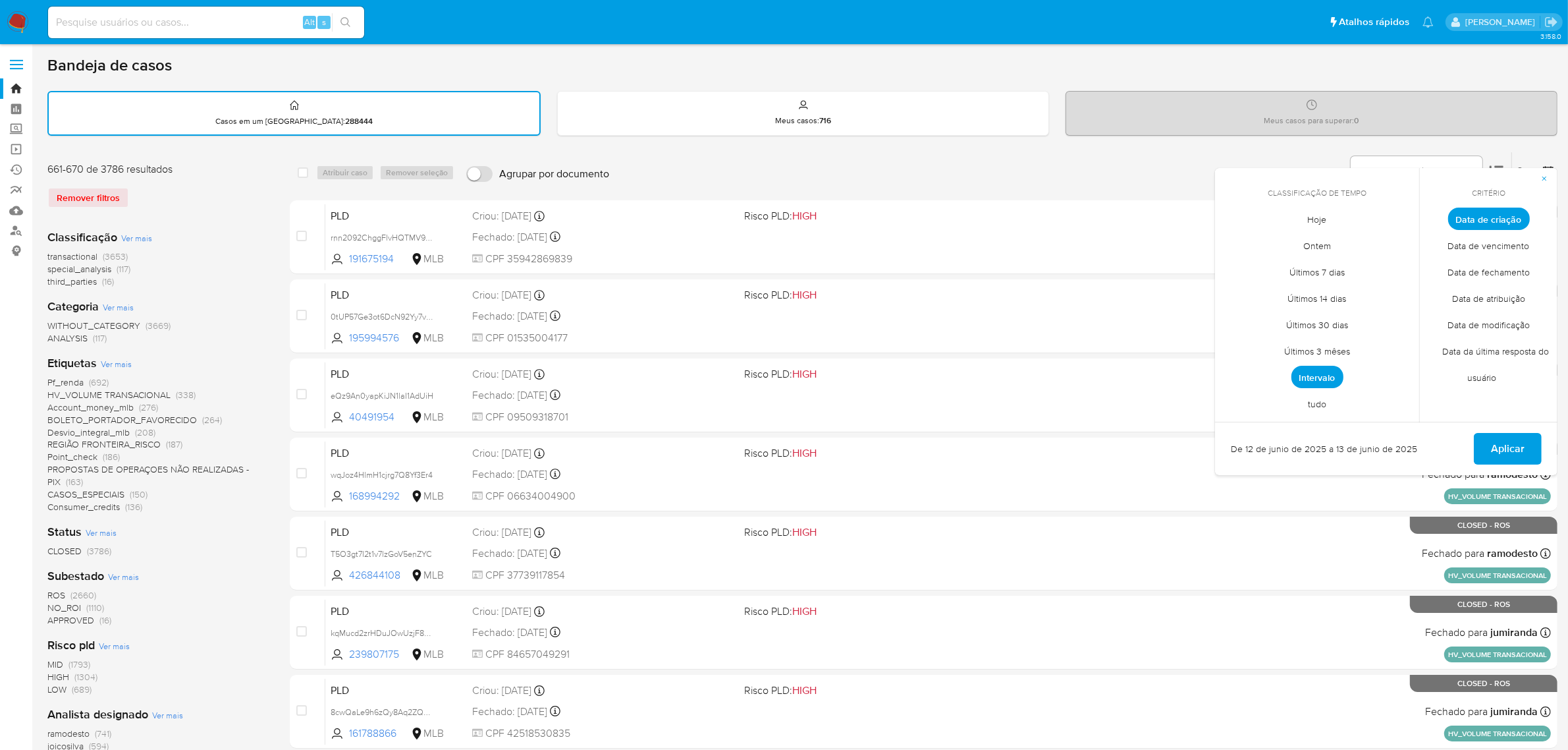
click at [1318, 374] on span "Intervalo" at bounding box center [1318, 377] width 52 height 23
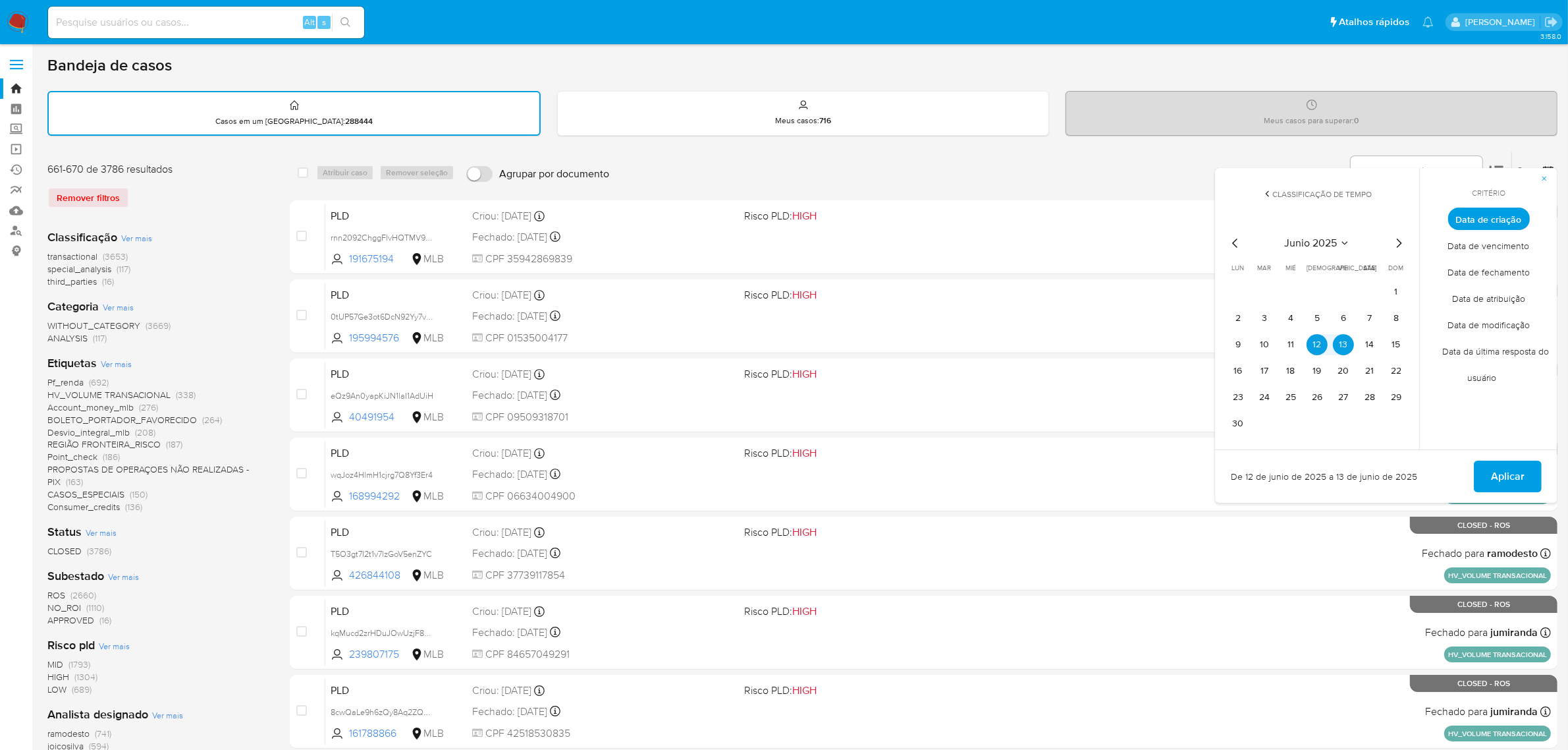
click at [1230, 236] on icon "Mes anterior" at bounding box center [1235, 243] width 16 height 16
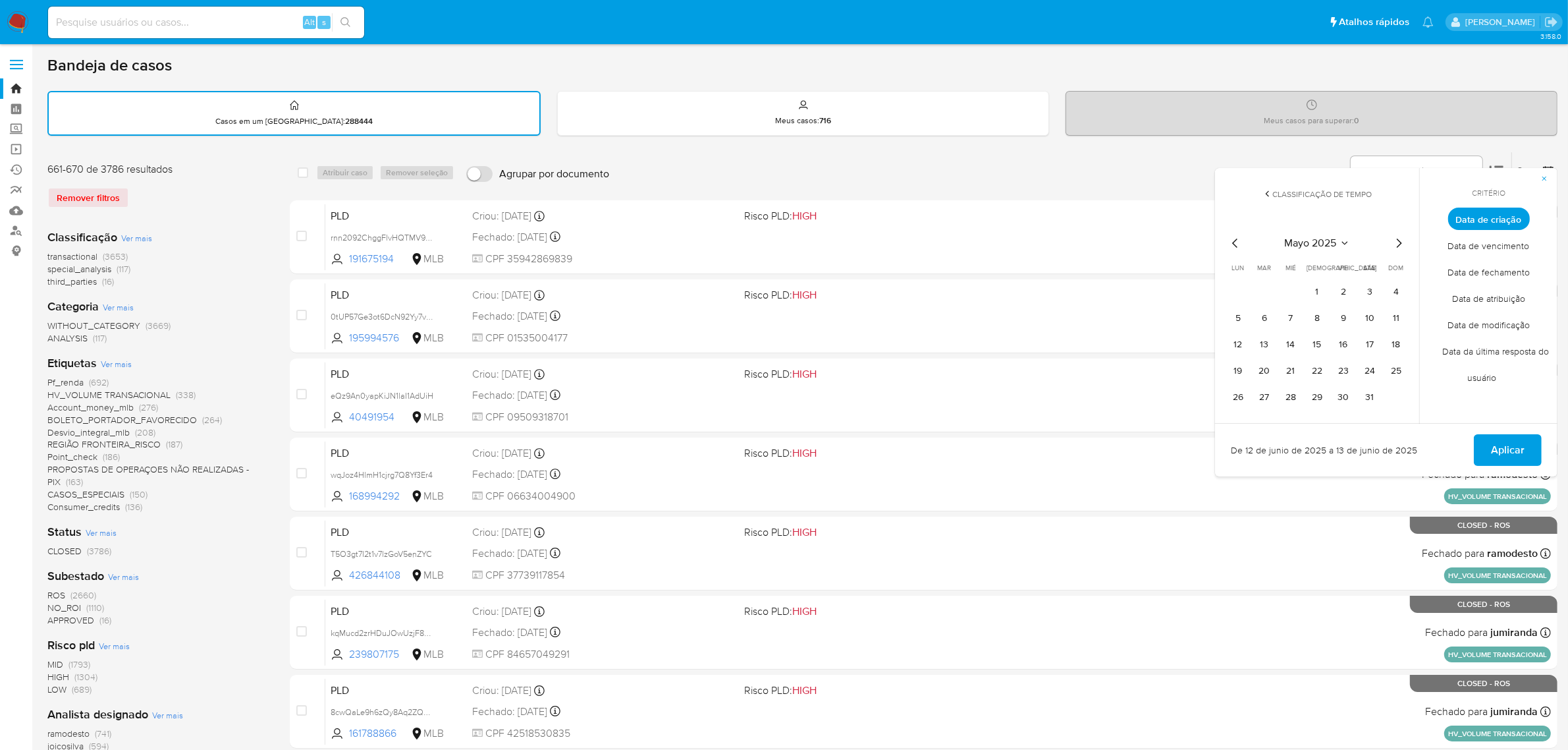
click at [1230, 236] on icon "Mes anterior" at bounding box center [1235, 243] width 16 height 16
click at [1399, 245] on icon "Mes siguiente" at bounding box center [1399, 243] width 16 height 16
click at [1269, 285] on button "1" at bounding box center [1264, 292] width 21 height 21
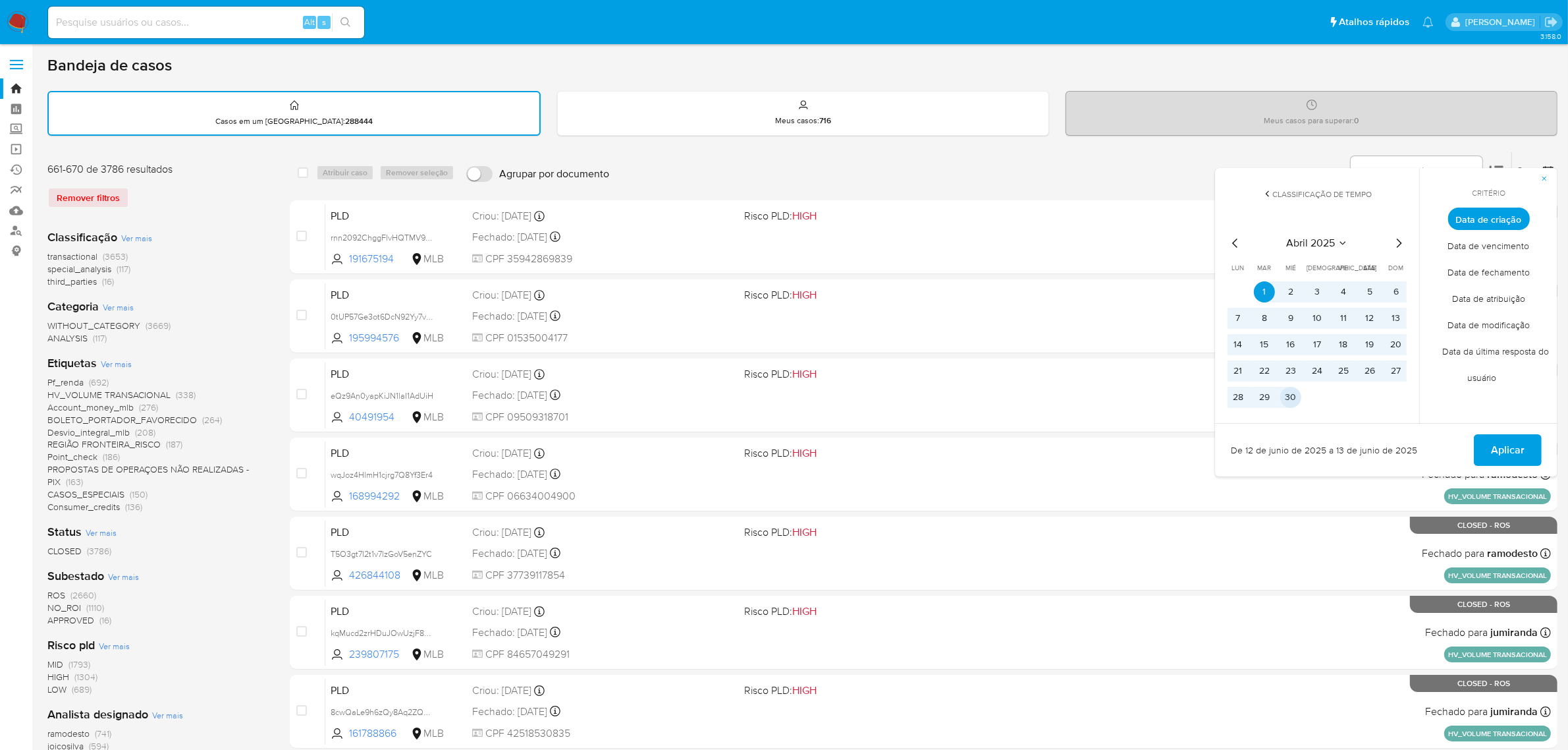
click at [1292, 394] on button "30" at bounding box center [1290, 397] width 21 height 21
click at [1500, 445] on span "Aplicar" at bounding box center [1507, 450] width 34 height 29
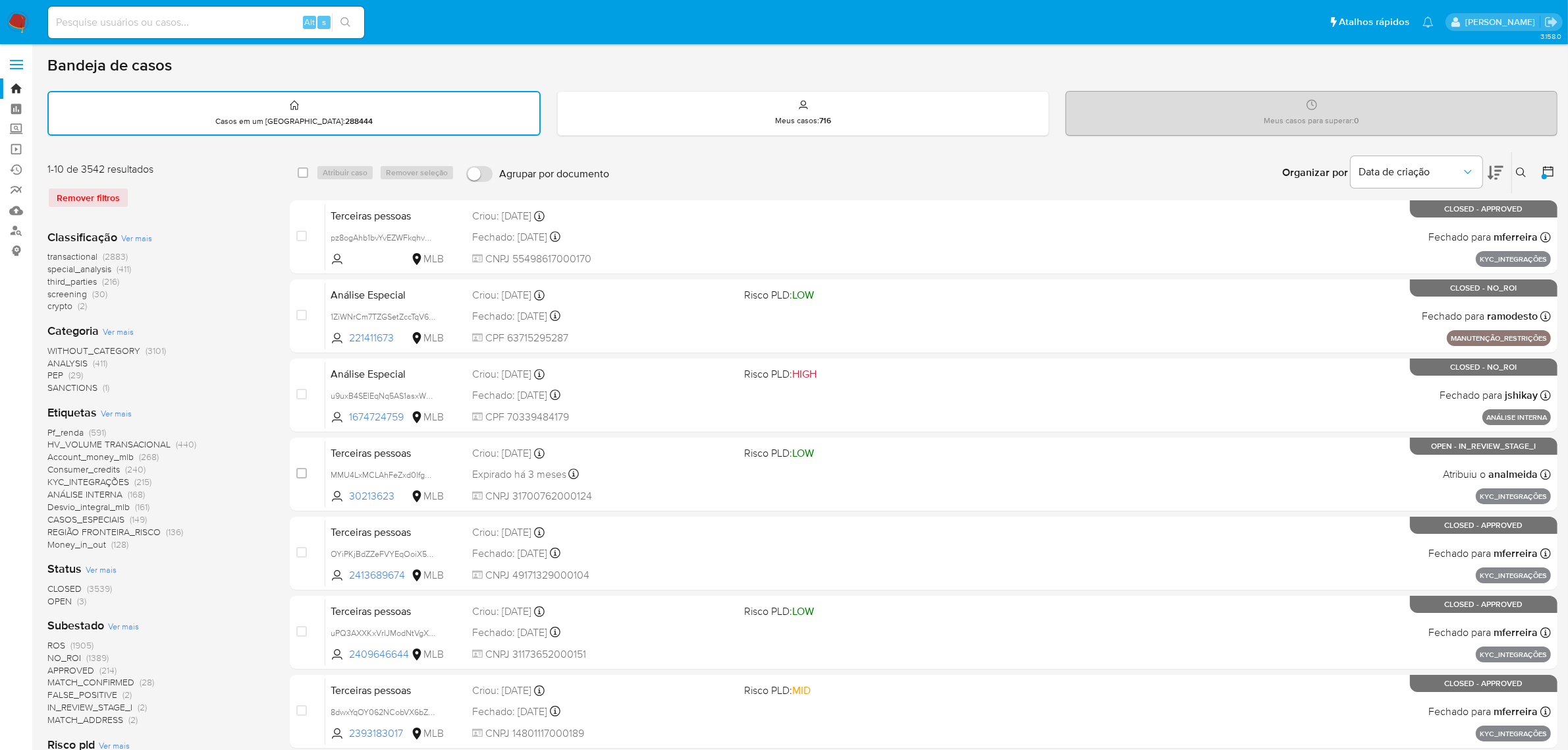
click at [1556, 170] on button at bounding box center [1549, 172] width 16 height 16
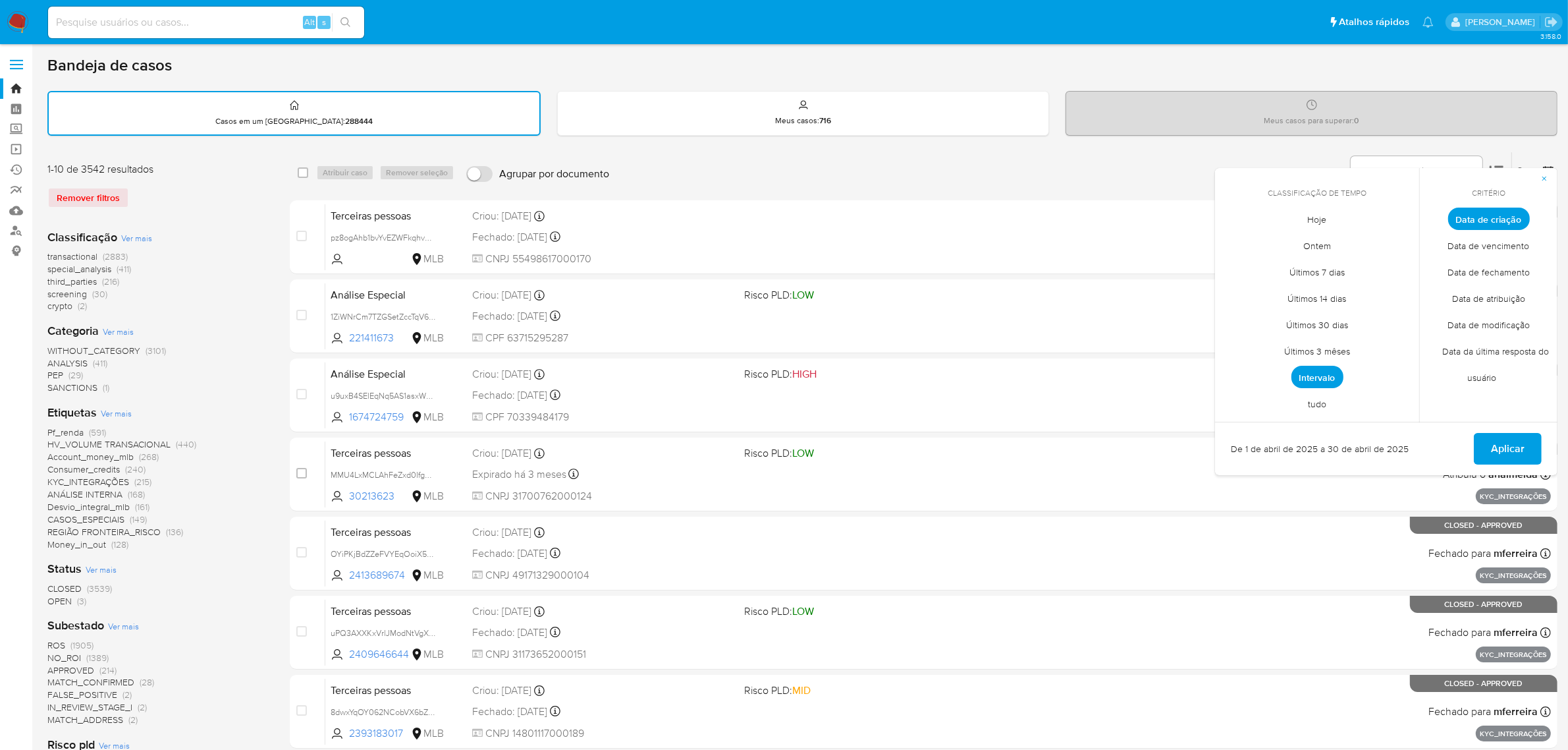
click at [1332, 376] on span "Intervalo" at bounding box center [1318, 377] width 52 height 23
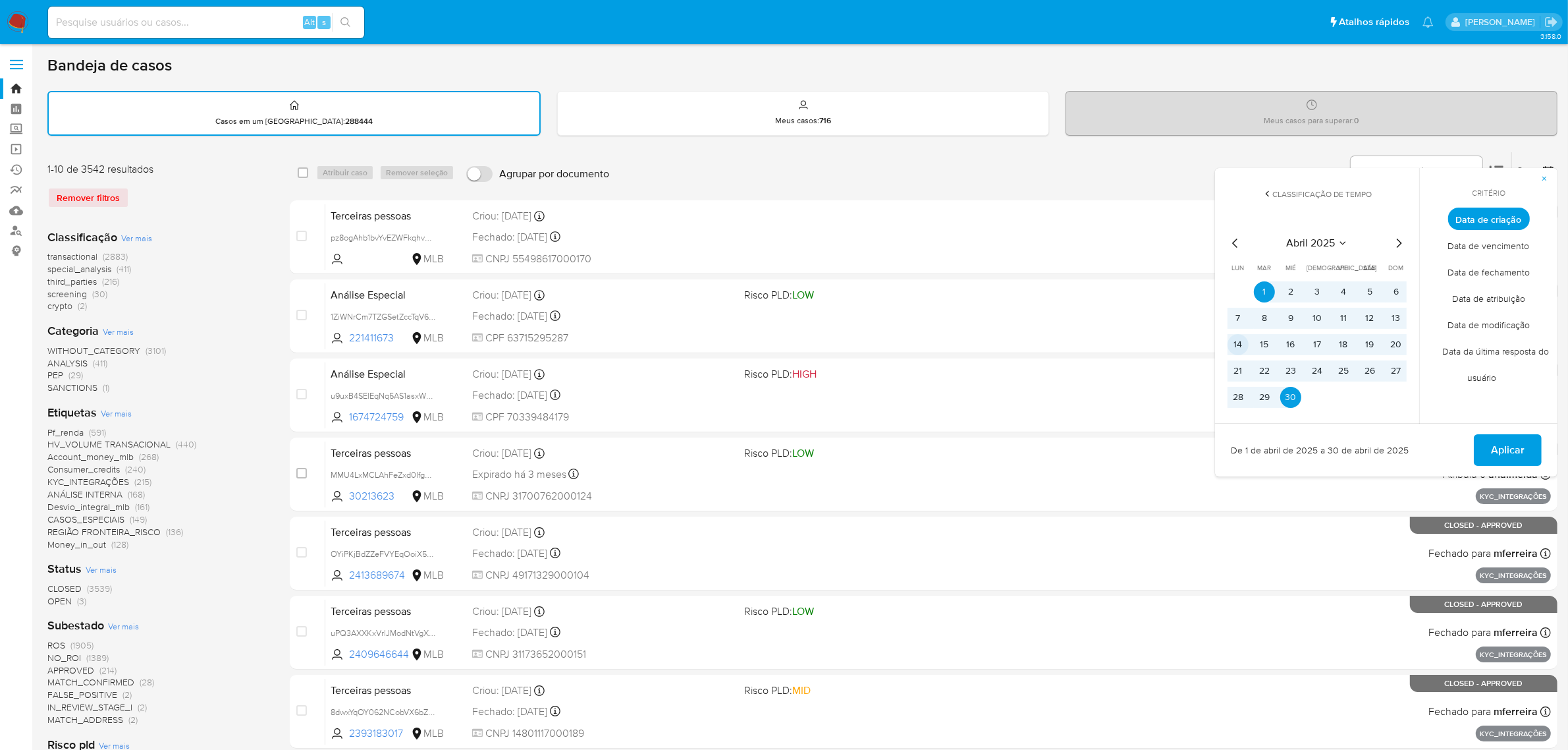
click at [1243, 339] on button "14" at bounding box center [1238, 345] width 21 height 21
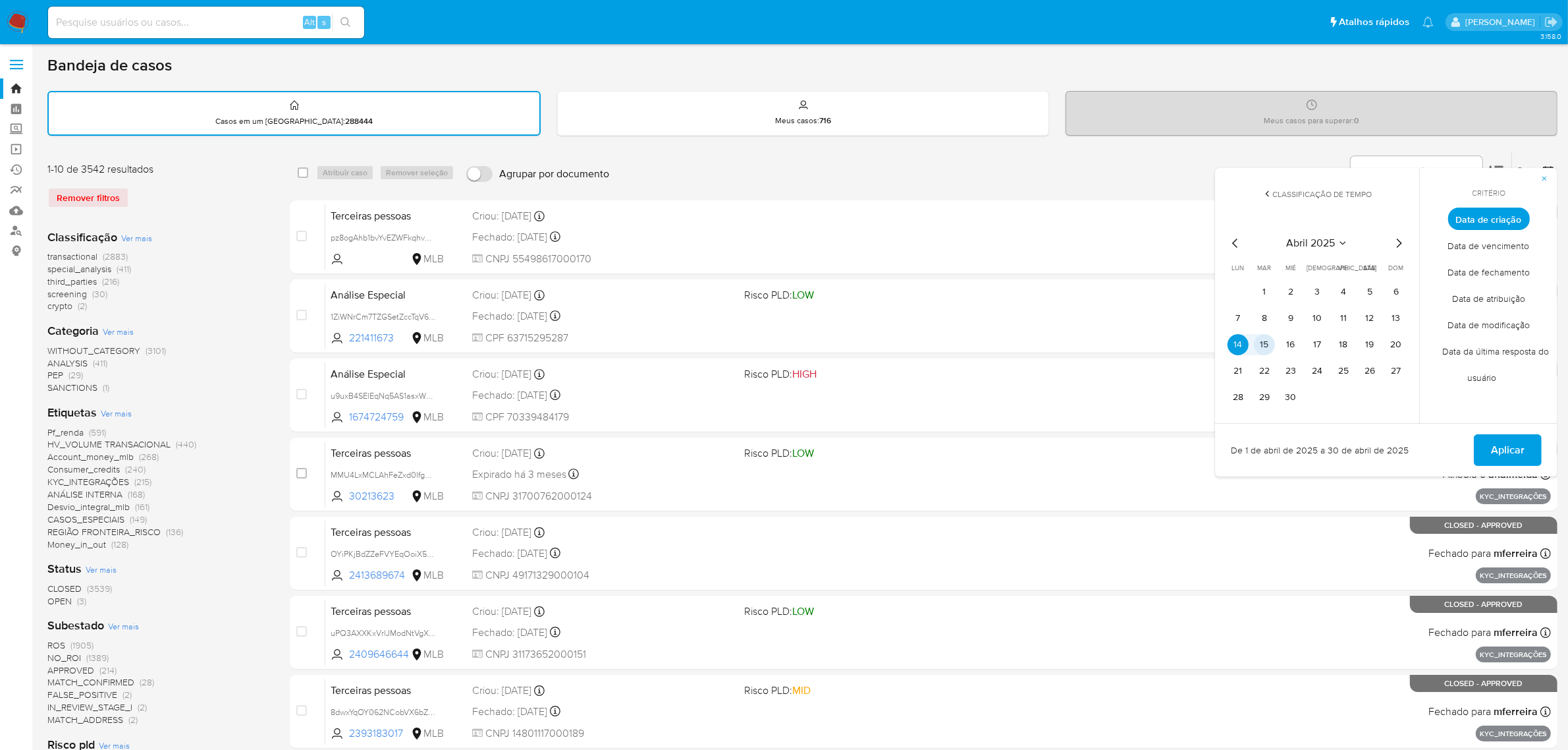
click at [1261, 340] on button "15" at bounding box center [1264, 345] width 21 height 21
click at [1496, 445] on span "Aplicar" at bounding box center [1507, 450] width 34 height 29
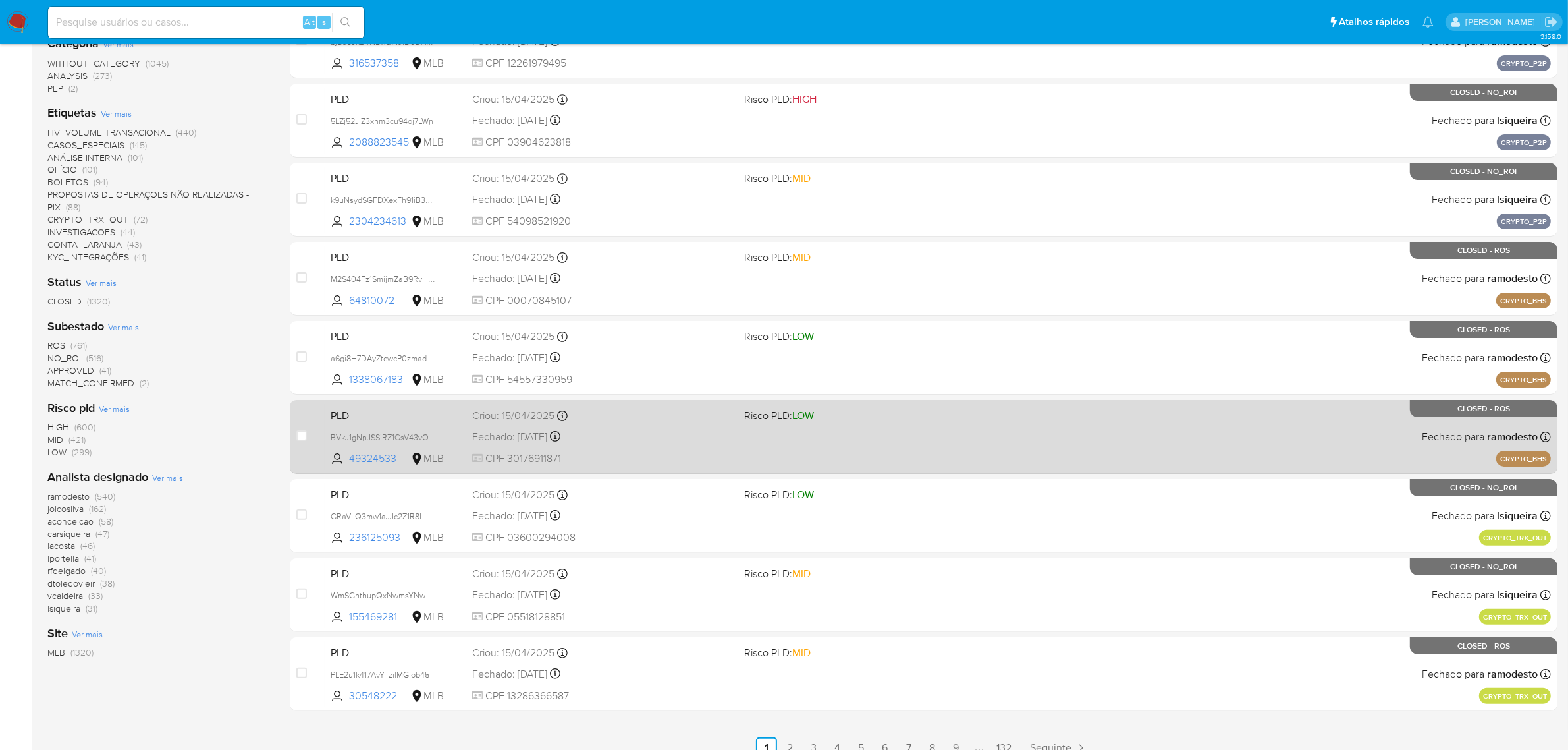
scroll to position [336, 0]
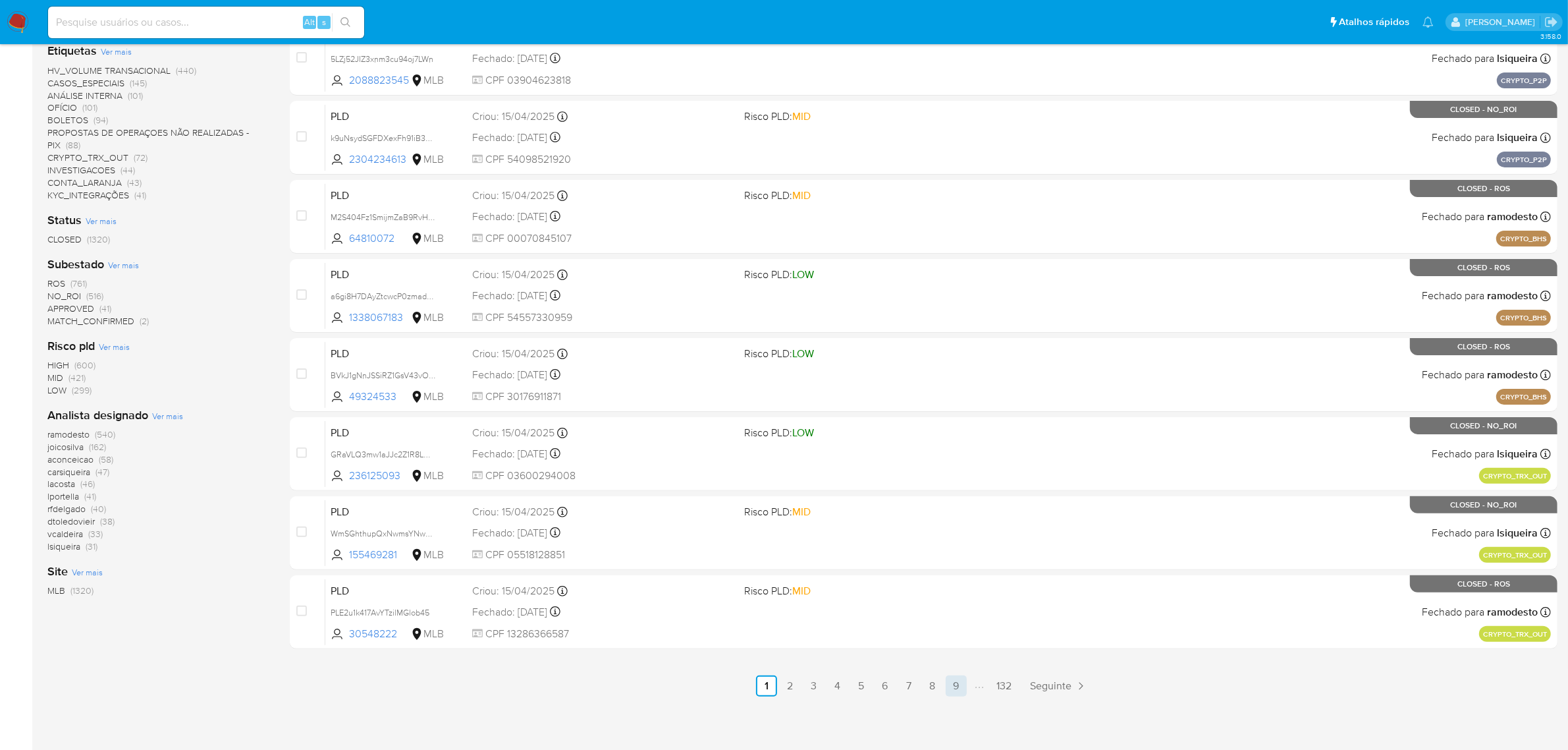
click at [953, 684] on link "9" at bounding box center [956, 686] width 21 height 21
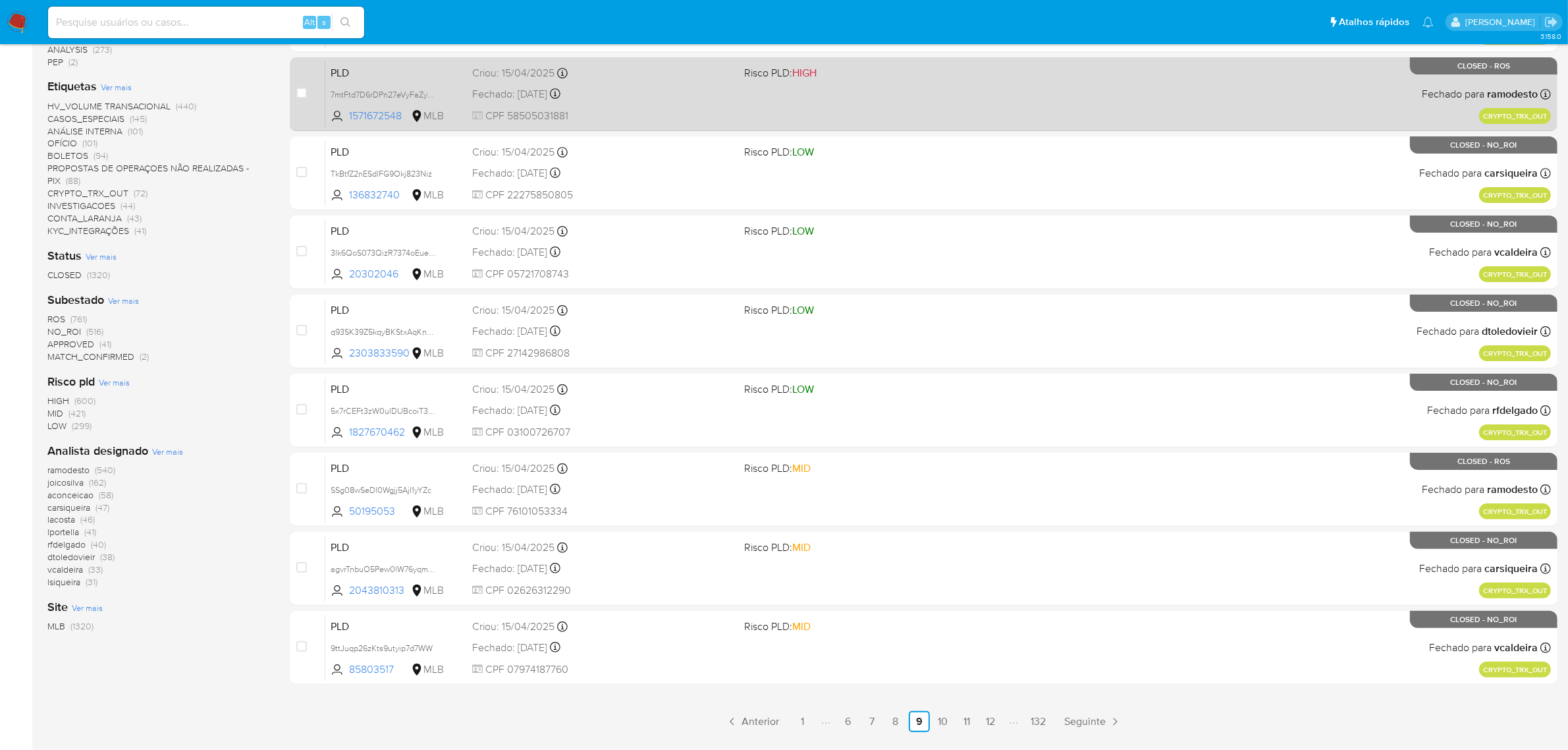
scroll to position [336, 0]
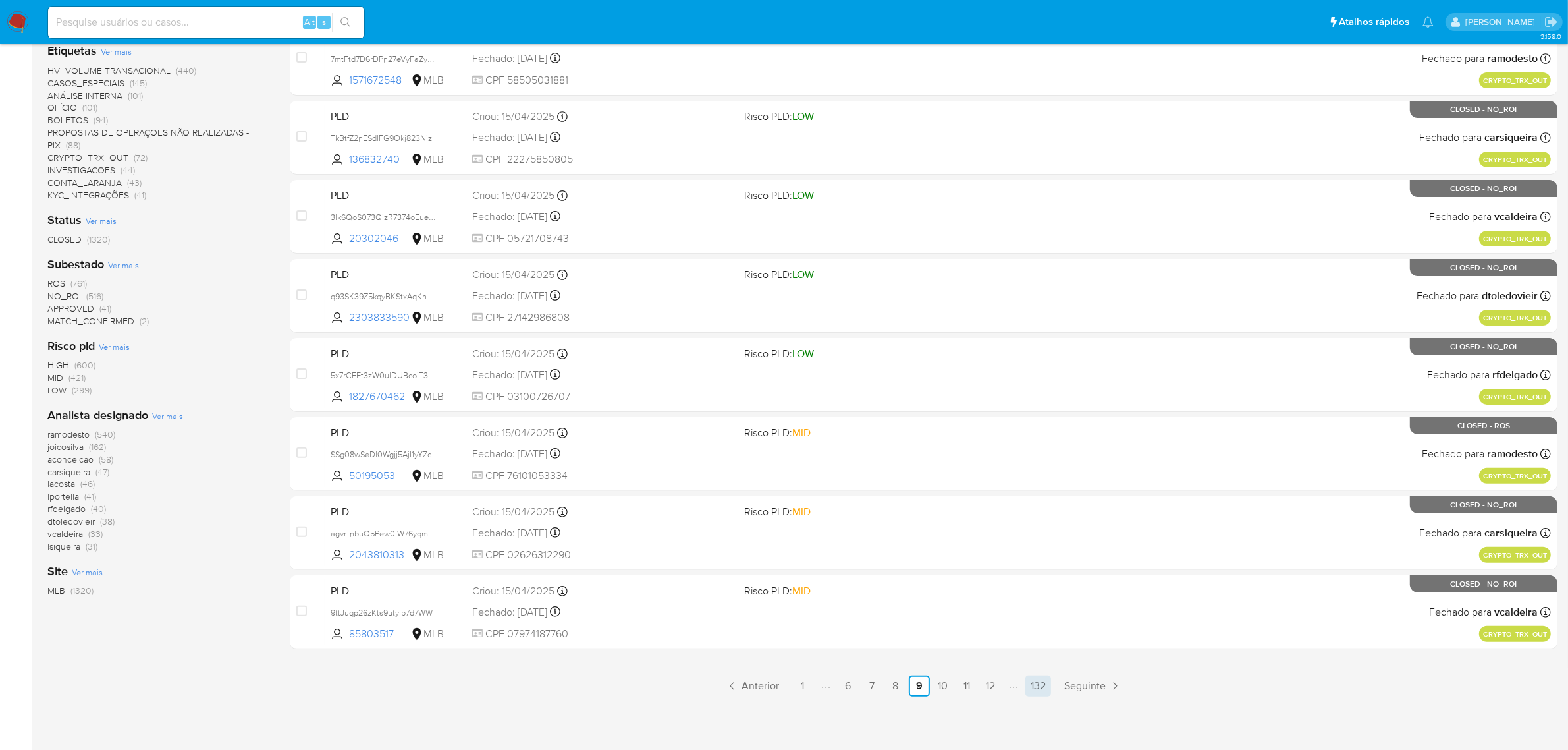
click at [1038, 686] on link "132" at bounding box center [1038, 686] width 25 height 21
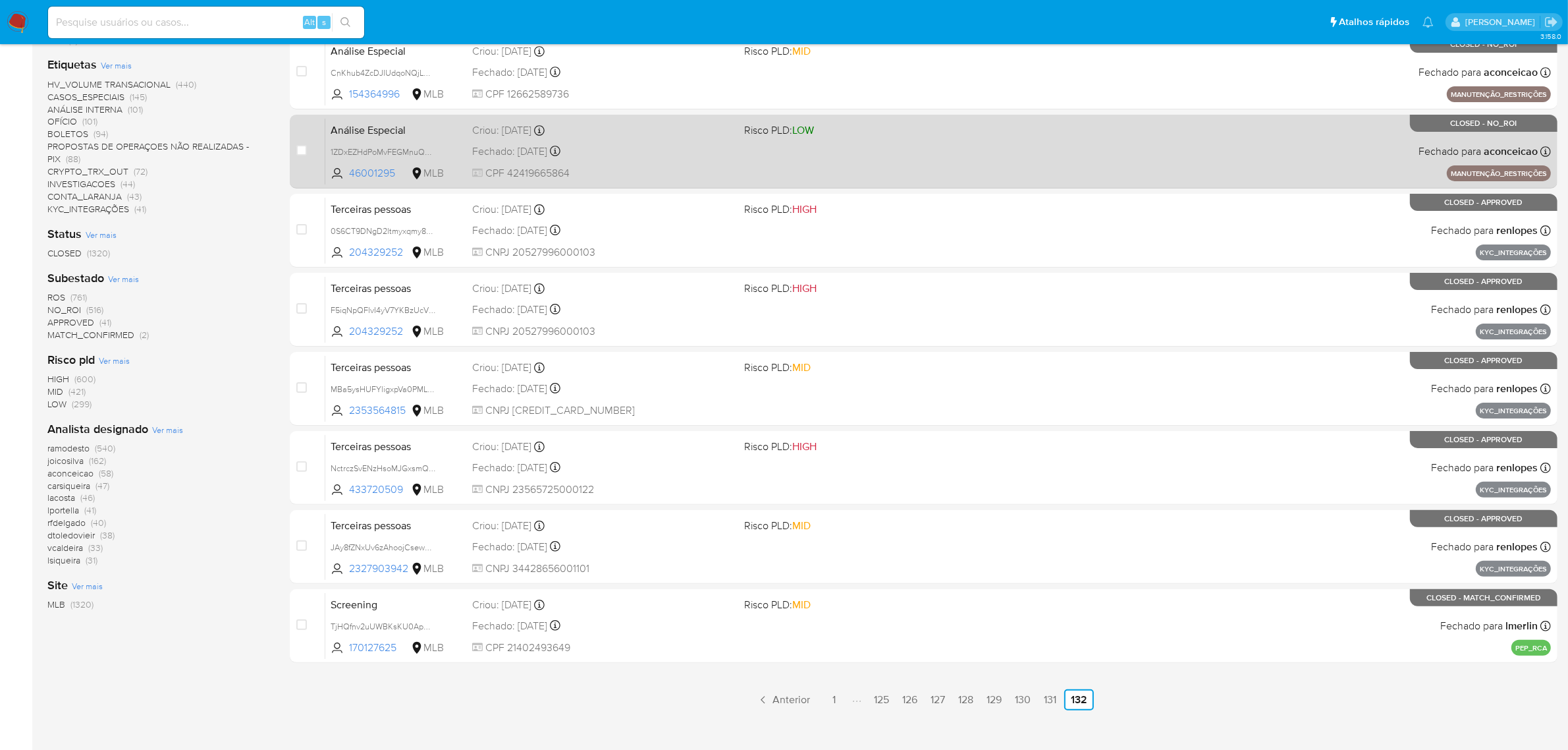
scroll to position [336, 0]
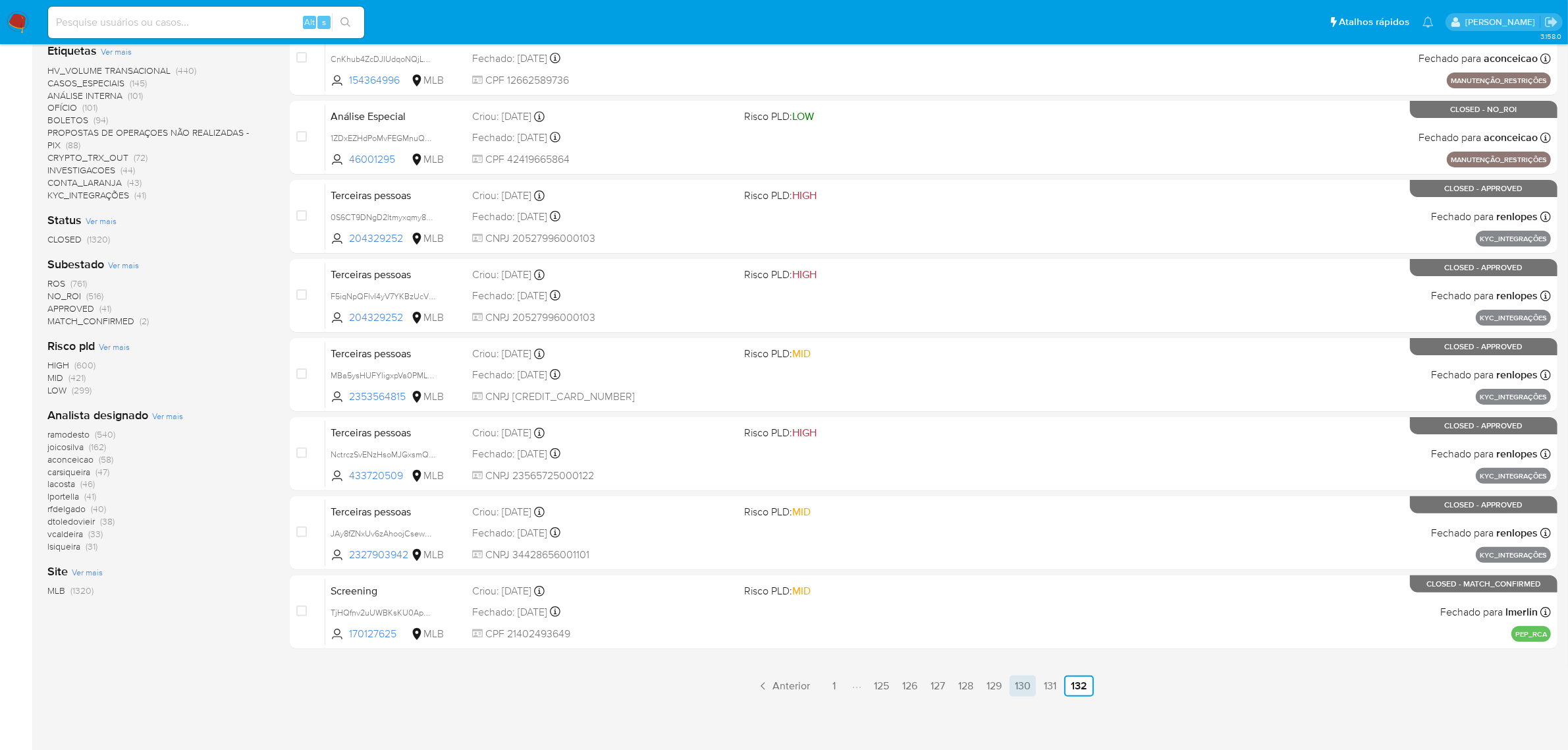
click at [1019, 683] on link "130" at bounding box center [1022, 686] width 26 height 21
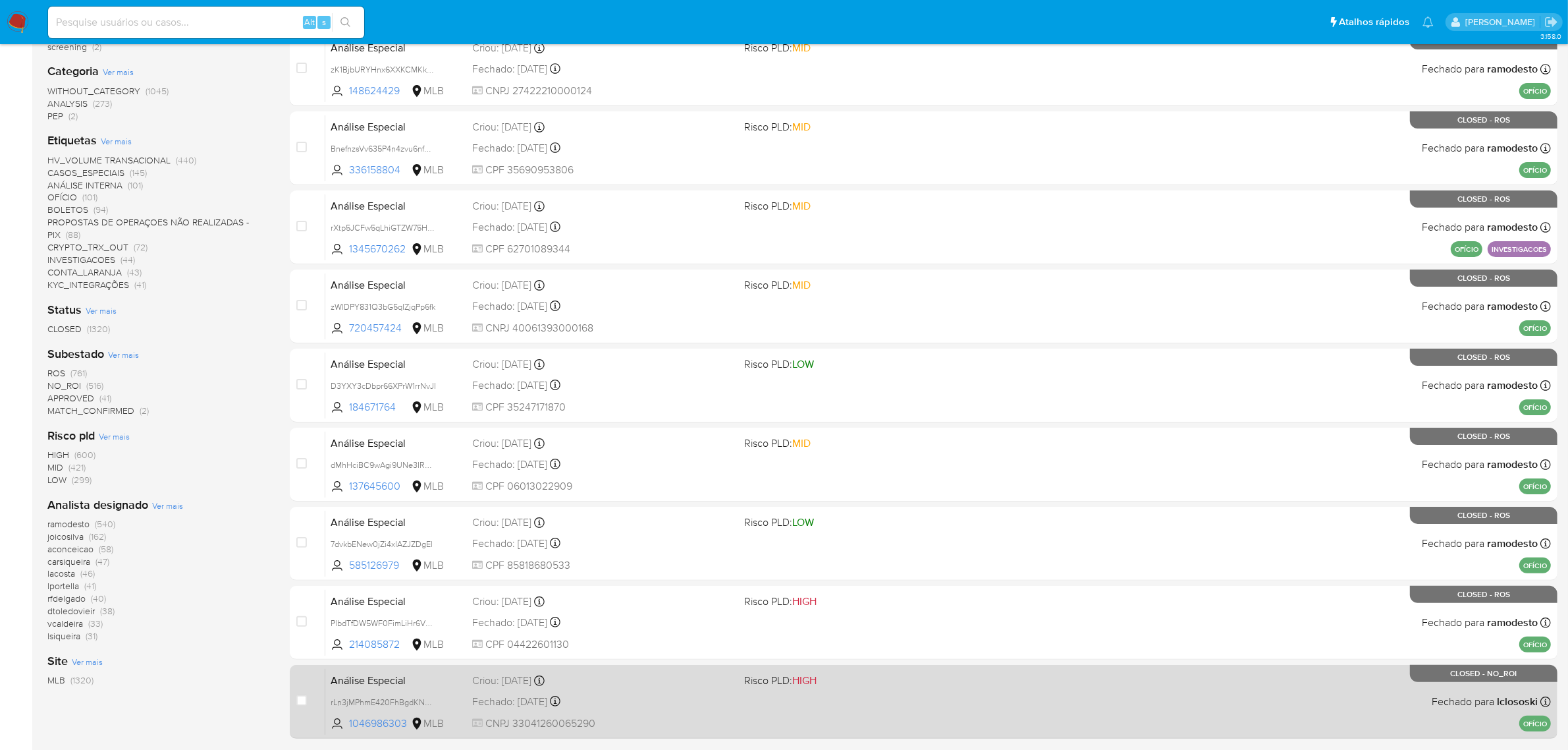
scroll to position [336, 0]
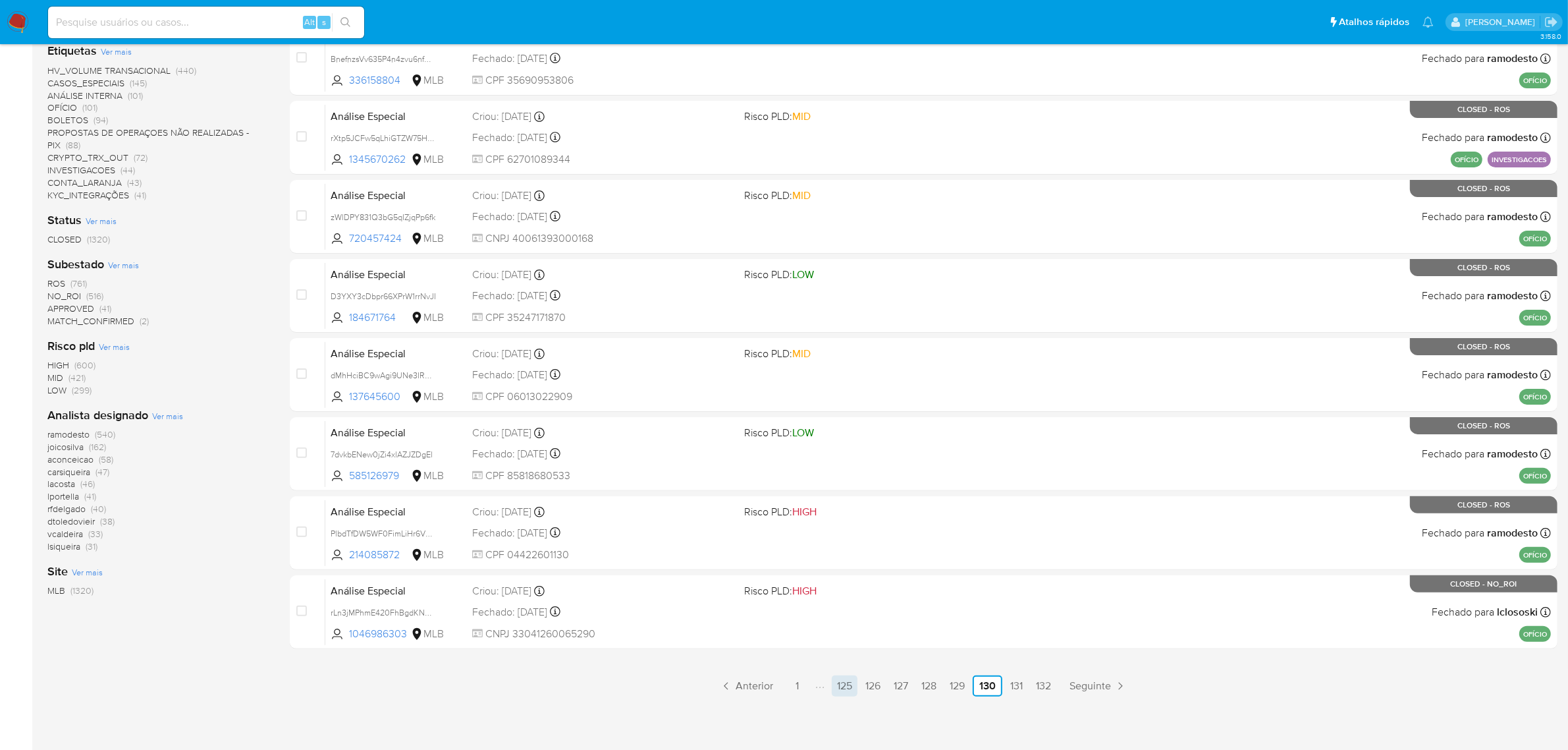
click at [846, 682] on link "125" at bounding box center [844, 686] width 25 height 21
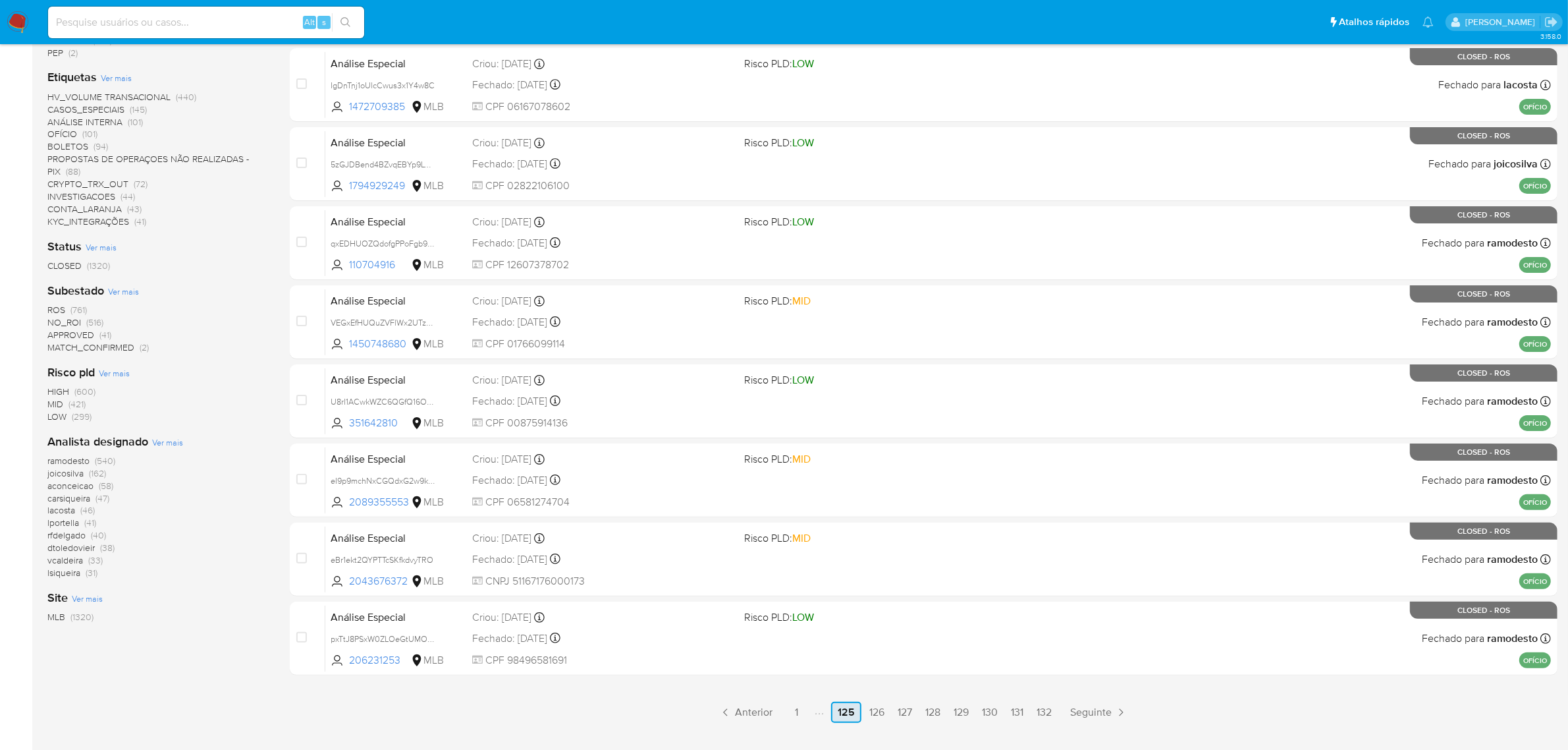
scroll to position [336, 0]
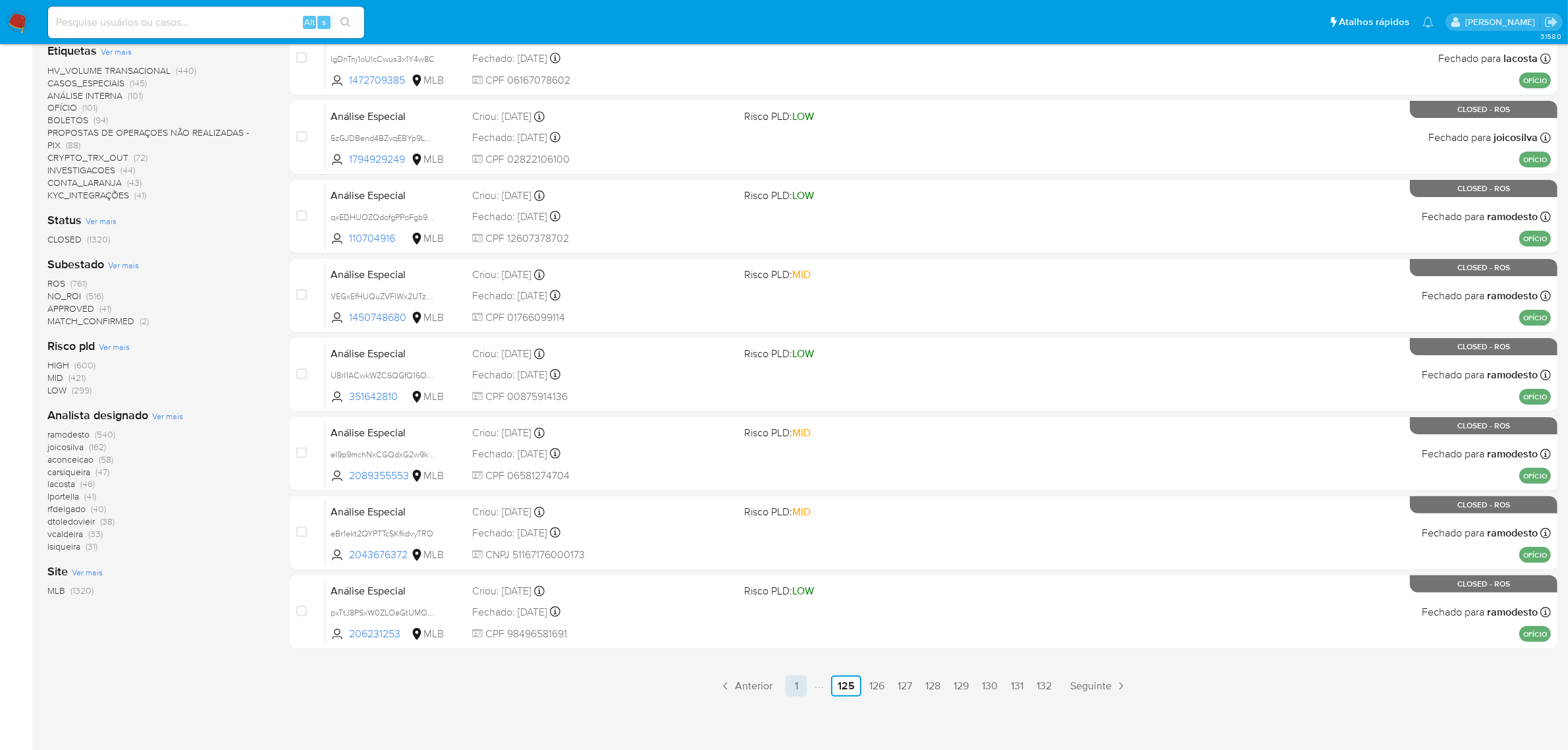
click at [798, 685] on link "1" at bounding box center [796, 686] width 21 height 21
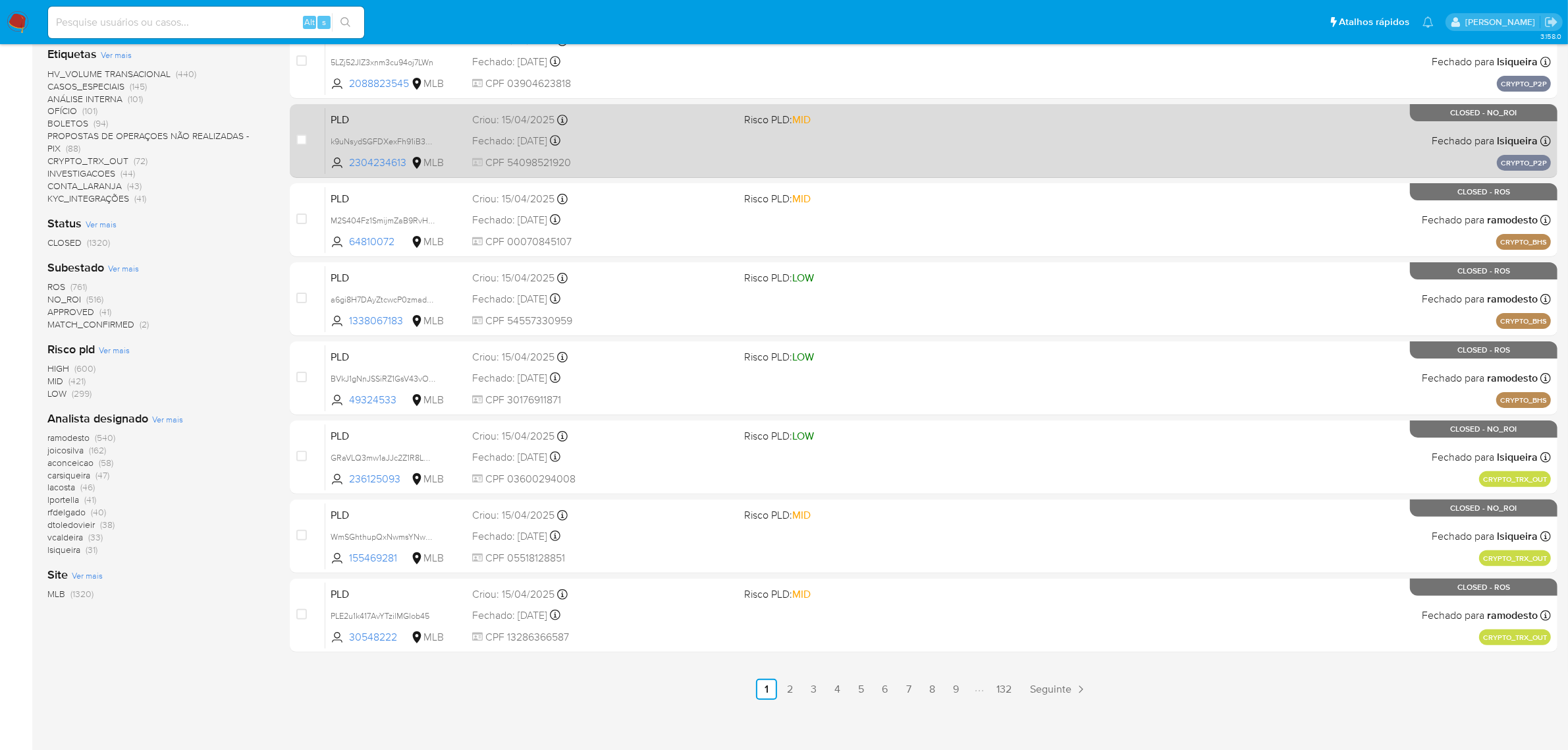
scroll to position [336, 0]
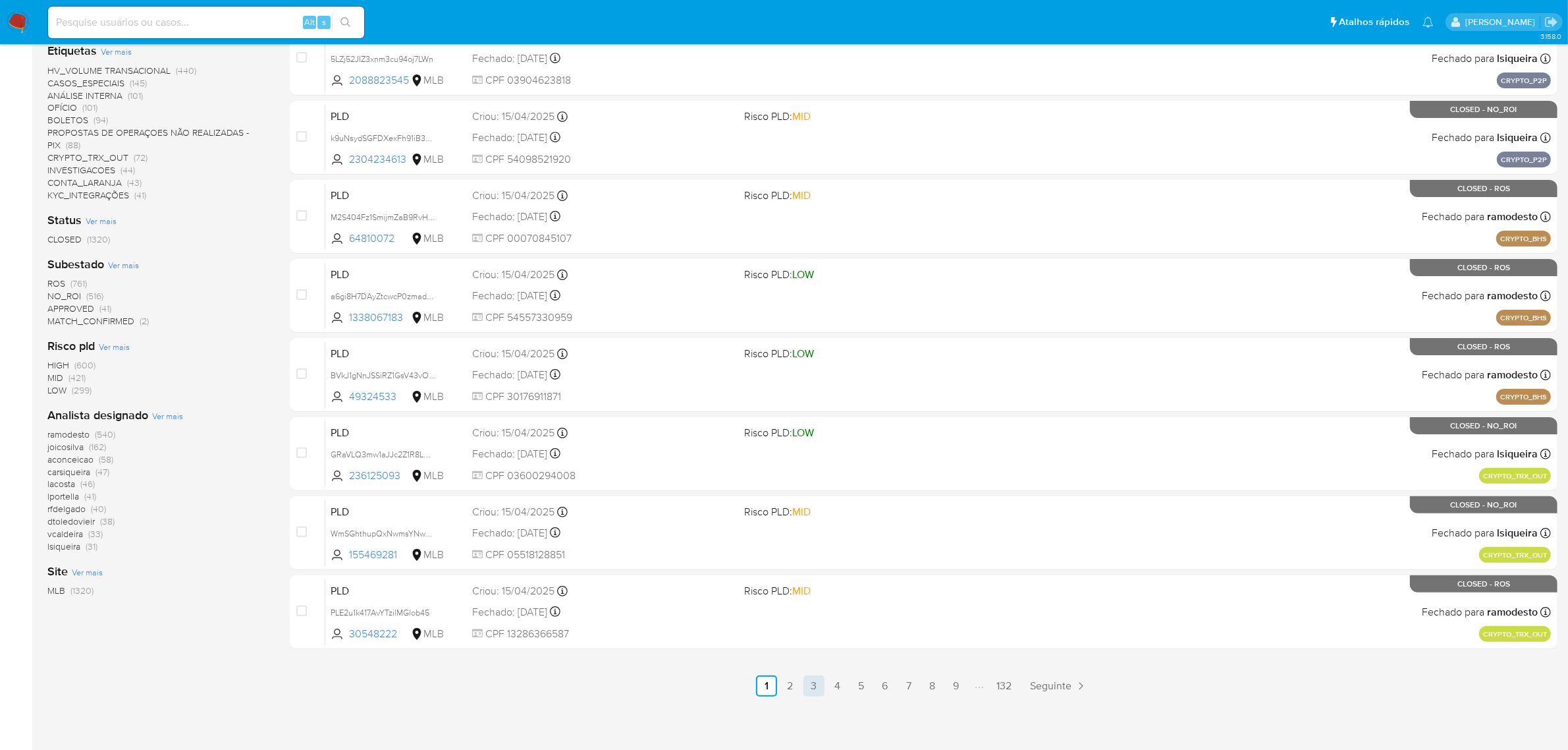
click at [808, 680] on link "3" at bounding box center [814, 686] width 21 height 21
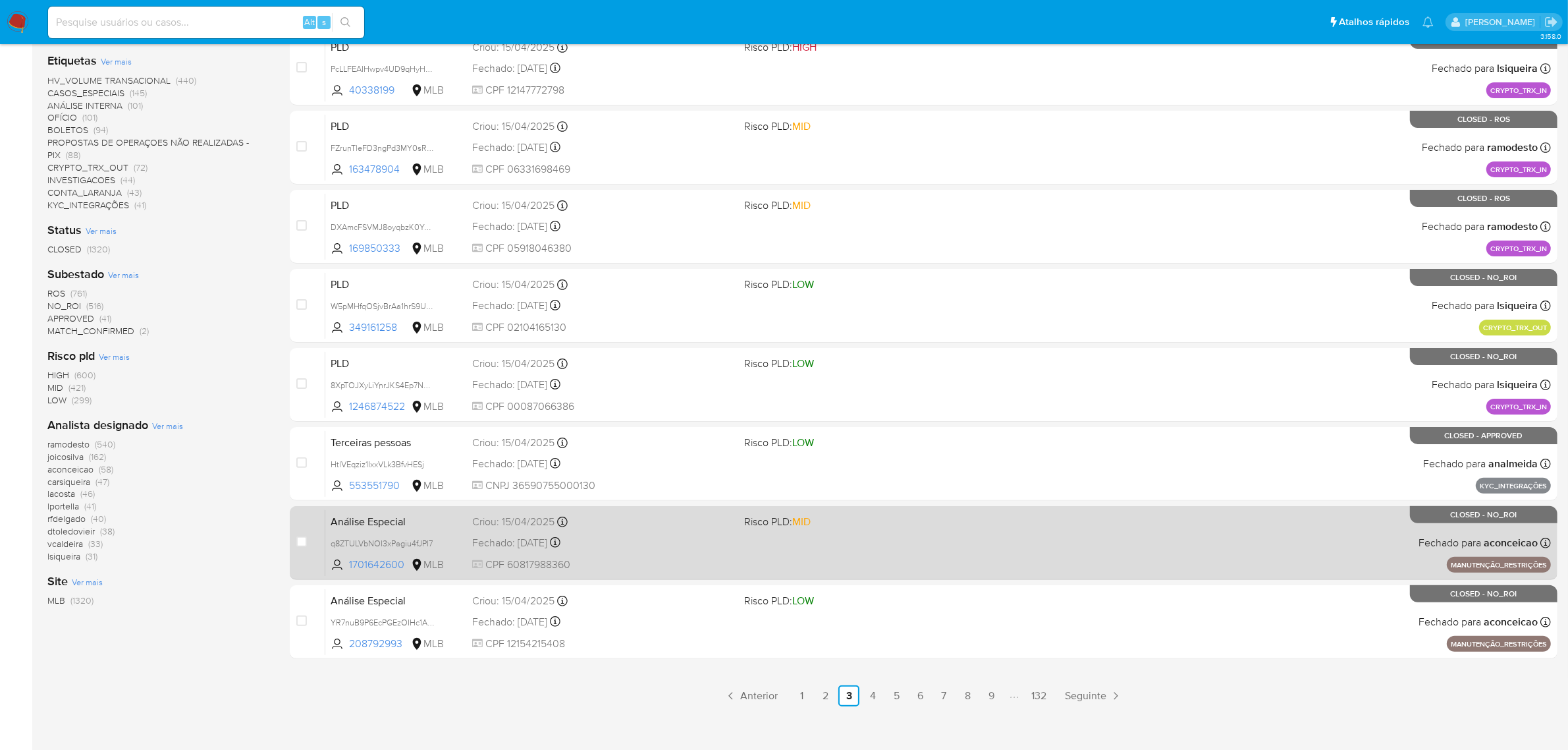
scroll to position [336, 0]
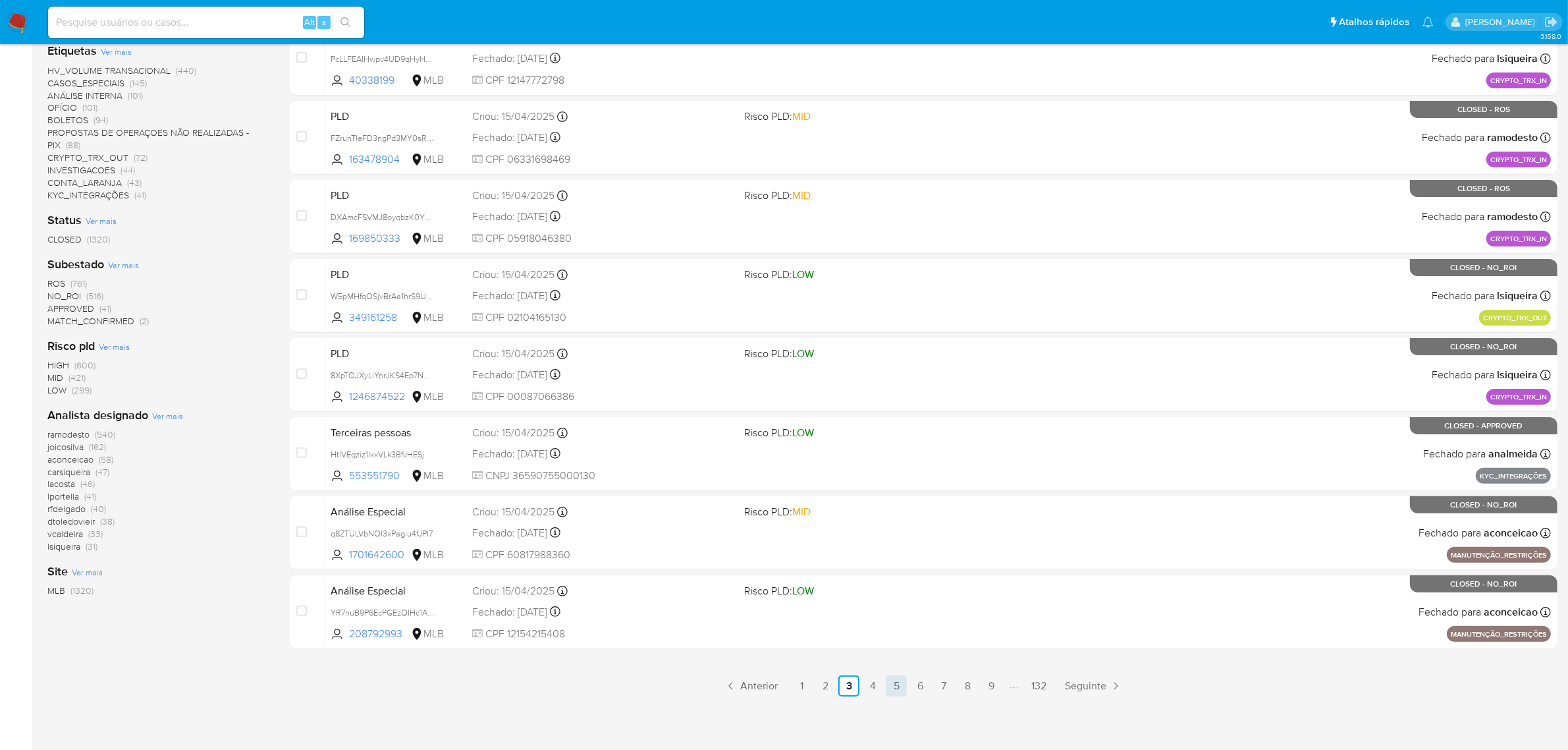
click at [893, 684] on link "5" at bounding box center [896, 686] width 21 height 21
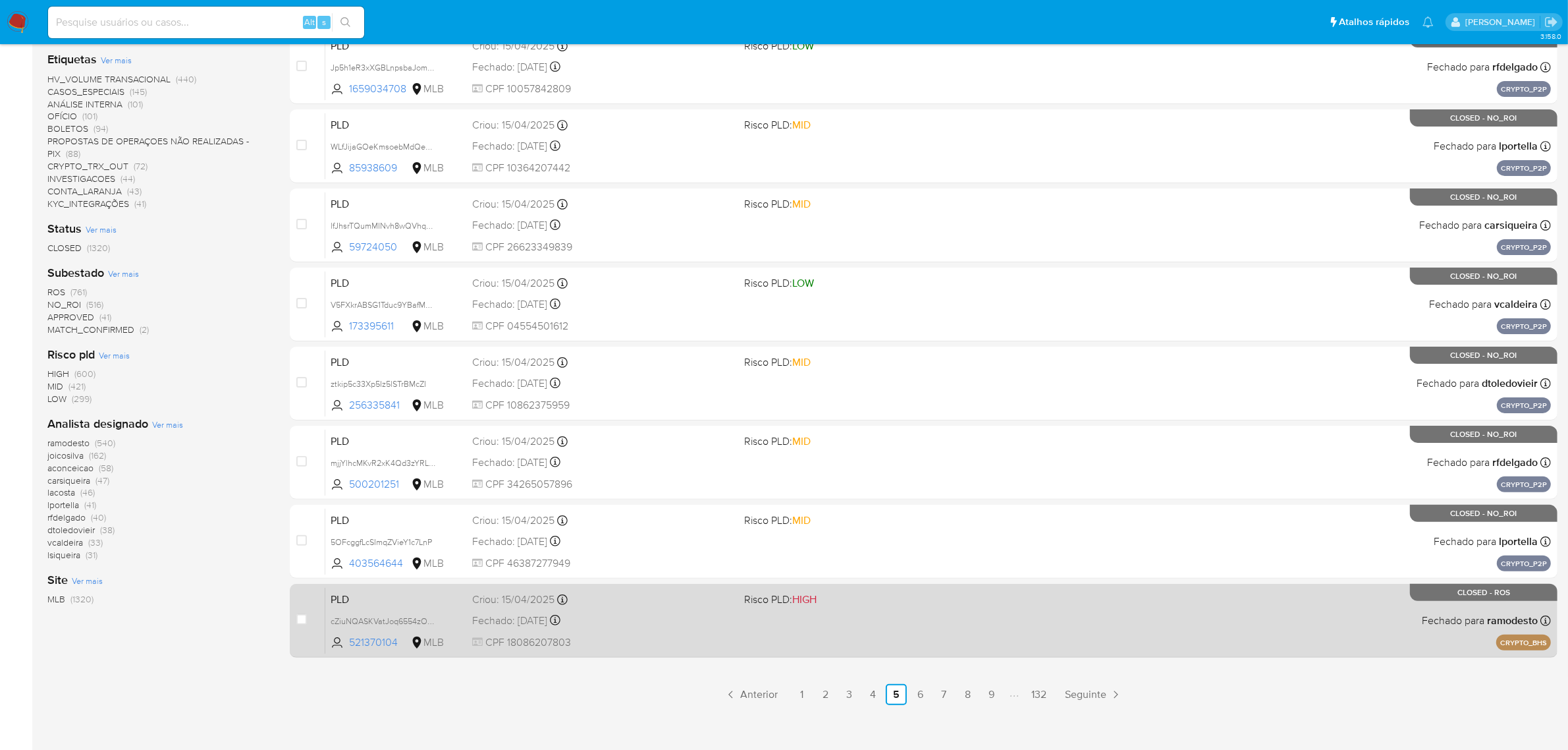
scroll to position [336, 0]
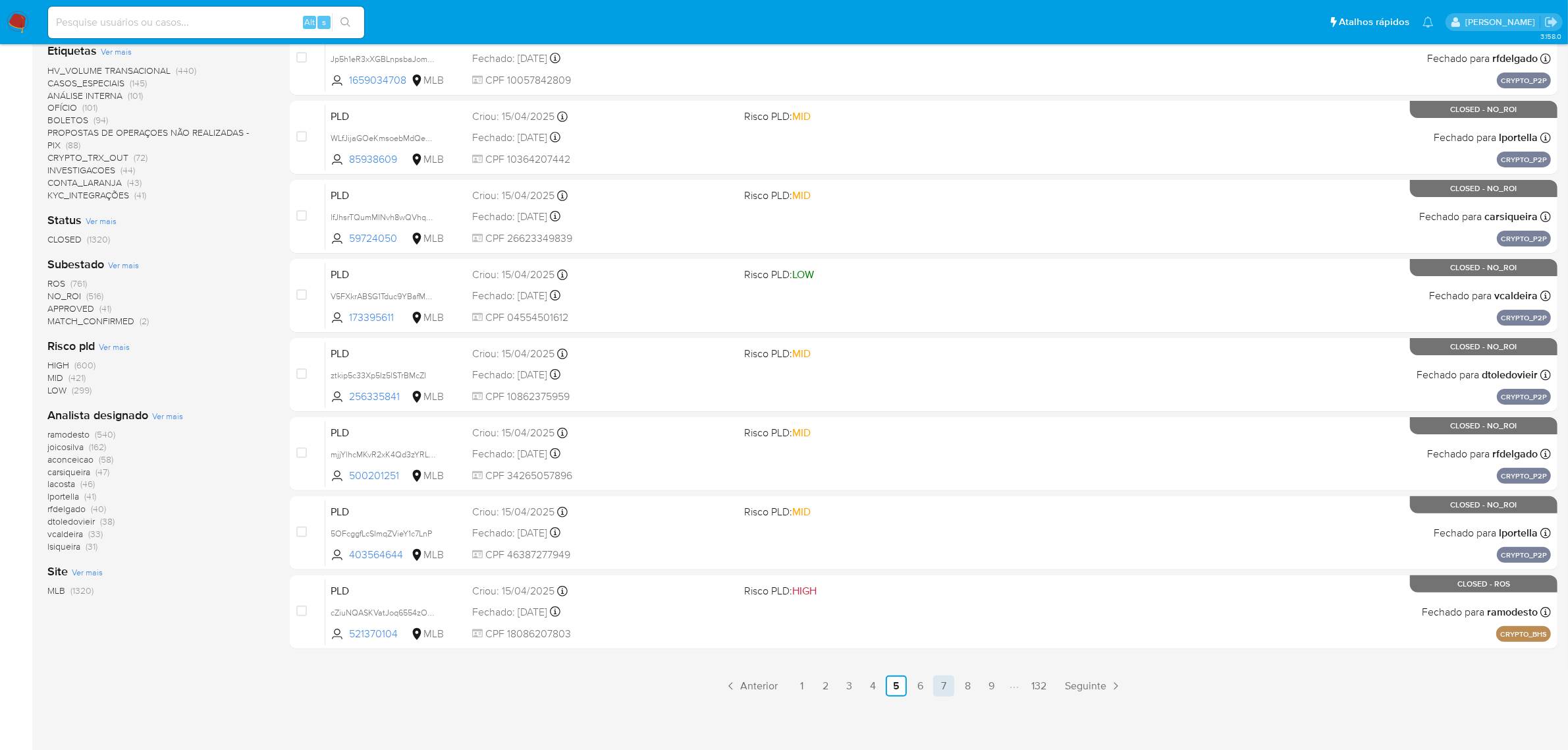
click at [943, 680] on link "7" at bounding box center [943, 686] width 21 height 21
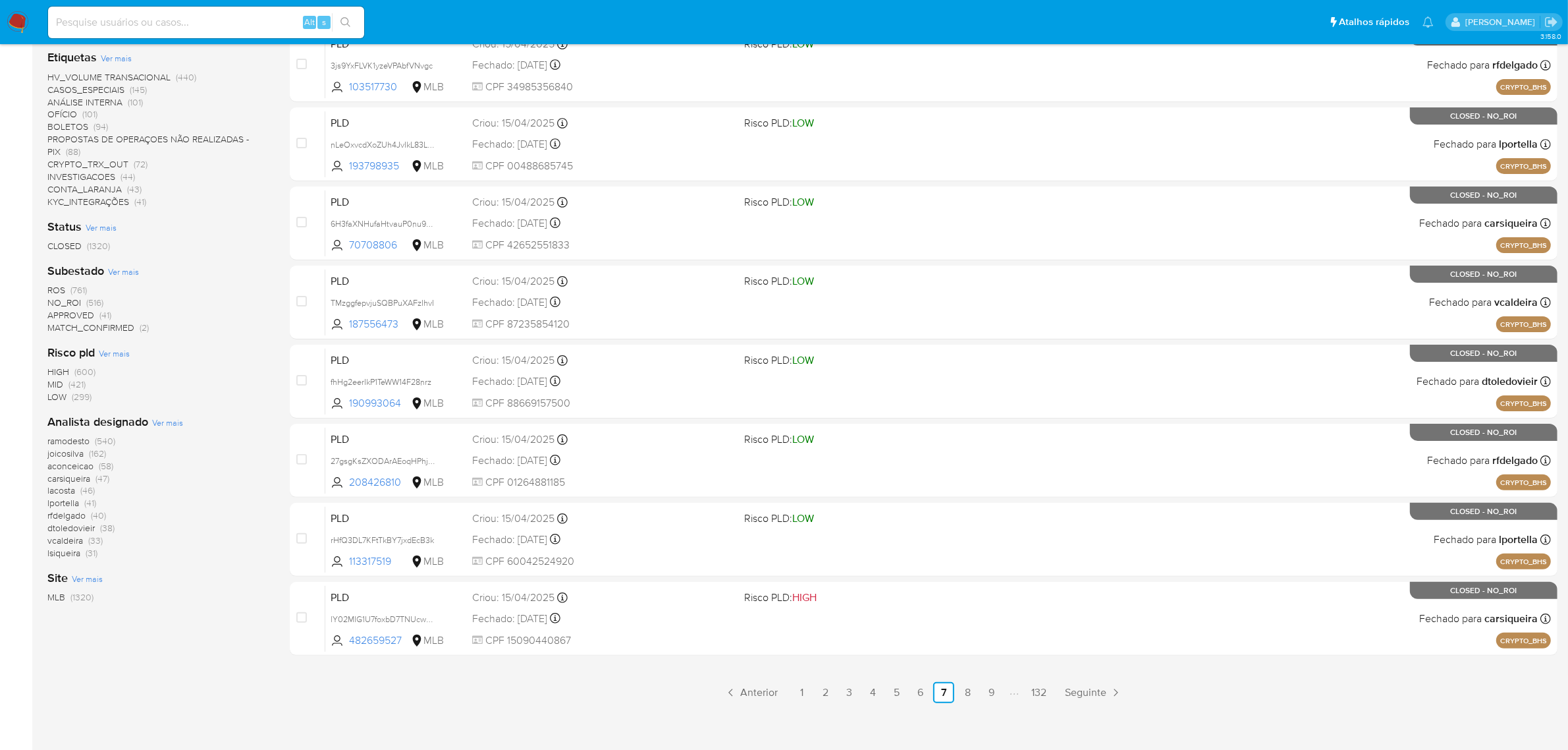
scroll to position [336, 0]
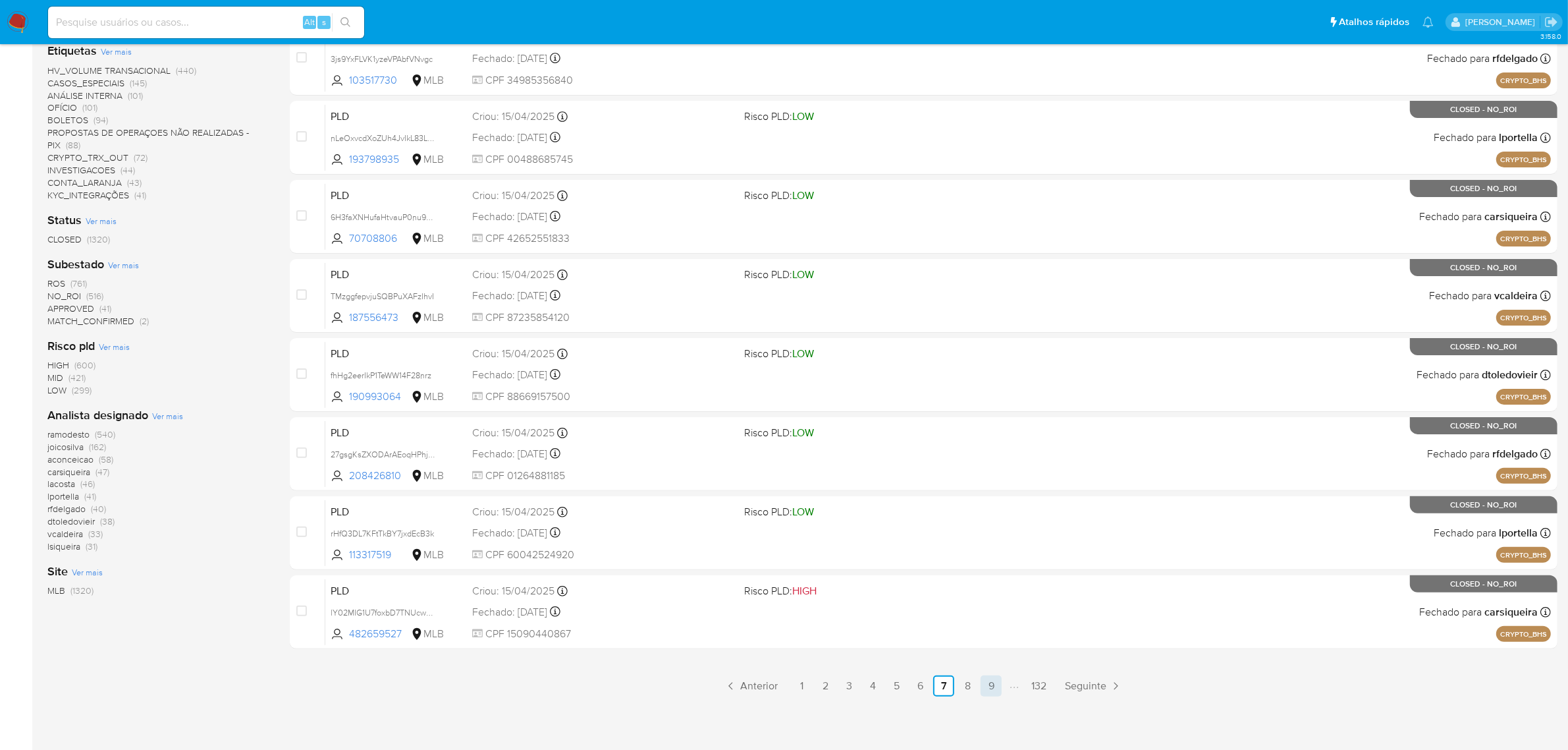
click at [985, 684] on link "9" at bounding box center [991, 686] width 21 height 21
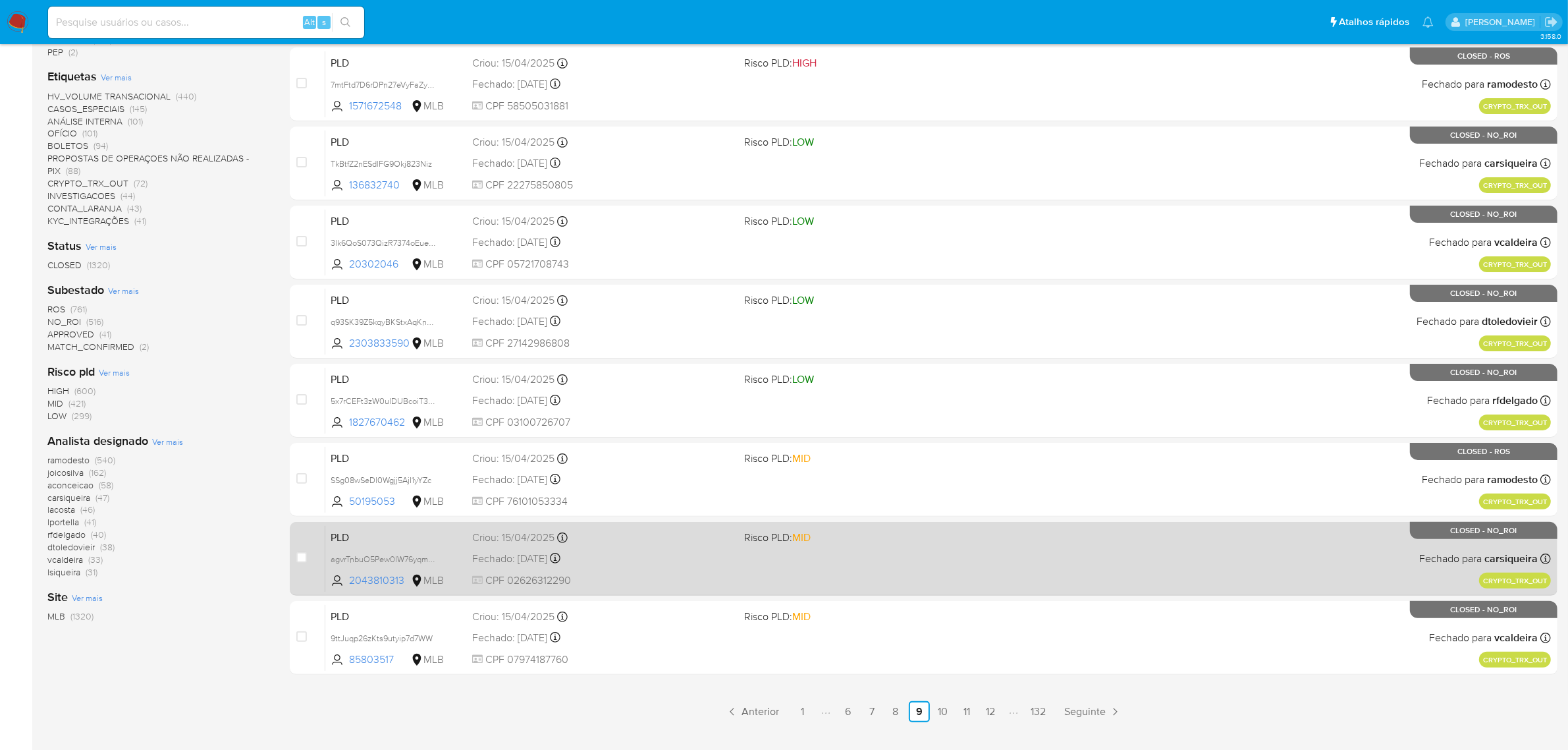
scroll to position [336, 0]
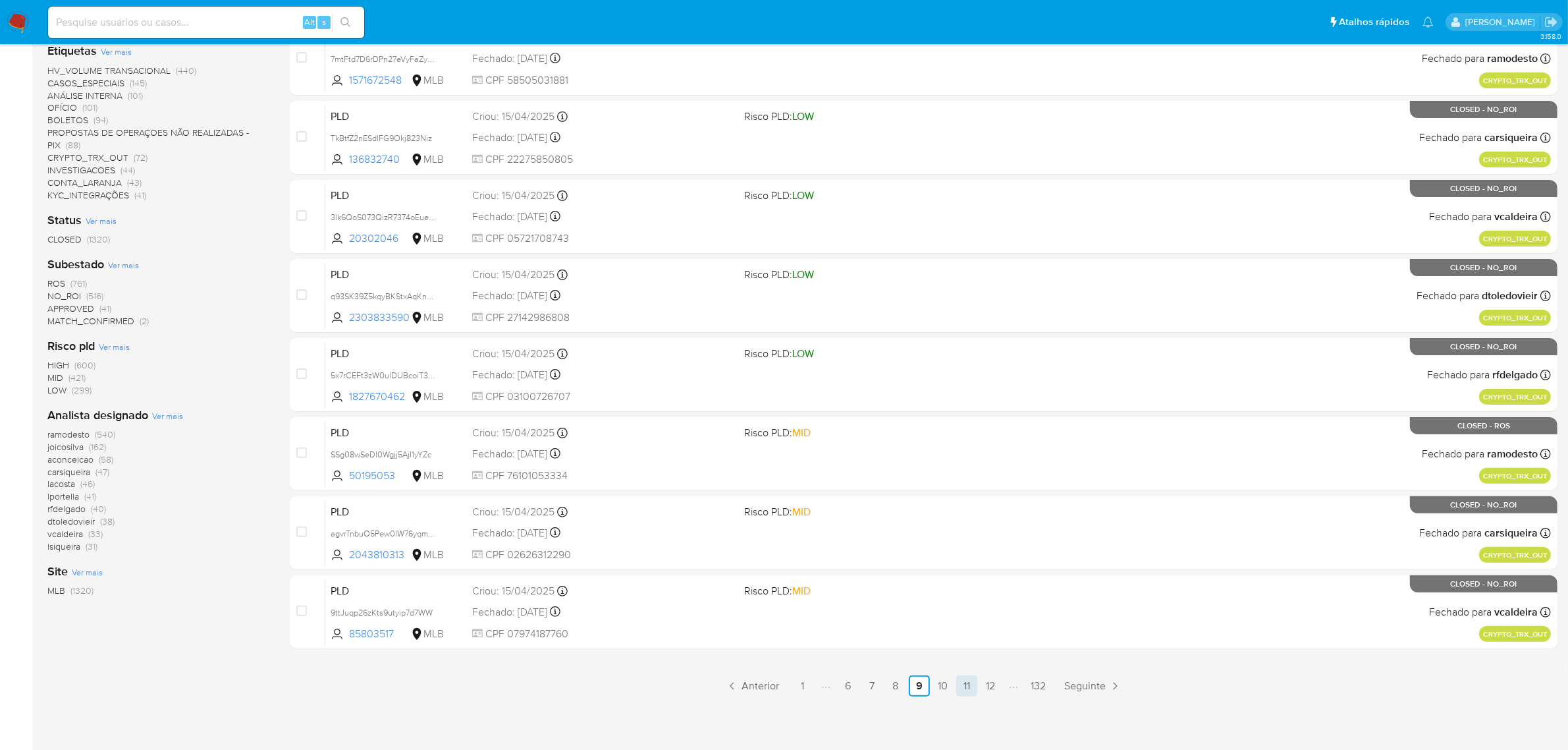
click at [976, 685] on link "11" at bounding box center [967, 686] width 21 height 21
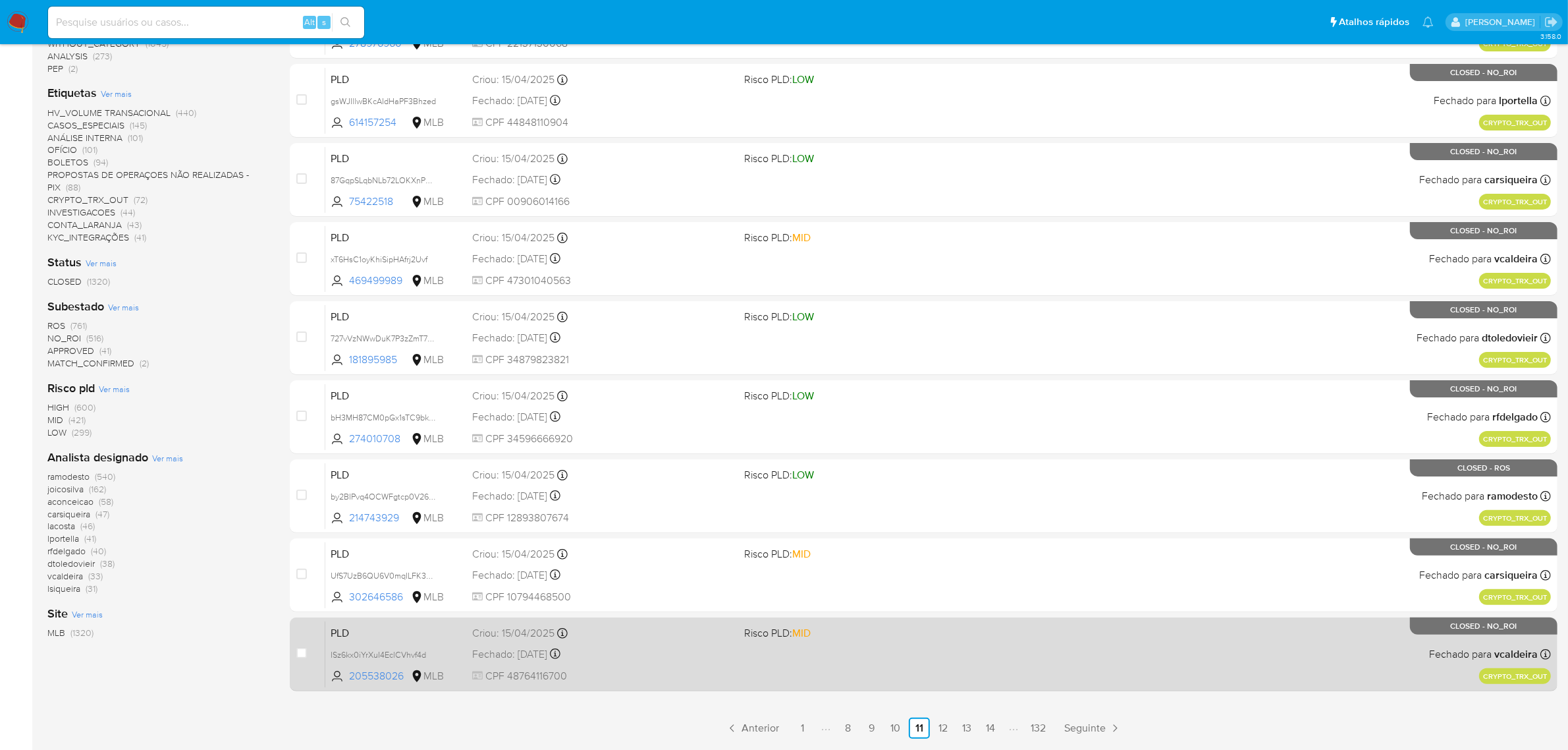
scroll to position [336, 0]
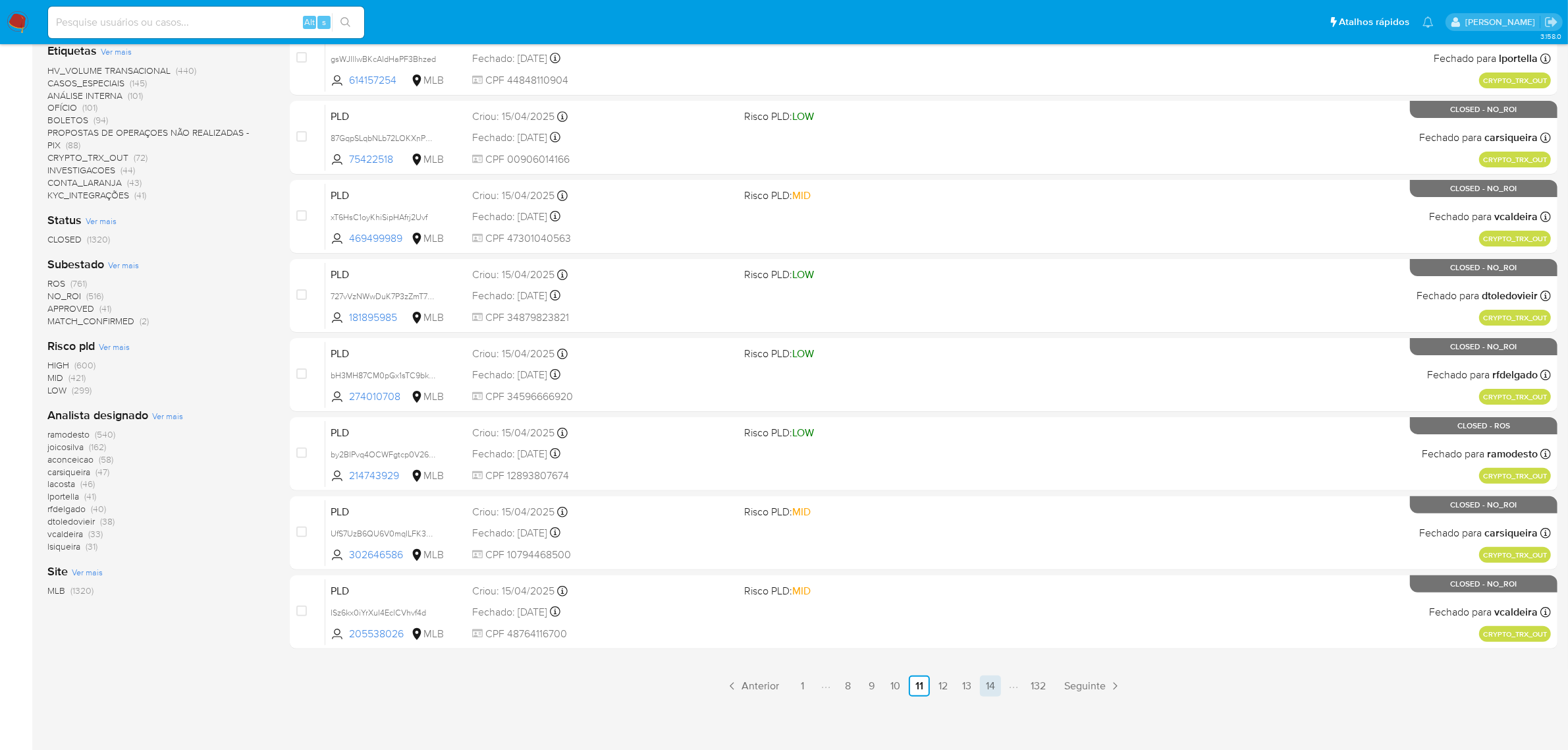
click at [985, 686] on link "14" at bounding box center [990, 686] width 21 height 21
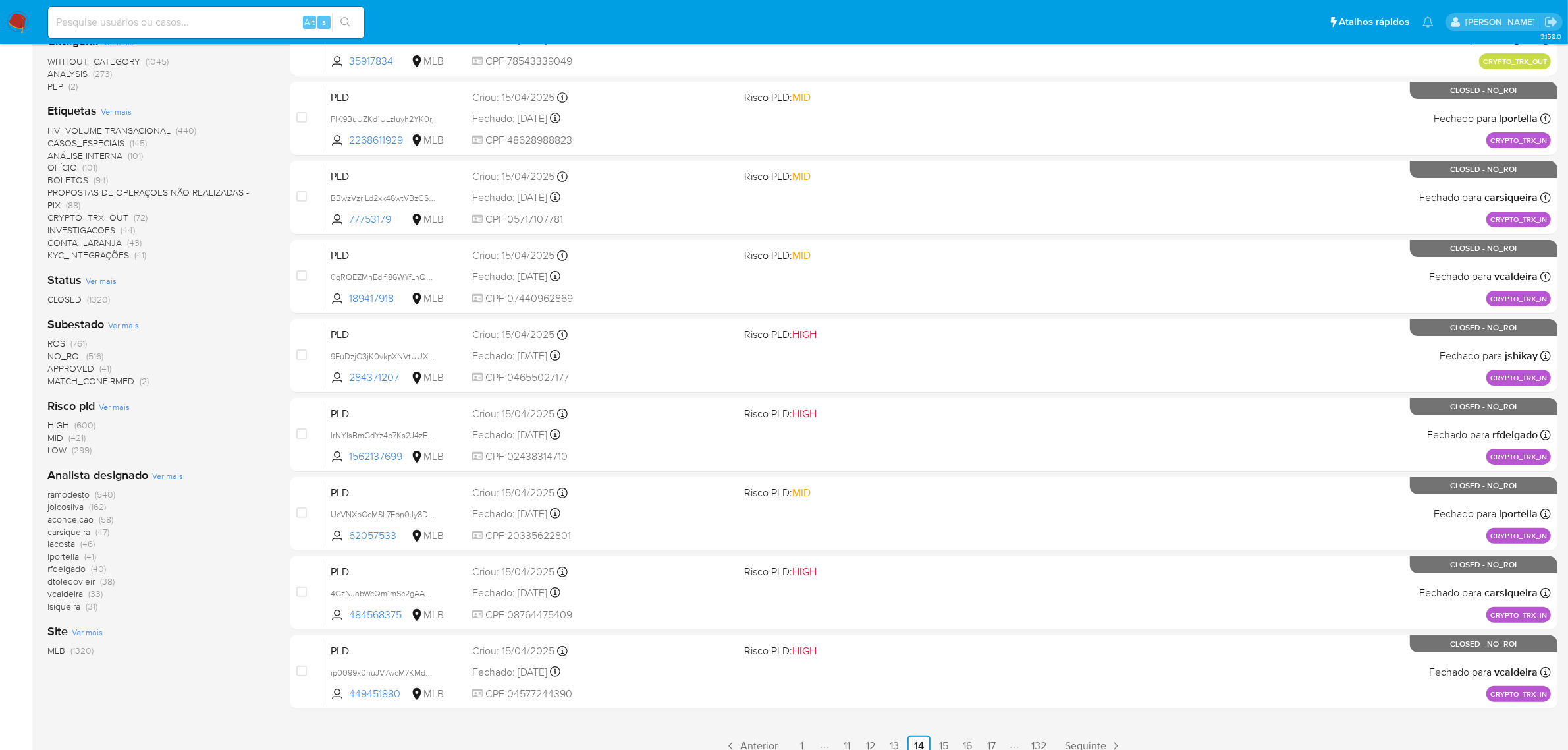
scroll to position [336, 0]
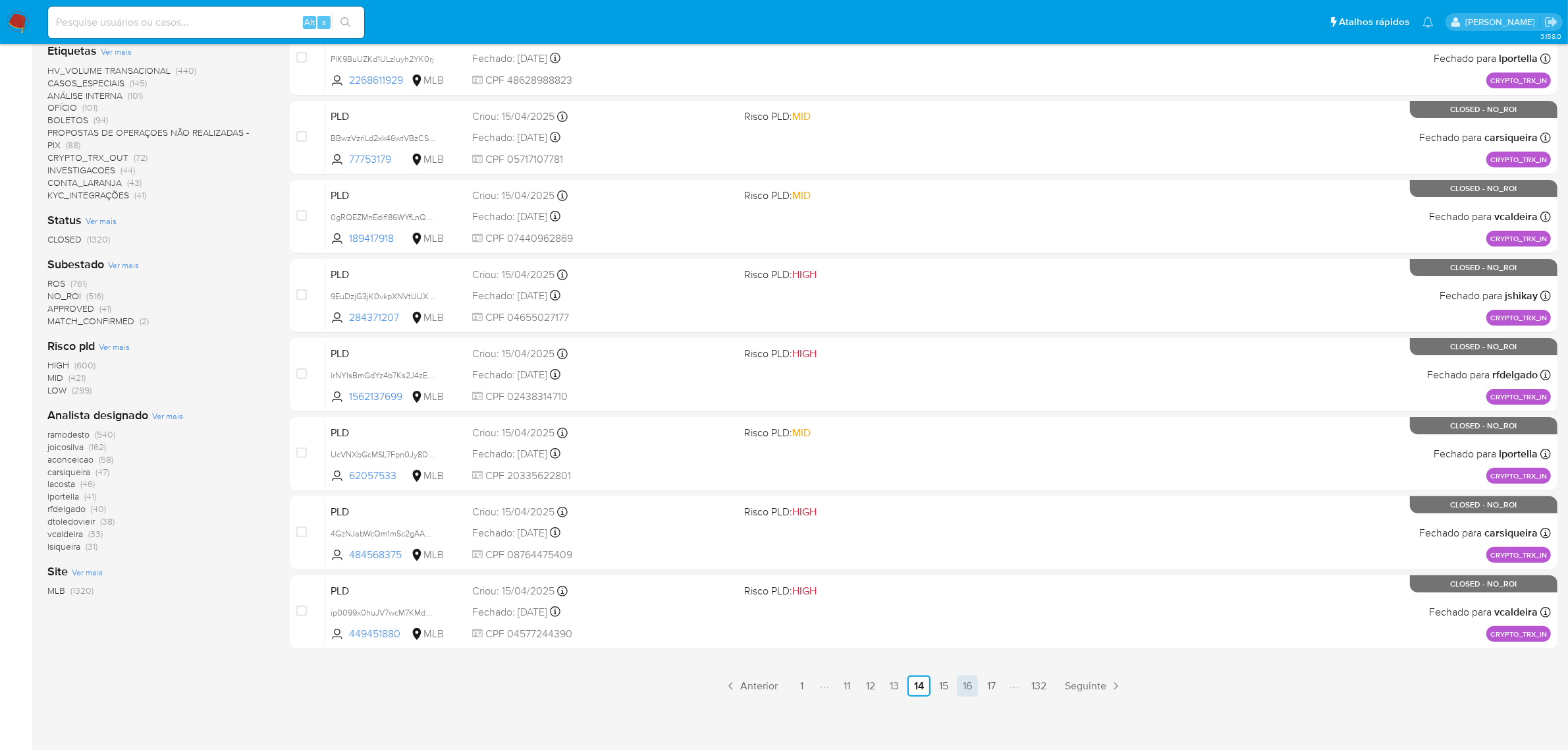
click at [970, 690] on link "16" at bounding box center [967, 686] width 21 height 21
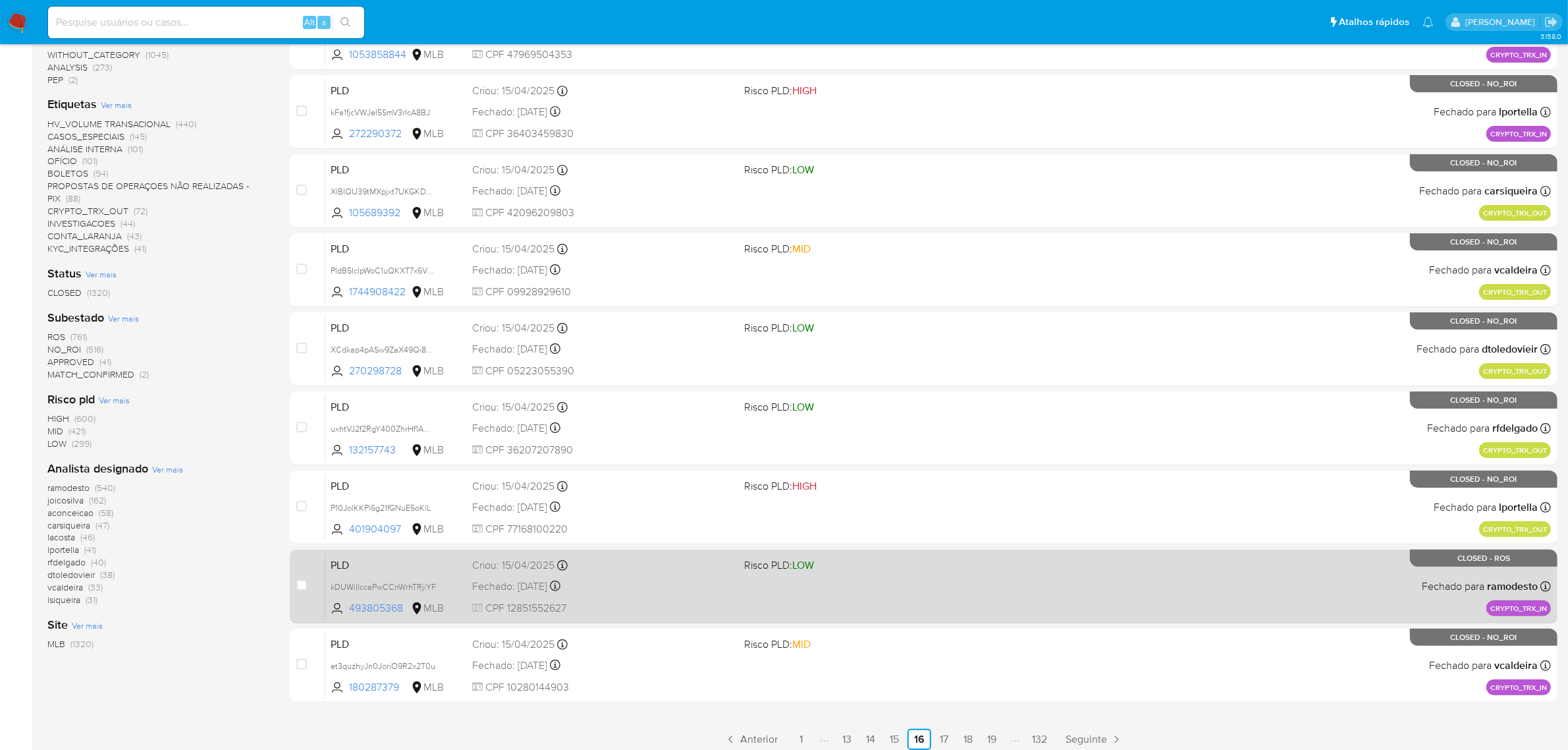
scroll to position [336, 0]
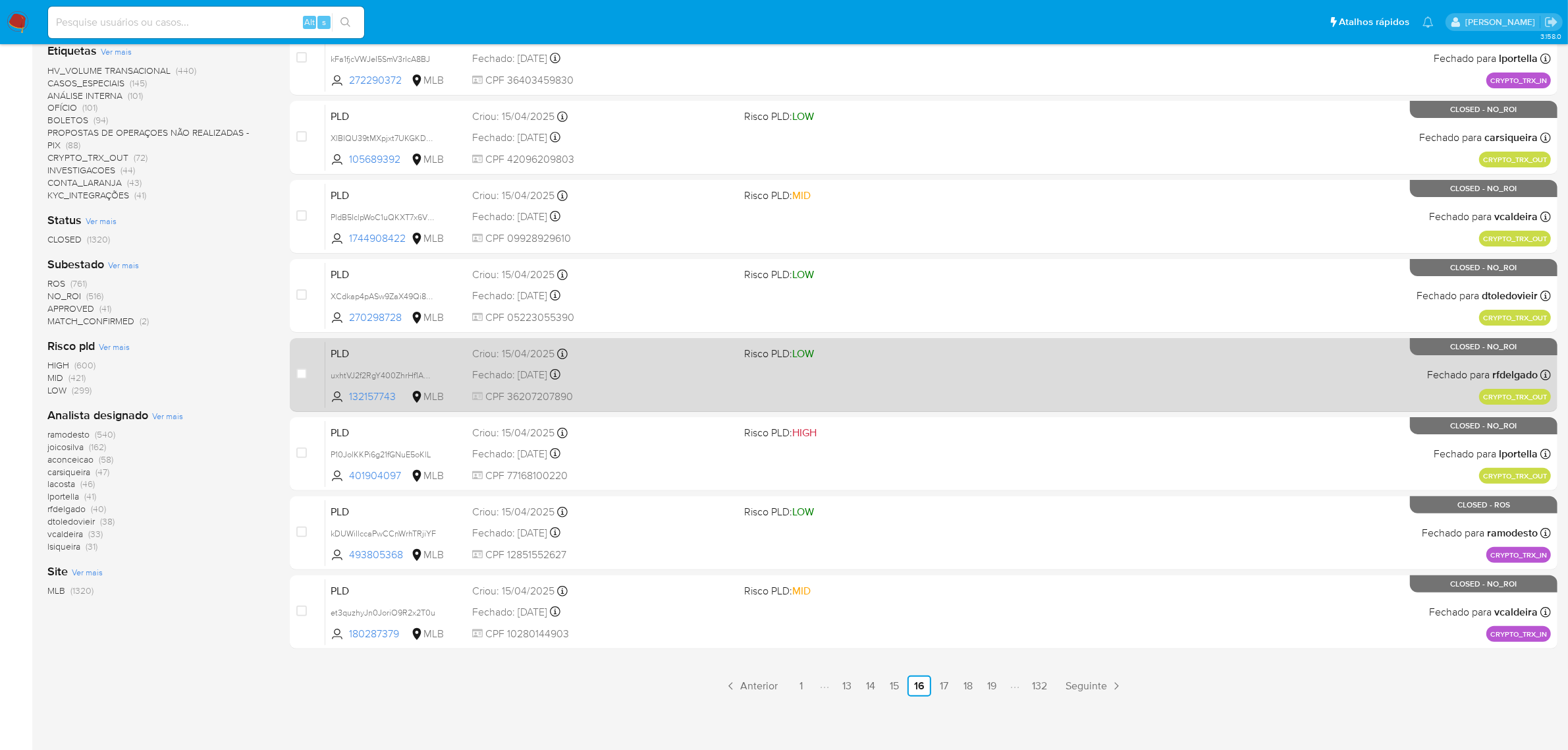
click at [962, 680] on link "18" at bounding box center [968, 686] width 21 height 21
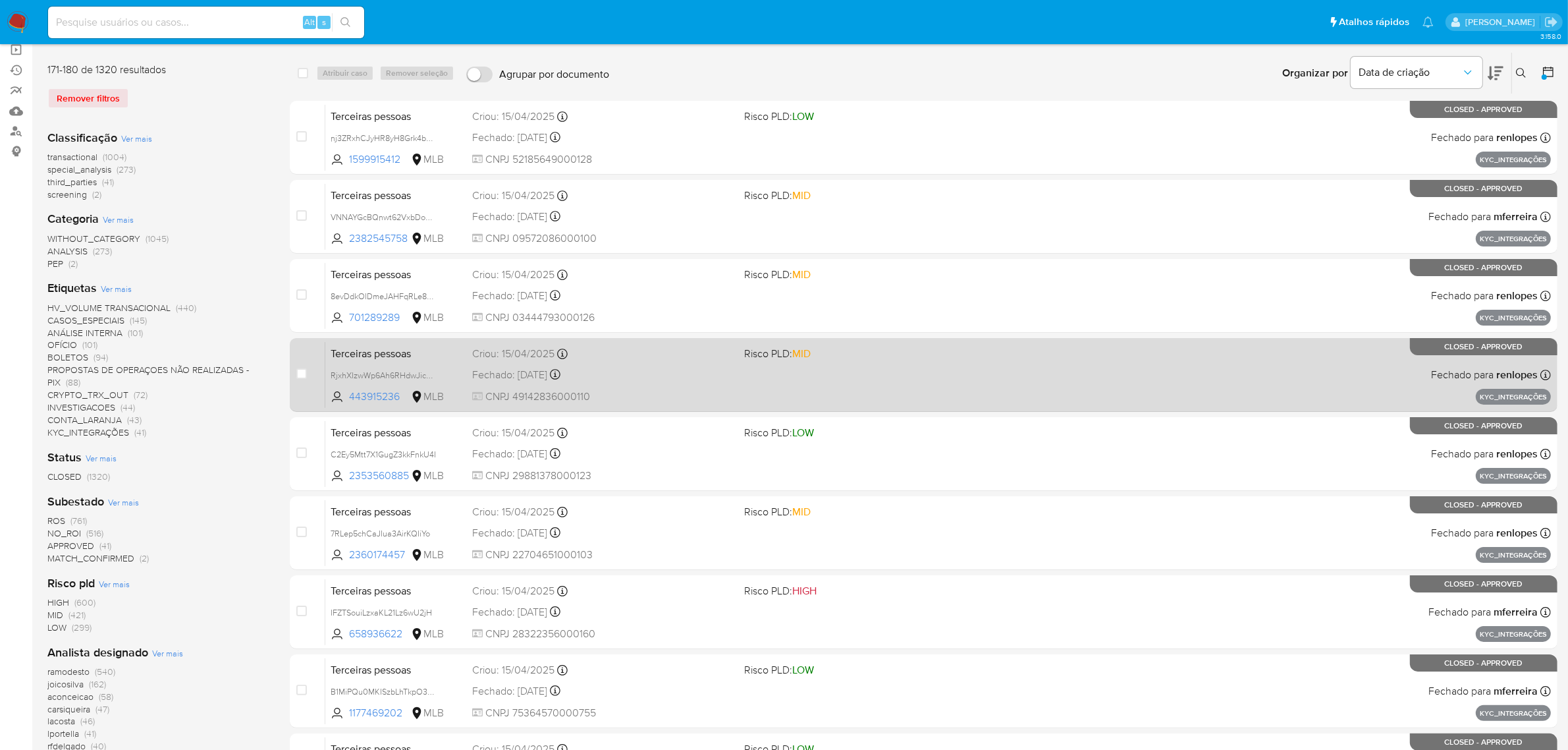
scroll to position [336, 0]
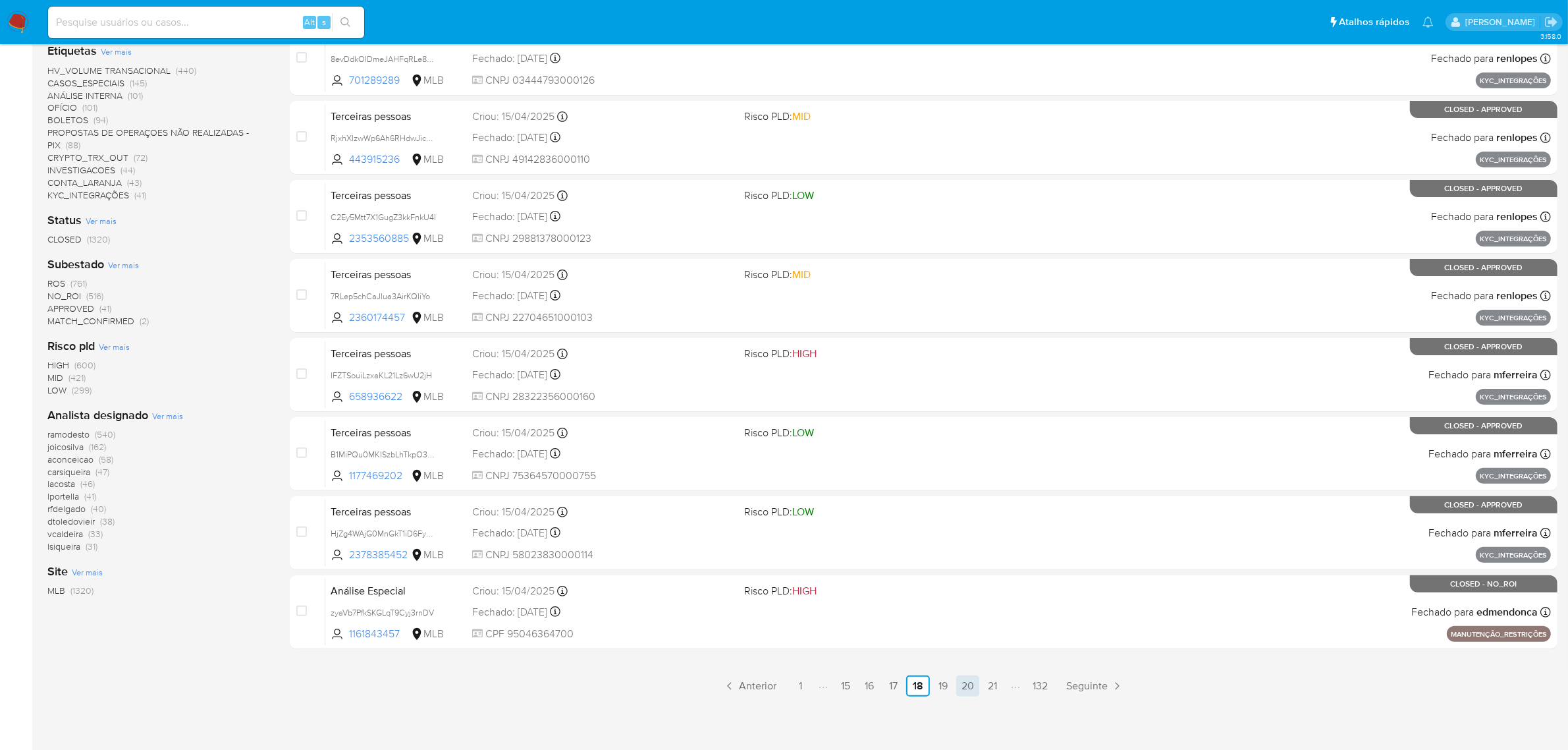
click at [962, 692] on link "20" at bounding box center [967, 686] width 23 height 21
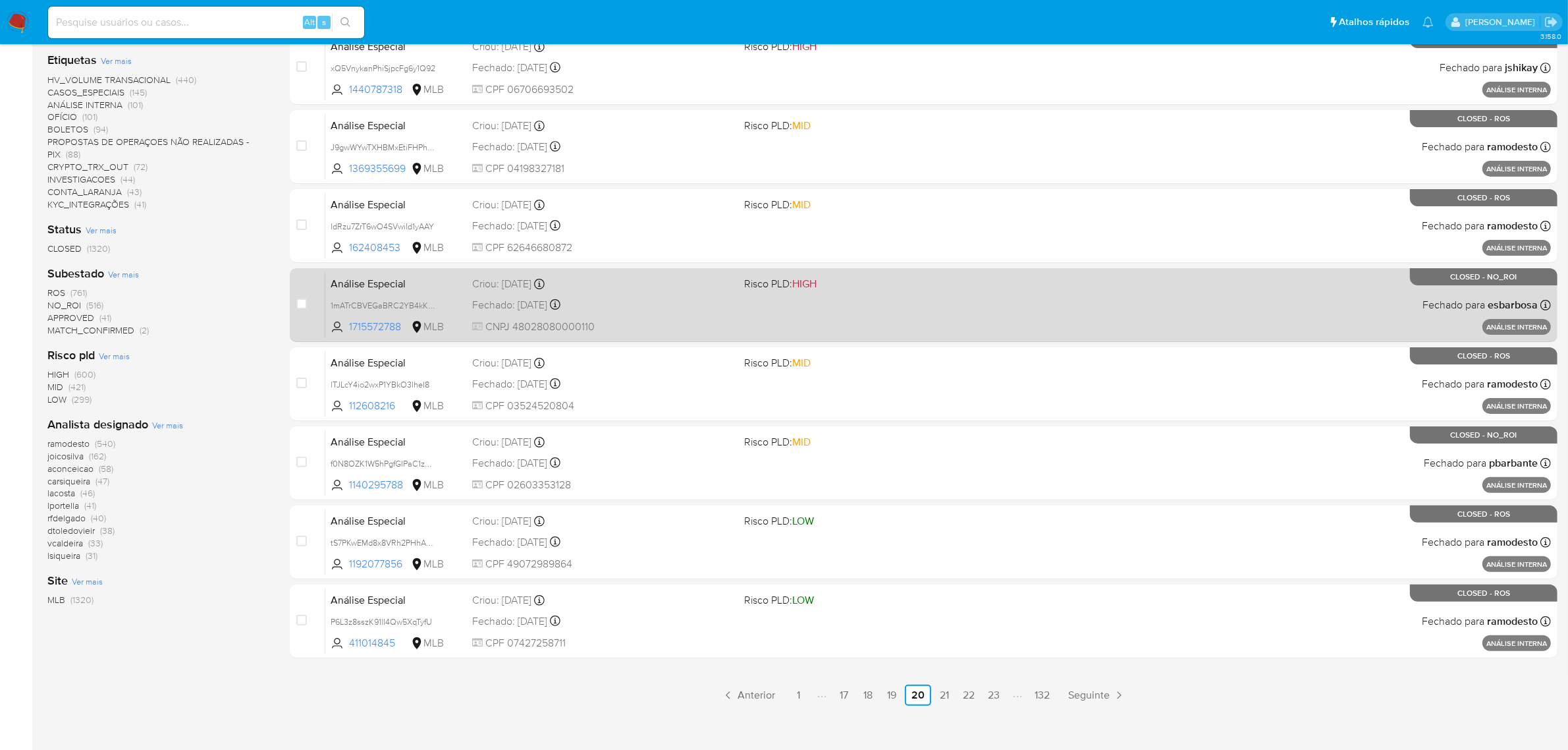
scroll to position [336, 0]
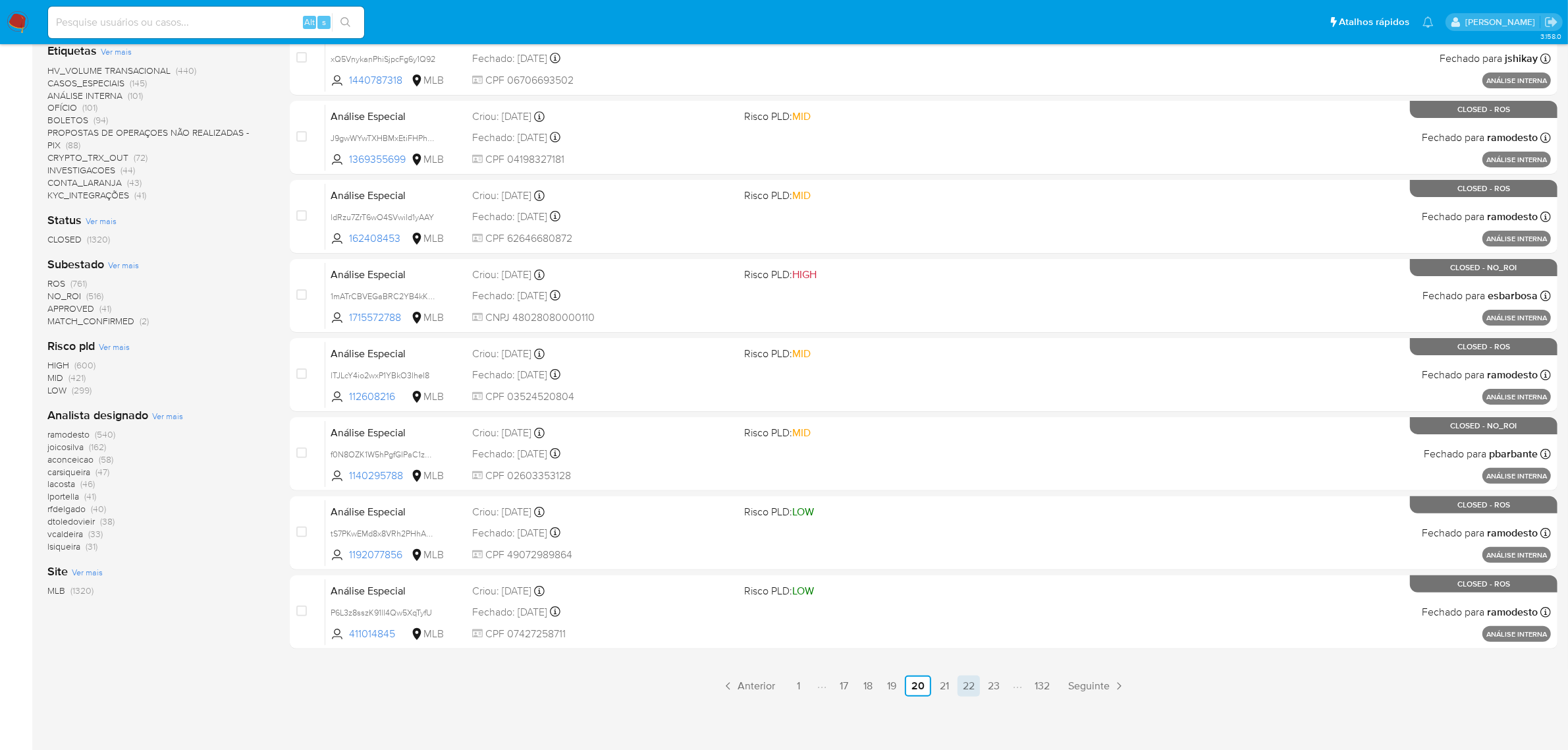
click at [971, 680] on link "22" at bounding box center [969, 686] width 23 height 21
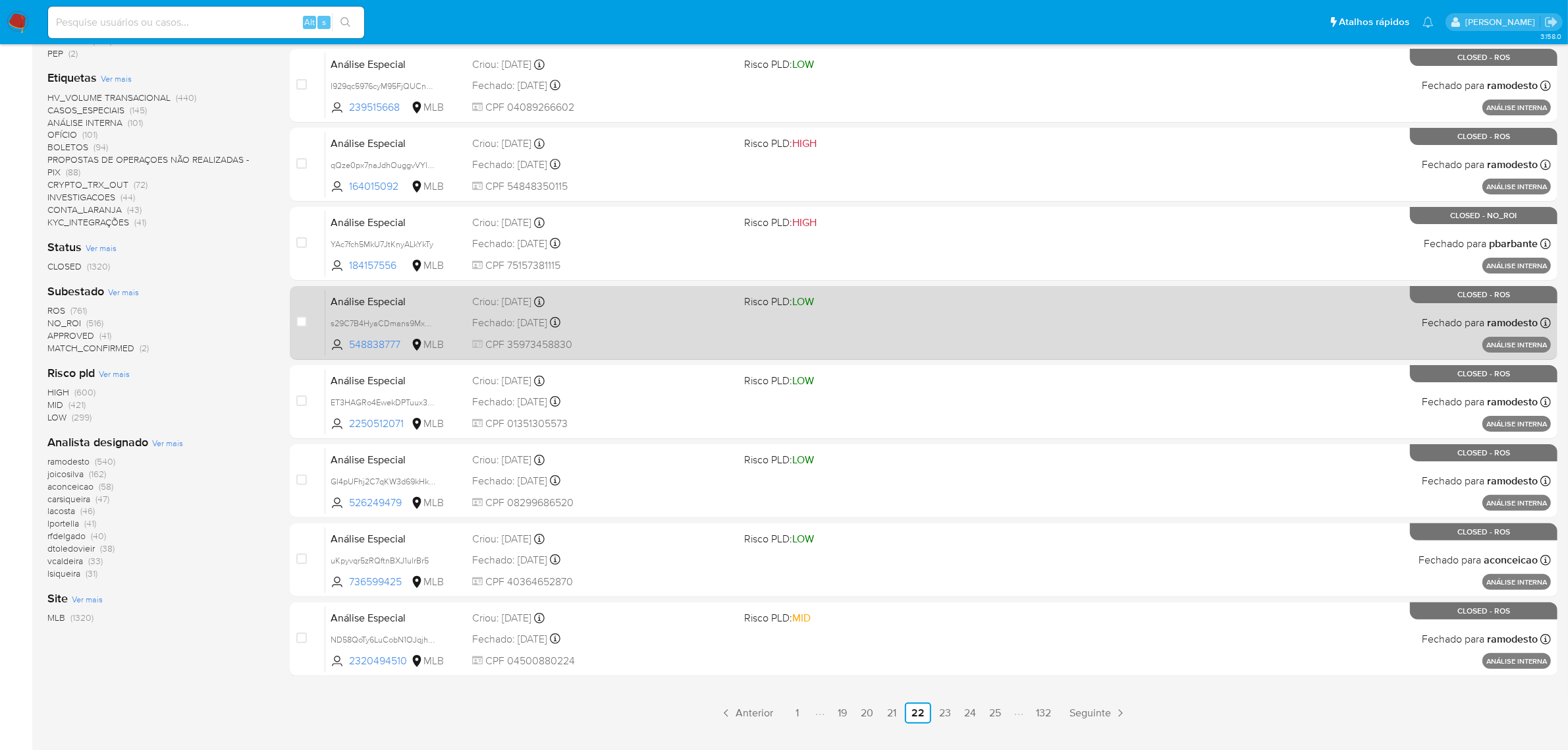
scroll to position [336, 0]
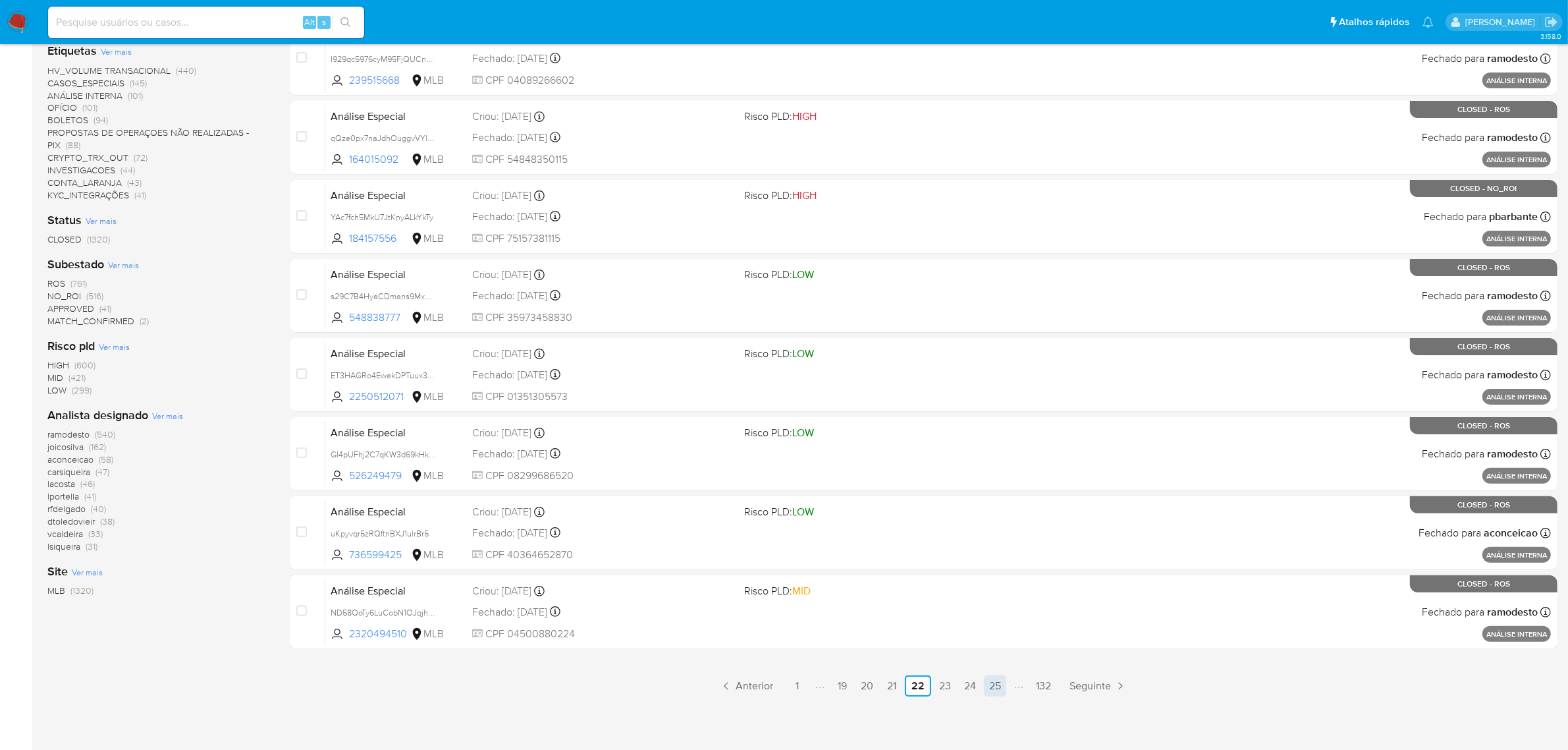
click at [996, 682] on link "25" at bounding box center [995, 686] width 23 height 21
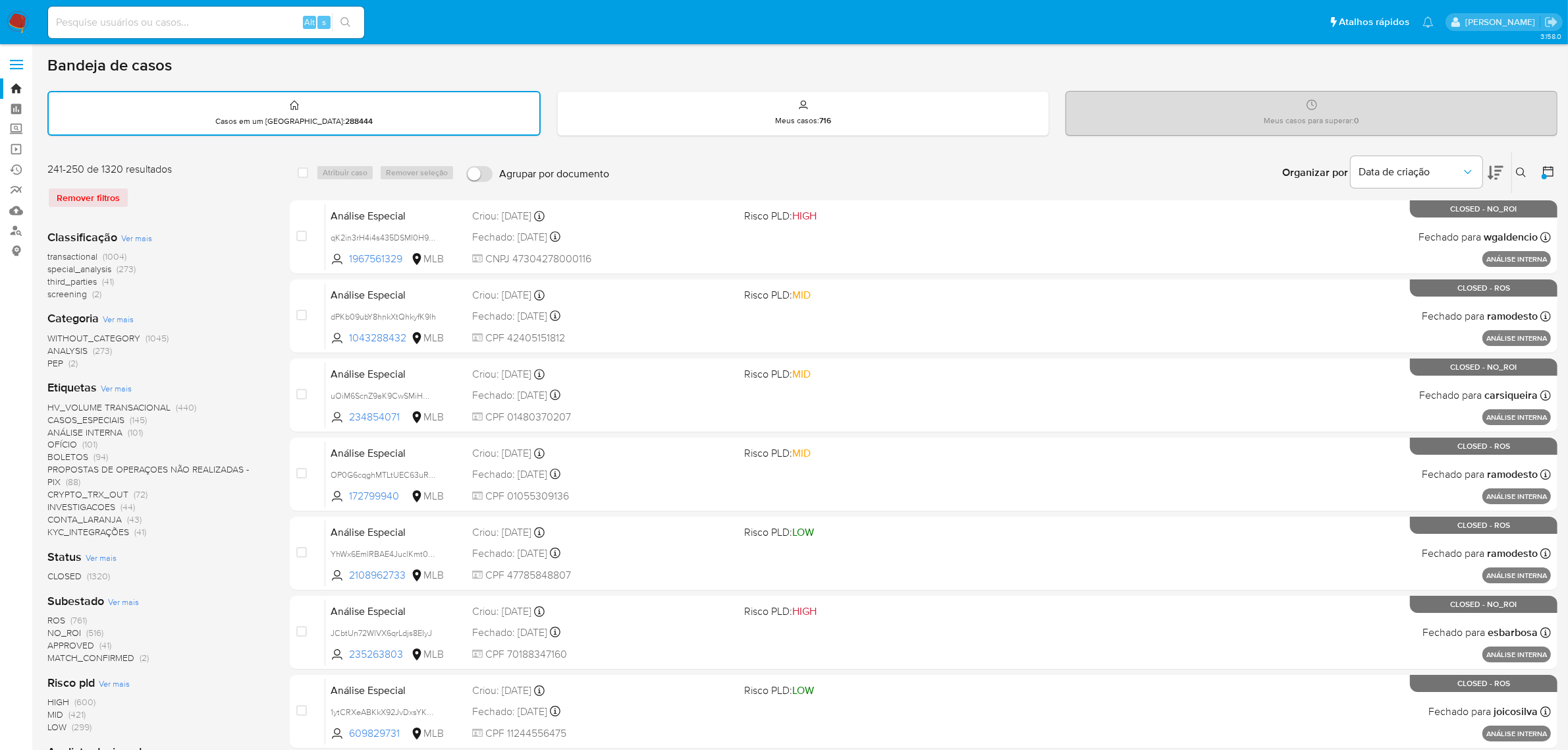
click at [1549, 170] on icon at bounding box center [1548, 171] width 13 height 13
